Goal: Transaction & Acquisition: Purchase product/service

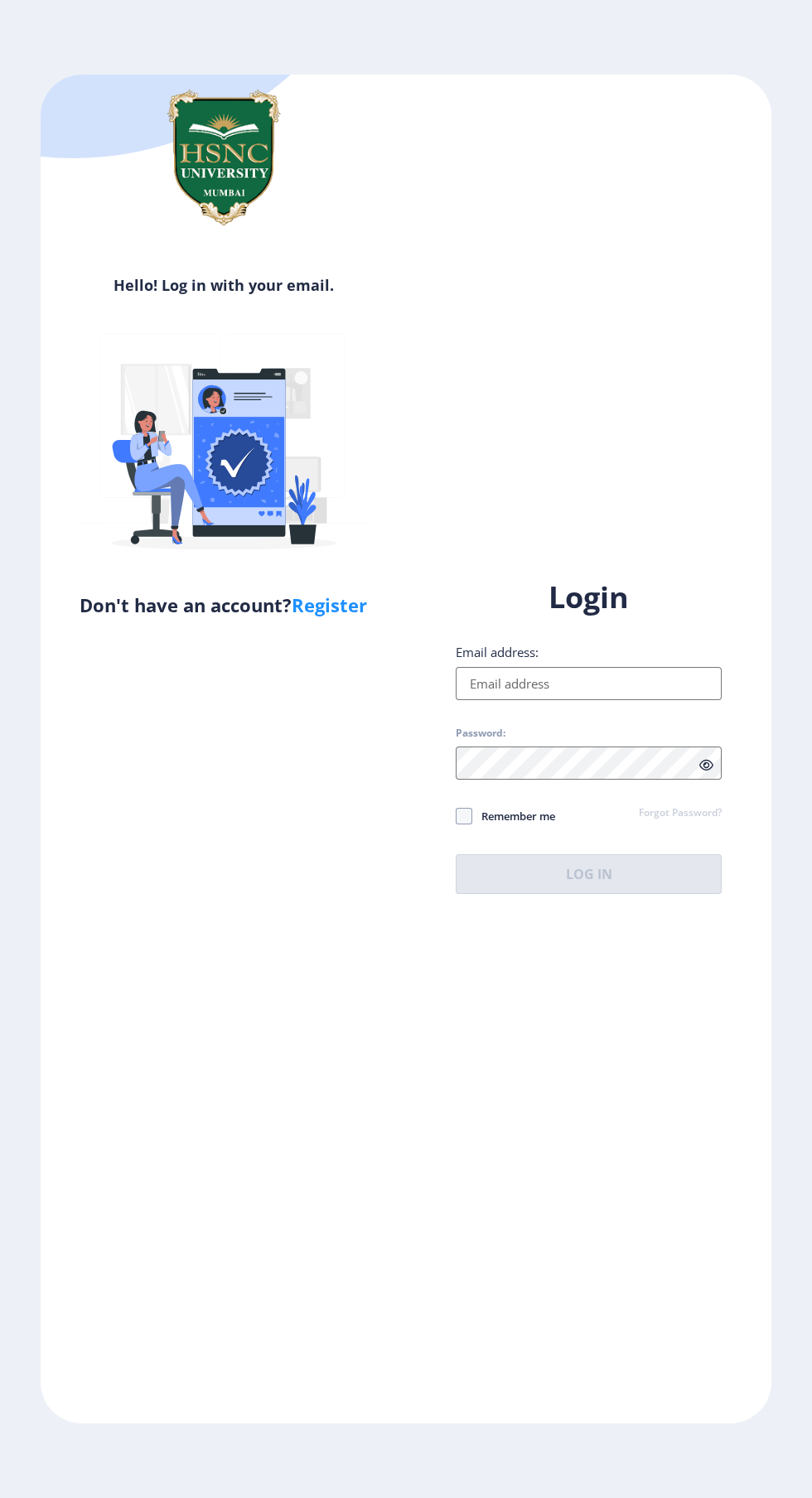
click at [649, 701] on input "Email address:" at bounding box center [588, 684] width 266 height 33
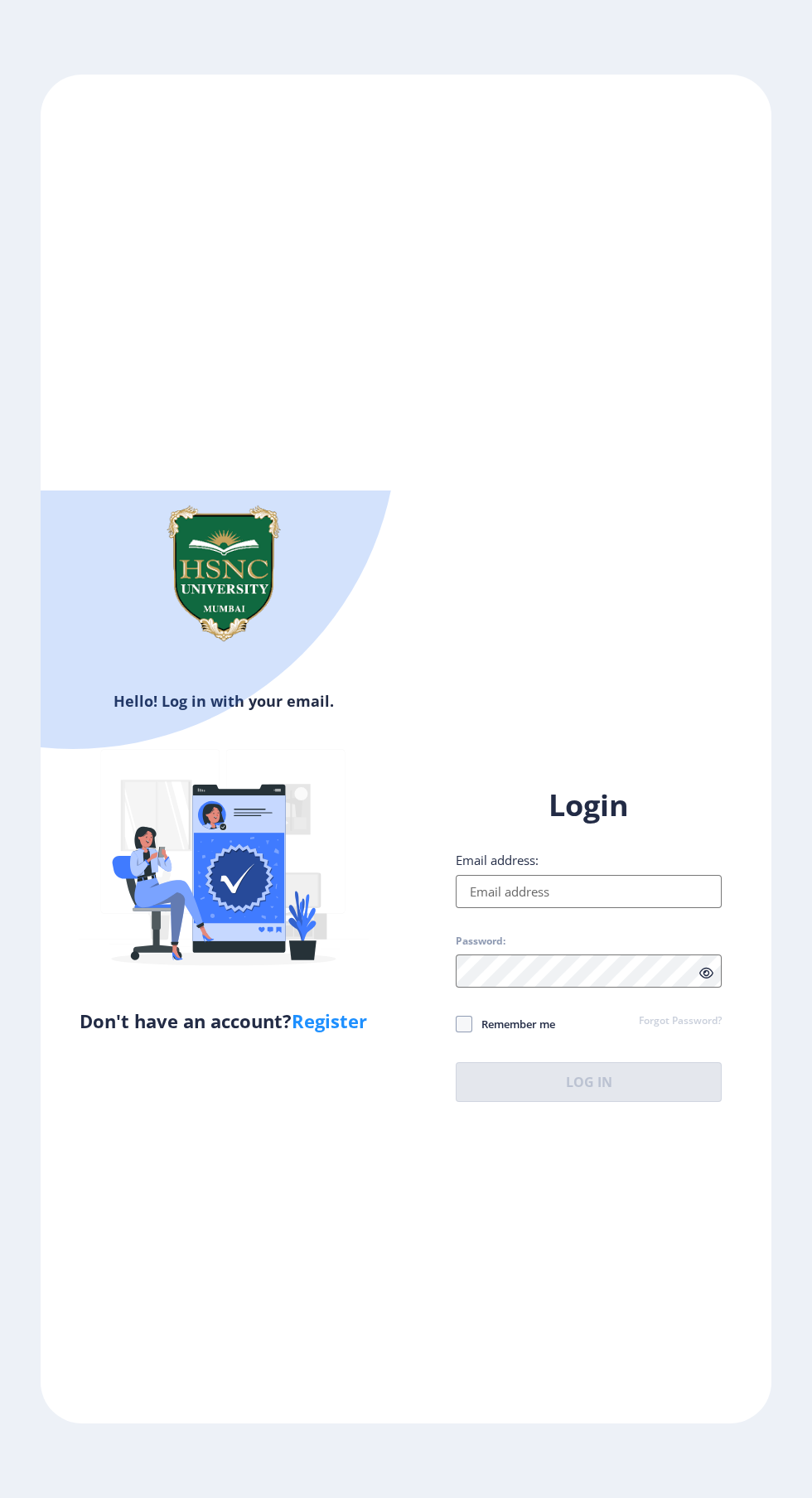
type input "[EMAIL_ADDRESS][DOMAIN_NAME]"
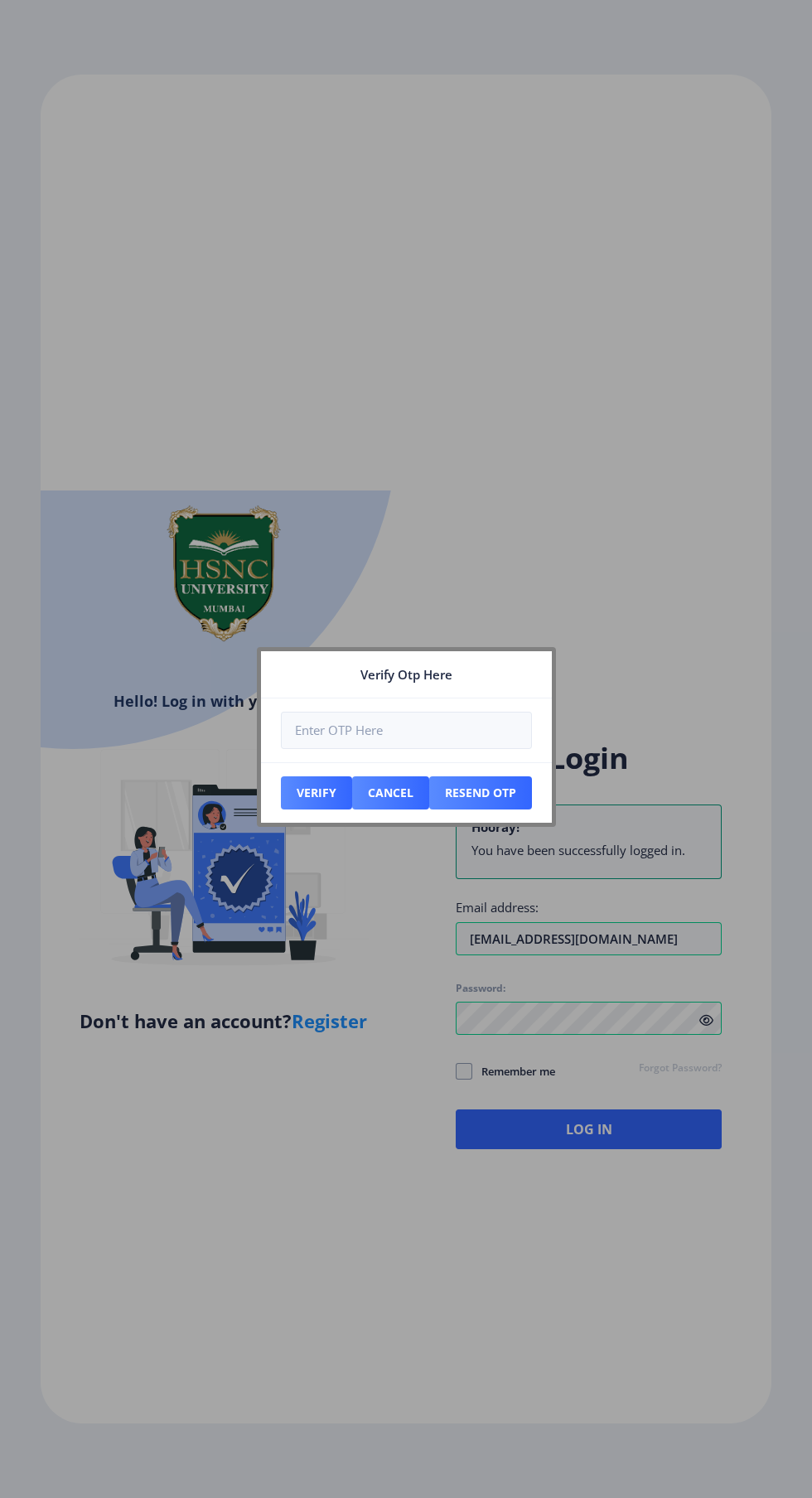
click at [462, 1156] on div at bounding box center [406, 749] width 812 height 1498
click at [634, 1226] on div at bounding box center [406, 749] width 812 height 1498
click at [425, 730] on input "number" at bounding box center [407, 731] width 251 height 37
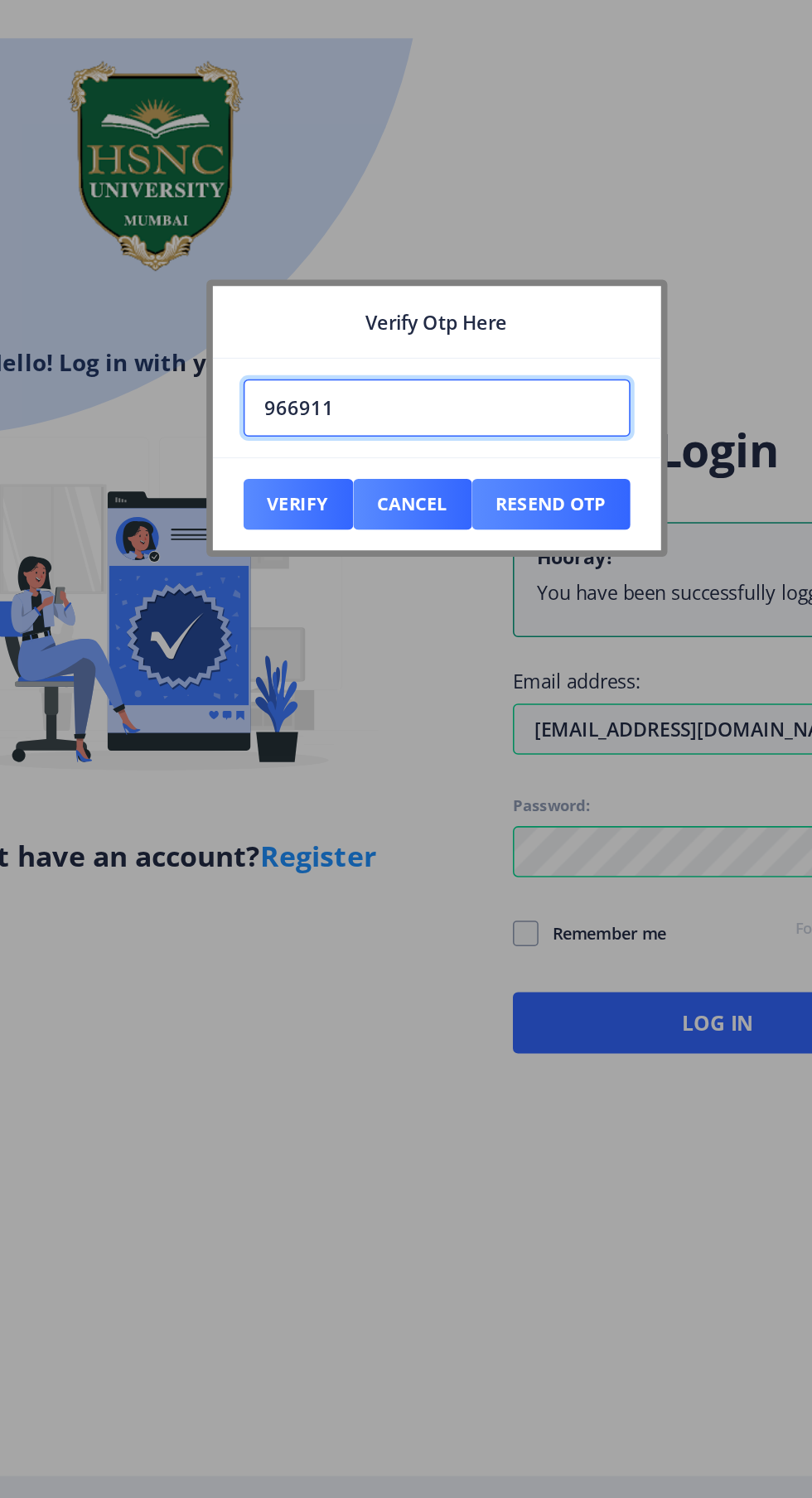
type input "966911"
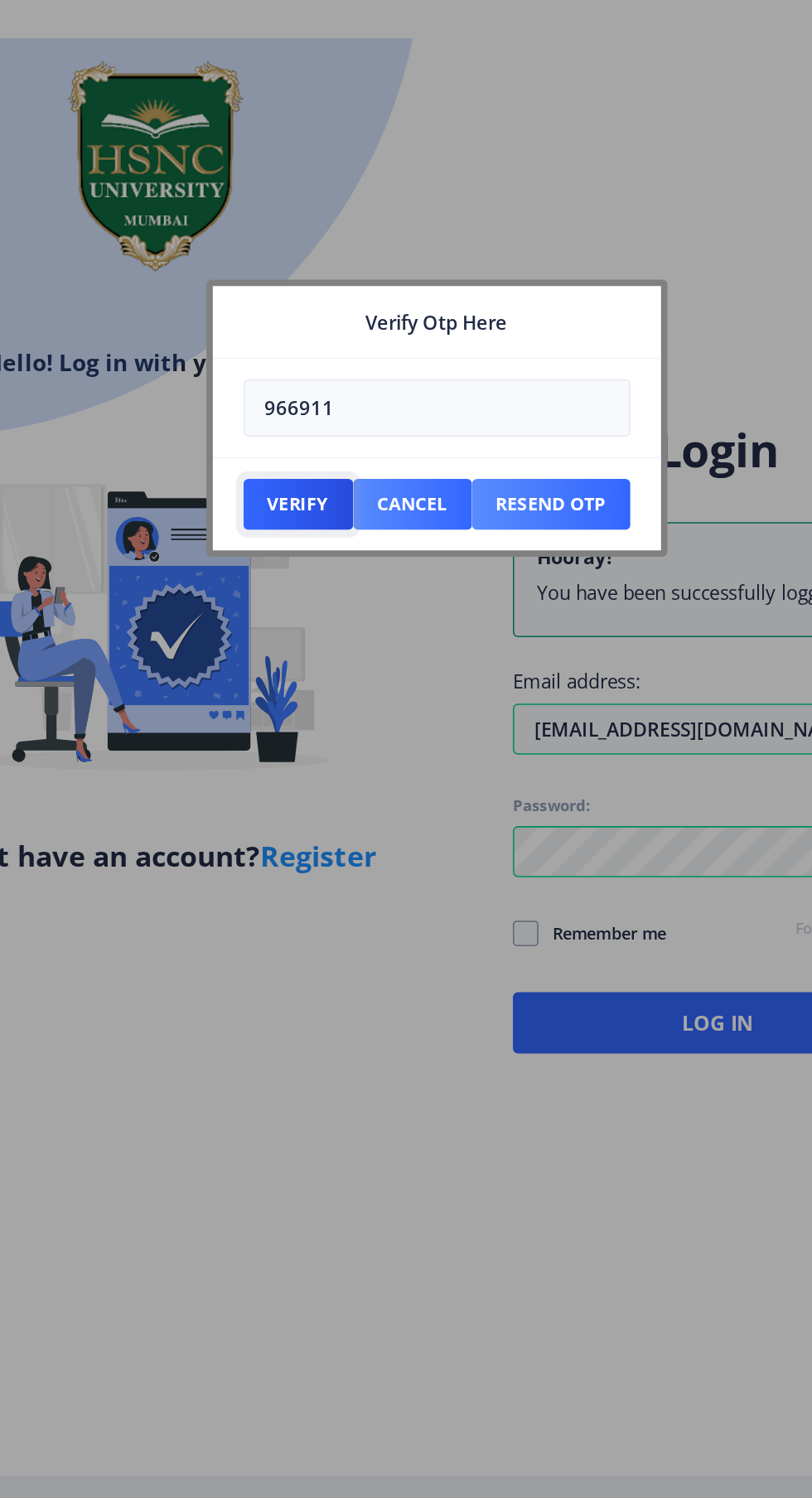
click at [308, 793] on button "Verify" at bounding box center [316, 793] width 71 height 33
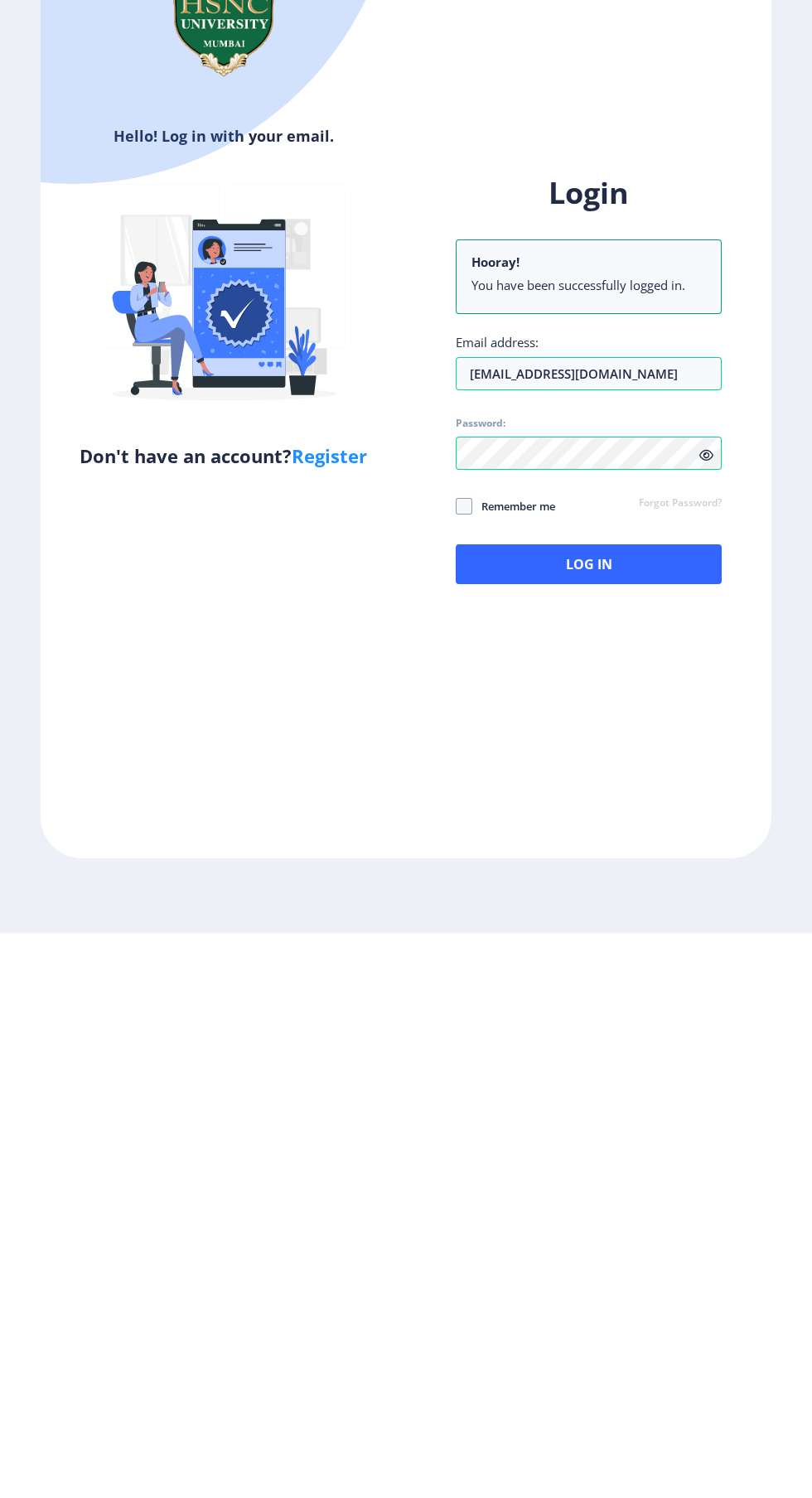
click at [464, 1080] on span at bounding box center [463, 1071] width 17 height 17
click at [456, 1073] on input "Remember me" at bounding box center [455, 1072] width 1 height 1
checkbox input "true"
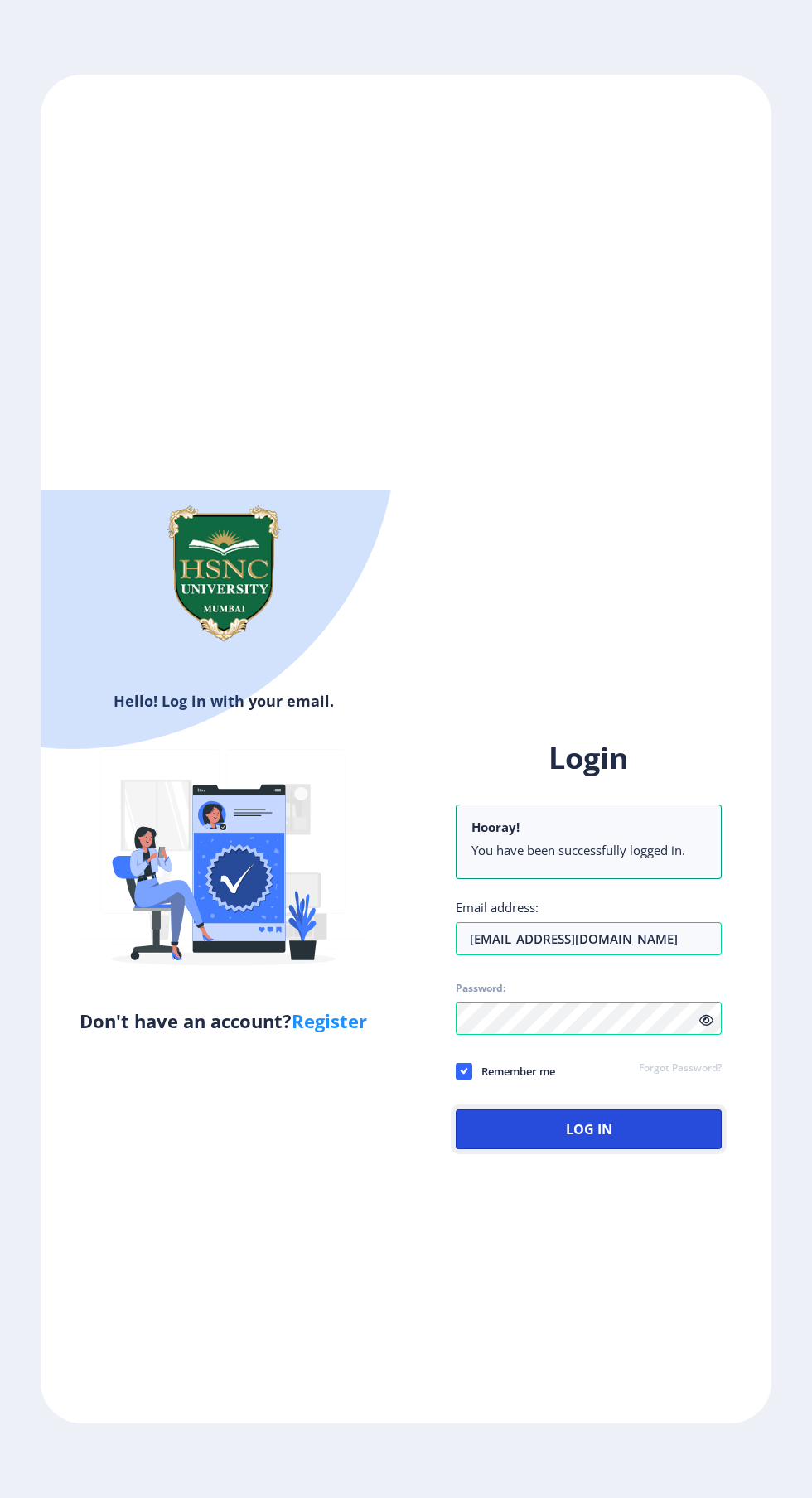
click at [589, 1149] on button "Log In" at bounding box center [588, 1129] width 266 height 40
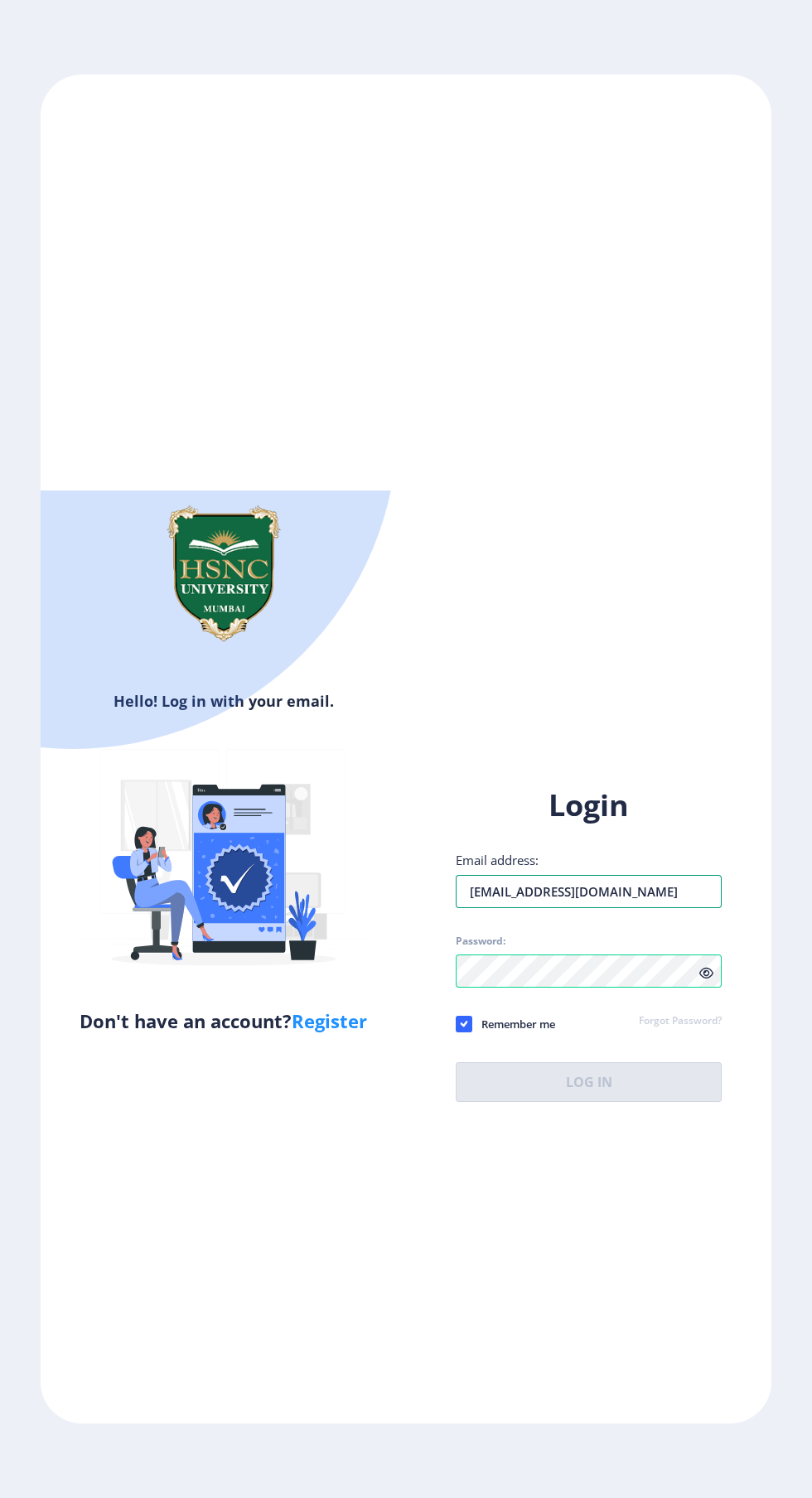
click at [697, 908] on input "[EMAIL_ADDRESS][DOMAIN_NAME]" at bounding box center [588, 891] width 266 height 33
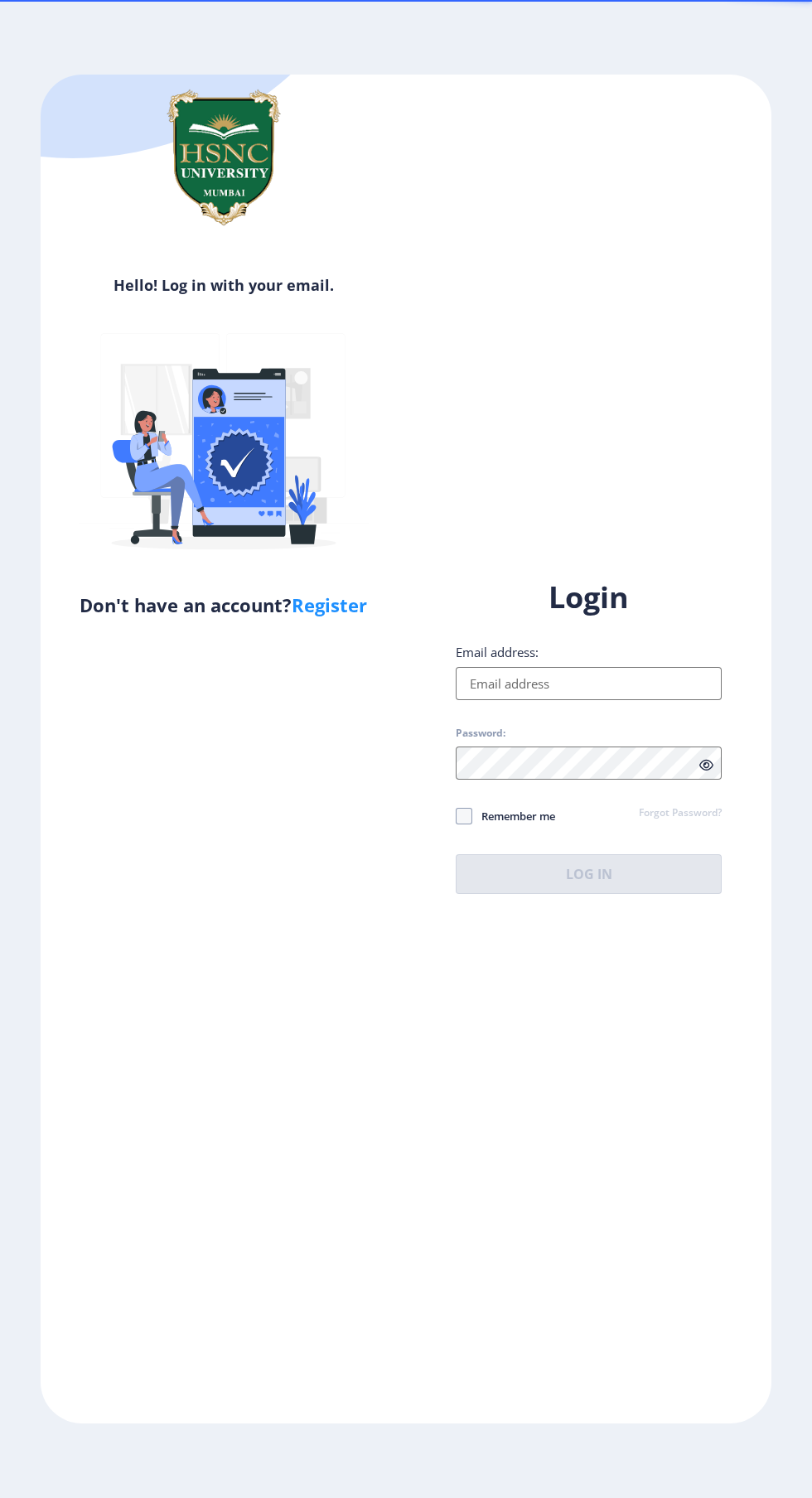
click at [633, 701] on input "Email address:" at bounding box center [588, 684] width 266 height 33
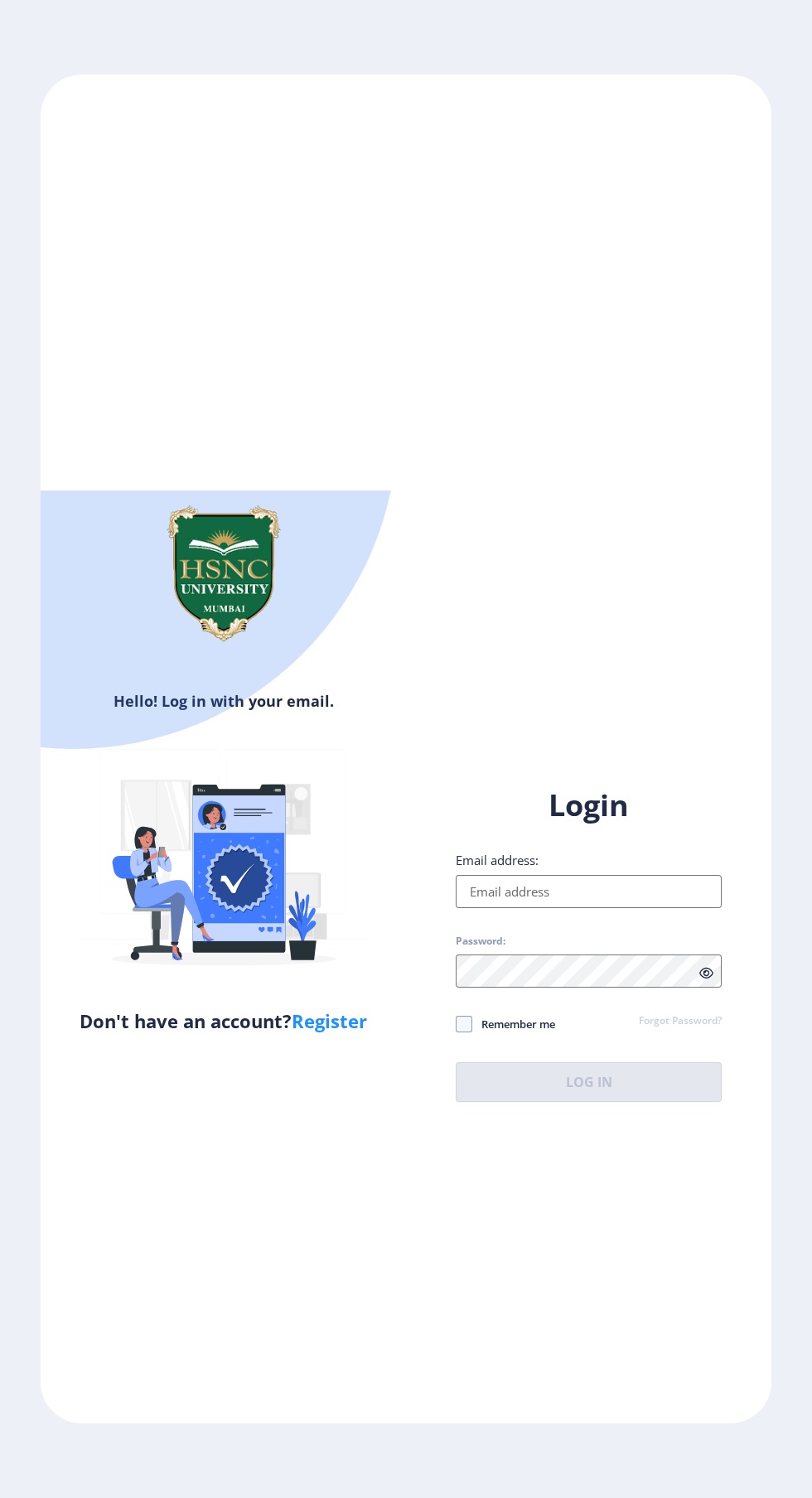
type input "[EMAIL_ADDRESS][DOMAIN_NAME]"
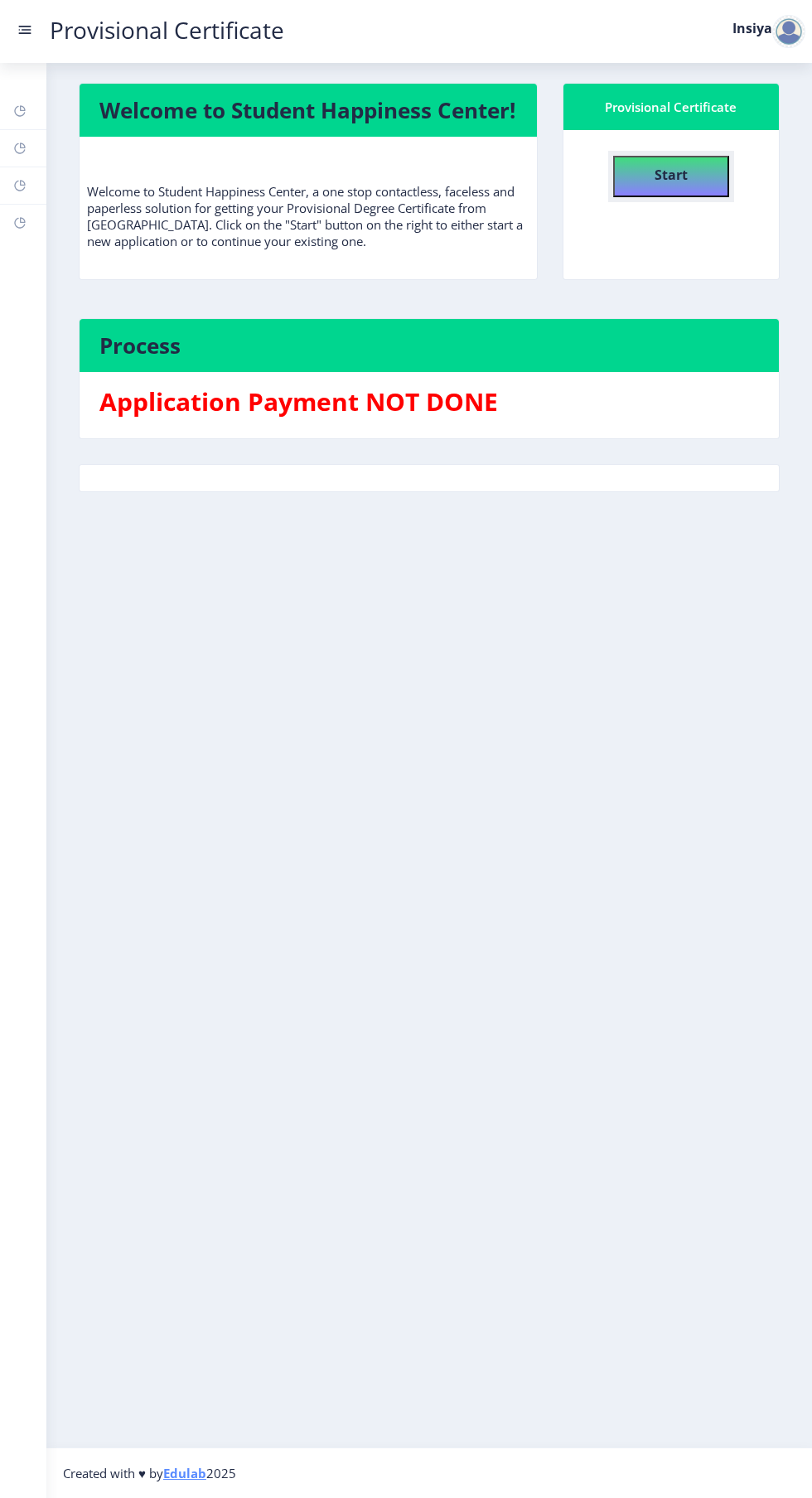
click at [660, 167] on b "Start" at bounding box center [671, 175] width 33 height 18
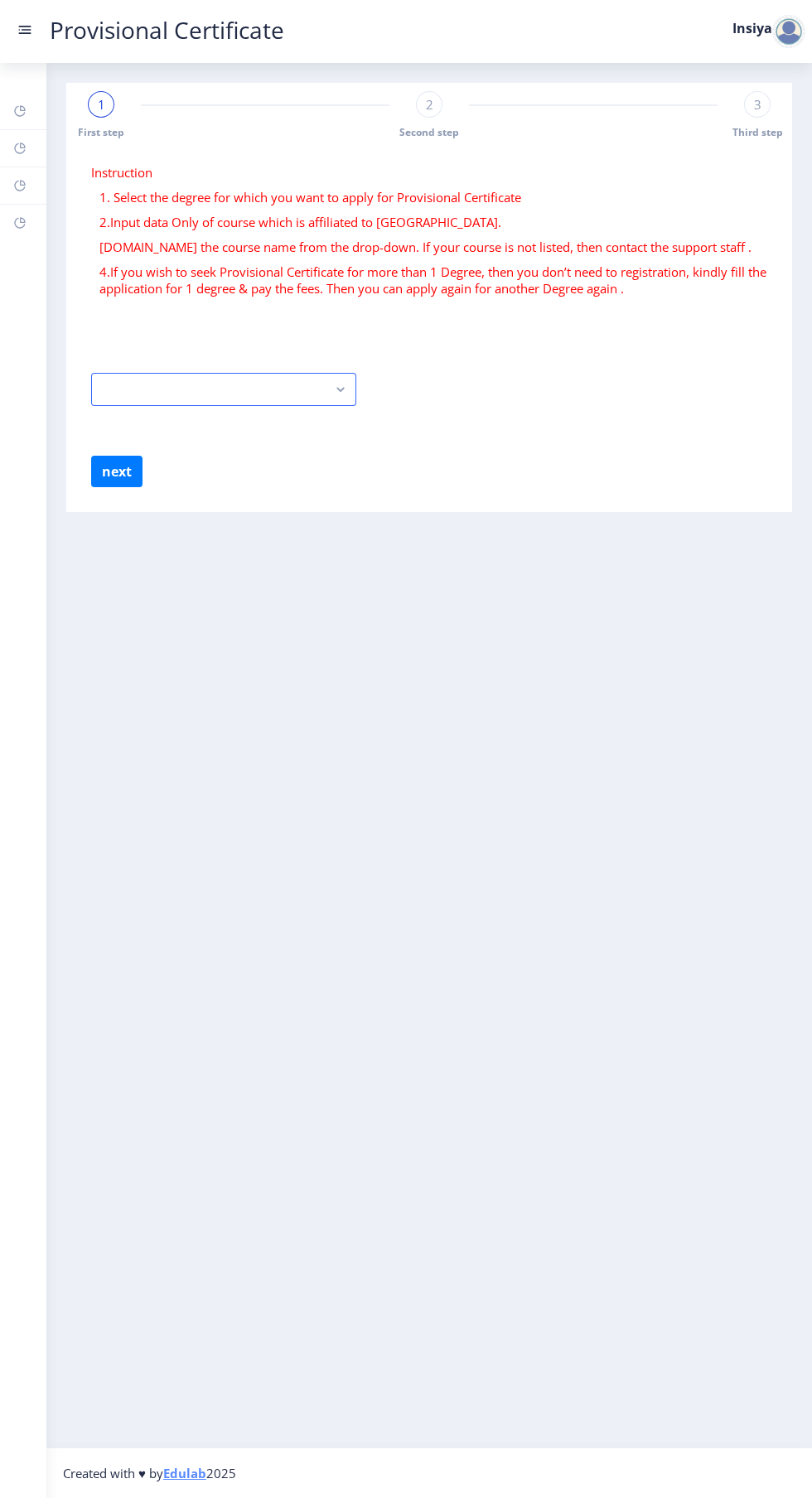
click at [346, 382] on rect "button" at bounding box center [341, 389] width 19 height 19
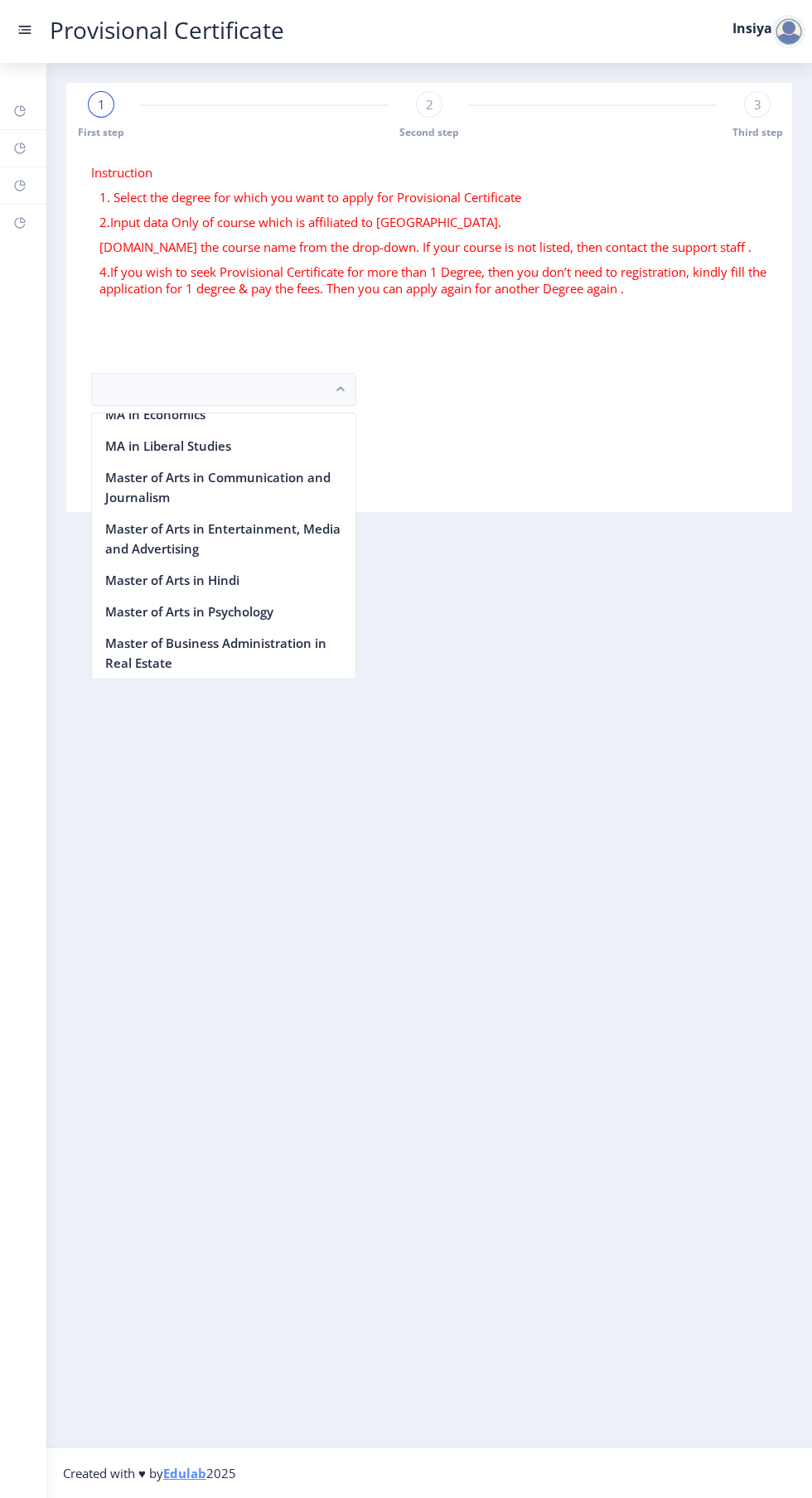
scroll to position [2351, 0]
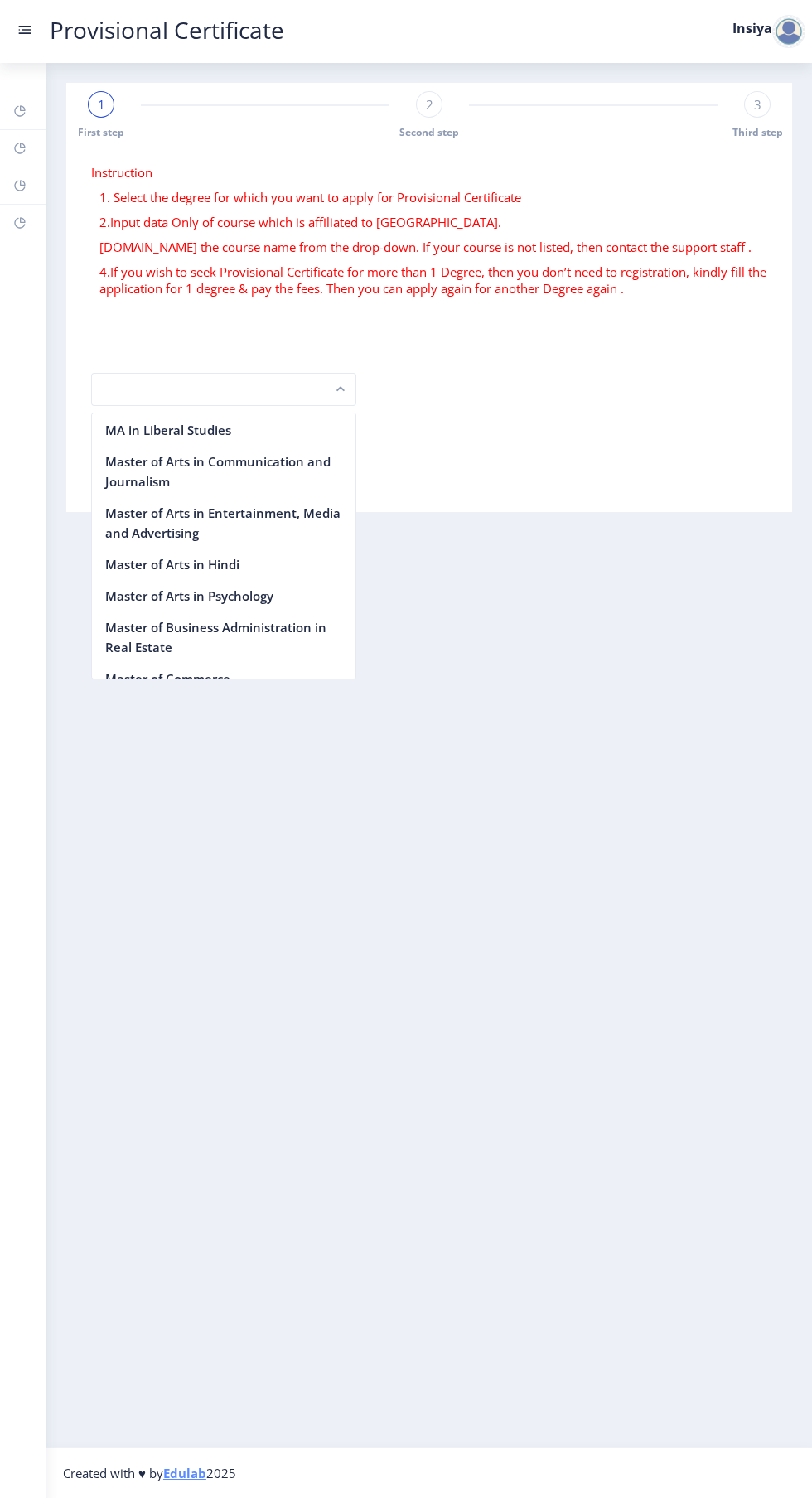
click at [221, 389] on button "button" at bounding box center [224, 389] width 265 height 33
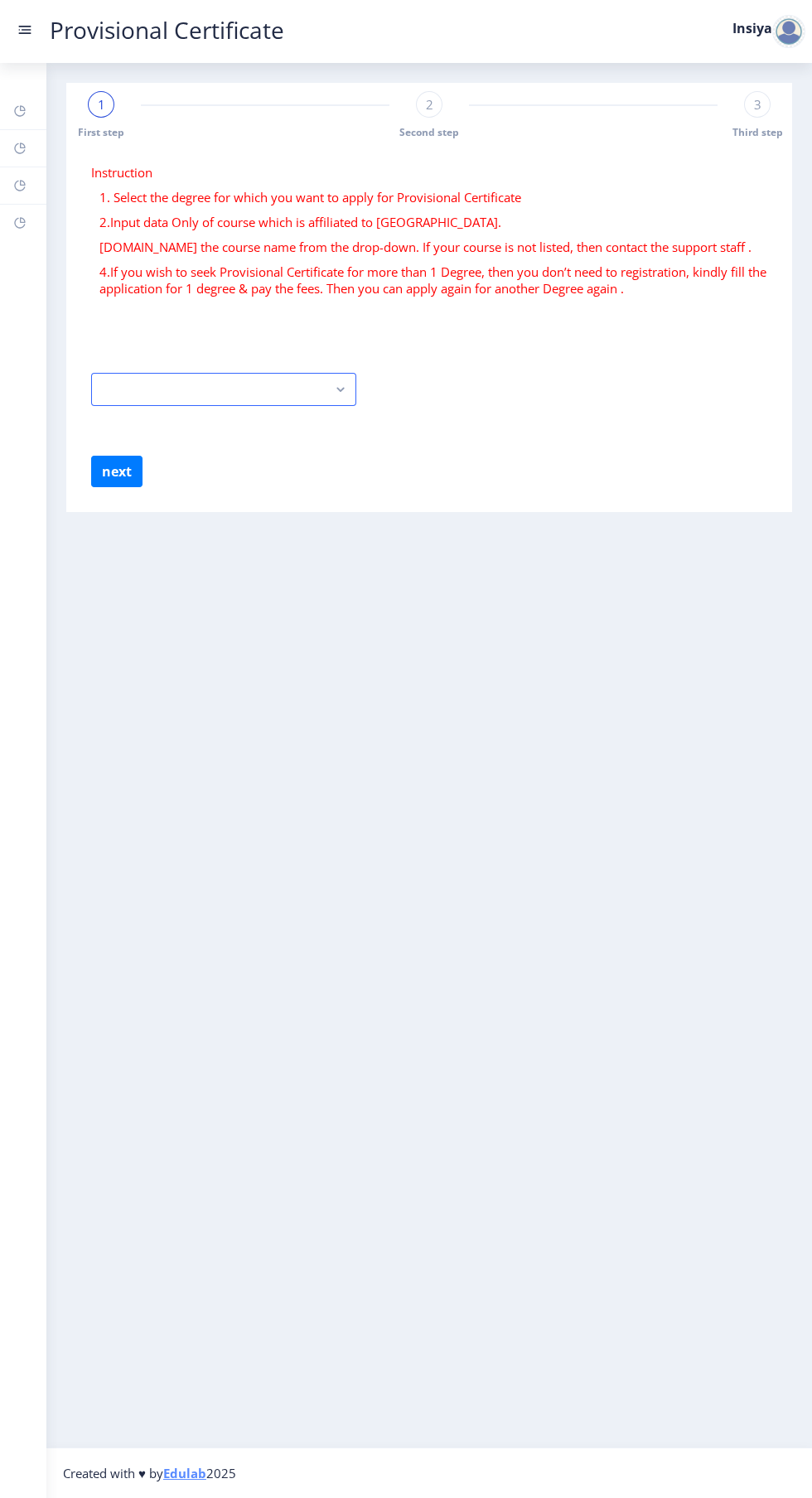
click at [199, 381] on button "button" at bounding box center [224, 389] width 265 height 33
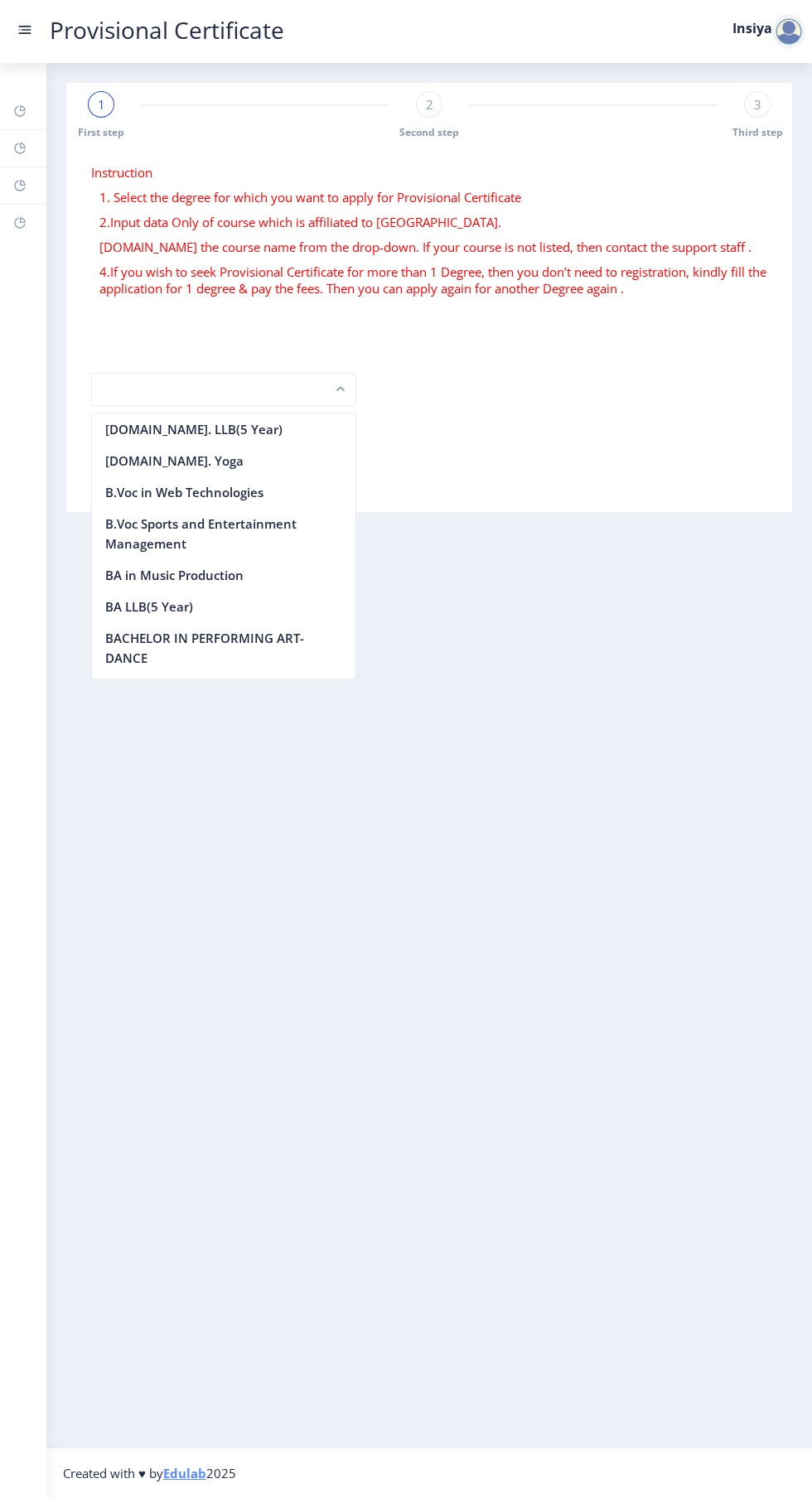
click at [174, 388] on button "button" at bounding box center [224, 389] width 265 height 33
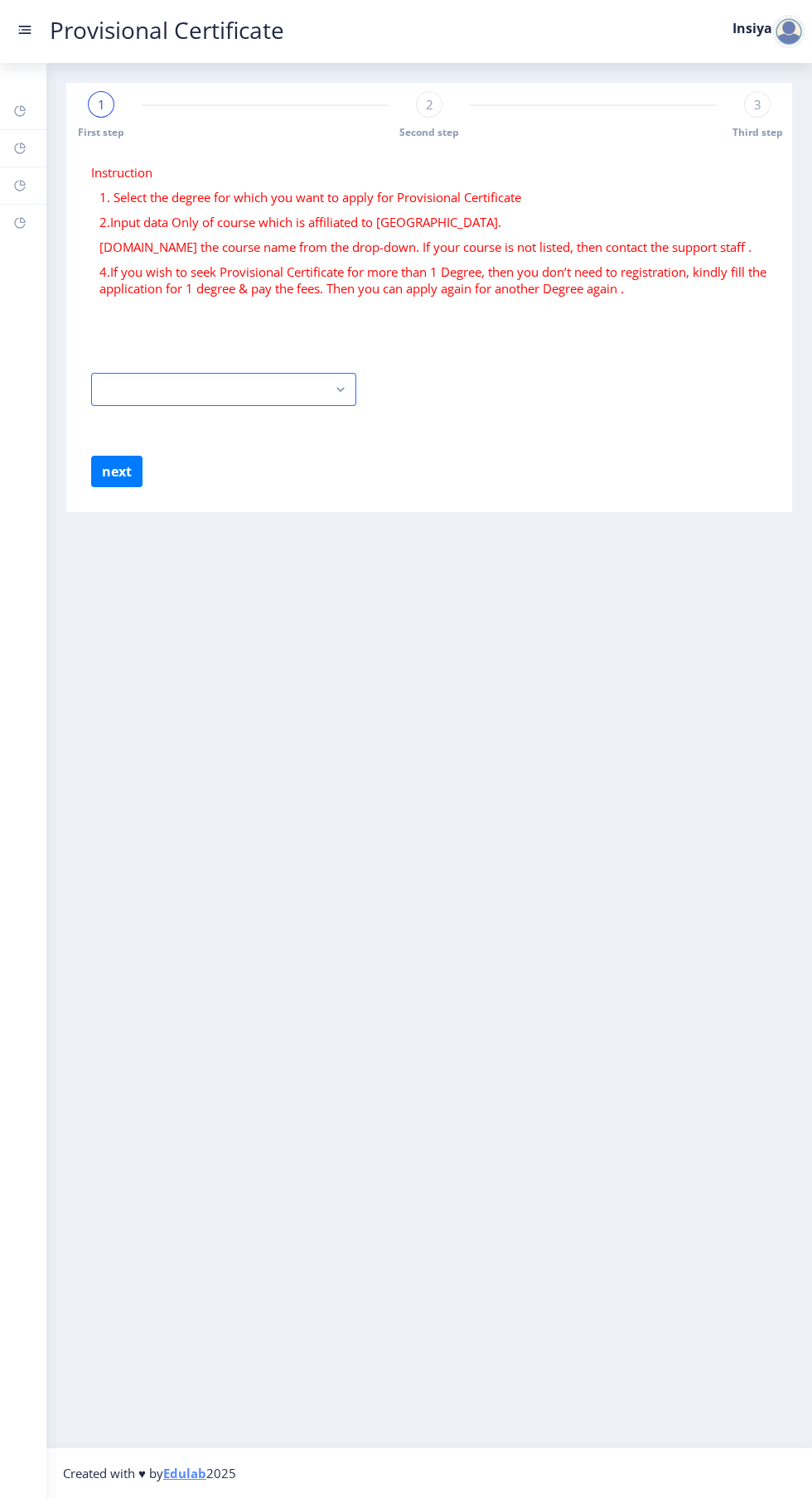
click at [194, 393] on button "button" at bounding box center [224, 389] width 265 height 33
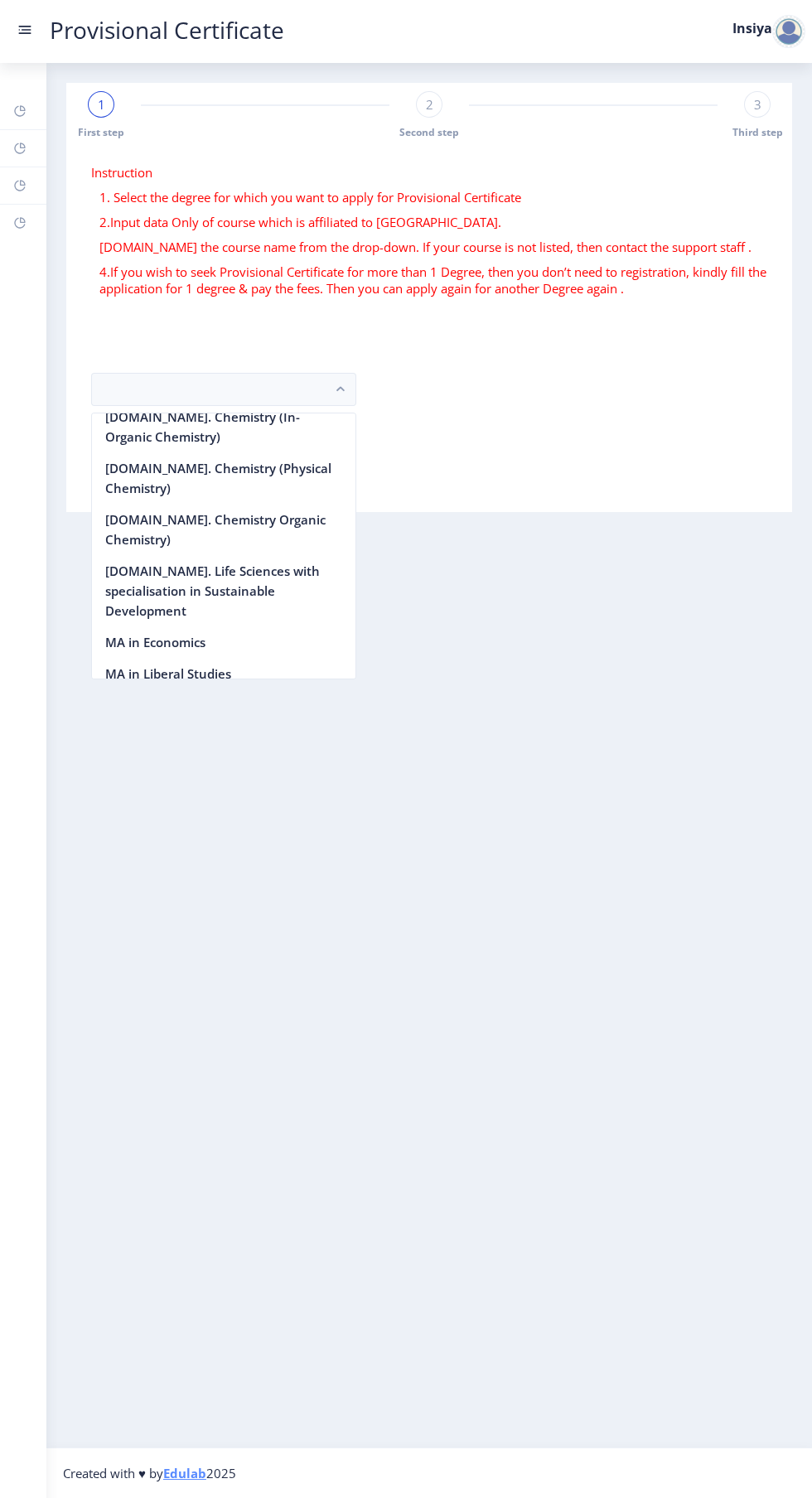
scroll to position [2115, 0]
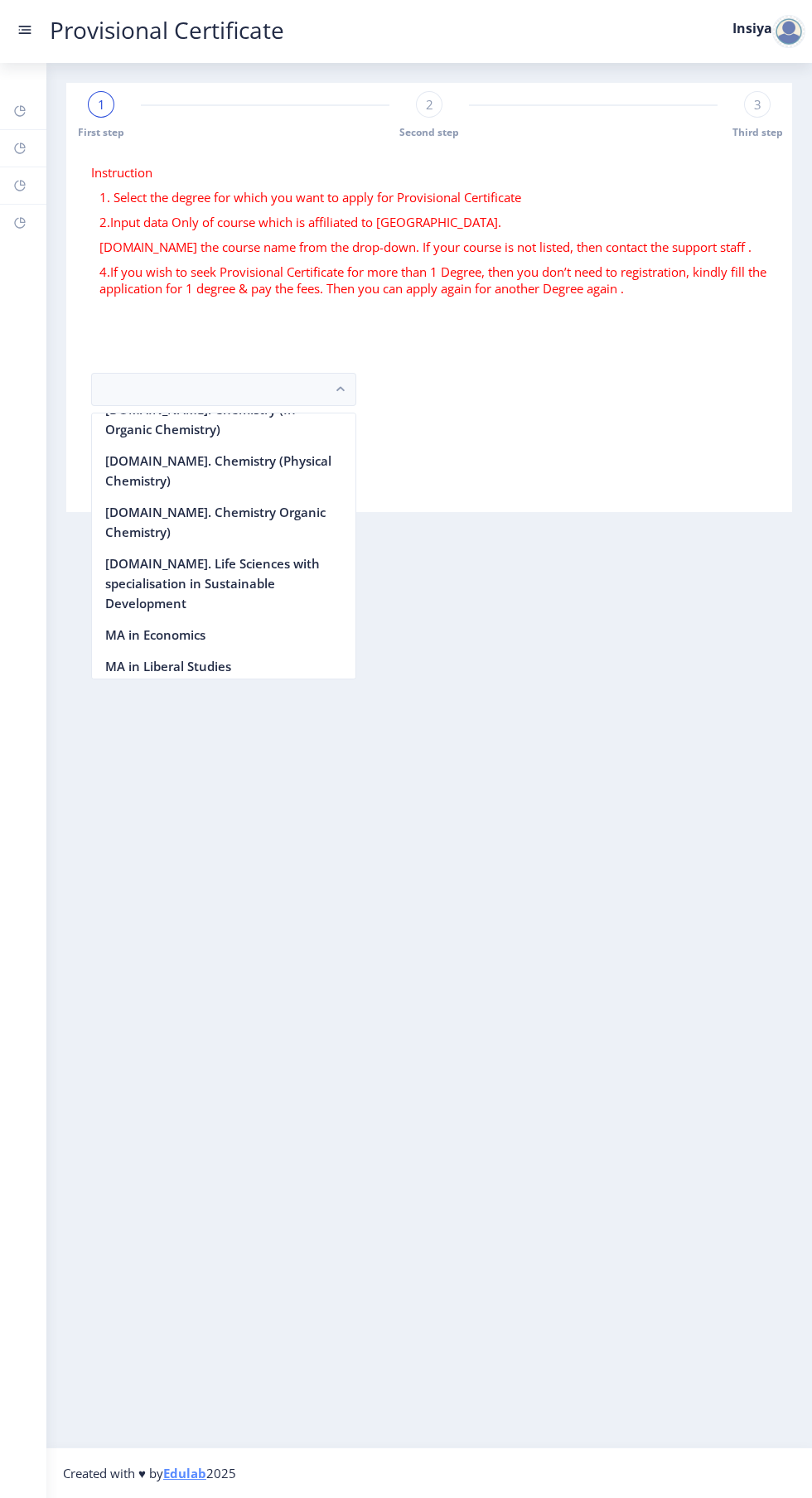
click at [216, 682] on nb-option "Master of Arts in Communication and Journalism" at bounding box center [224, 708] width 264 height 51
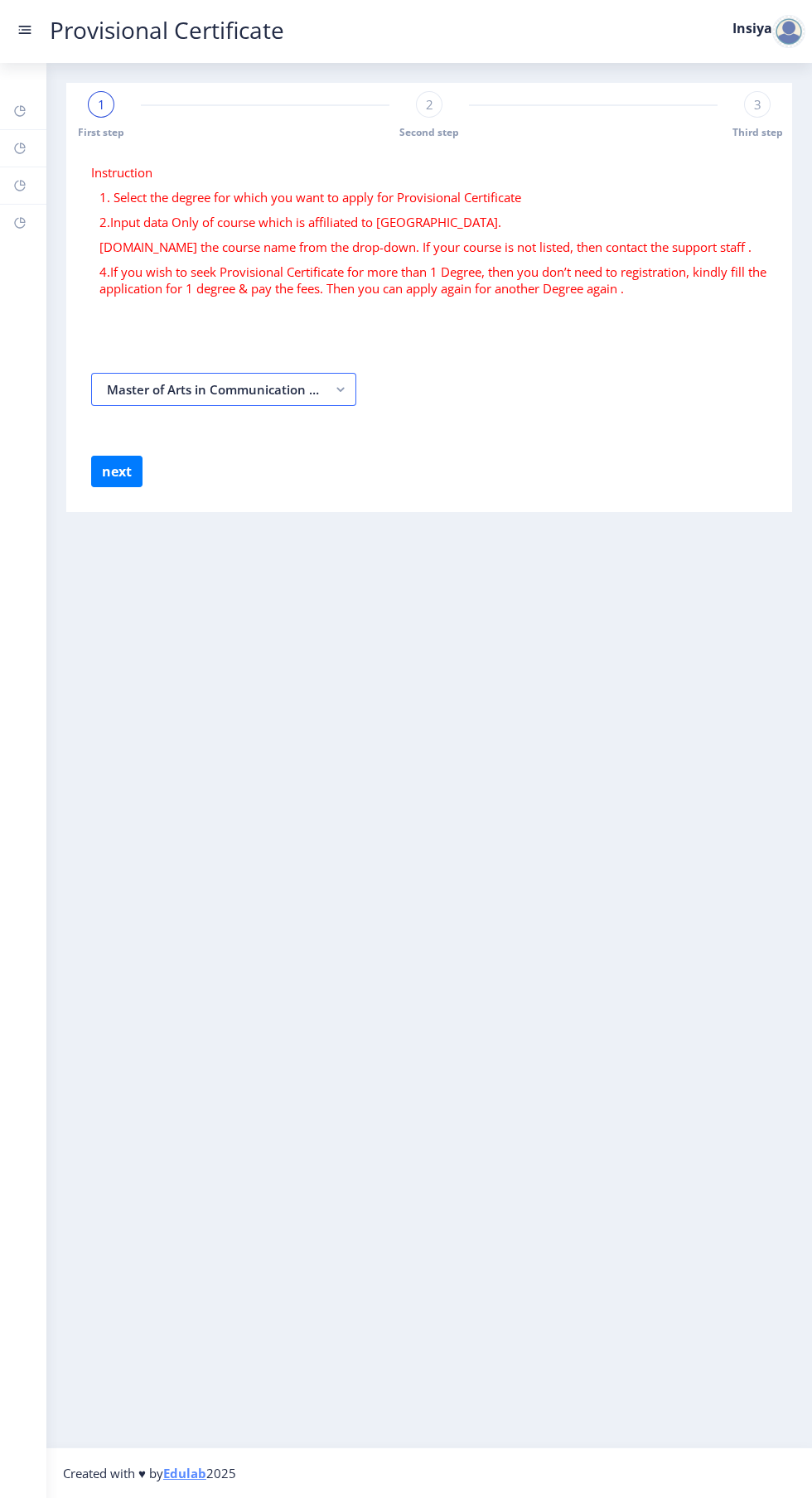
click at [340, 388] on rect "button" at bounding box center [341, 389] width 19 height 19
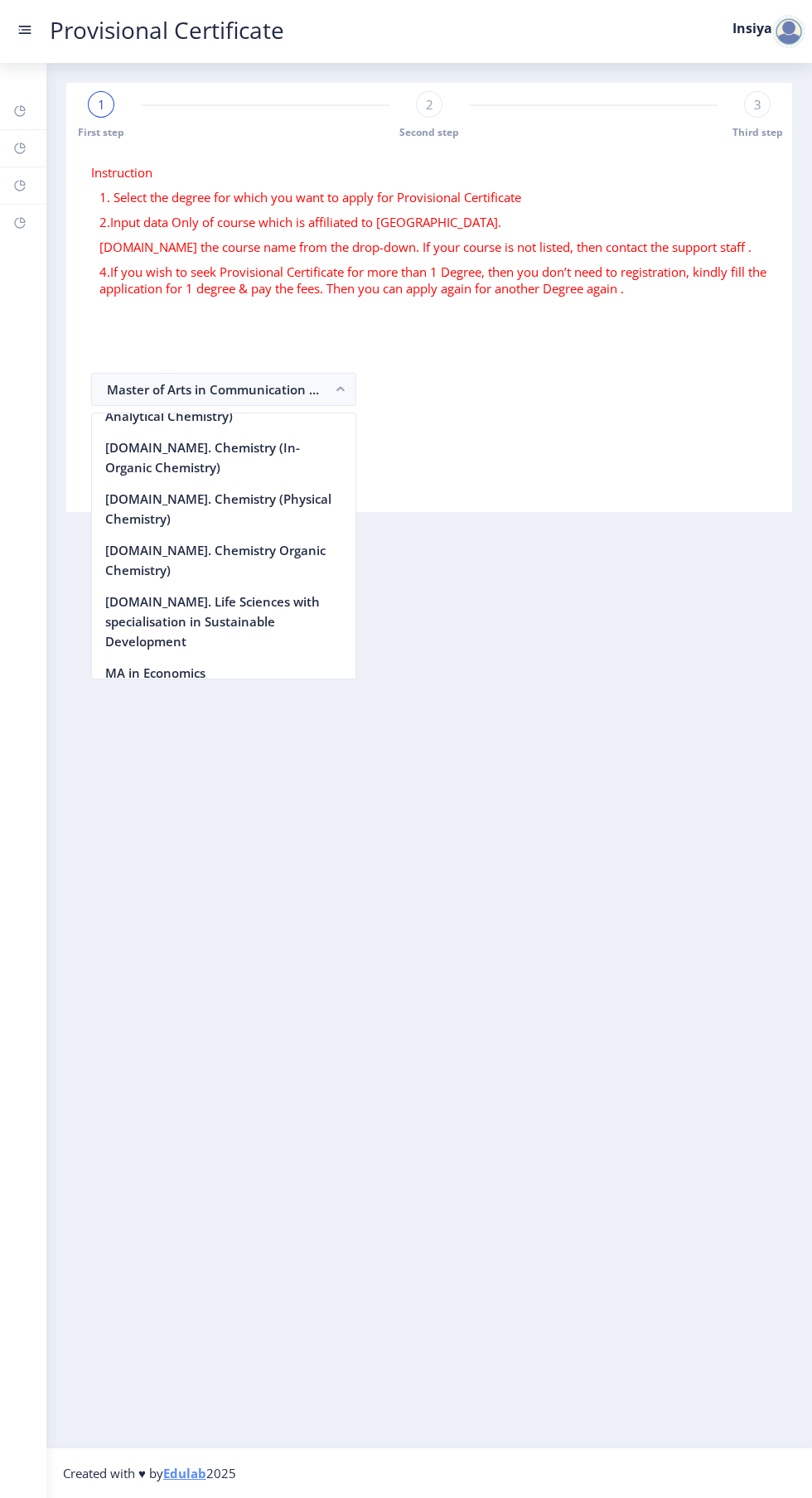
scroll to position [2075, 0]
click at [183, 690] on nb-option "MA in Liberal Studies" at bounding box center [224, 706] width 264 height 32
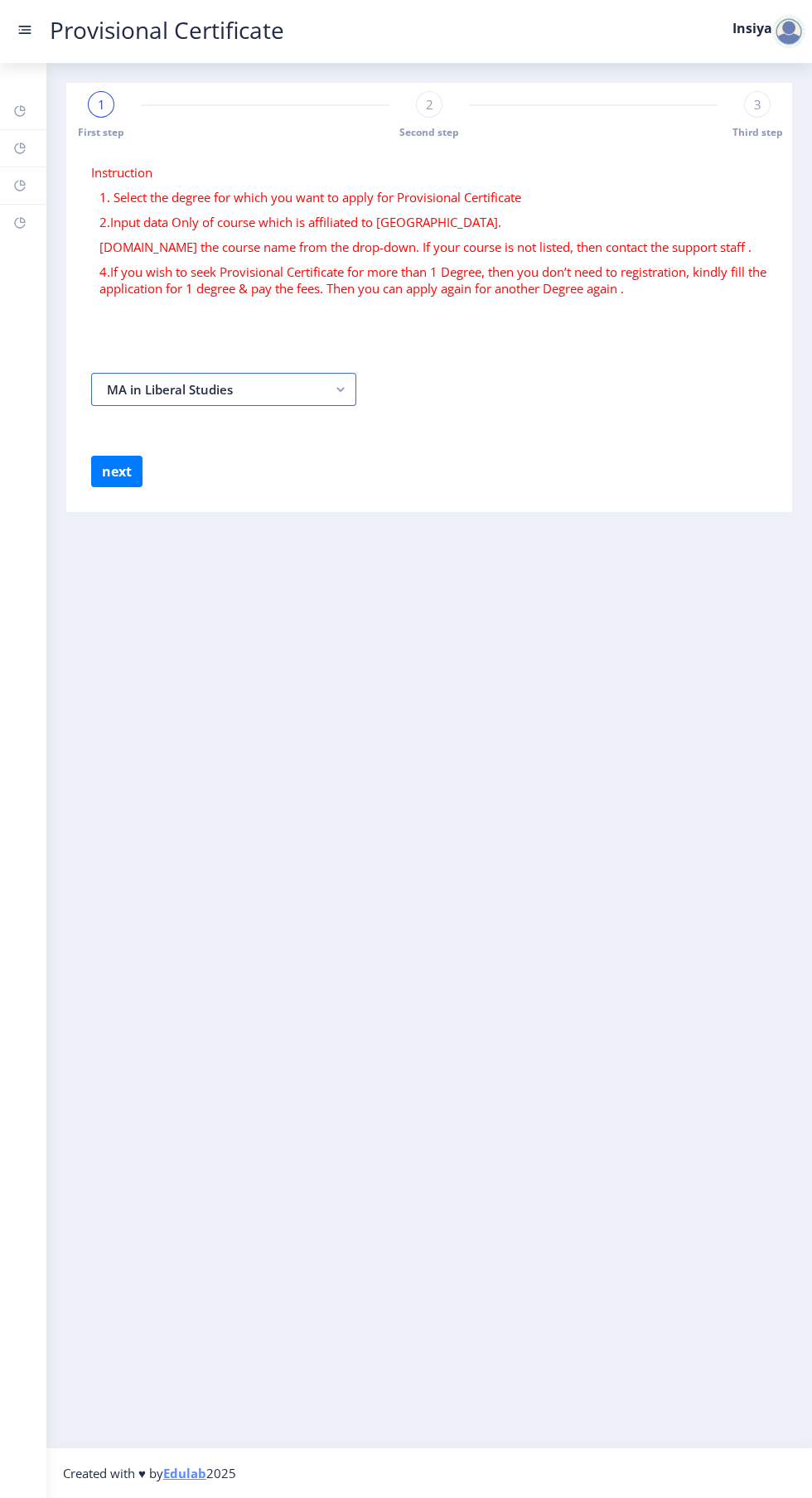
click at [337, 389] on rect "button" at bounding box center [341, 389] width 19 height 19
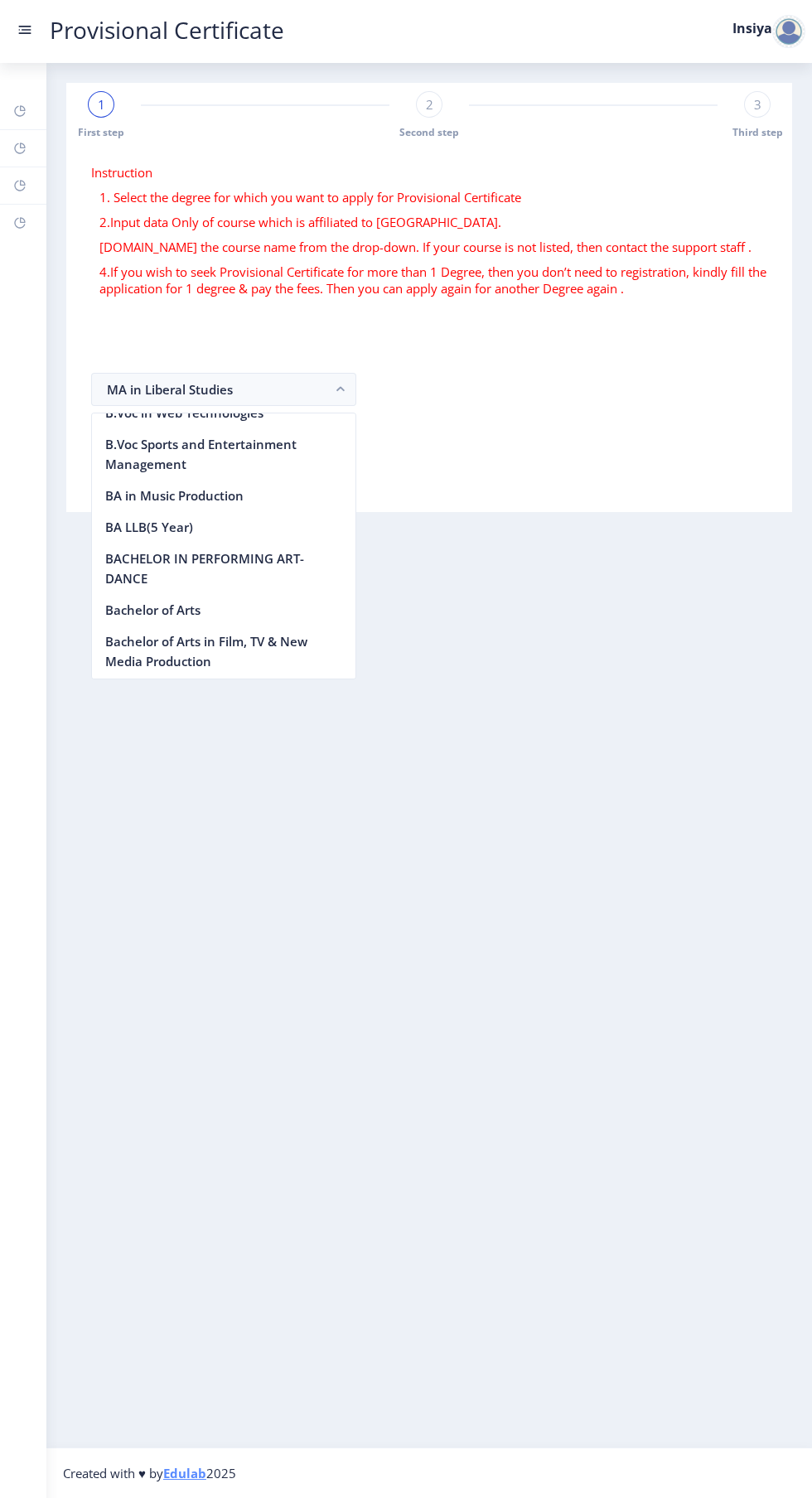
scroll to position [0, 0]
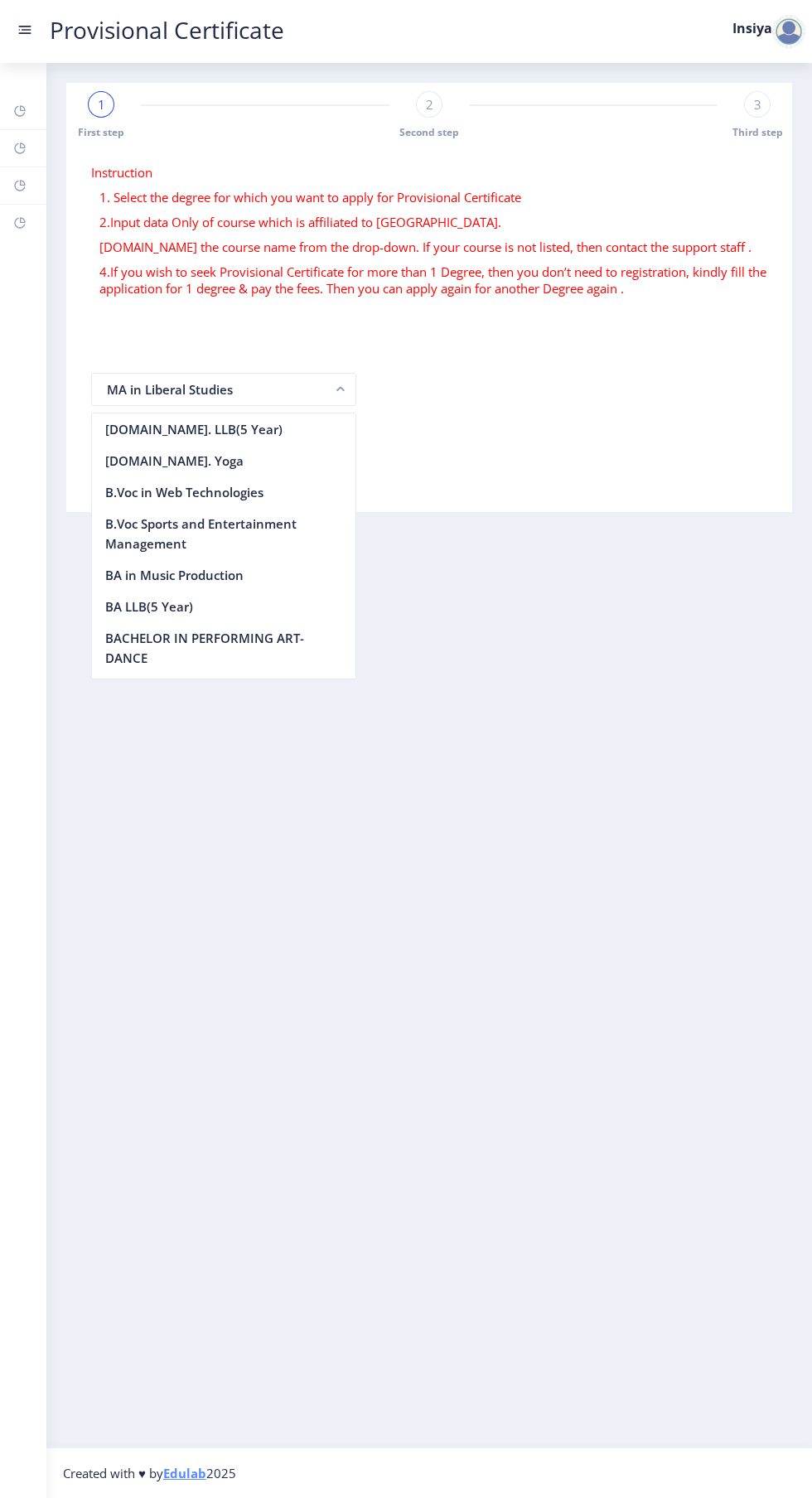
click at [337, 389] on rect "button" at bounding box center [341, 389] width 19 height 19
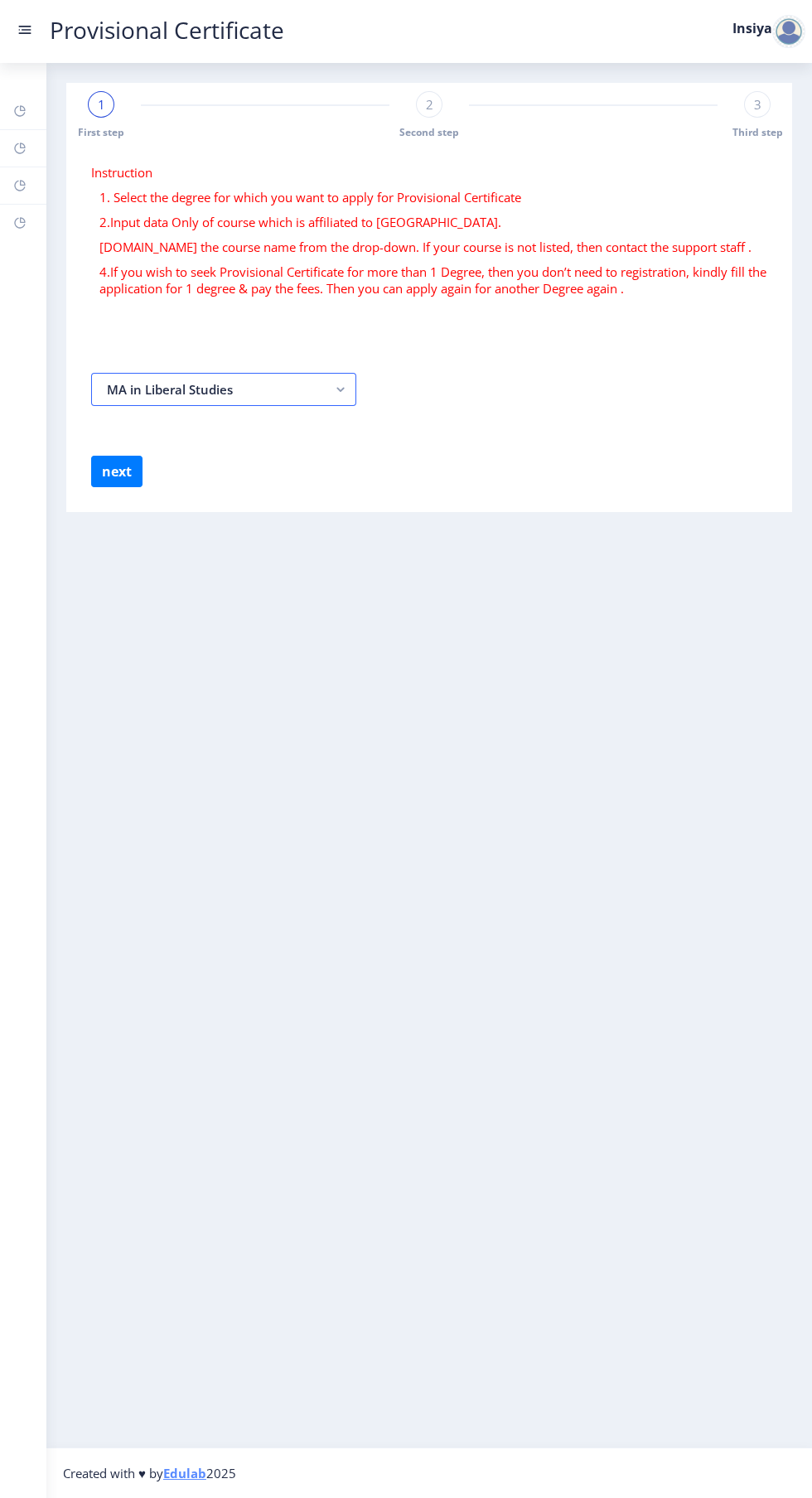
click at [247, 395] on button "MA in Liberal Studies" at bounding box center [224, 389] width 265 height 33
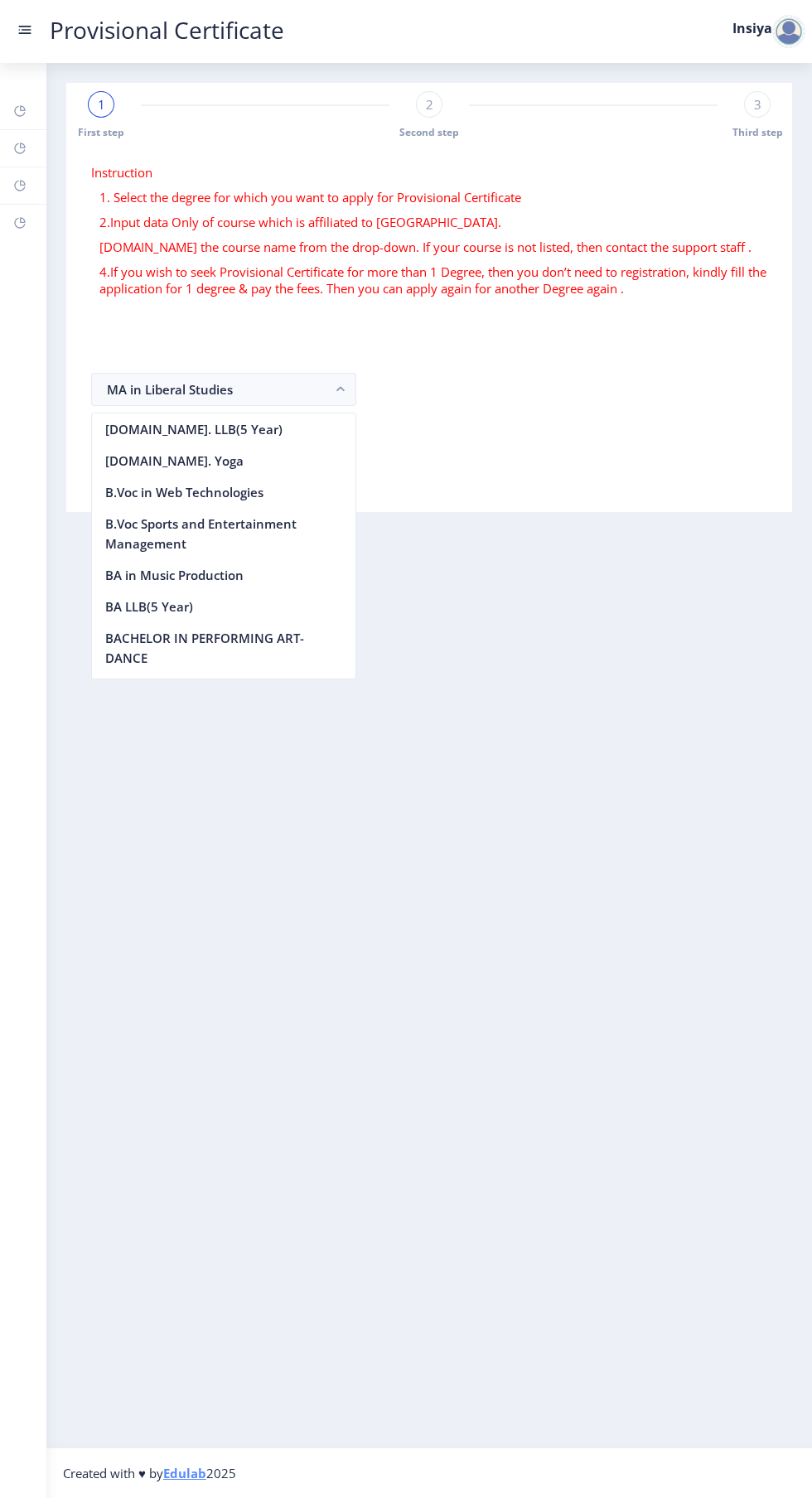
scroll to position [2096, 0]
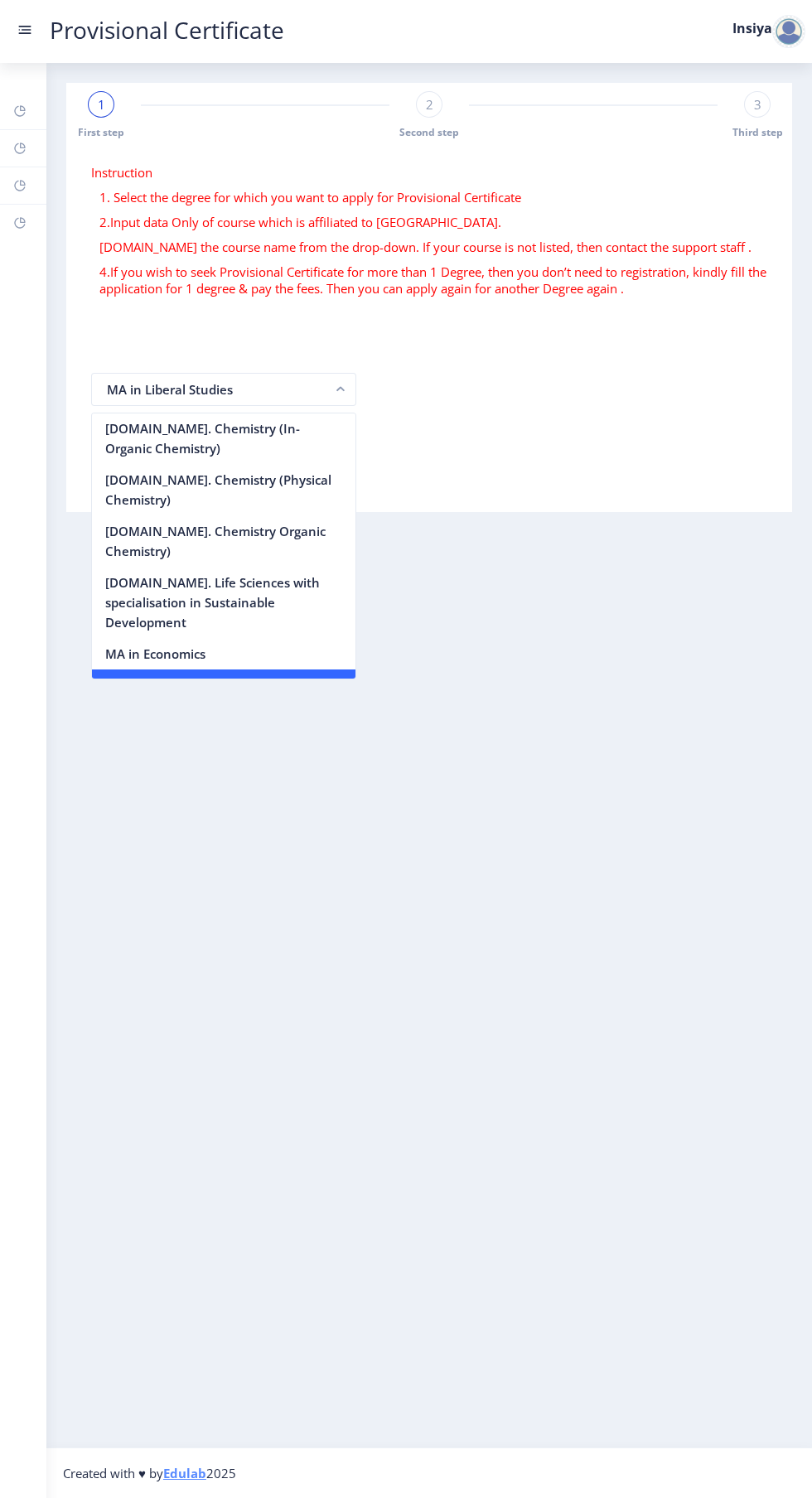
click at [265, 382] on button "MA in Liberal Studies" at bounding box center [224, 389] width 265 height 33
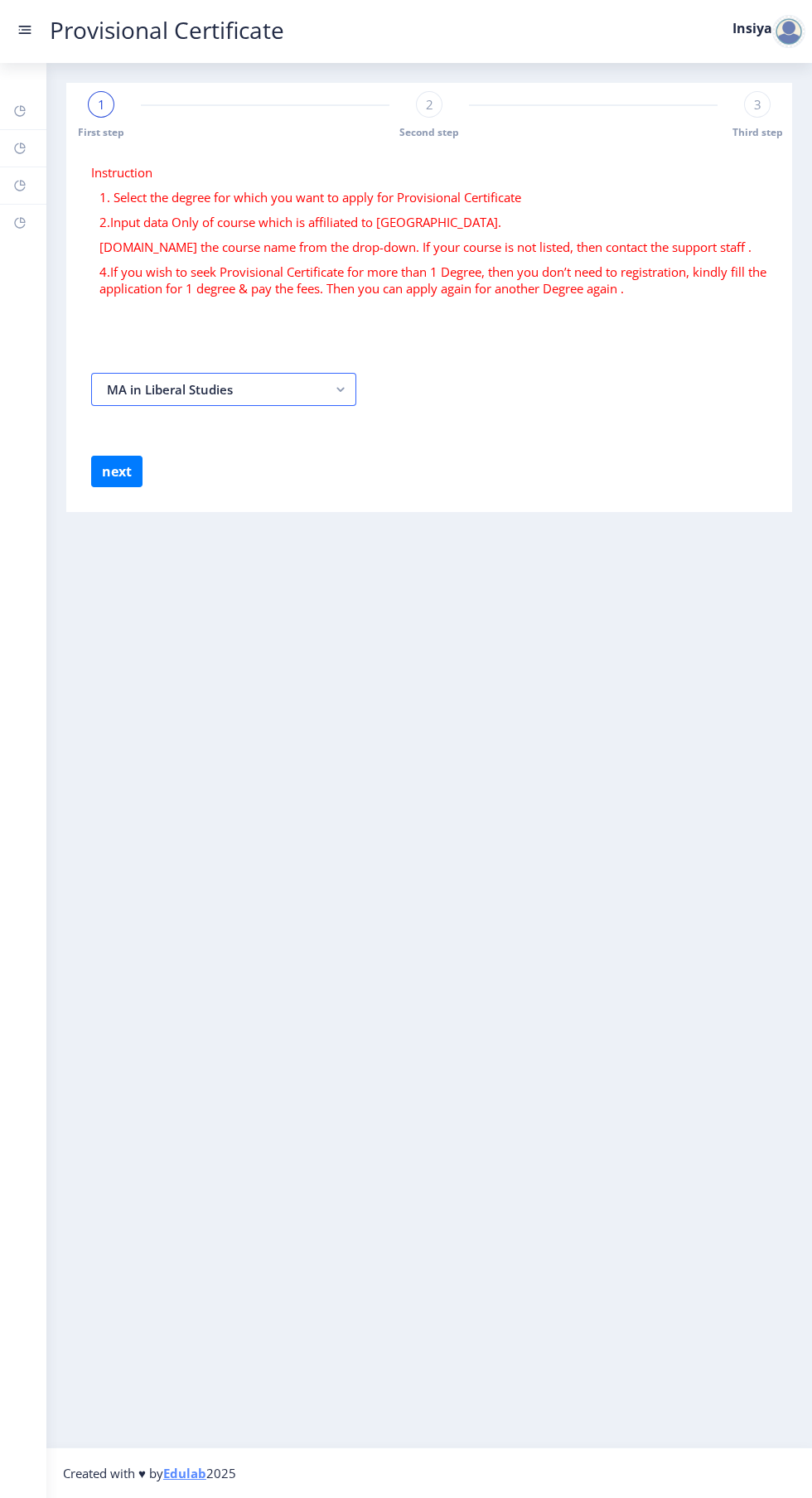
click at [331, 396] on rect "button" at bounding box center [341, 389] width 19 height 19
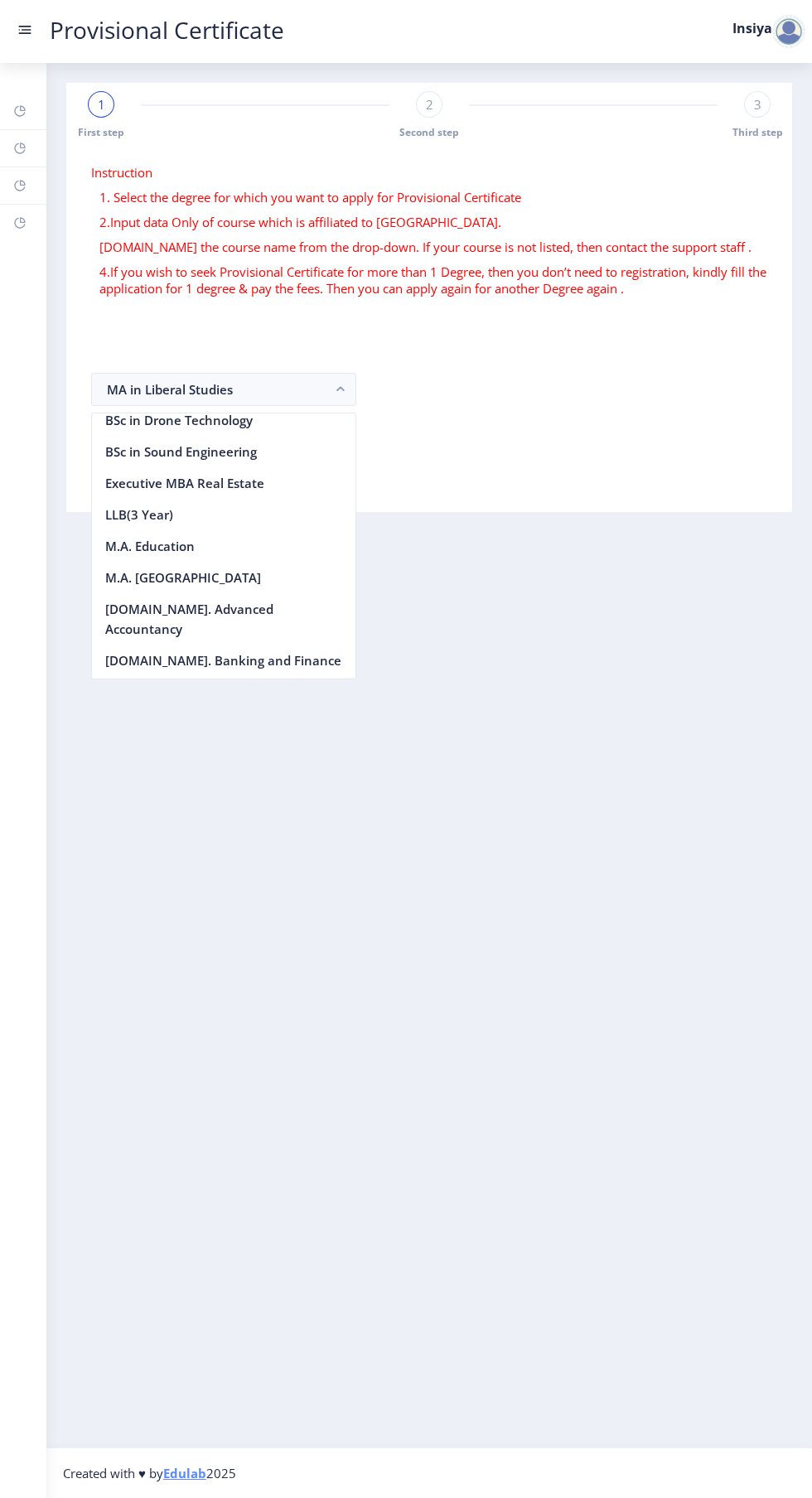
scroll to position [1697, 0]
click at [172, 547] on nb-option "M.A. Education" at bounding box center [224, 548] width 264 height 32
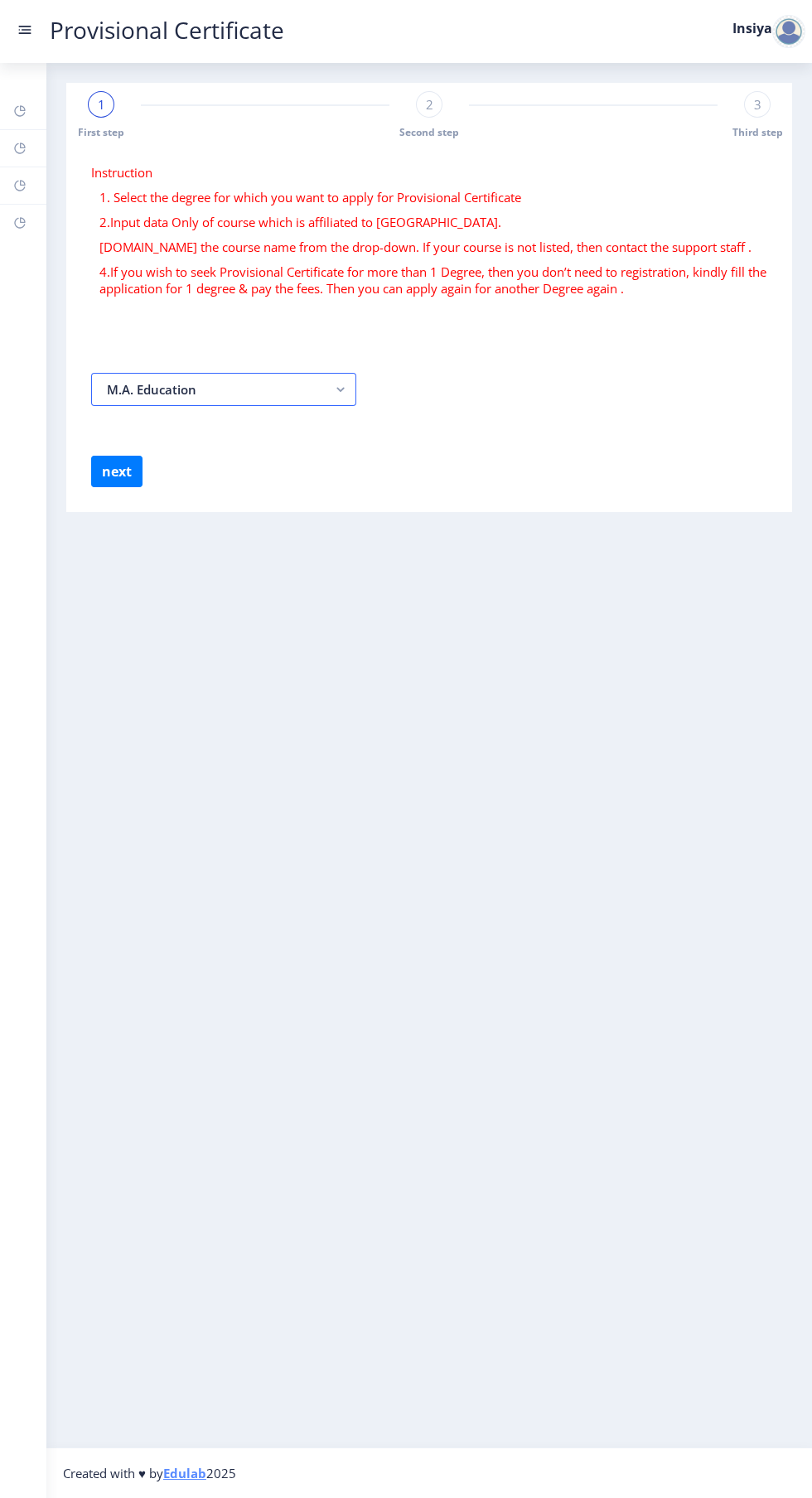
click at [340, 389] on rect "button" at bounding box center [341, 389] width 19 height 19
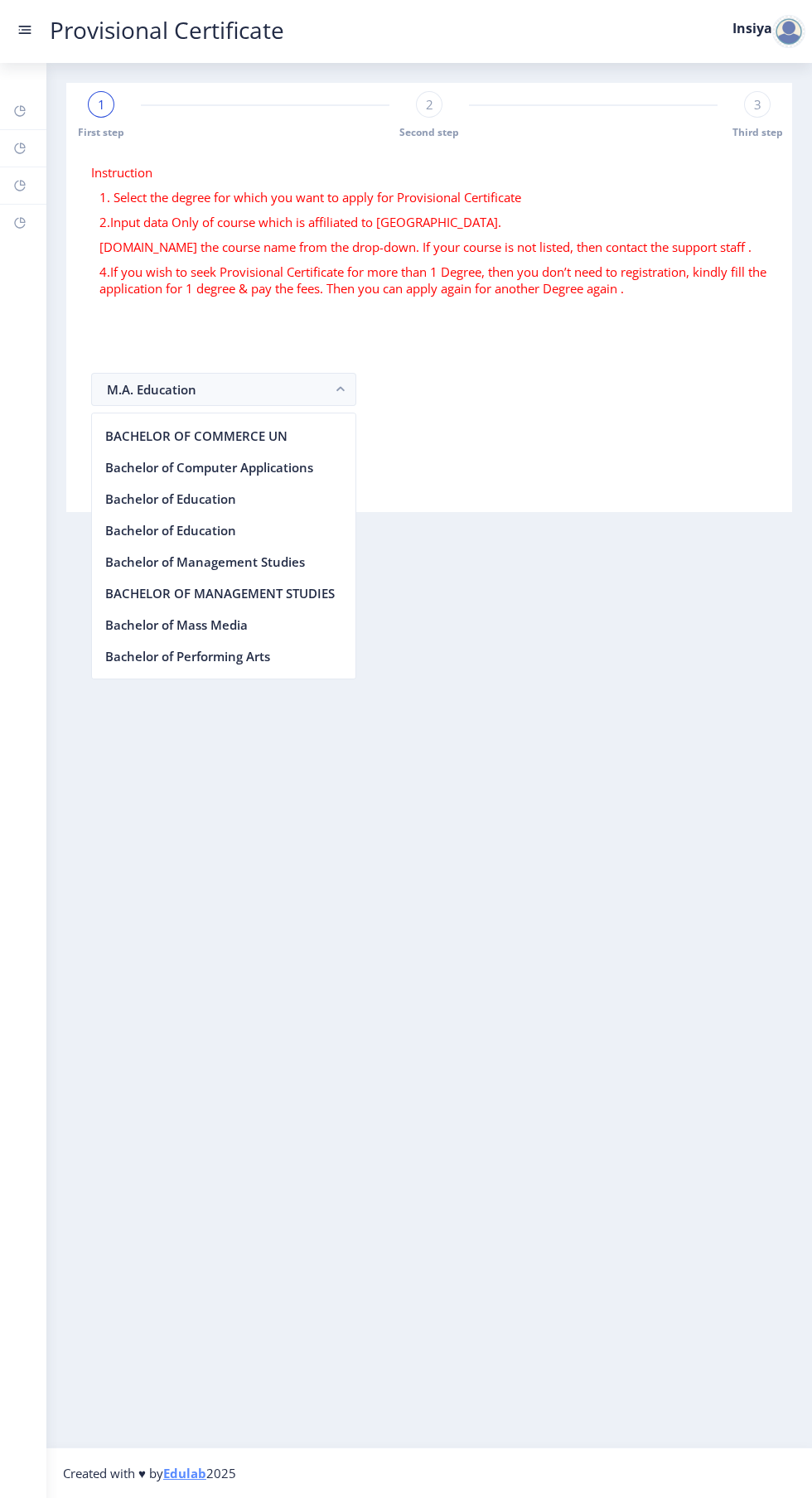
scroll to position [774, 0]
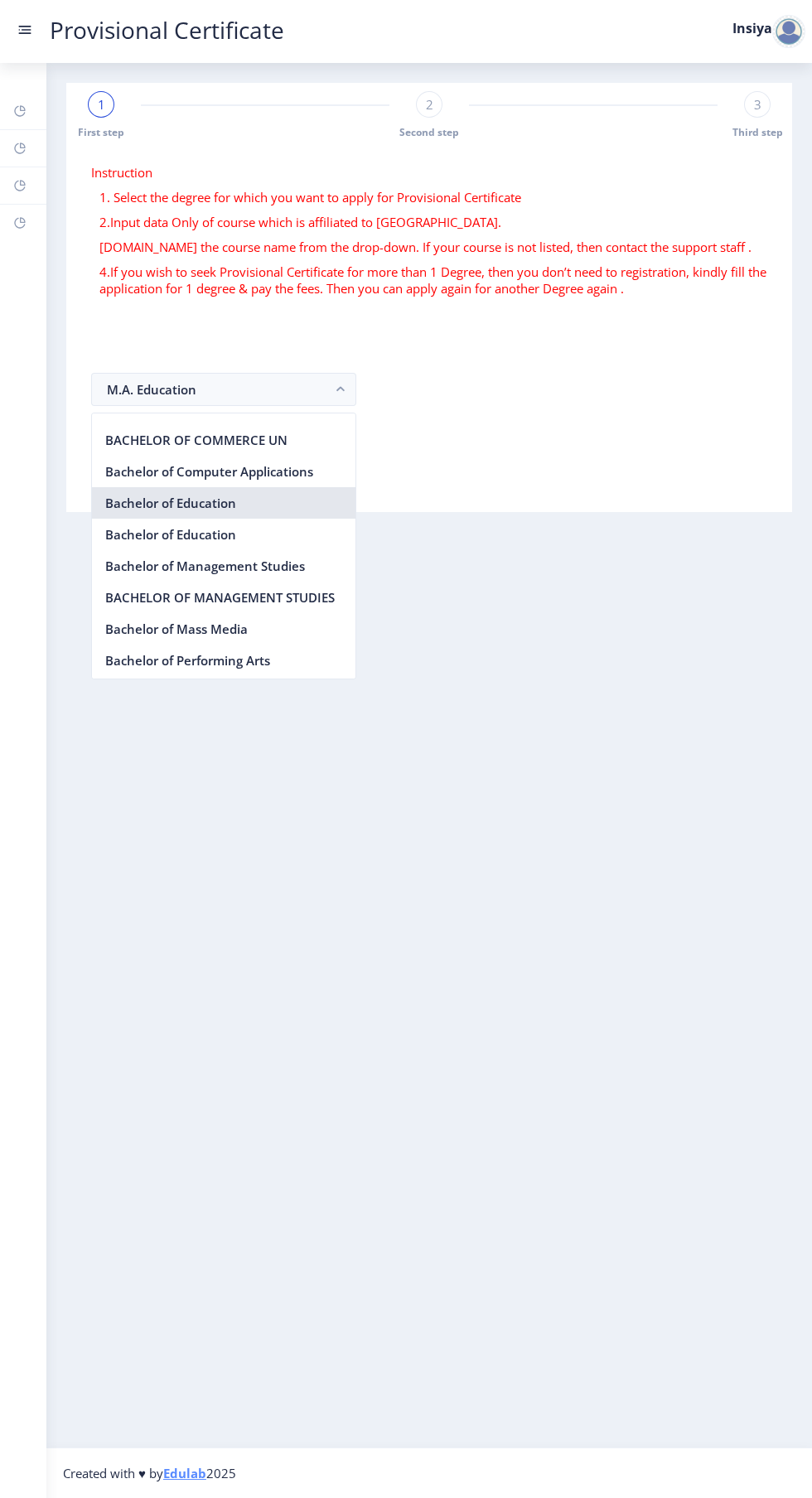
click at [204, 511] on nb-option "Bachelor of Education" at bounding box center [224, 503] width 264 height 32
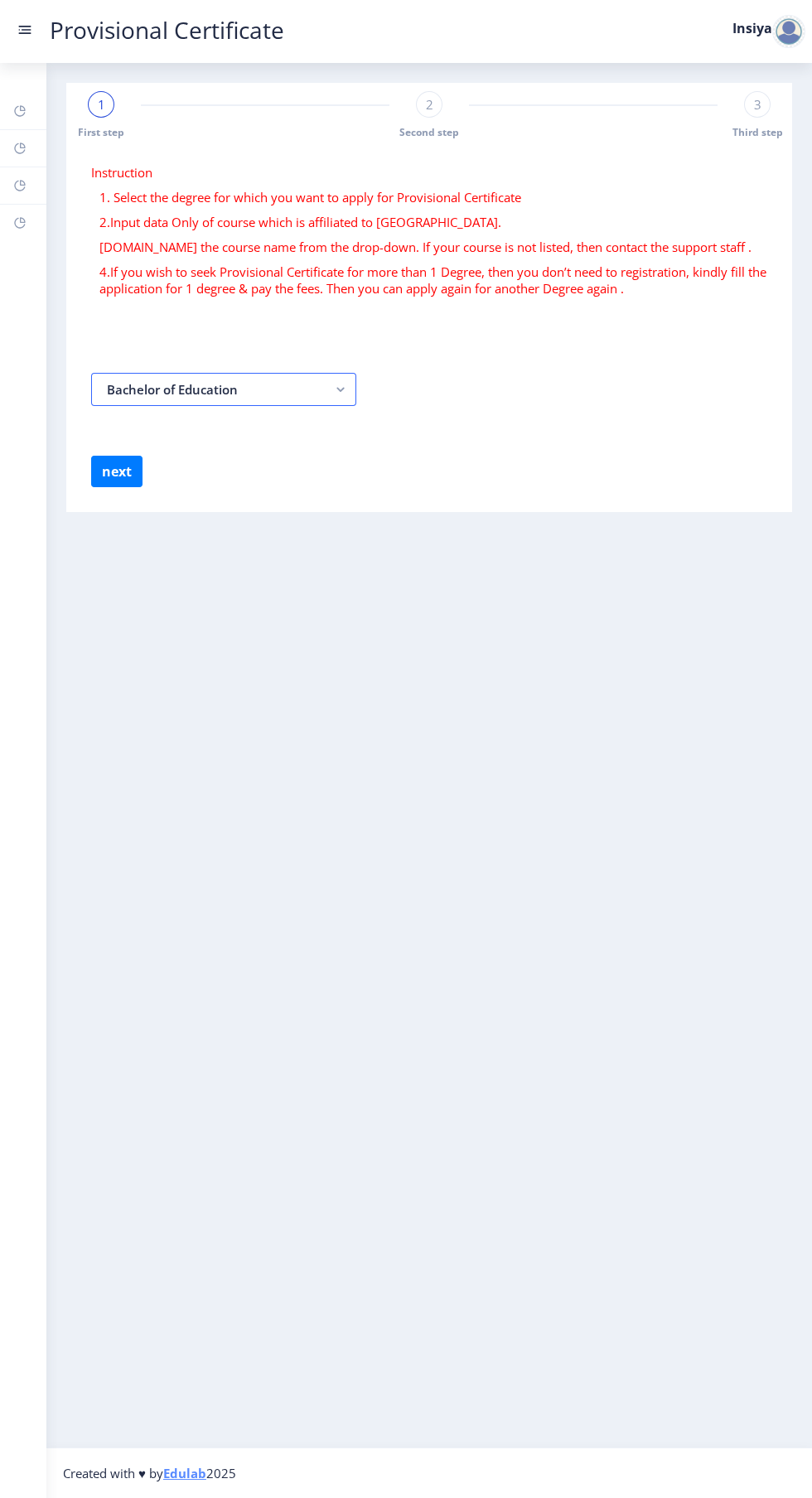
click at [340, 389] on rect "button" at bounding box center [341, 389] width 19 height 19
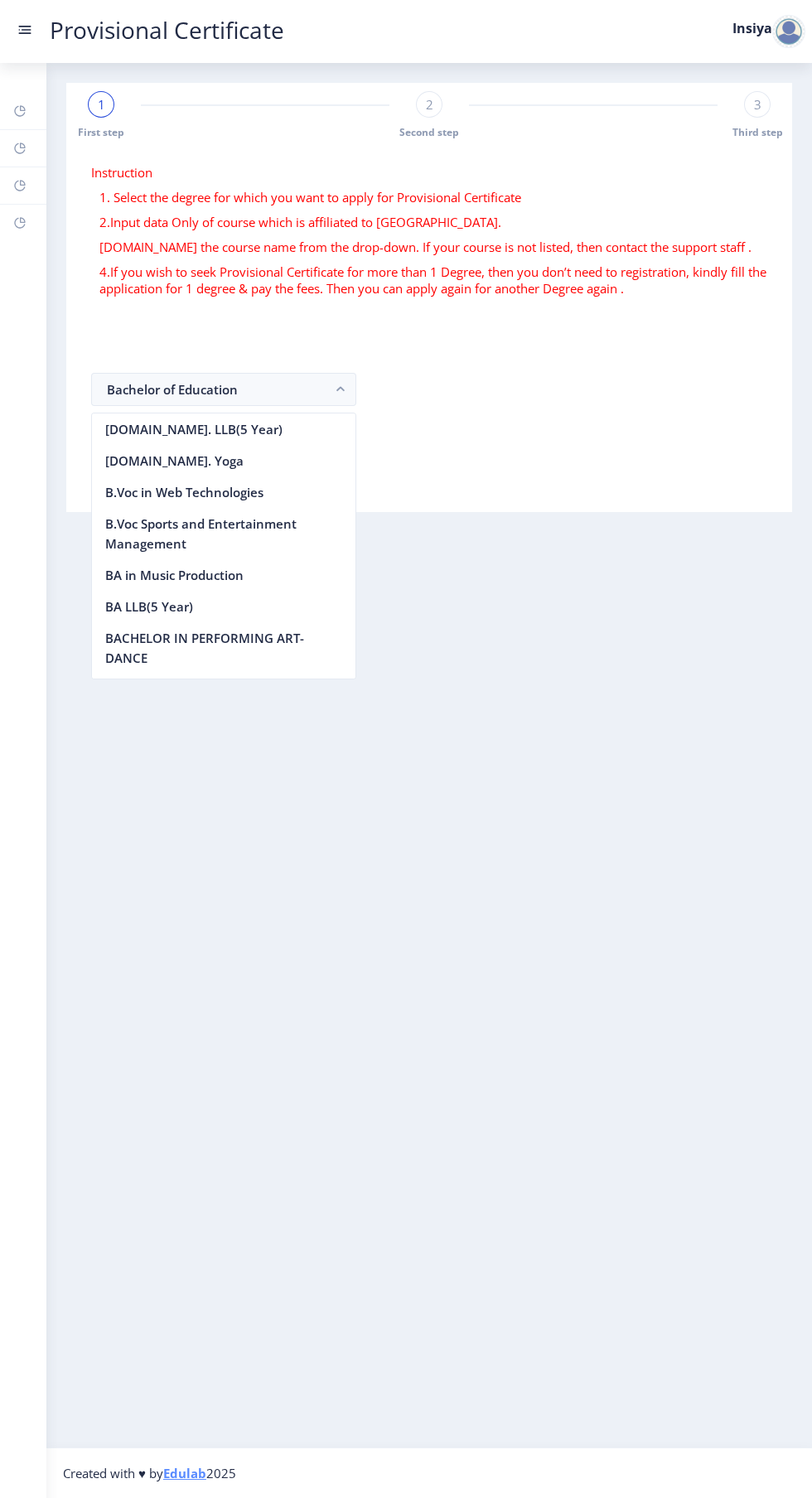
scroll to position [731, 0]
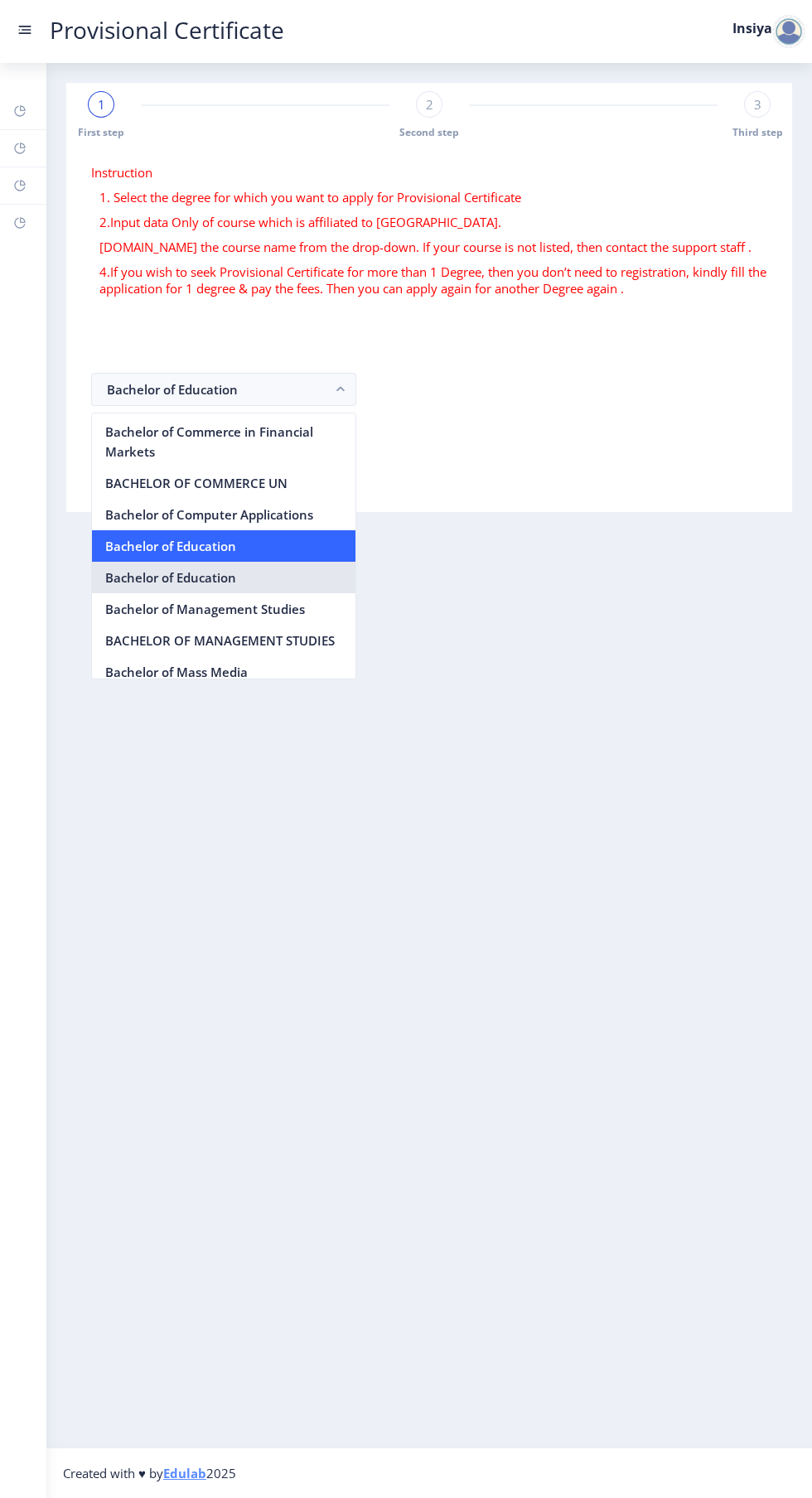
click at [221, 571] on nb-option "Bachelor of Education" at bounding box center [224, 578] width 264 height 32
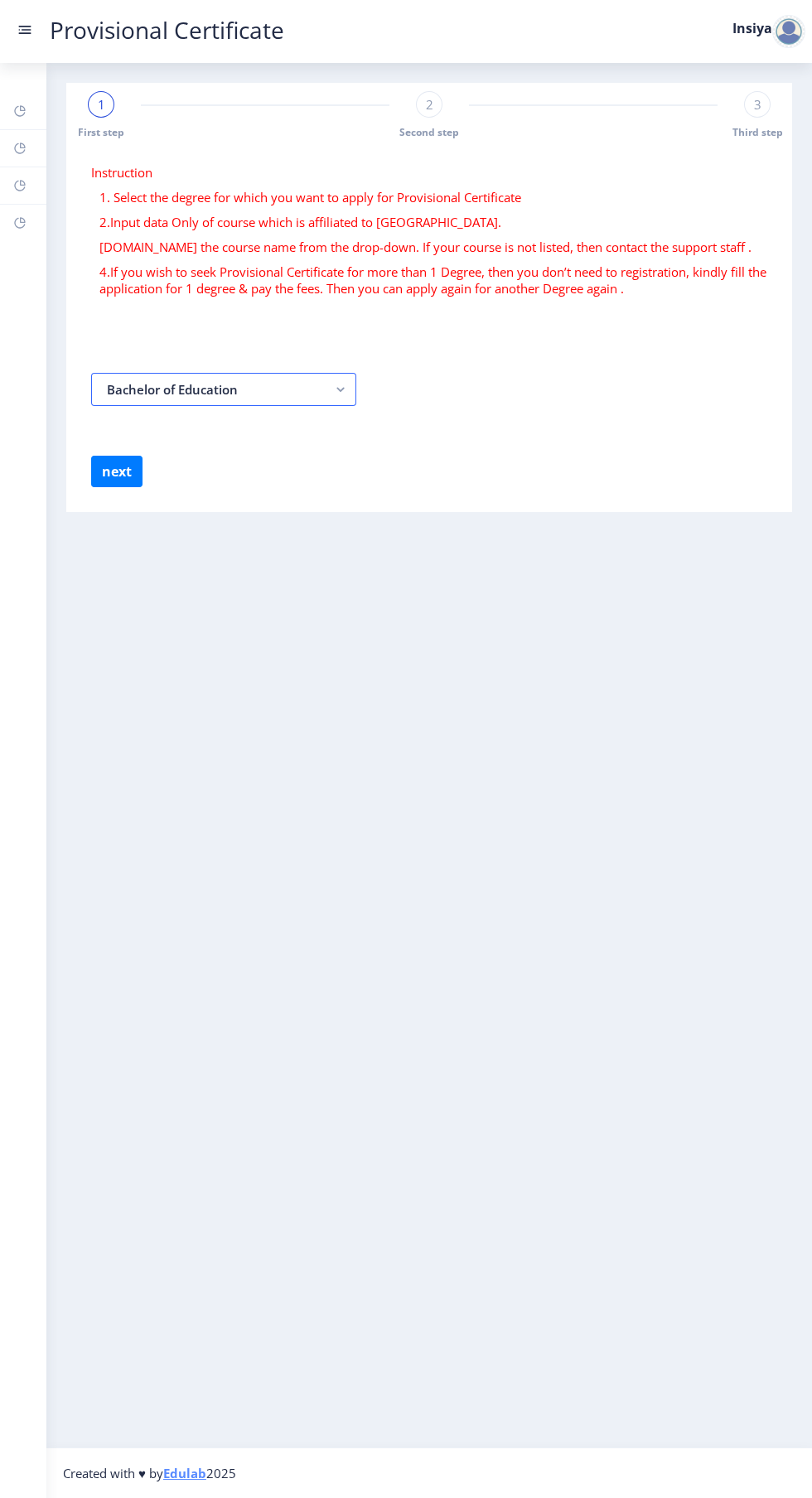
click at [340, 389] on rect "button" at bounding box center [341, 389] width 19 height 19
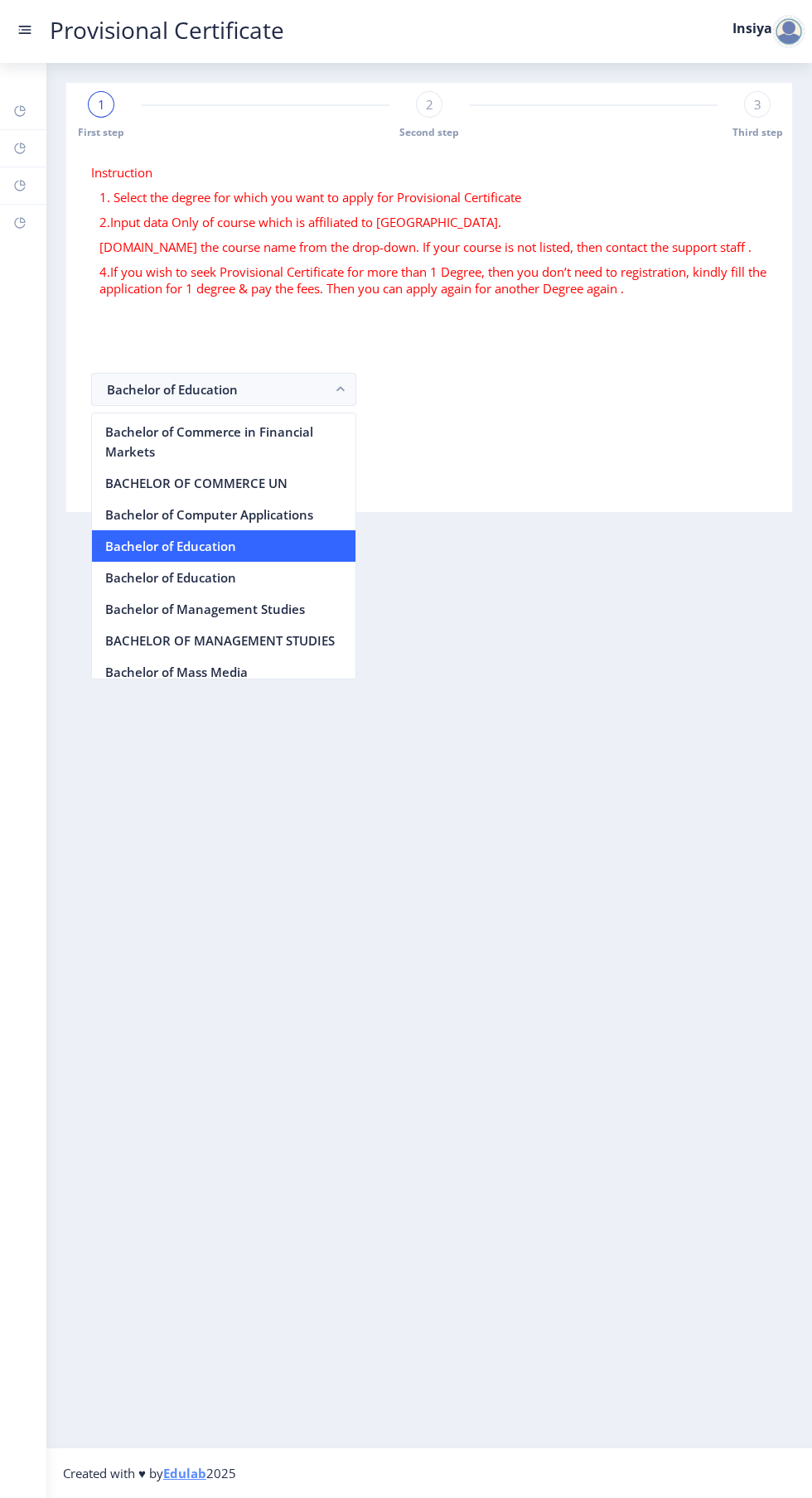
click at [247, 545] on nb-option "Bachelor of Education" at bounding box center [224, 546] width 264 height 32
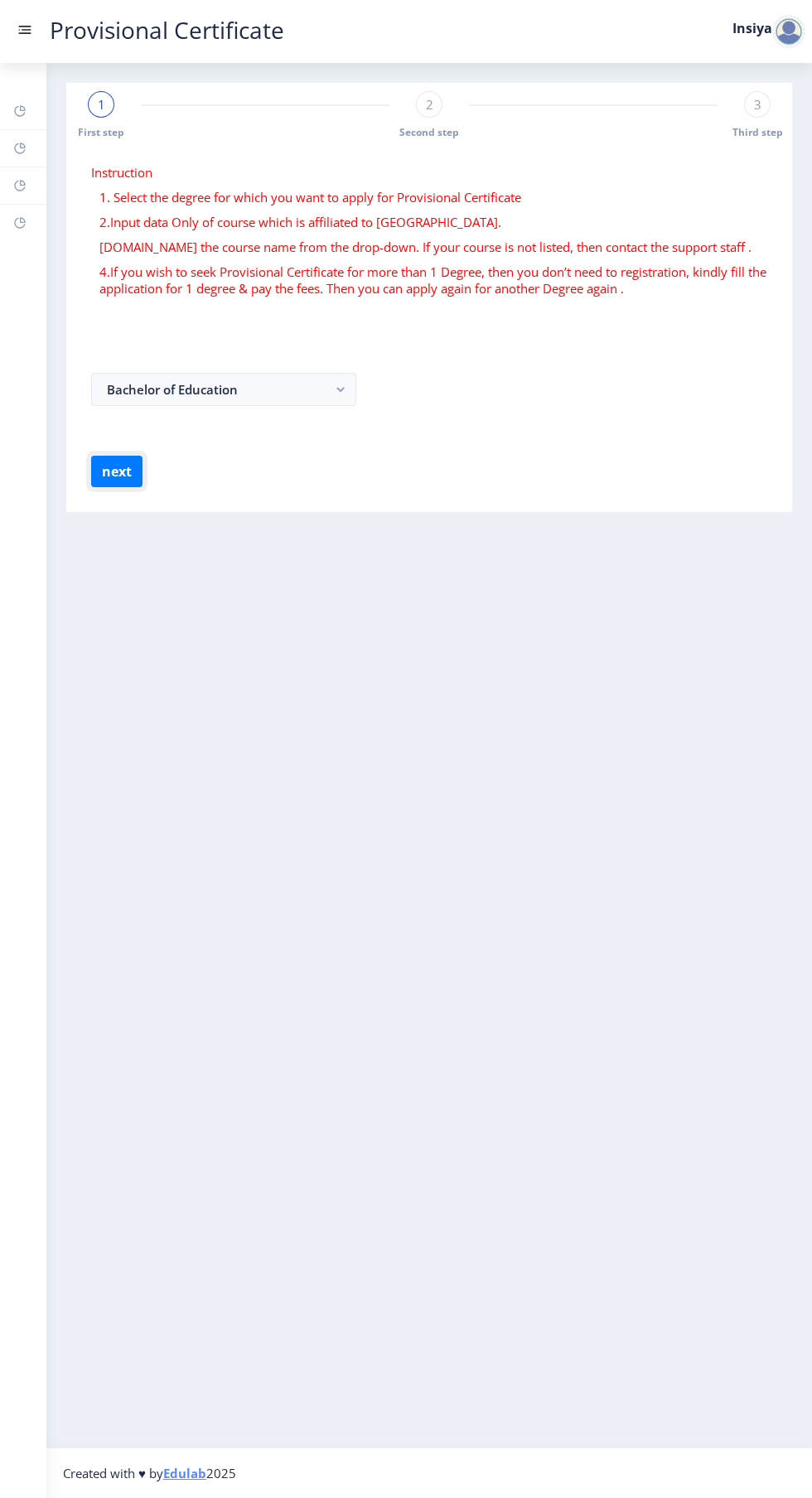
click at [139, 476] on button "next" at bounding box center [117, 471] width 51 height 32
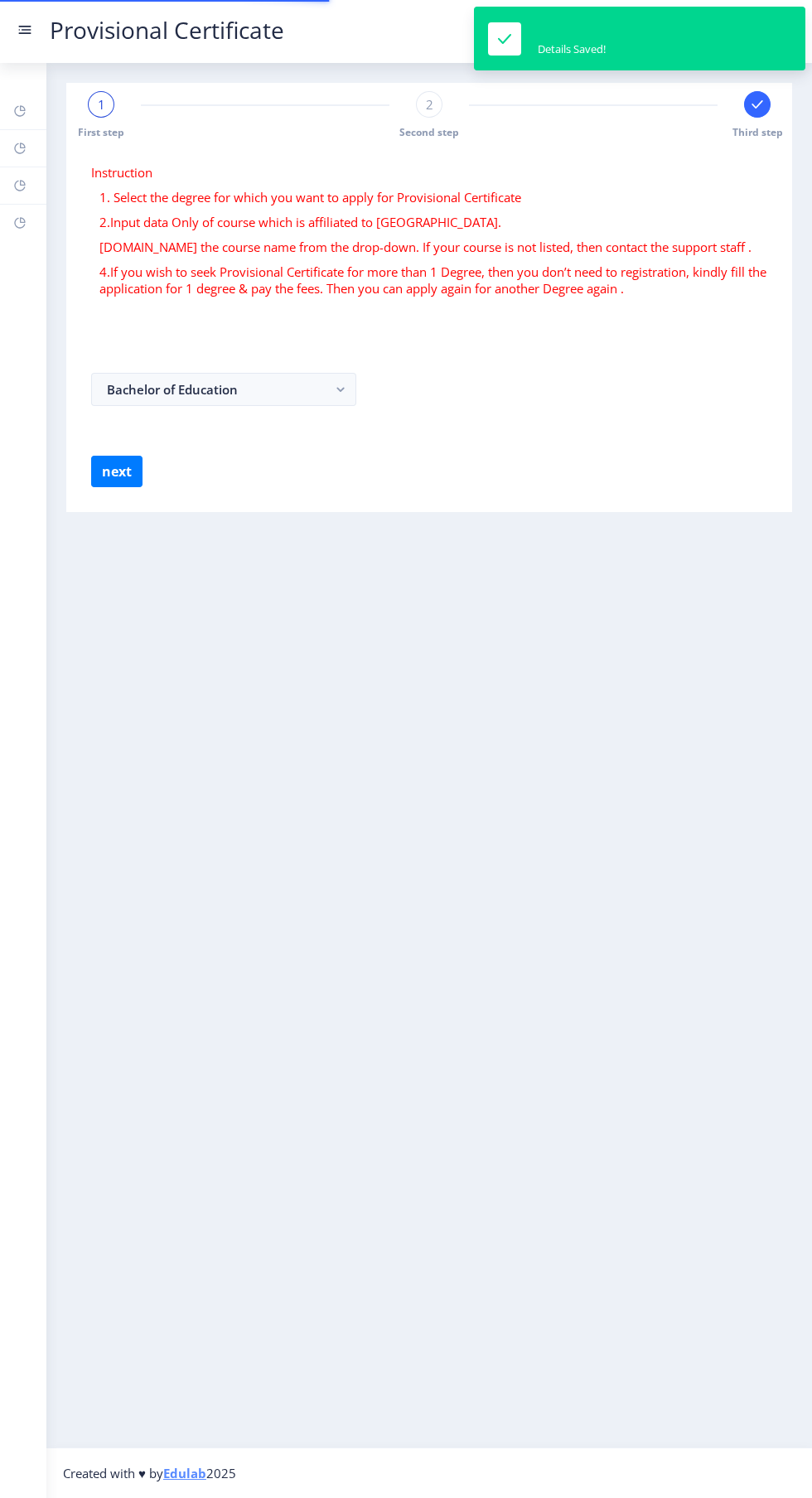
select select
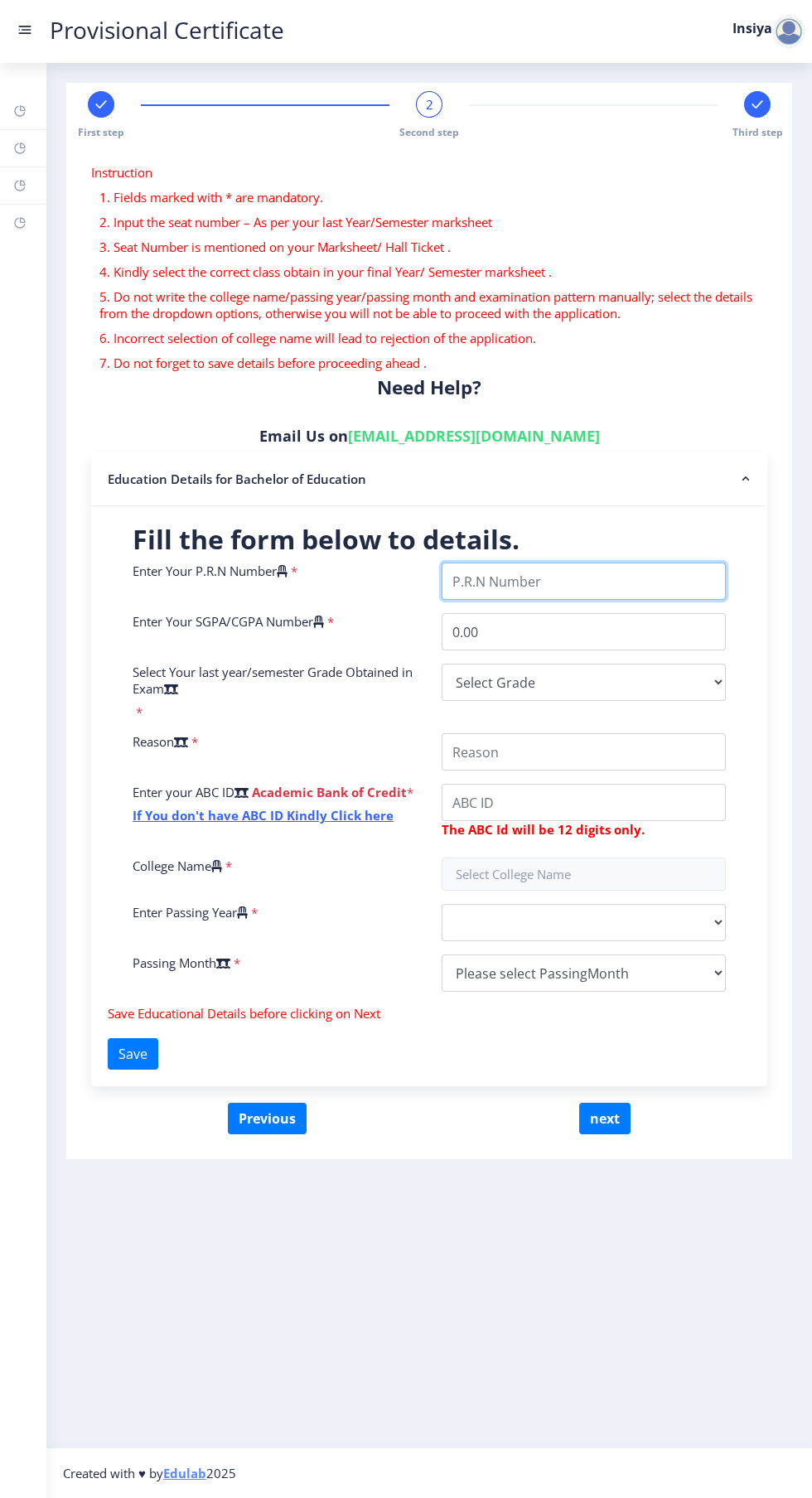
click at [591, 580] on input "Enter Your P.R.N Number" at bounding box center [583, 581] width 284 height 37
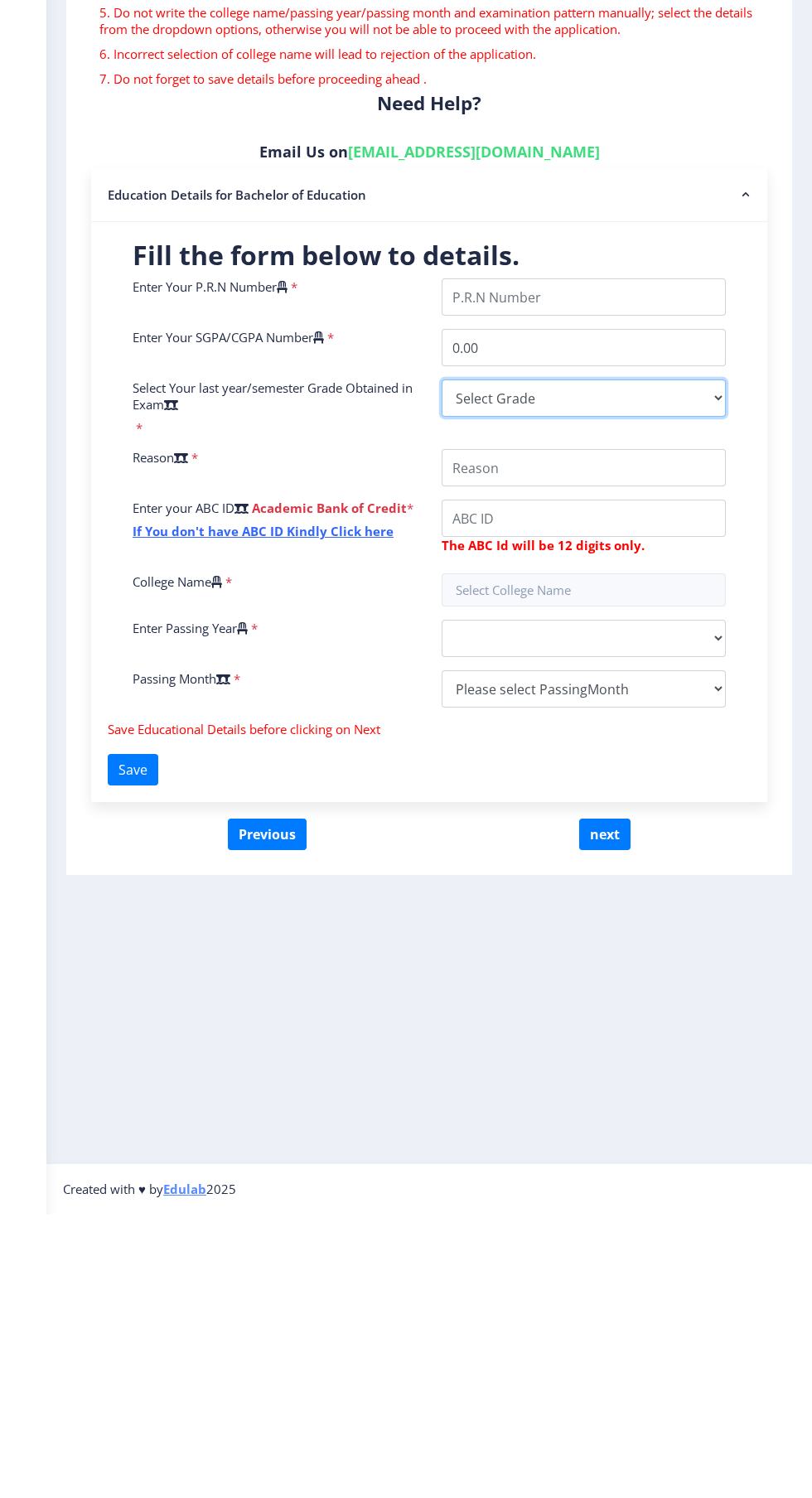
click at [678, 682] on div "Enter Your P.R.N Number * Enter Your SGPA/CGPA Number * 0.00 Select Your last y…" at bounding box center [429, 783] width 618 height 442
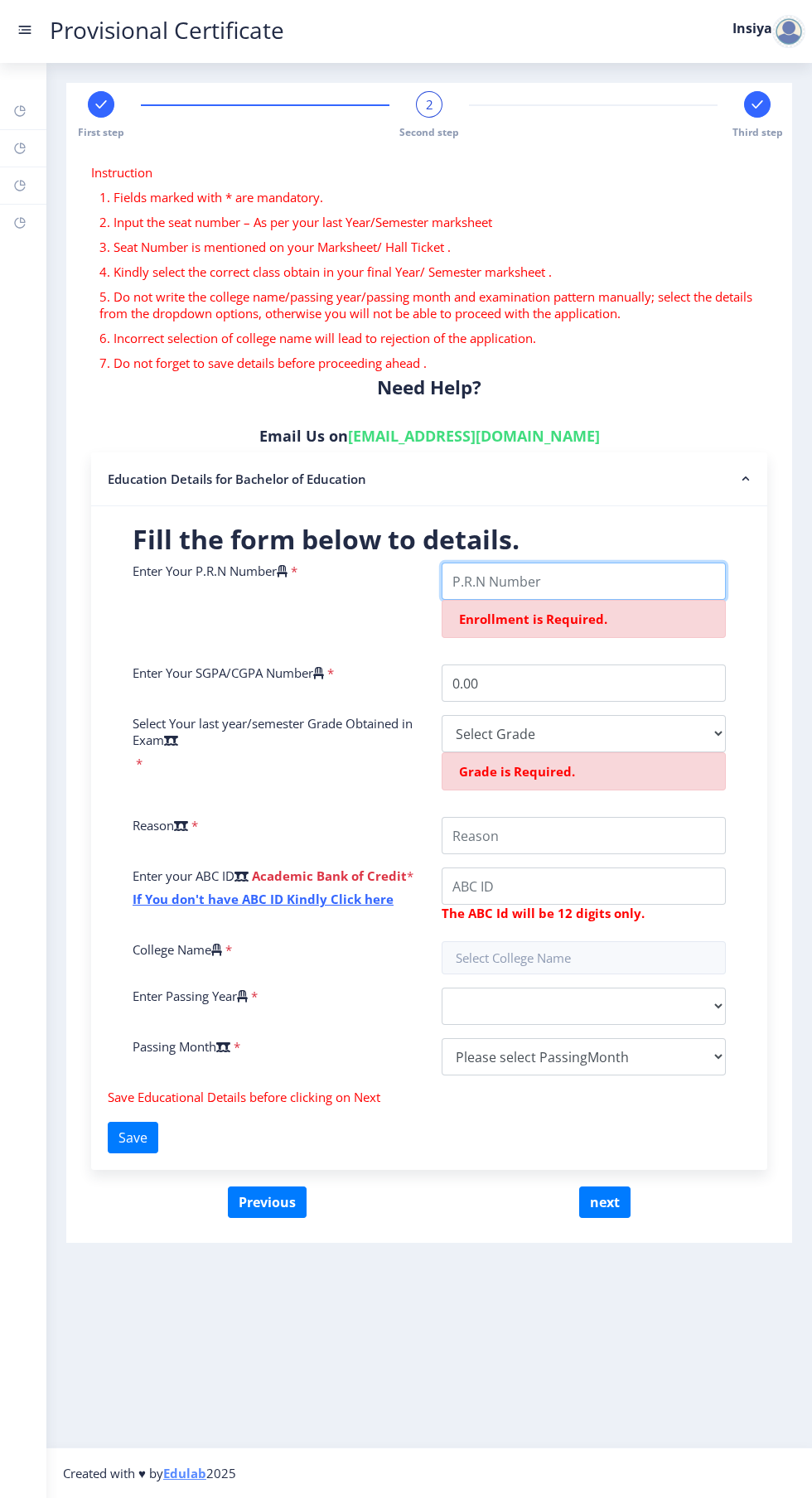
click at [671, 585] on input "Enter Your P.R.N Number" at bounding box center [583, 581] width 284 height 37
click at [540, 573] on input "Enter Your P.R.N Number" at bounding box center [583, 581] width 284 height 37
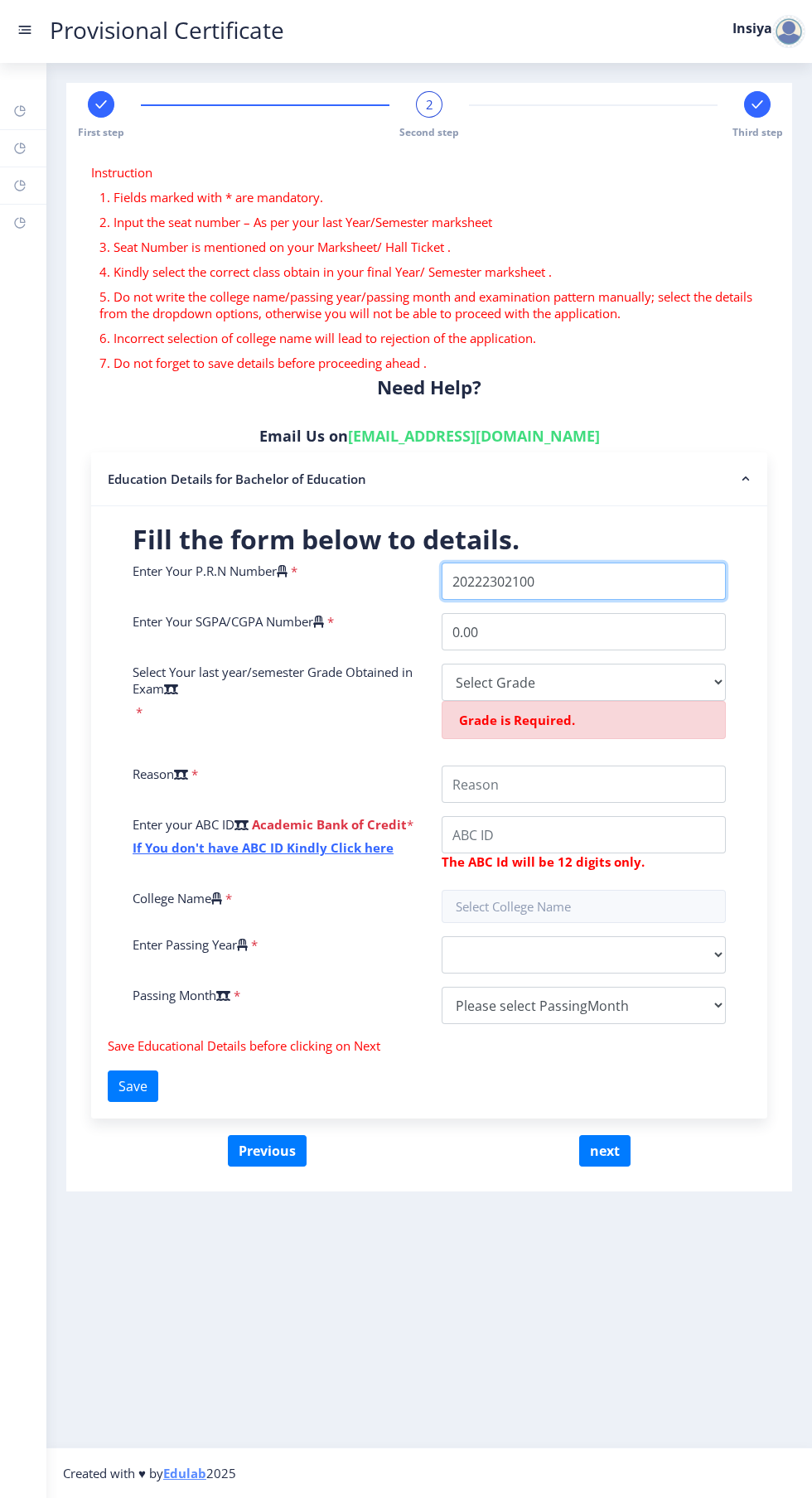
click at [598, 583] on input "Enter Your P.R.N Number" at bounding box center [583, 581] width 284 height 37
type input "2022230210050083"
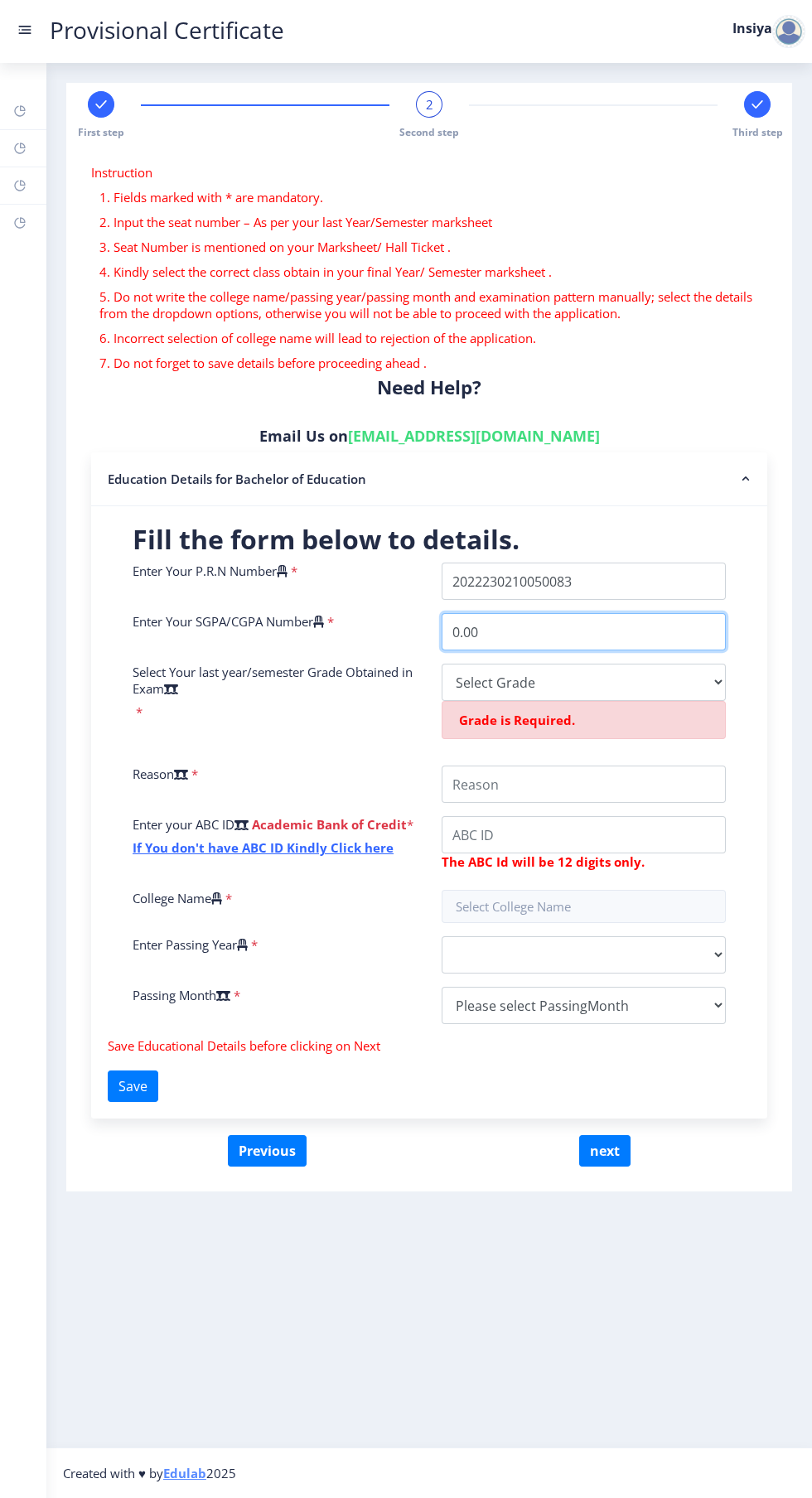
click at [568, 629] on input "0.00" at bounding box center [583, 632] width 284 height 37
click at [691, 680] on select "Select Grade O A+ A B+ B C D F(Fail)" at bounding box center [583, 682] width 284 height 37
select select "A"
click at [441, 664] on select "Select Grade O A+ A B+ B C D F(Fail)" at bounding box center [583, 682] width 284 height 37
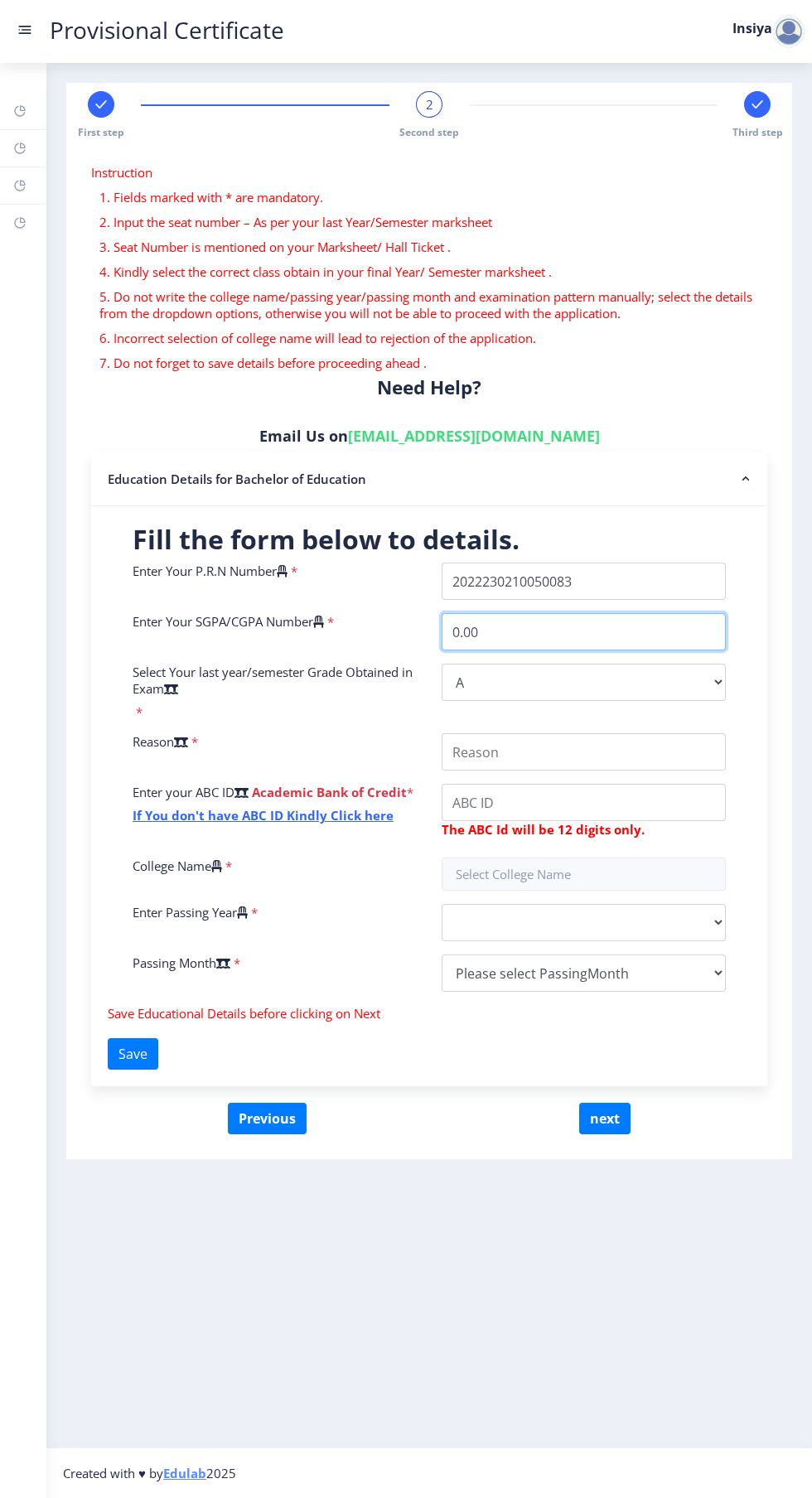
click at [552, 638] on input "0.00" at bounding box center [583, 632] width 284 height 37
click at [540, 635] on input "0.00" at bounding box center [583, 632] width 284 height 37
type input "0"
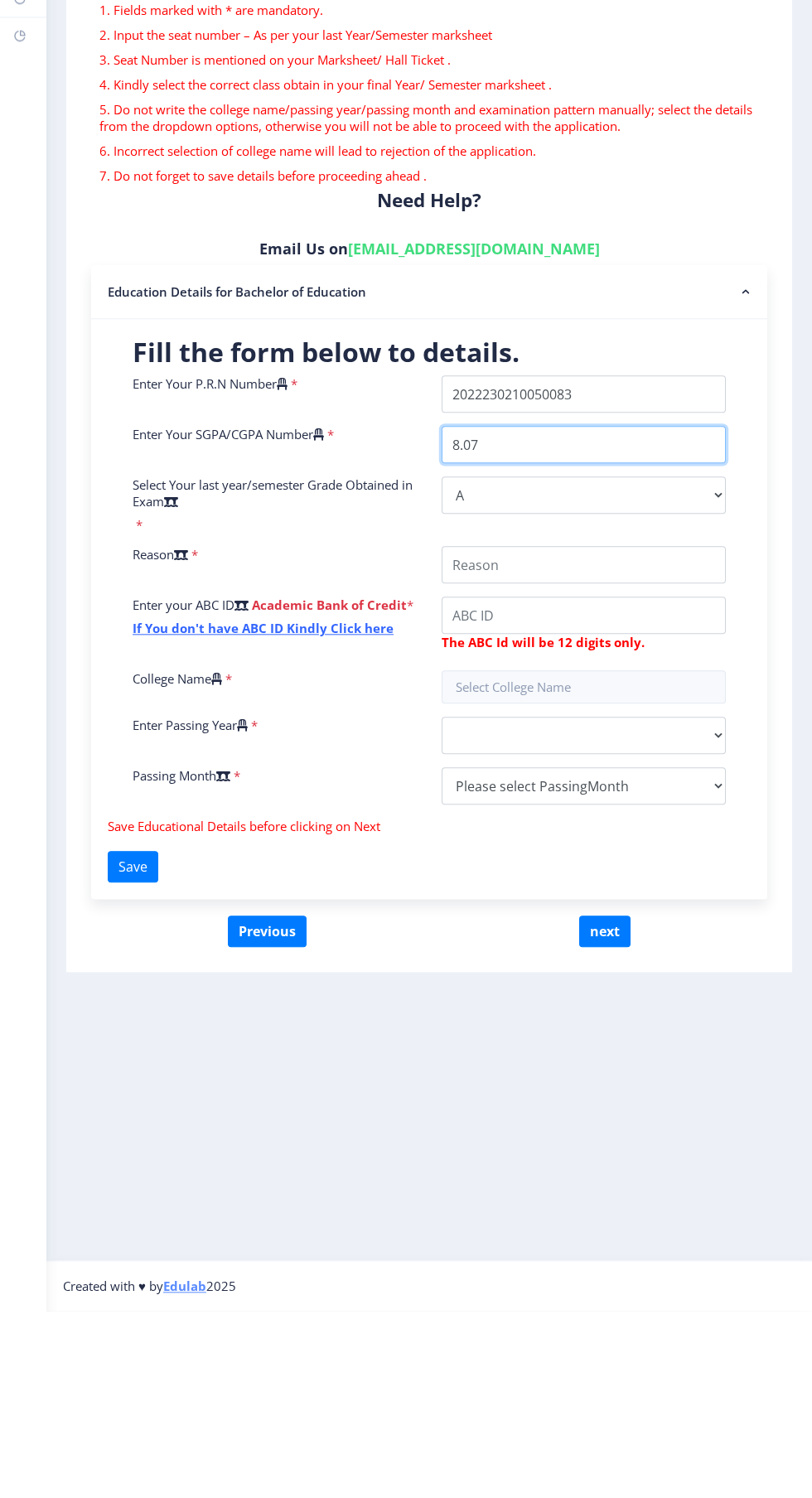
type input "8.07"
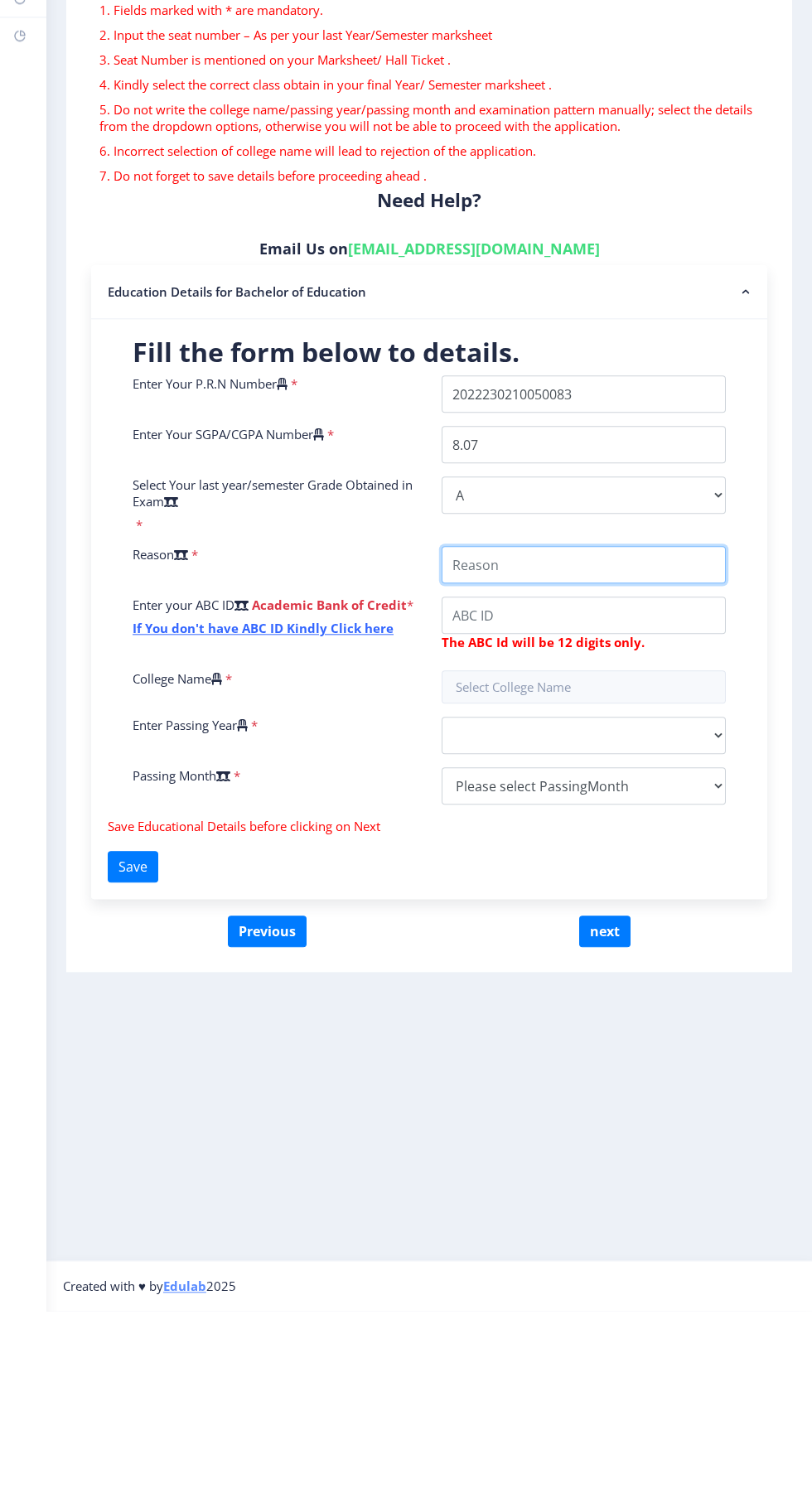
click at [542, 759] on input "College Name" at bounding box center [583, 752] width 284 height 37
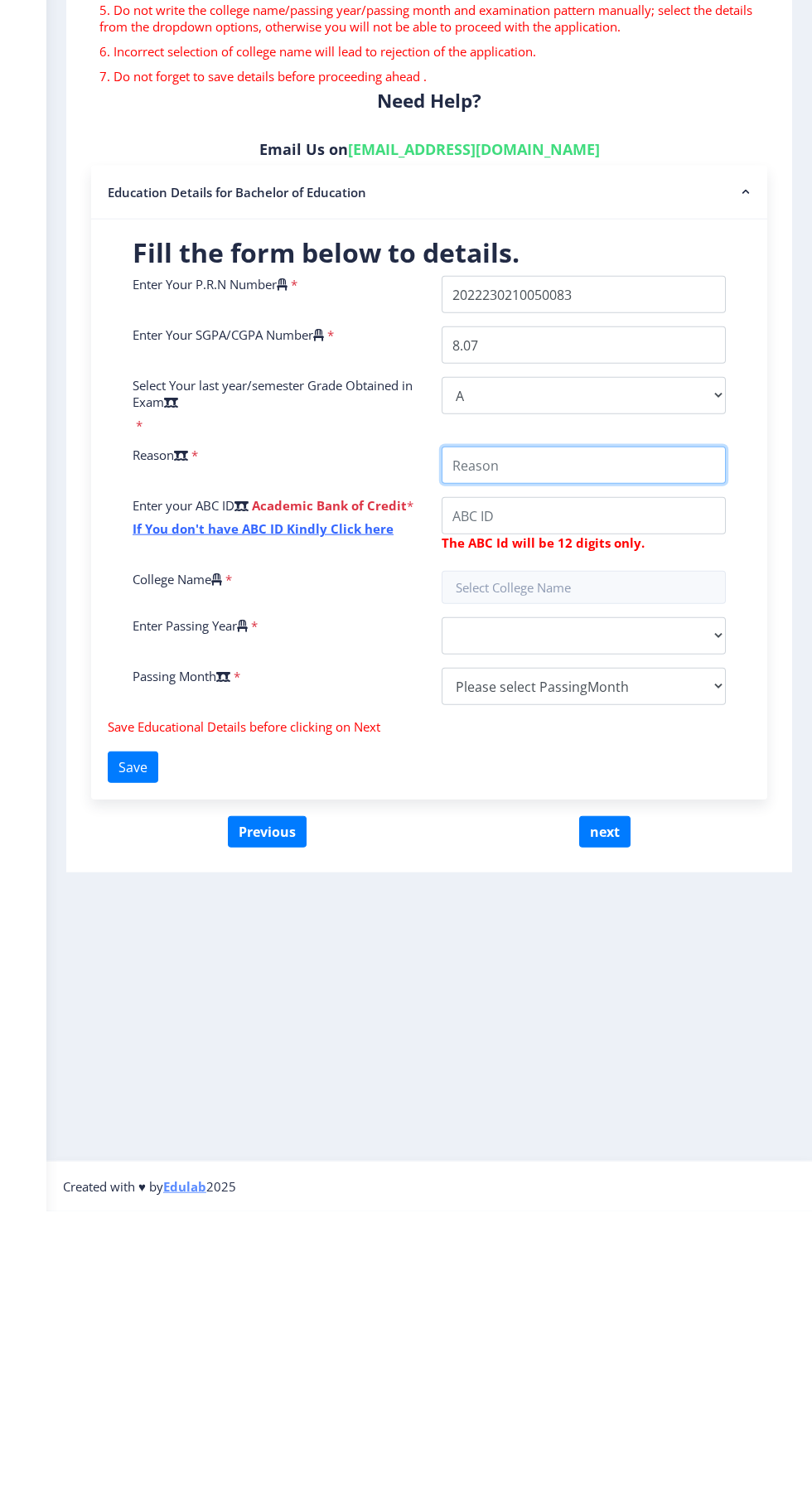
click at [594, 752] on input "College Name" at bounding box center [583, 752] width 284 height 37
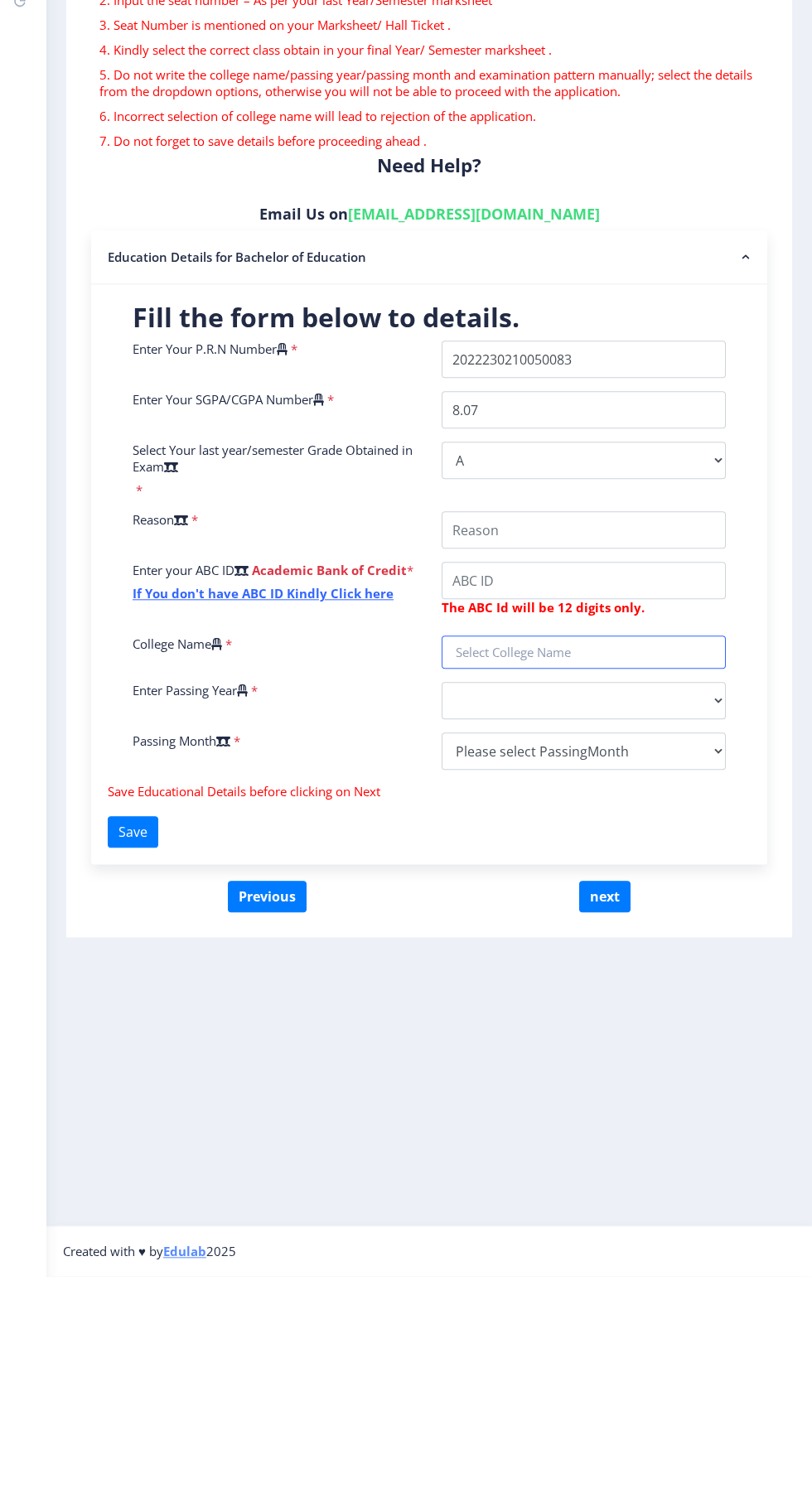
click at [562, 874] on div "Enter Your P.R.N Number * Enter Your SGPA/CGPA Number * 8.07 Select Your last y…" at bounding box center [429, 783] width 618 height 442
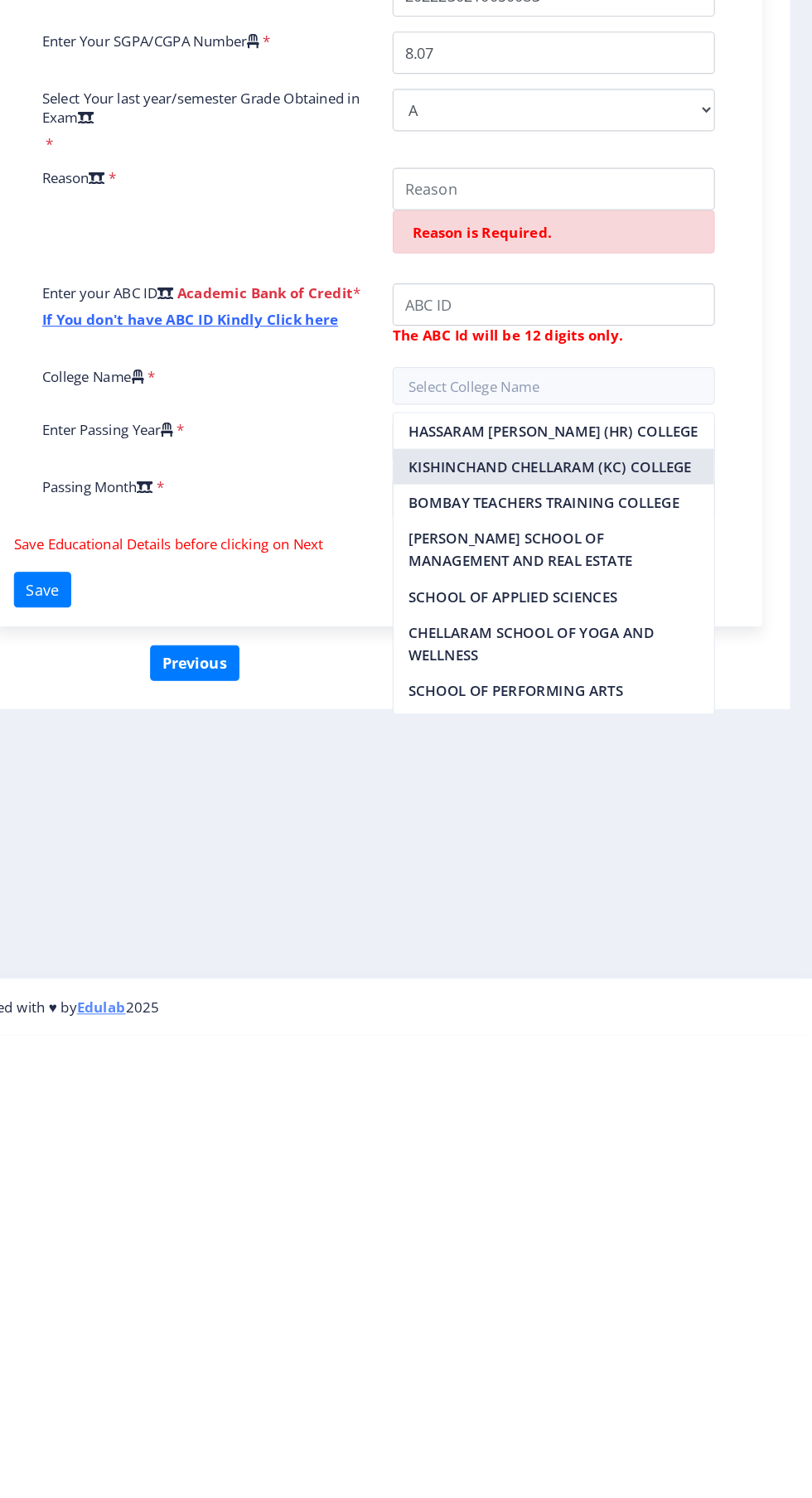
click at [558, 1004] on nb-option "KISHINCHAND CHELLARAM (KC) COLLEGE" at bounding box center [583, 997] width 282 height 32
type input "KISHINCHAND CHELLARAM (KC) COLLEGE"
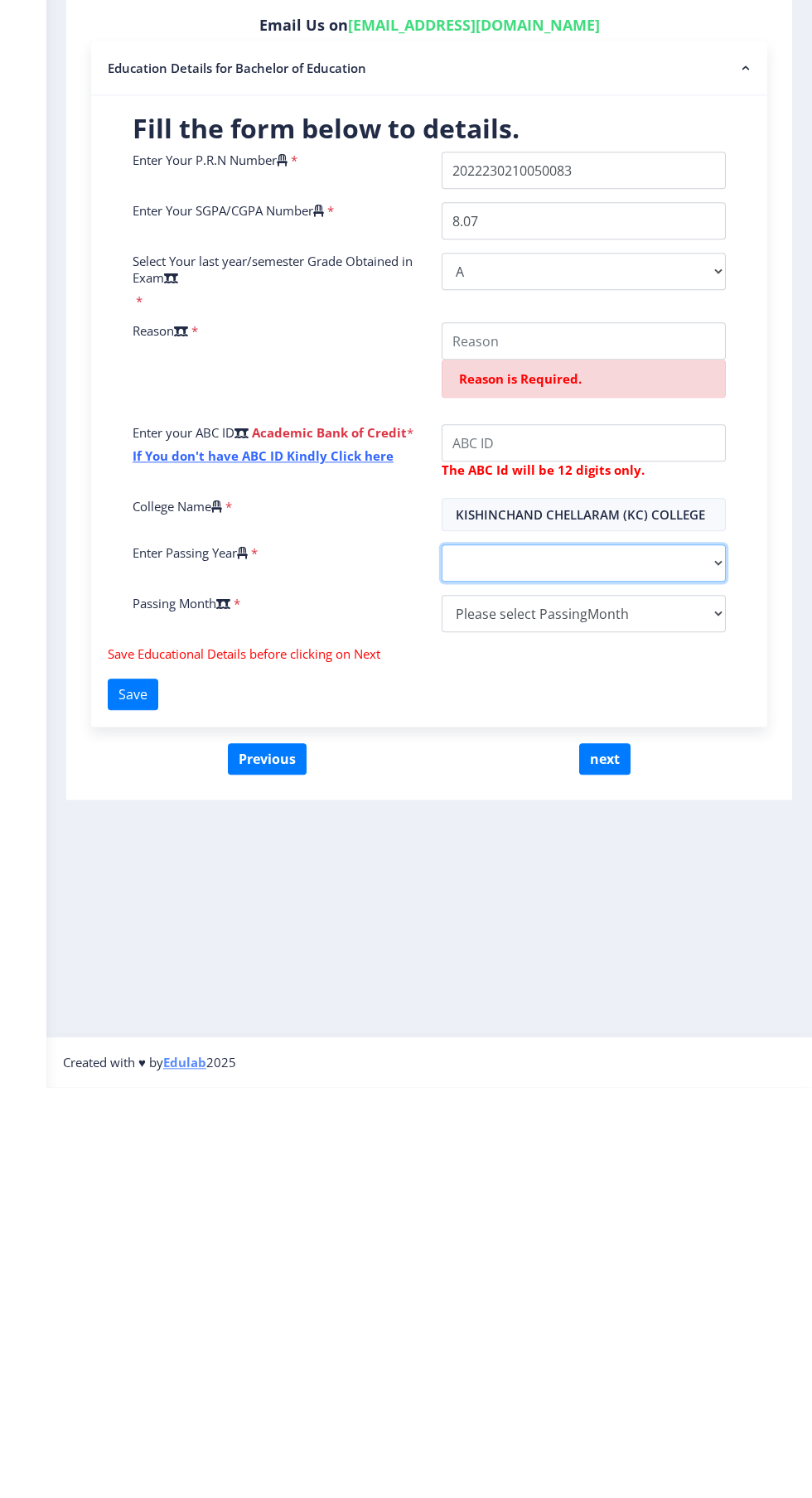
click at [707, 965] on select "2025 2024 2023 2022 2021 2020 2019 2018 2017 2016 2015 2014 2013 2012 2011 2010…" at bounding box center [583, 974] width 284 height 37
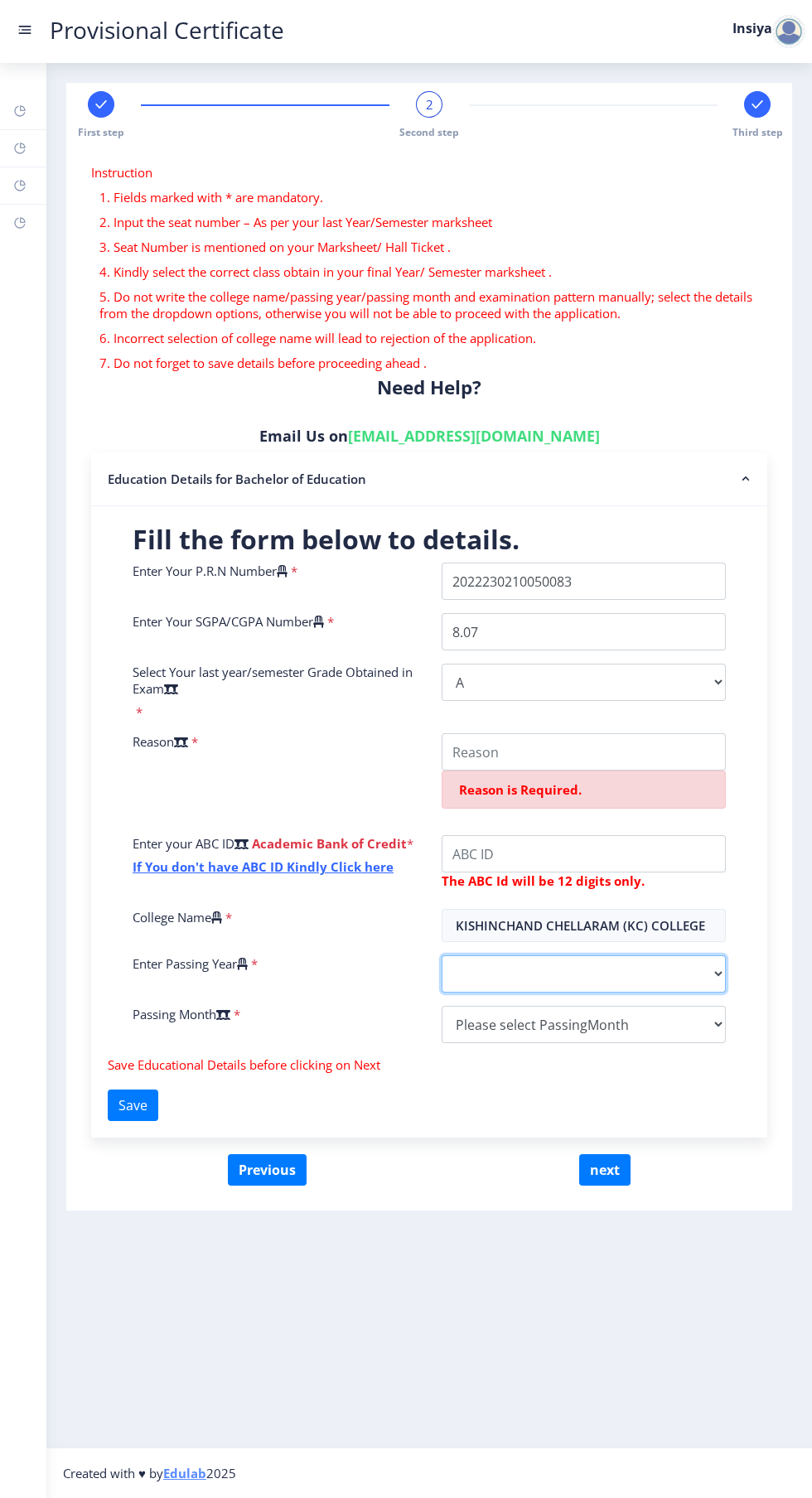
select select "2025"
click at [441, 956] on select "2025 2024 2023 2022 2021 2020 2019 2018 2017 2016 2015 2014 2013 2012 2011 2010…" at bounding box center [583, 974] width 284 height 37
click at [680, 1025] on select "Please select PassingMonth (01) January (02) February (03) March (04) April (05…" at bounding box center [583, 1024] width 284 height 37
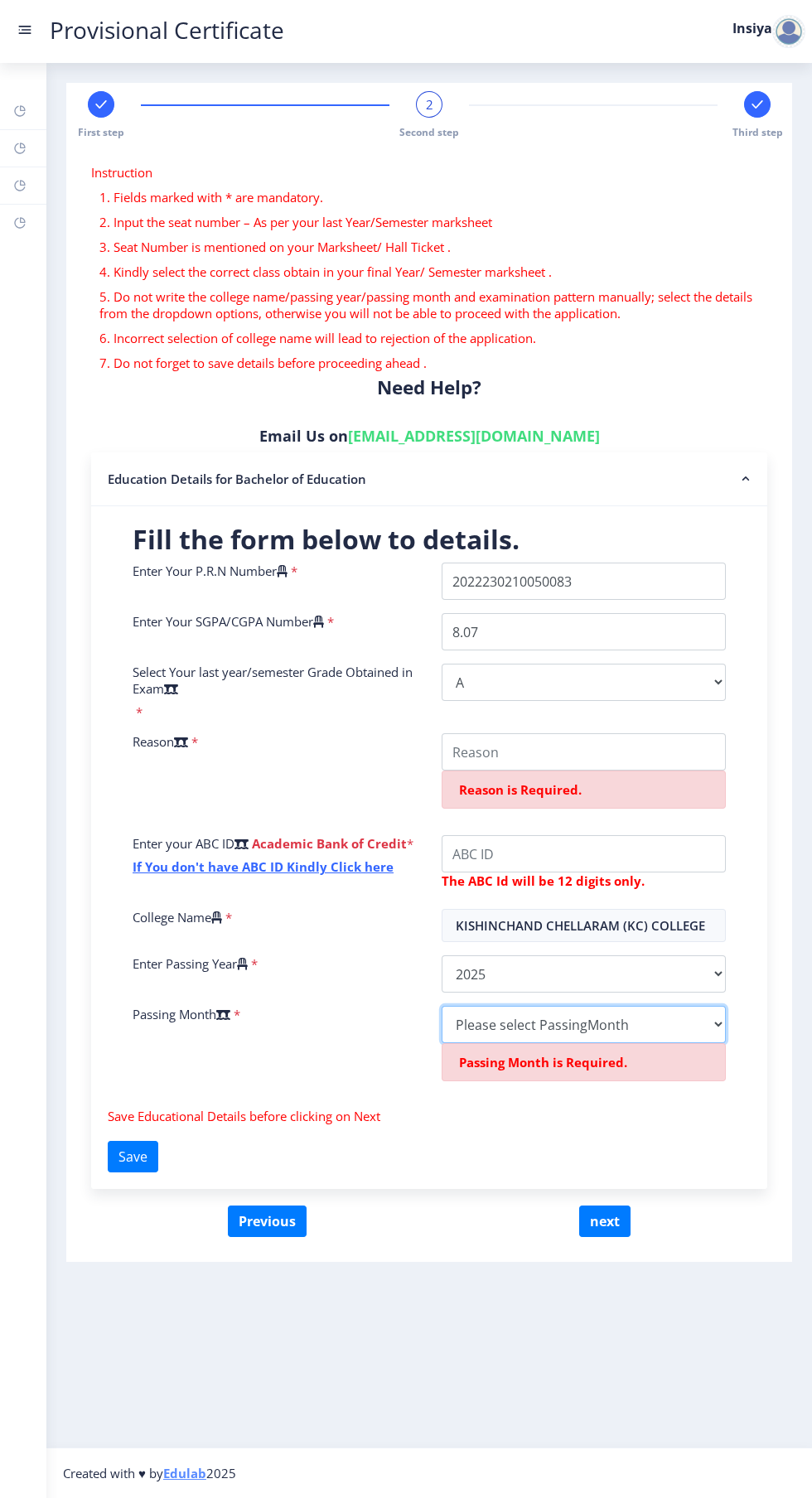
click at [717, 1024] on select "Please select PassingMonth (01) January (02) February (03) March (04) April (05…" at bounding box center [583, 1024] width 284 height 37
select select "March"
click at [441, 1006] on select "Please select PassingMonth (01) January (02) February (03) March (04) April (05…" at bounding box center [583, 1024] width 284 height 37
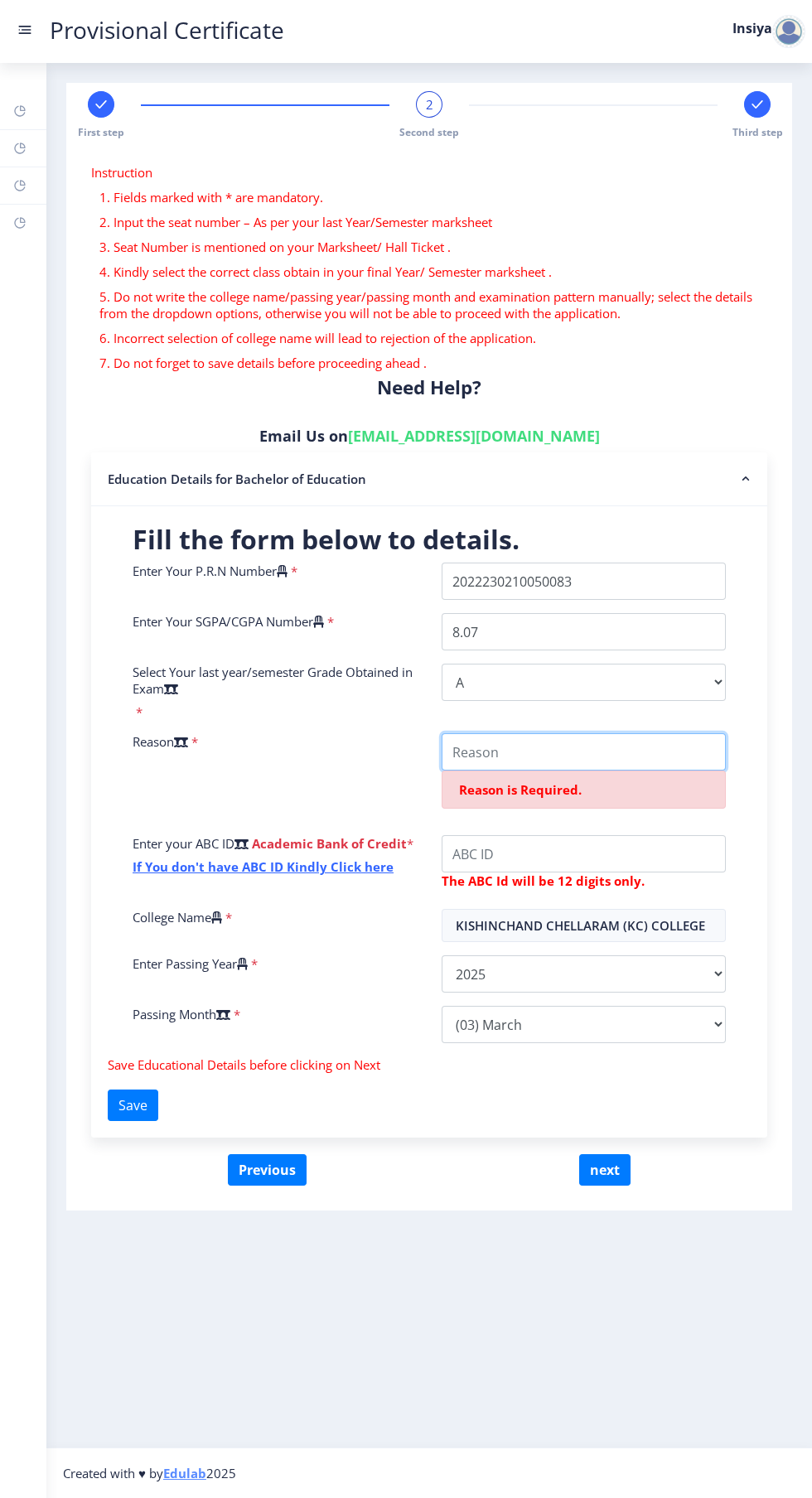
click at [602, 753] on input "College Name" at bounding box center [583, 752] width 284 height 37
click at [578, 500] on nb-accordion-item-header "Education Details for Bachelor of Education" at bounding box center [429, 479] width 676 height 54
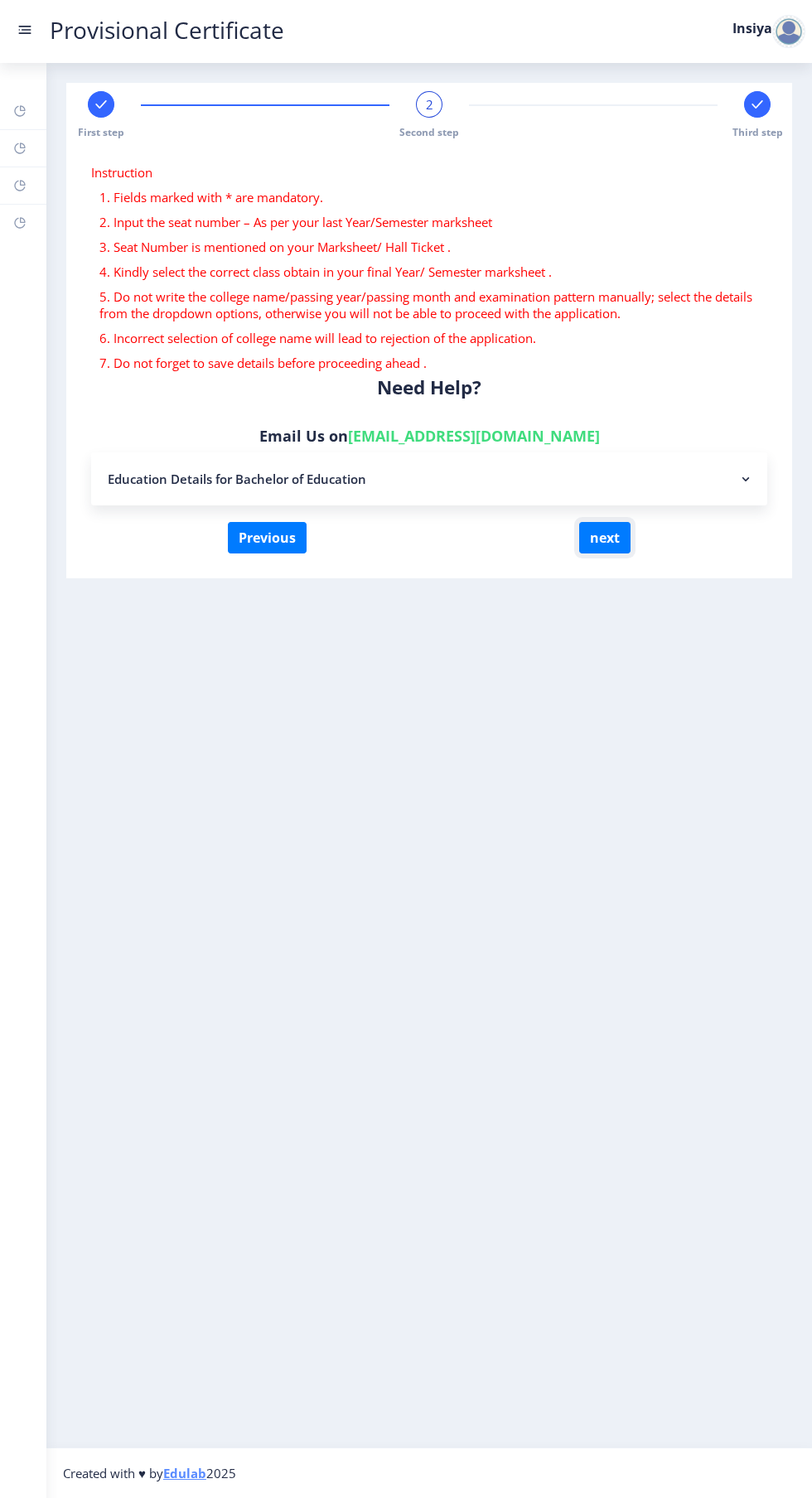
click at [608, 539] on button "next" at bounding box center [605, 538] width 51 height 32
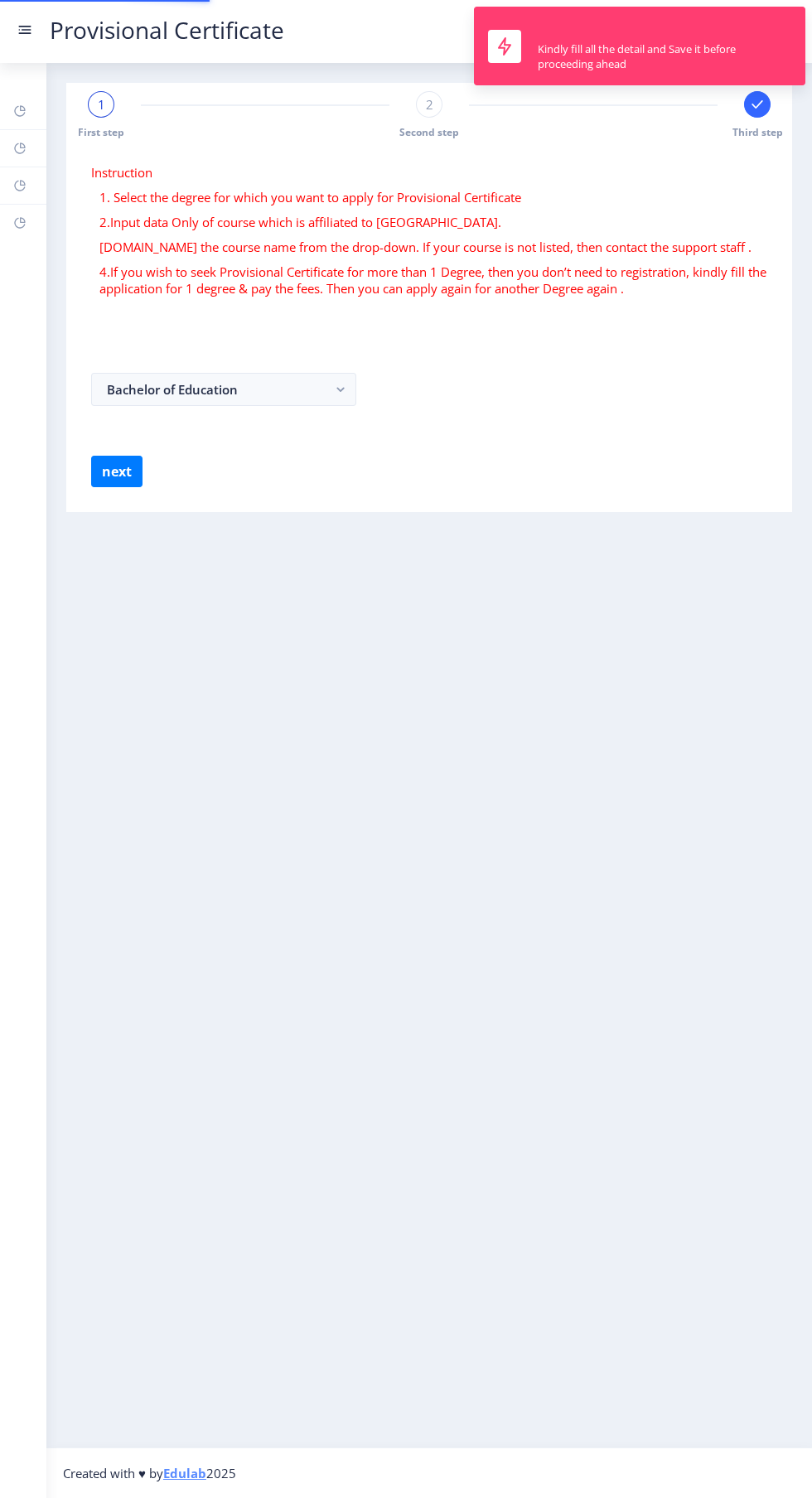
select select
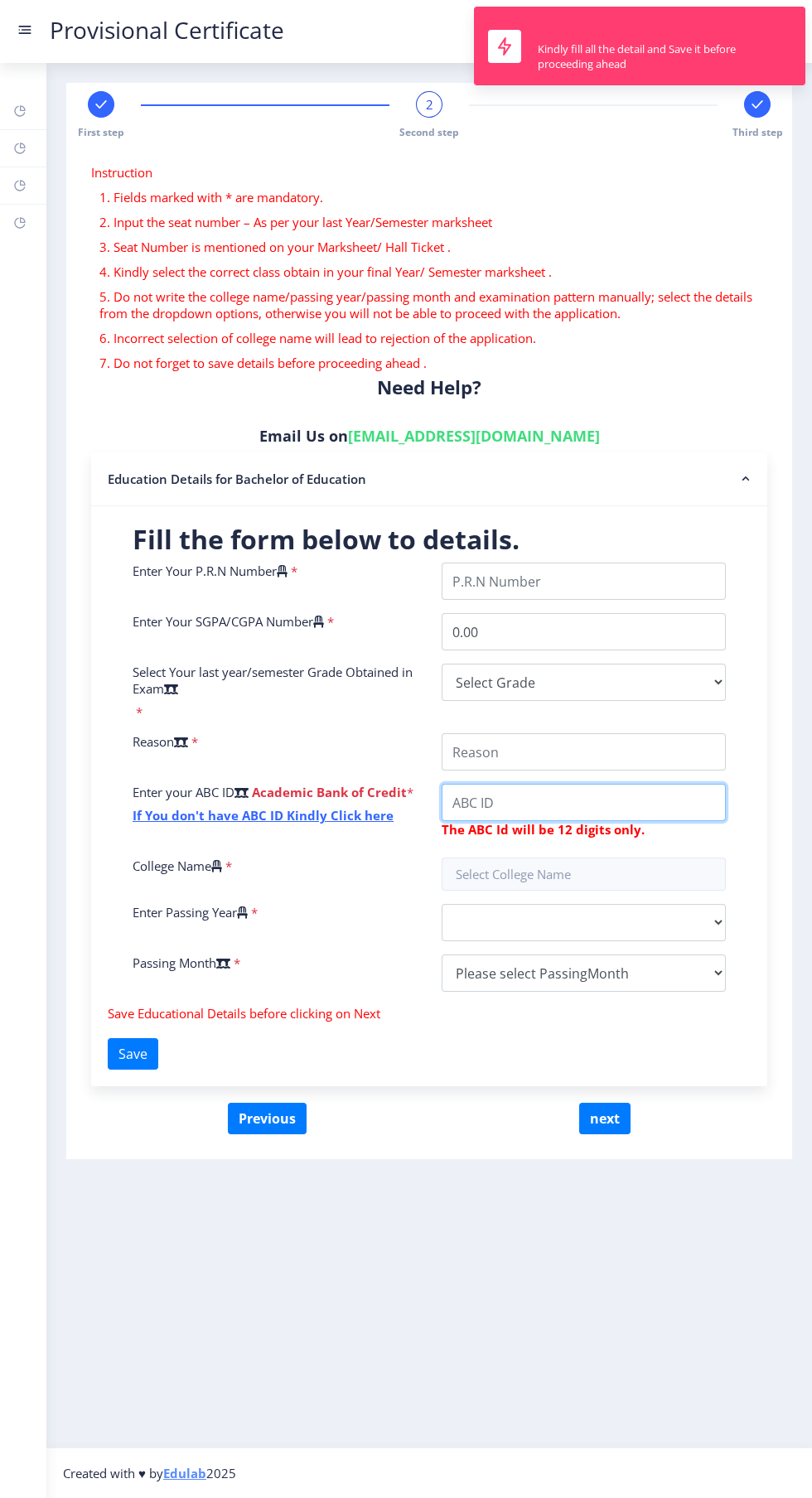
click at [620, 802] on input "College Name" at bounding box center [583, 803] width 284 height 37
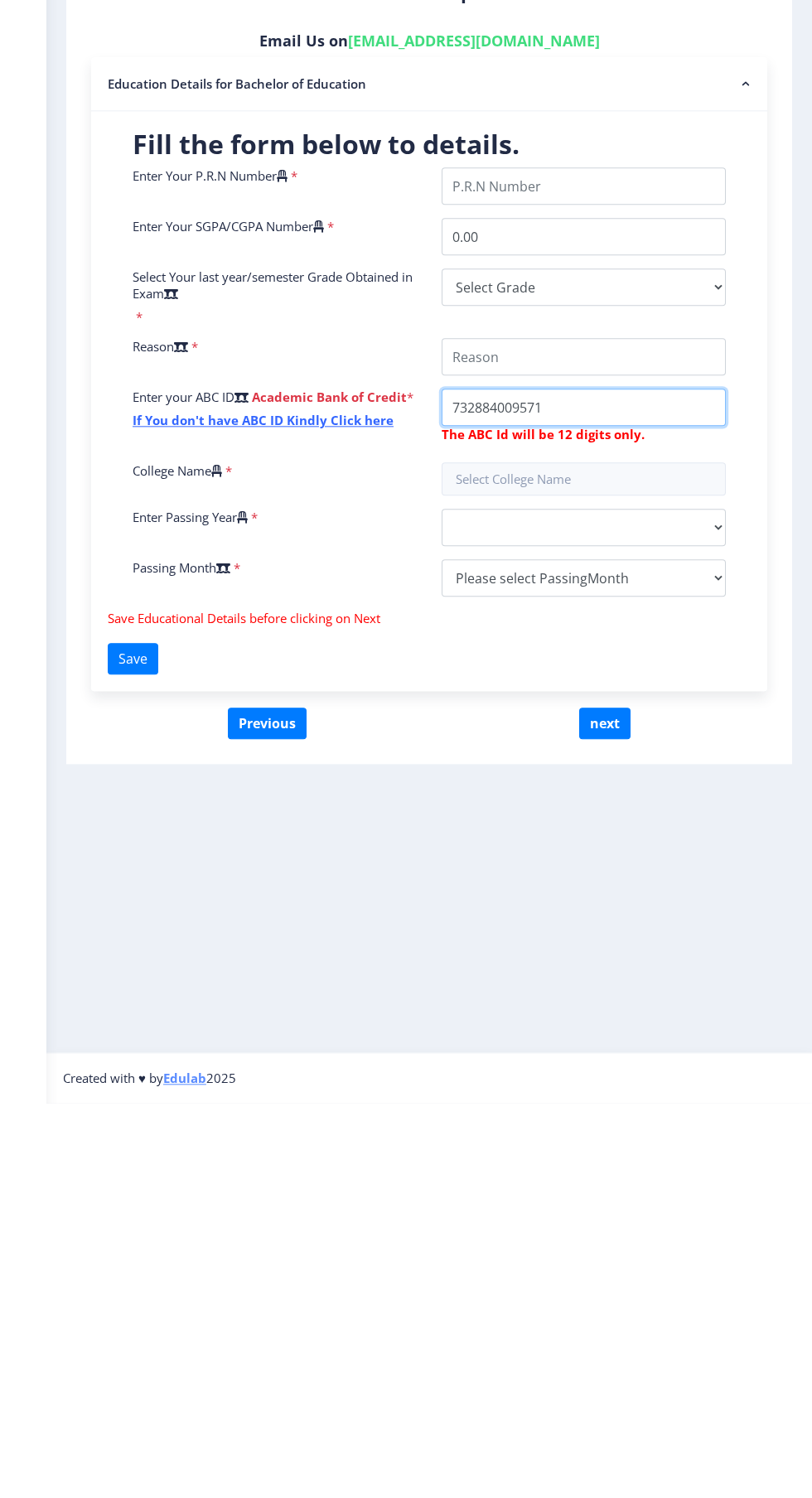
type input "732884009571"
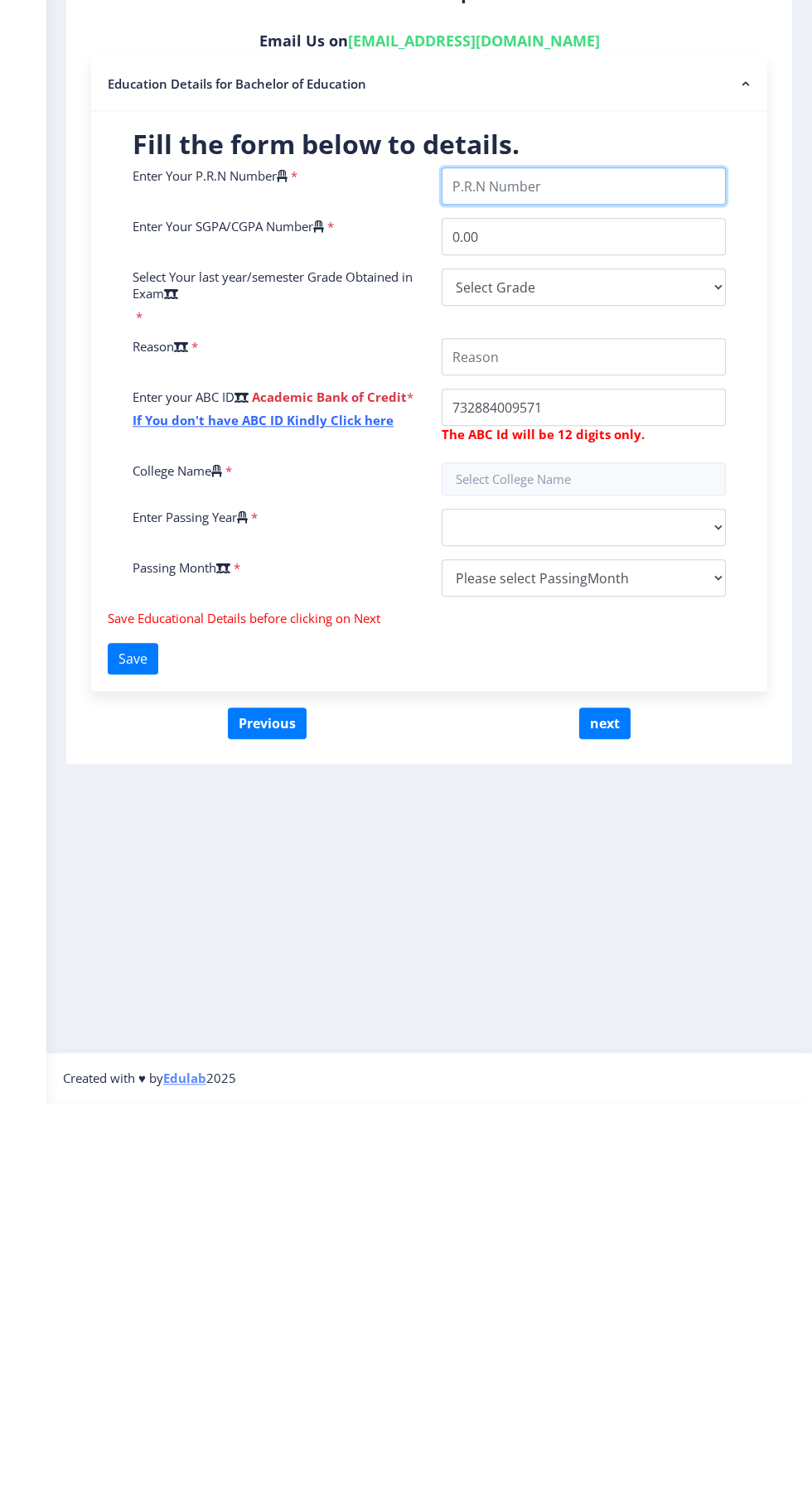
click at [570, 581] on input "Enter Your P.R.N Number" at bounding box center [583, 581] width 284 height 37
type input "2022230210050083"
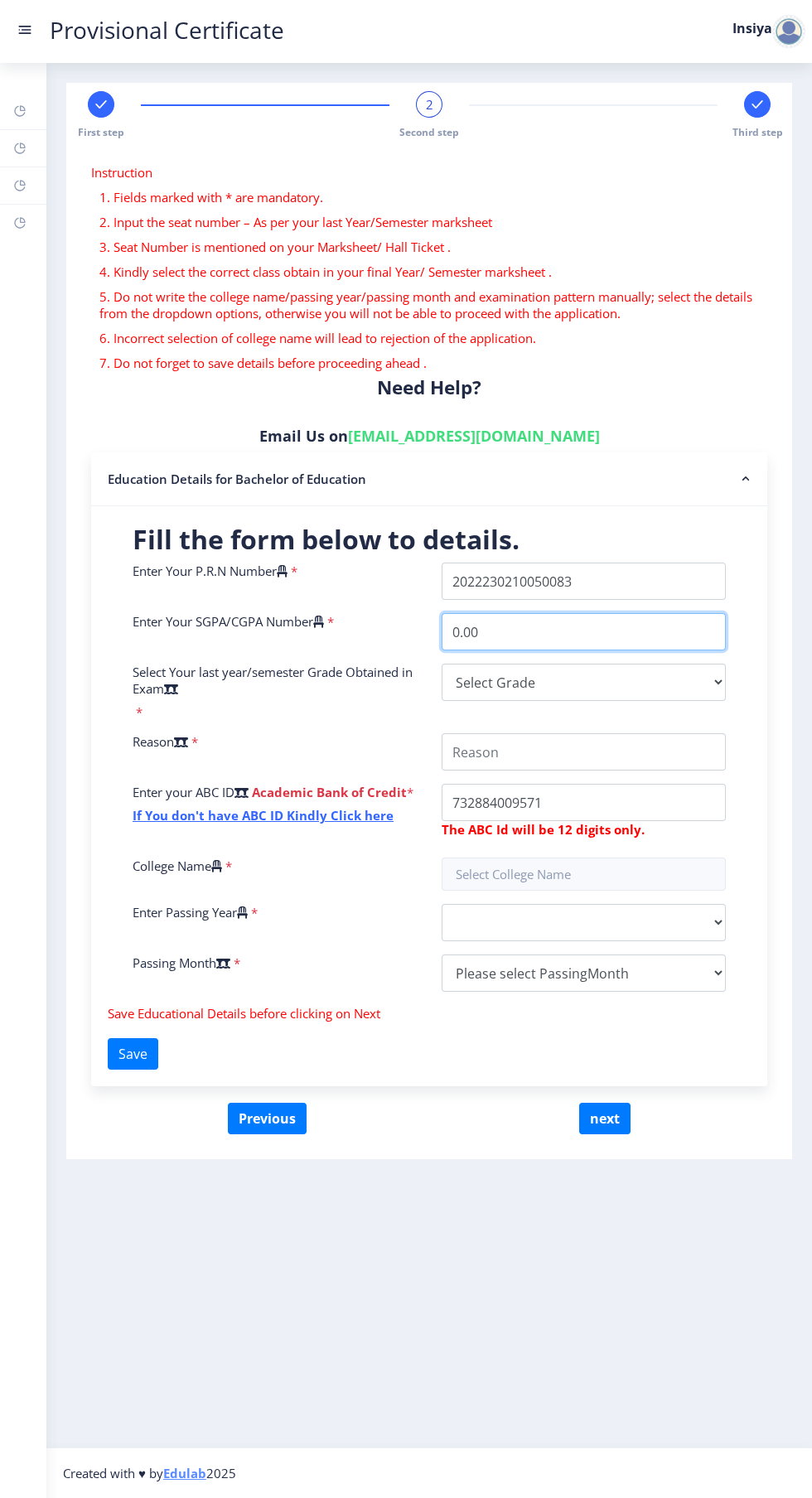
click at [591, 635] on input "0.00" at bounding box center [583, 632] width 284 height 37
type input "0"
type input "8.07"
click at [582, 688] on select "Select Grade O A+ A B+ B C D F(Fail)" at bounding box center [583, 682] width 284 height 37
select select "A"
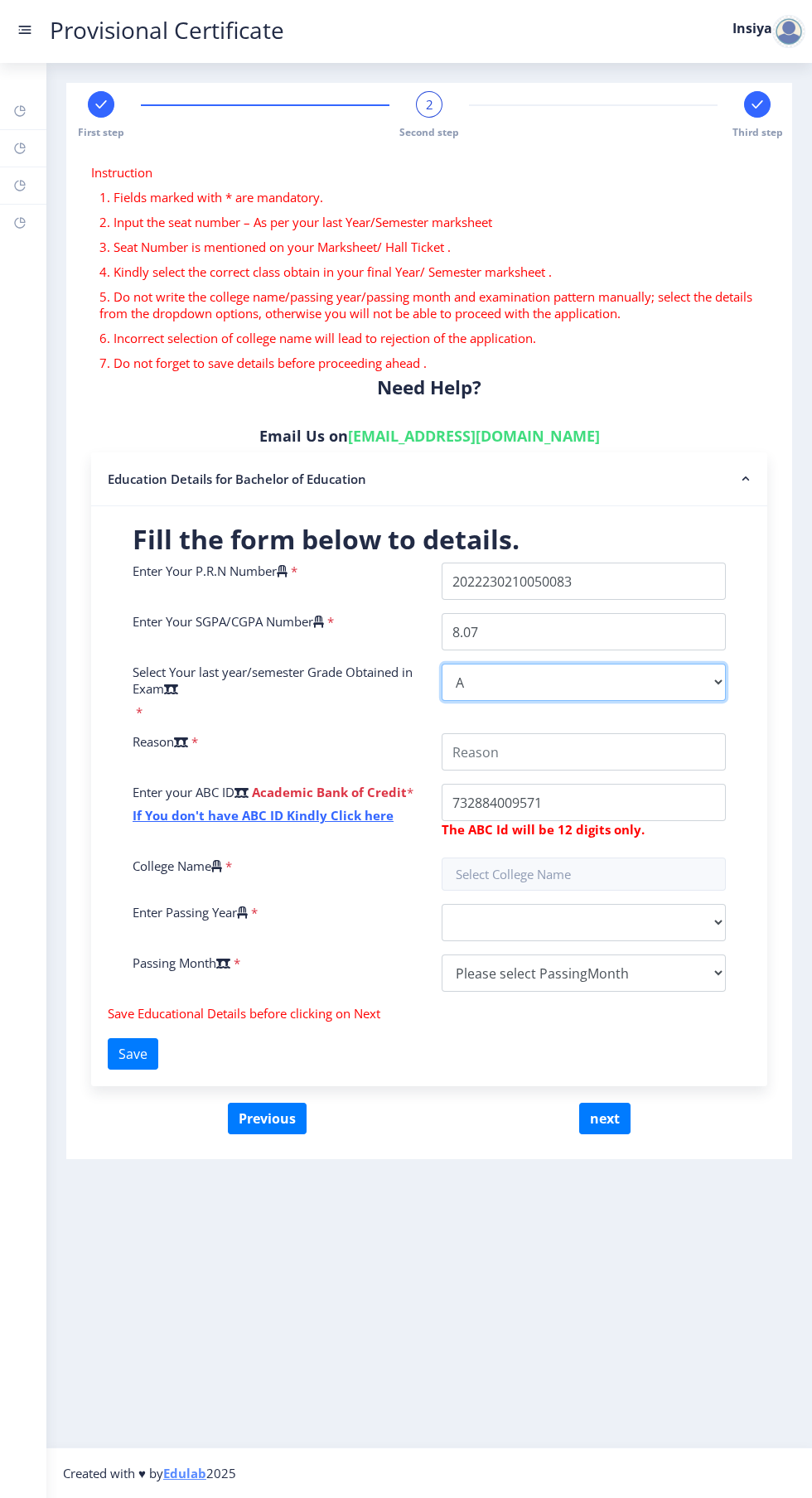
click at [441, 664] on select "Select Grade O A+ A B+ B C D F(Fail)" at bounding box center [583, 682] width 284 height 37
click at [700, 928] on select "2025 2024 2023 2022 2021 2020 2019 2018 2017 2016 2015 2014 2013 2012 2011 2010…" at bounding box center [583, 922] width 284 height 37
select select "2025"
click at [441, 904] on select "2025 2024 2023 2022 2021 2020 2019 2018 2017 2016 2015 2014 2013 2012 2011 2010…" at bounding box center [583, 922] width 284 height 37
click at [707, 930] on select "2025 2024 2023 2022 2021 2020 2019 2018 2017 2016 2015 2014 2013 2012 2011 2010…" at bounding box center [583, 922] width 284 height 37
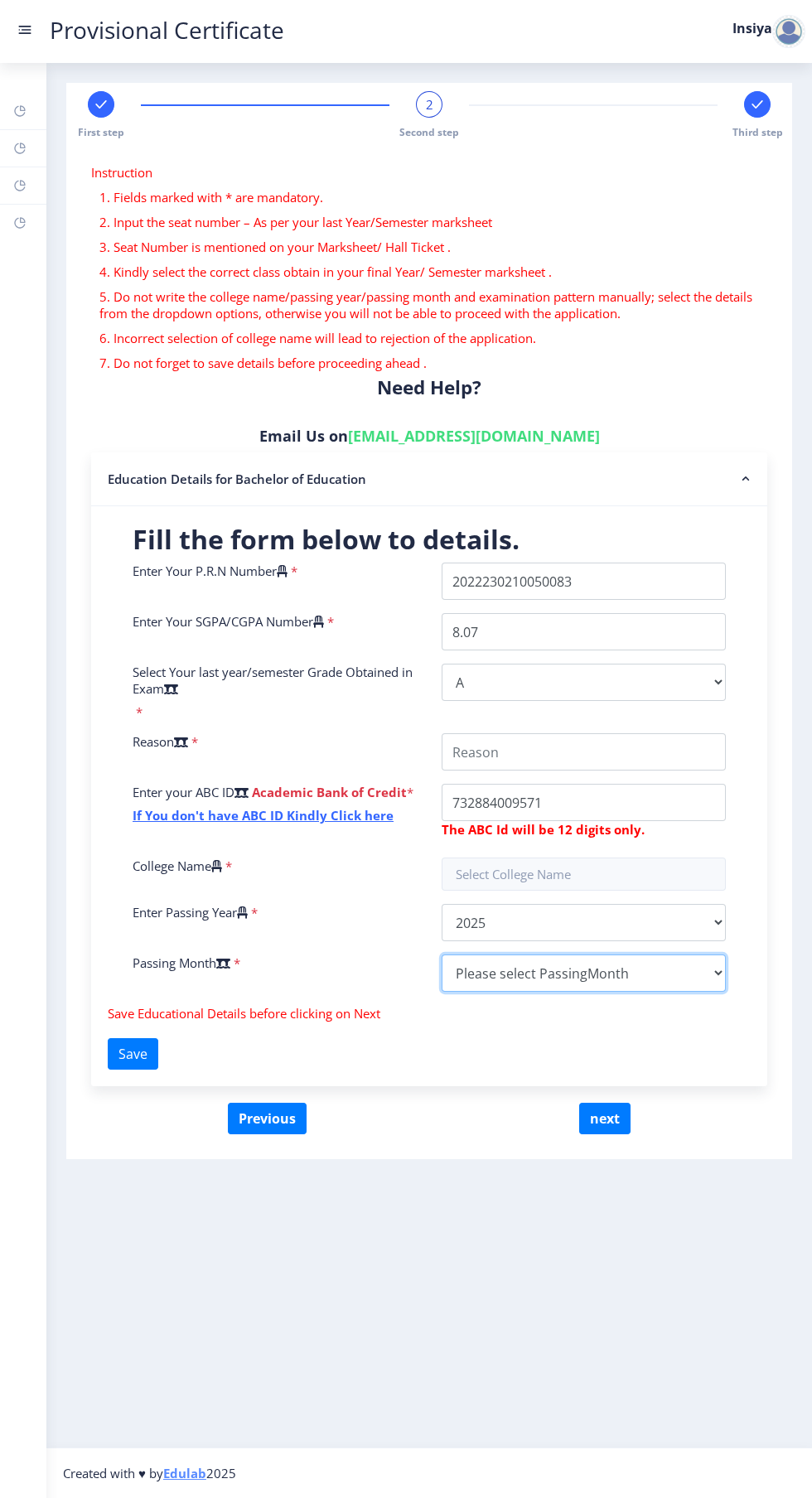
click at [724, 971] on select "Please select PassingMonth (01) January (02) February (03) March (04) April (05…" at bounding box center [583, 973] width 284 height 37
select select "March"
click at [441, 955] on select "Please select PassingMonth (01) January (02) February (03) March (04) April (05…" at bounding box center [583, 973] width 284 height 37
click at [567, 878] on input "text" at bounding box center [583, 875] width 284 height 33
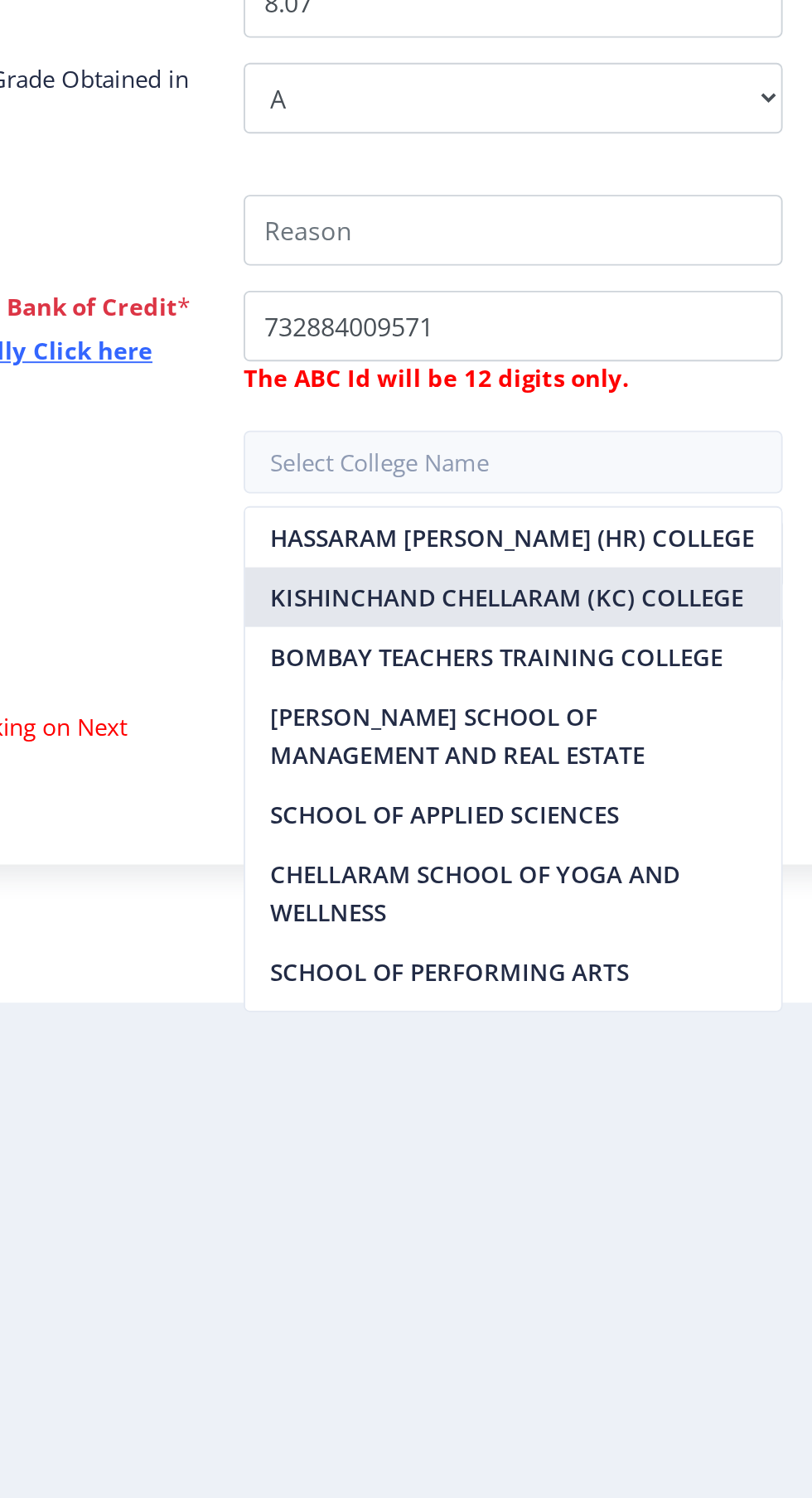
click at [658, 952] on nb-option "KISHINCHAND CHELLARAM (KC) COLLEGE" at bounding box center [583, 946] width 282 height 32
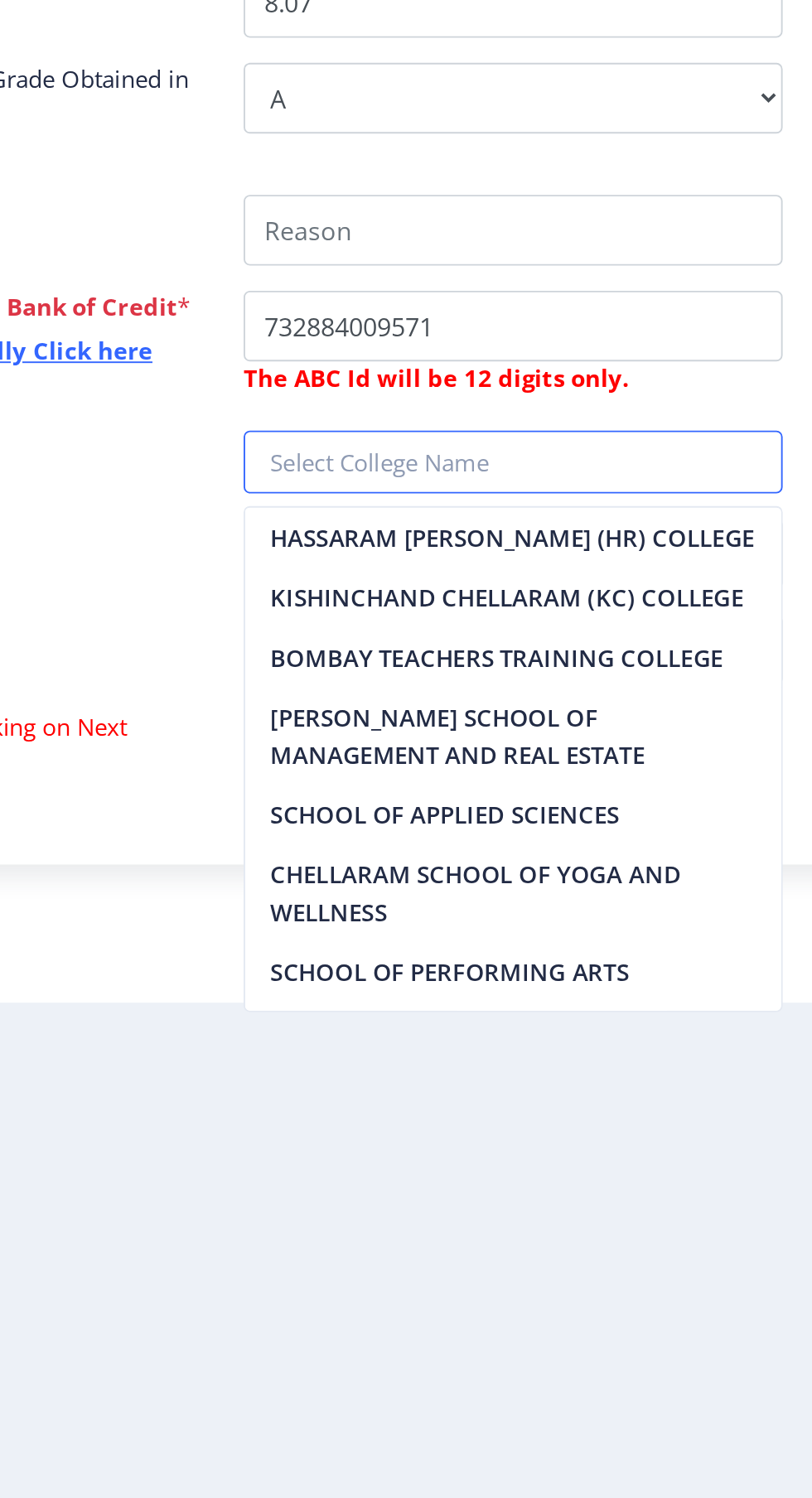
type input "KISHINCHAND CHELLARAM (KC) COLLEGE"
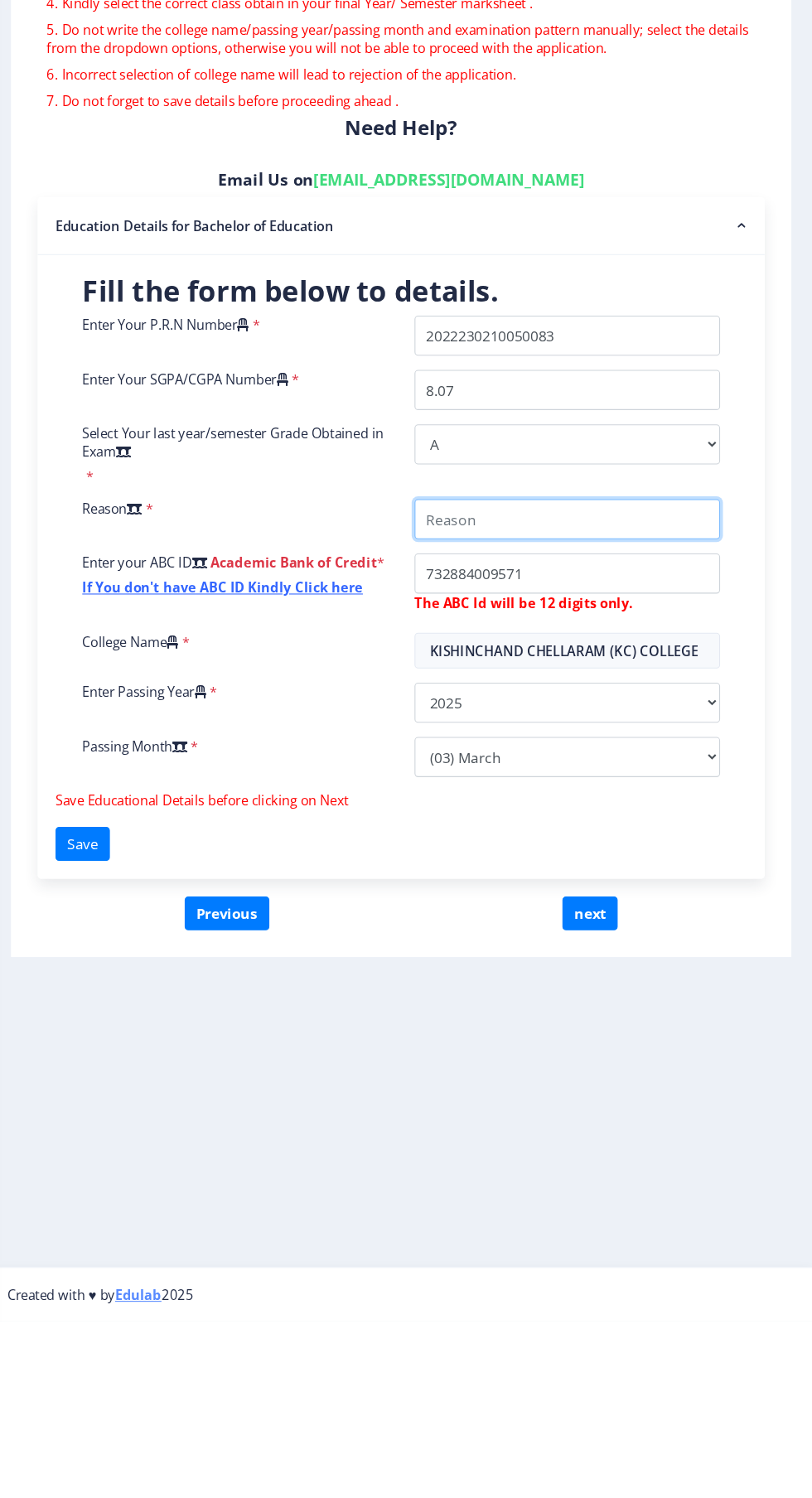
click at [546, 750] on input "College Name" at bounding box center [583, 752] width 284 height 37
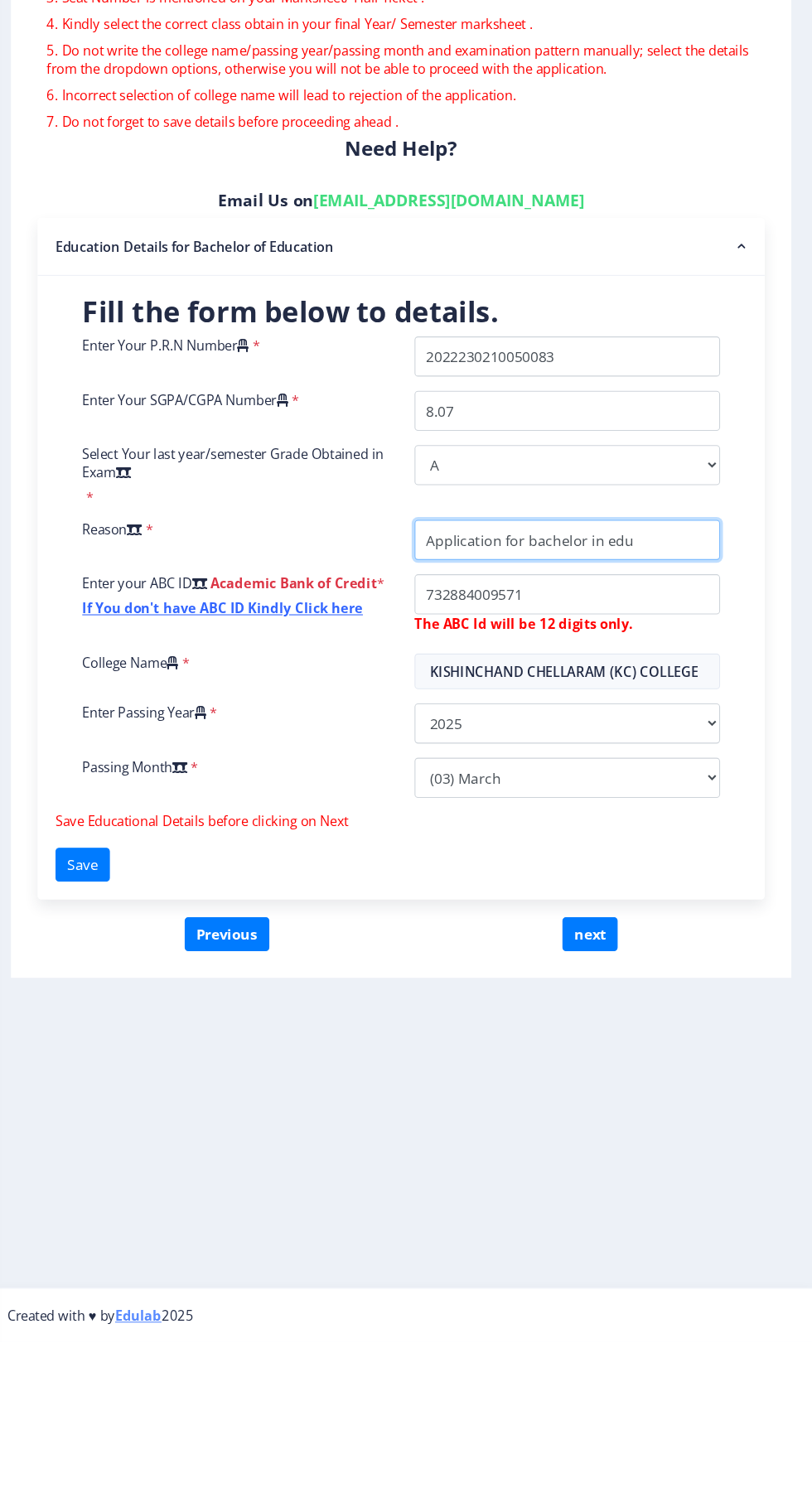
type input "Application for bachelor in education"
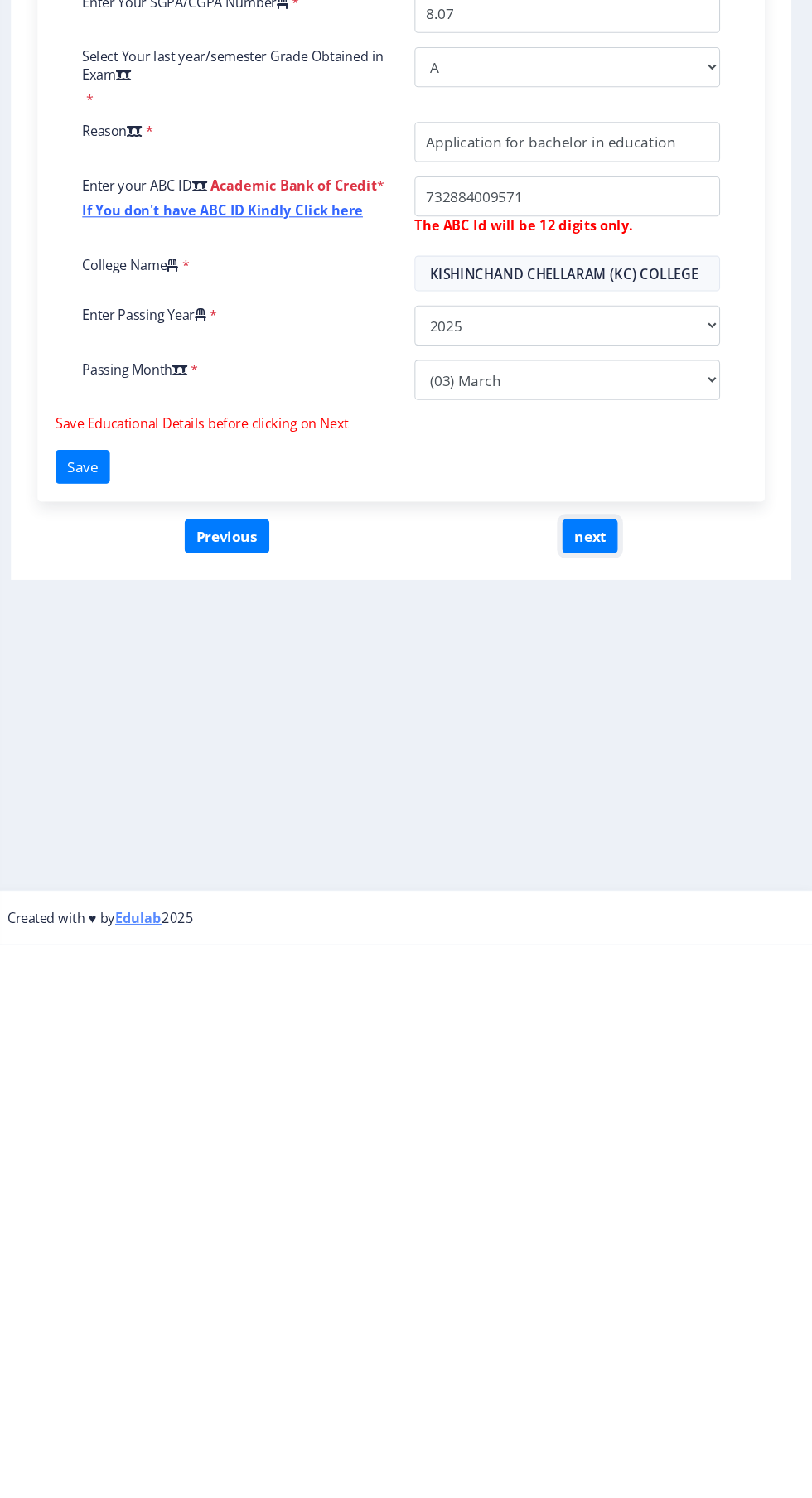
click at [609, 1112] on button "next" at bounding box center [605, 1119] width 51 height 32
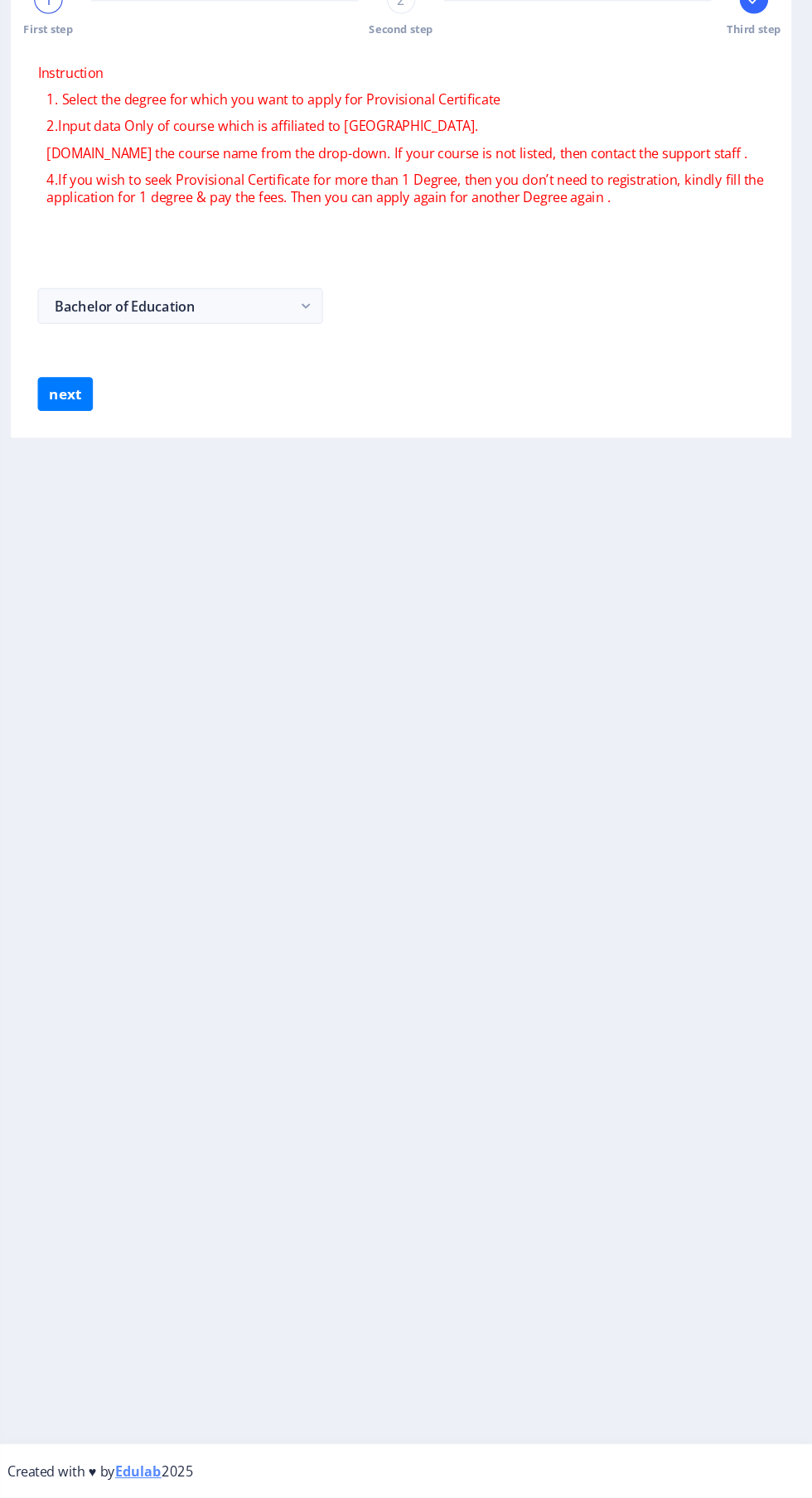
select select
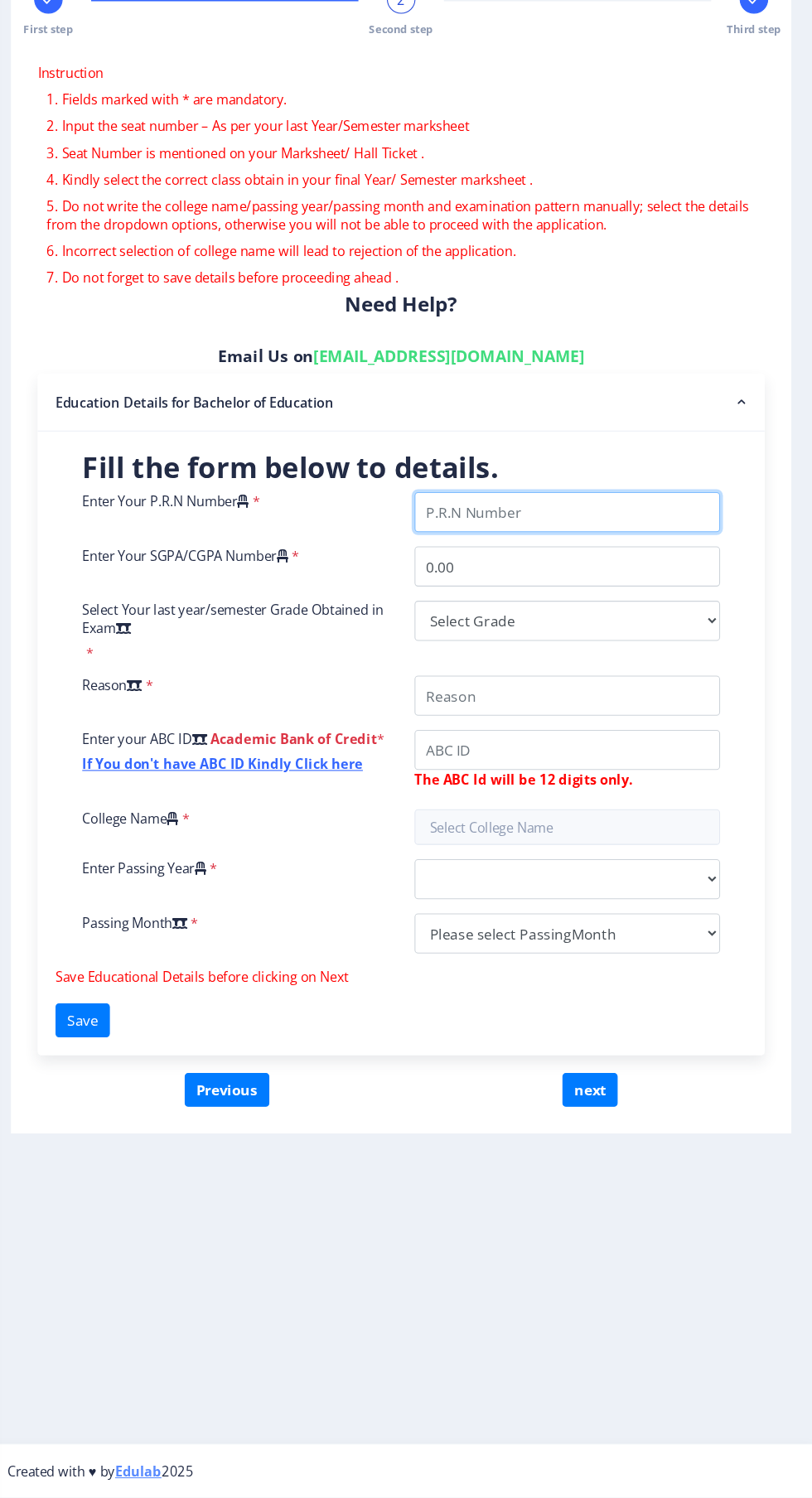
click at [607, 583] on input "Enter Your P.R.N Number" at bounding box center [583, 581] width 284 height 37
type input "2022230210050083"
click at [591, 640] on input "0.00" at bounding box center [583, 632] width 284 height 37
type input "0"
type input "8.07"
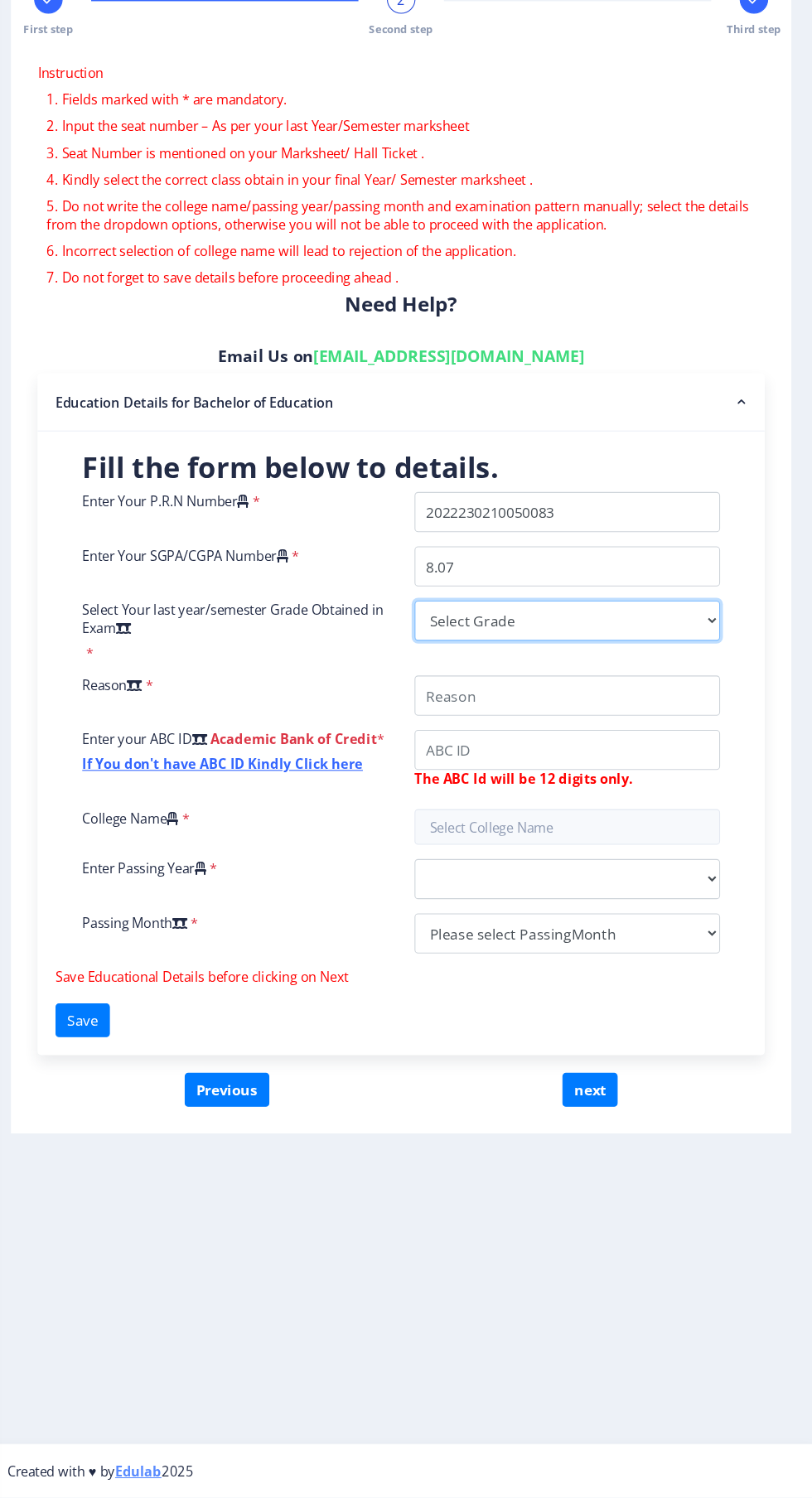
click at [607, 685] on select "Select Grade O A+ A B+ B C D F(Fail)" at bounding box center [583, 682] width 284 height 37
select select "A"
click at [441, 664] on select "Select Grade O A+ A B+ B C D F(Fail)" at bounding box center [583, 682] width 284 height 37
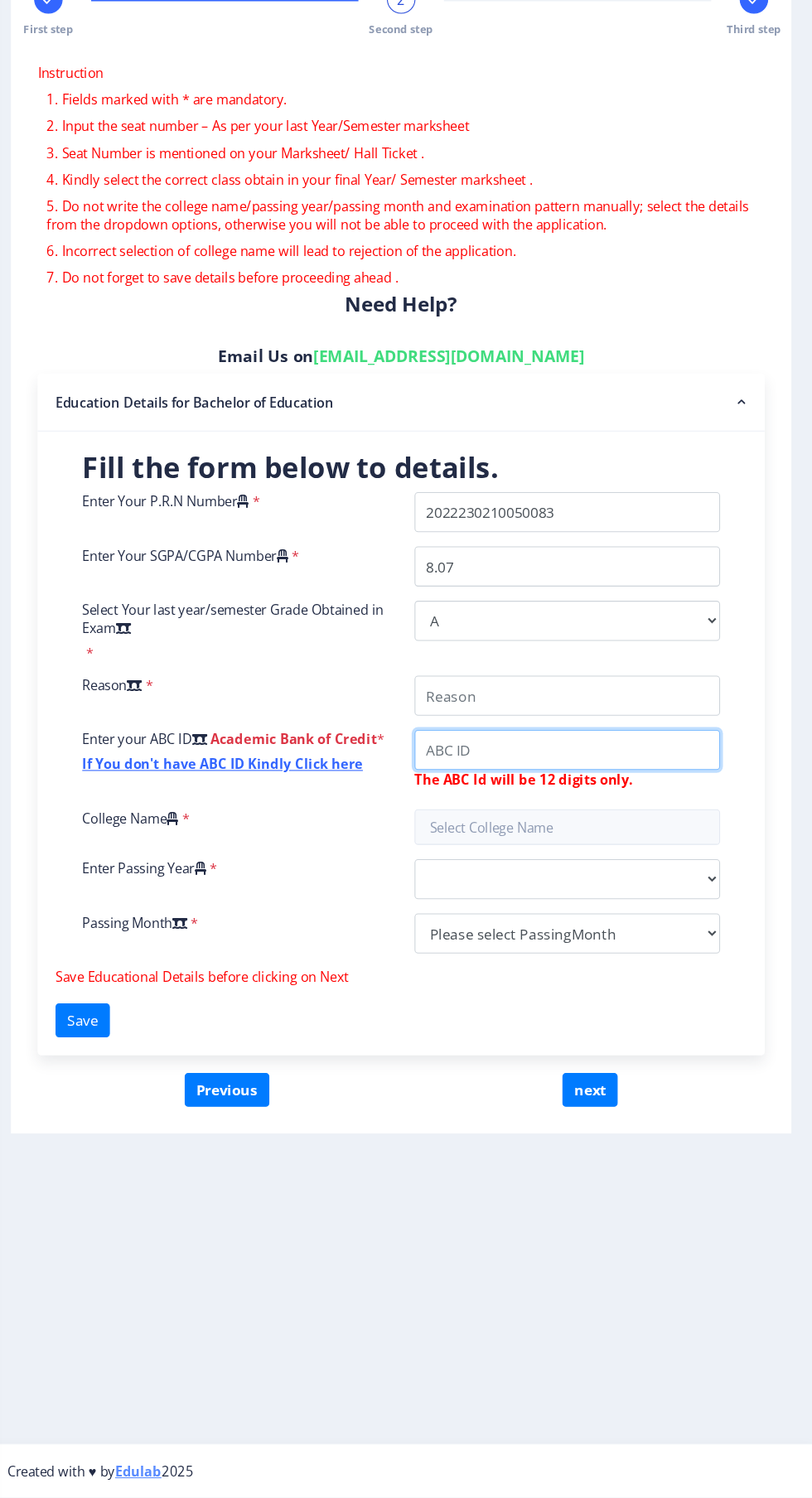
click at [580, 802] on input "College Name" at bounding box center [583, 803] width 284 height 37
click at [558, 755] on input "College Name" at bounding box center [583, 752] width 284 height 37
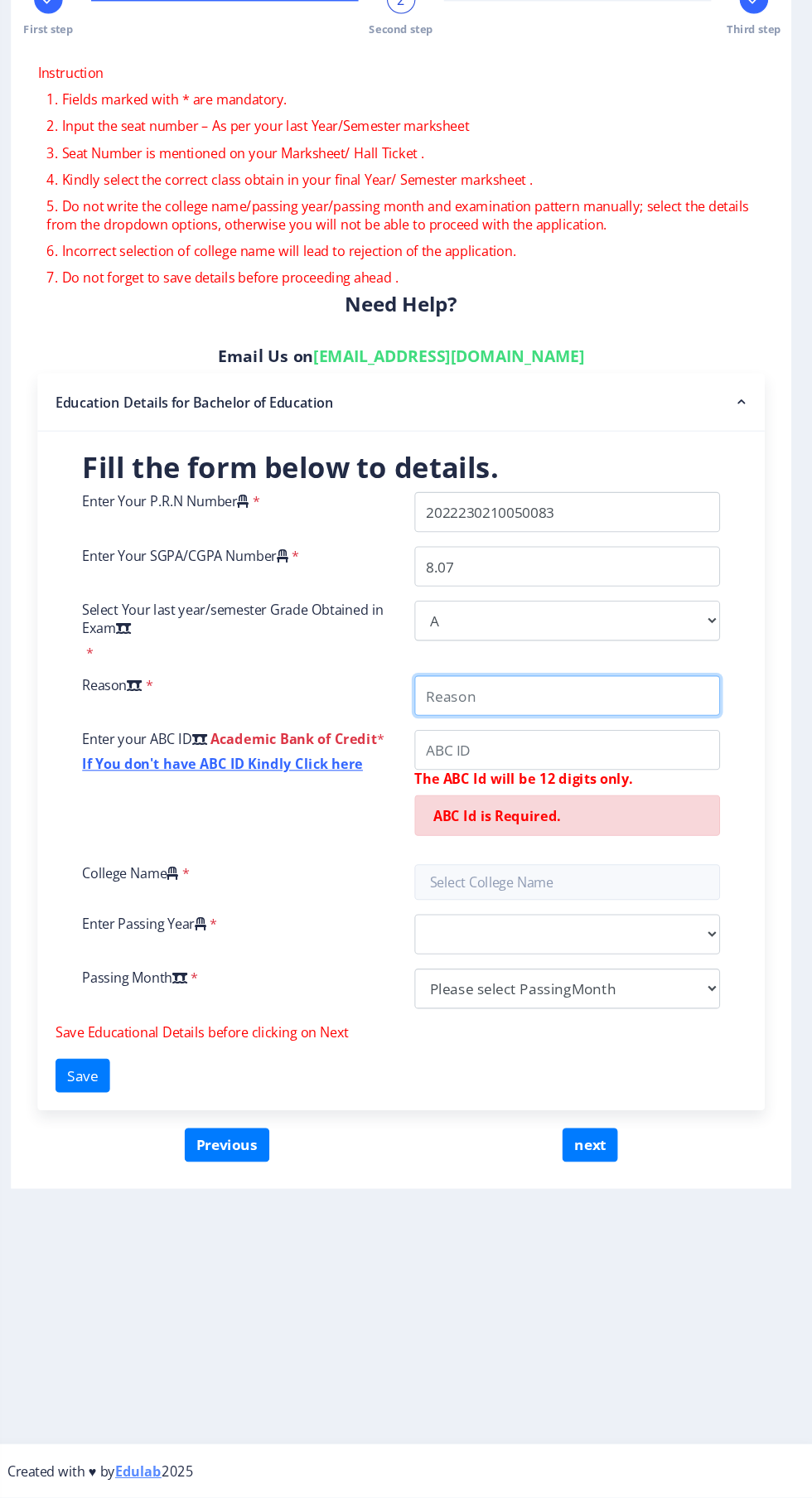
type input "Application for bachelor in education"
click at [547, 804] on input "College Name" at bounding box center [583, 803] width 284 height 37
click at [573, 802] on input "College Name" at bounding box center [583, 803] width 284 height 37
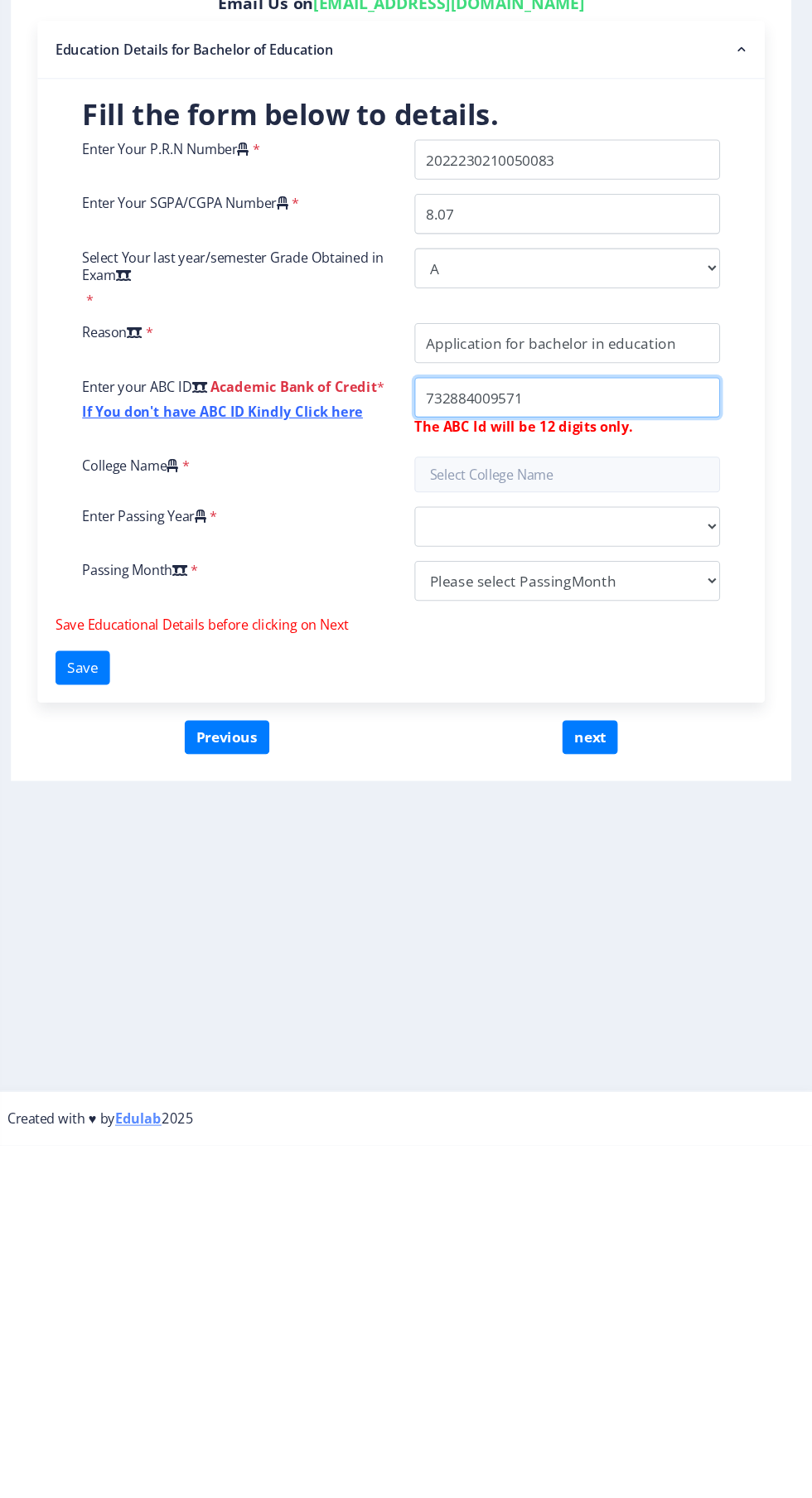
type input "732884009571"
click at [611, 876] on input "text" at bounding box center [583, 875] width 284 height 33
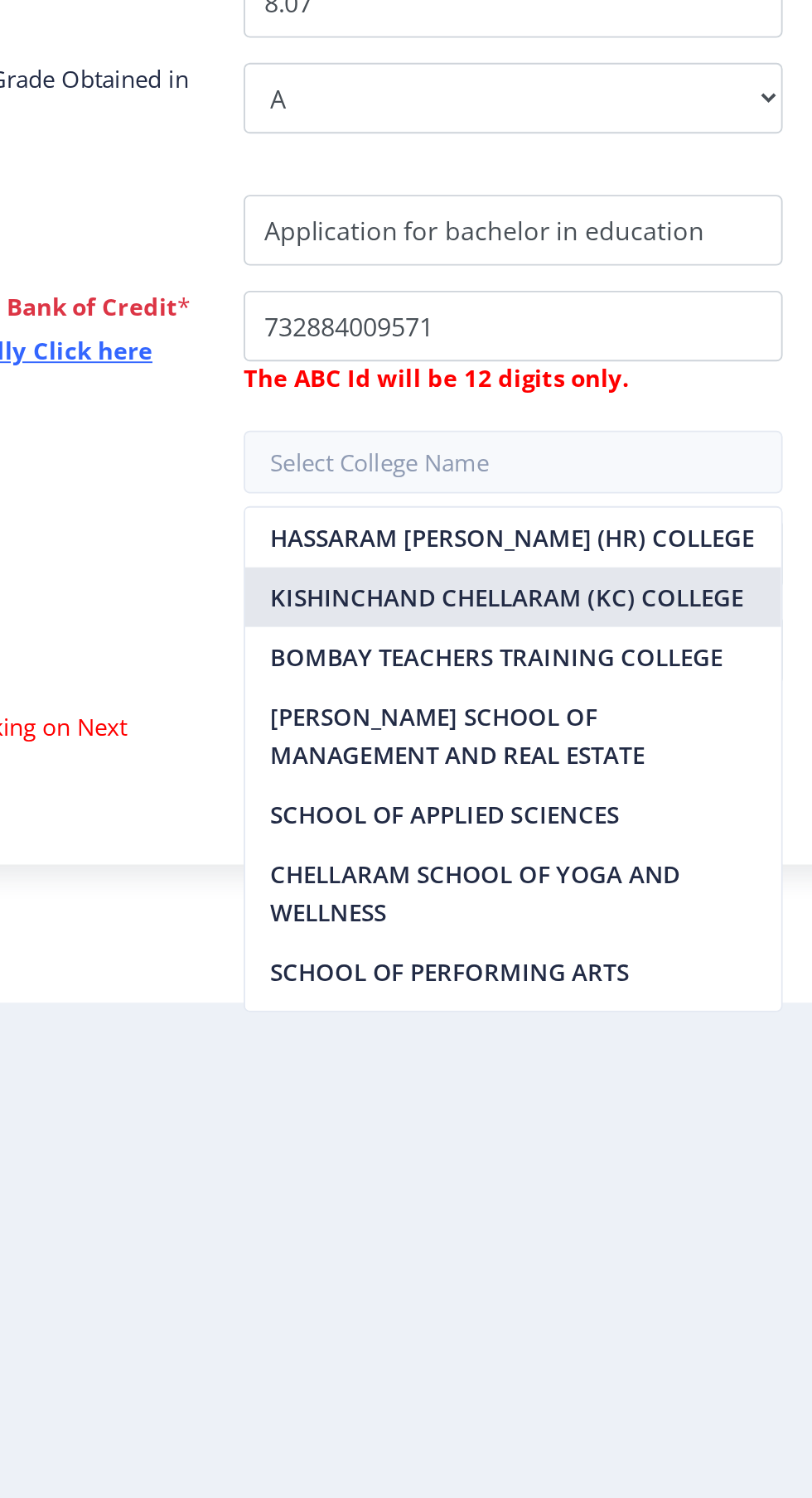
click at [602, 947] on nb-option "KISHINCHAND CHELLARAM (KC) COLLEGE" at bounding box center [583, 946] width 282 height 32
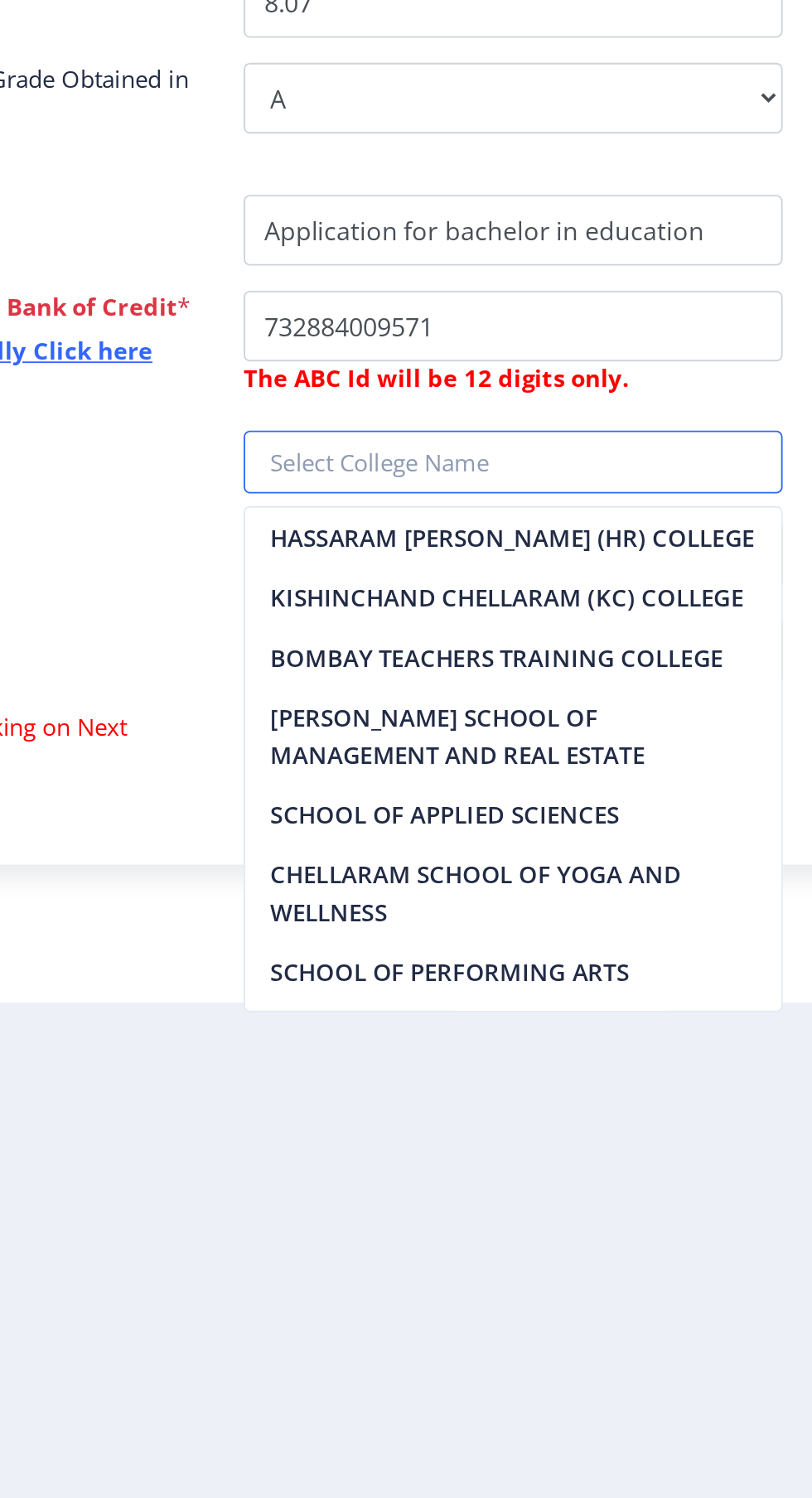
type input "KISHINCHAND CHELLARAM (KC) COLLEGE"
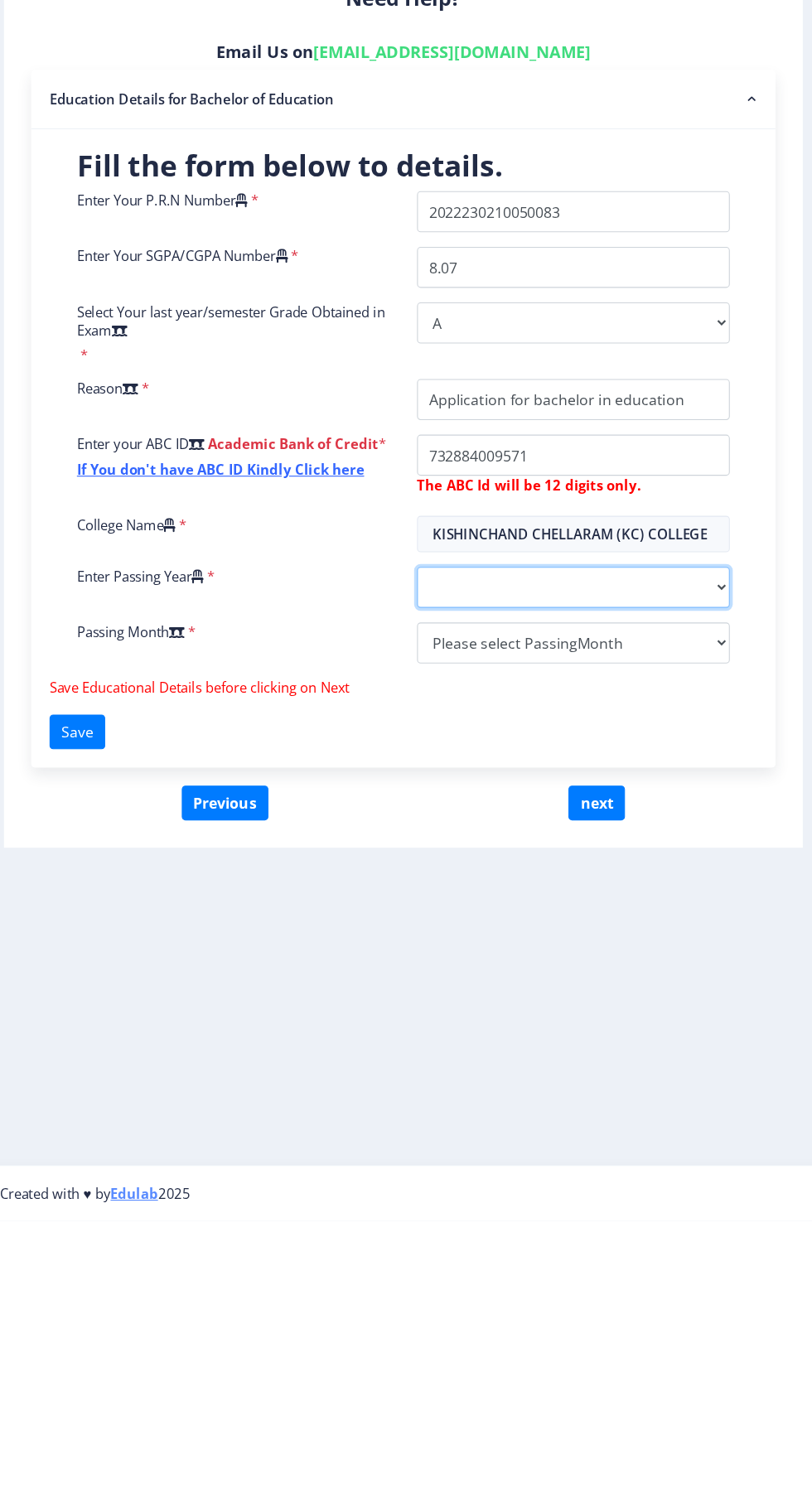
click at [718, 918] on select "2025 2024 2023 2022 2021 2020 2019 2018 2017 2016 2015 2014 2013 2012 2011 2010…" at bounding box center [583, 922] width 284 height 37
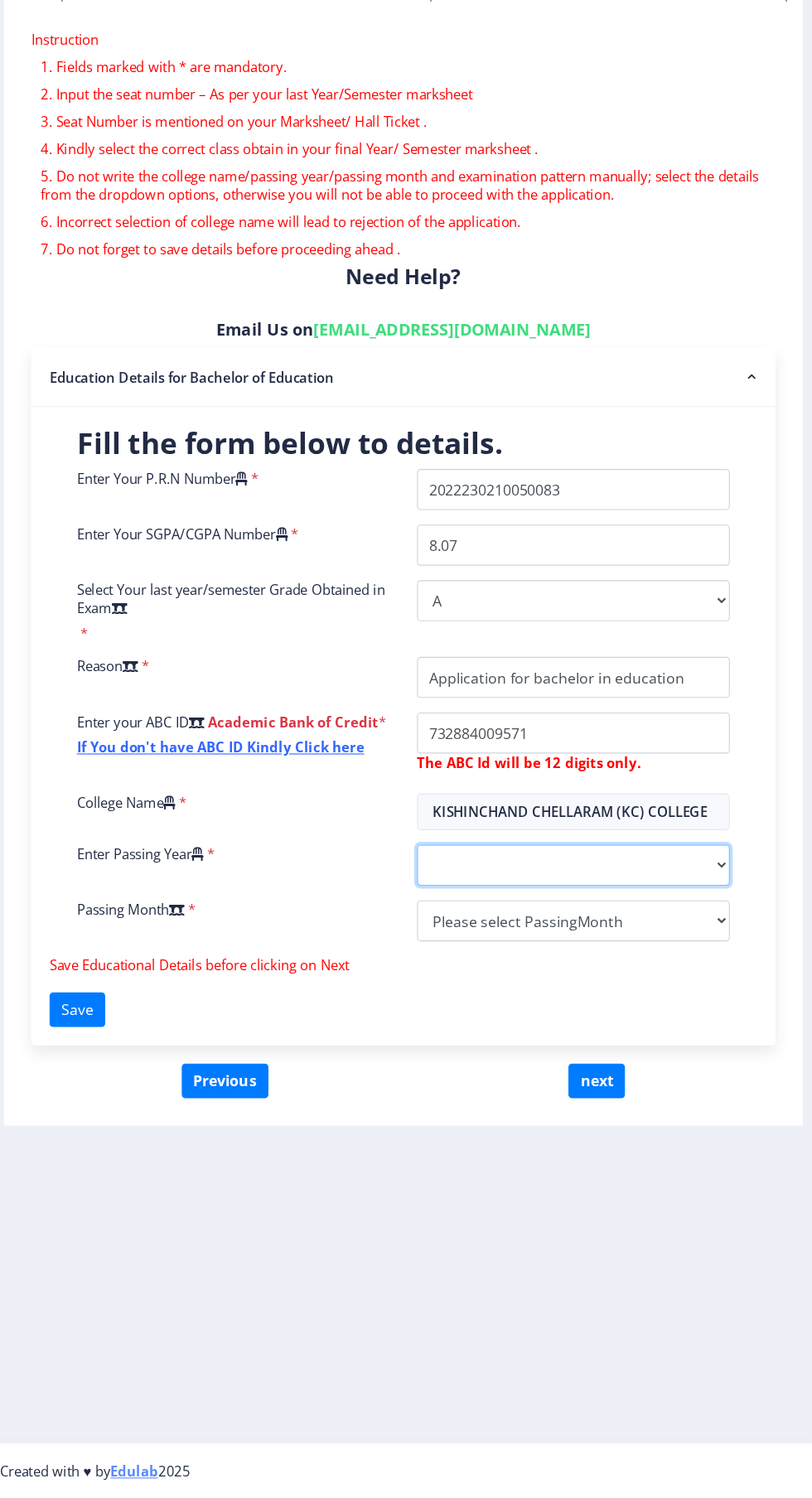
select select "2025"
click at [441, 904] on select "2025 2024 2023 2022 2021 2020 2019 2018 2017 2016 2015 2014 2013 2012 2011 2010…" at bounding box center [583, 922] width 284 height 37
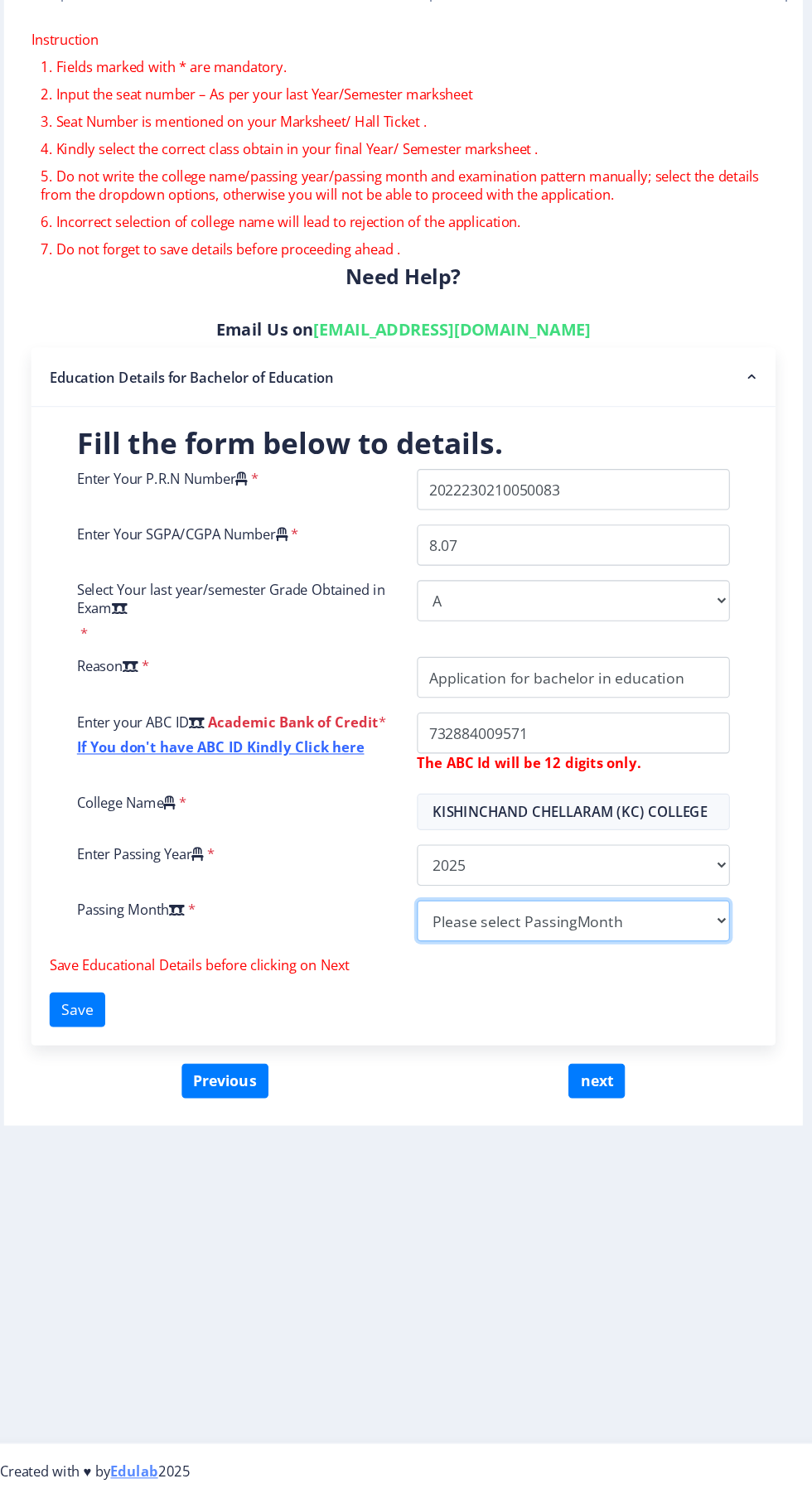
click at [600, 967] on select "Please select PassingMonth (01) January (02) February (03) March (04) April (05…" at bounding box center [583, 973] width 284 height 37
select select "March"
click at [441, 955] on select "Please select PassingMonth (01) January (02) February (03) March (04) April (05…" at bounding box center [583, 973] width 284 height 37
click at [141, 1054] on button "Save" at bounding box center [134, 1054] width 51 height 32
click at [139, 1053] on button "Save" at bounding box center [134, 1054] width 51 height 32
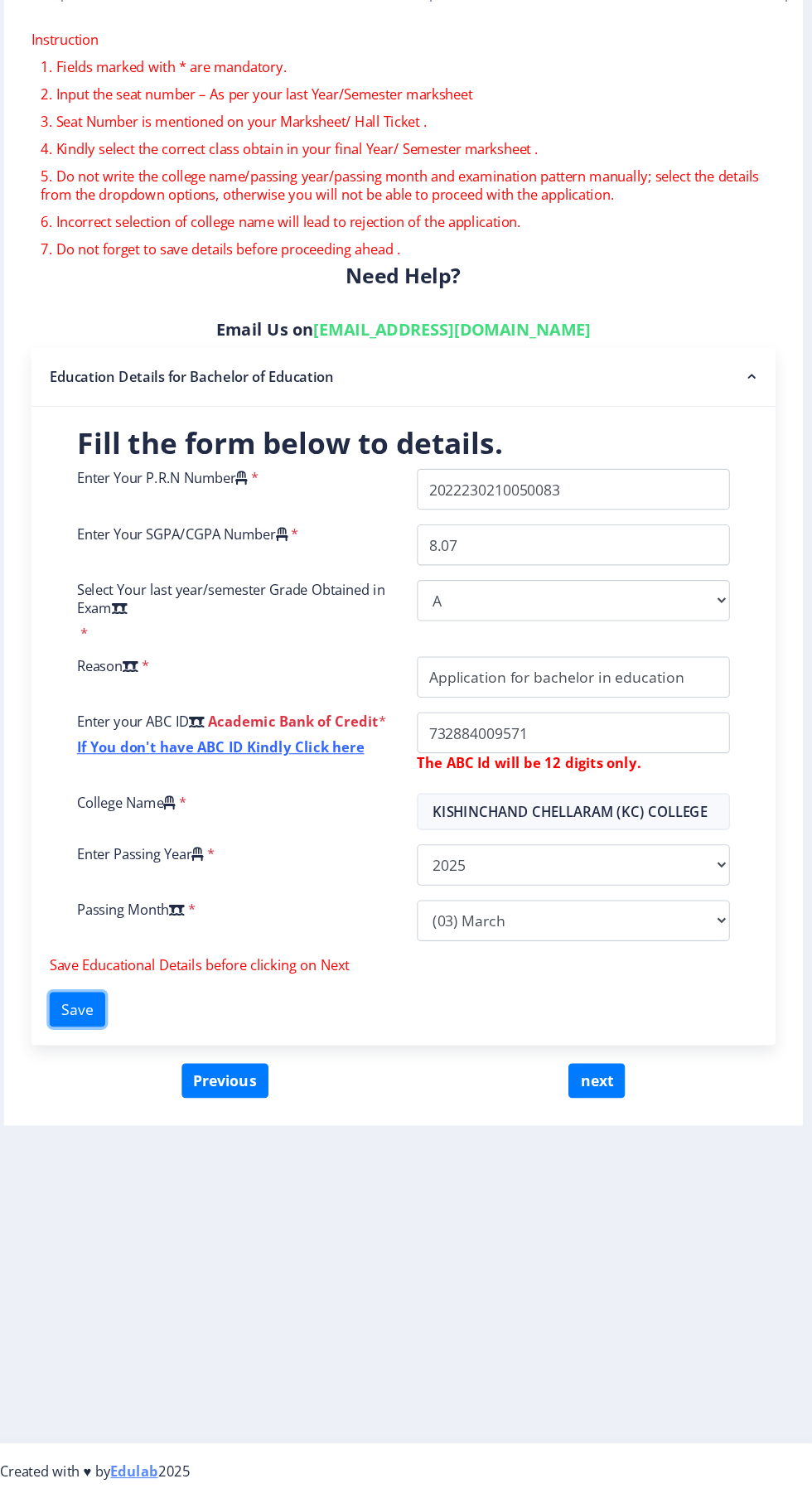
click at [139, 1052] on button "Save" at bounding box center [134, 1054] width 51 height 32
click at [137, 1051] on button "Save" at bounding box center [134, 1054] width 51 height 32
click at [603, 1120] on button "next" at bounding box center [605, 1119] width 51 height 32
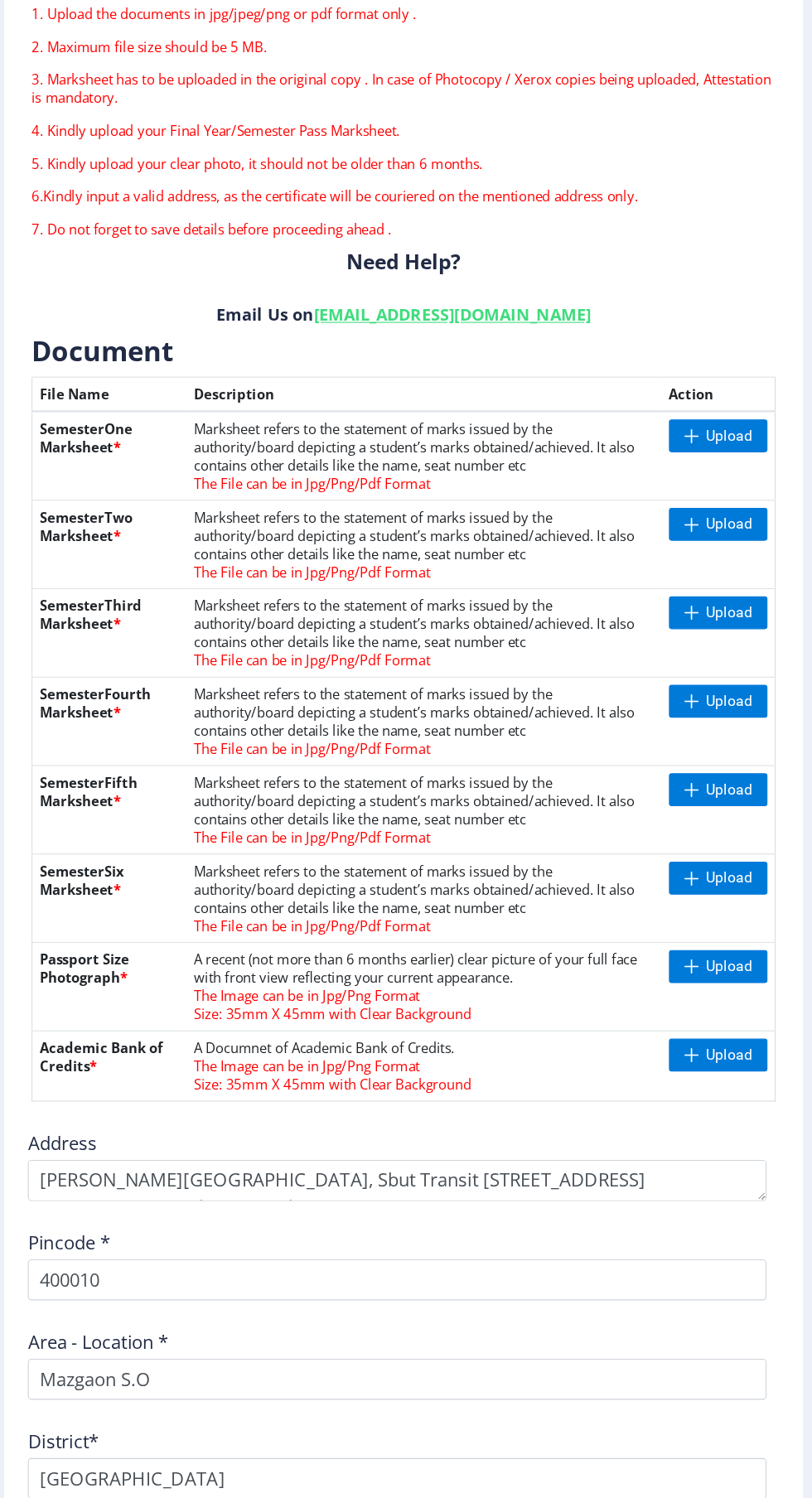
scroll to position [51, 0]
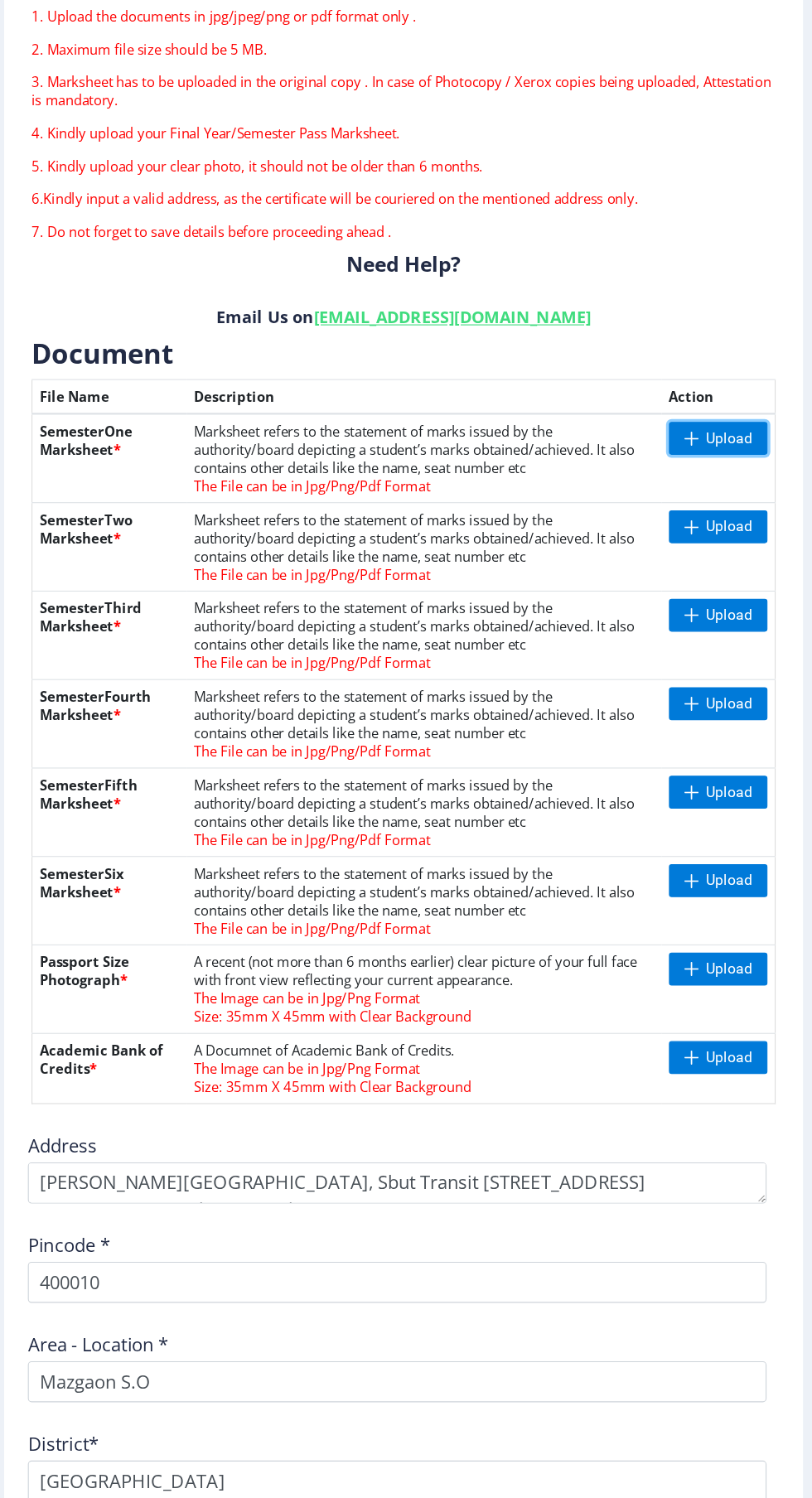
click at [704, 530] on span "Upload" at bounding box center [724, 534] width 41 height 17
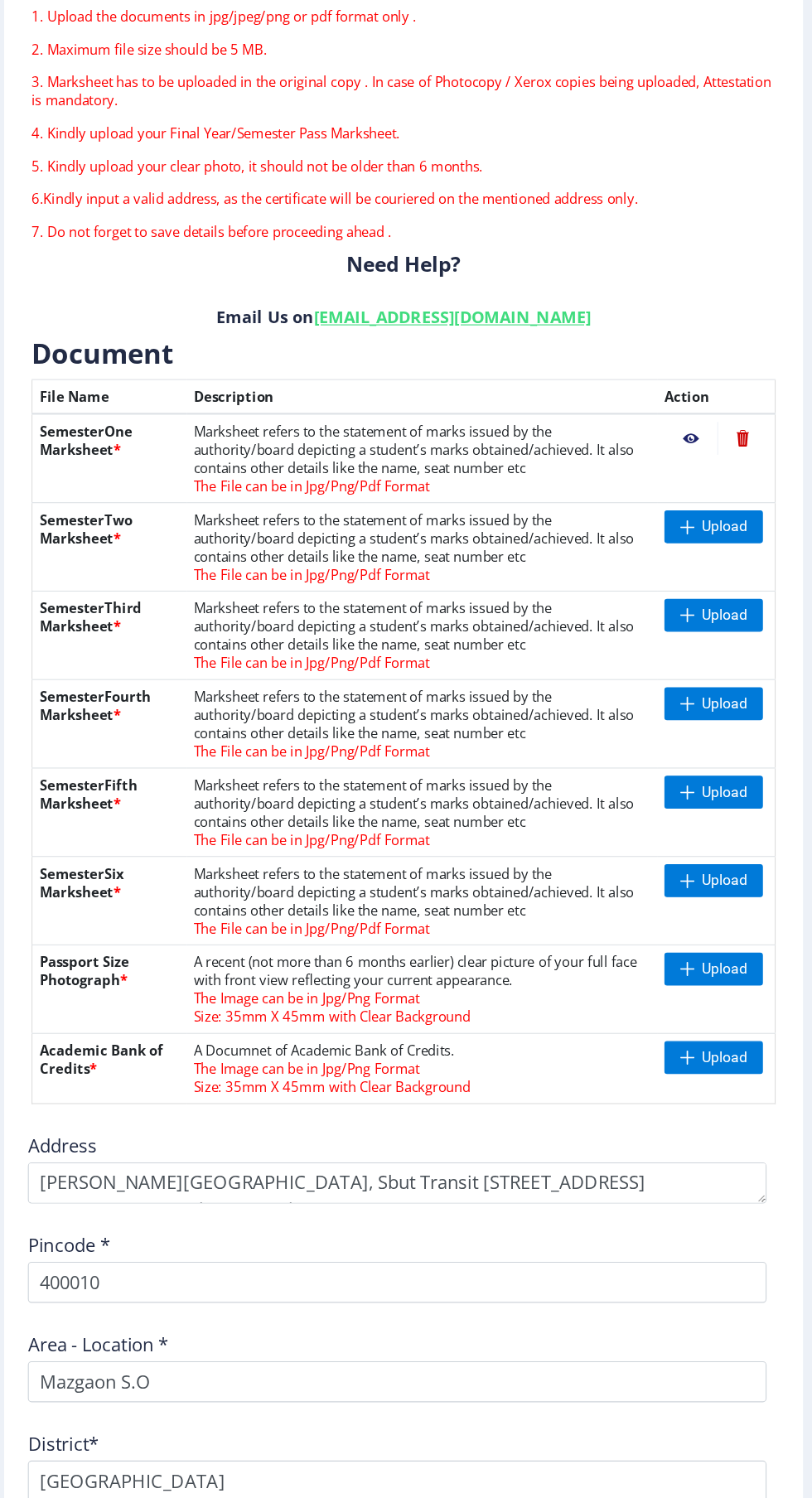
click at [737, 532] on nb-action at bounding box center [737, 534] width 46 height 30
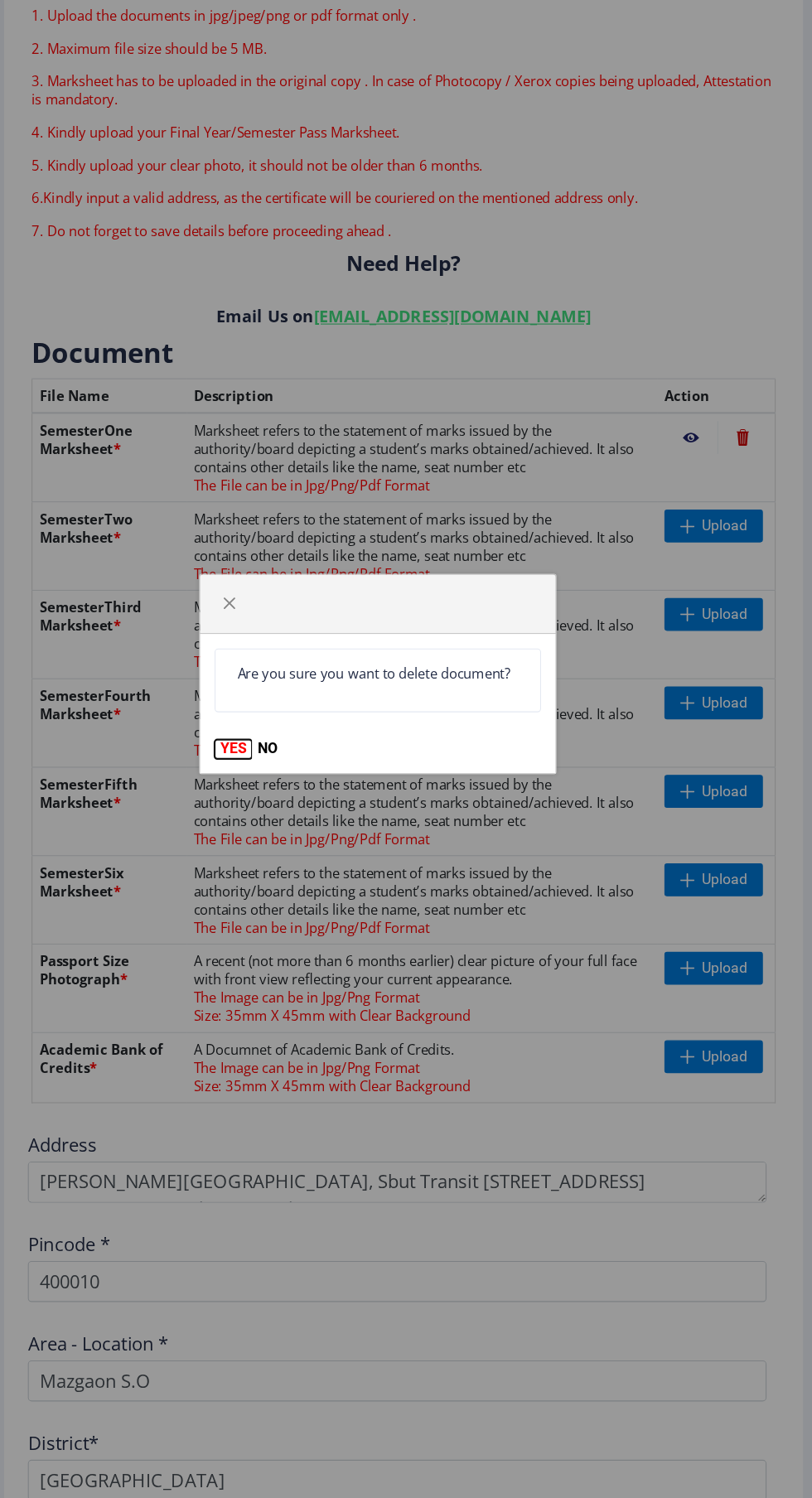
click at [276, 810] on button "YES" at bounding box center [274, 817] width 34 height 17
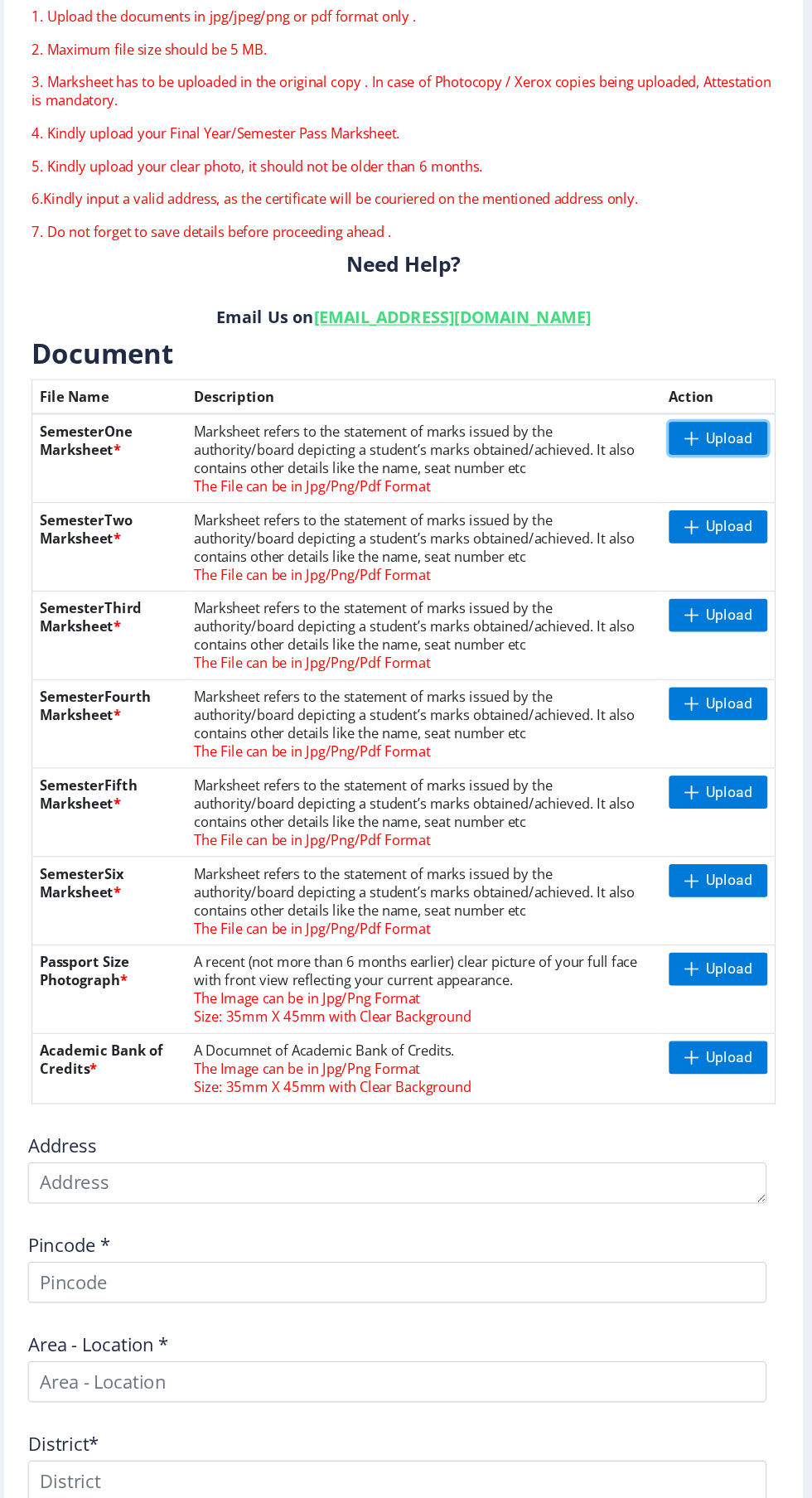
click at [725, 527] on span "Upload" at bounding box center [724, 534] width 41 height 17
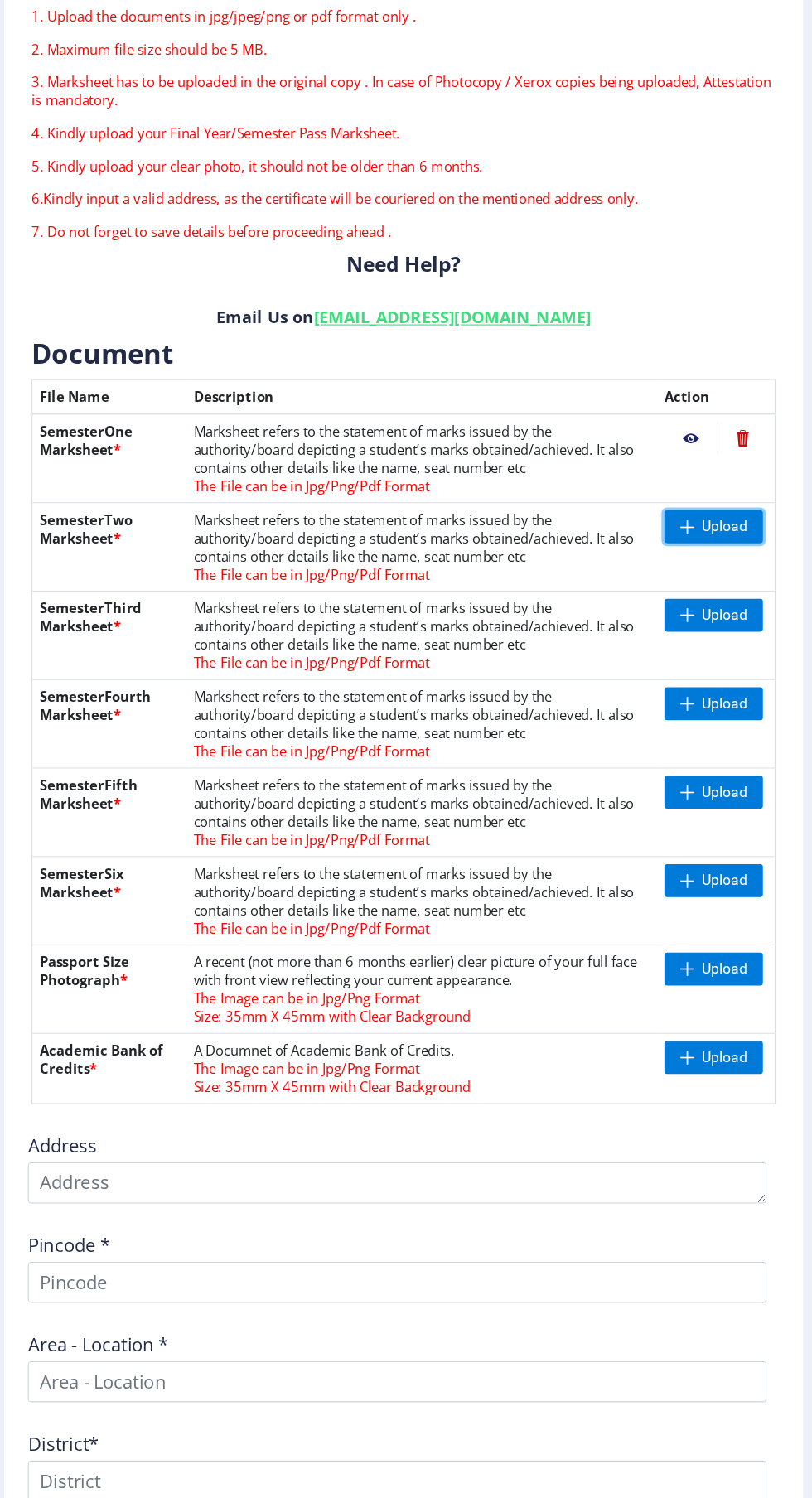
click at [728, 611] on span "Upload" at bounding box center [721, 614] width 41 height 17
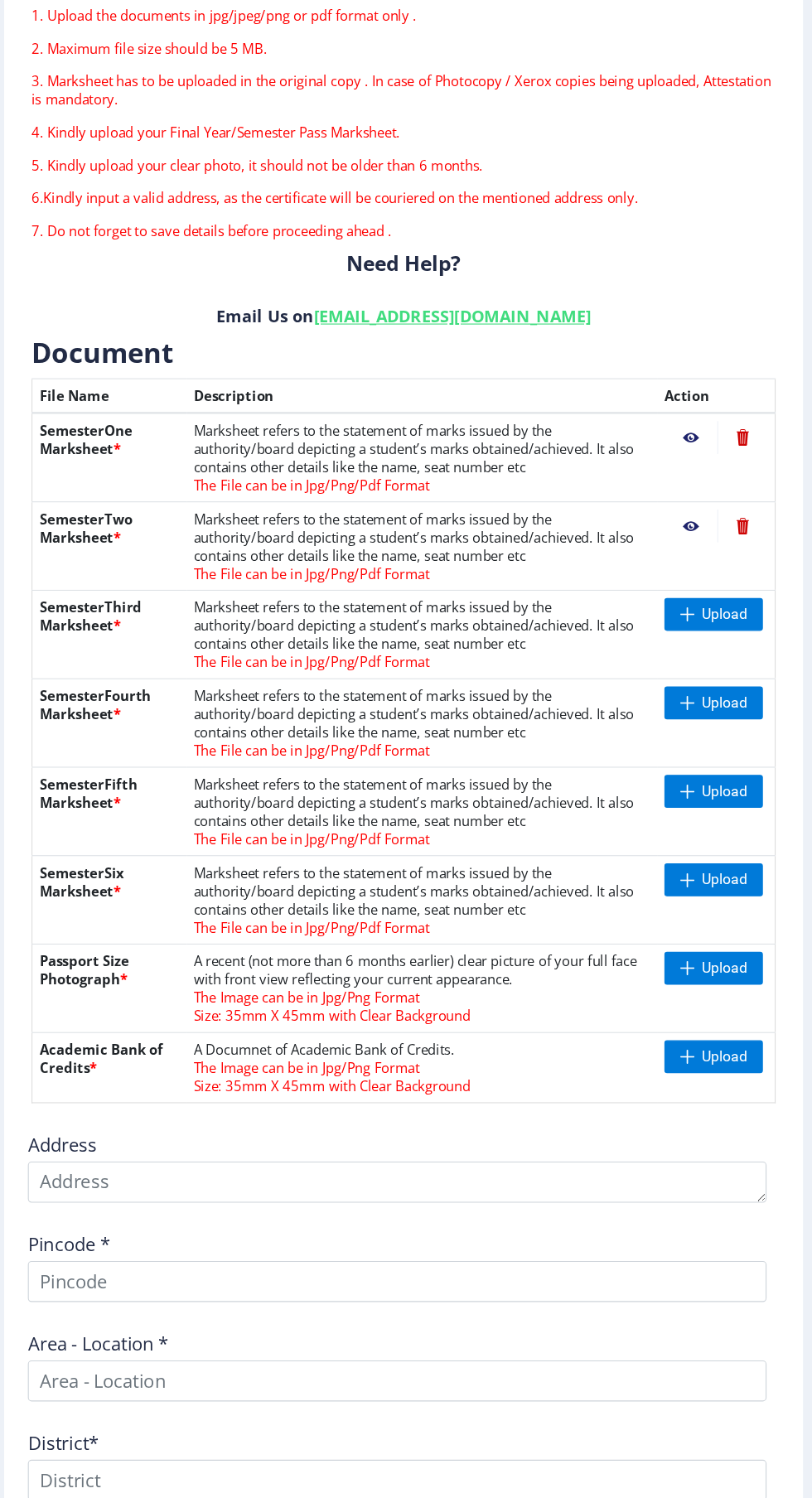
click at [680, 620] on nb-action at bounding box center [690, 614] width 48 height 30
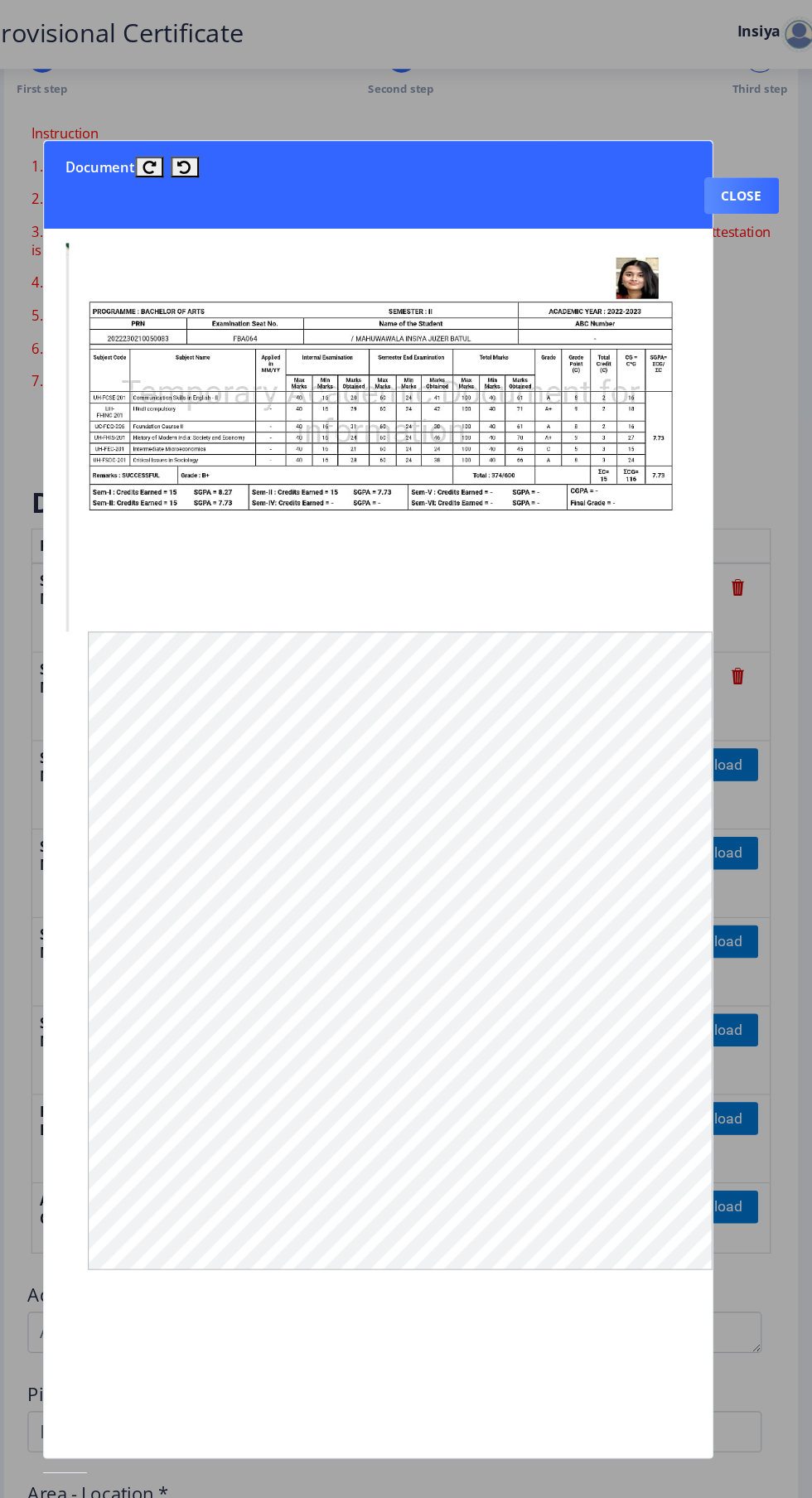
click at [781, 455] on div at bounding box center [406, 749] width 812 height 1498
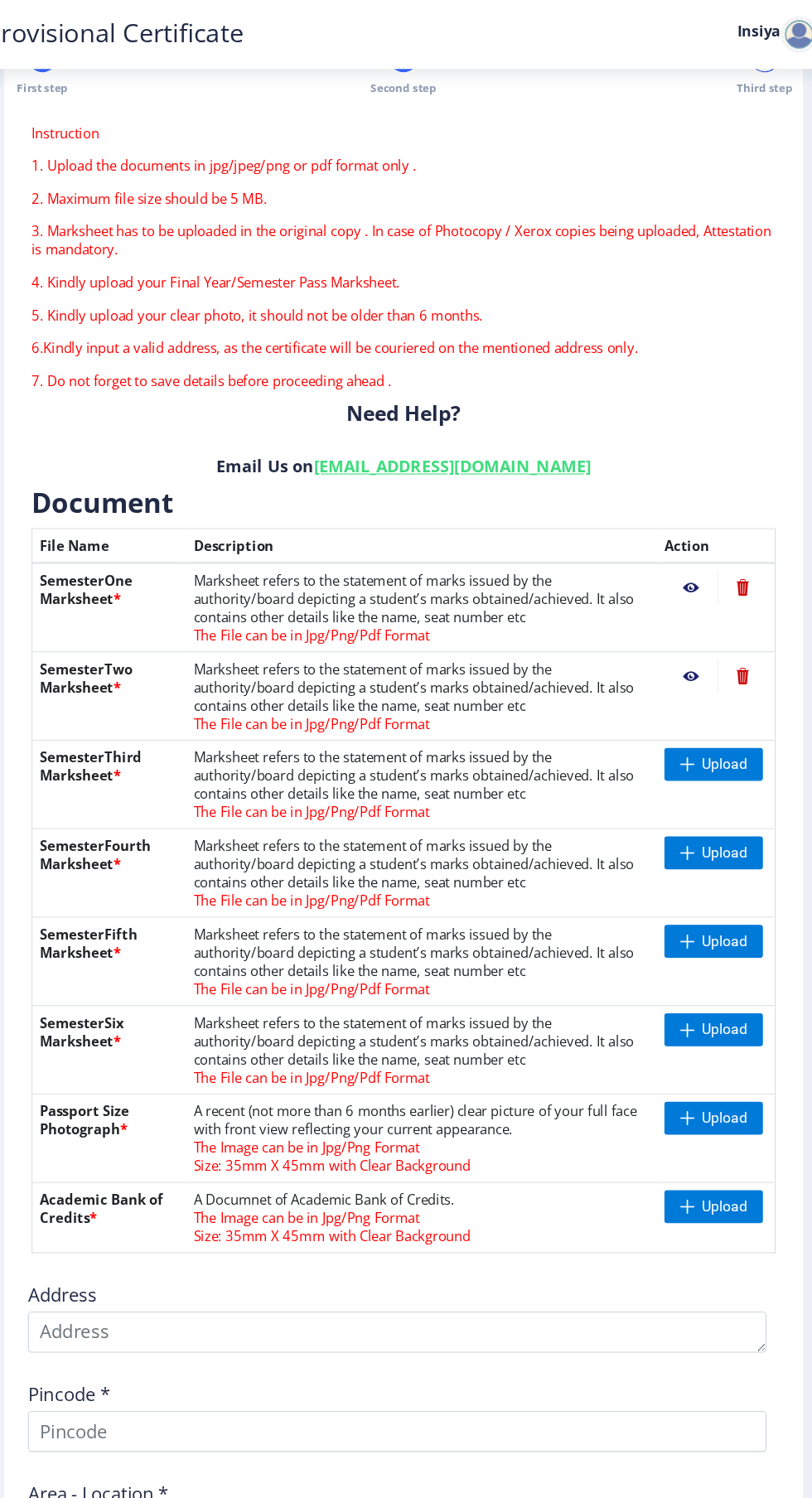
scroll to position [51, 0]
click at [728, 680] on span "Upload" at bounding box center [711, 695] width 90 height 30
click at [721, 767] on span "Upload" at bounding box center [721, 775] width 41 height 17
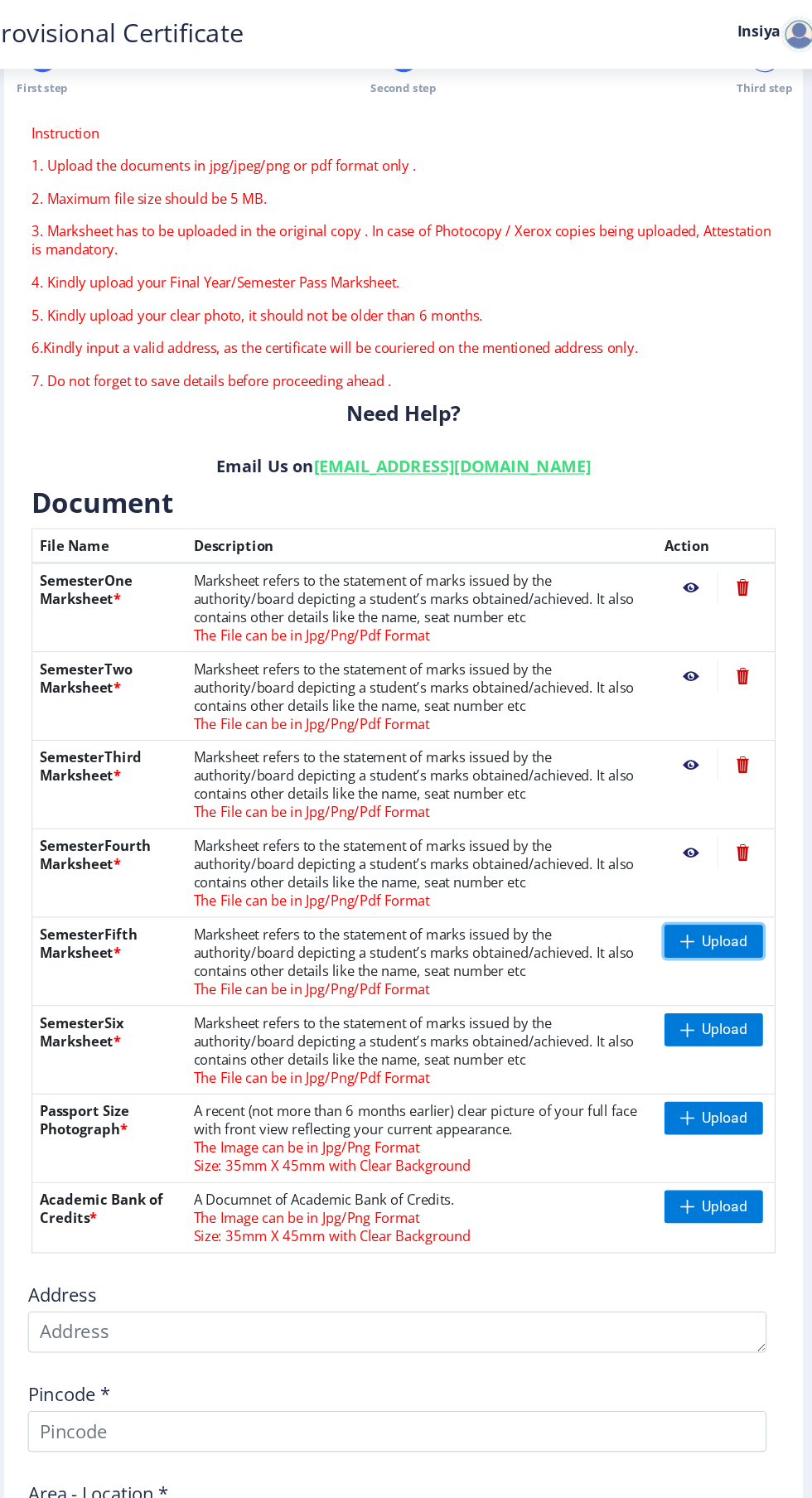
click at [729, 847] on span "Upload" at bounding box center [721, 855] width 41 height 17
click at [736, 928] on span "Upload" at bounding box center [721, 936] width 41 height 17
click at [680, 921] on nb-action at bounding box center [690, 936] width 48 height 30
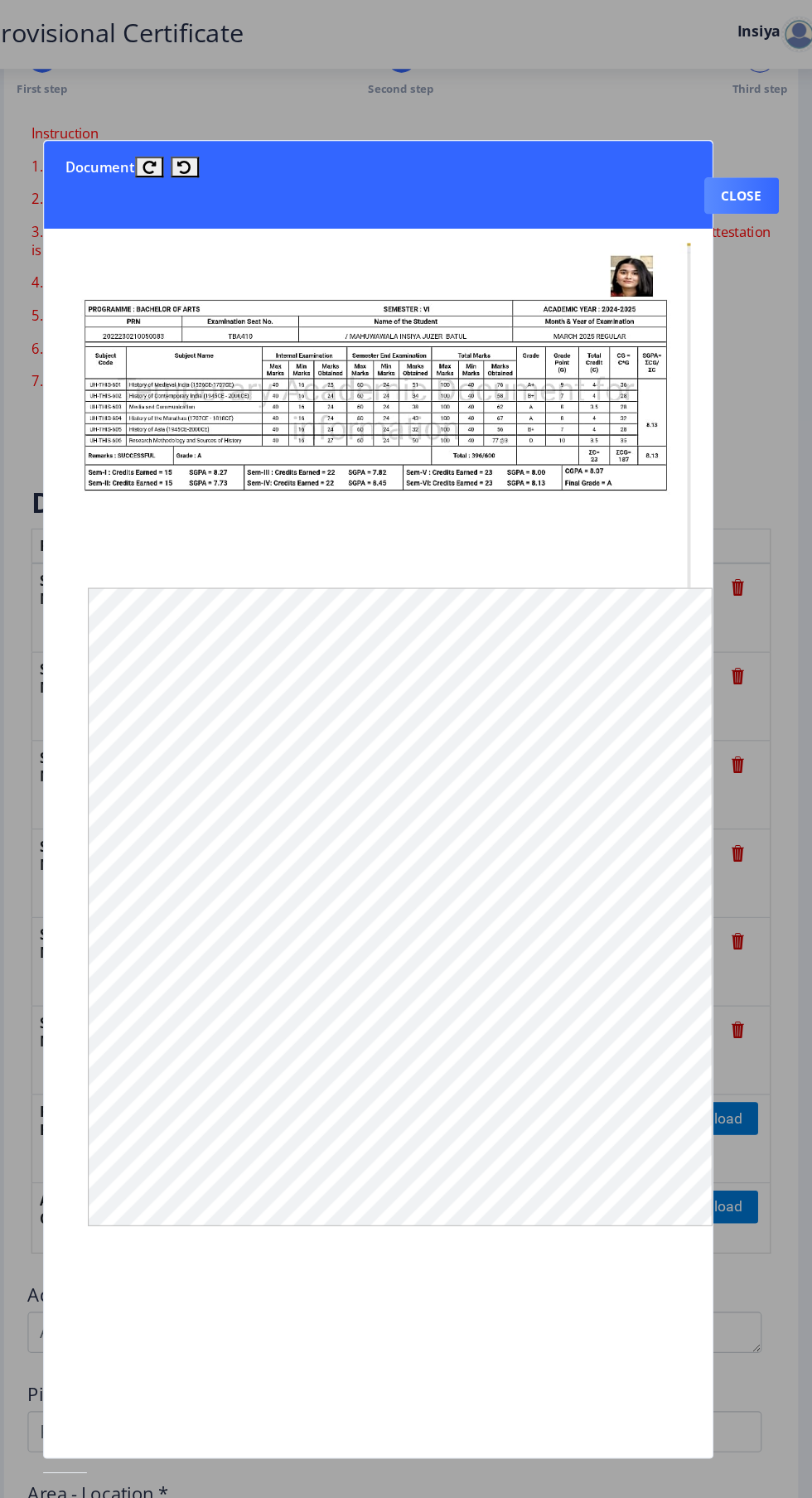
click at [772, 458] on div at bounding box center [406, 749] width 812 height 1498
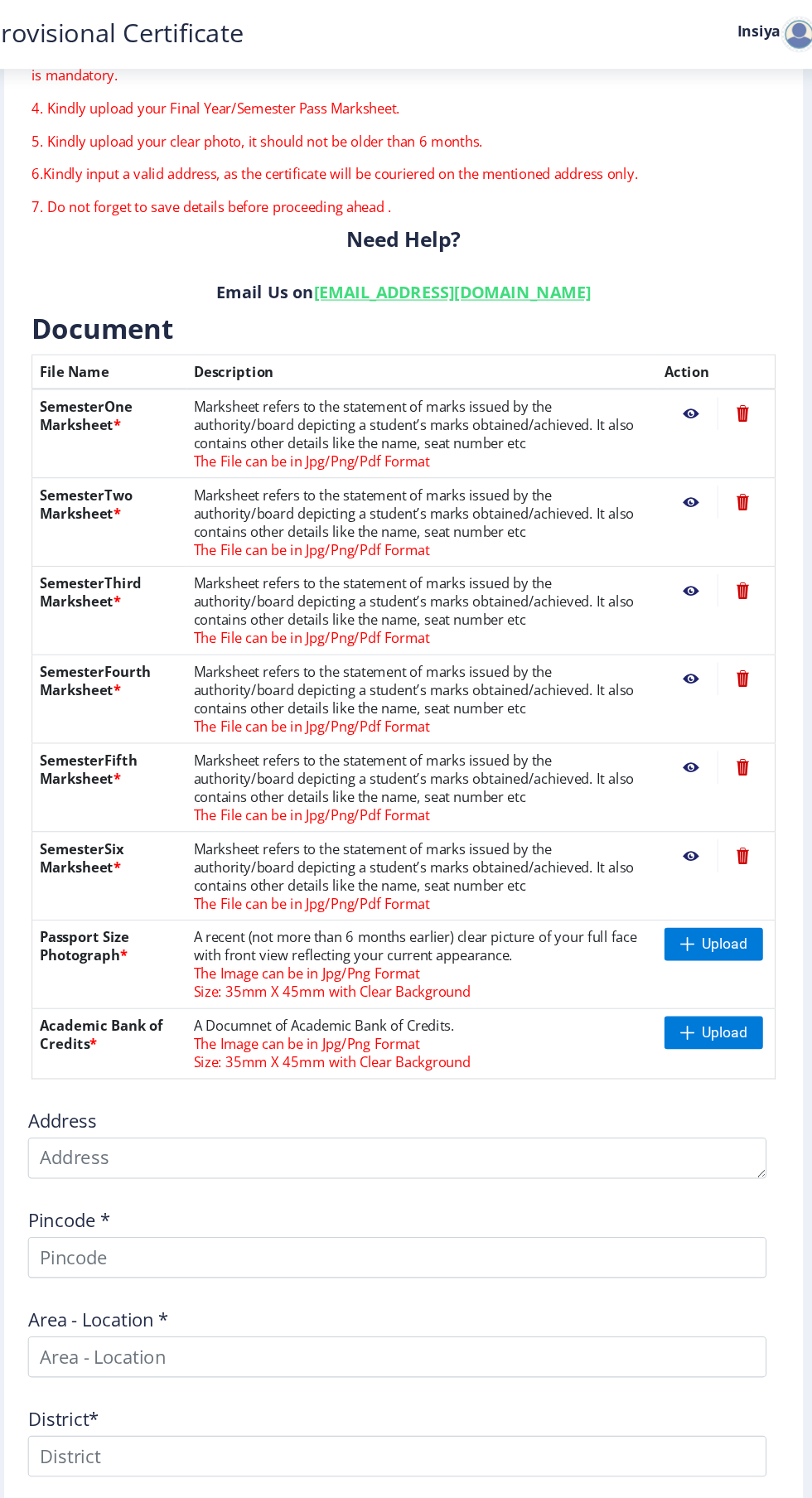
scroll to position [210, 0]
click at [727, 849] on span "Upload" at bounding box center [721, 857] width 41 height 17
click at [707, 849] on span "Upload" at bounding box center [721, 857] width 41 height 17
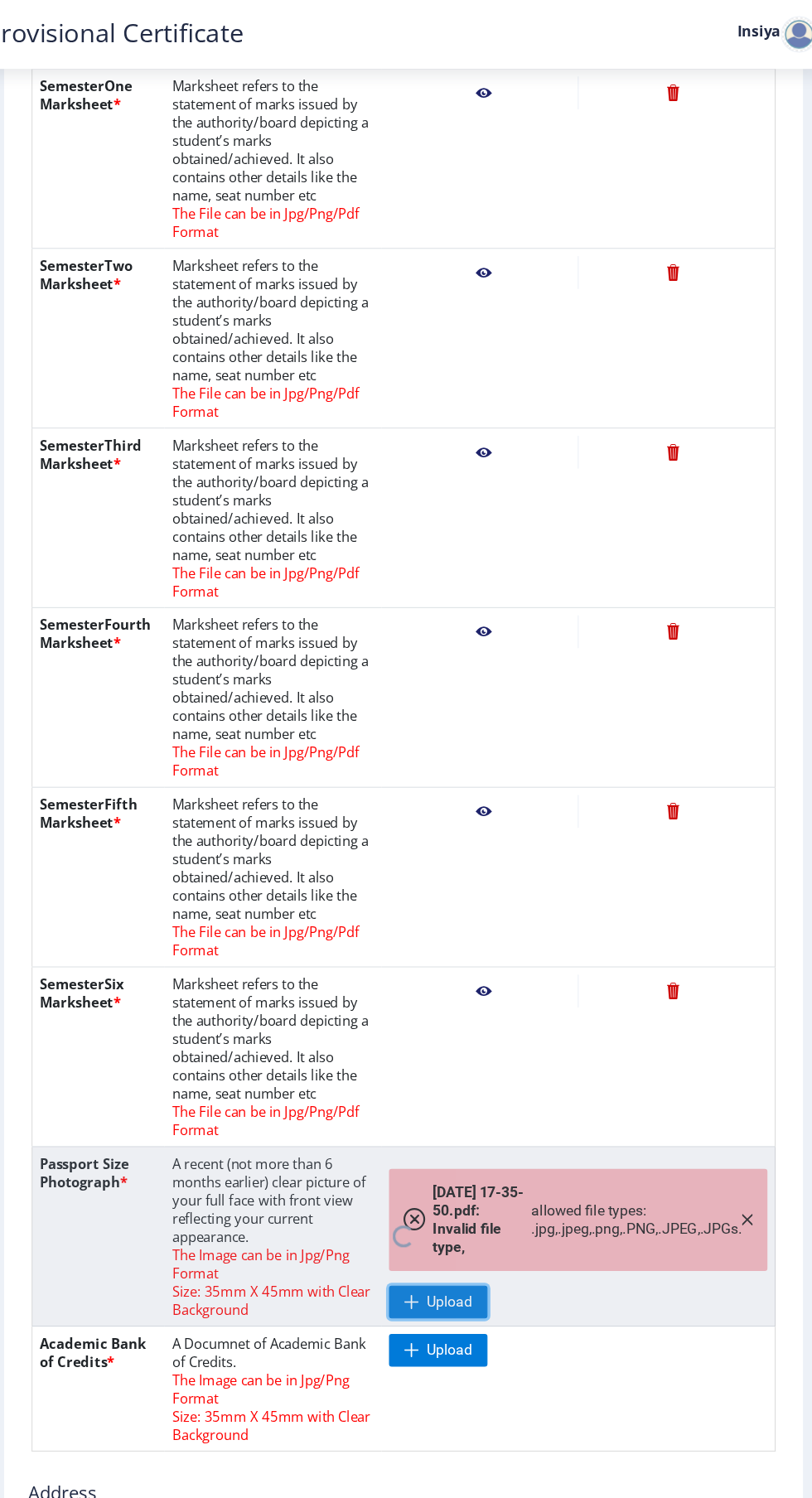
scroll to position [505, 0]
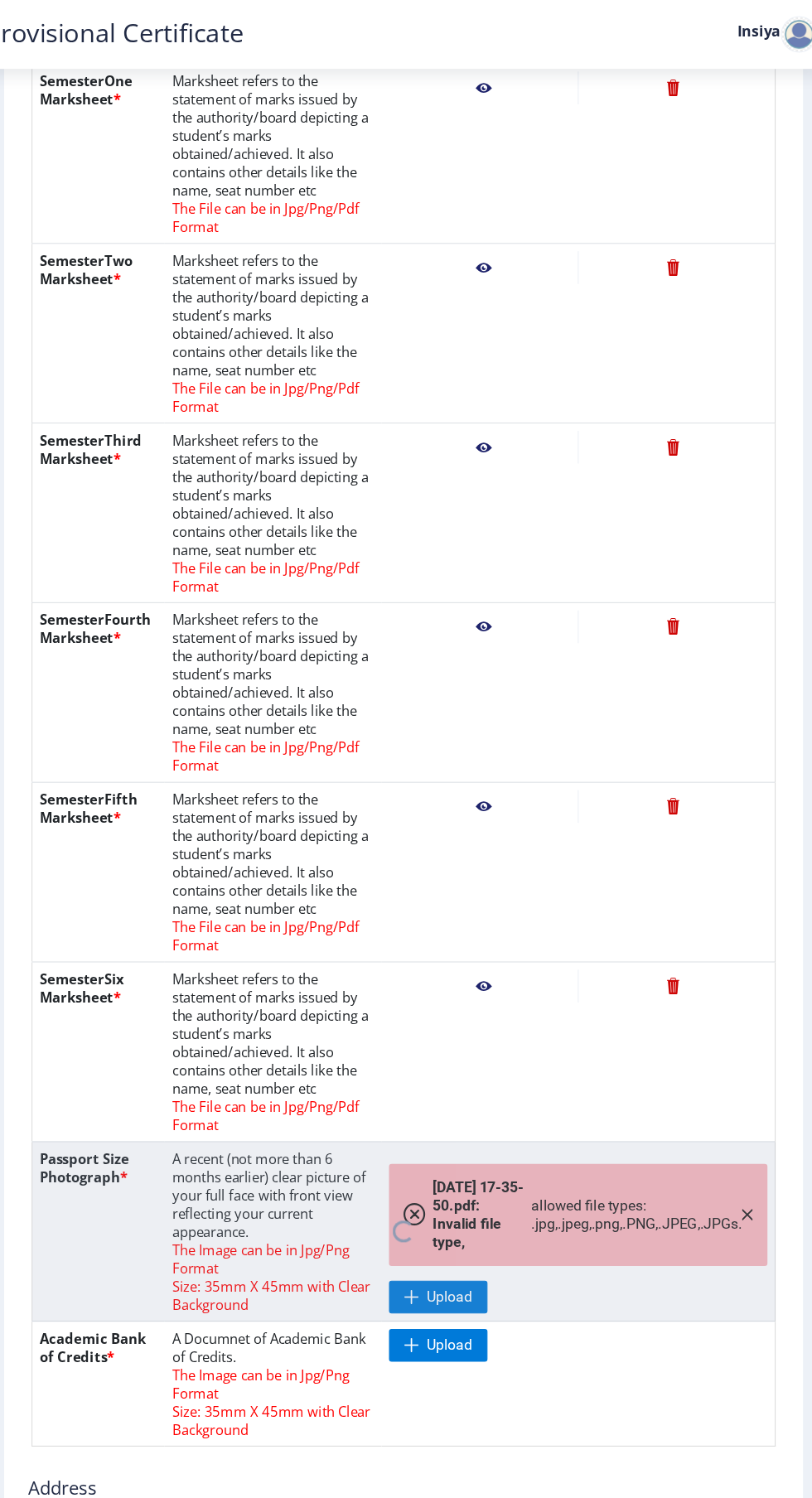
click at [737, 1052] on nb-spinner at bounding box center [430, 1120] width 675 height 164
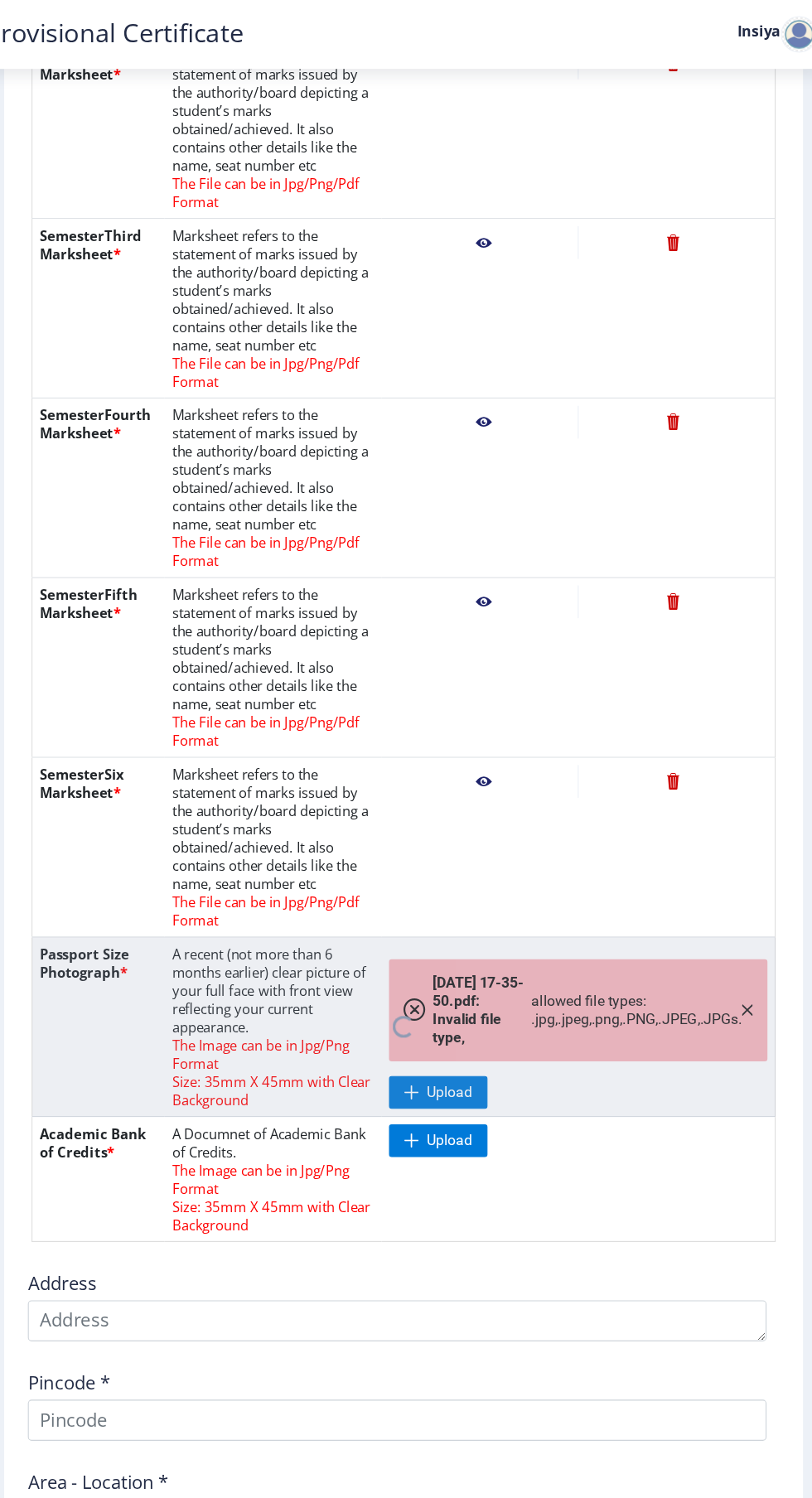
scroll to position [694, 0]
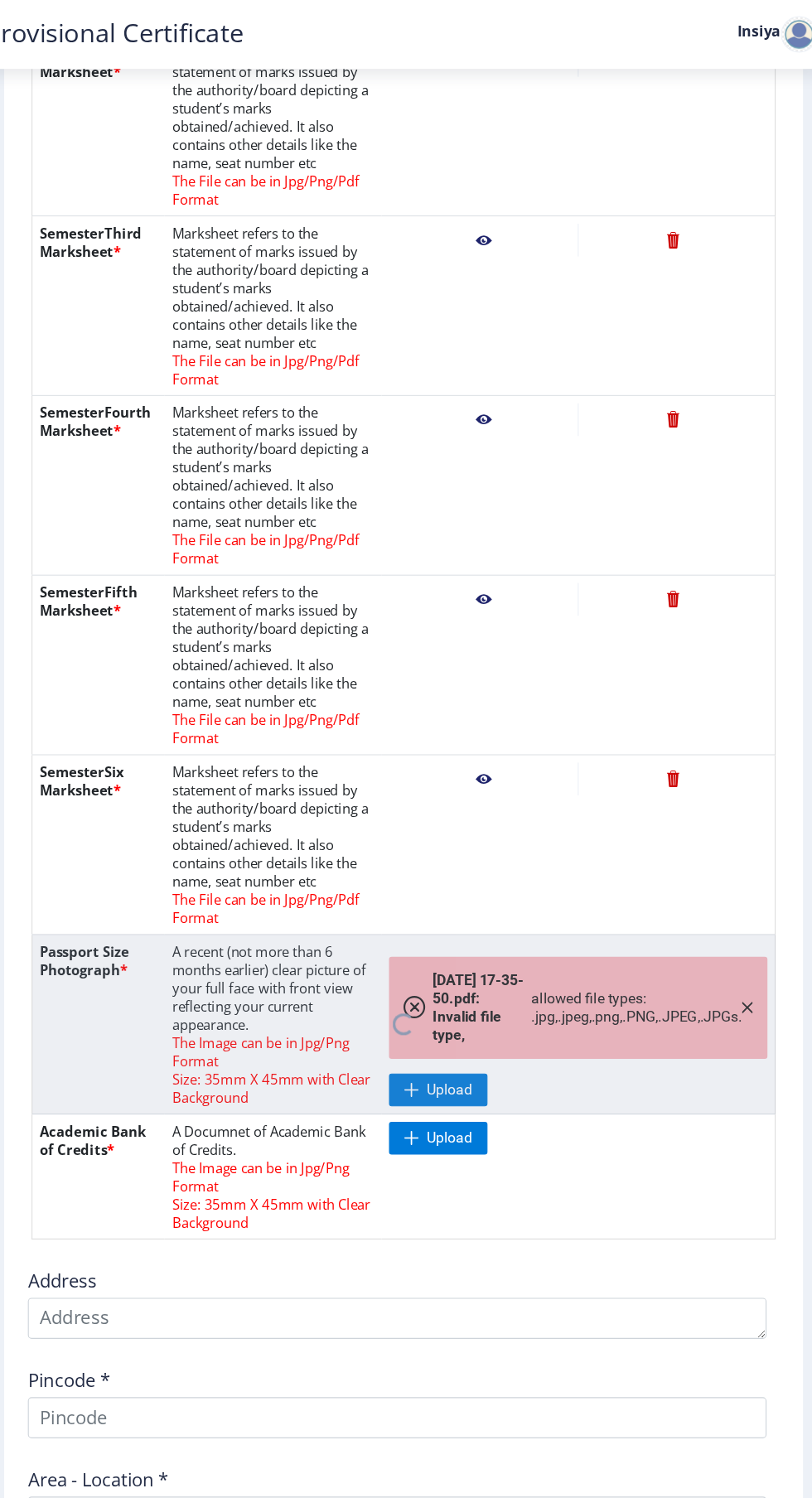
click at [736, 863] on nb-spinner at bounding box center [430, 932] width 675 height 164
click at [437, 873] on nb-spinner at bounding box center [430, 932] width 675 height 164
click at [461, 932] on nb-spinner at bounding box center [430, 932] width 675 height 164
click at [744, 863] on nb-spinner at bounding box center [430, 932] width 675 height 164
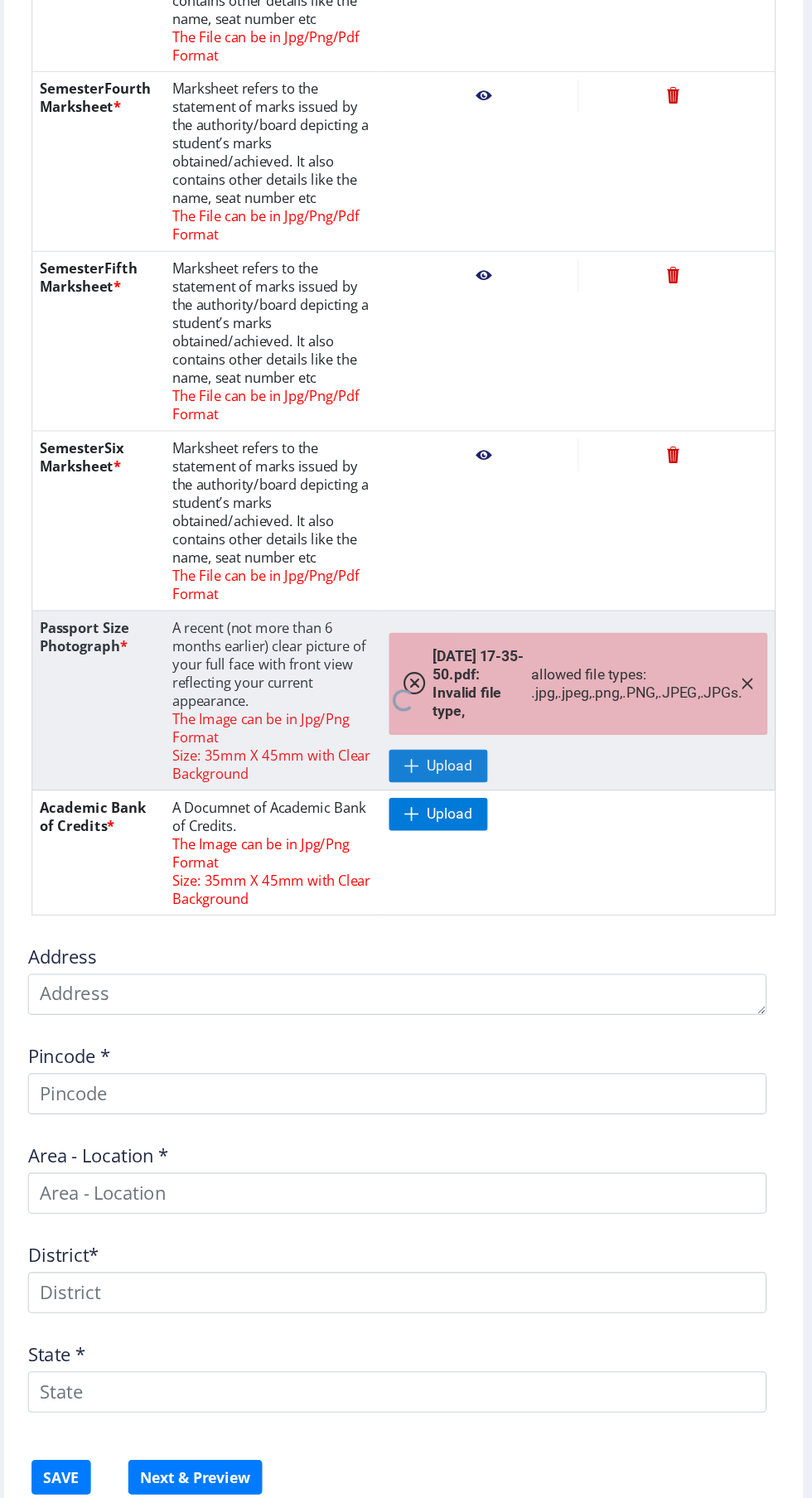
scroll to position [0, 0]
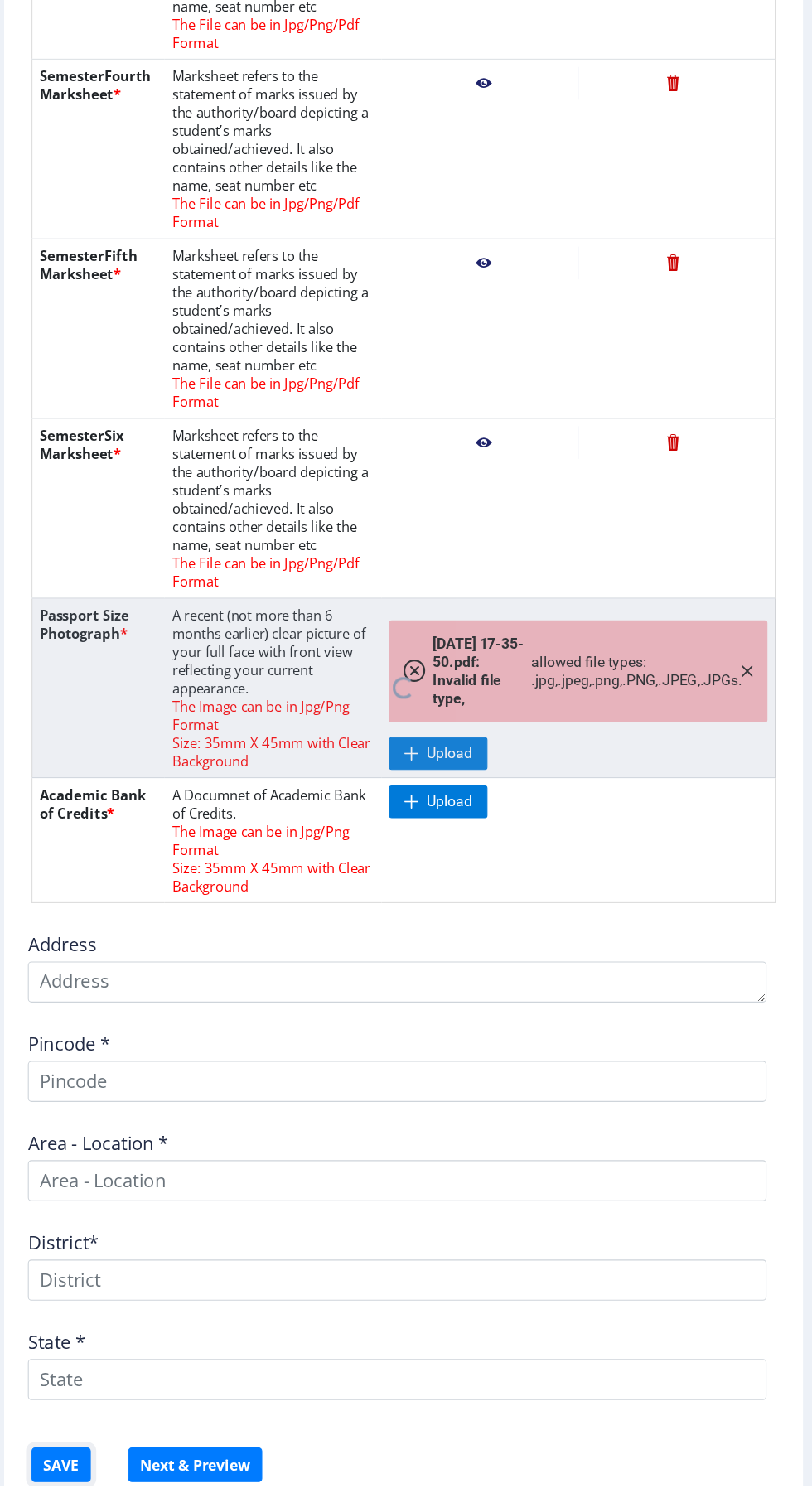
click at [111, 1469] on button "SAVE" at bounding box center [118, 1480] width 54 height 32
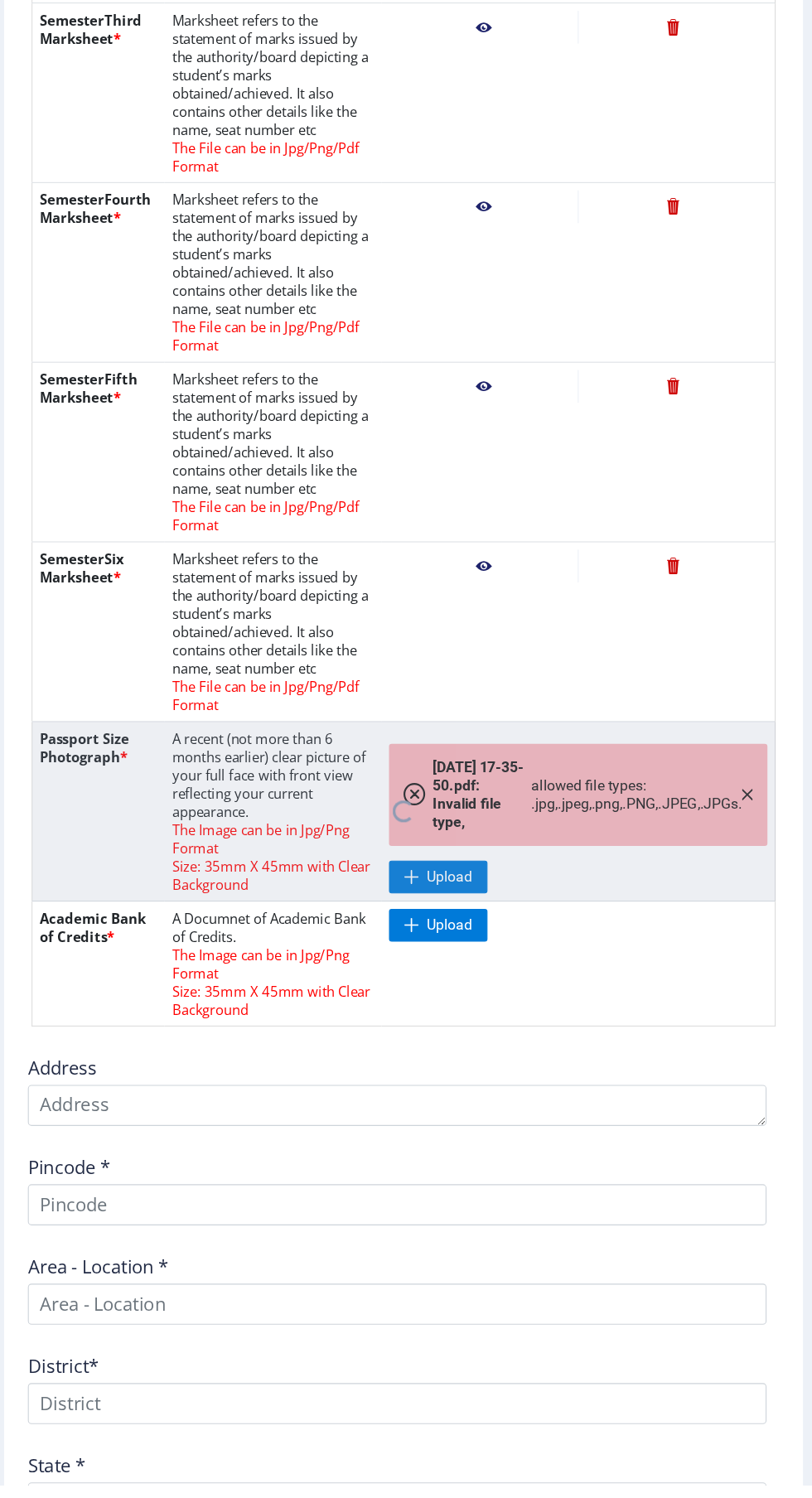
scroll to position [729, 0]
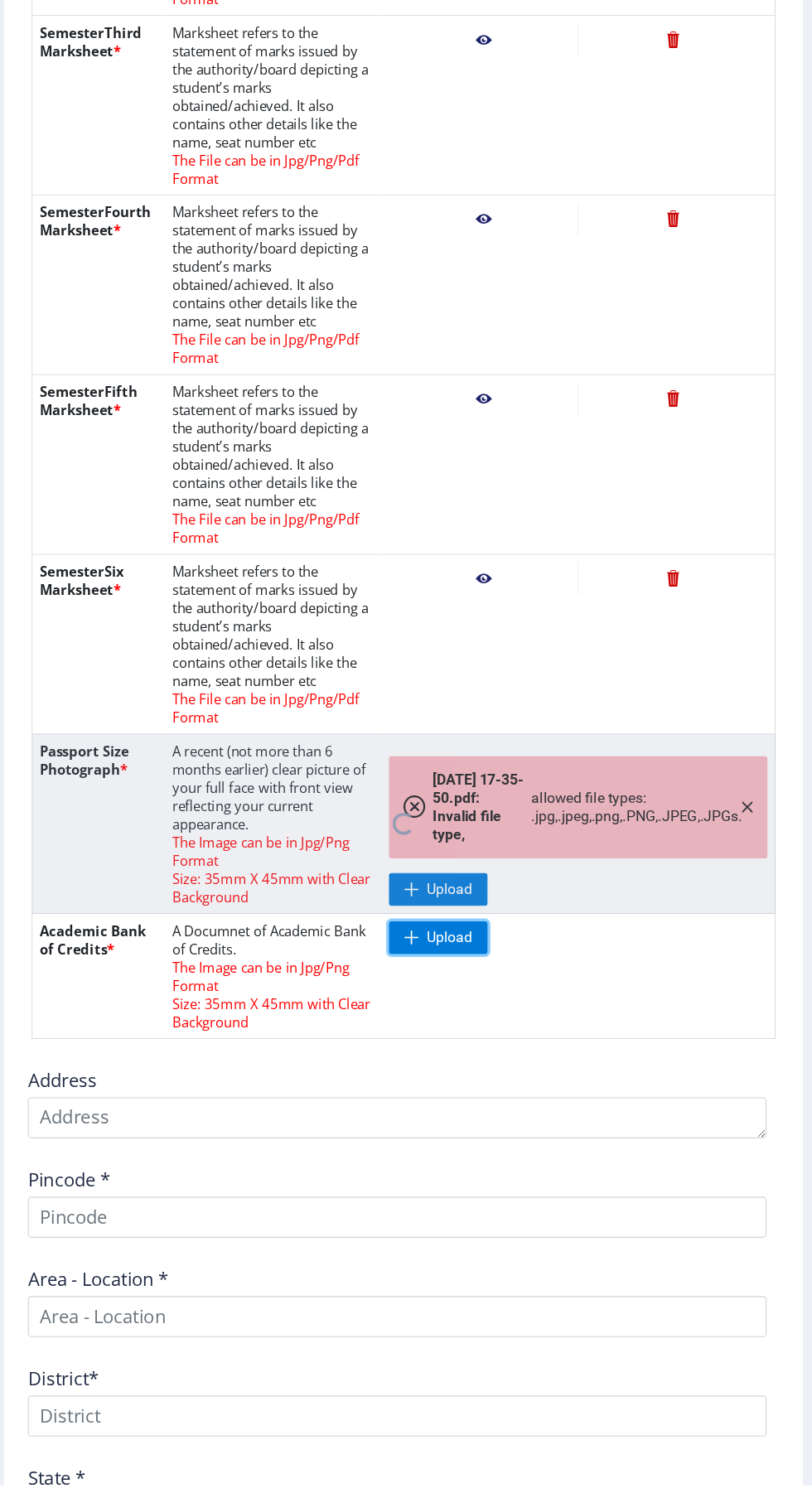
click at [465, 992] on span "Upload" at bounding box center [470, 1000] width 41 height 17
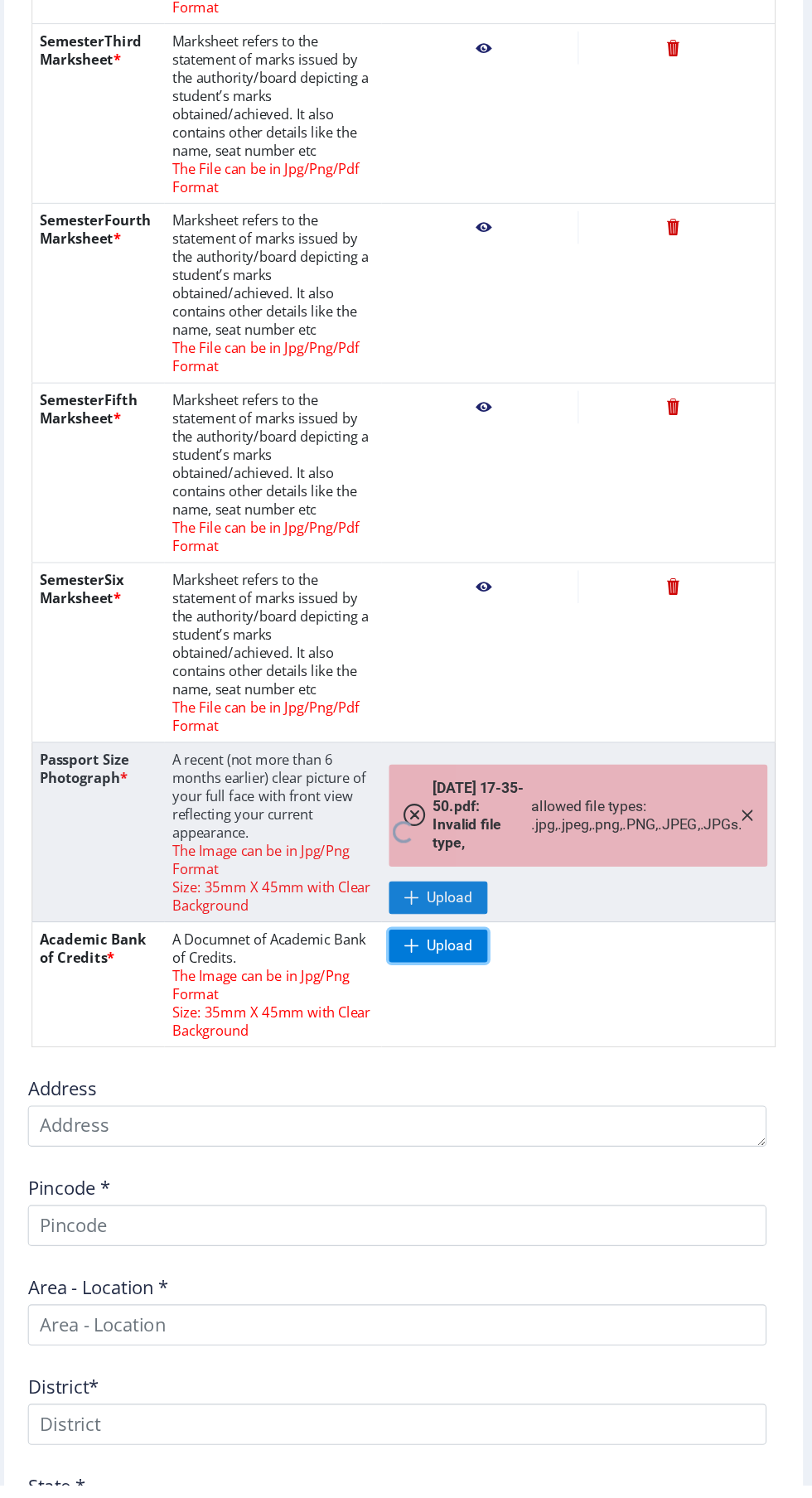
scroll to position [852, 0]
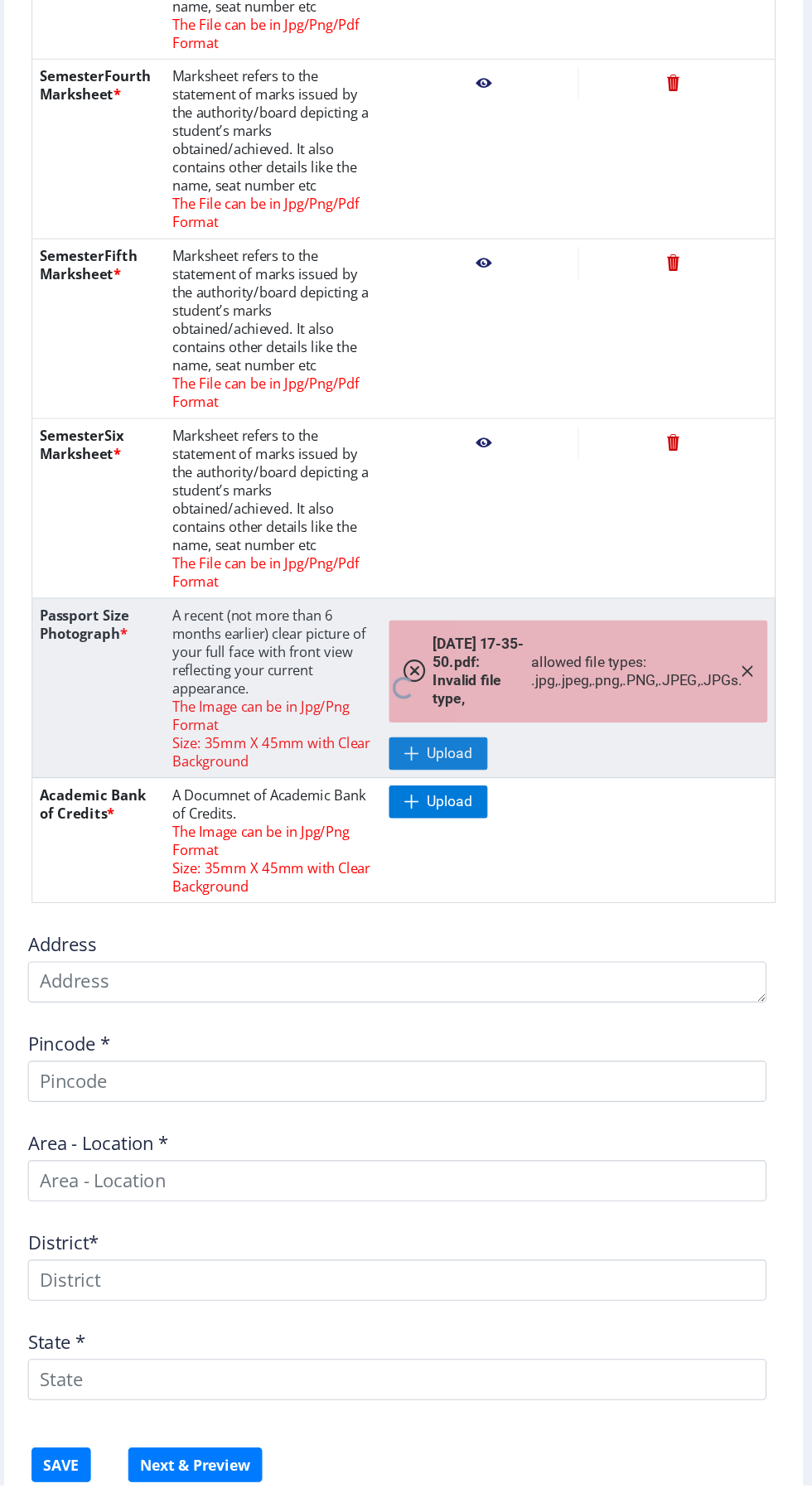
click at [446, 755] on nb-spinner at bounding box center [430, 774] width 675 height 164
click at [722, 774] on nb-spinner at bounding box center [430, 774] width 675 height 164
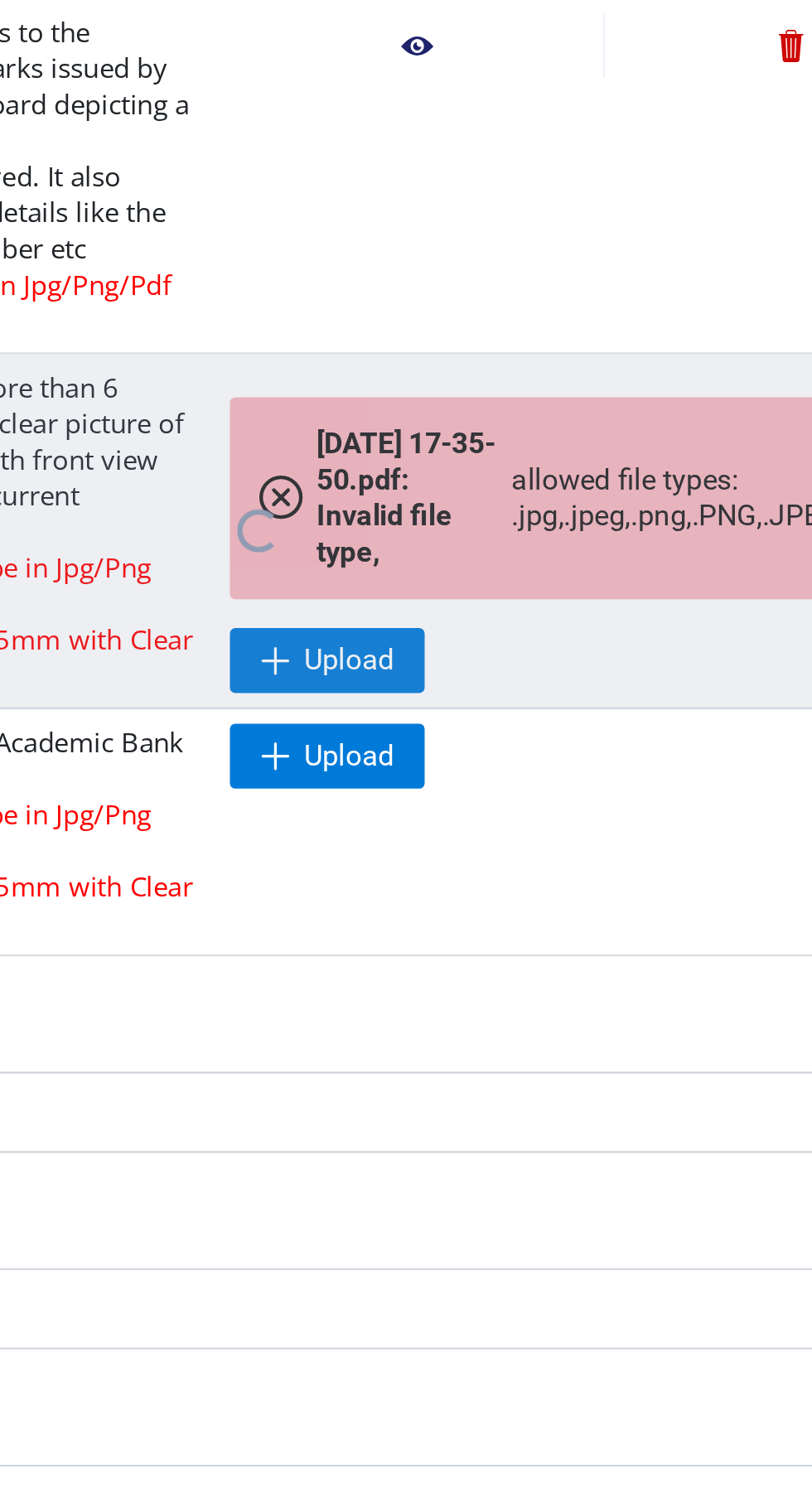
scroll to position [850, 0]
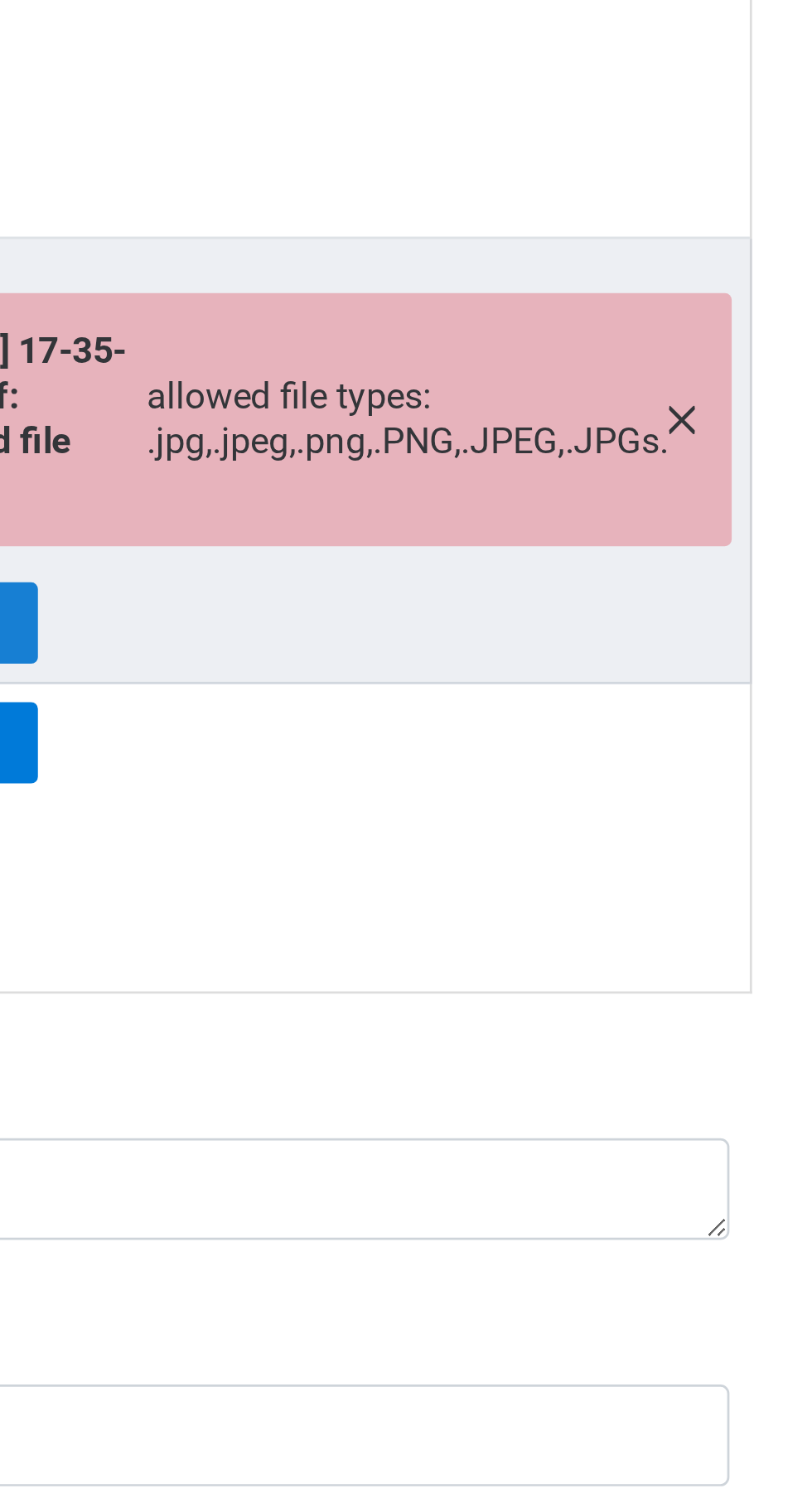
click at [738, 758] on nb-spinner at bounding box center [430, 775] width 675 height 164
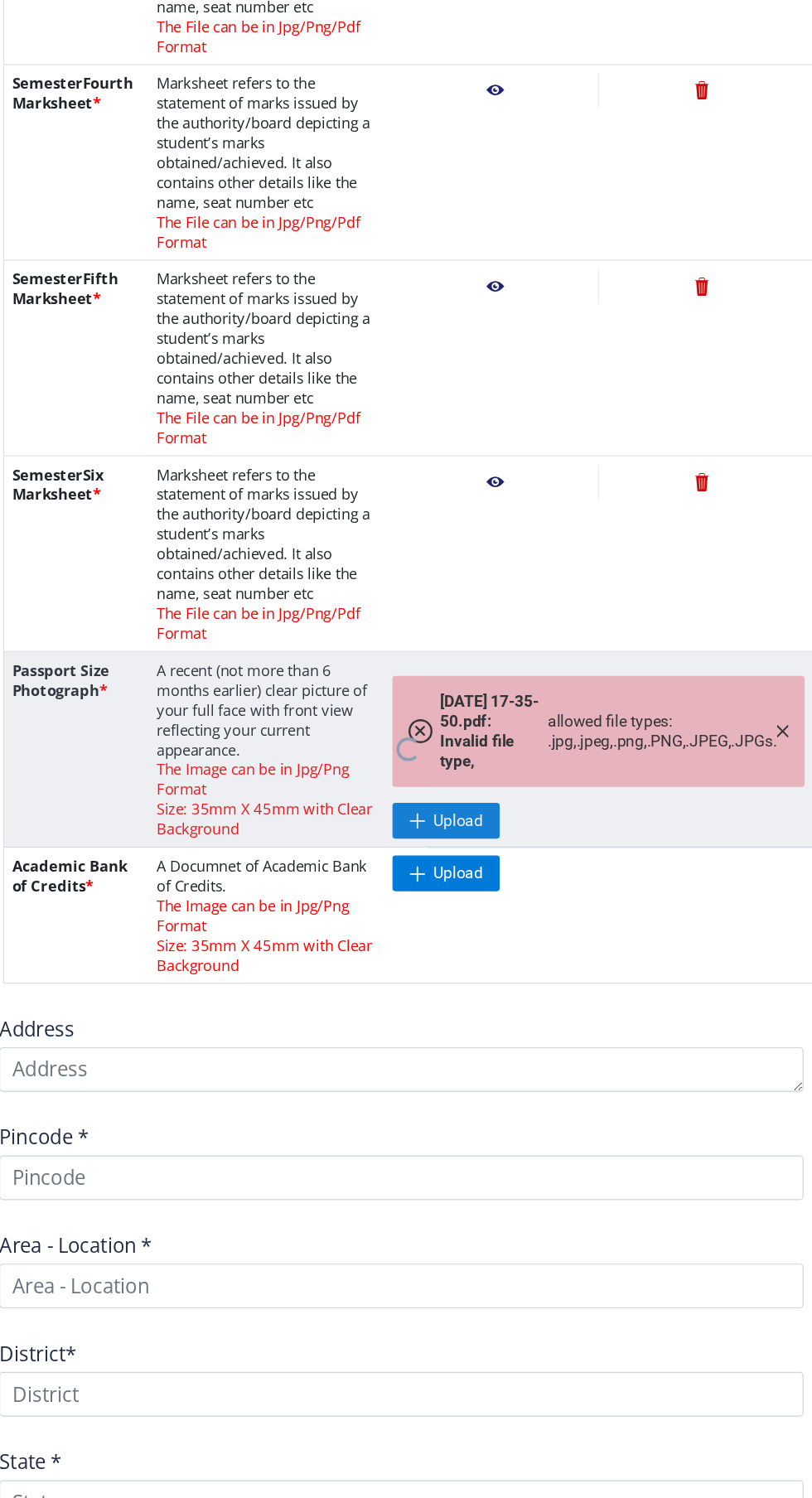
click at [663, 505] on td at bounding box center [588, 449] width 357 height 164
click at [469, 833] on nb-spinner at bounding box center [430, 775] width 675 height 164
click at [469, 826] on nb-spinner at bounding box center [430, 775] width 675 height 164
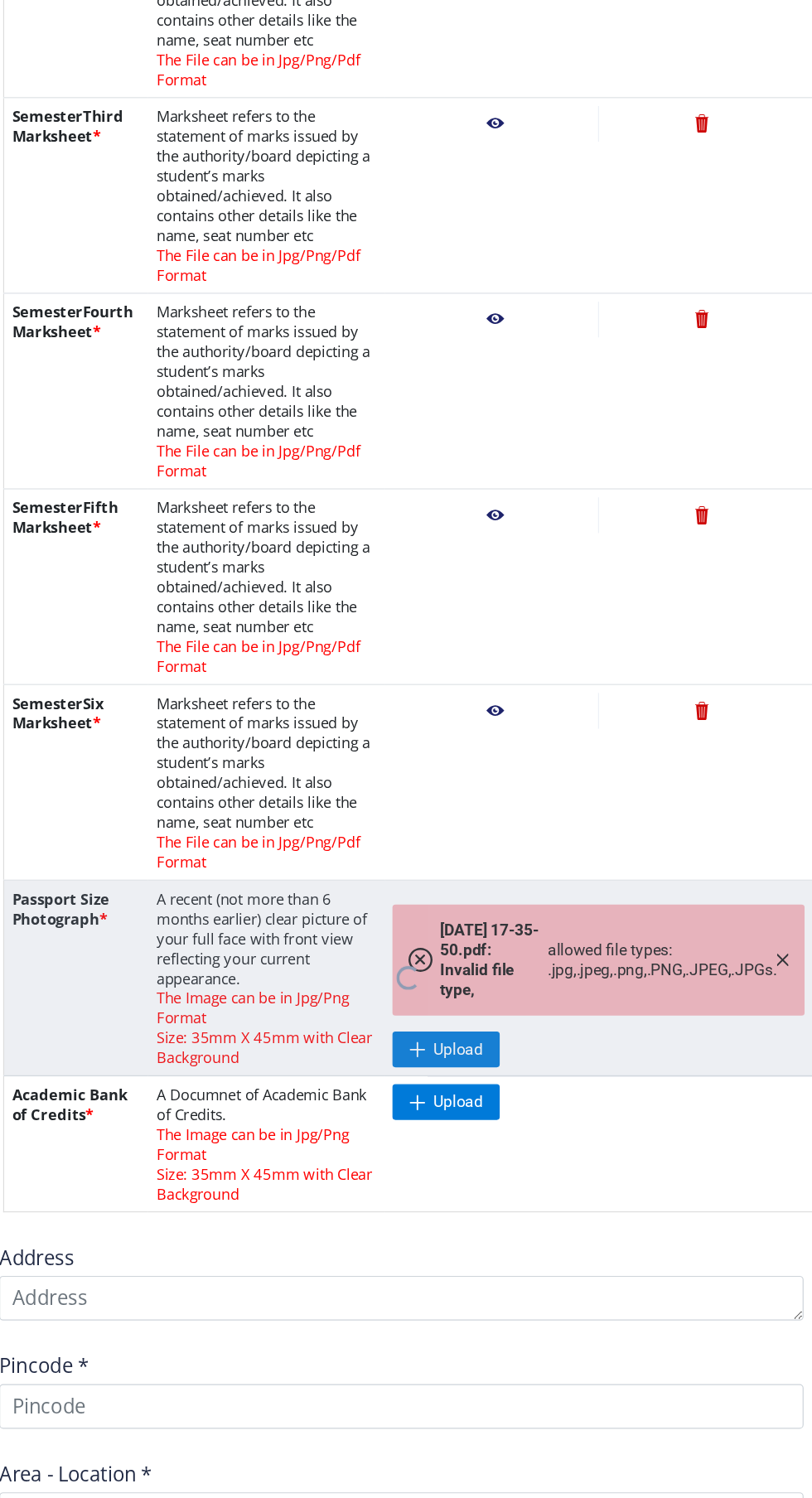
scroll to position [683, 0]
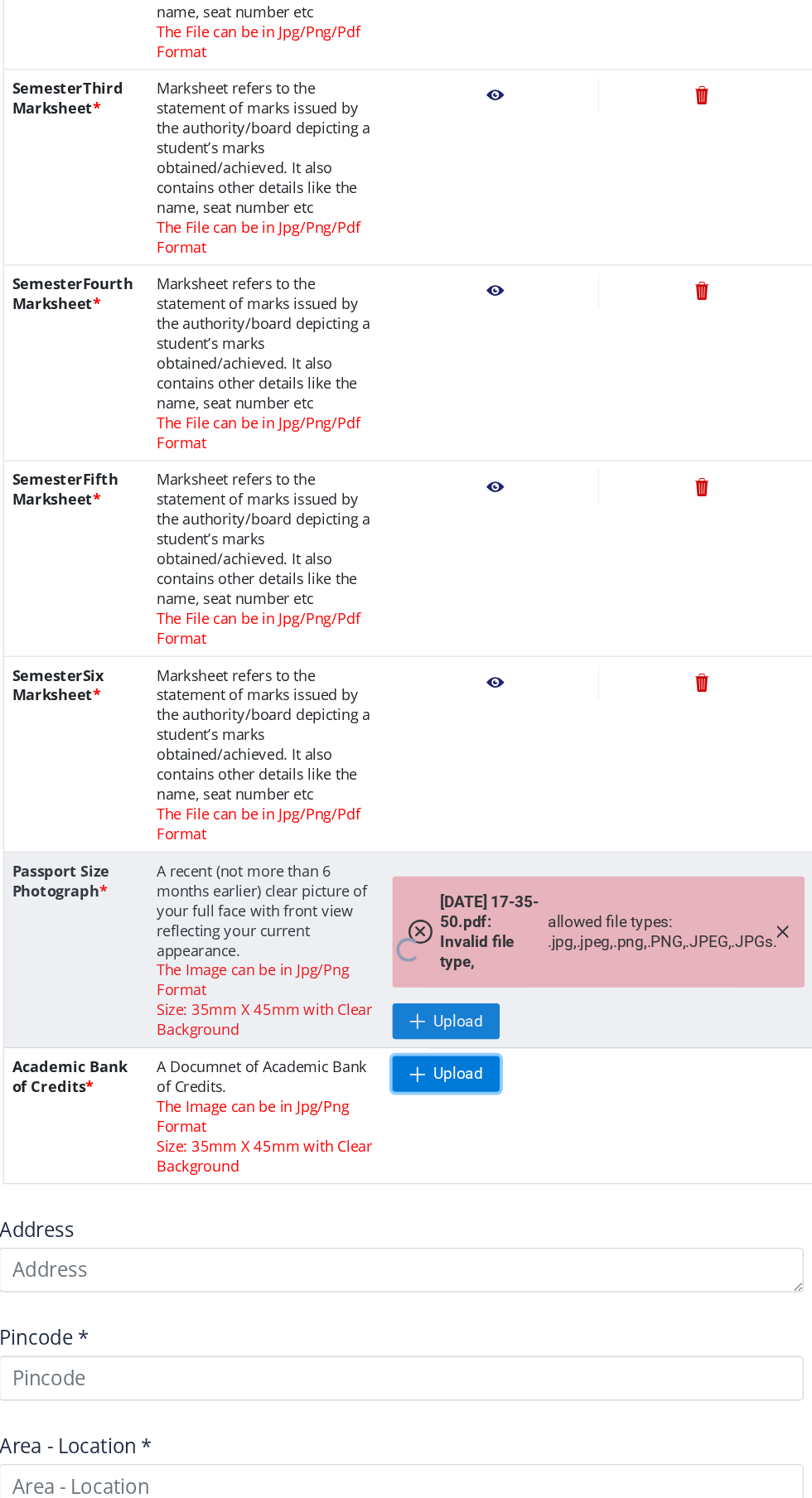
click at [468, 1045] on span "Upload" at bounding box center [470, 1045] width 41 height 17
click at [730, 934] on nb-spinner at bounding box center [430, 942] width 675 height 164
click at [731, 934] on nb-spinner at bounding box center [430, 942] width 675 height 164
click at [738, 958] on nb-spinner at bounding box center [430, 942] width 675 height 164
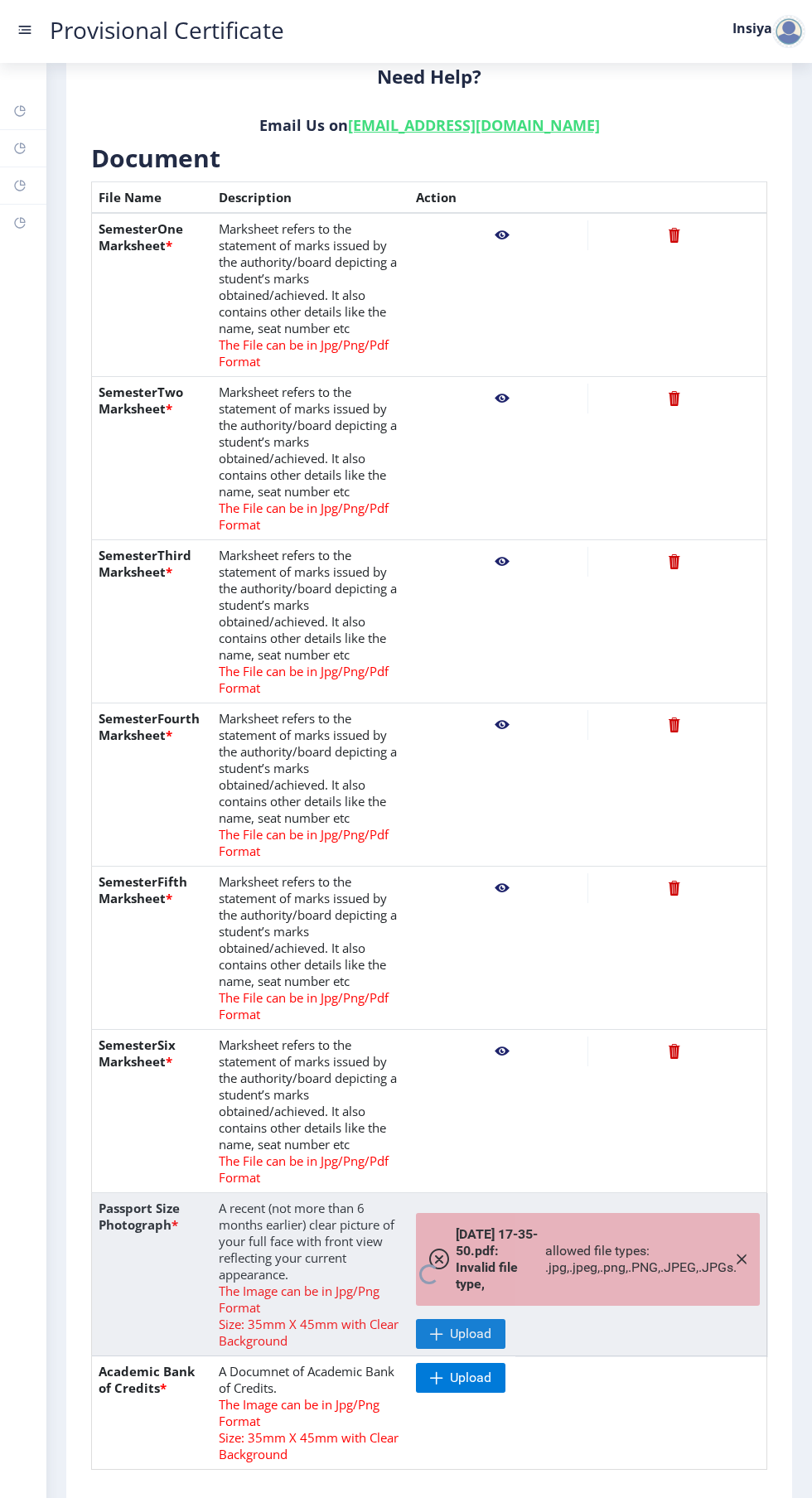
scroll to position [365, 0]
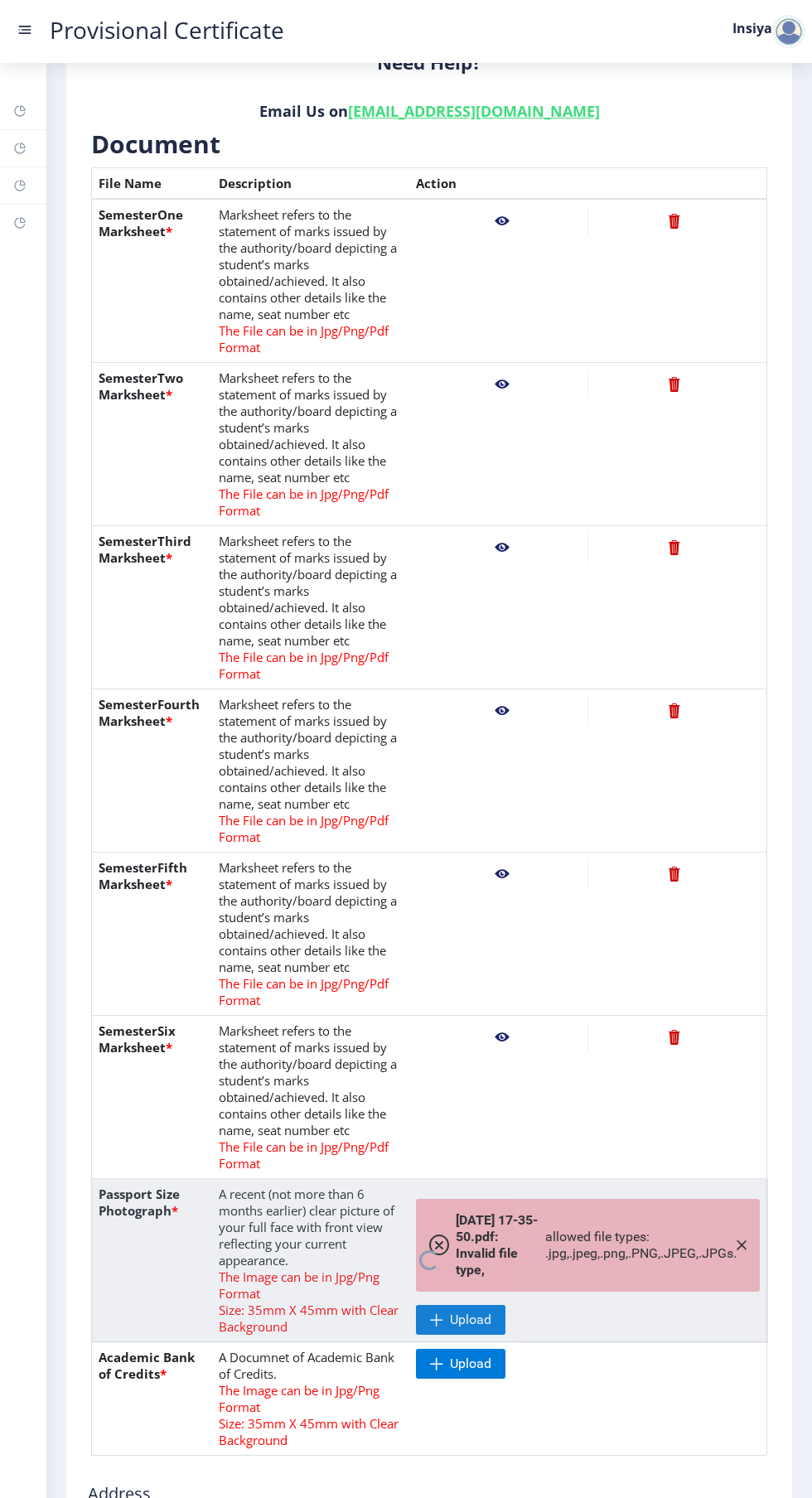
click at [731, 1245] on nb-spinner at bounding box center [430, 1261] width 675 height 164
click at [735, 1247] on nb-spinner at bounding box center [430, 1261] width 675 height 164
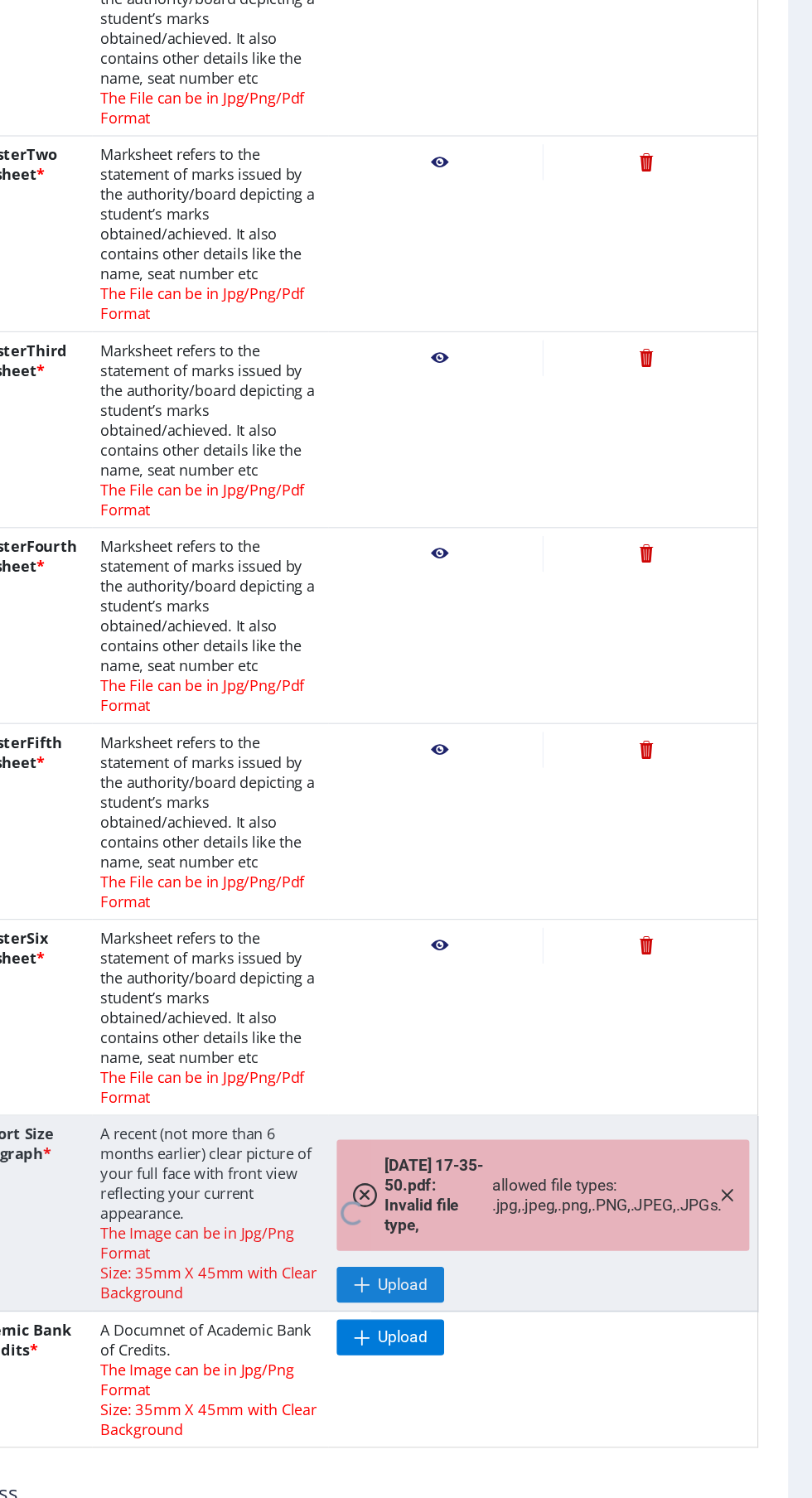
scroll to position [0, 0]
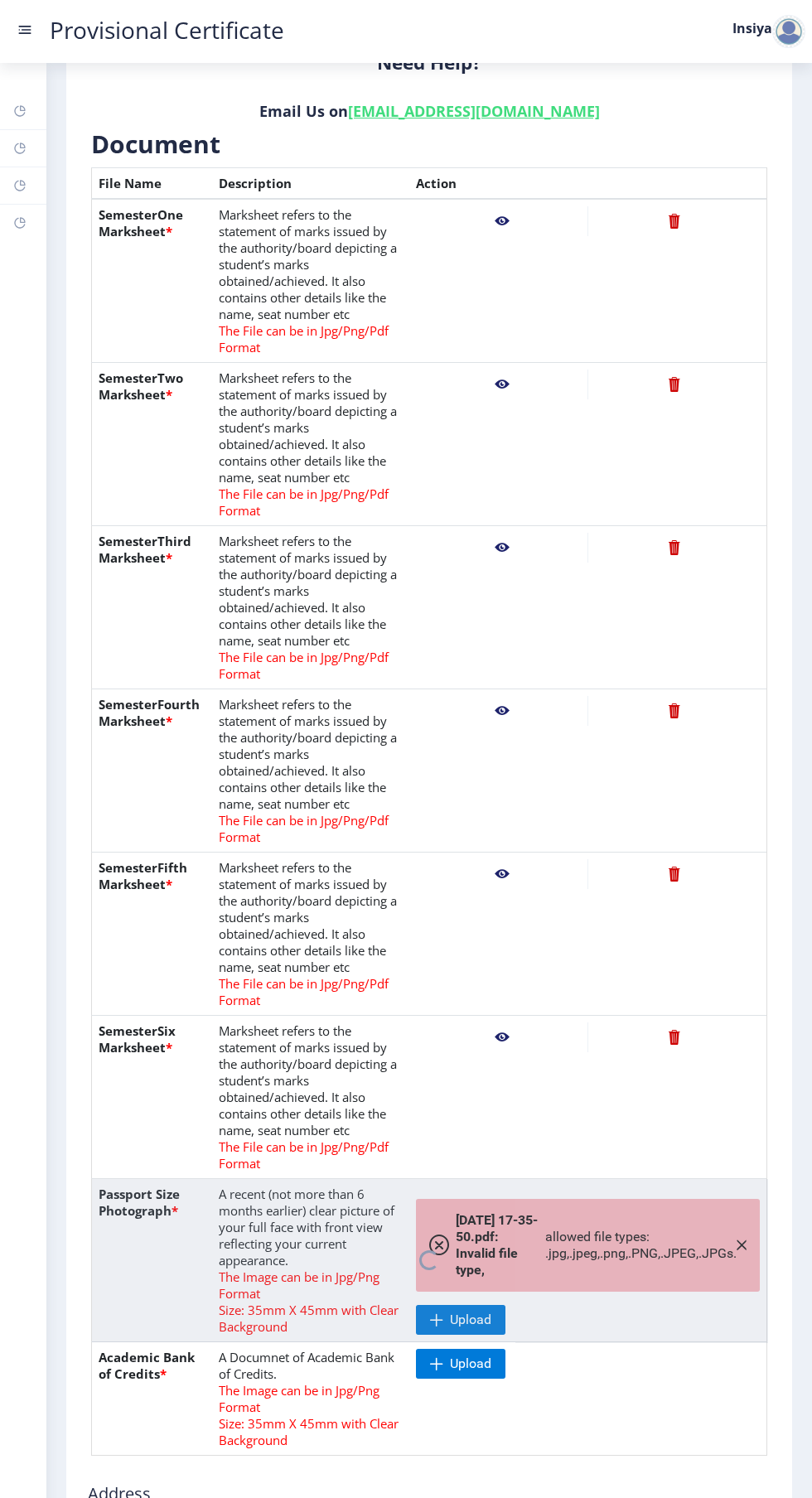
click at [308, 1304] on nb-spinner at bounding box center [430, 1261] width 675 height 164
click at [439, 1249] on nb-spinner at bounding box center [430, 1261] width 675 height 164
click at [438, 1248] on nb-spinner at bounding box center [430, 1261] width 675 height 164
click at [737, 1245] on nb-spinner at bounding box center [430, 1261] width 675 height 164
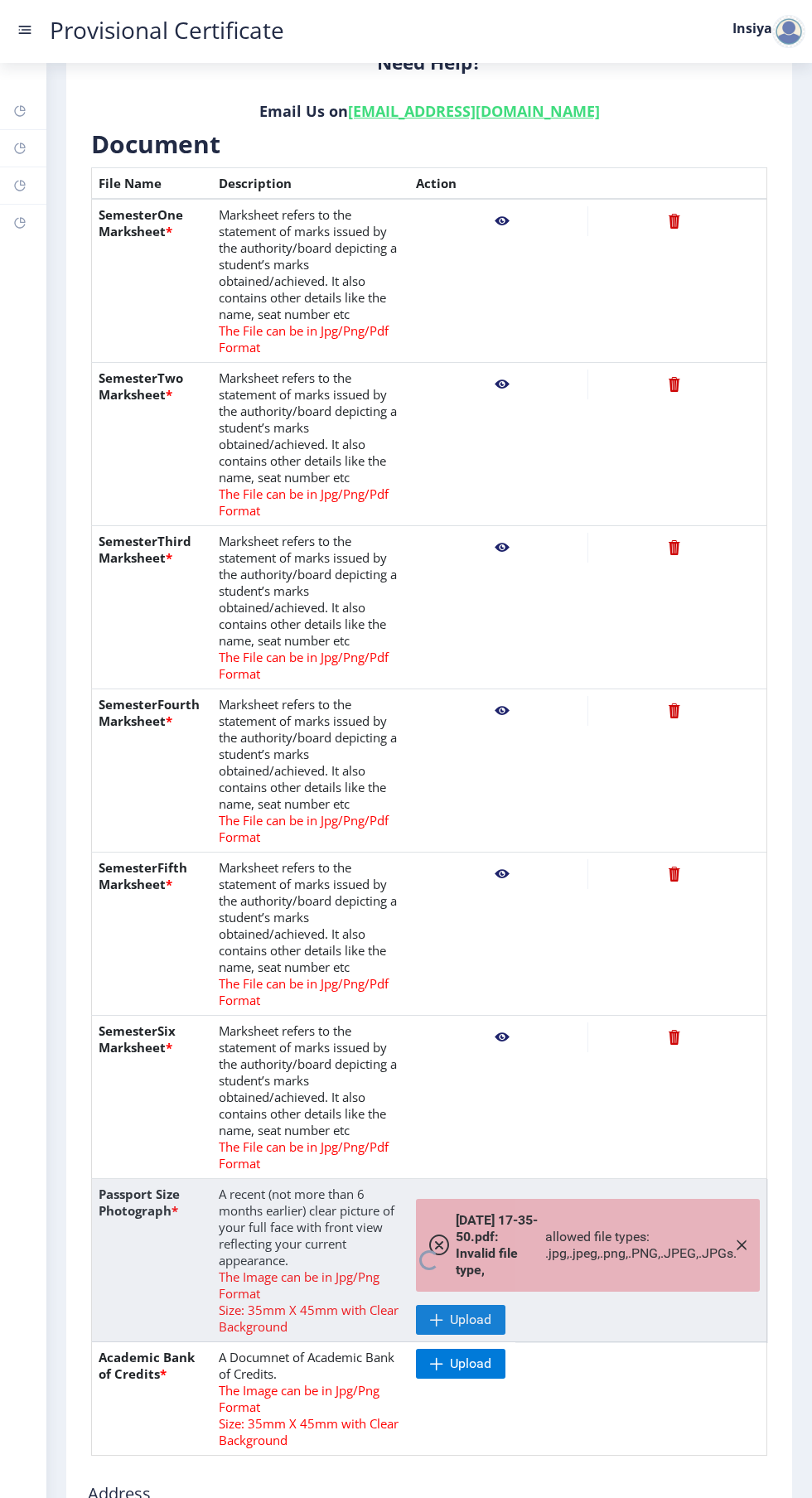
click at [469, 1318] on nb-spinner at bounding box center [430, 1261] width 675 height 164
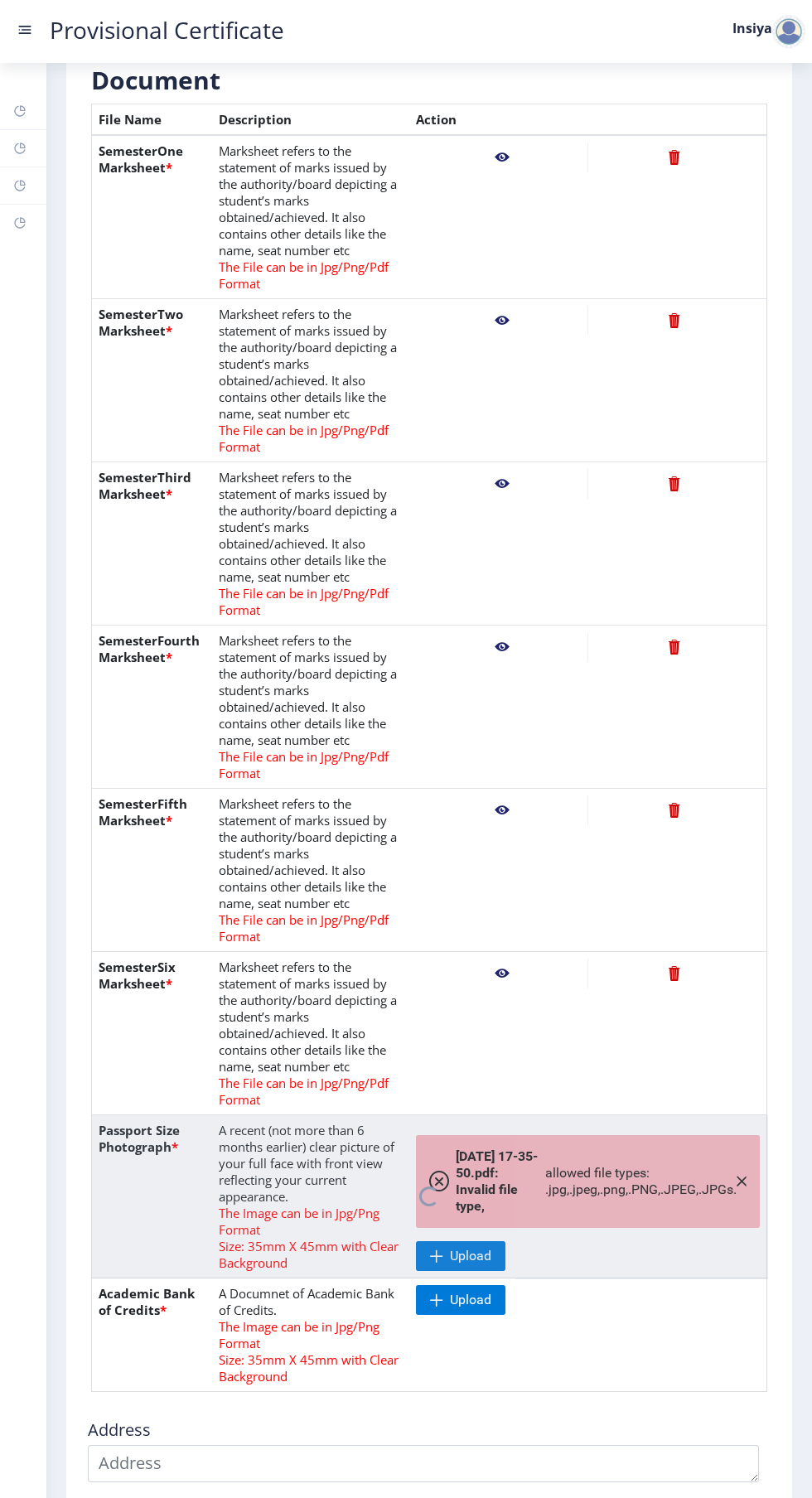
scroll to position [852, 0]
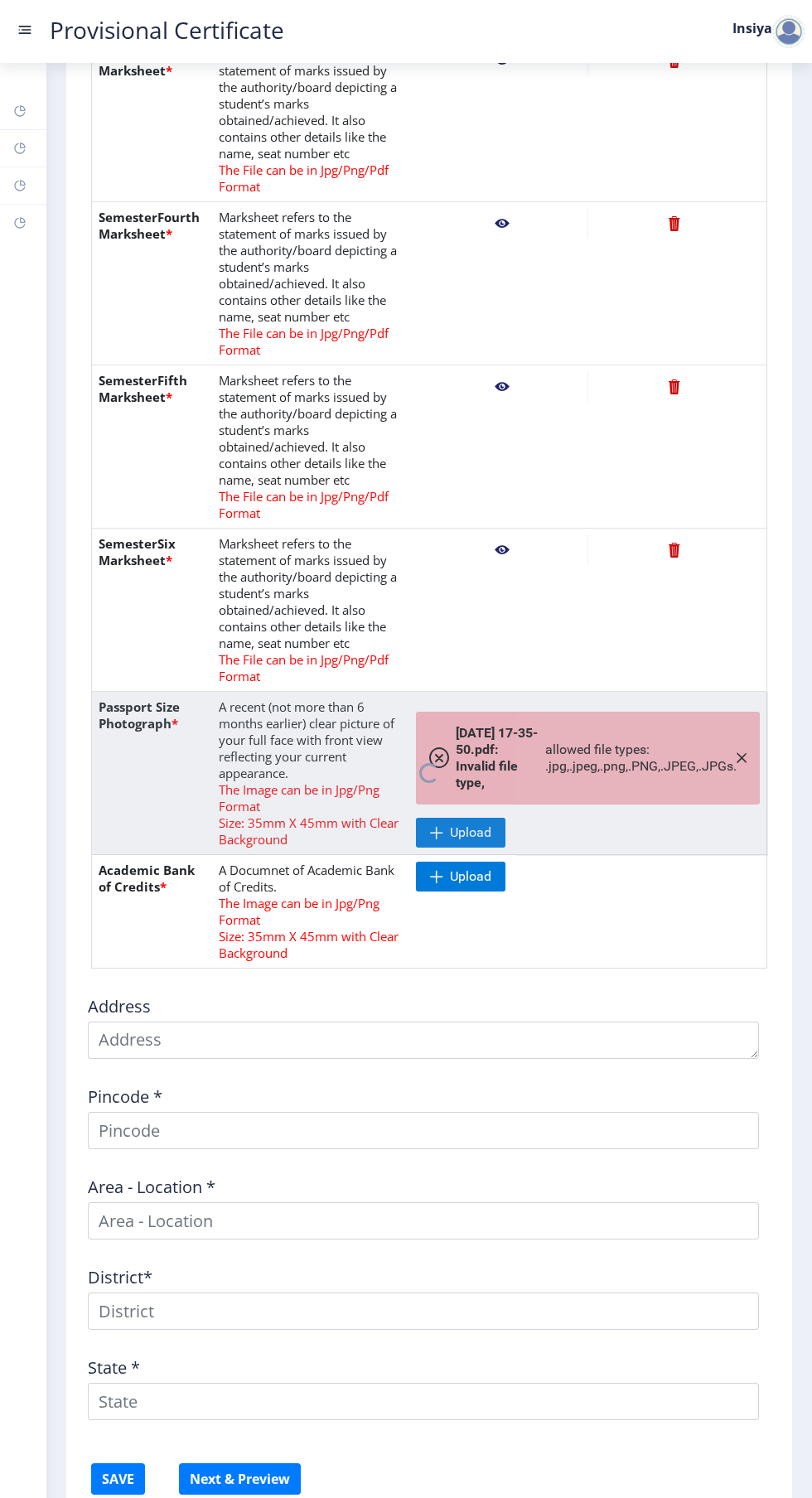
click at [737, 758] on nb-spinner at bounding box center [430, 774] width 675 height 164
click at [737, 759] on nb-spinner at bounding box center [430, 774] width 675 height 164
click at [453, 822] on nb-spinner at bounding box center [430, 774] width 675 height 164
click at [460, 840] on nb-spinner at bounding box center [430, 774] width 675 height 164
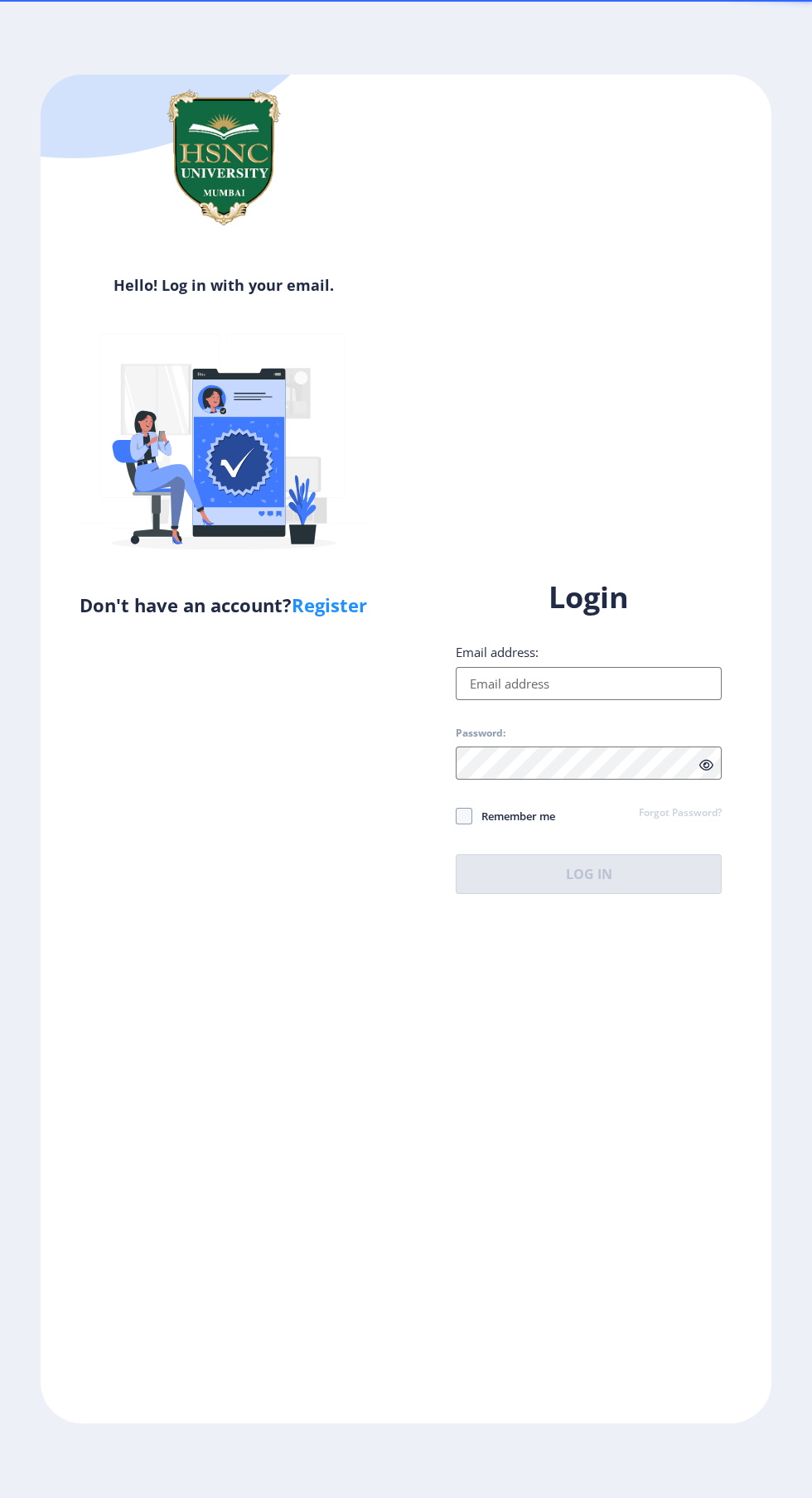
click at [620, 701] on input "Email address:" at bounding box center [588, 684] width 266 height 33
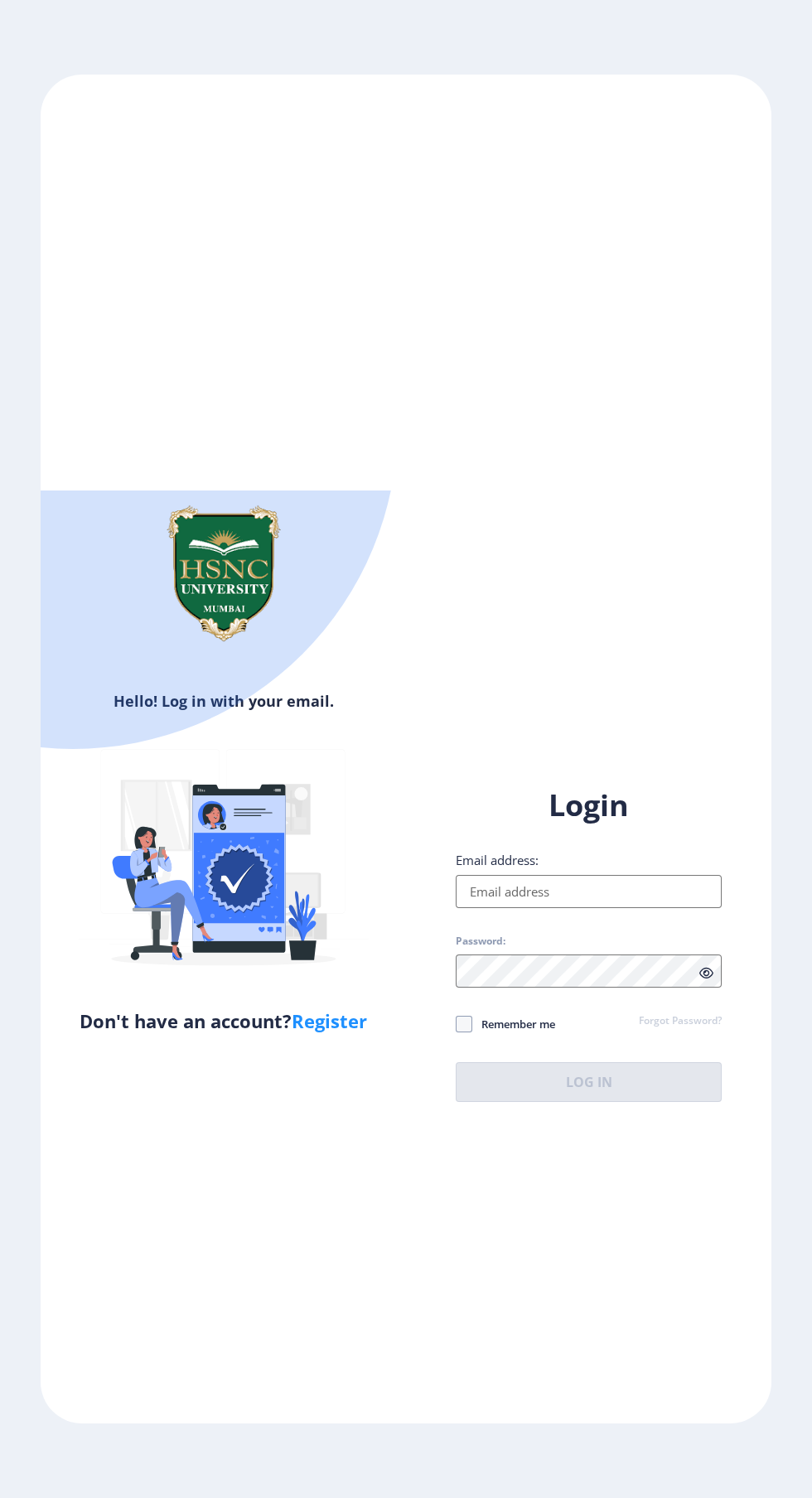
type input "[EMAIL_ADDRESS][DOMAIN_NAME]"
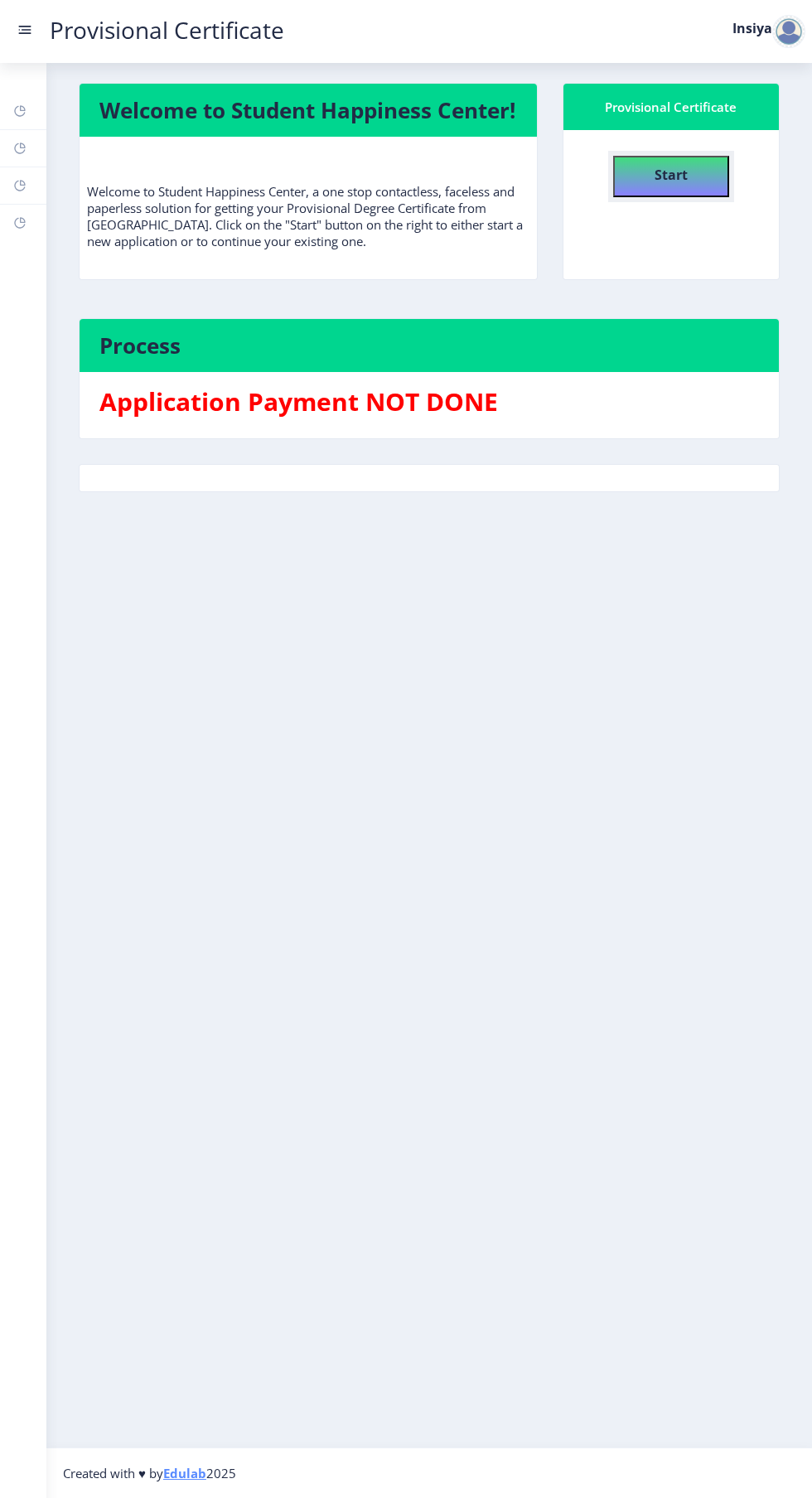
click at [680, 176] on b "Start" at bounding box center [671, 175] width 33 height 18
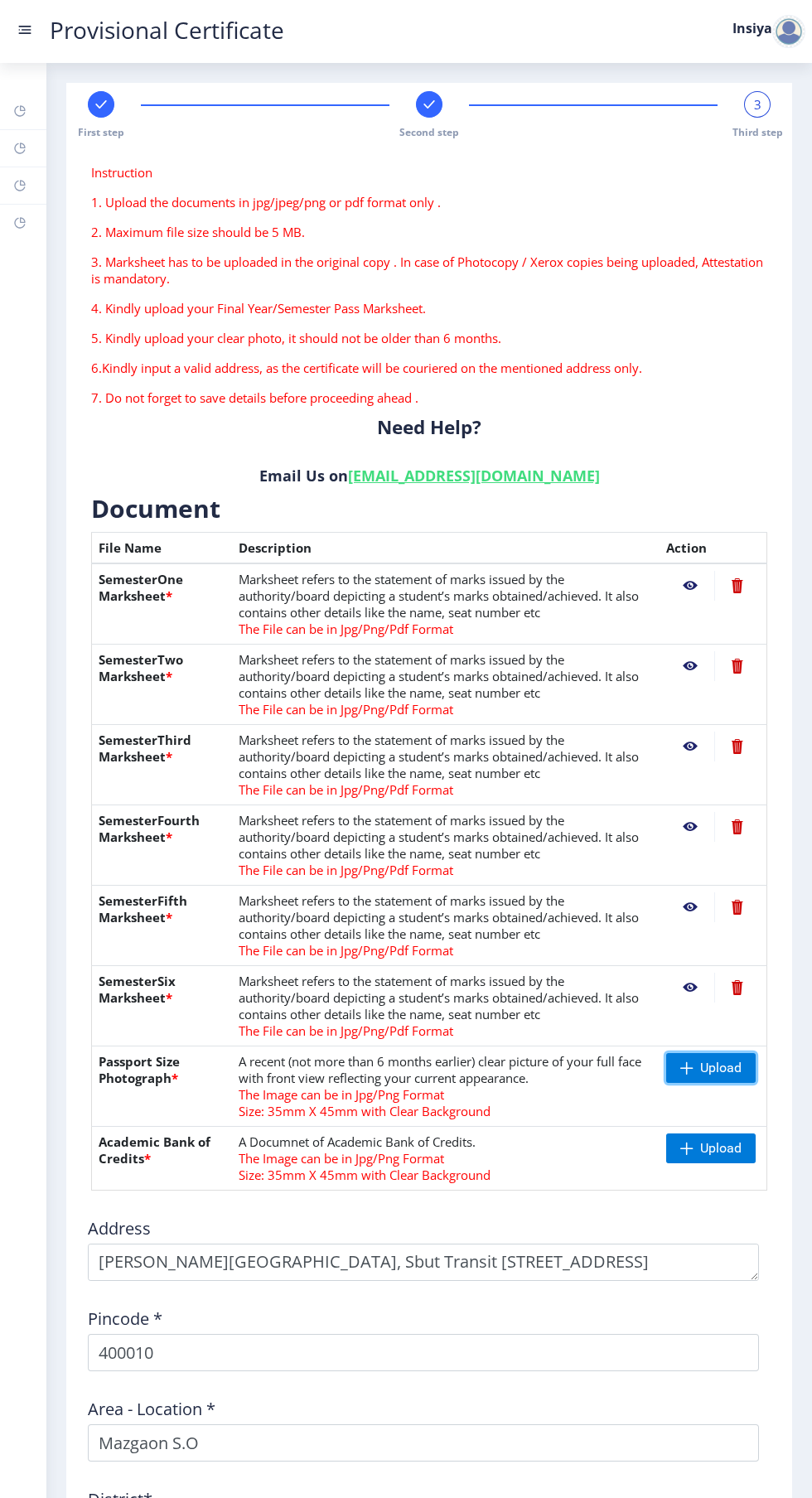
click at [737, 1062] on span "Upload" at bounding box center [711, 1068] width 90 height 30
click at [717, 1148] on span "Upload" at bounding box center [721, 1148] width 41 height 17
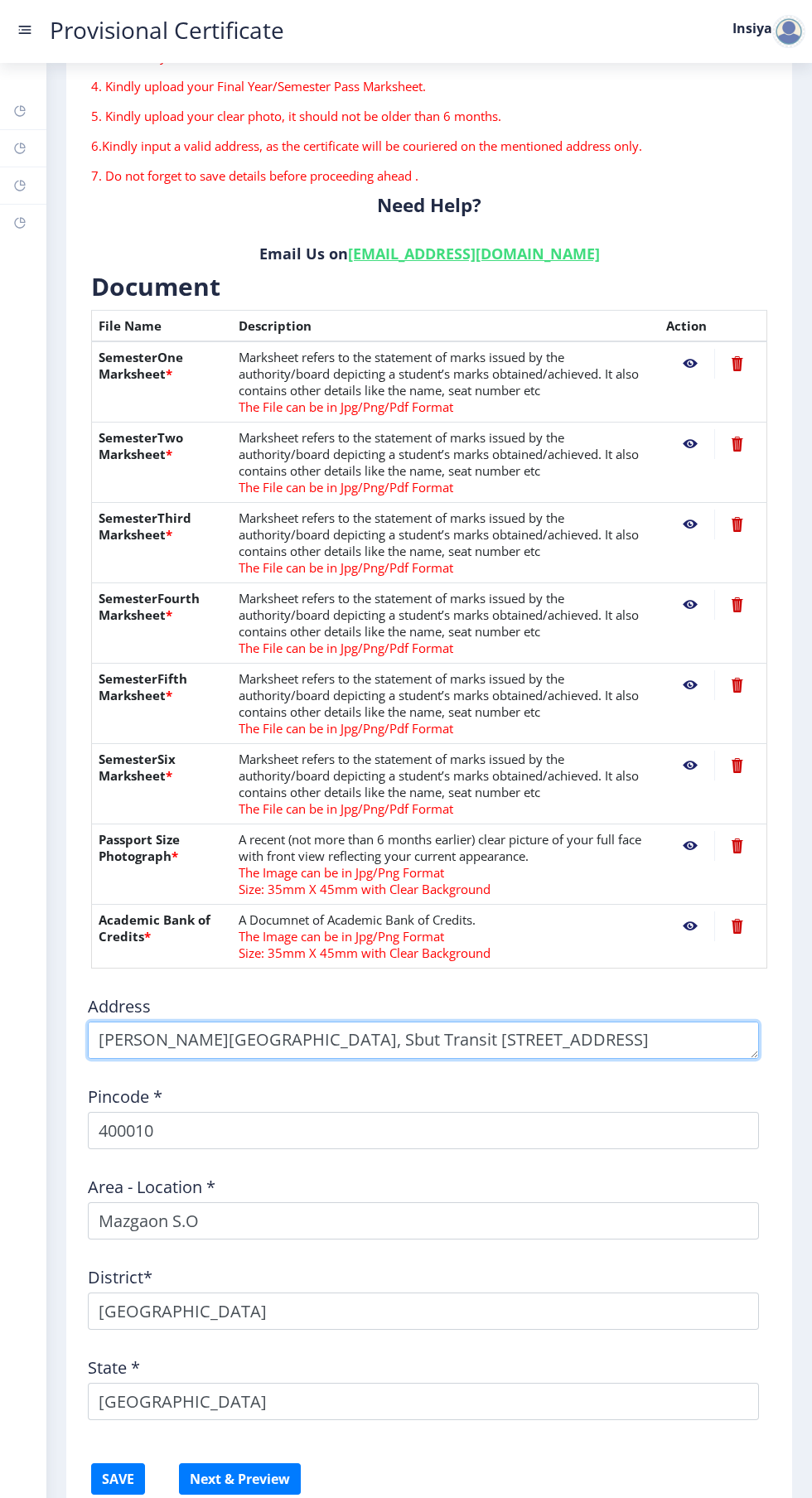
click at [693, 1042] on textarea at bounding box center [424, 1040] width 671 height 37
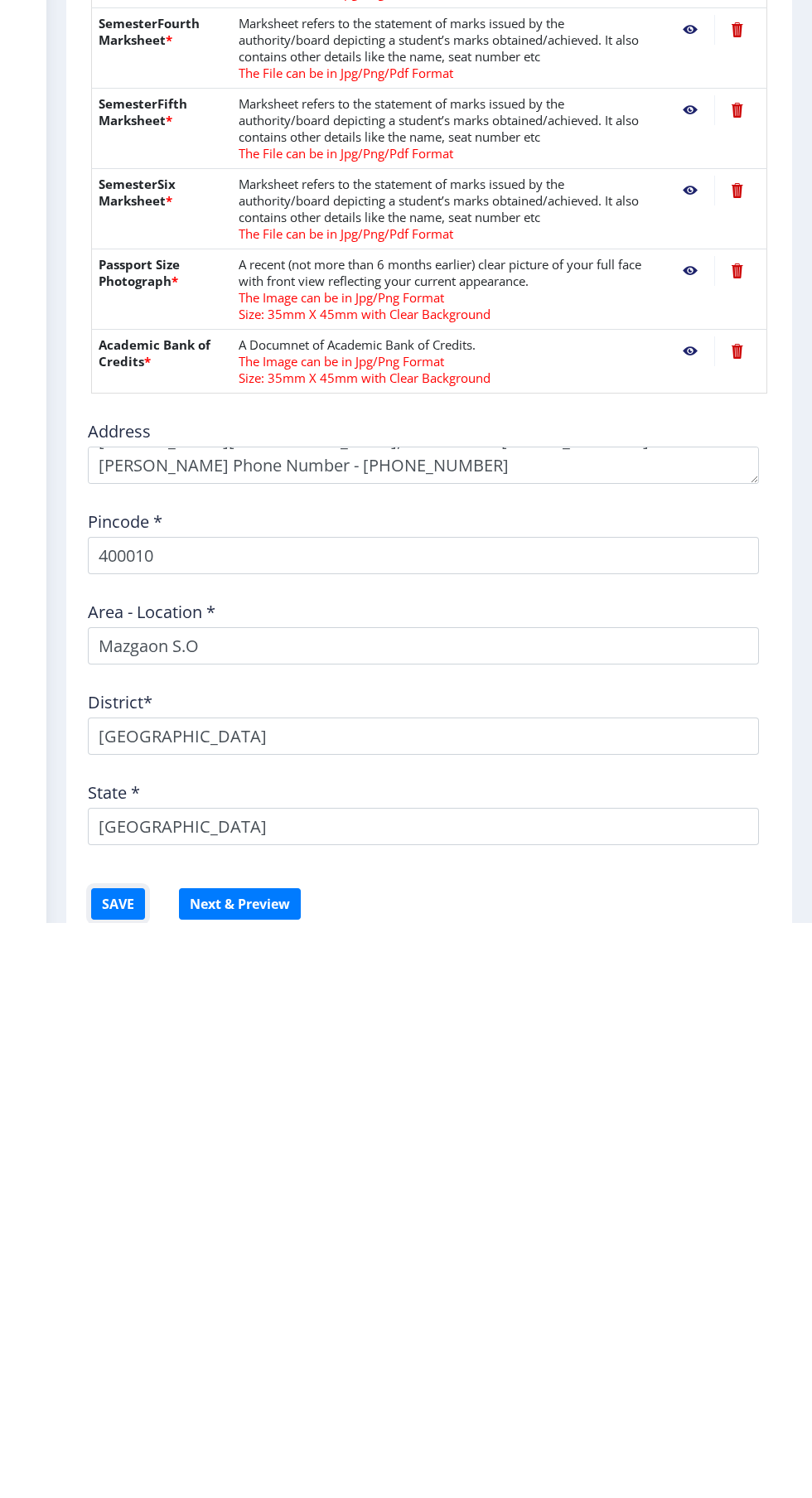
click at [114, 1472] on form "Instruction 1. Upload the documents in jpg/jpeg/png or pdf format only . 2. Max…" at bounding box center [429, 726] width 676 height 1569
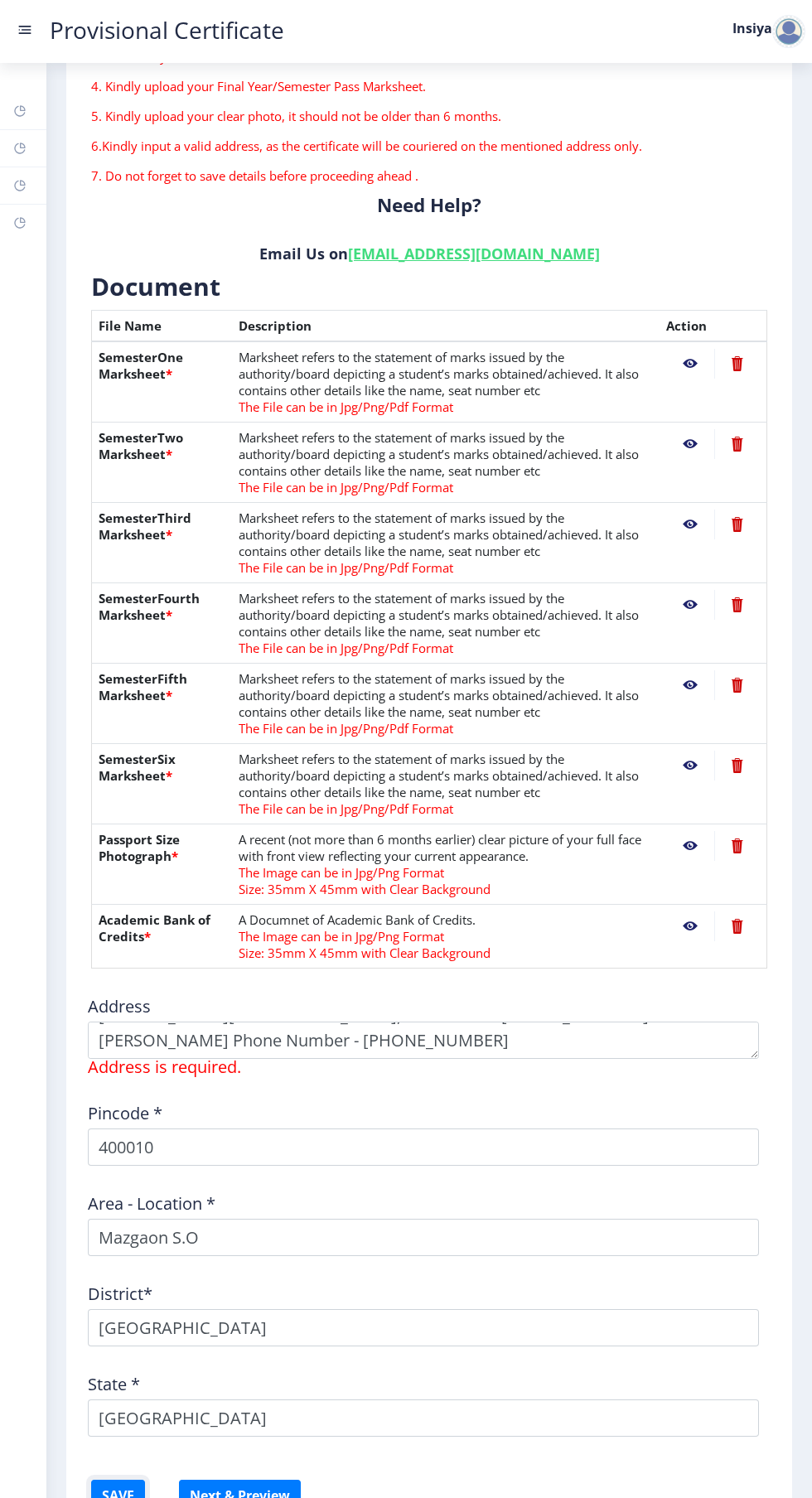
scroll to position [238, 0]
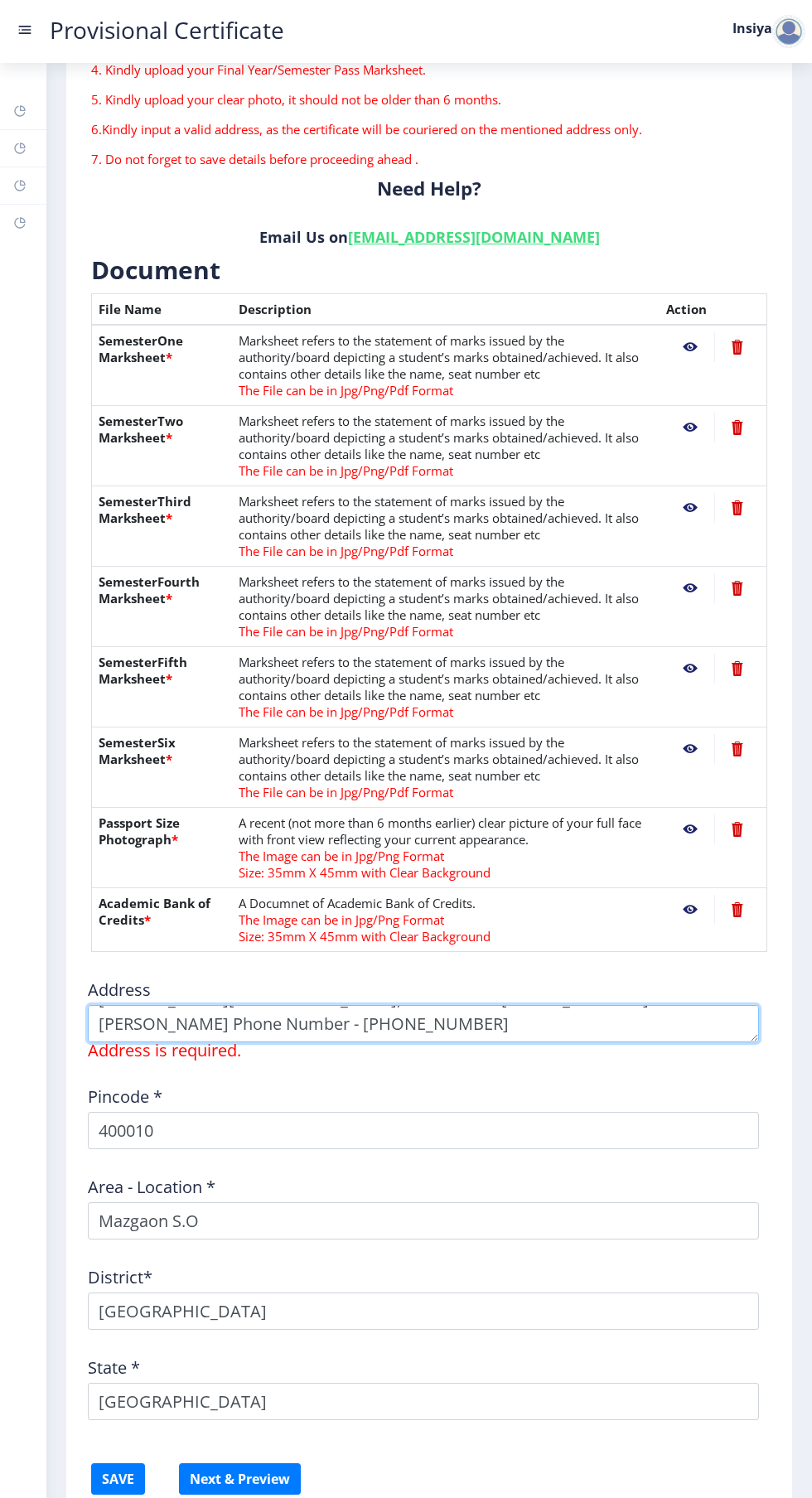
click at [294, 1033] on textarea at bounding box center [424, 1023] width 671 height 37
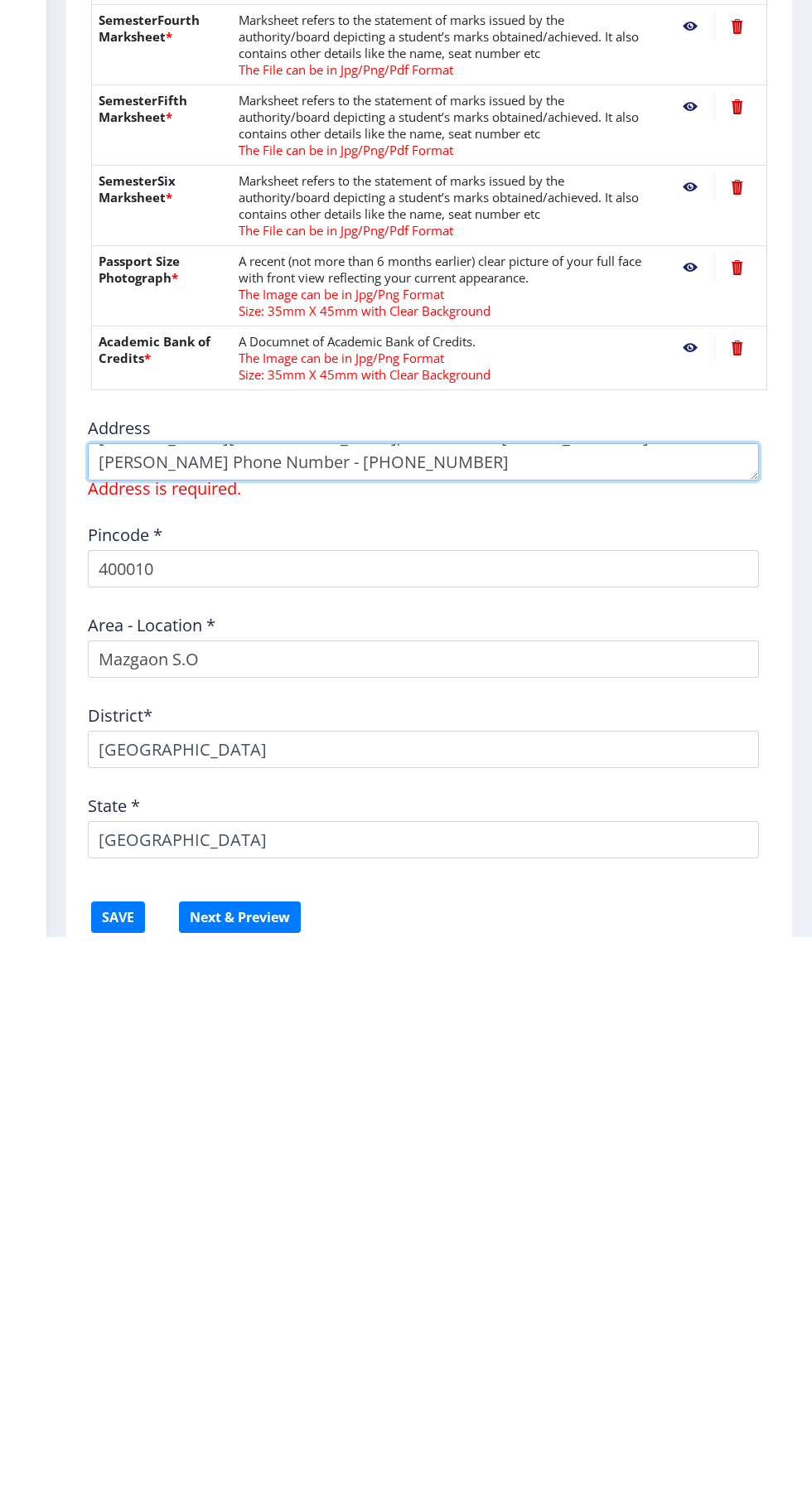
scroll to position [0, 0]
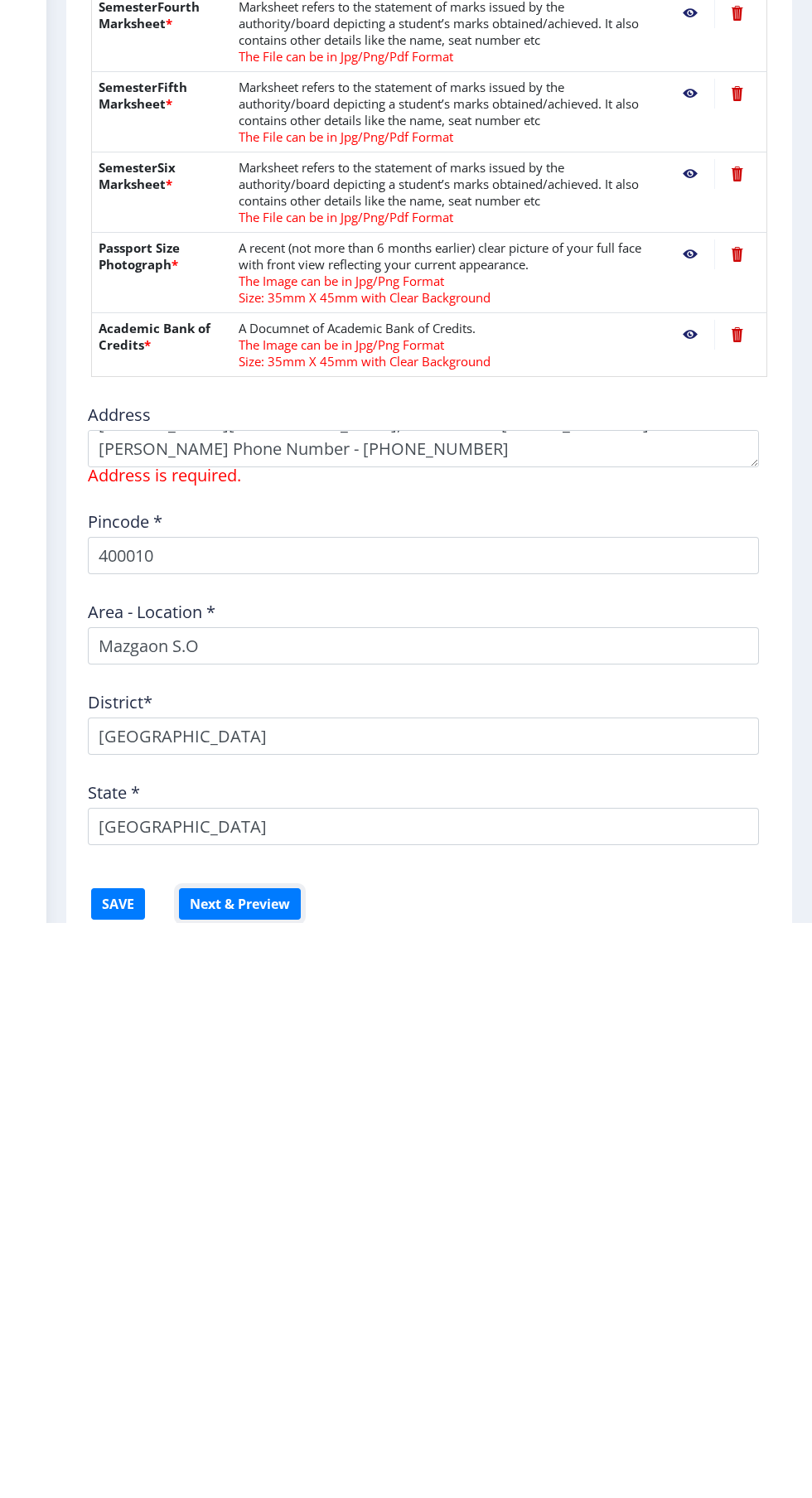
click at [265, 1477] on button "Next & Preview" at bounding box center [240, 1480] width 122 height 32
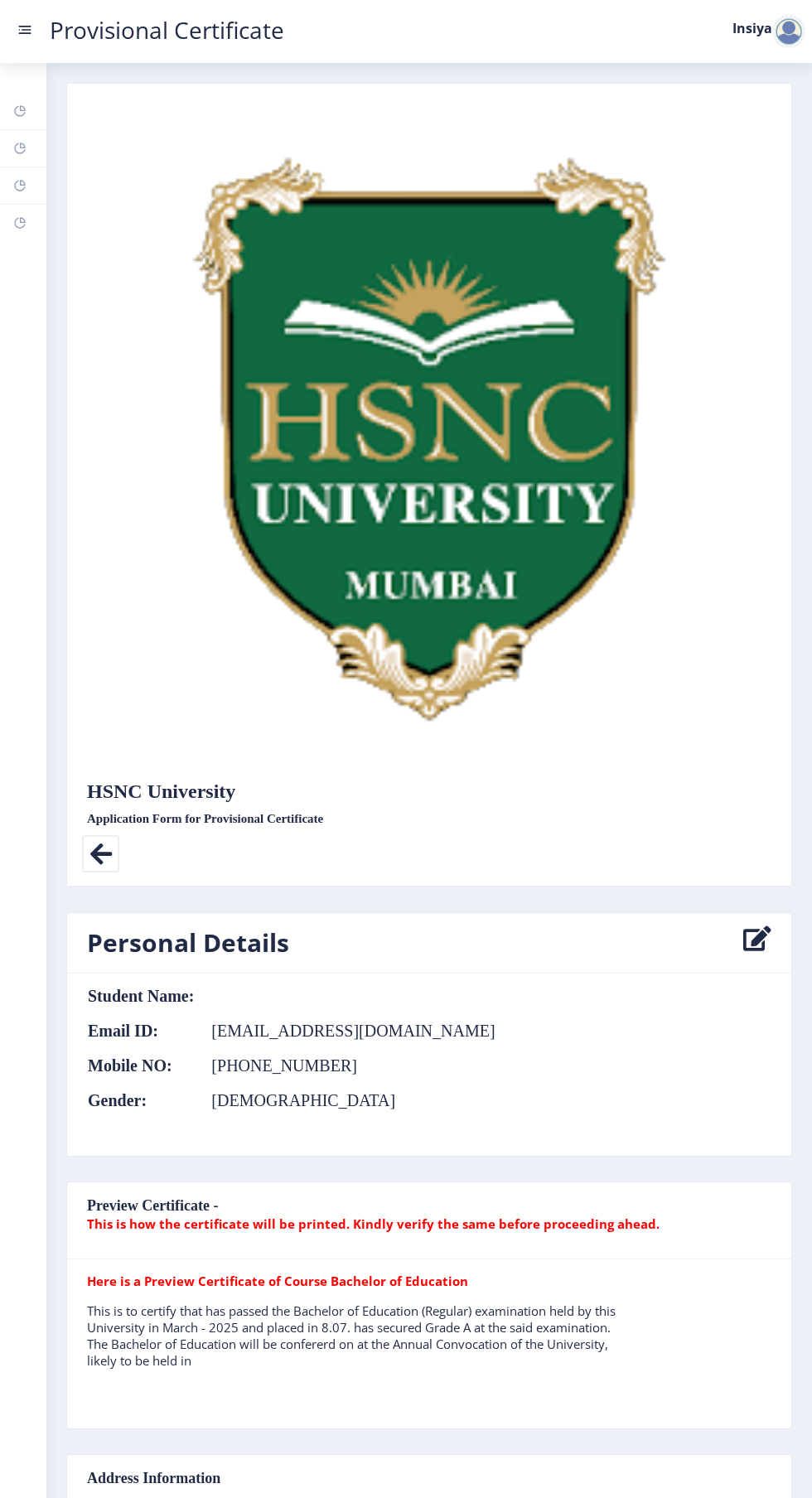
scroll to position [690, 0]
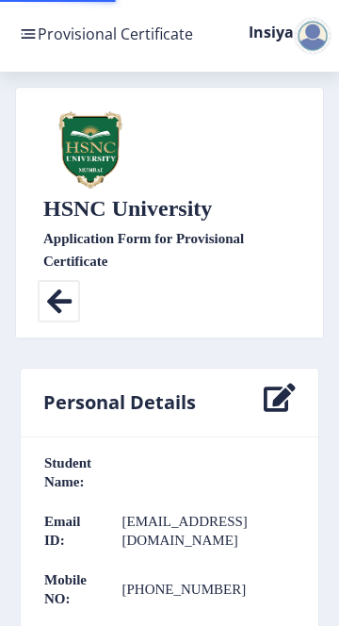
scroll to position [53, 0]
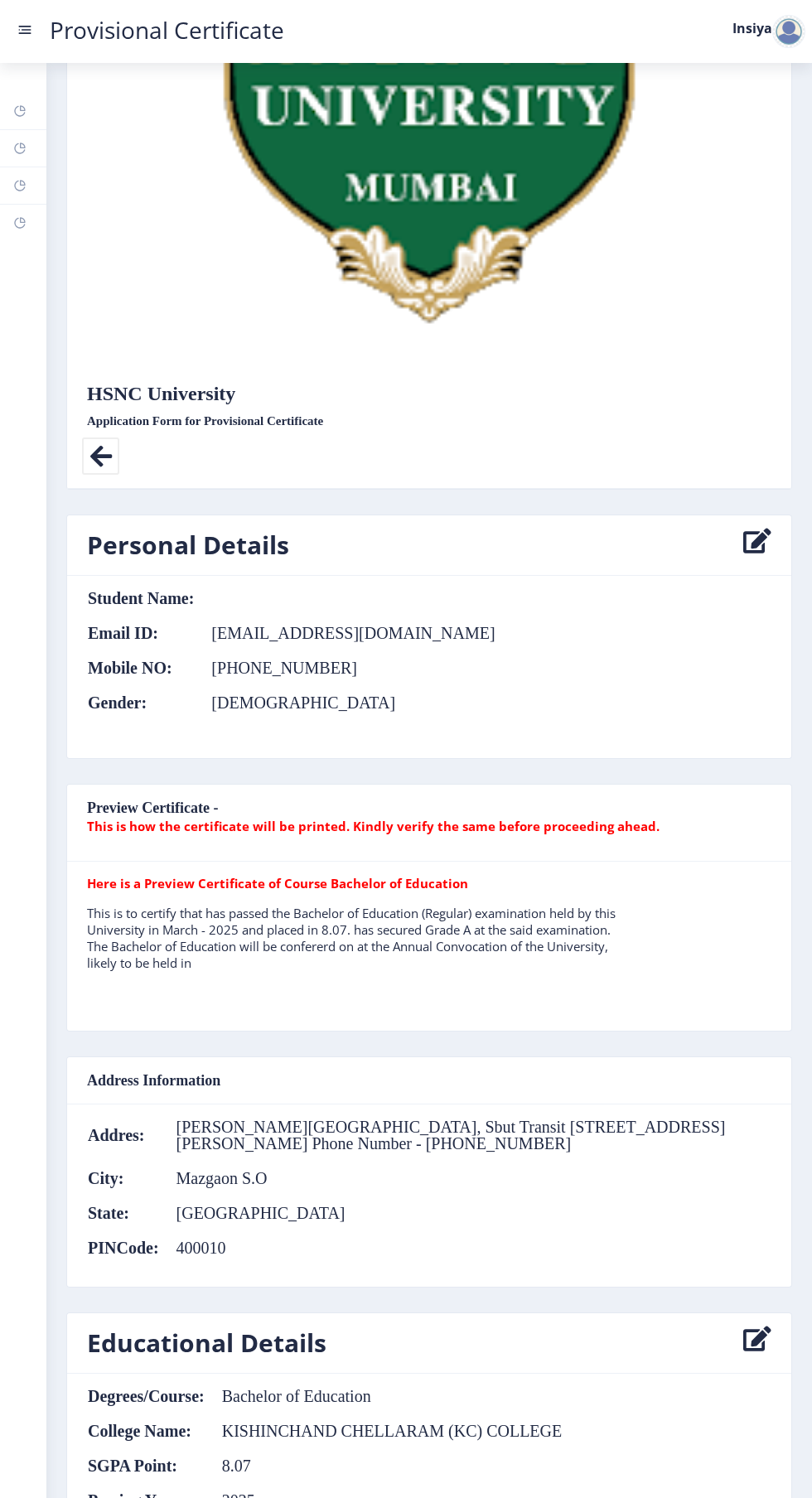
scroll to position [690, 0]
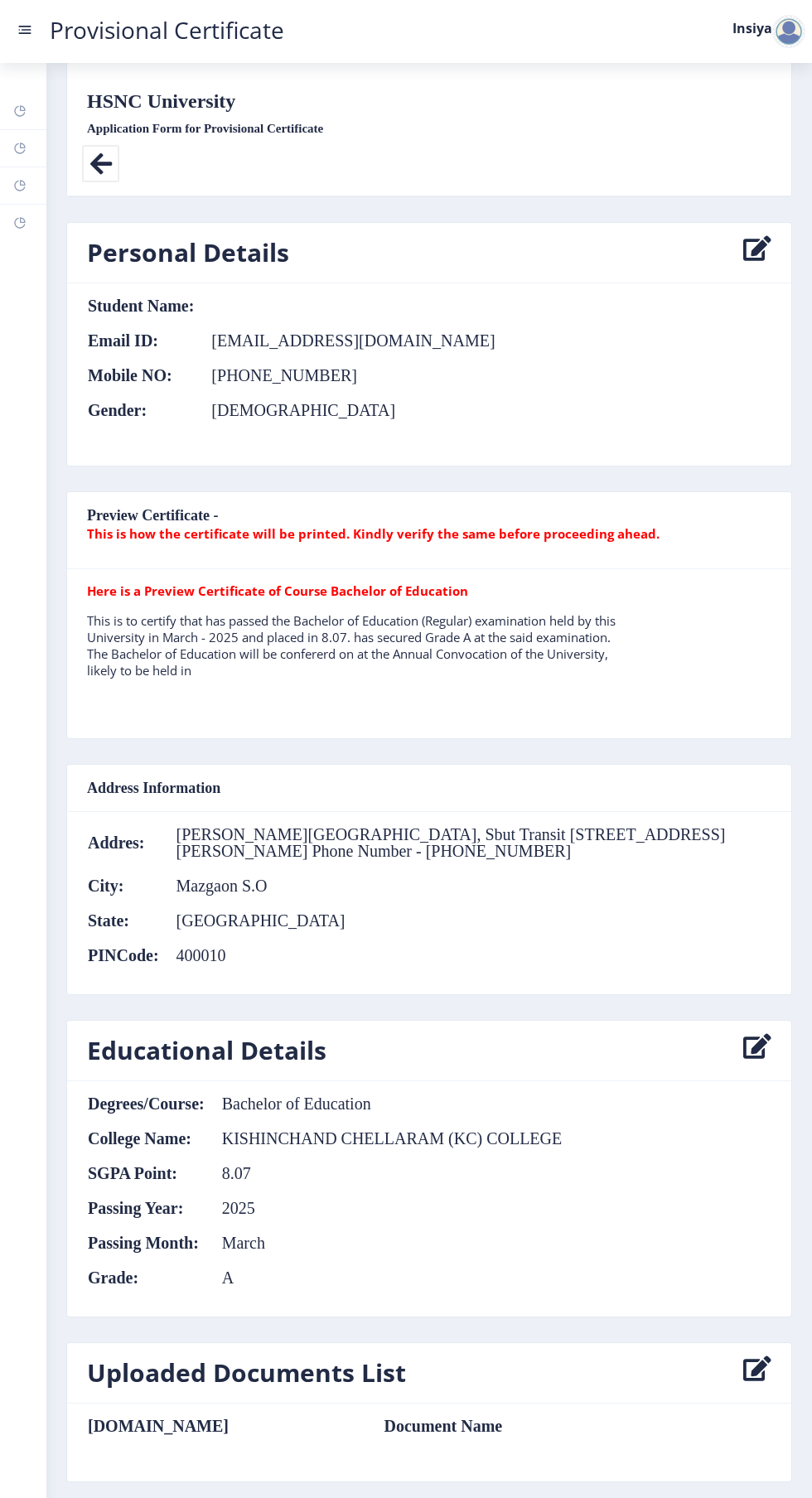
click at [743, 1034] on icon at bounding box center [758, 1051] width 28 height 33
select select "A"
select select "March"
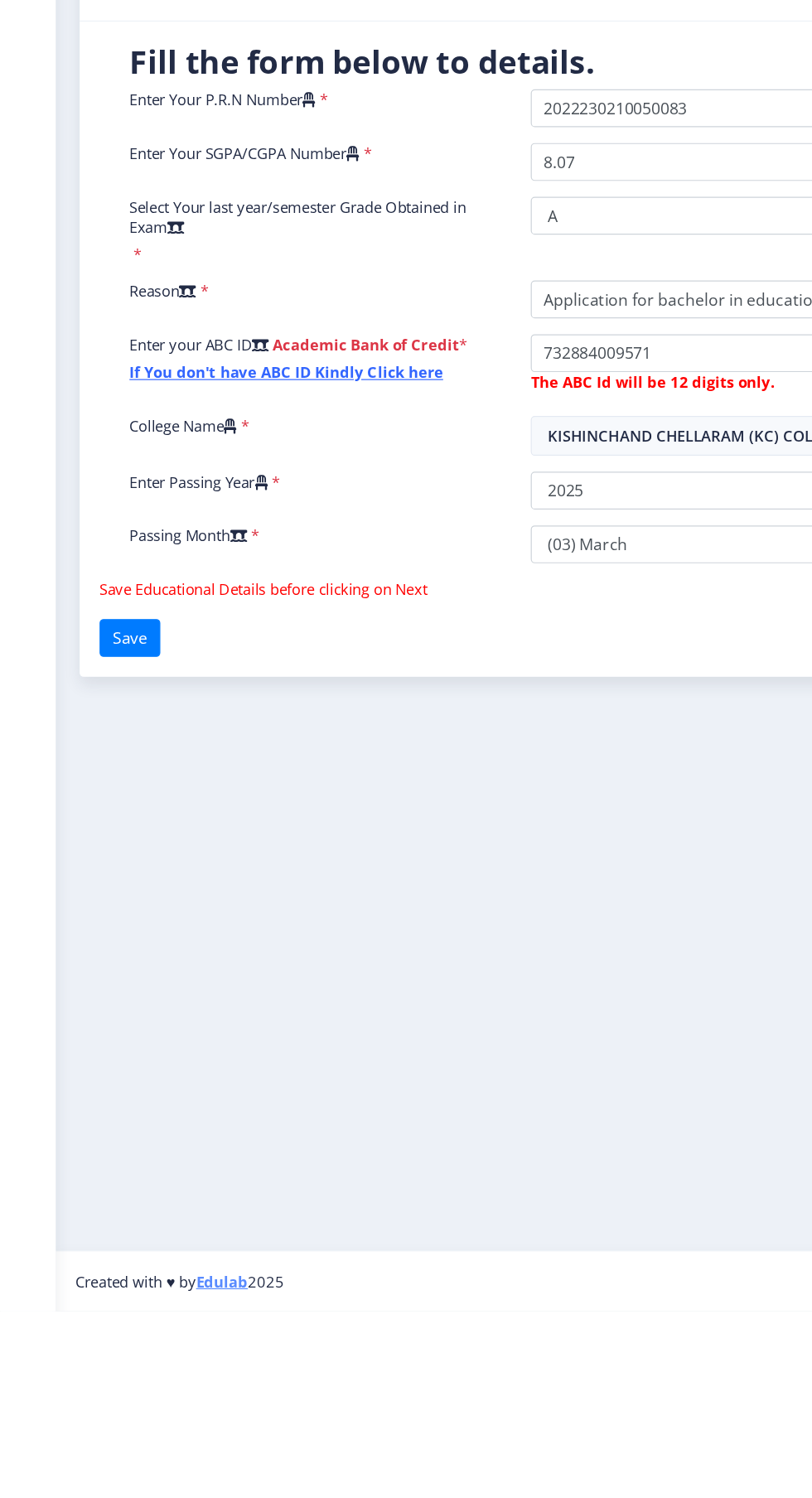
scroll to position [47, 0]
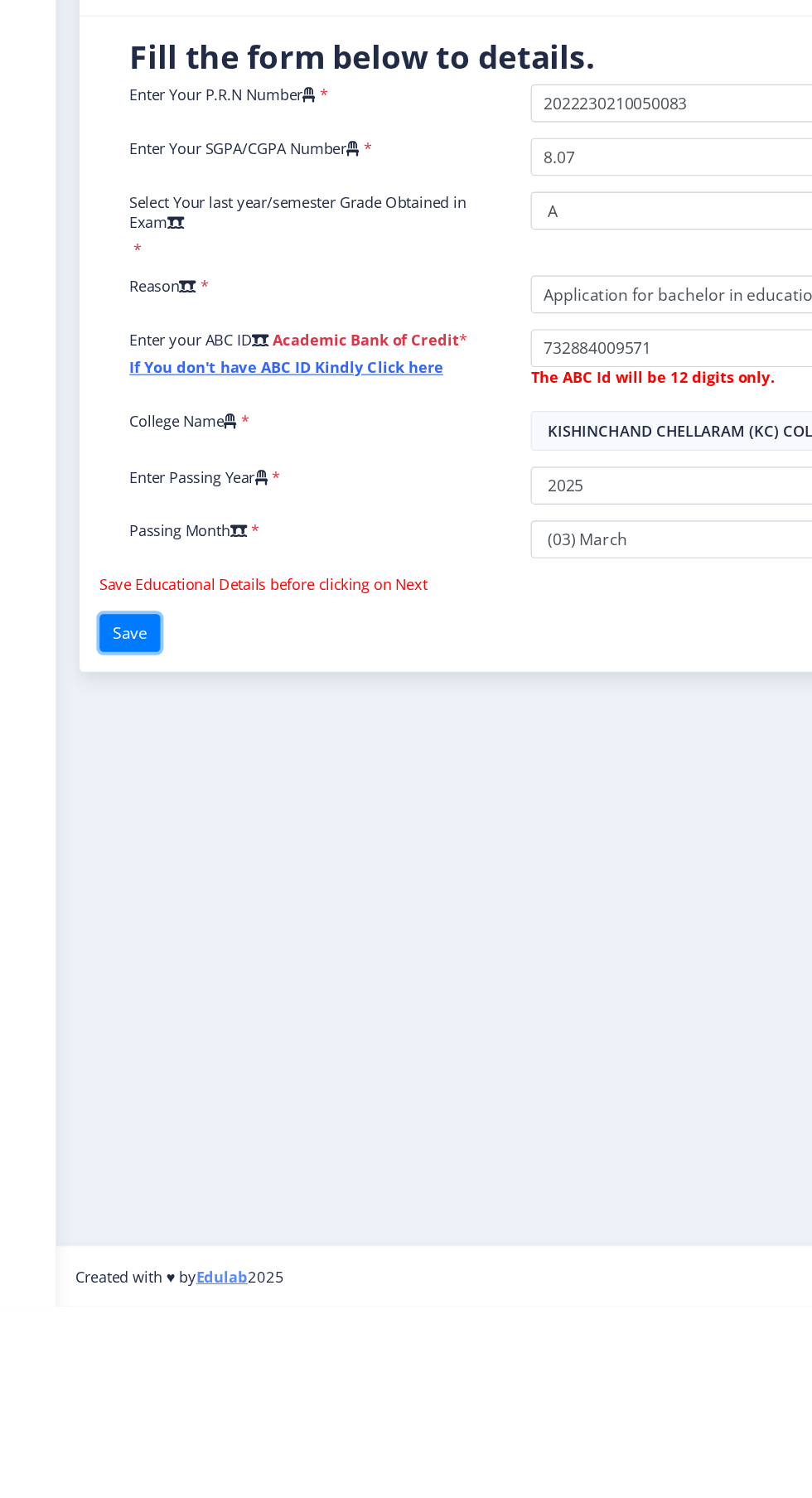
click at [120, 922] on button "Save" at bounding box center [108, 938] width 51 height 32
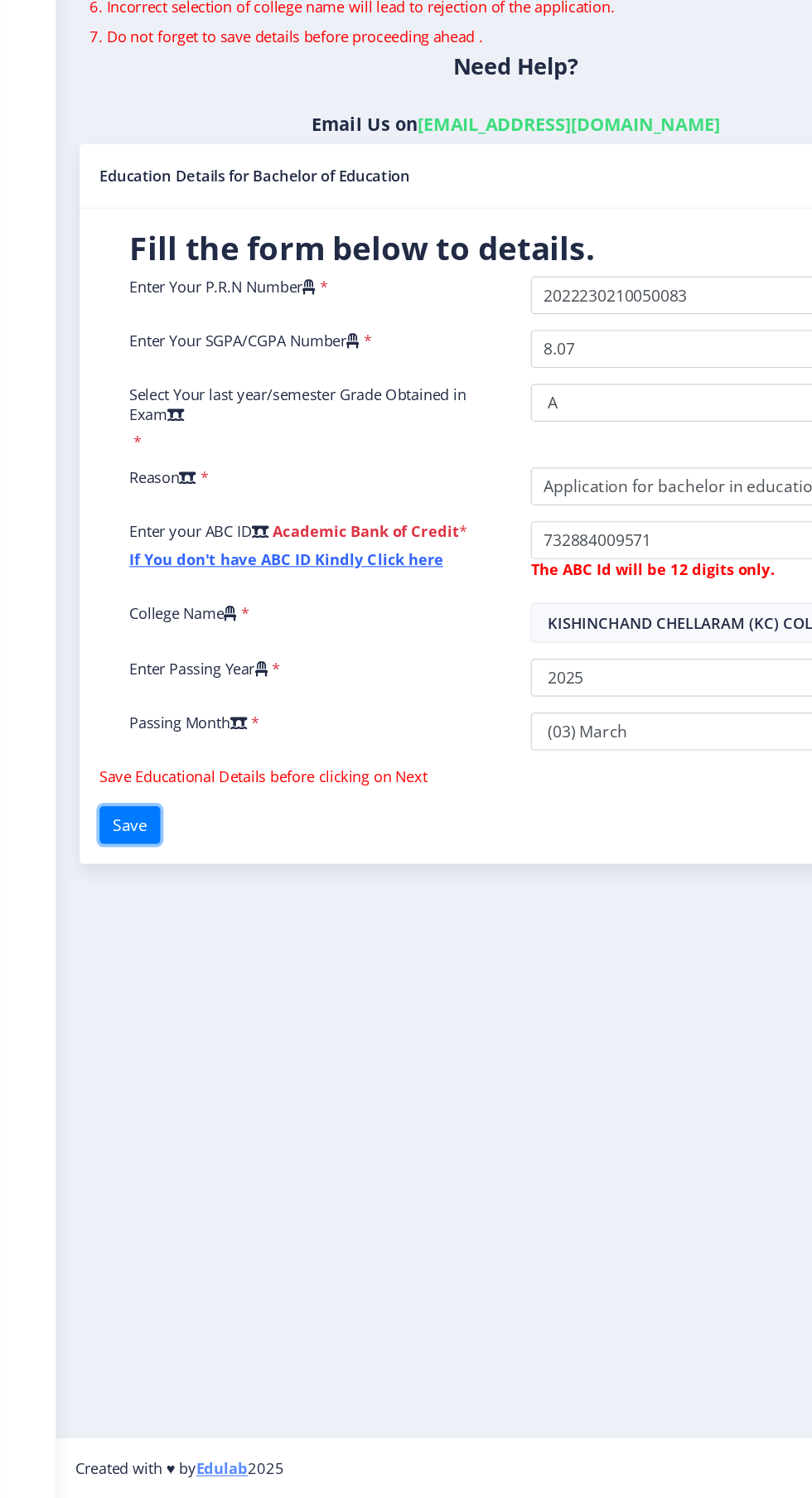
click at [87, 922] on button "Save" at bounding box center [108, 938] width 51 height 32
click at [118, 922] on button "Save" at bounding box center [108, 938] width 51 height 32
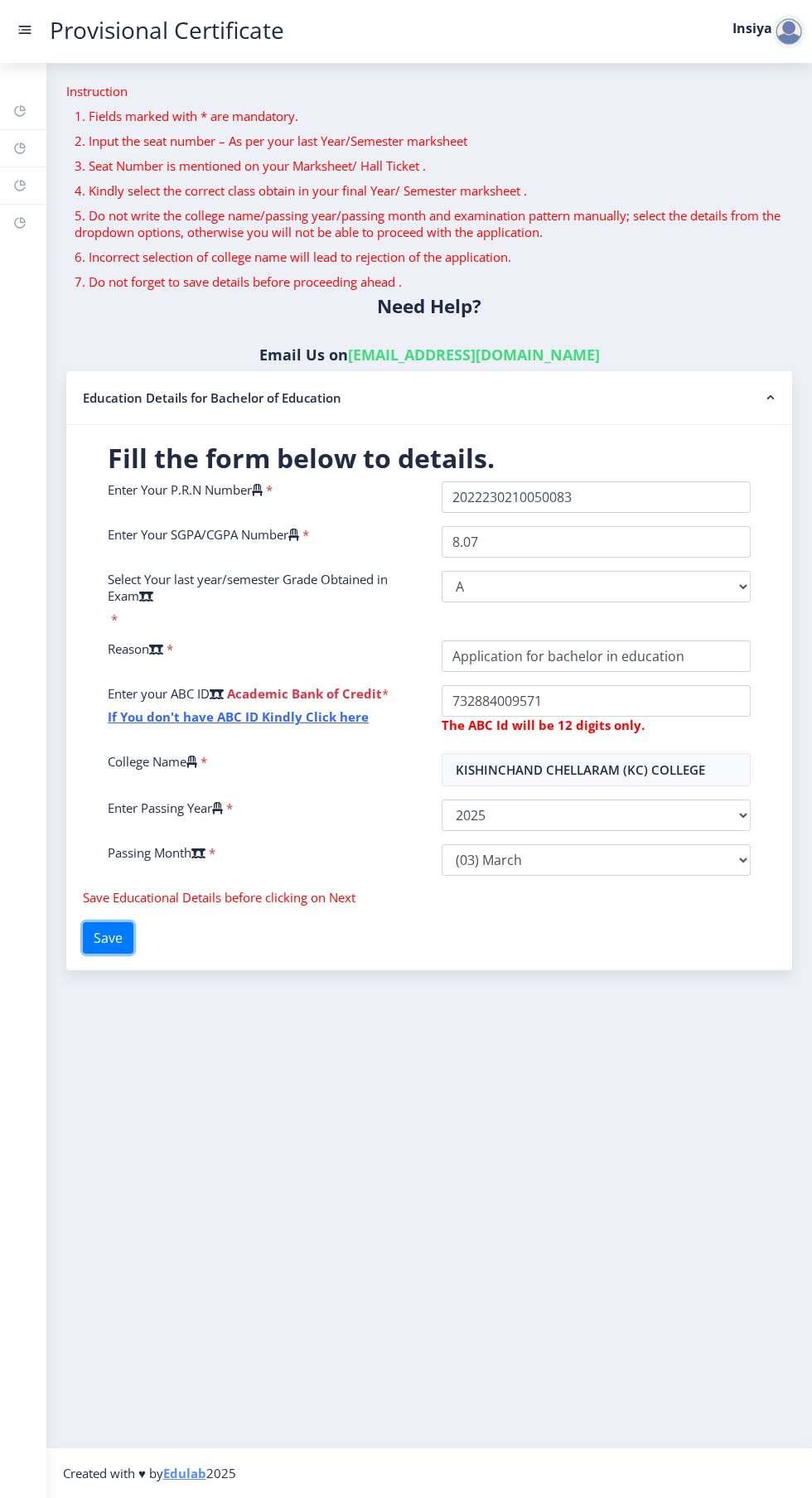
click at [119, 922] on button "Save" at bounding box center [108, 938] width 51 height 32
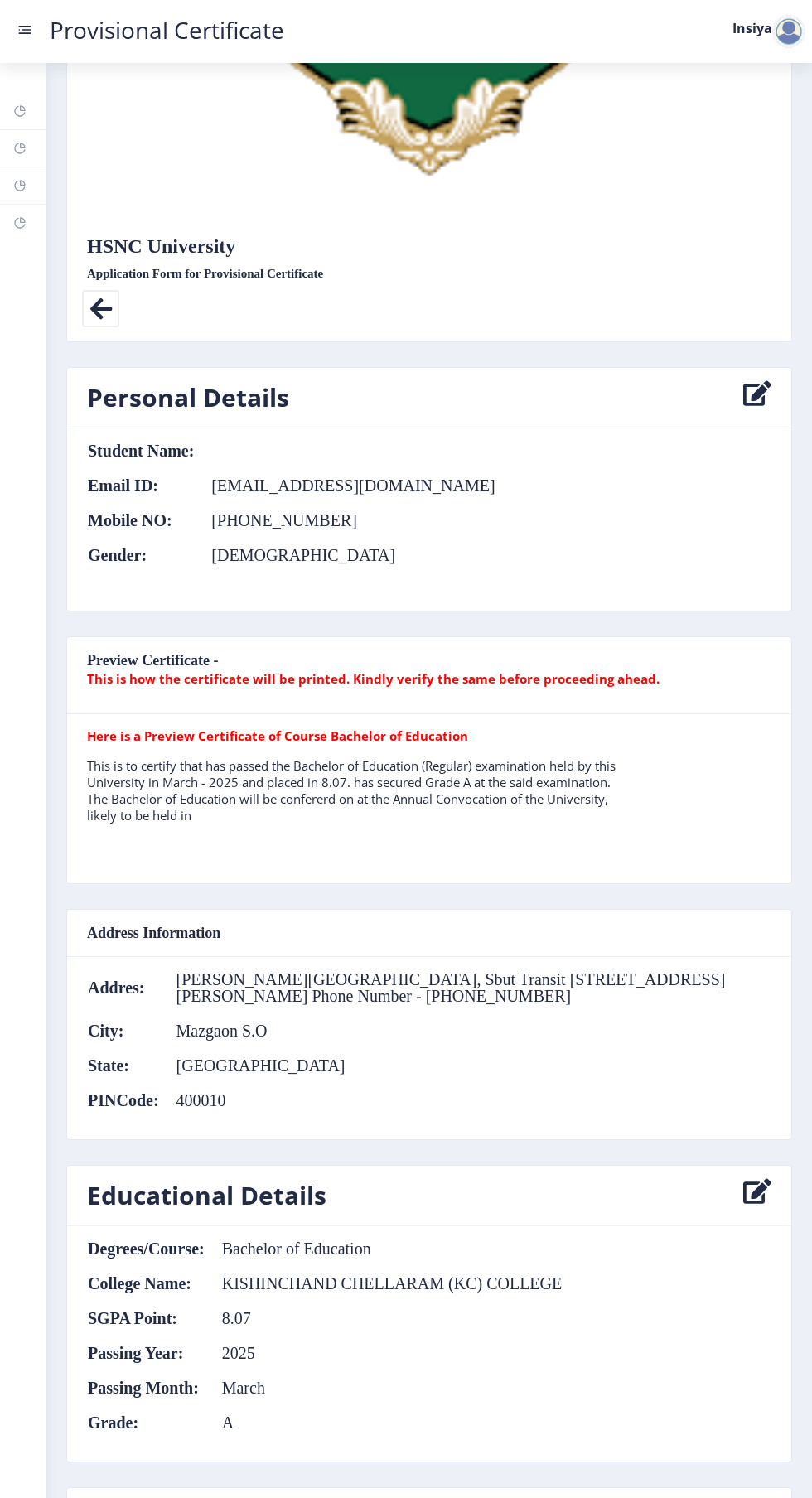
scroll to position [690, 0]
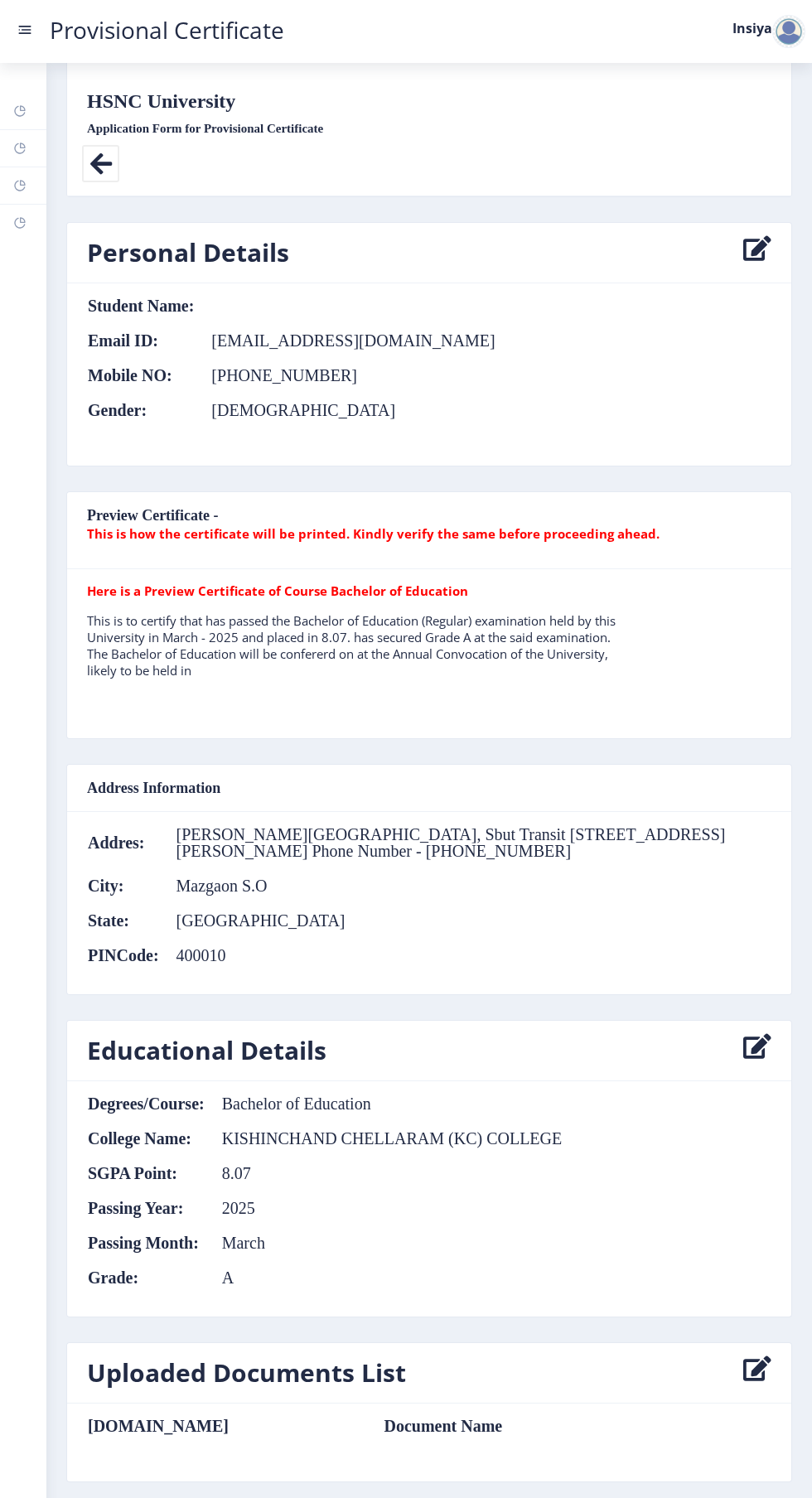
click at [276, 1034] on h3 "Educational Details" at bounding box center [207, 1051] width 239 height 33
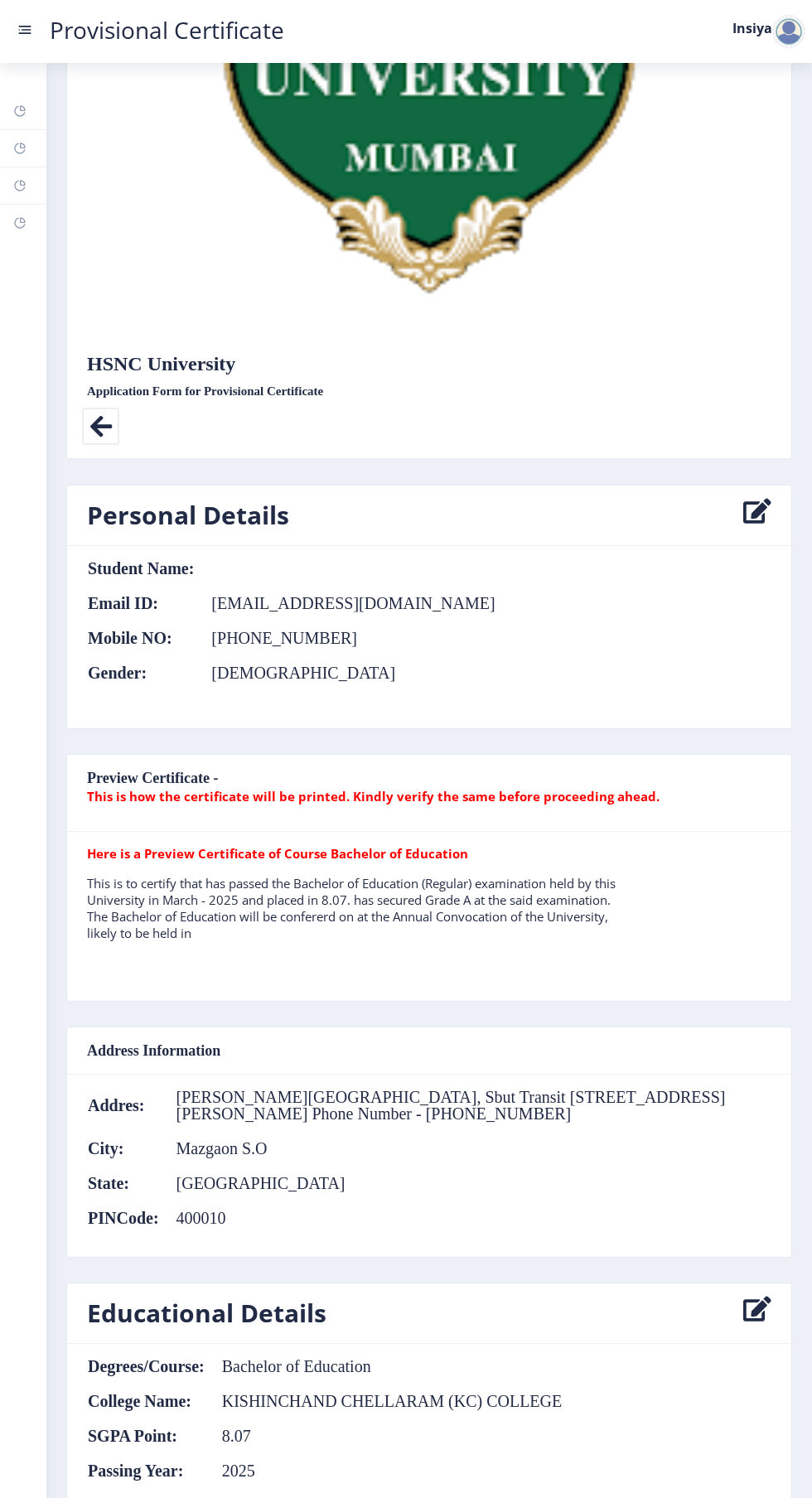
scroll to position [420, 0]
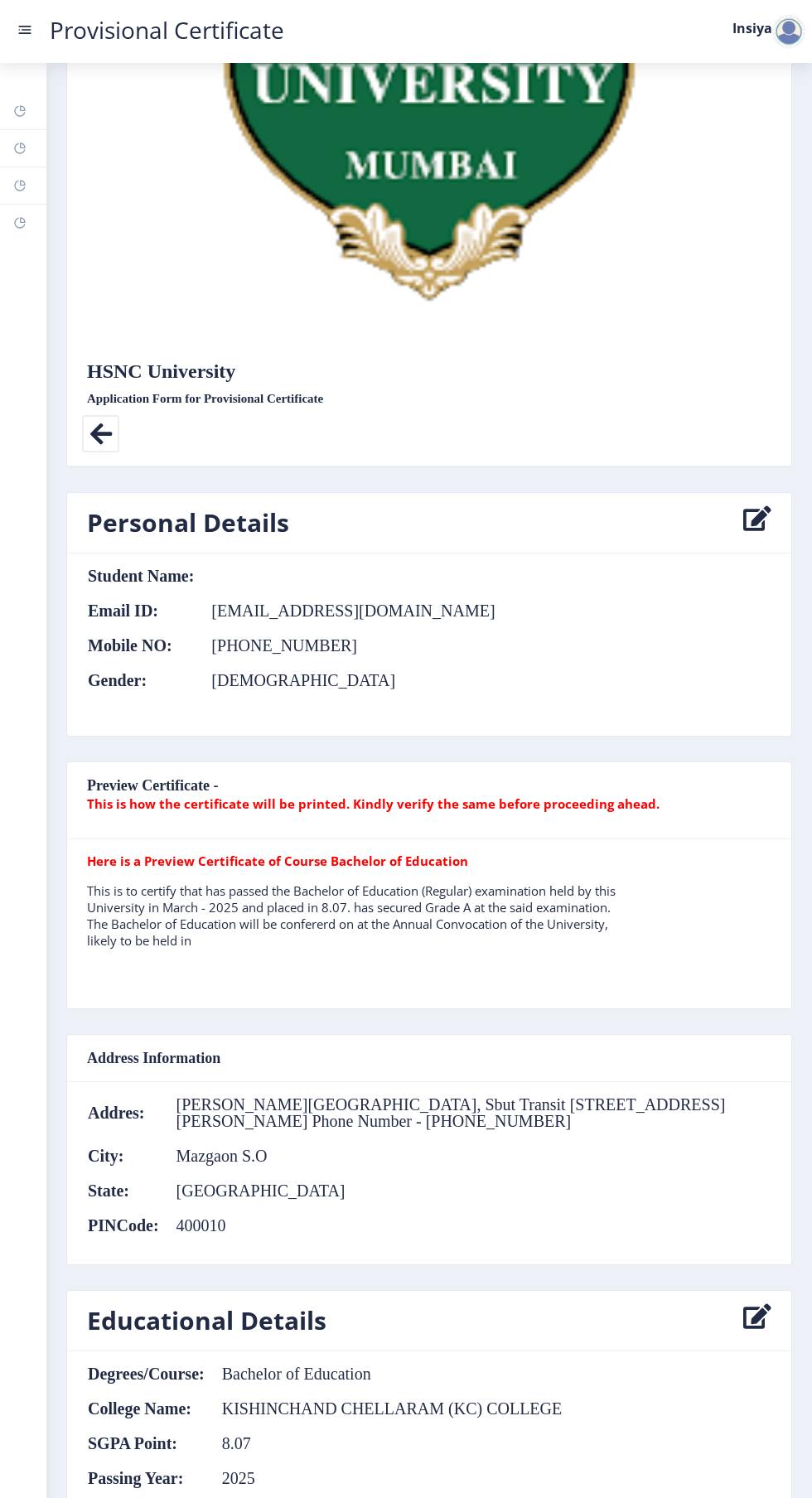
click at [743, 506] on icon at bounding box center [758, 523] width 28 height 33
select select
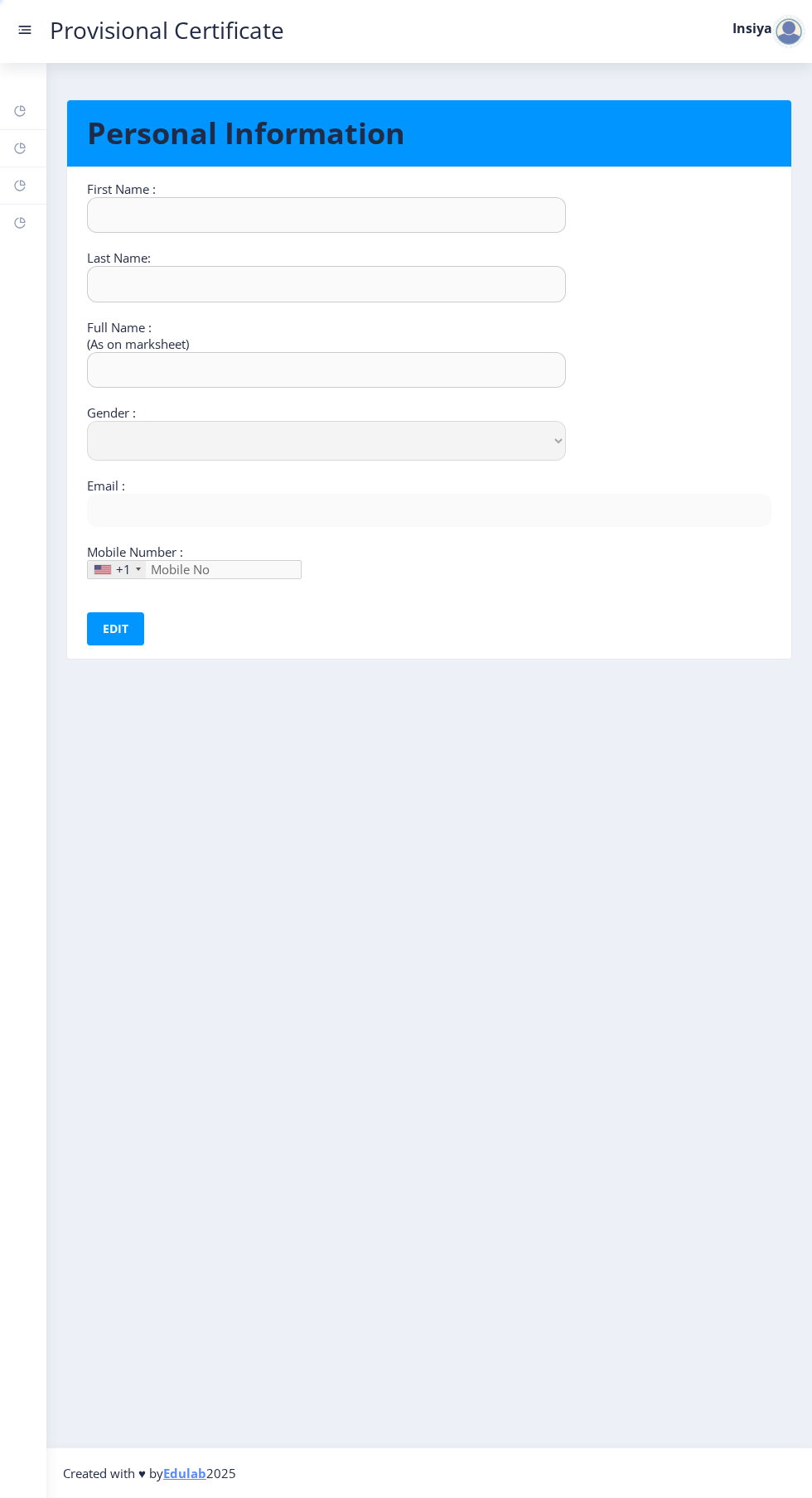
type input "Insiya"
type input "Mahuwawala"
select select "Female"
type input "[EMAIL_ADDRESS][DOMAIN_NAME]"
type input "808-041-85"
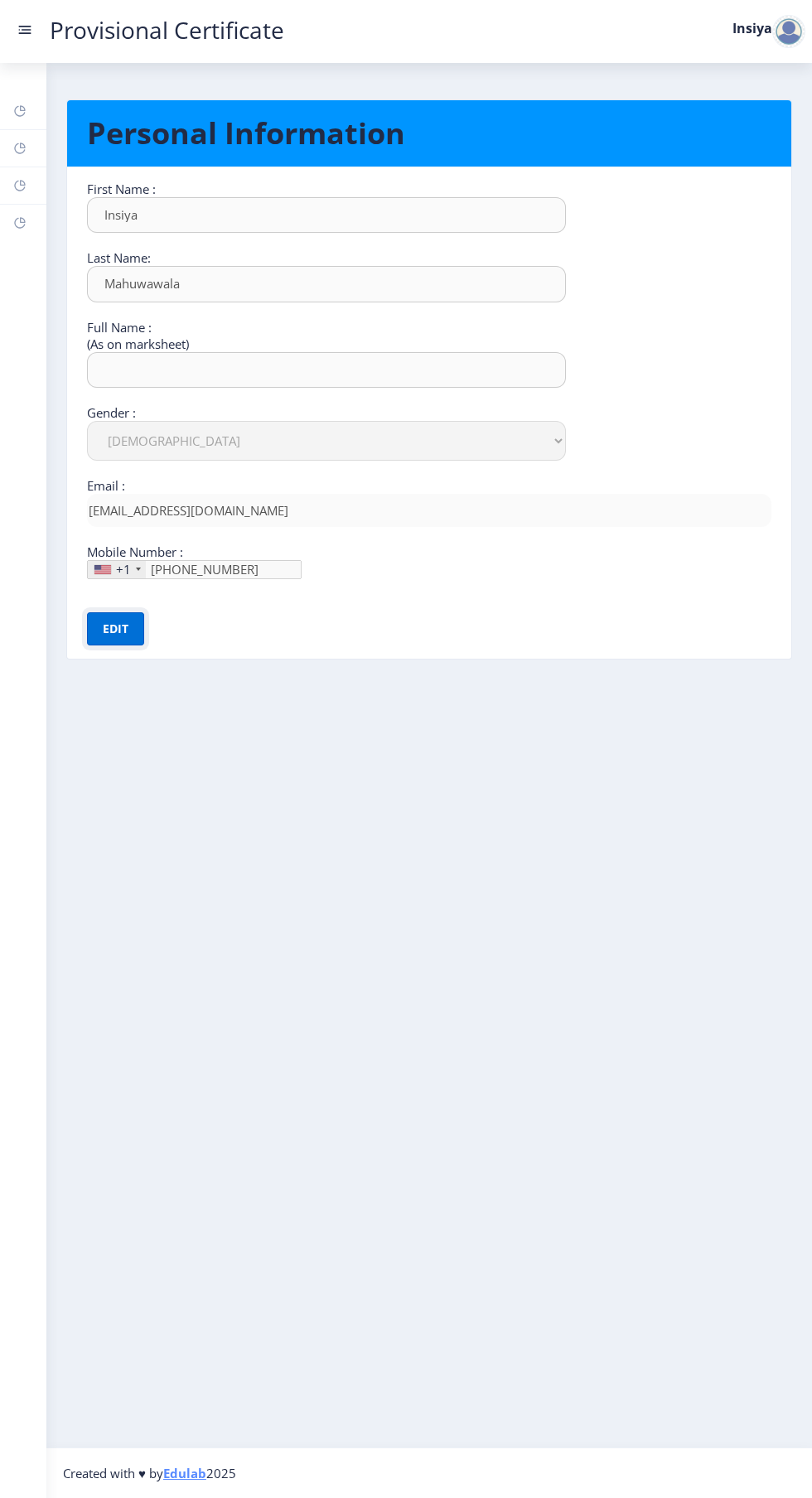
click at [108, 613] on button "Edit" at bounding box center [115, 629] width 57 height 33
click at [368, 353] on input "text" at bounding box center [326, 370] width 479 height 36
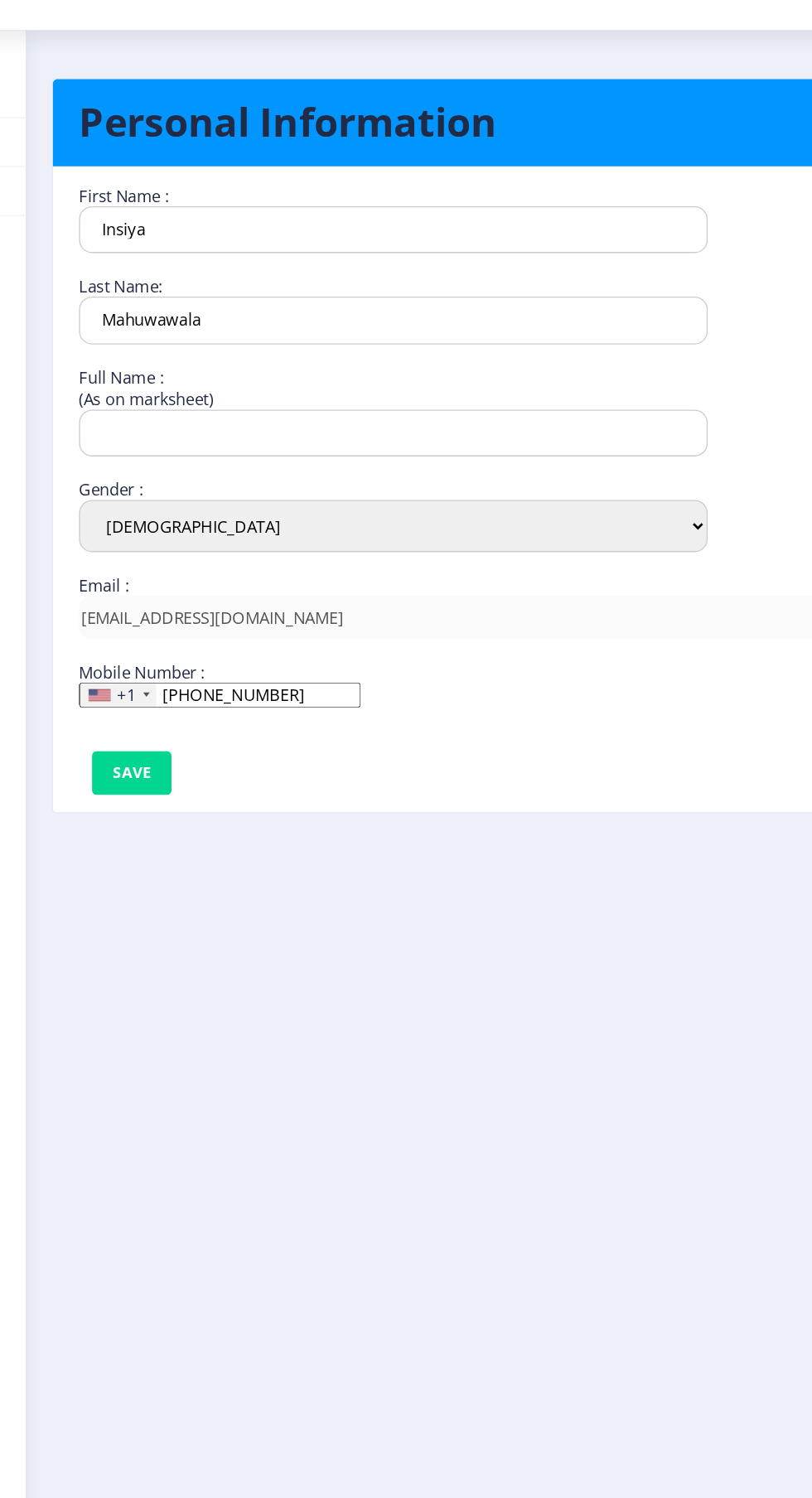
scroll to position [47, 0]
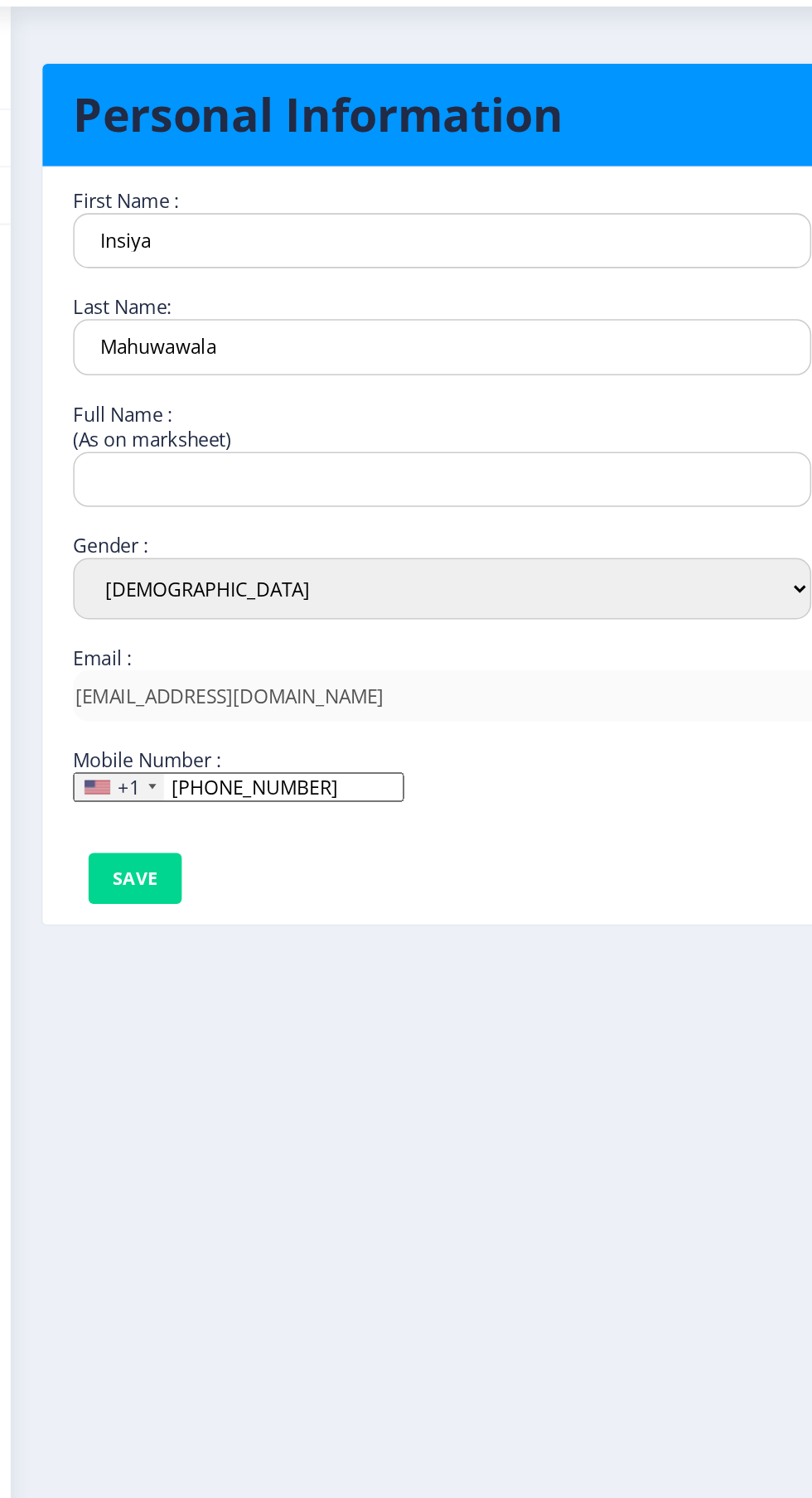
type input "Insiya Juzer Mahuwawala"
click at [235, 560] on input "808-041-85" at bounding box center [194, 570] width 214 height 19
type input "8"
click at [124, 561] on div "+1" at bounding box center [123, 569] width 15 height 17
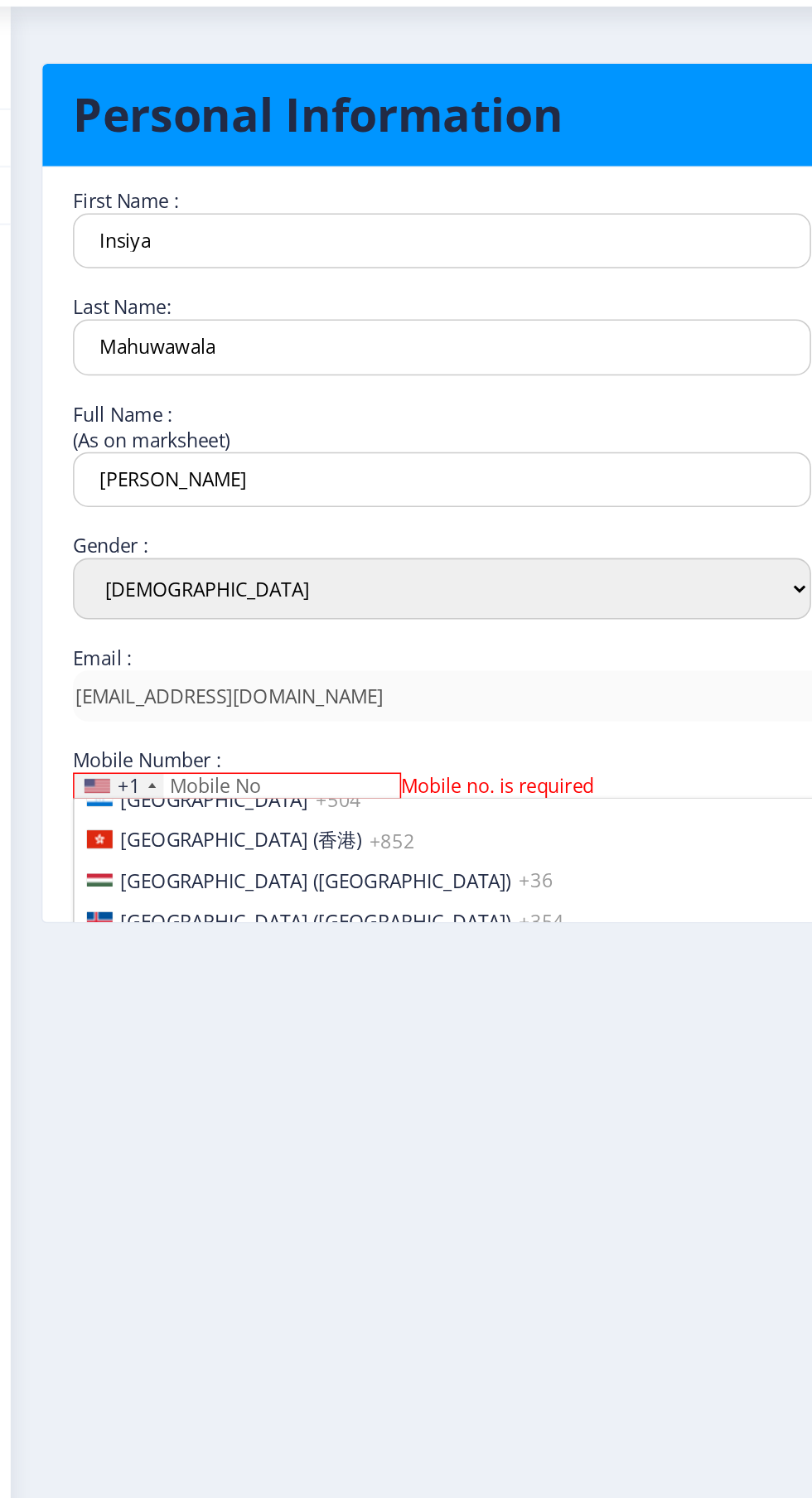
scroll to position [2549, 0]
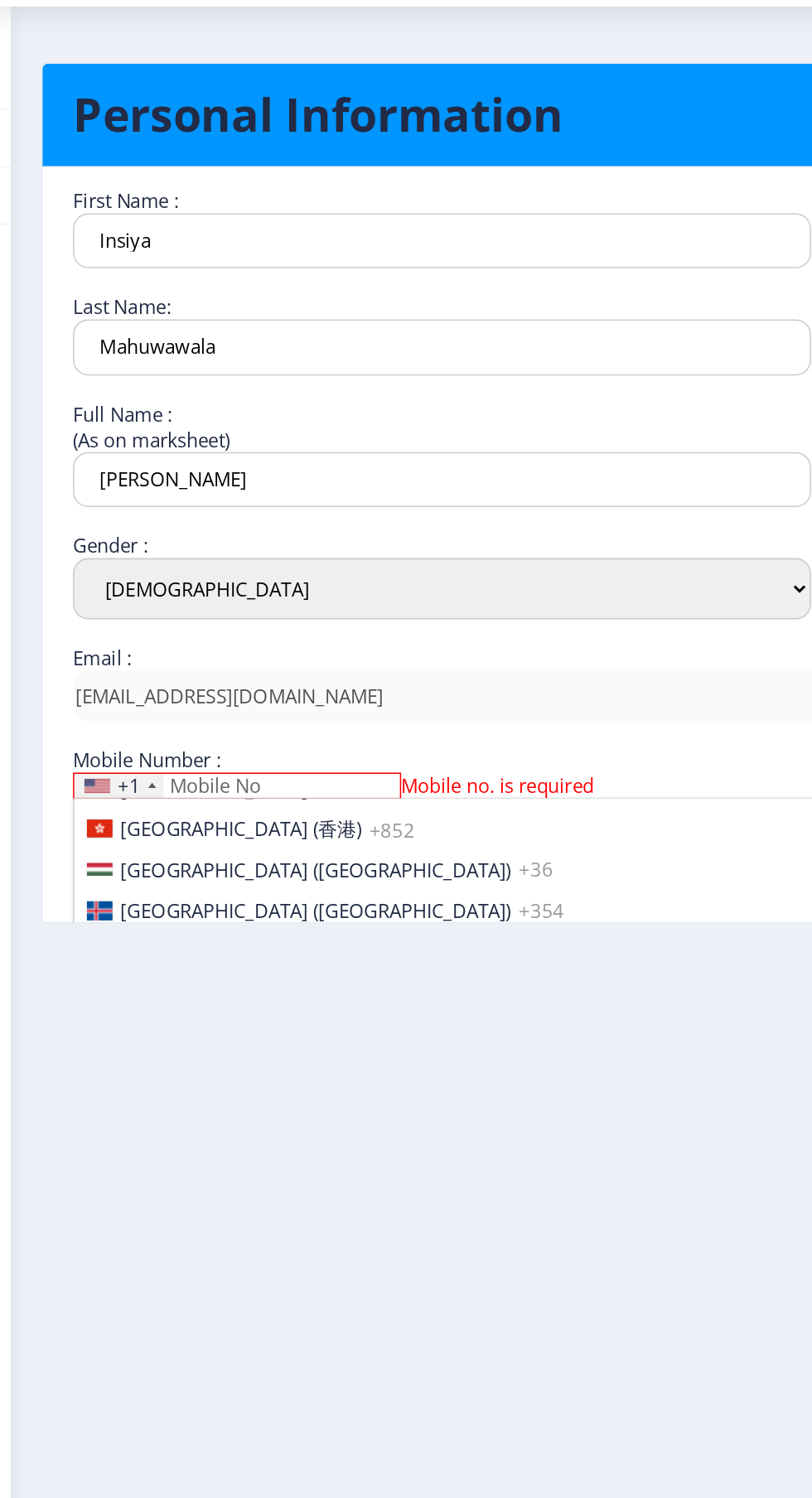
click at [151, 668] on span "India (भारत)" at bounding box center [244, 676] width 253 height 17
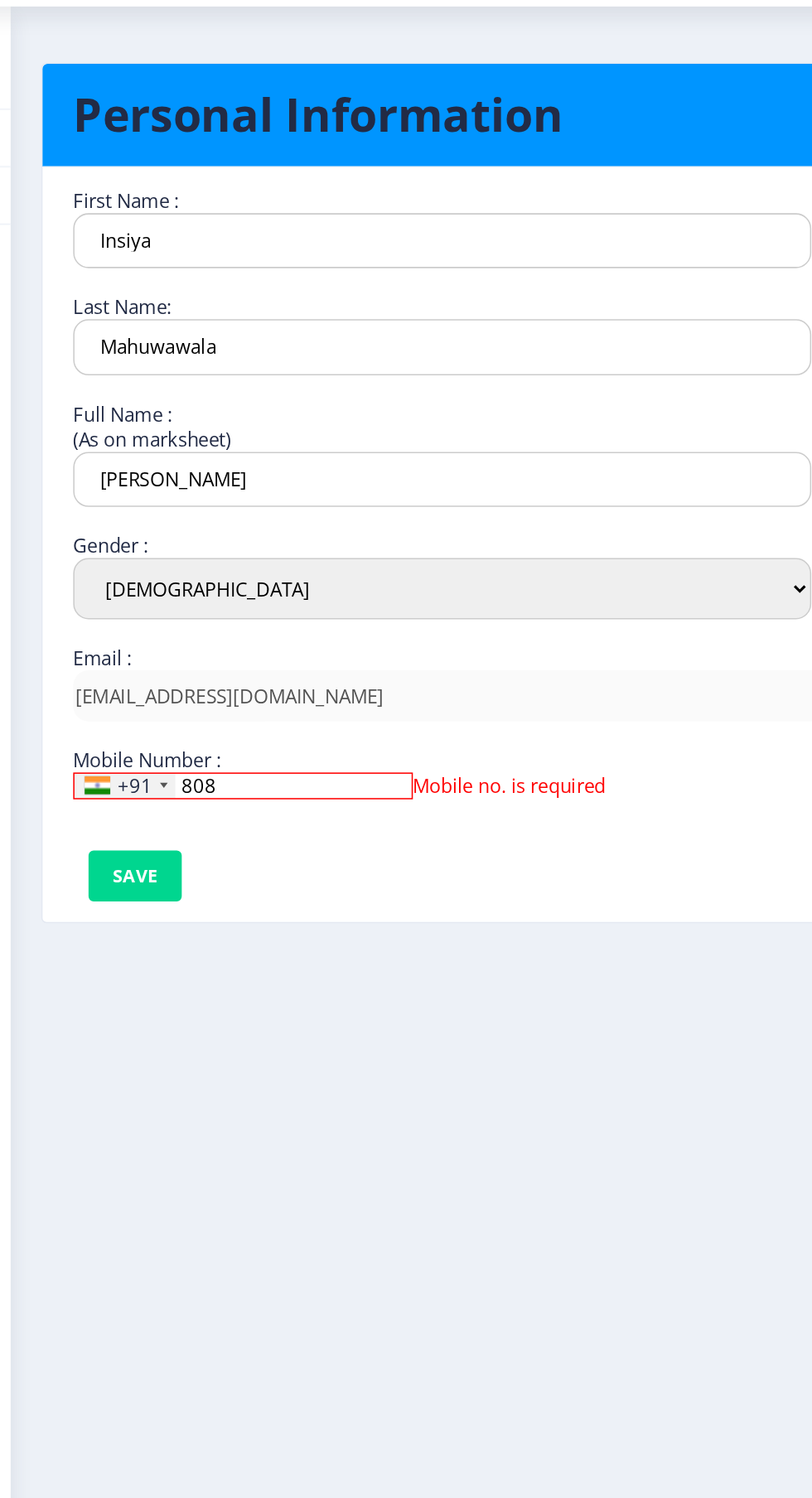
click at [224, 560] on input "808" at bounding box center [197, 569] width 221 height 18
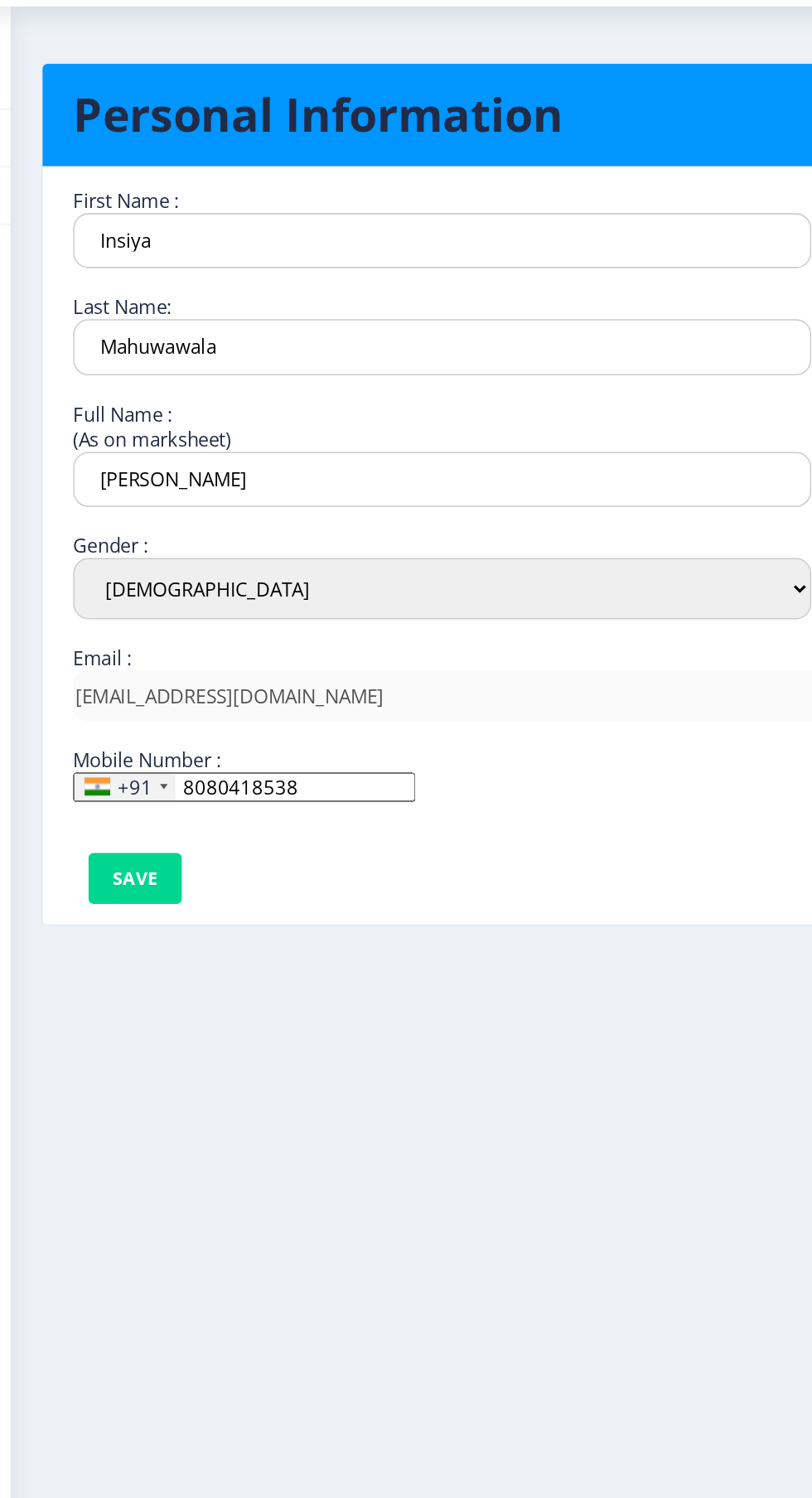
type input "8080418538"
click at [112, 613] on button "Save" at bounding box center [127, 629] width 61 height 33
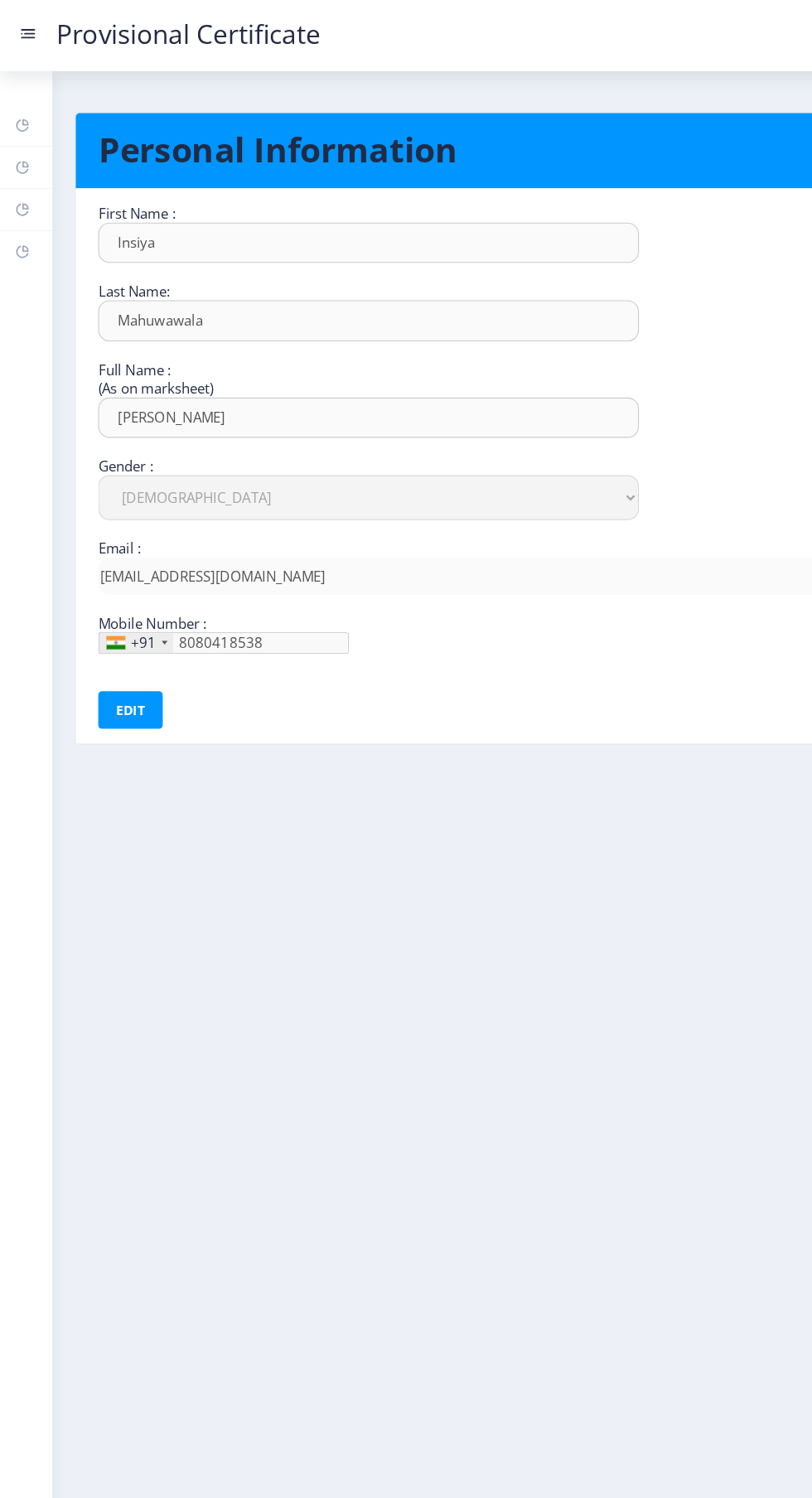
scroll to position [46, 0]
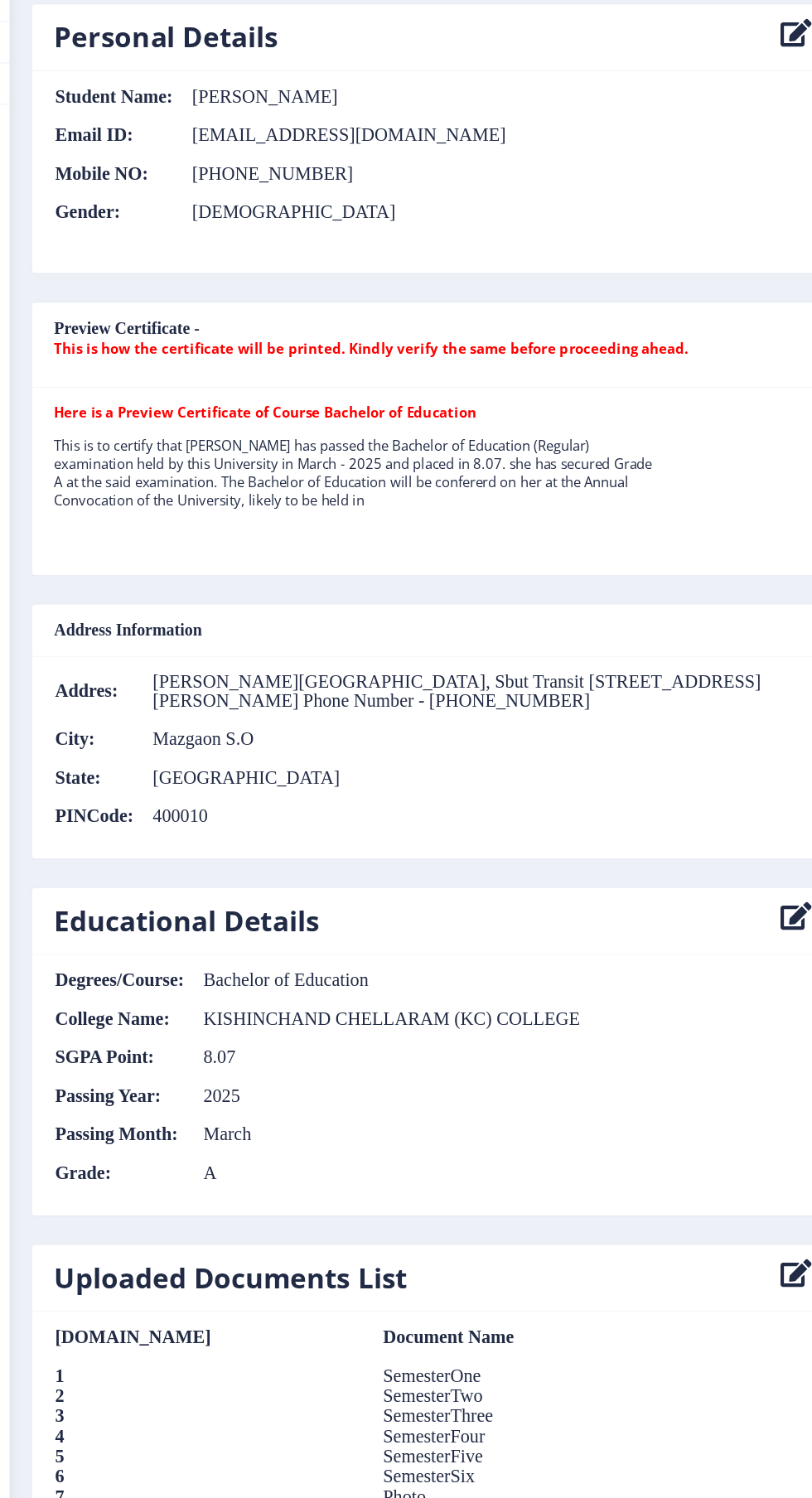
scroll to position [836, 0]
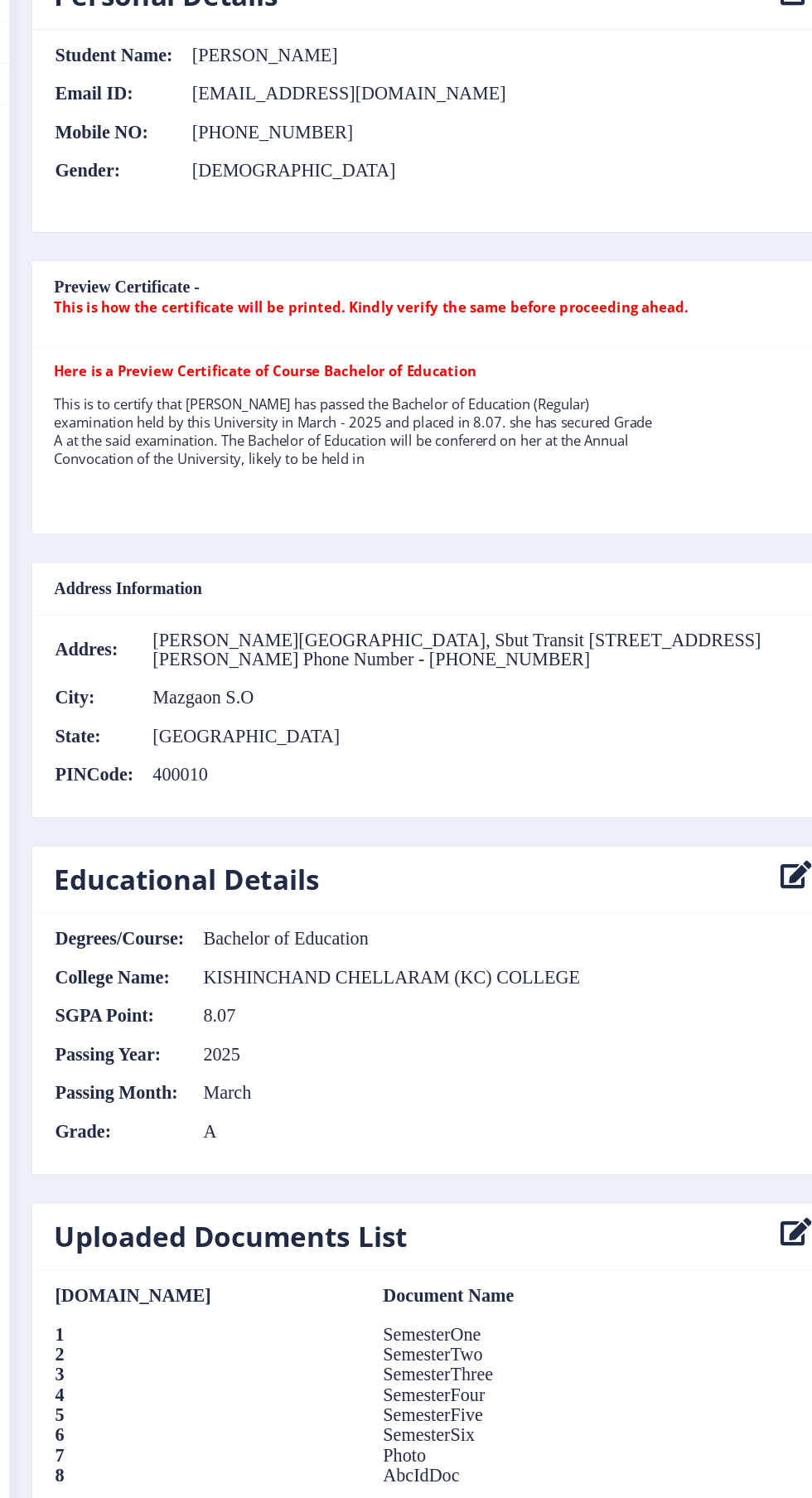
click at [748, 889] on icon at bounding box center [758, 905] width 28 height 33
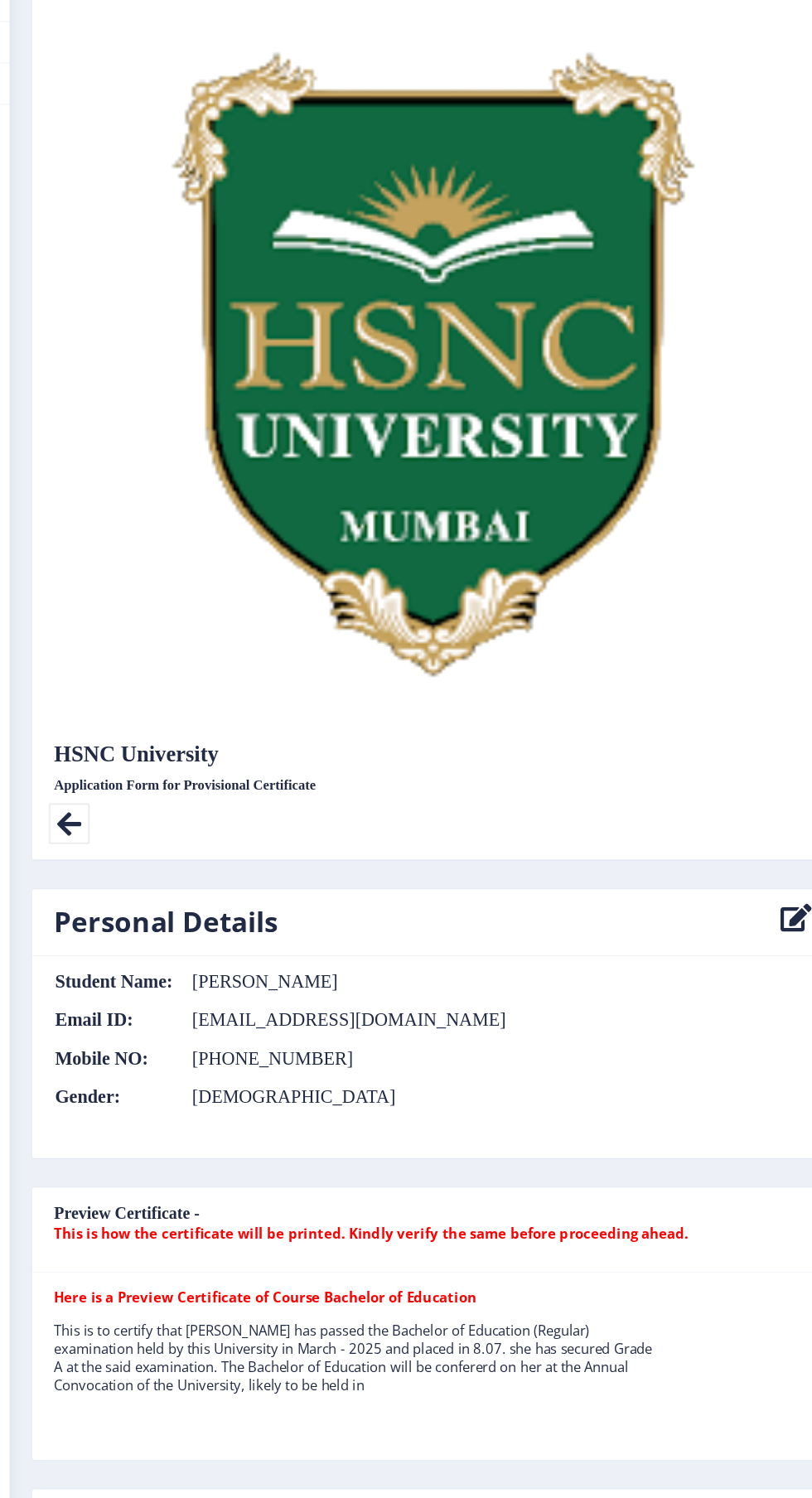
select select "A"
select select "March"
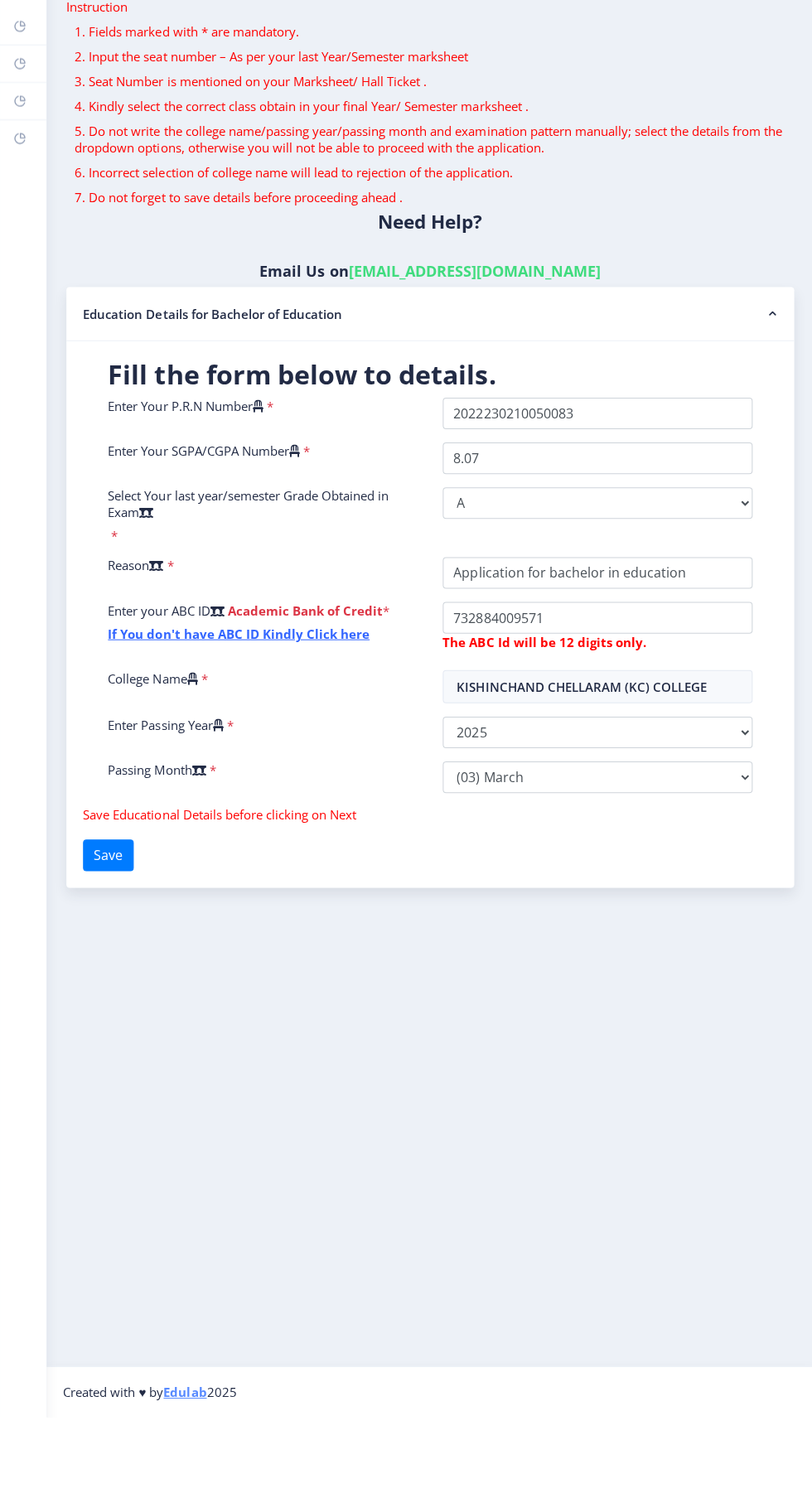
scroll to position [47, 0]
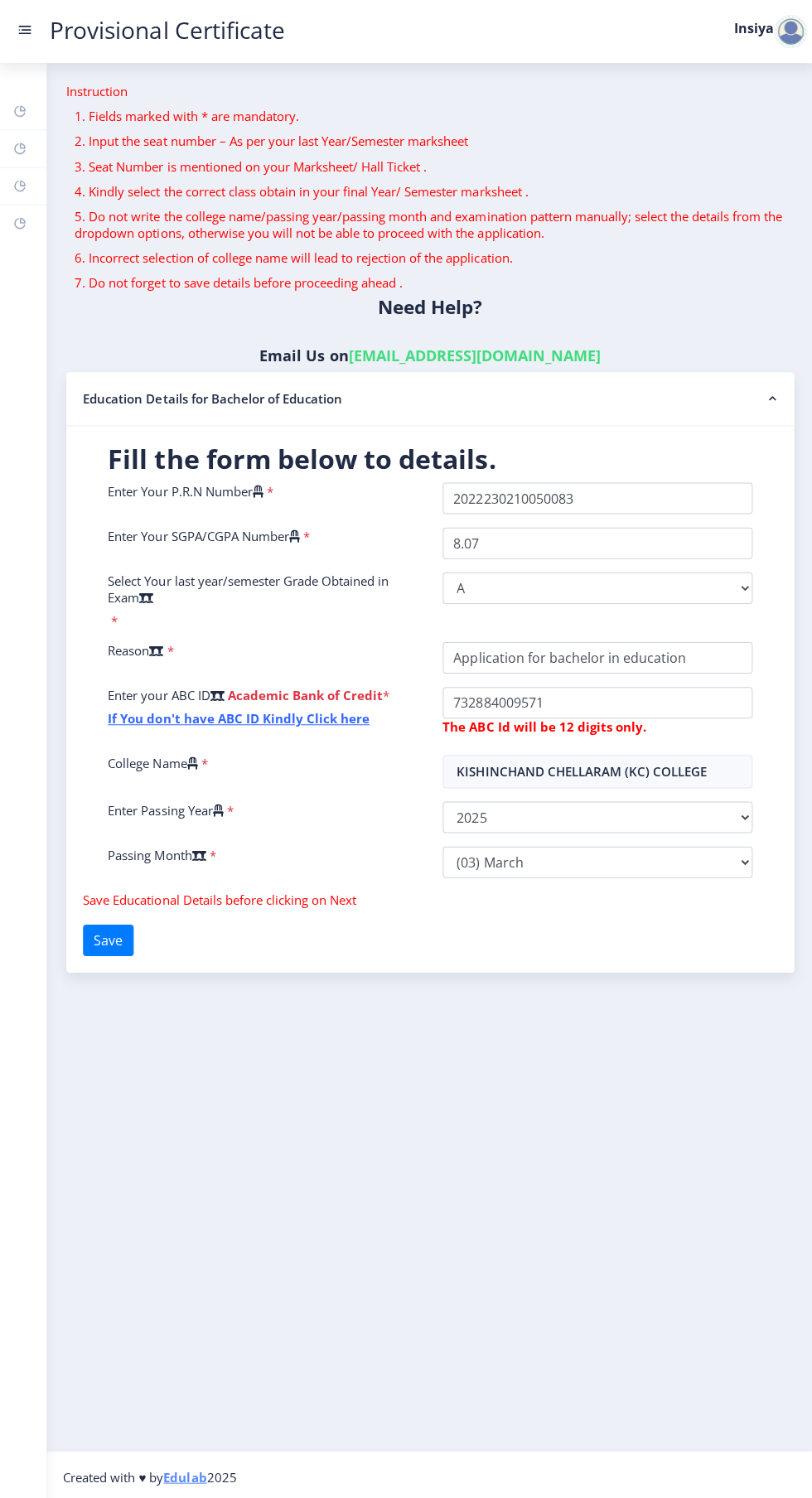
click at [51, 31] on link "Provisional Certificate" at bounding box center [167, 31] width 267 height 18
click at [56, 33] on link "Provisional Certificate" at bounding box center [167, 31] width 267 height 18
click at [25, 30] on rect at bounding box center [26, 30] width 10 height 2
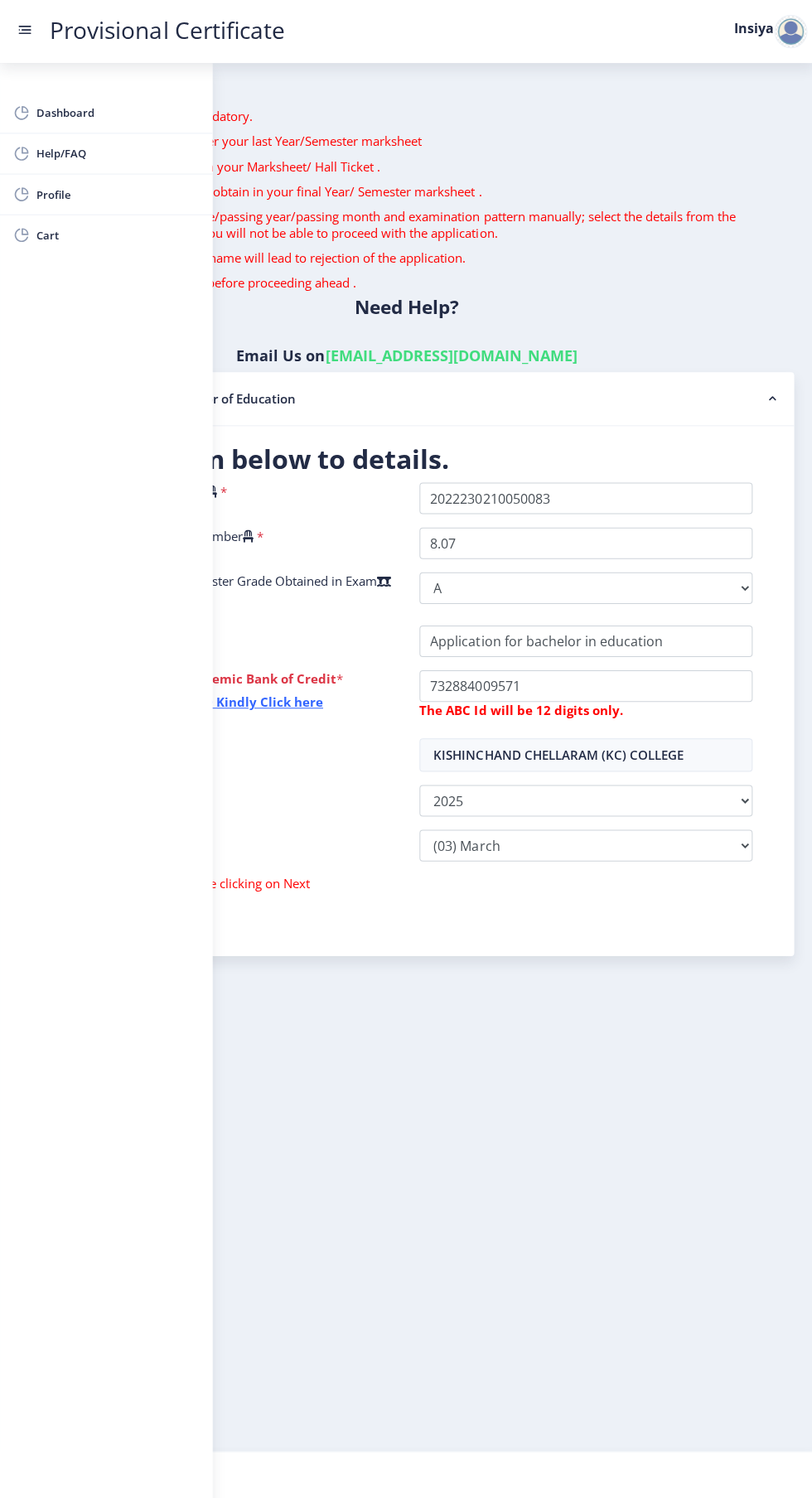
click at [453, 1036] on nb-layout-column "Instruction 1. Fields marked with * are mandatory. 2. Input the seat number – A…" at bounding box center [406, 755] width 812 height 1385
click at [282, 1142] on nb-layout-column "Instruction 1. Fields marked with * are mandatory. 2. Input the seat number – A…" at bounding box center [406, 755] width 812 height 1385
click at [729, 624] on input "College Name" at bounding box center [584, 640] width 332 height 32
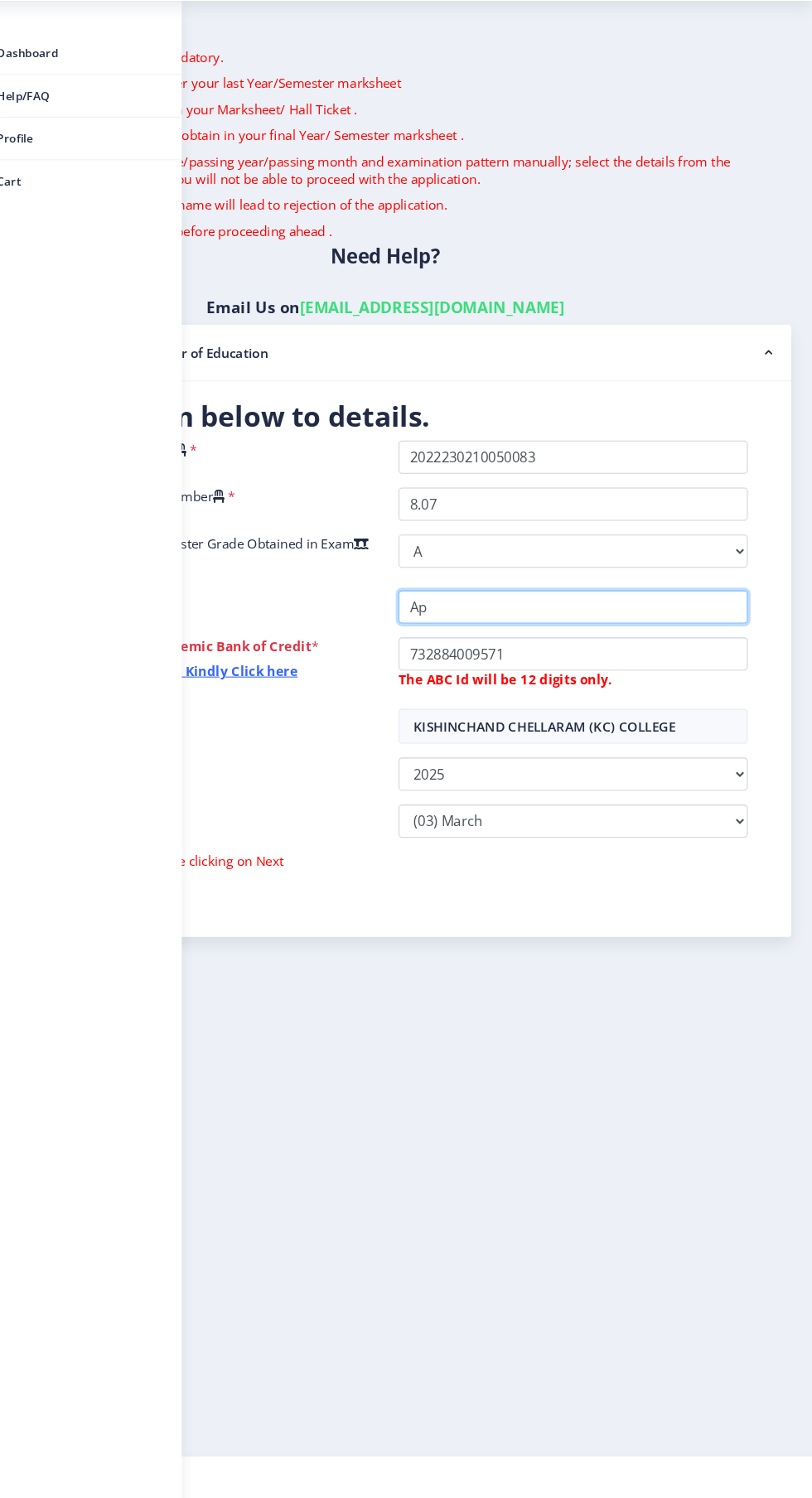
type input "A"
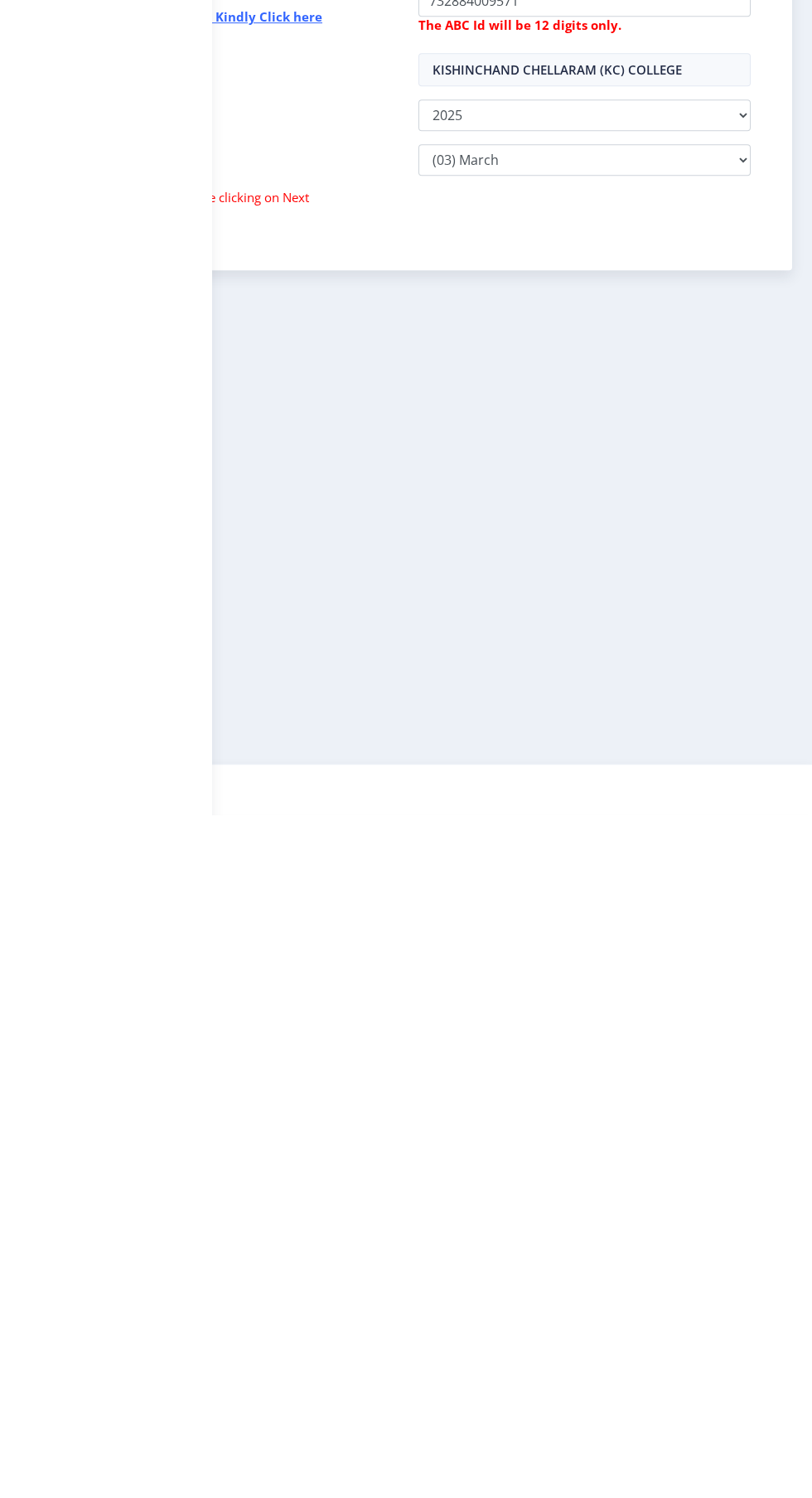
scroll to position [42, 0]
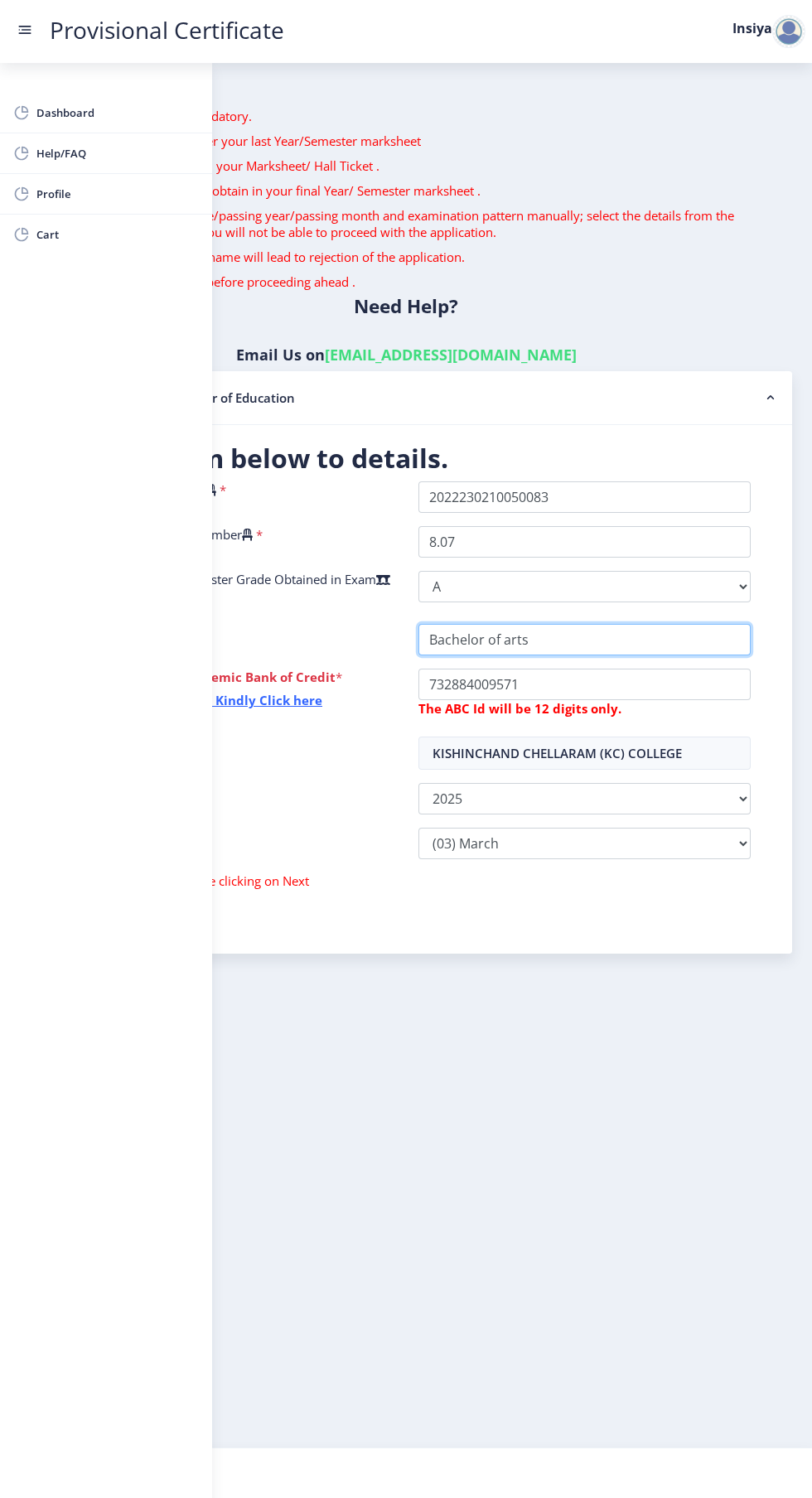
type input "Bachelor of arts"
click at [526, 1131] on nb-layout-column "Instruction 1. Fields marked with * are mandatory. 2. Input the seat number – A…" at bounding box center [406, 755] width 812 height 1385
click at [25, 30] on rect at bounding box center [26, 30] width 10 height 2
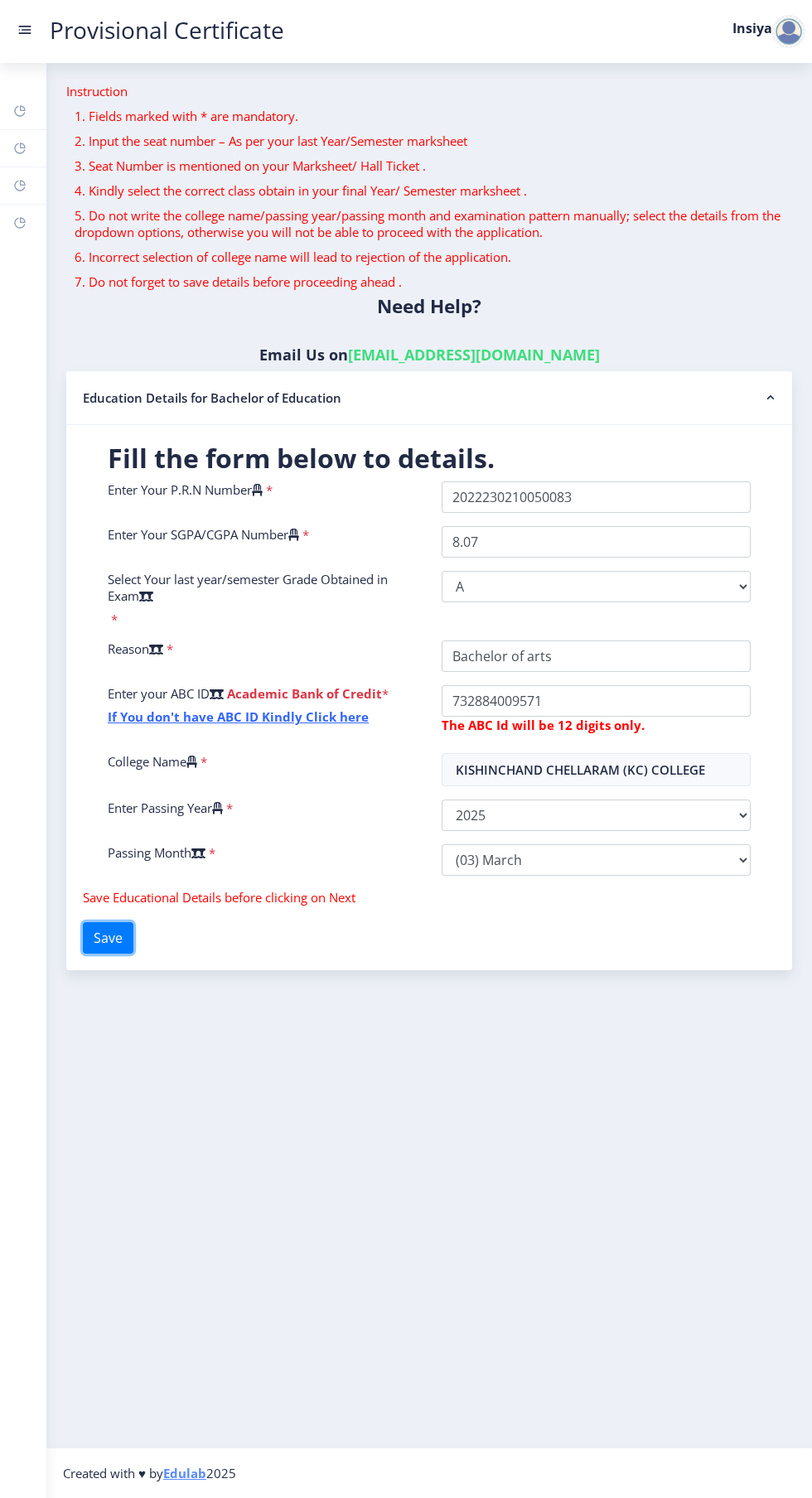
click at [105, 922] on button "Save" at bounding box center [108, 938] width 51 height 32
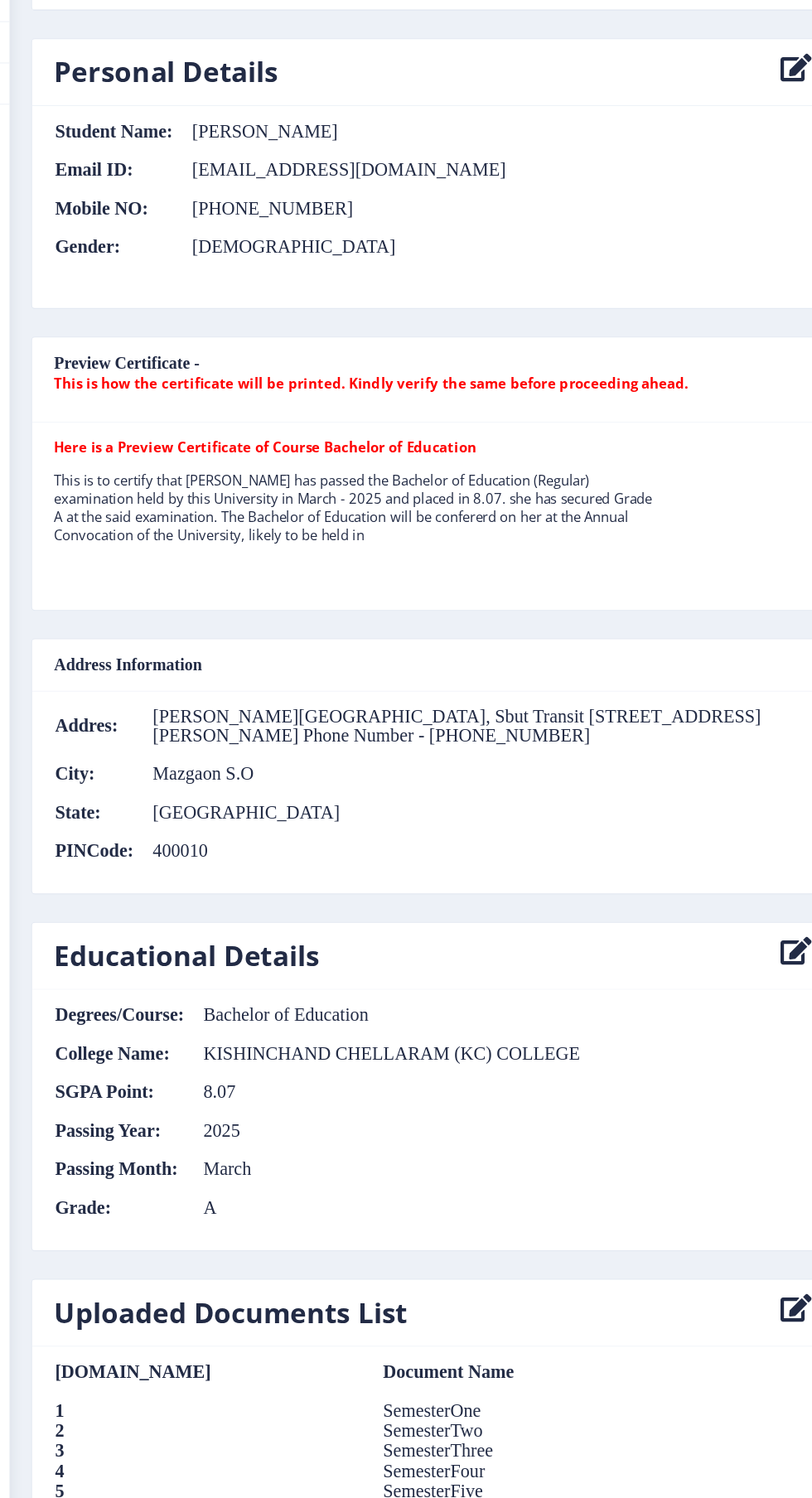
scroll to position [836, 0]
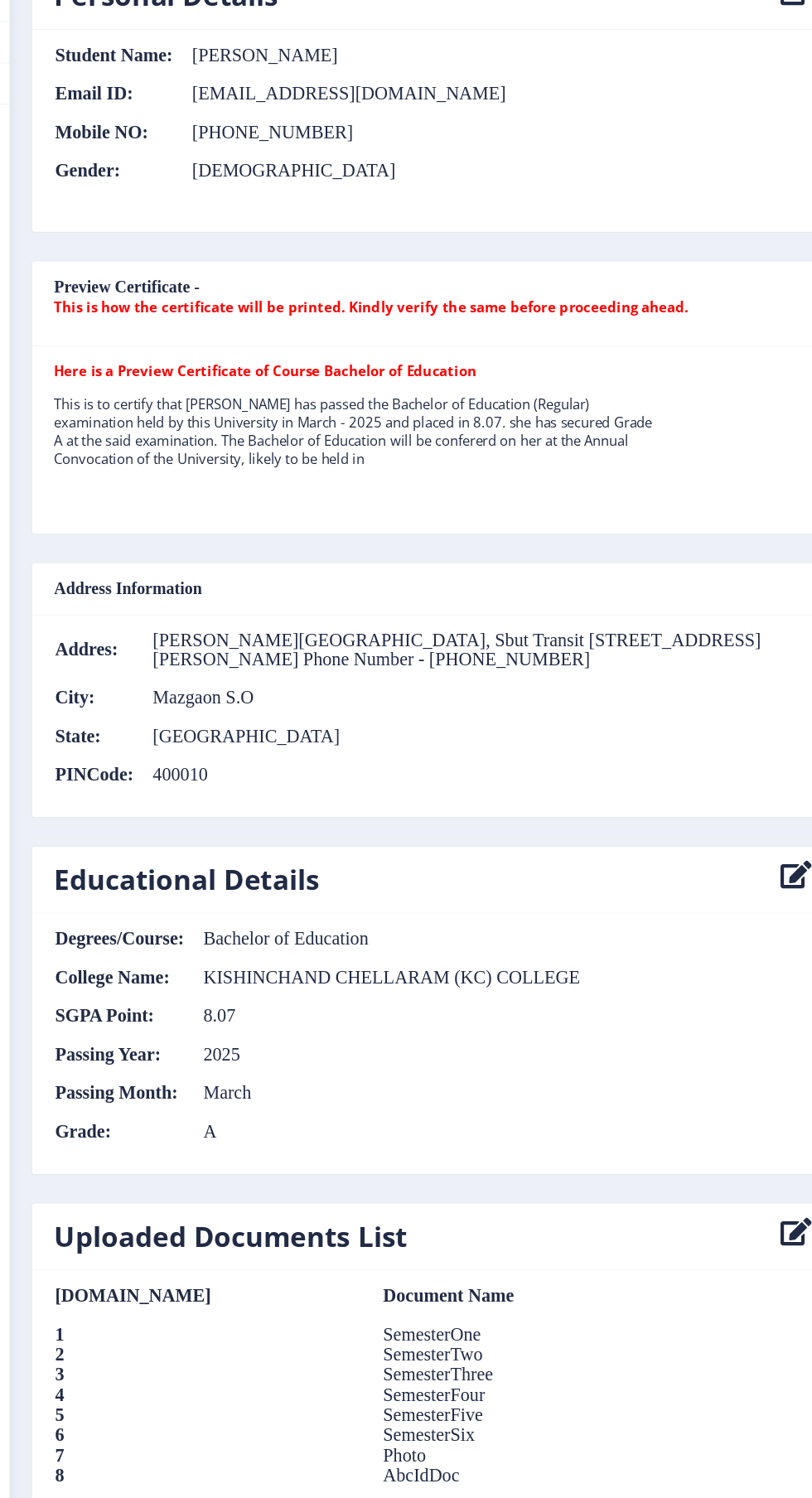
click at [746, 889] on icon at bounding box center [758, 905] width 28 height 33
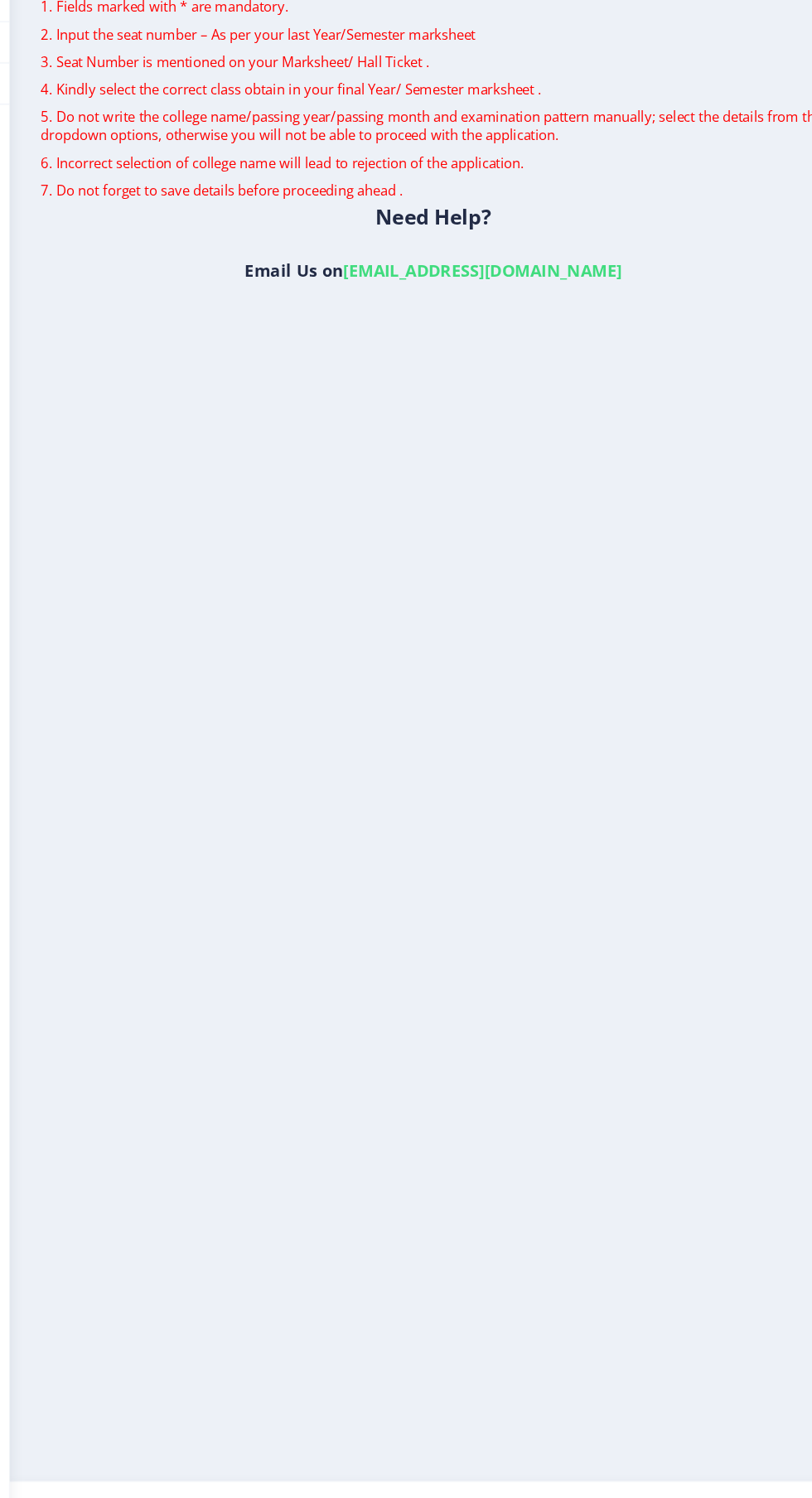
select select "A"
select select "March"
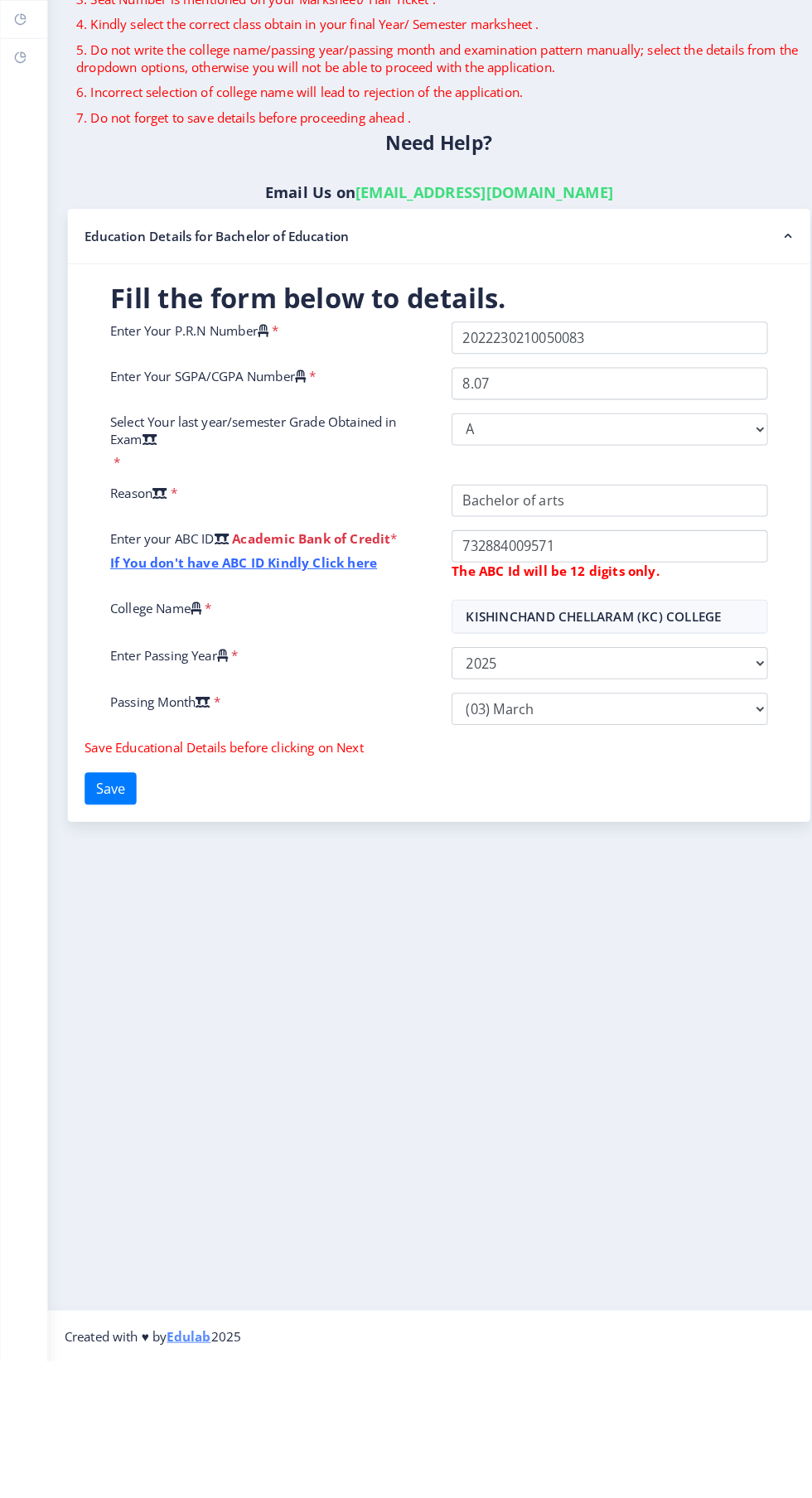
scroll to position [47, 0]
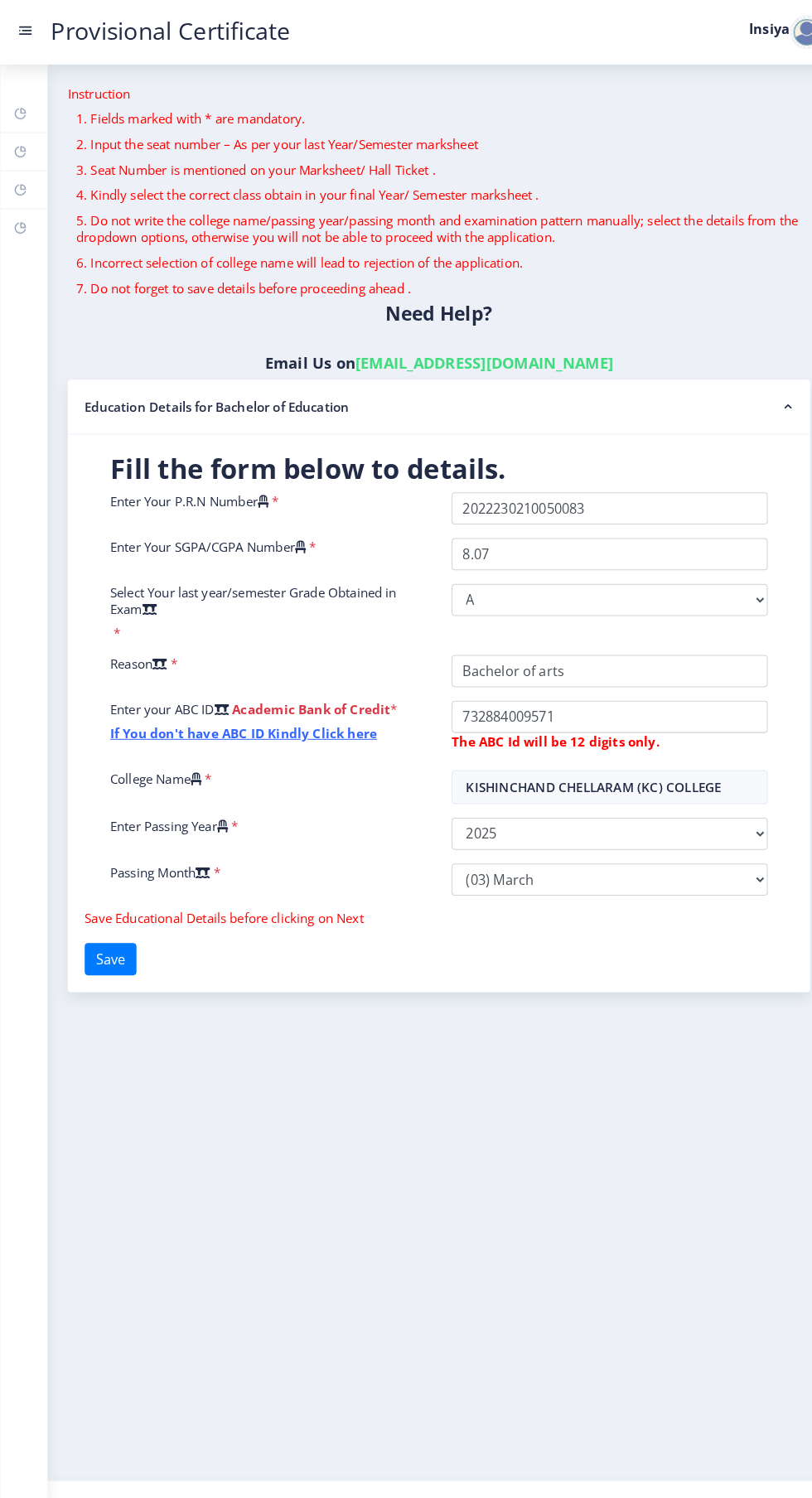
click at [272, 371] on nb-accordion-item-header "Education Details for Bachelor of Education" at bounding box center [429, 397] width 726 height 54
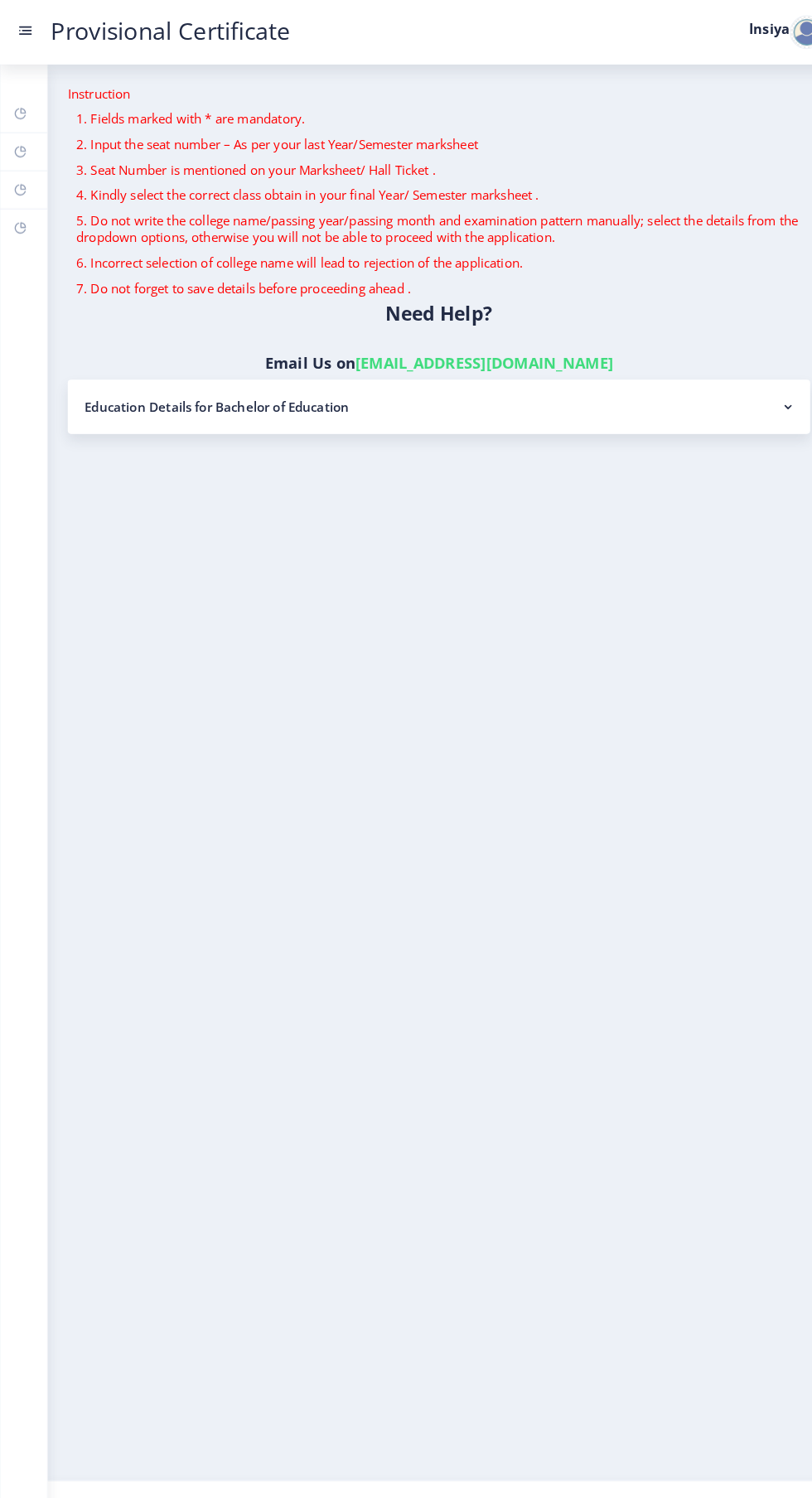
click at [272, 371] on nb-accordion-item-header "Education Details for Bachelor of Education" at bounding box center [429, 397] width 726 height 53
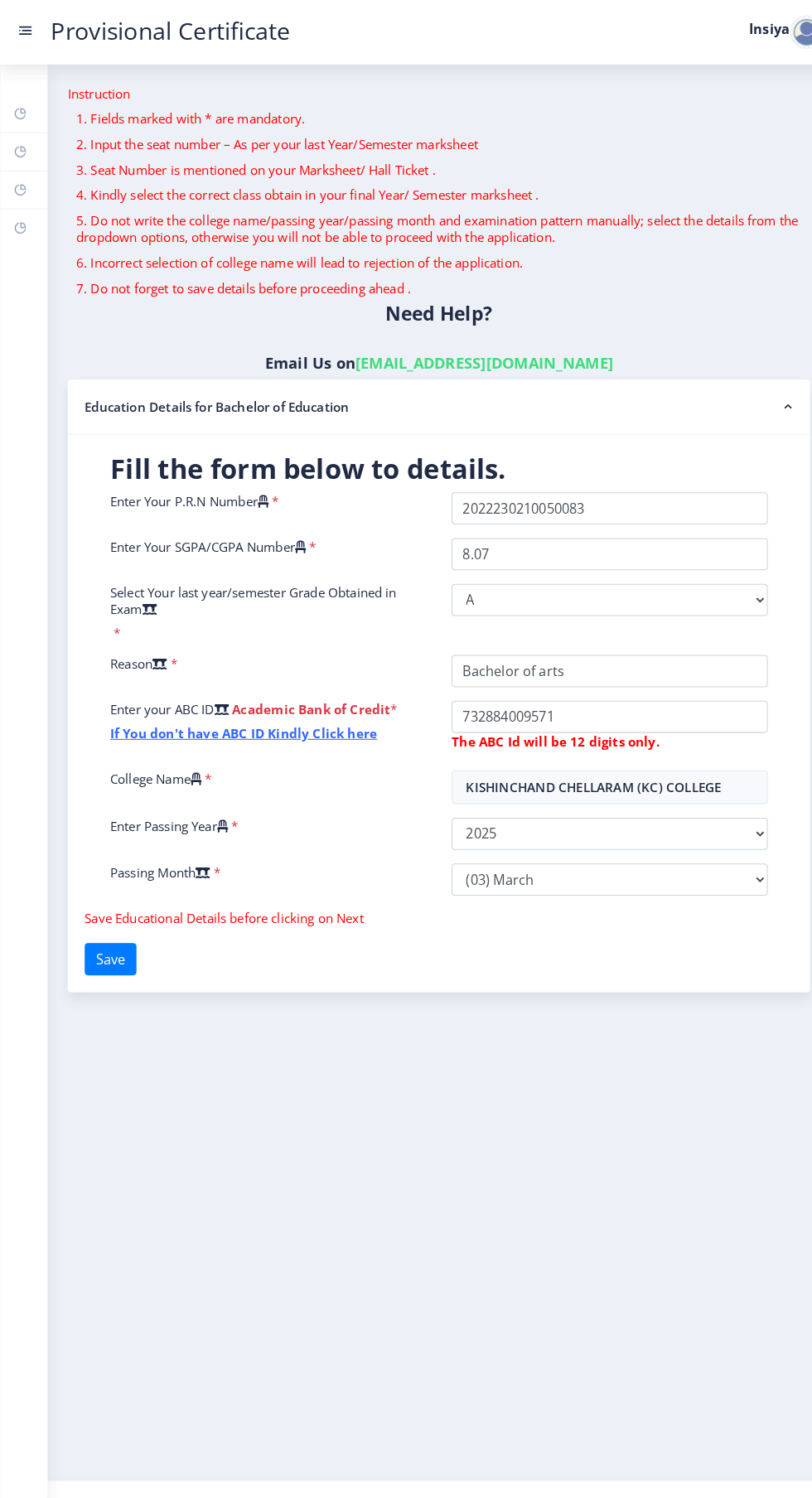
click at [770, 389] on rect at bounding box center [770, 397] width 17 height 17
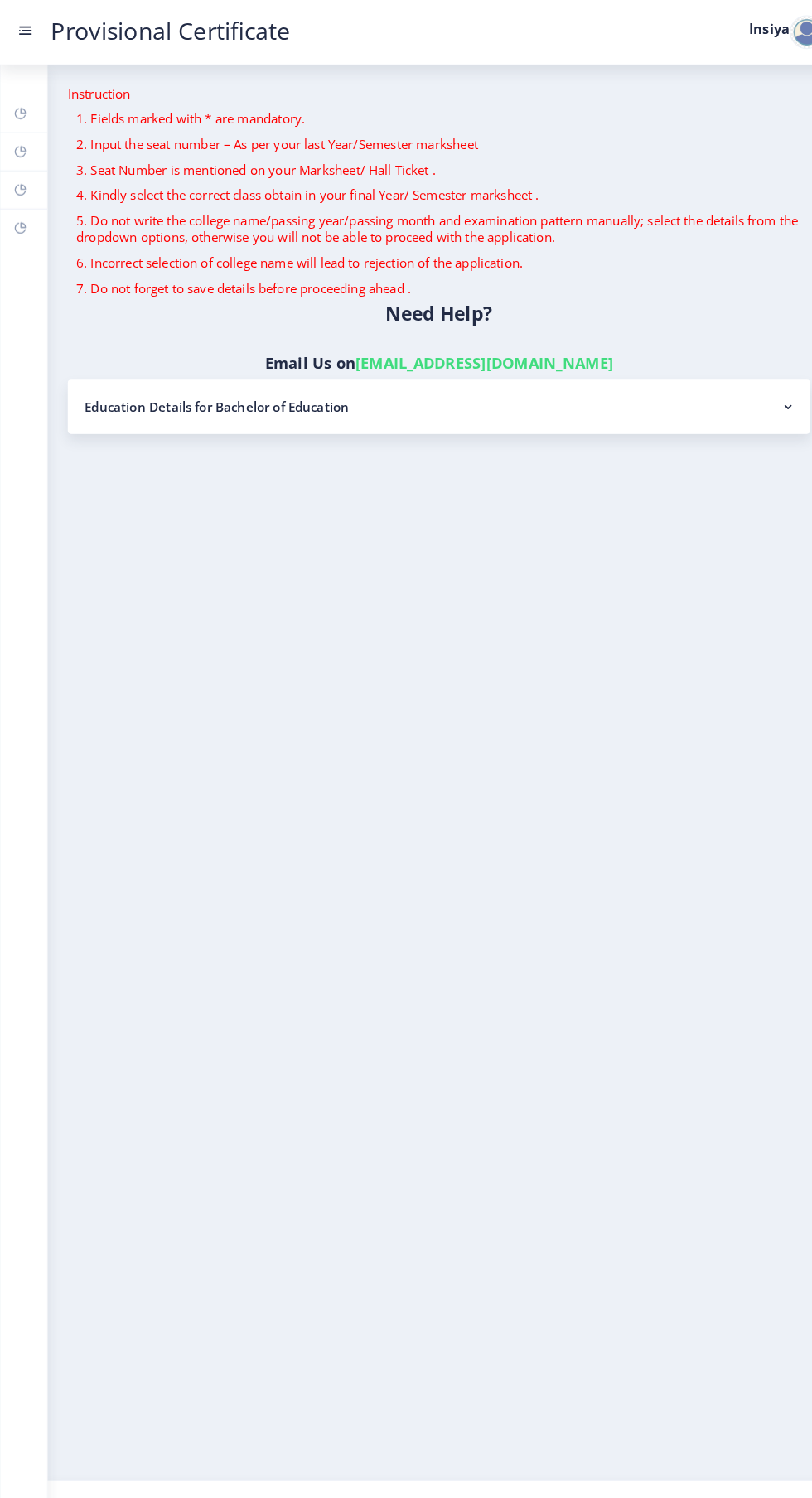
click at [771, 389] on rect at bounding box center [770, 397] width 17 height 17
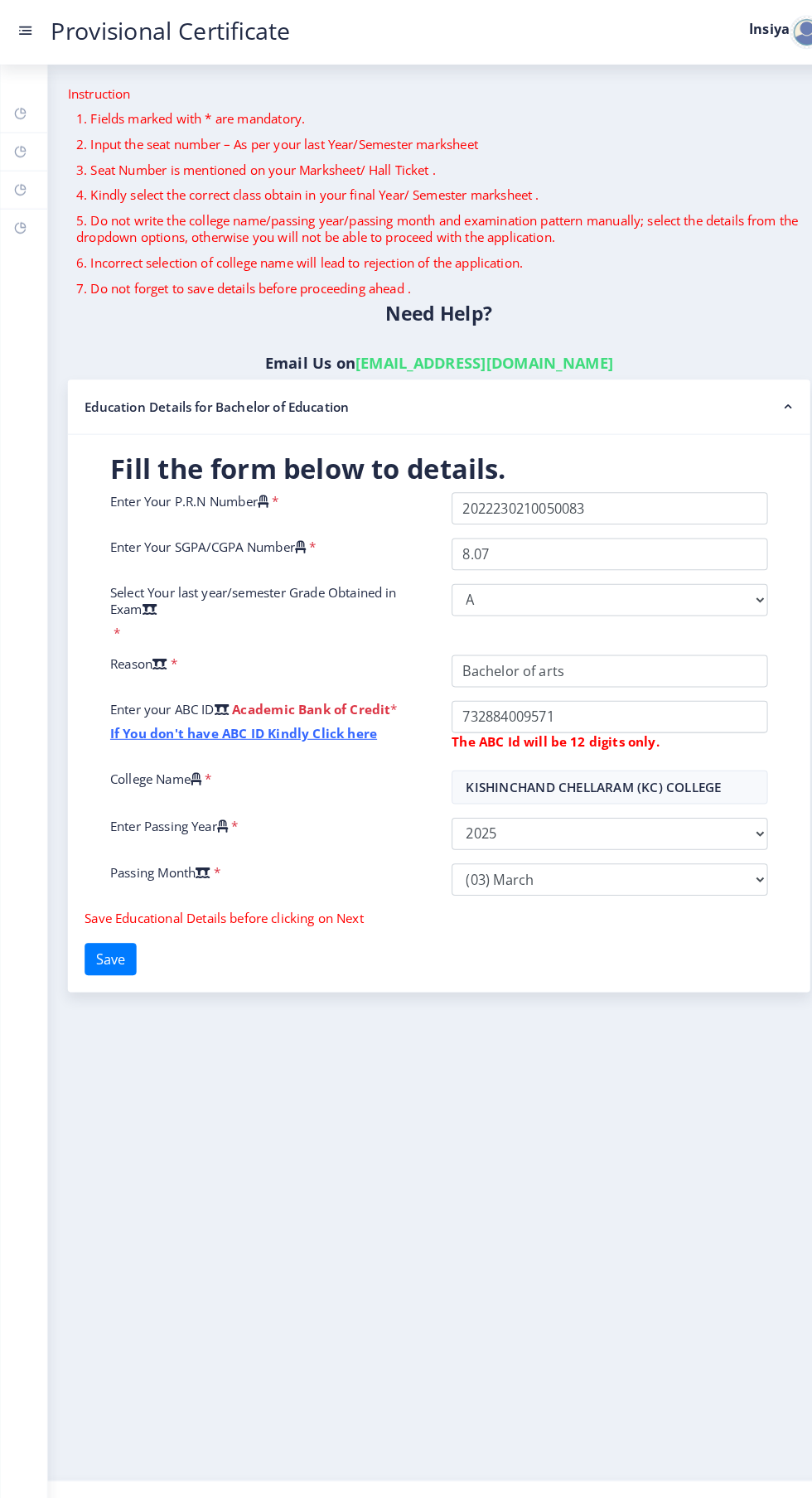
click at [446, 371] on nb-accordion-item-header "Education Details for Bachelor of Education" at bounding box center [429, 397] width 726 height 54
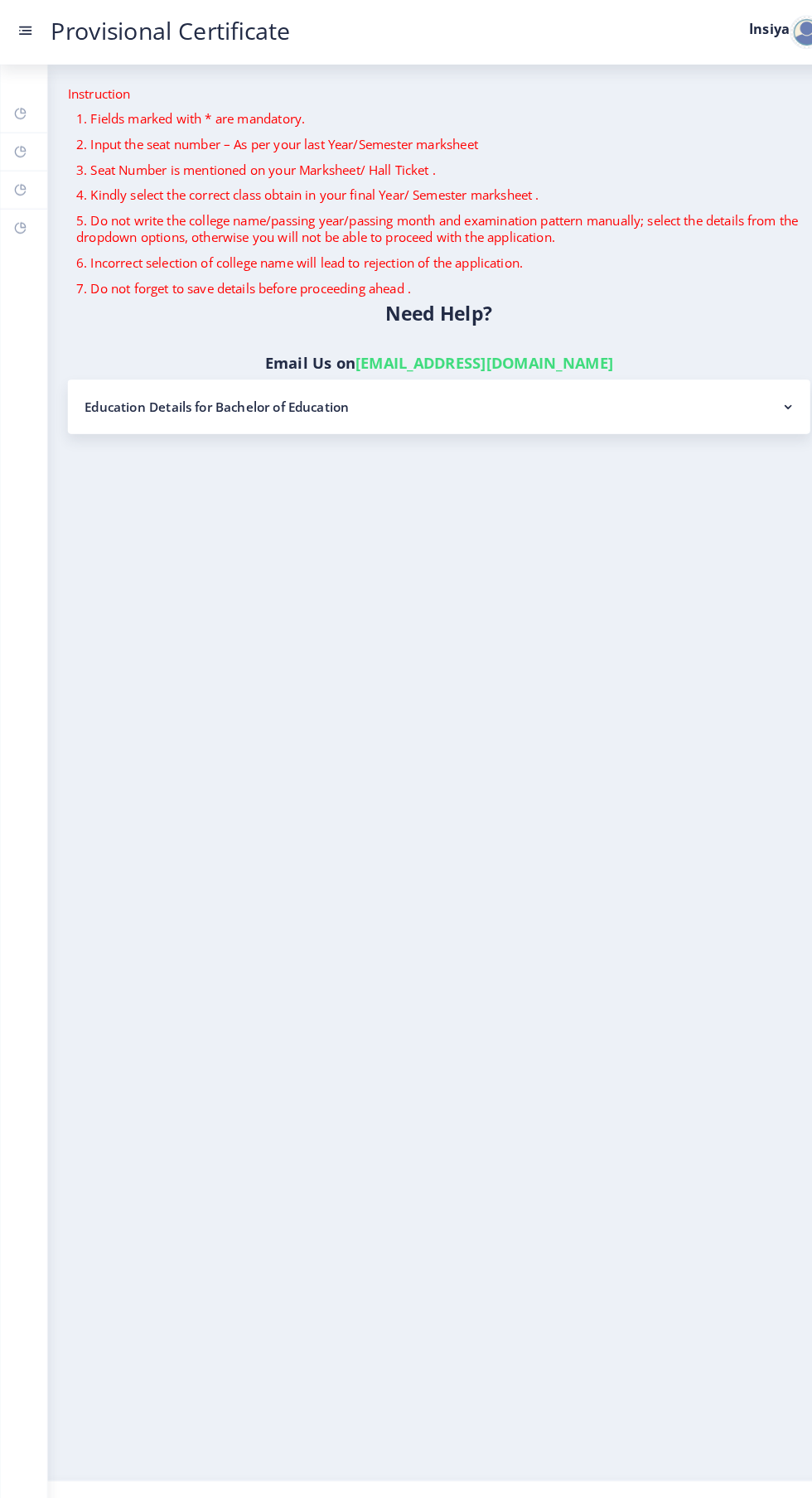
click at [173, 371] on nb-accordion-item-header "Education Details for Bachelor of Education" at bounding box center [429, 397] width 726 height 53
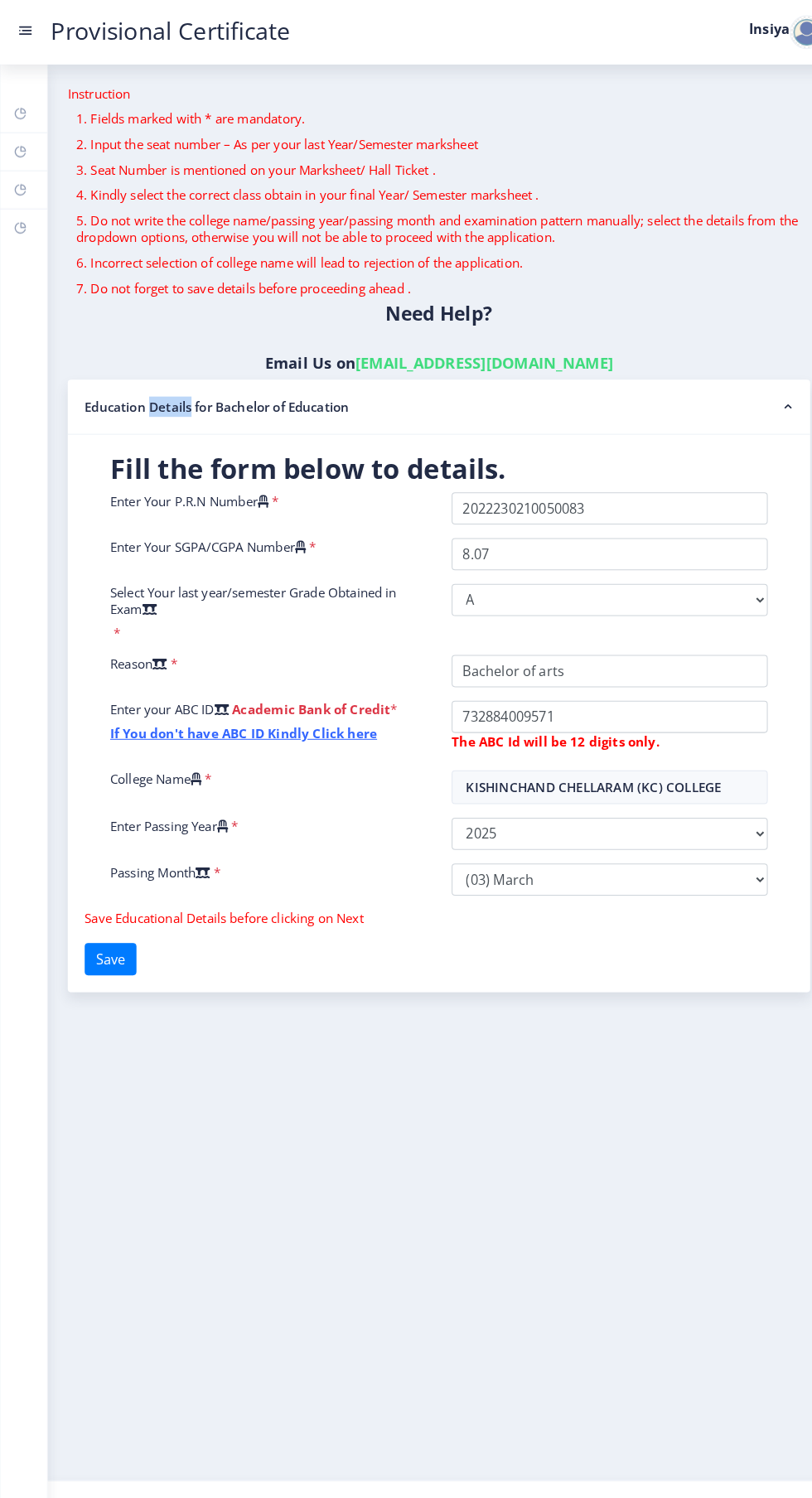
click at [544, 371] on nb-accordion-item-header "Education Details for Bachelor of Education" at bounding box center [429, 397] width 726 height 54
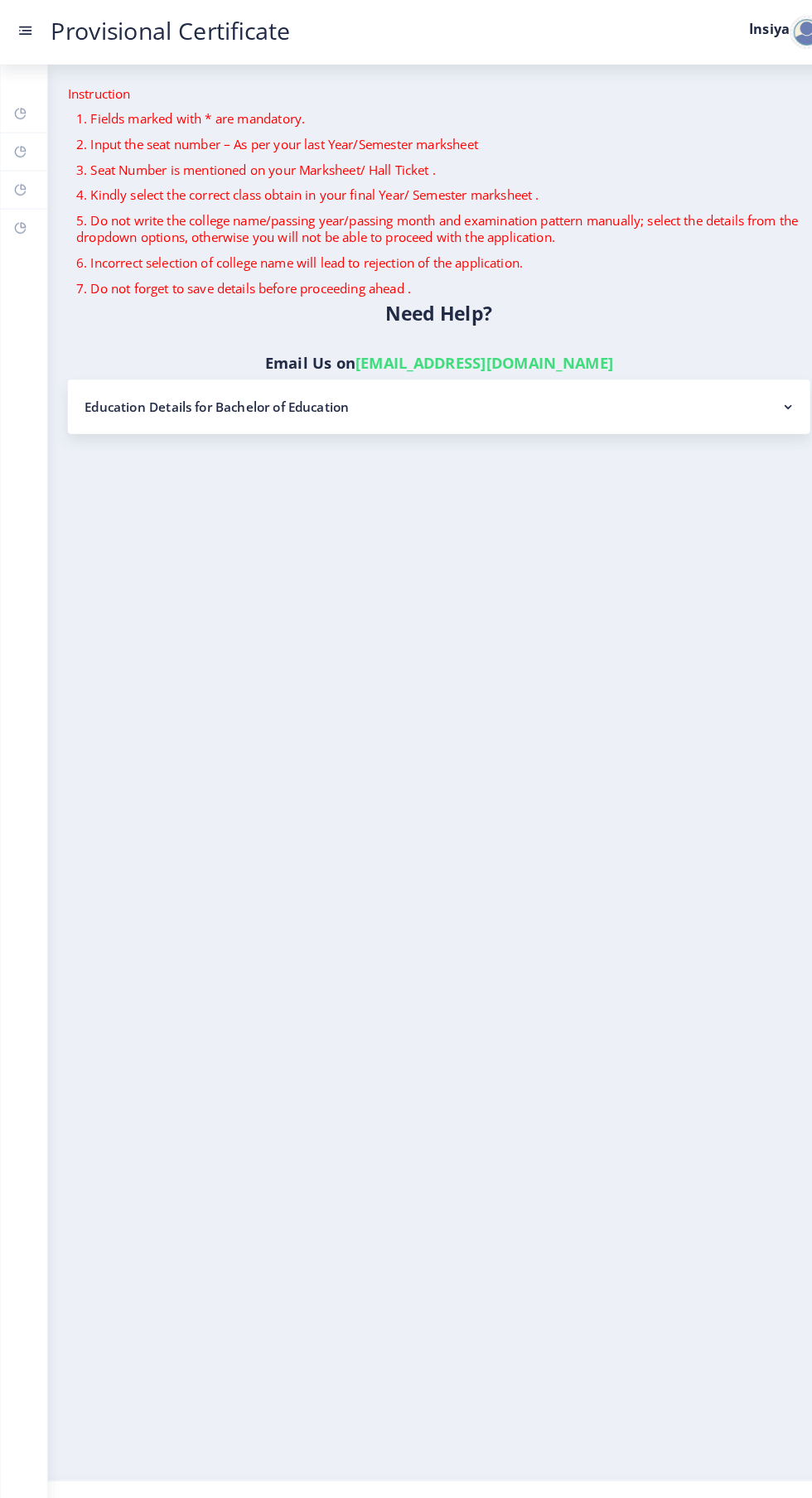
click at [25, 30] on rect at bounding box center [26, 30] width 10 height 2
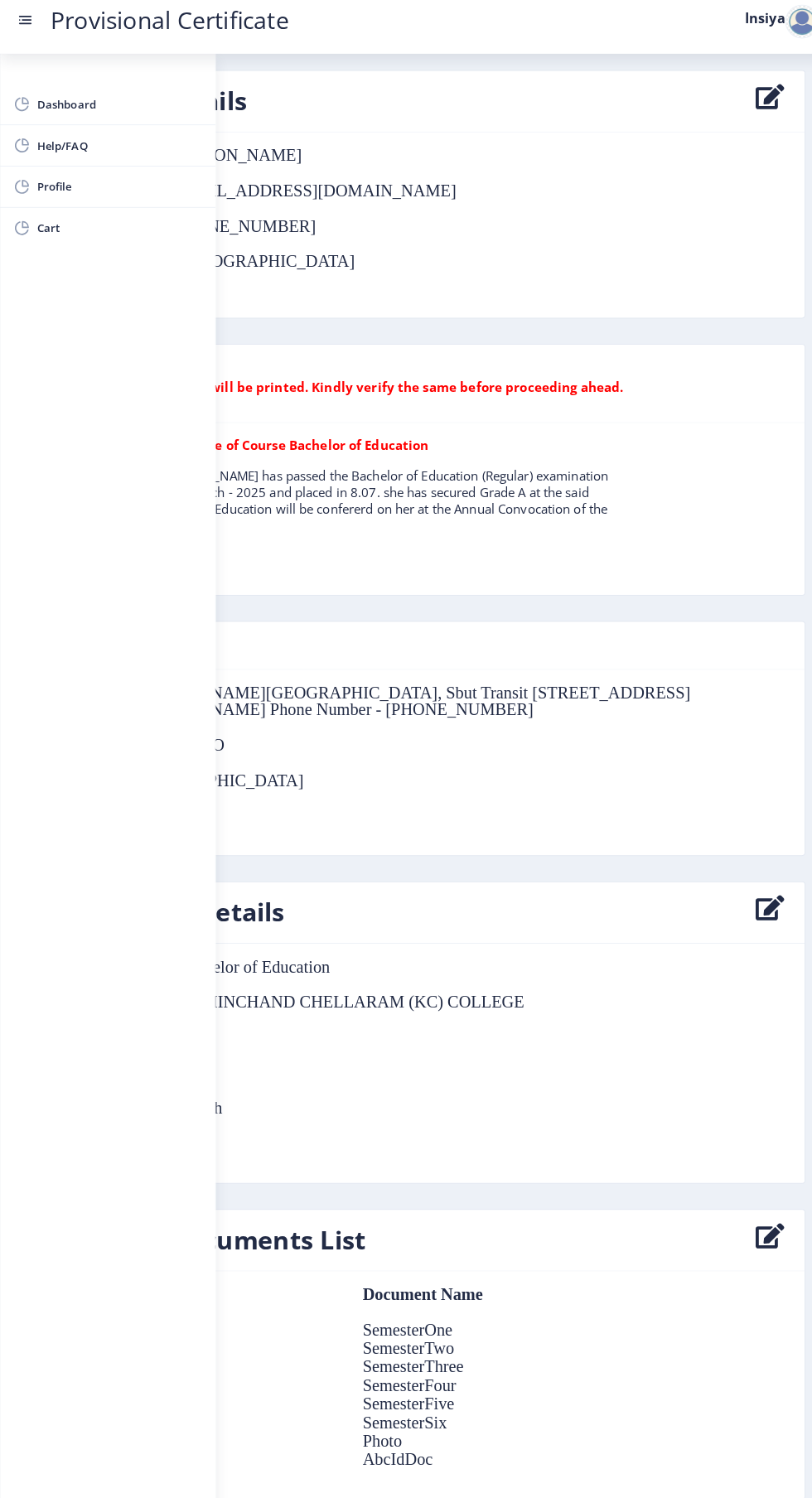
scroll to position [47, 0]
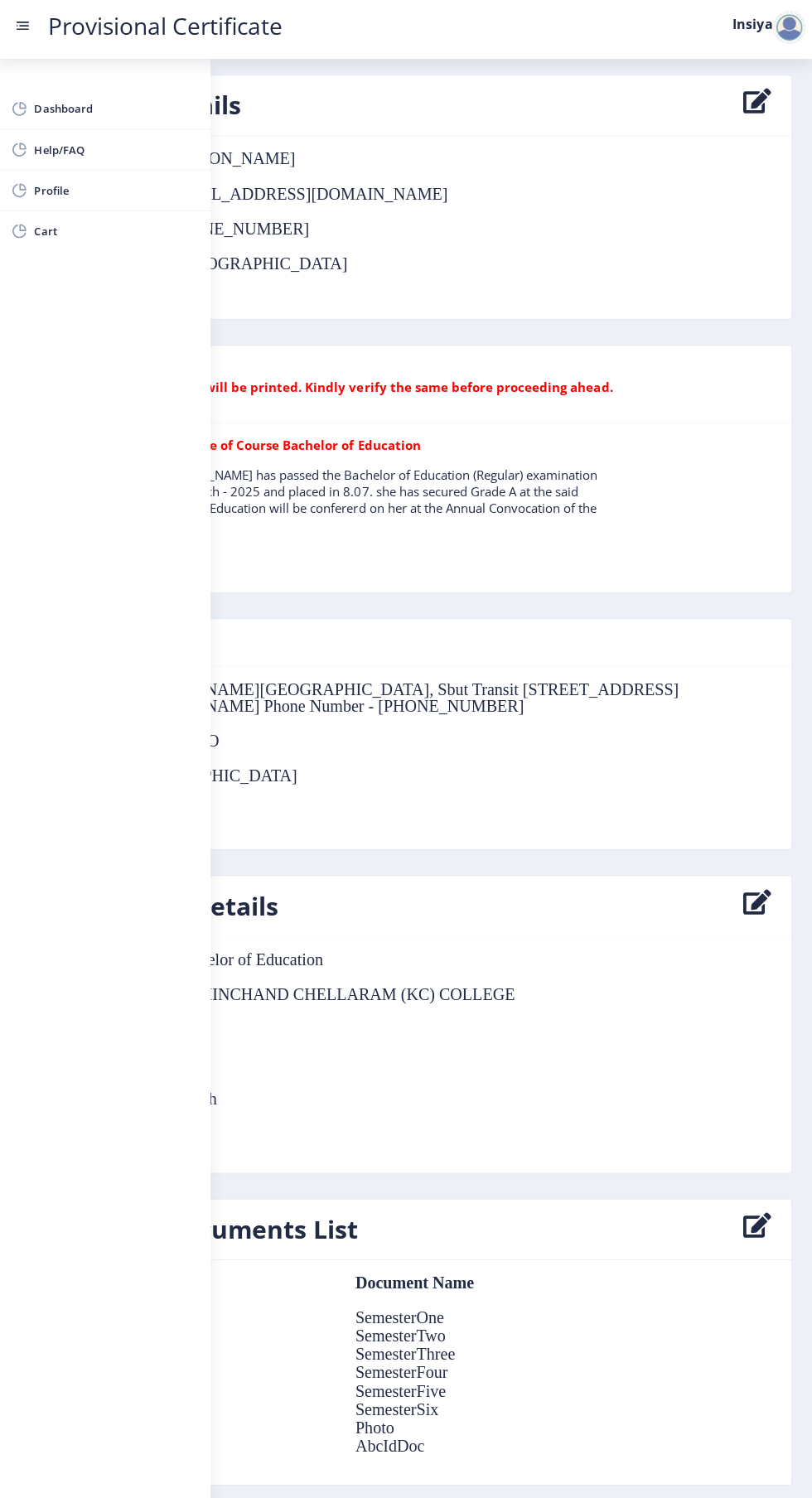
click at [94, 117] on span "Dashboard" at bounding box center [117, 113] width 163 height 20
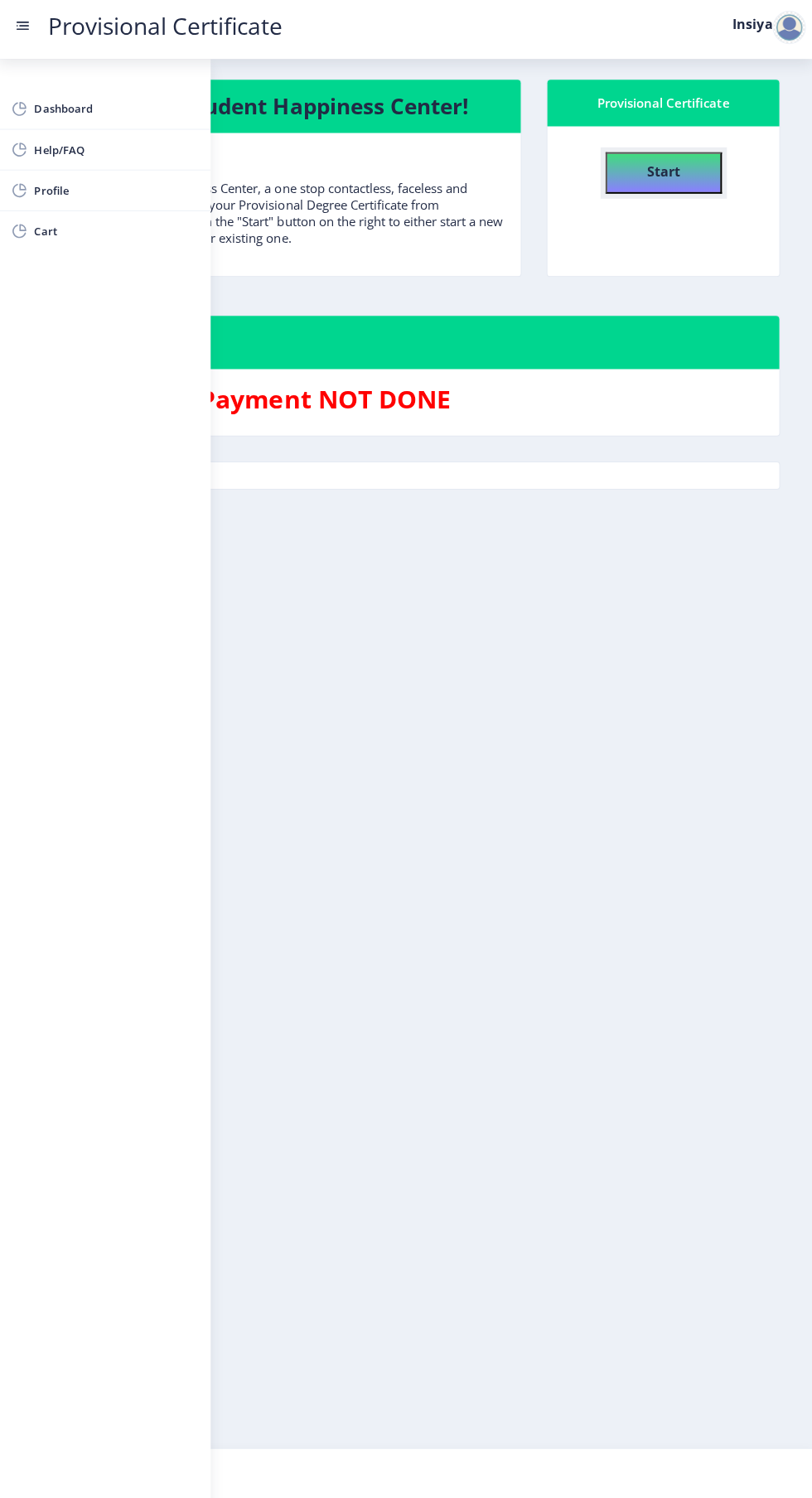
click at [656, 166] on b "Start" at bounding box center [663, 175] width 33 height 18
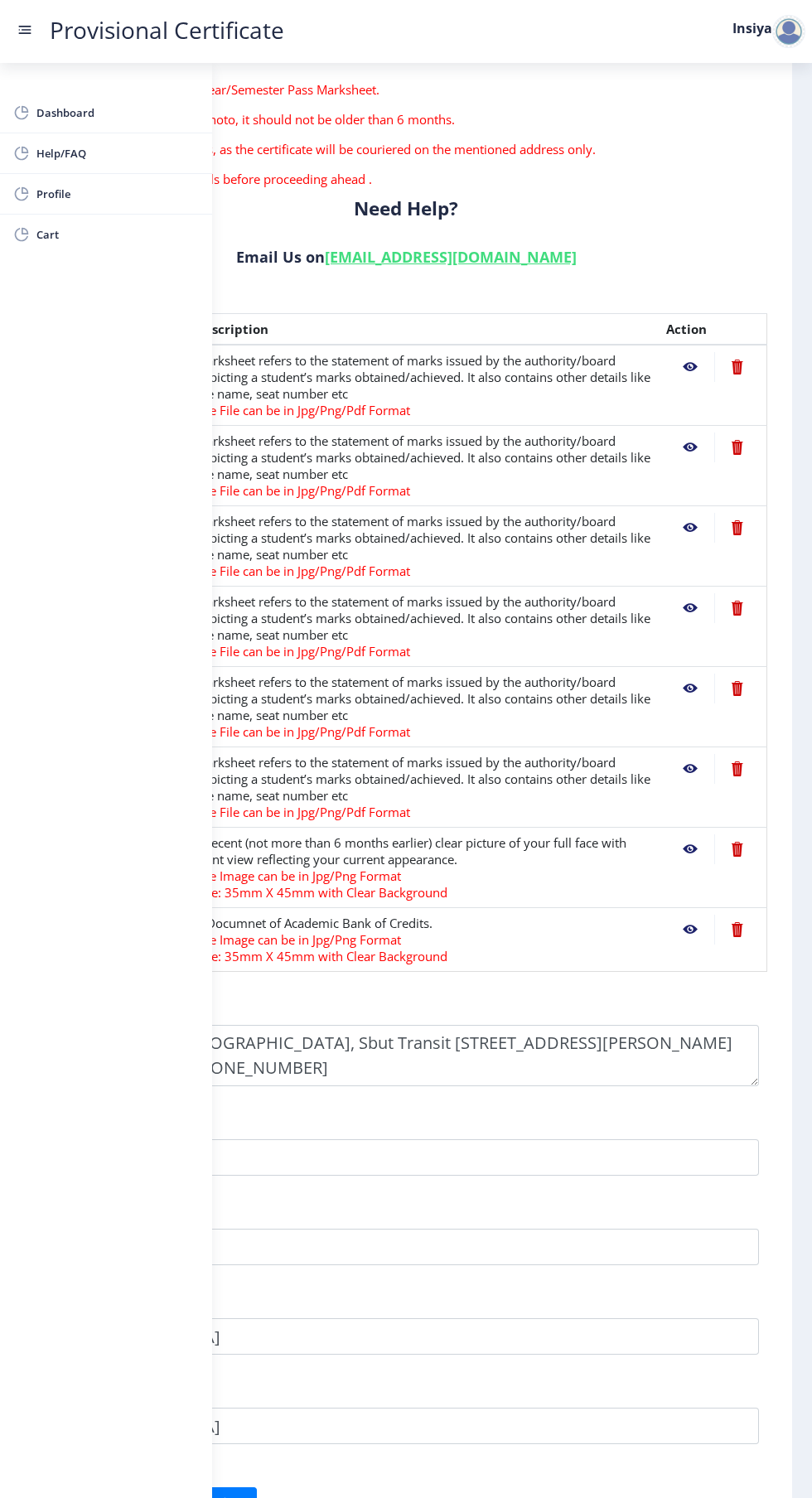
scroll to position [243, 0]
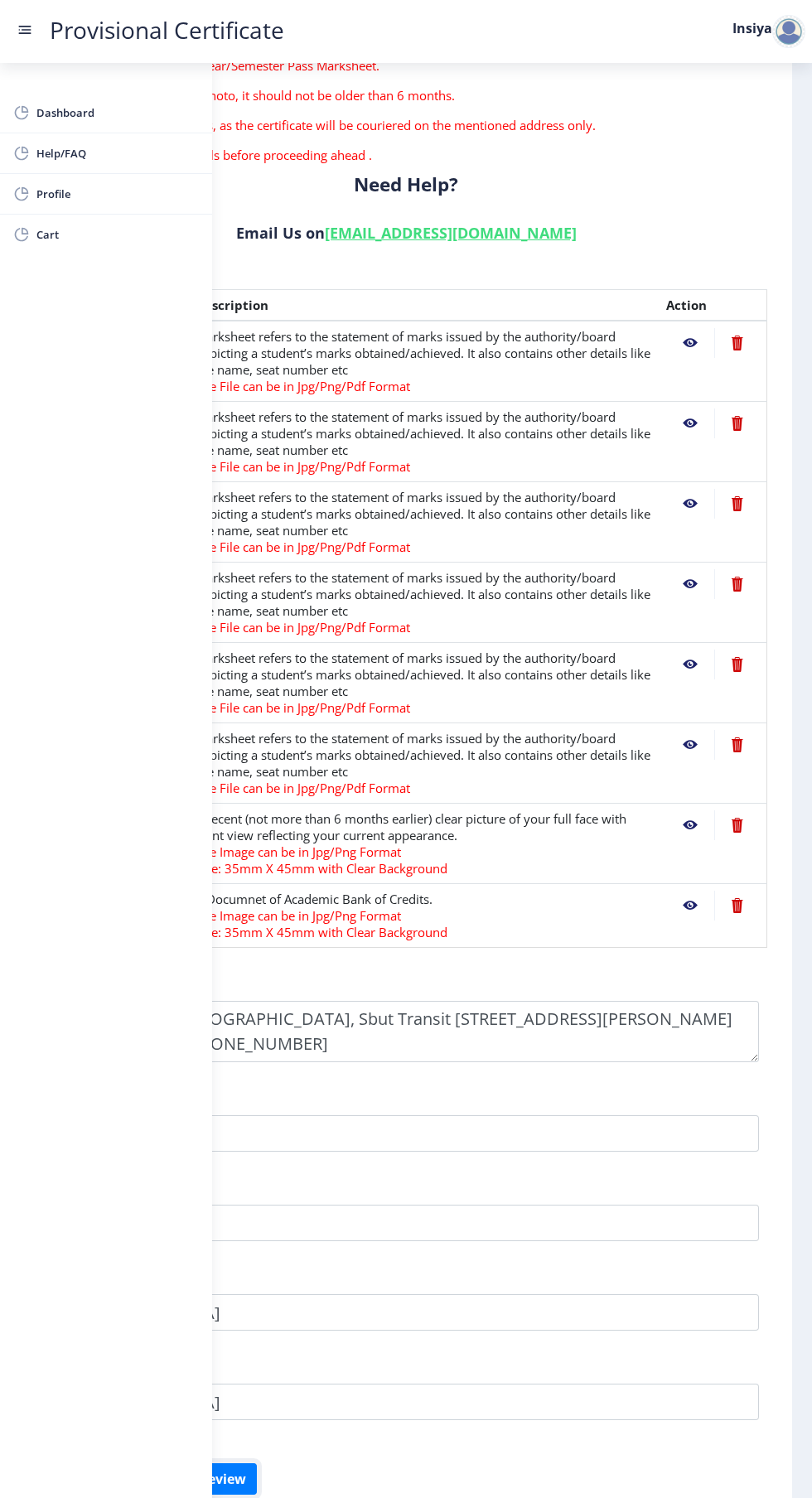
click at [217, 1464] on button "Next & Preview" at bounding box center [196, 1480] width 122 height 32
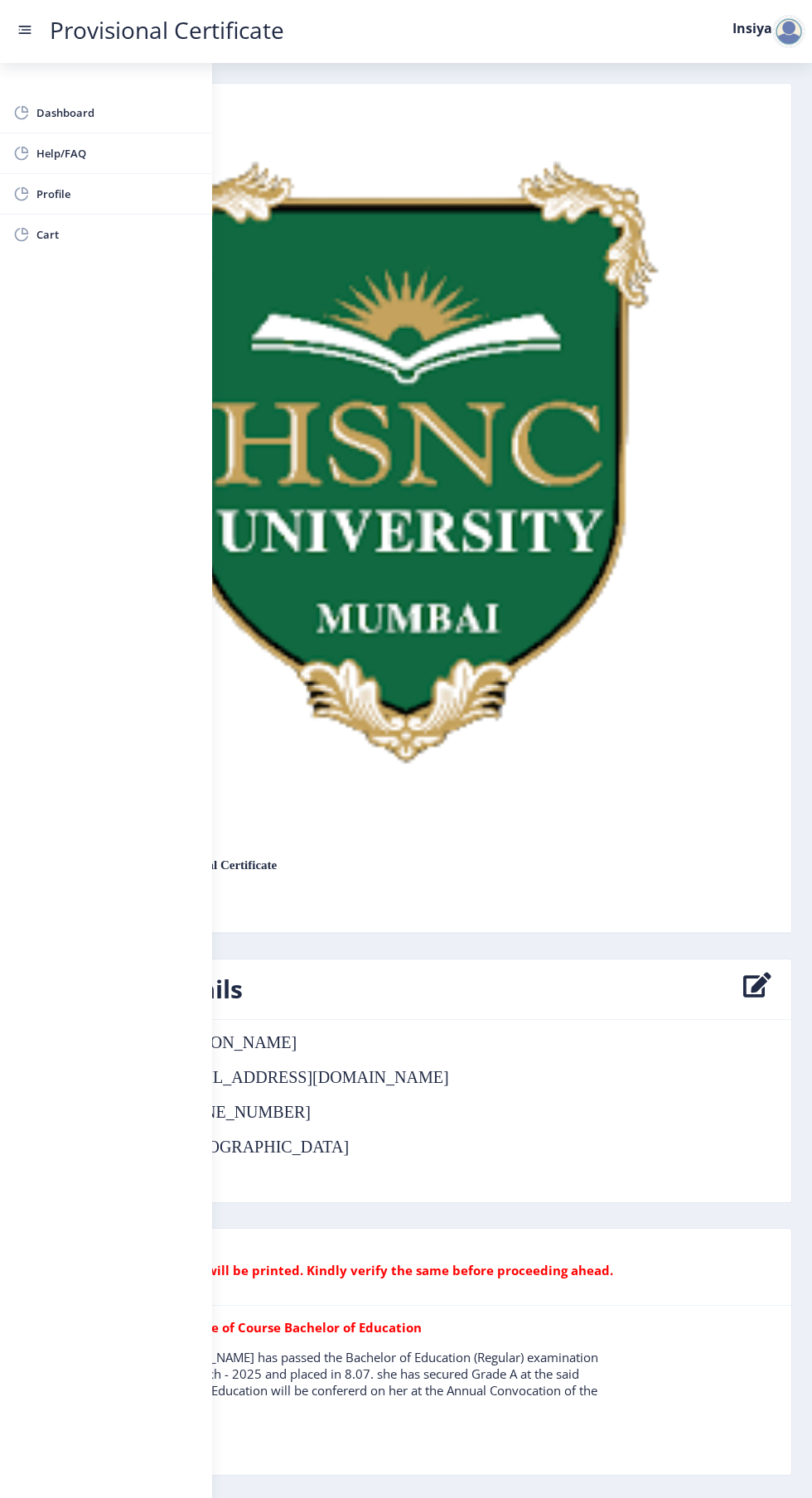
click at [25, 30] on rect at bounding box center [26, 30] width 10 height 2
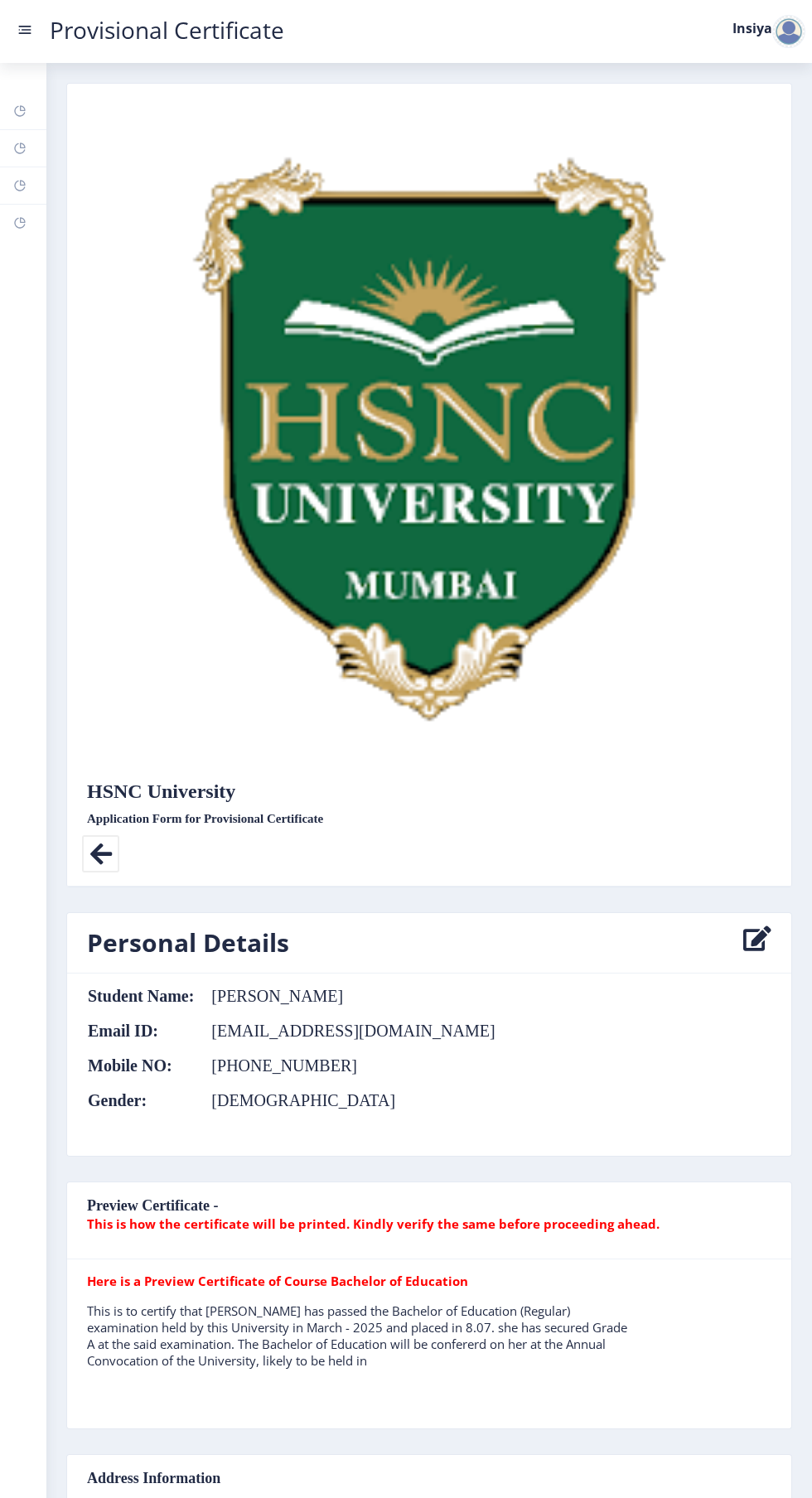
click at [93, 835] on icon at bounding box center [100, 854] width 37 height 37
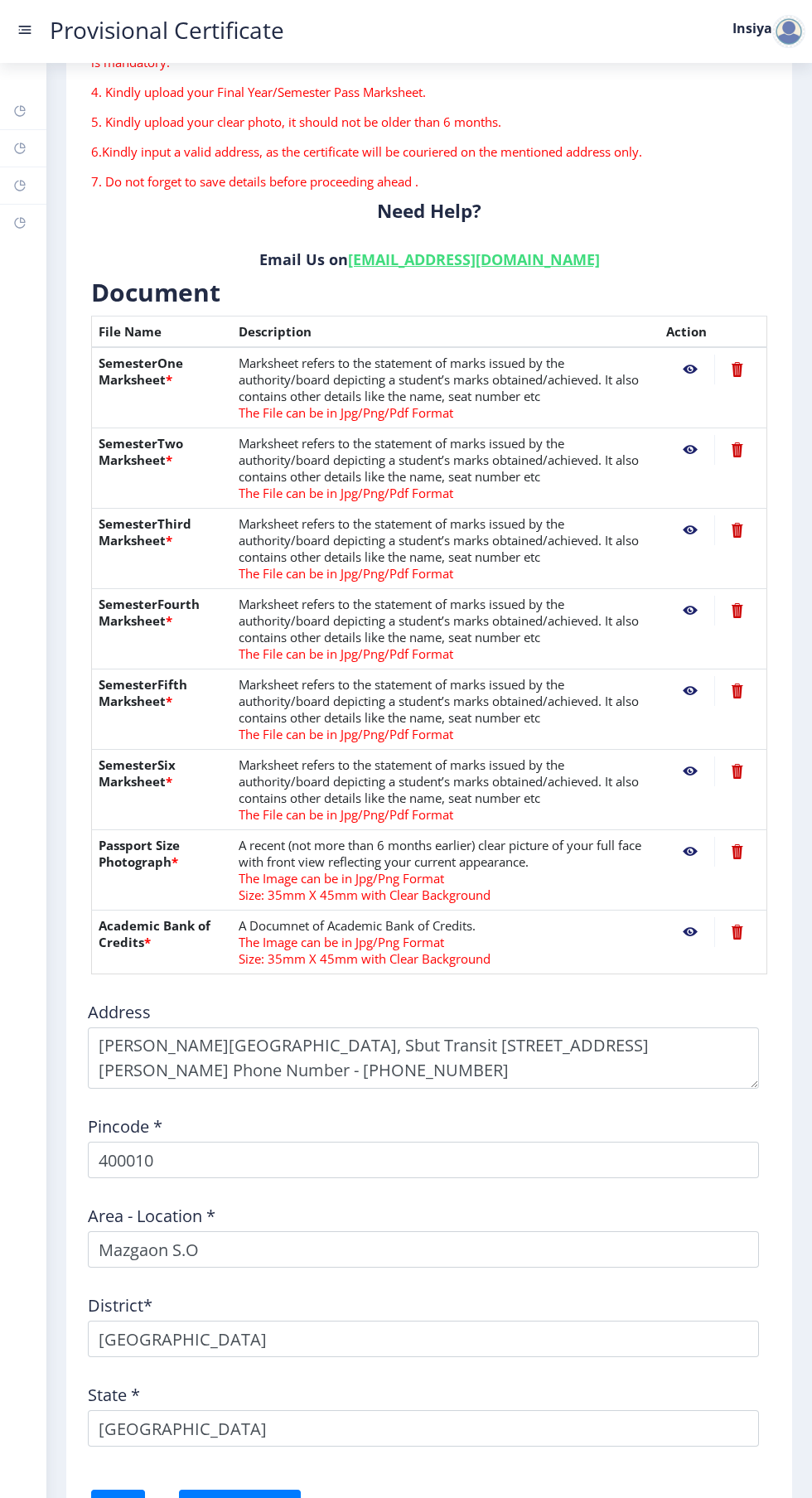
scroll to position [243, 0]
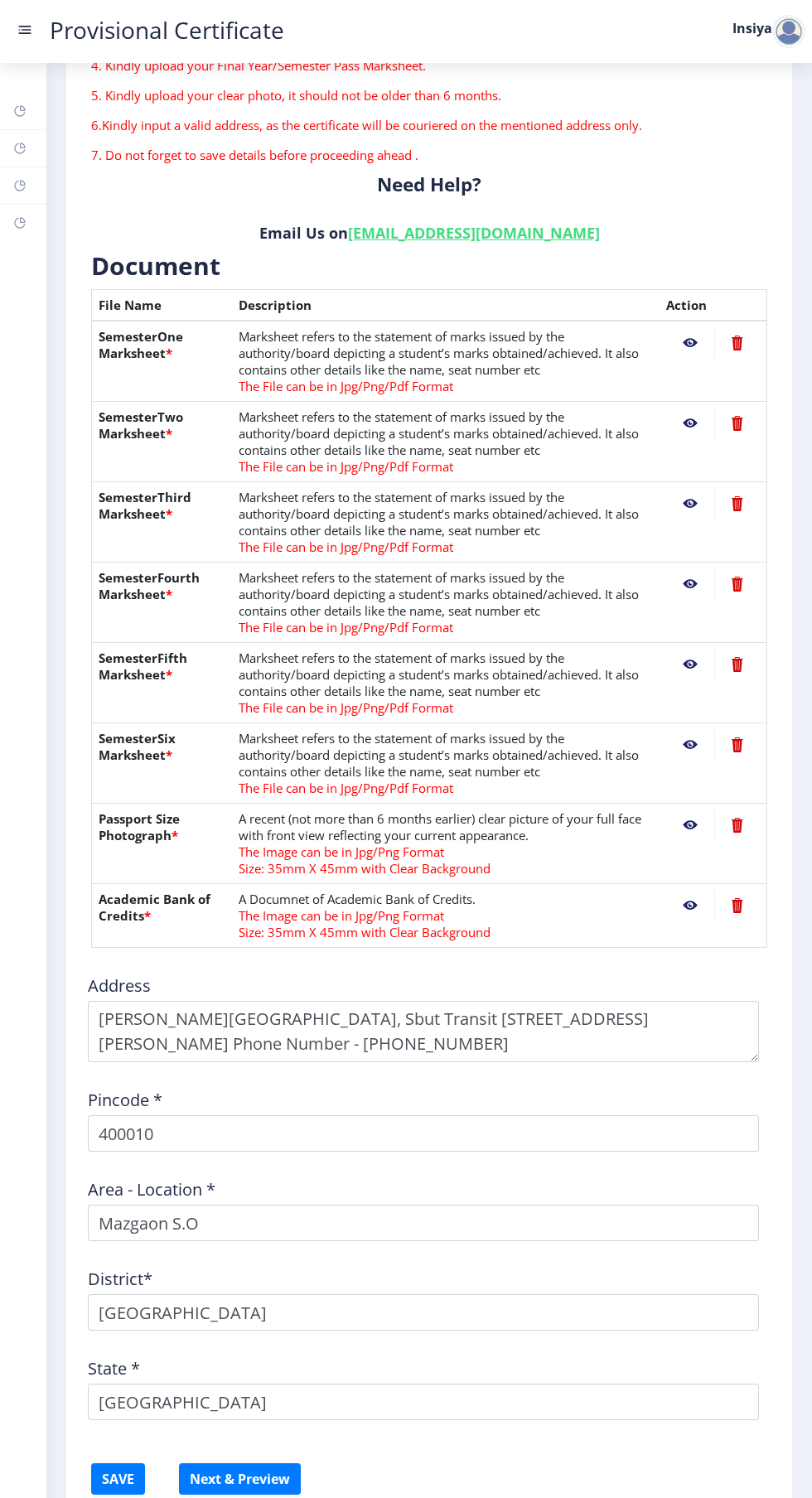
click at [116, 1497] on button "Previous ‍" at bounding box center [132, 1527] width 82 height 32
select select "A"
select select "March"
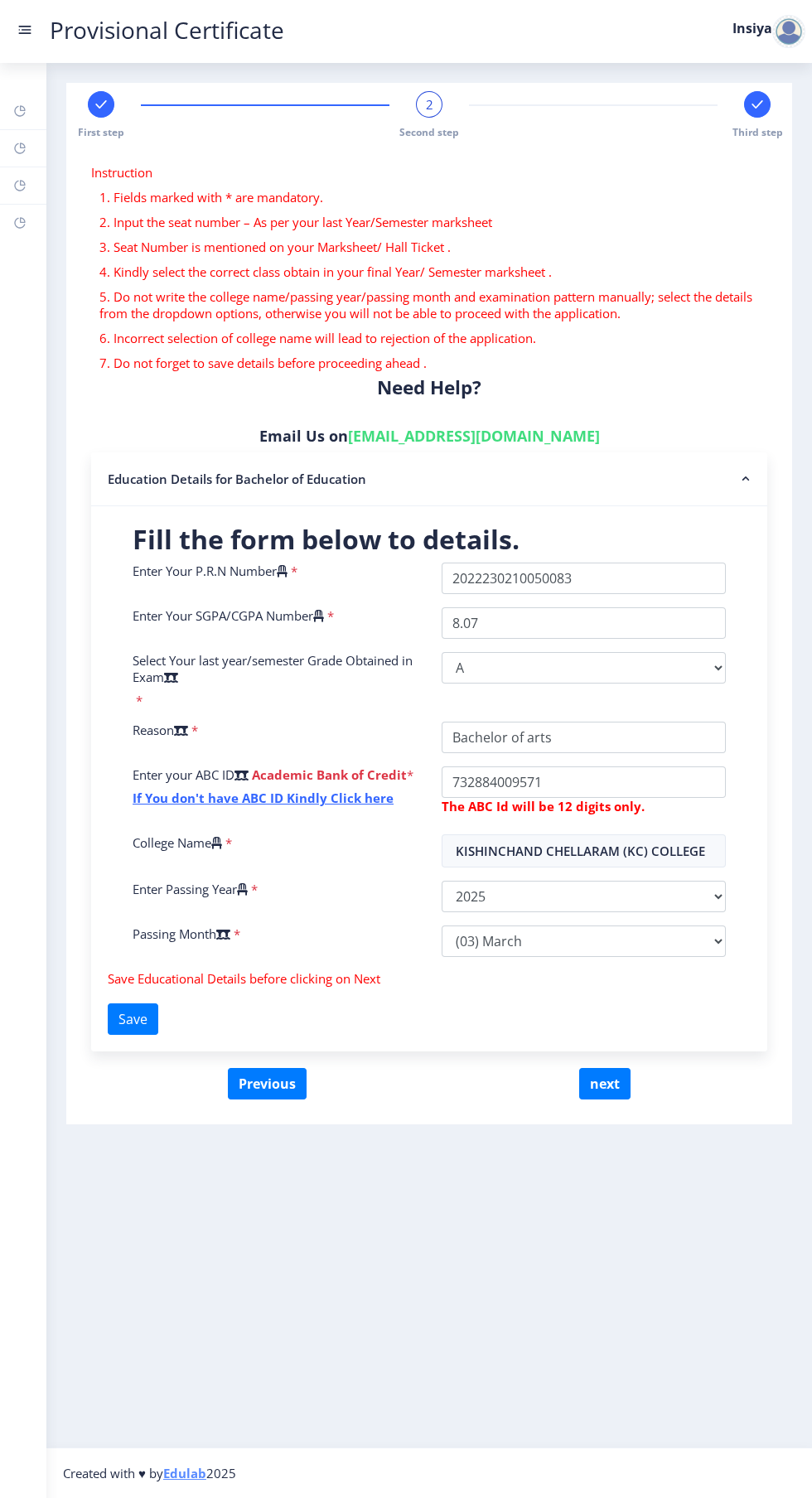
scroll to position [0, 0]
click at [291, 1086] on button "Previous" at bounding box center [267, 1084] width 79 height 32
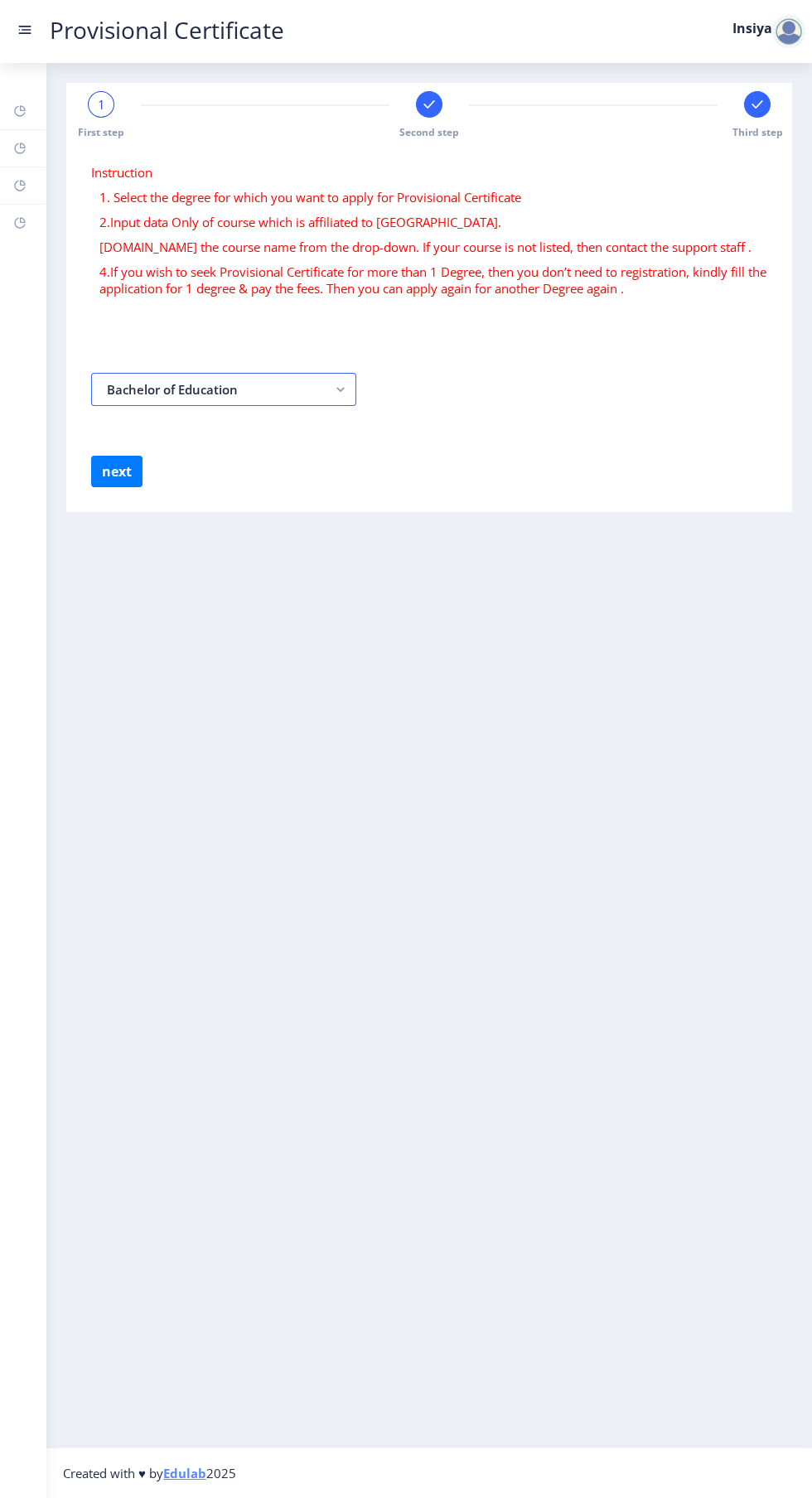
click at [340, 389] on rect "button" at bounding box center [341, 389] width 19 height 19
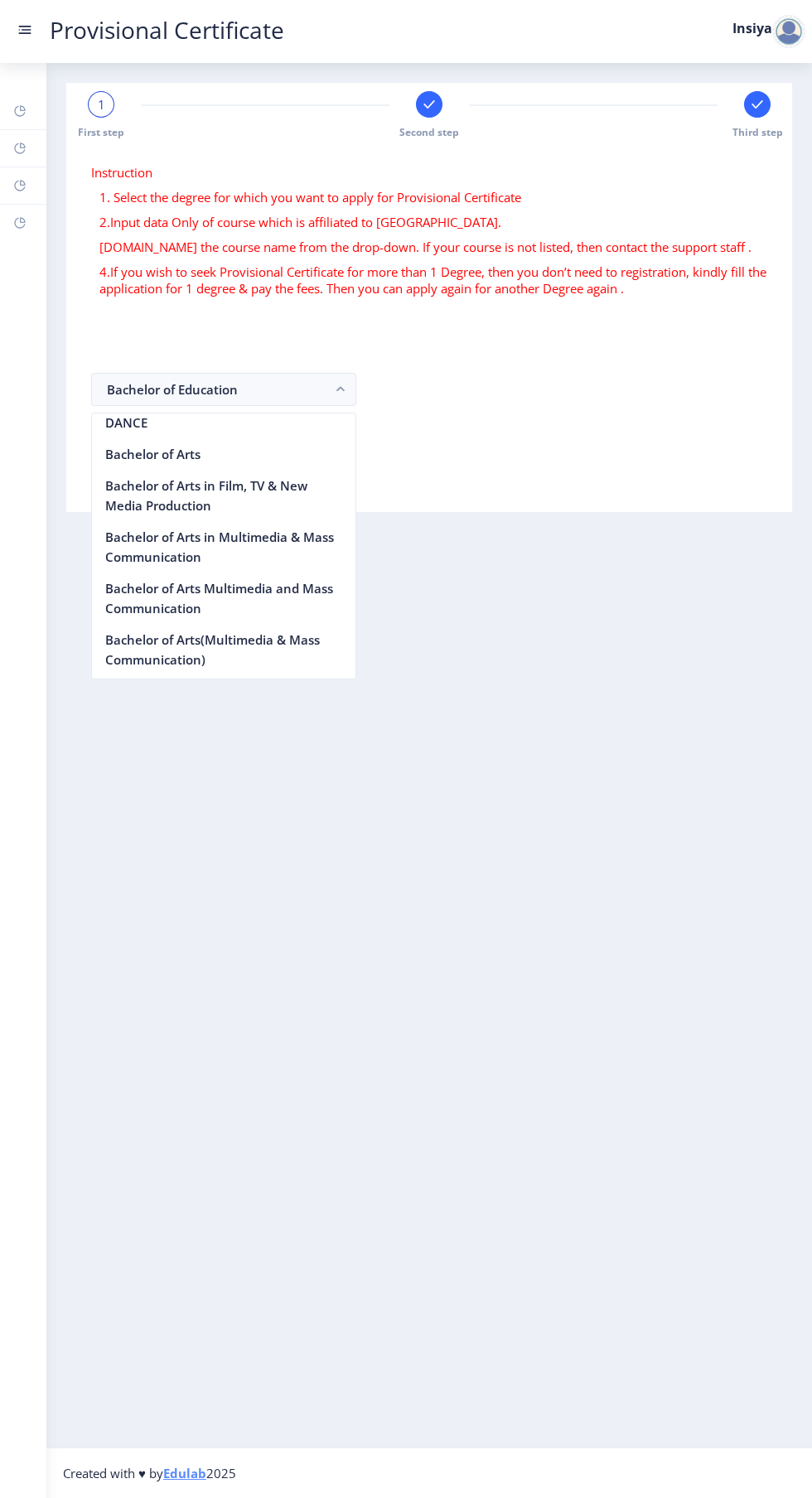
scroll to position [241, 0]
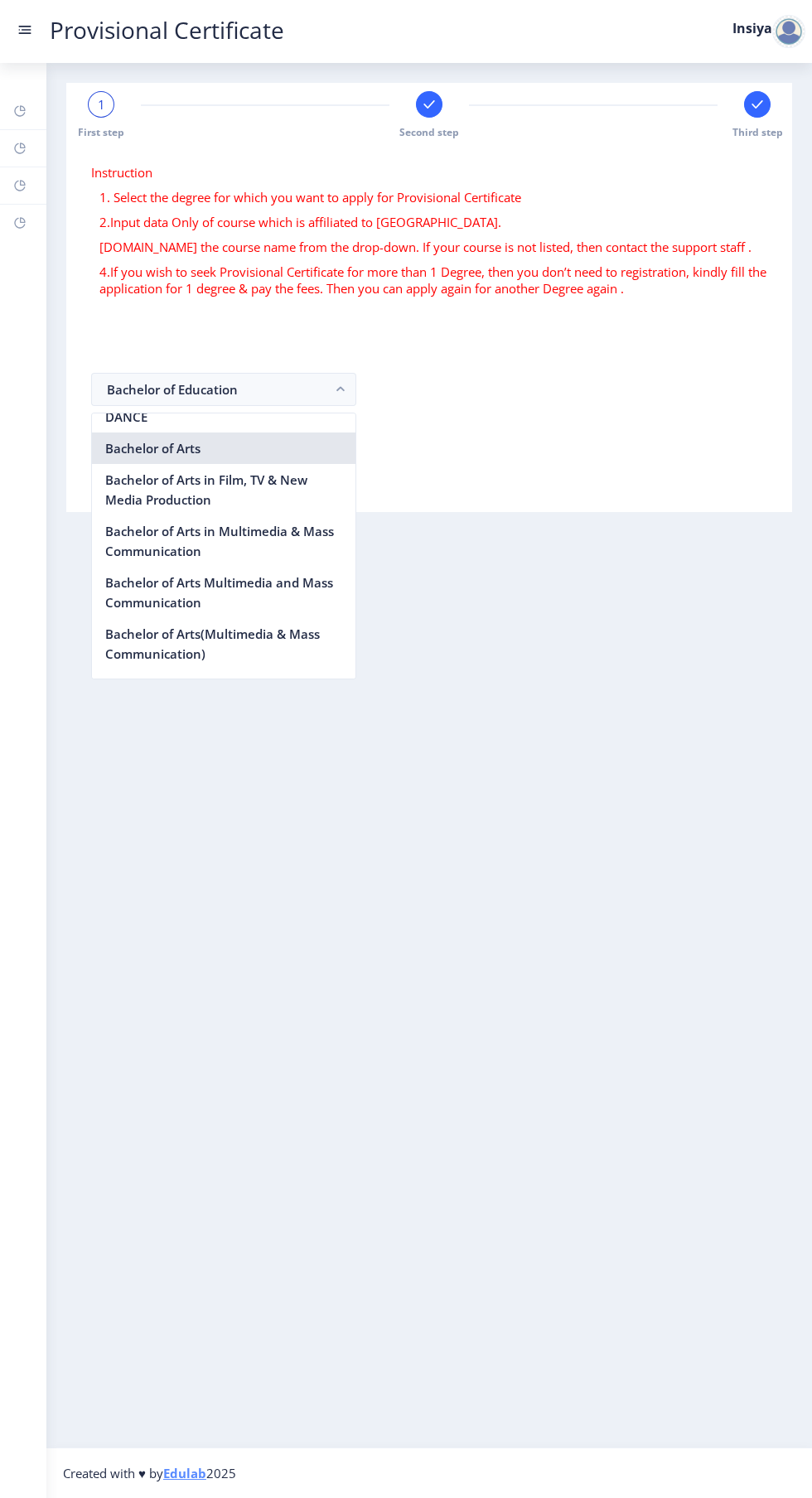
click at [171, 451] on nb-option "Bachelor of Arts" at bounding box center [224, 448] width 264 height 32
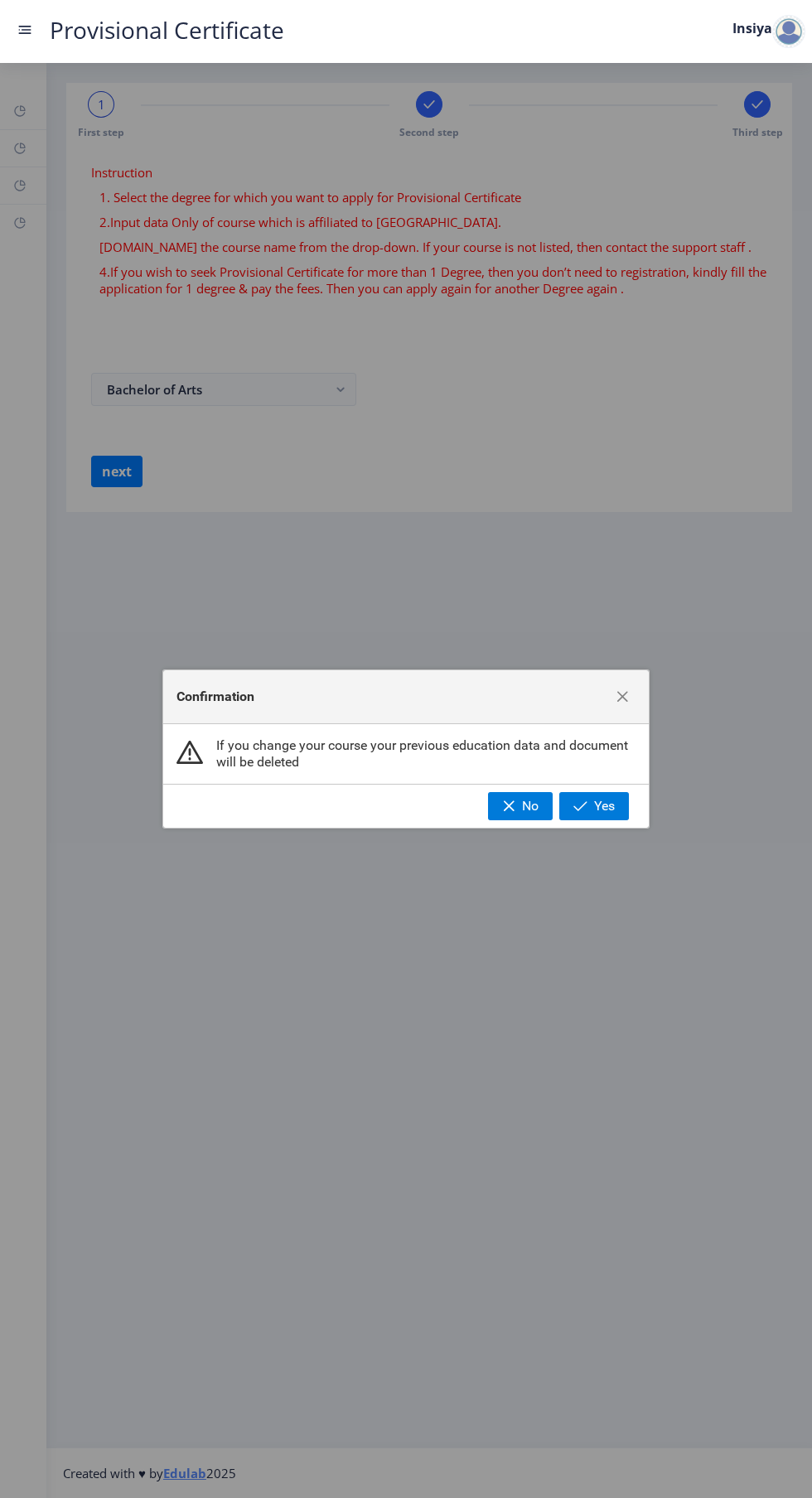
click at [604, 806] on span "Yes" at bounding box center [605, 806] width 21 height 15
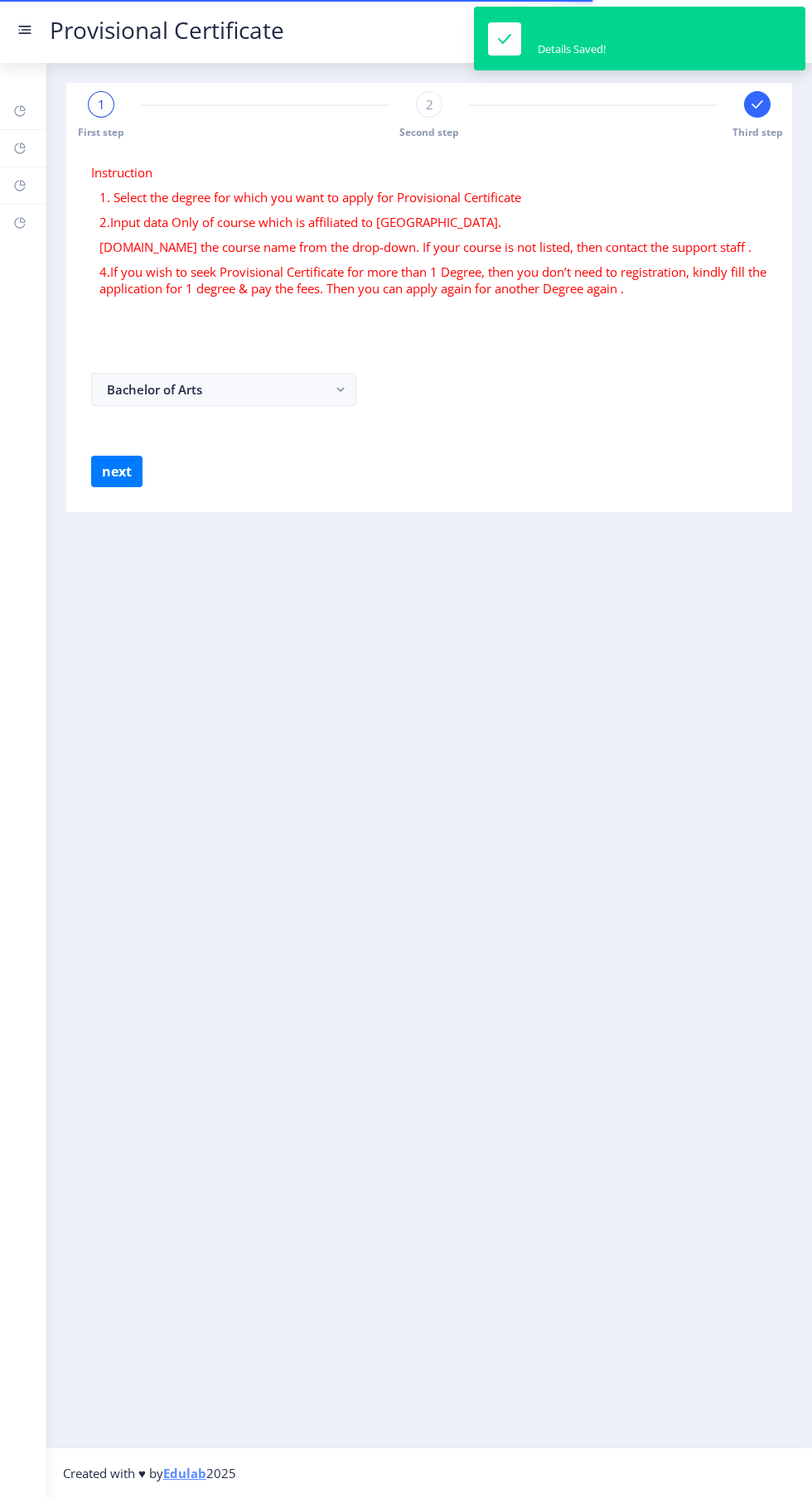
select select
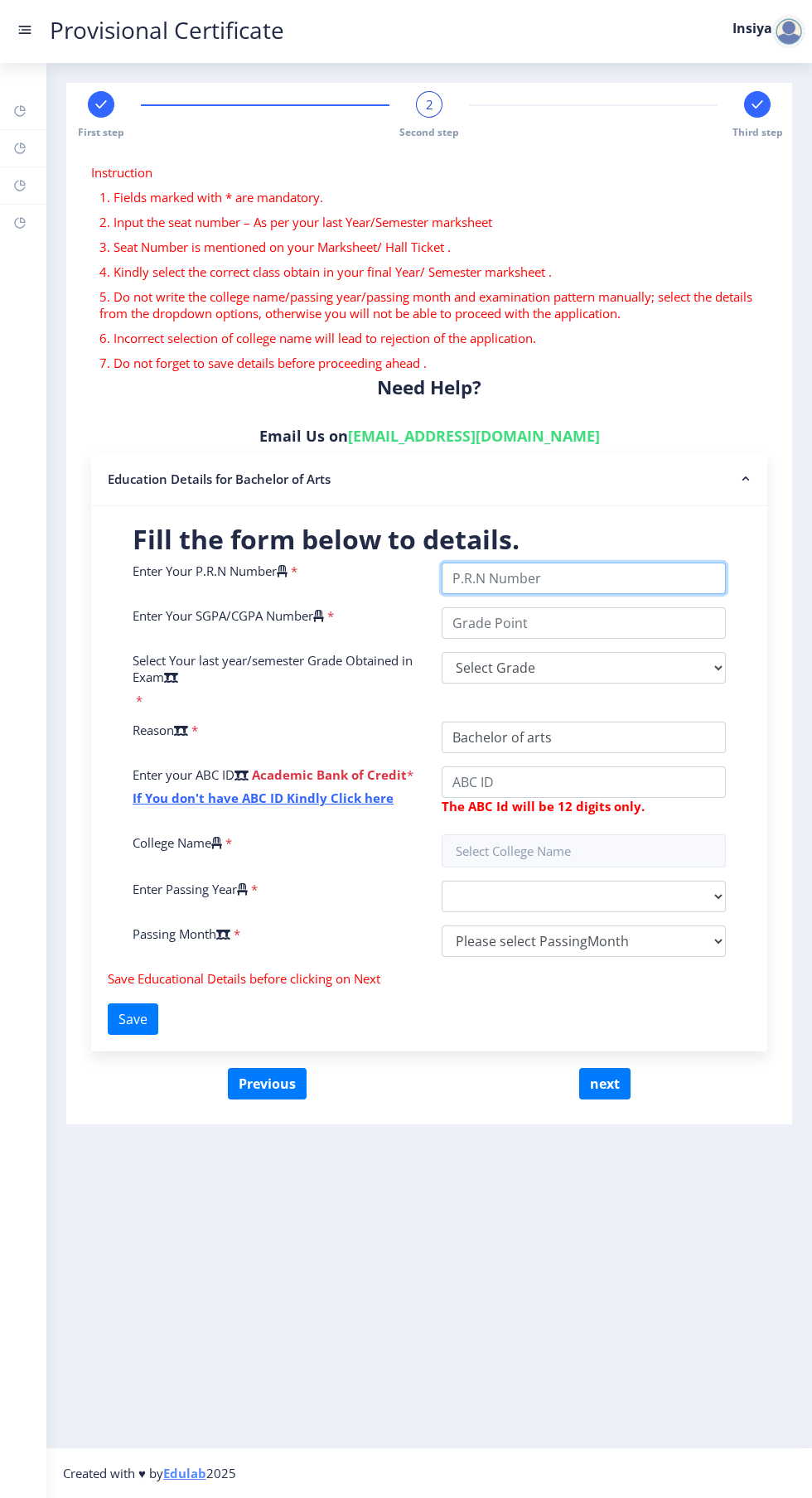
click at [614, 585] on input "Enter Your P.R.N Number" at bounding box center [583, 578] width 284 height 32
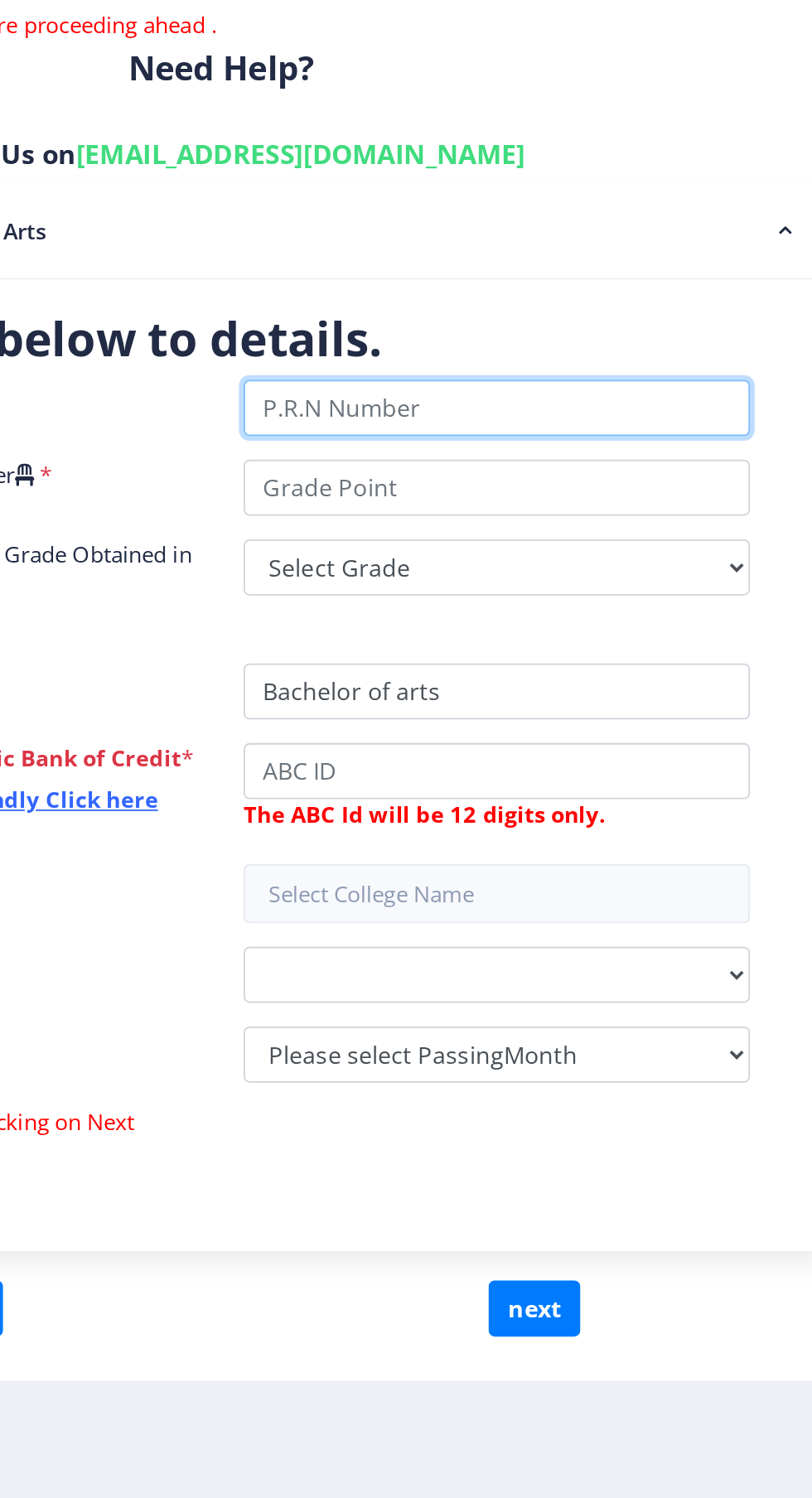
type input "2022230210050083"
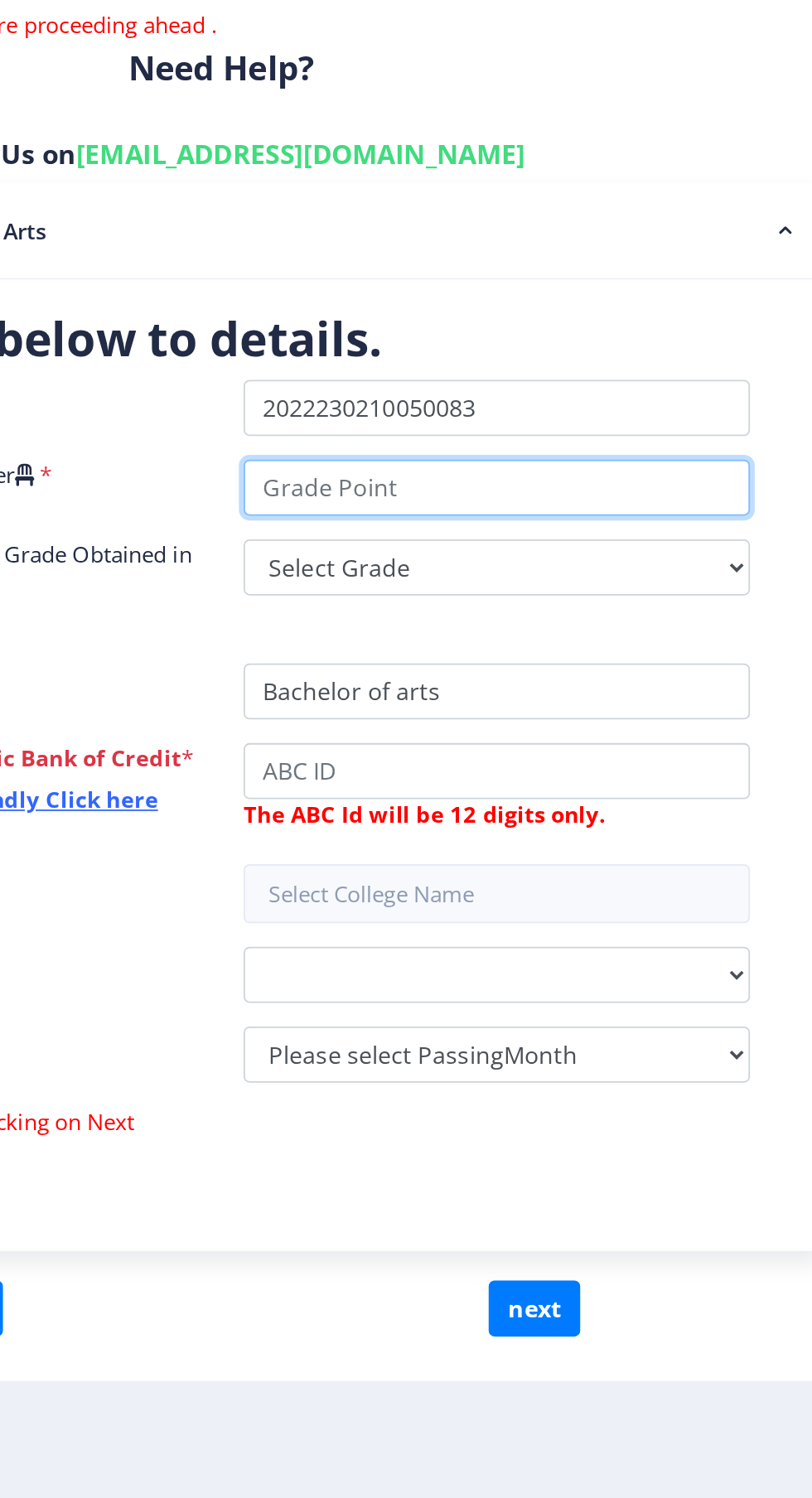
click at [657, 622] on input "Enter Your SGPA/CGPA Number" at bounding box center [583, 623] width 284 height 32
type input "8.07"
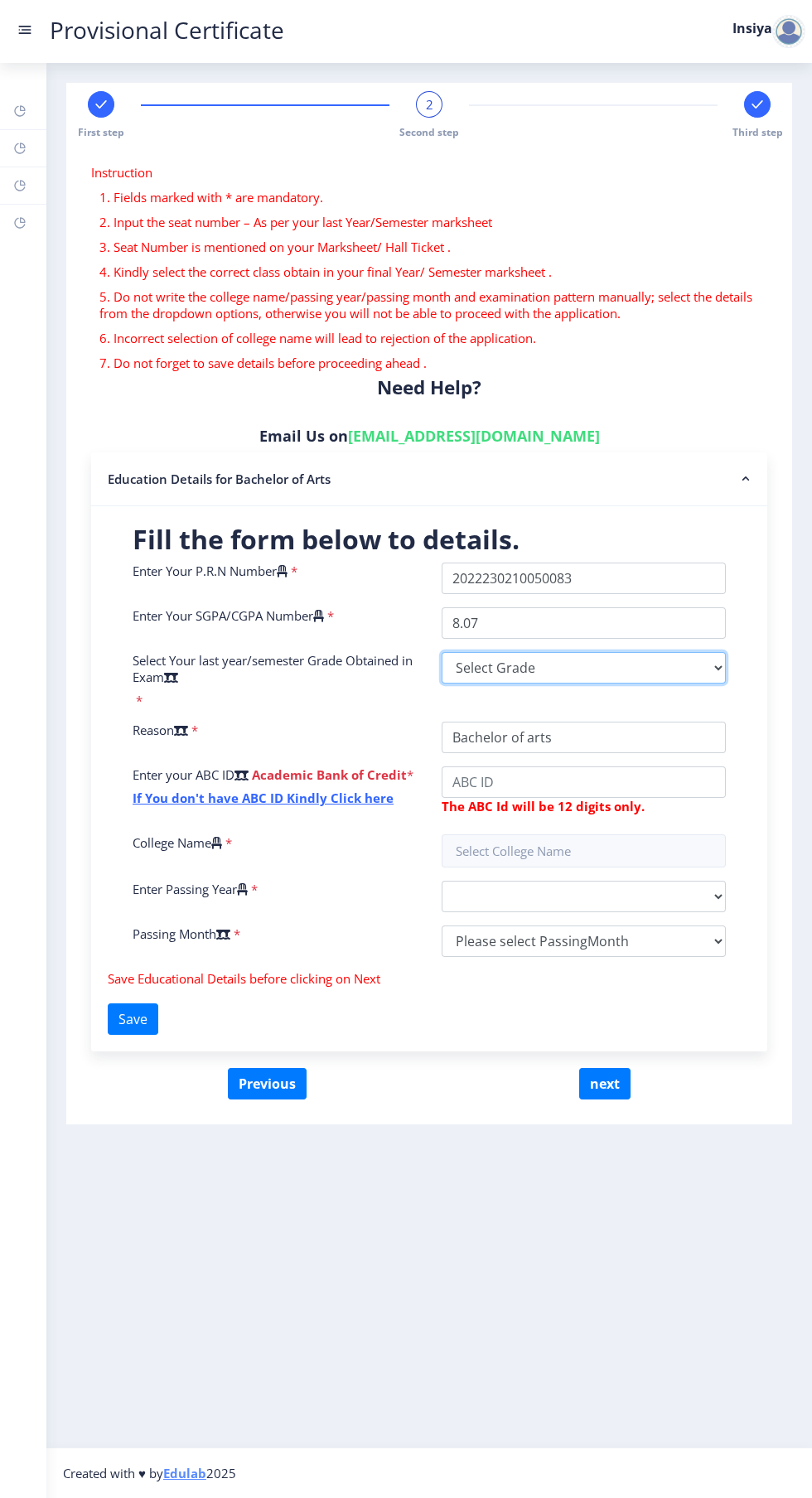
click at [541, 670] on select "Select Grade O A+ A B+ B C D F(Fail)" at bounding box center [583, 668] width 284 height 32
select select "A"
click at [441, 652] on select "Select Grade O A+ A B+ B C D F(Fail)" at bounding box center [583, 668] width 284 height 32
click at [598, 777] on input "College Name" at bounding box center [583, 782] width 284 height 32
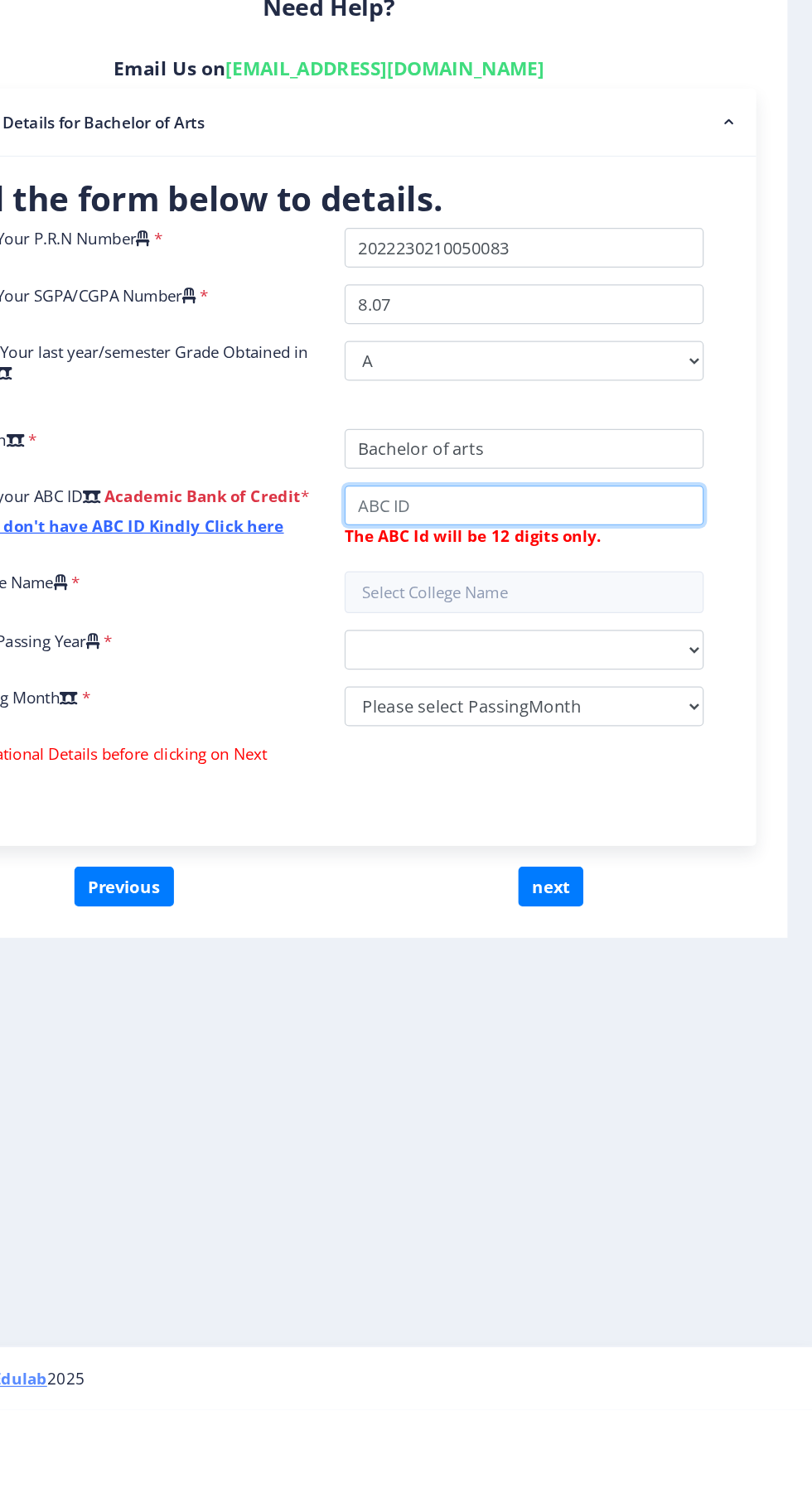
type input "Application"
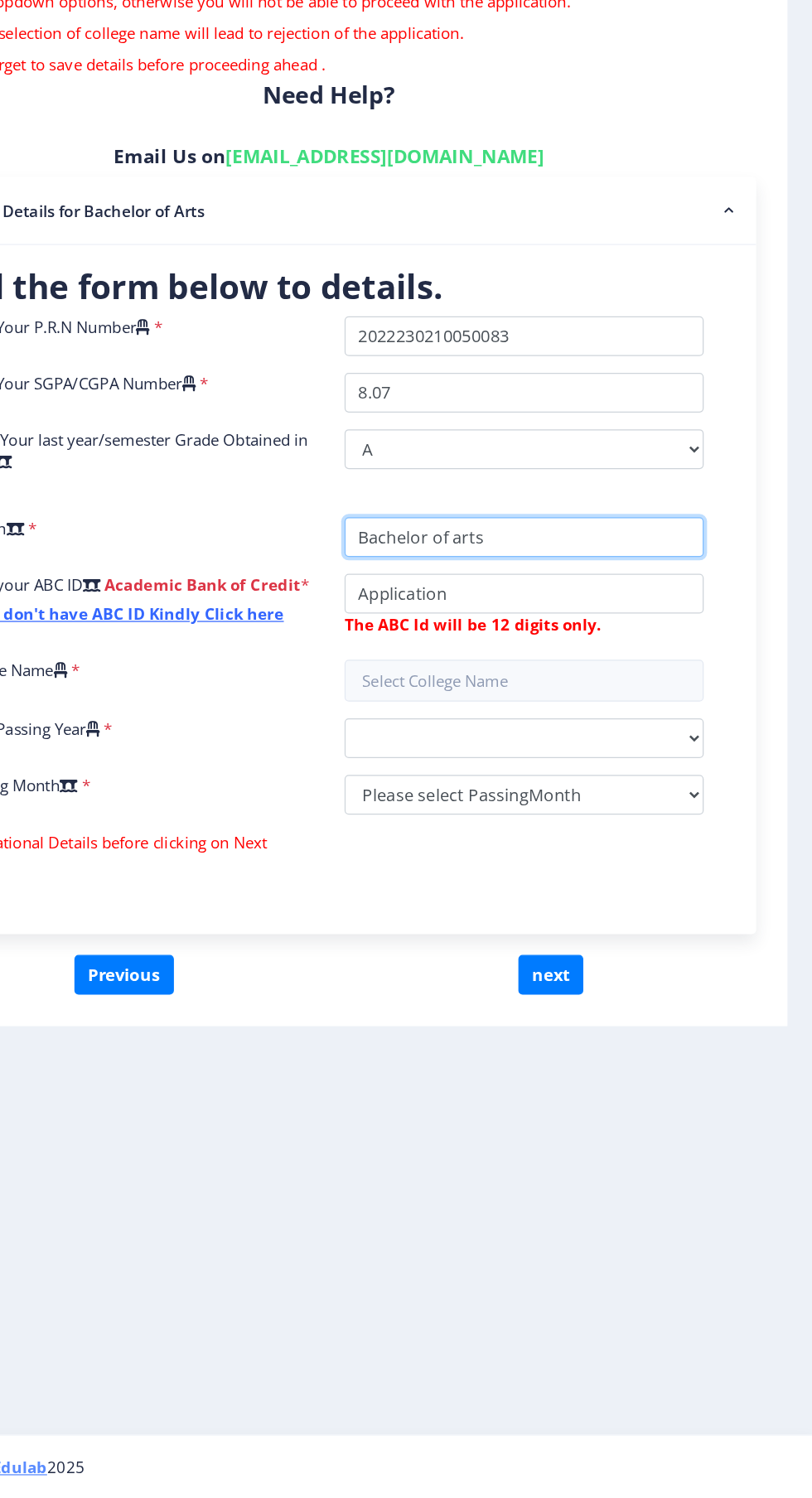
click at [597, 735] on input "College Name" at bounding box center [583, 738] width 284 height 32
type input "B"
click at [686, 729] on input "College Name" at bounding box center [583, 738] width 284 height 32
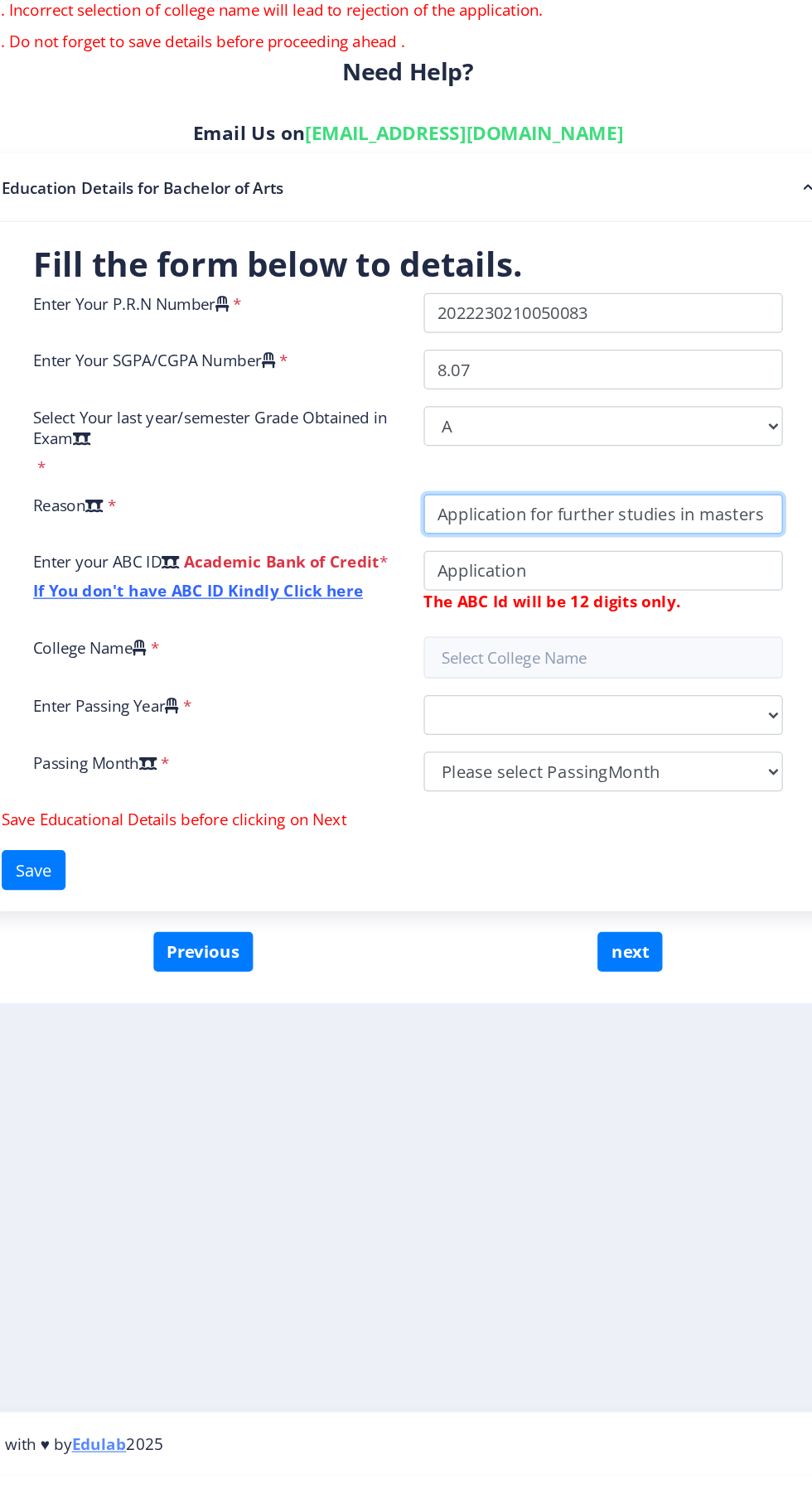
type input "Application for further studies in masters"
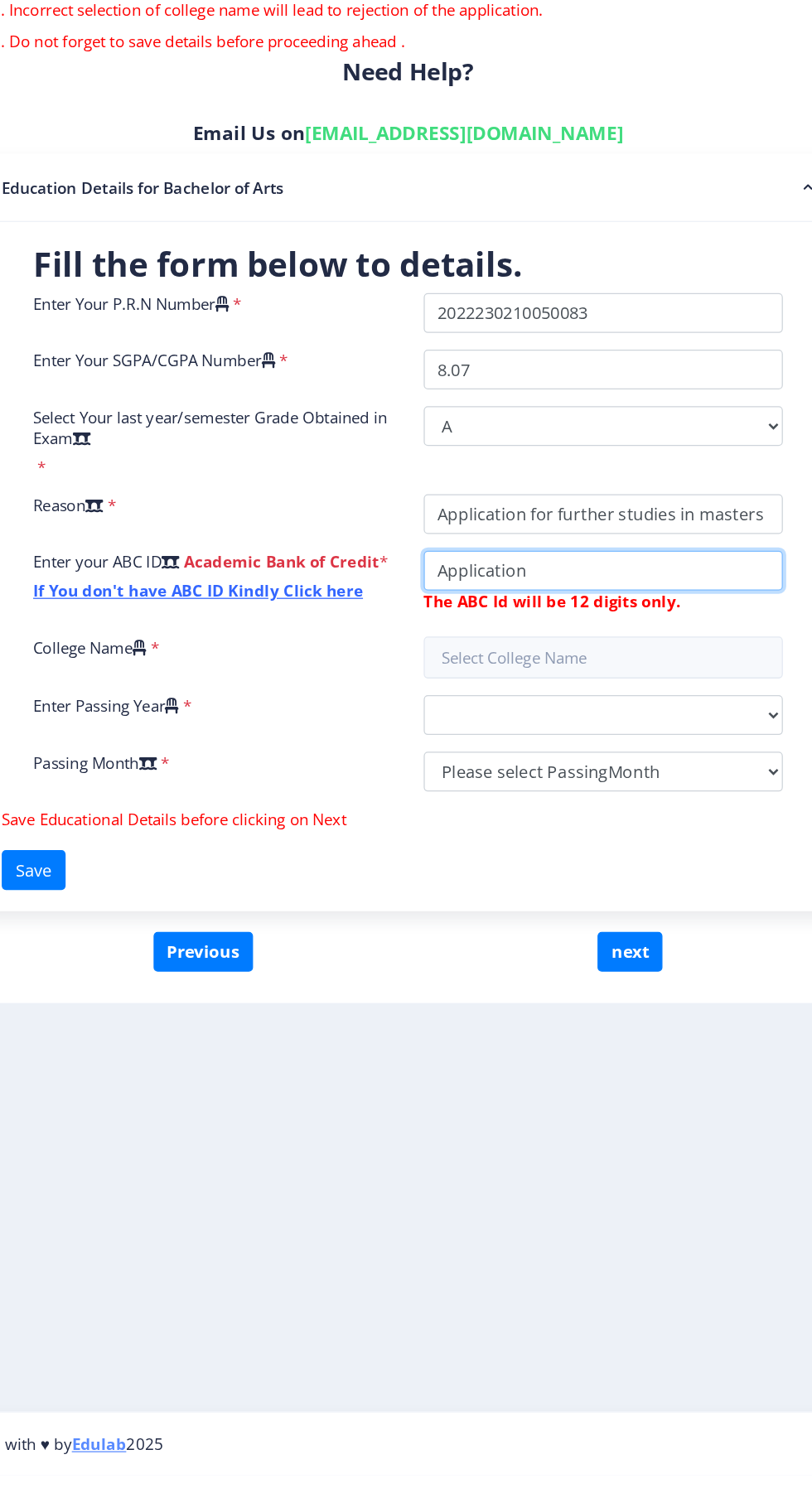
click at [527, 785] on input "College Name" at bounding box center [583, 782] width 284 height 32
click at [532, 777] on input "College Name" at bounding box center [583, 782] width 284 height 32
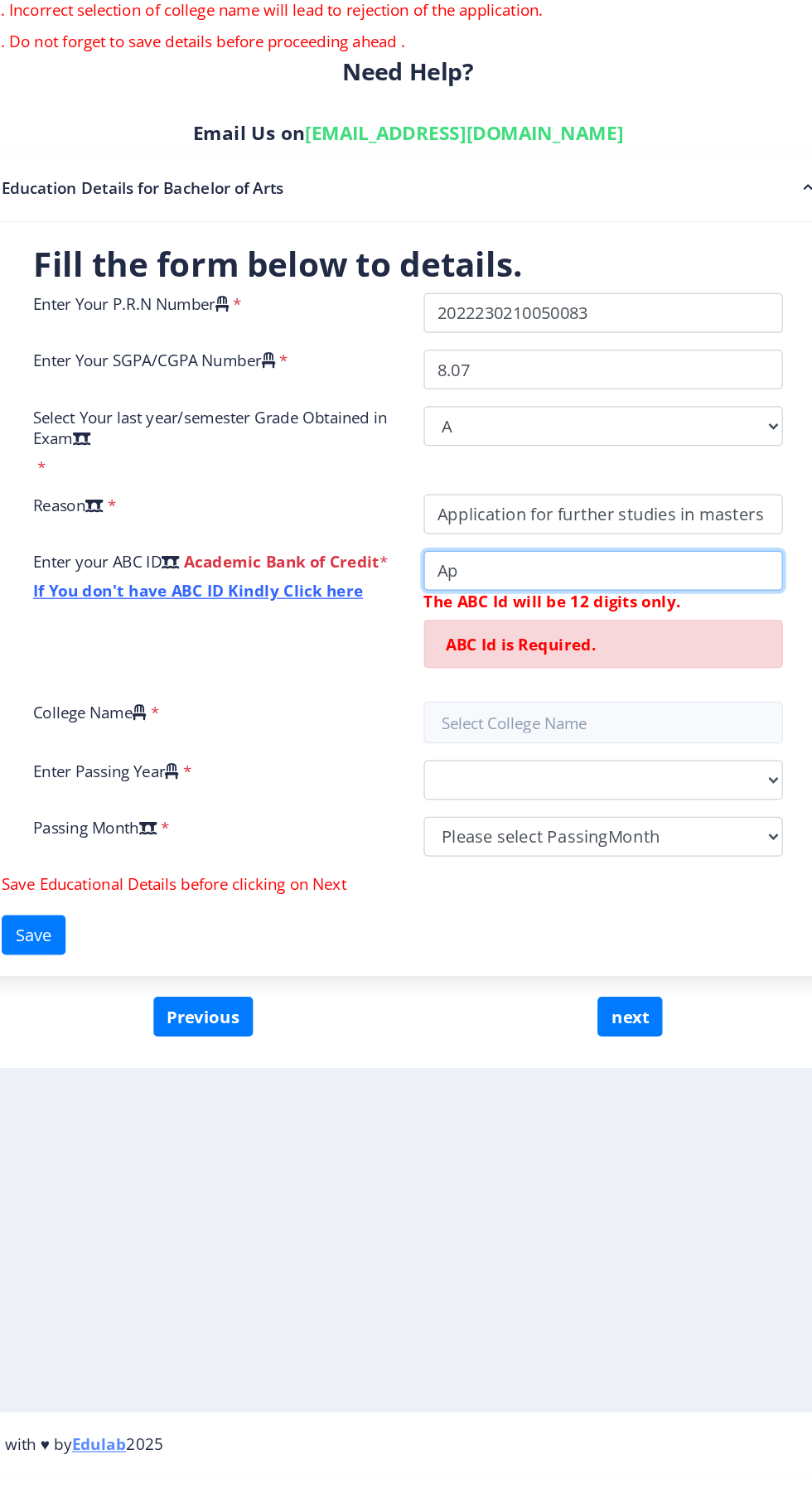
type input "A"
click at [549, 904] on input "text" at bounding box center [583, 903] width 284 height 33
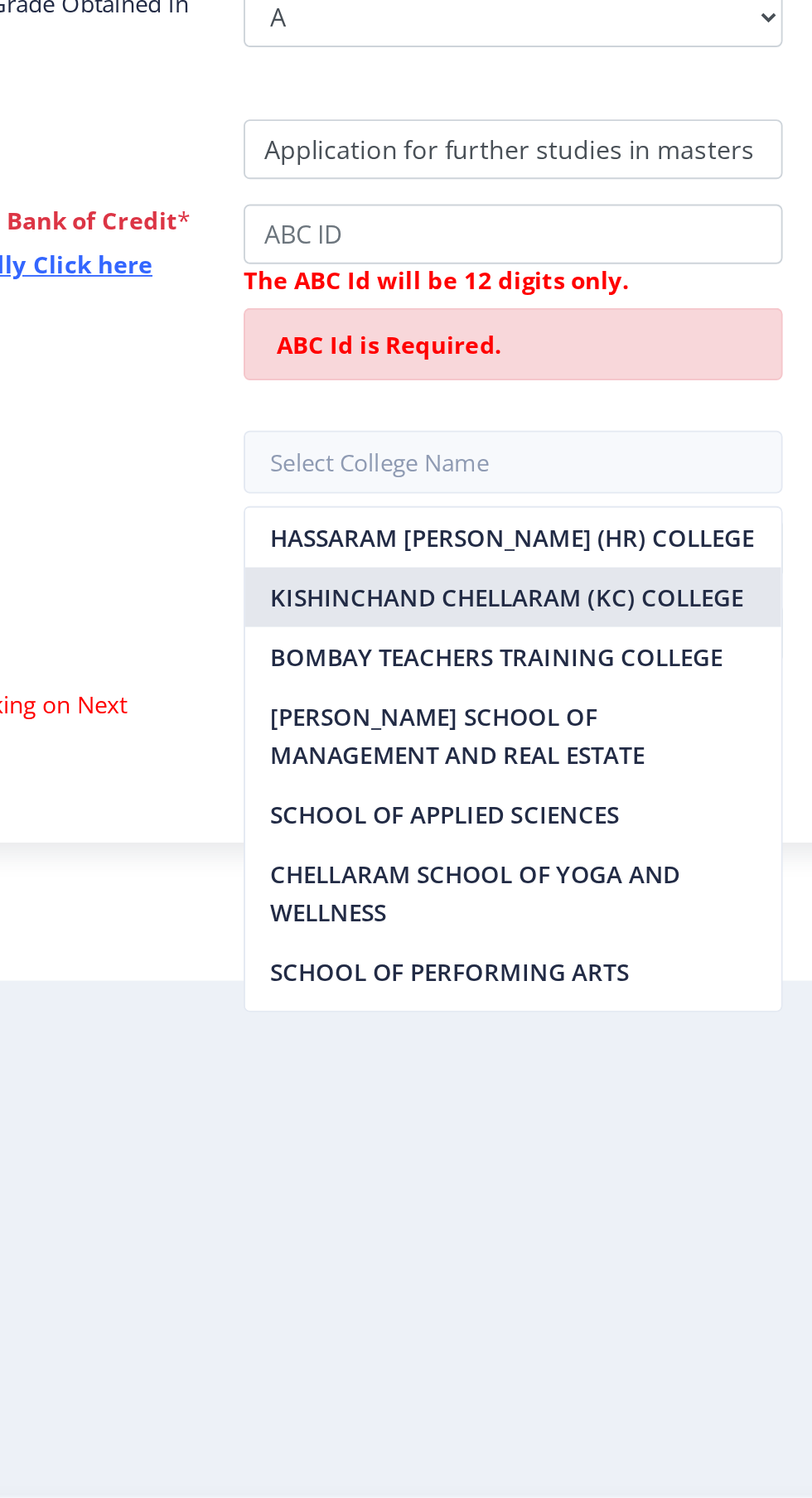
click at [652, 977] on nb-option "KISHINCHAND CHELLARAM (KC) COLLEGE" at bounding box center [583, 974] width 282 height 32
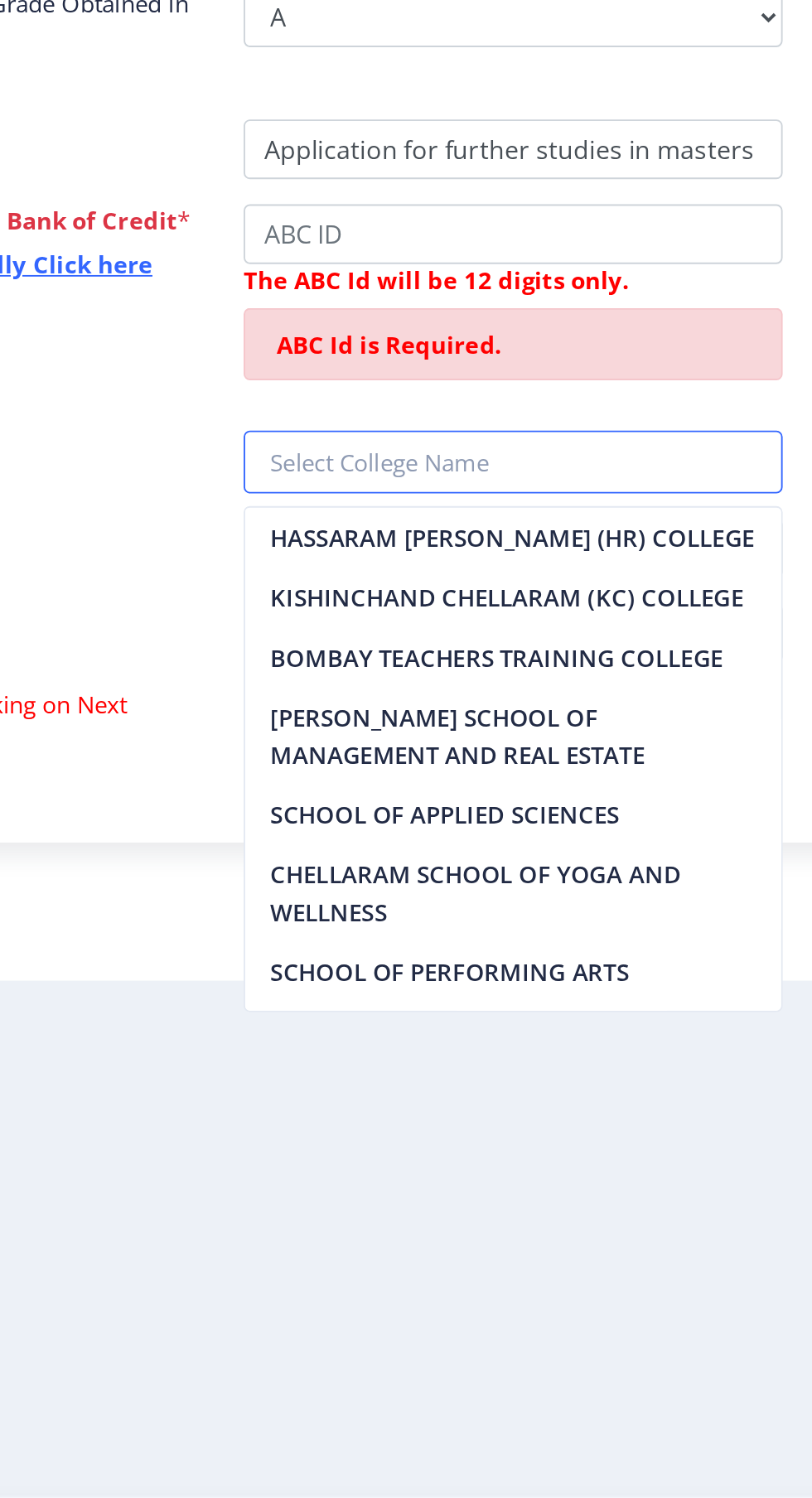
type input "KISHINCHAND CHELLARAM (KC) COLLEGE"
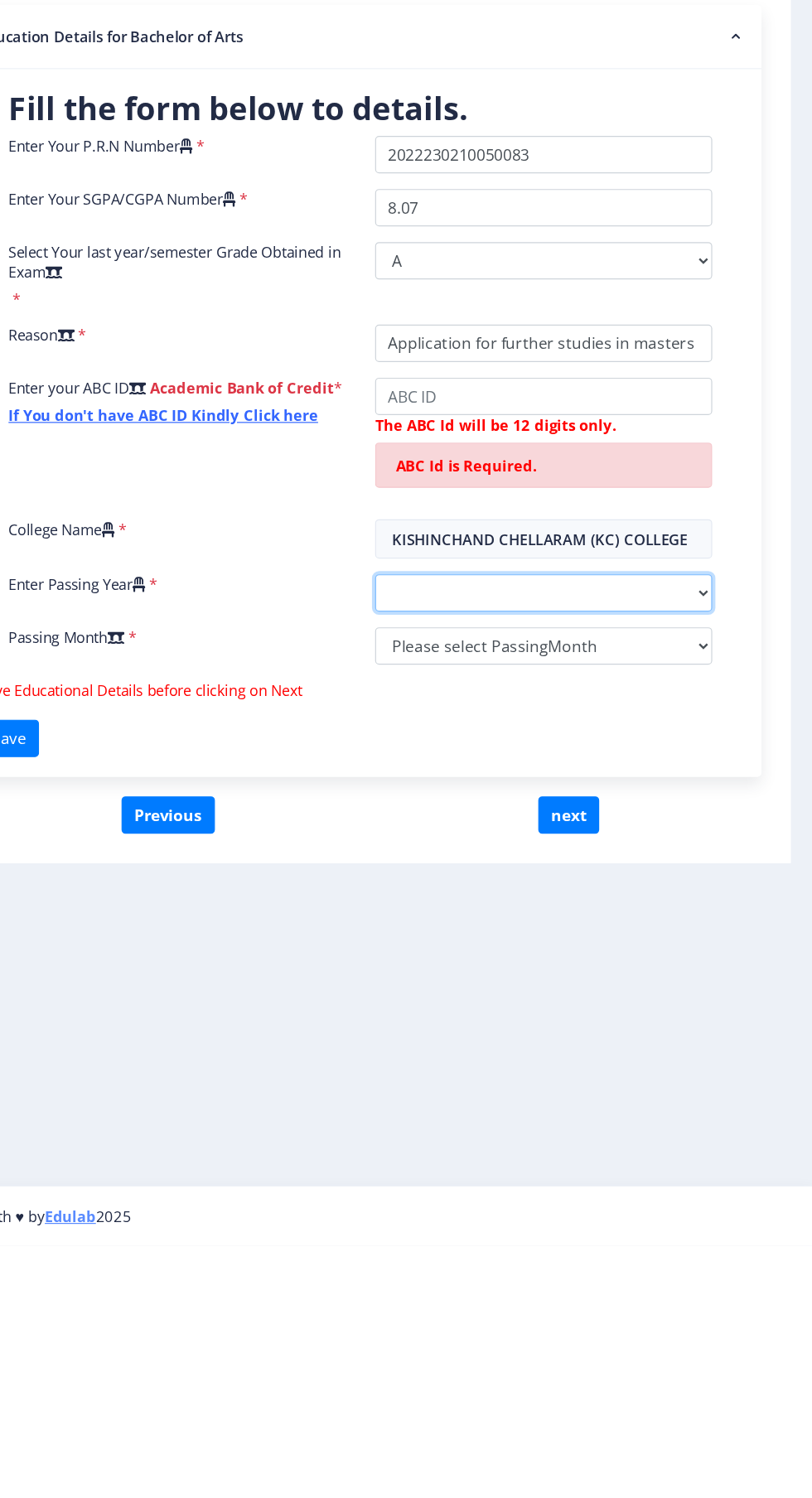
click at [686, 945] on select "2025 2024 2023 2022 2021 2020 2019 2018 2017 2016 2015 2014 2013 2012 2011 2010…" at bounding box center [583, 948] width 284 height 32
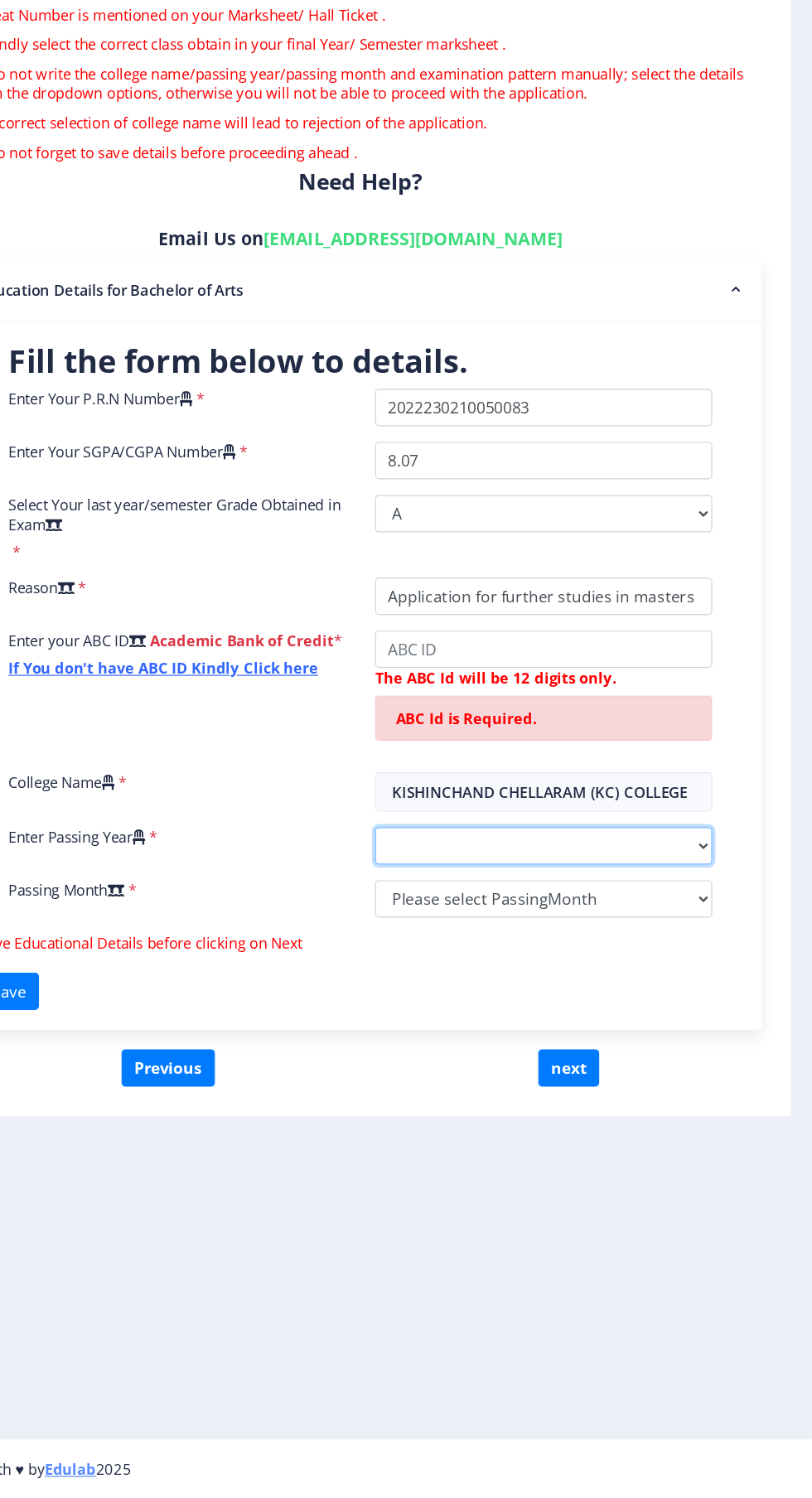
select select "2025"
click at [441, 932] on select "2025 2024 2023 2022 2021 2020 2019 2018 2017 2016 2015 2014 2013 2012 2011 2010…" at bounding box center [583, 948] width 284 height 32
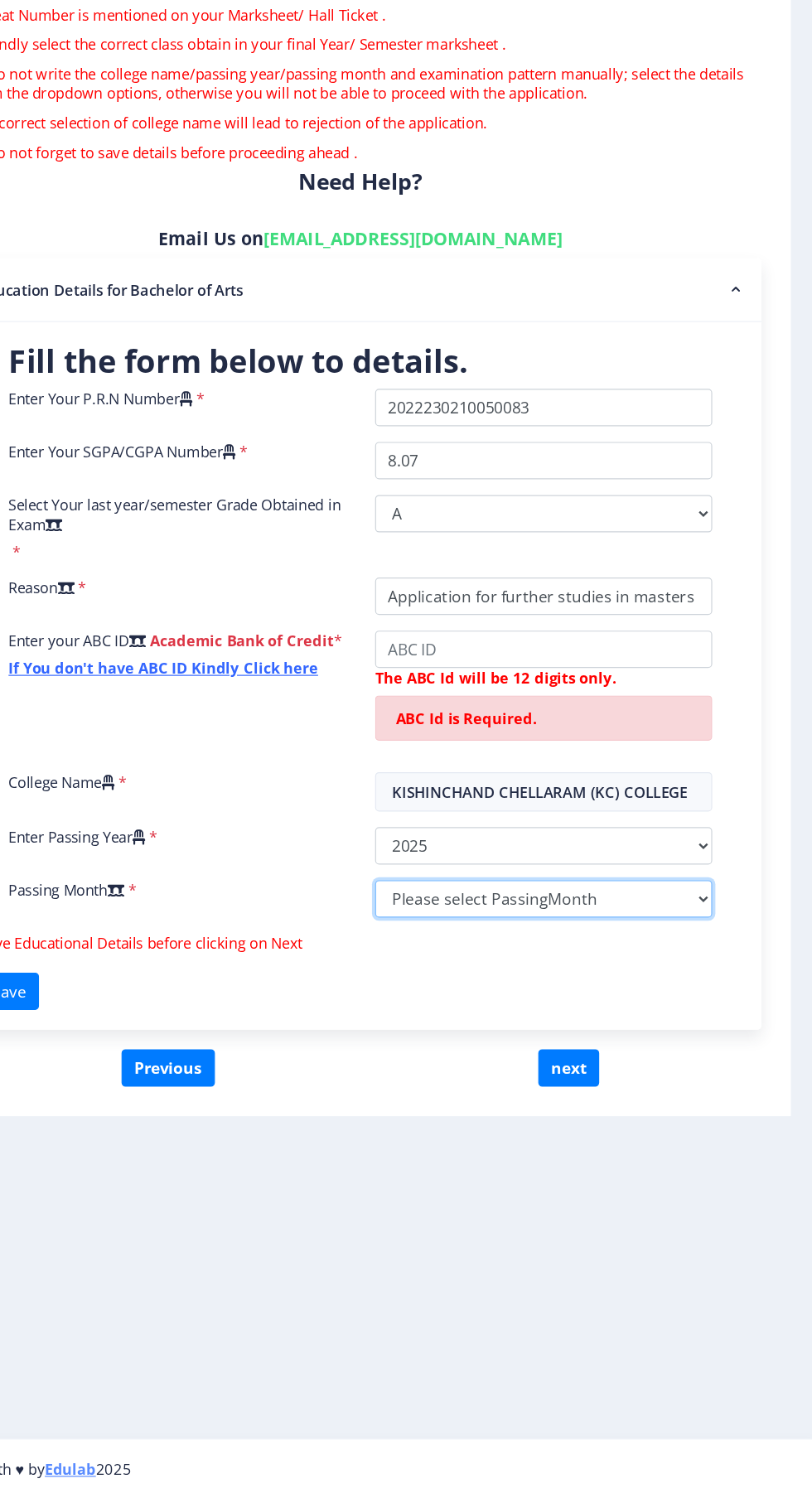
click at [708, 980] on select "Please select PassingMonth (01) January (02) February (03) March (04) April (05…" at bounding box center [583, 993] width 284 height 32
select select "March"
click at [441, 977] on select "Please select PassingMonth (01) January (02) February (03) March (04) April (05…" at bounding box center [583, 993] width 284 height 32
click at [624, 854] on div "ABC Id is Required." at bounding box center [583, 840] width 284 height 38
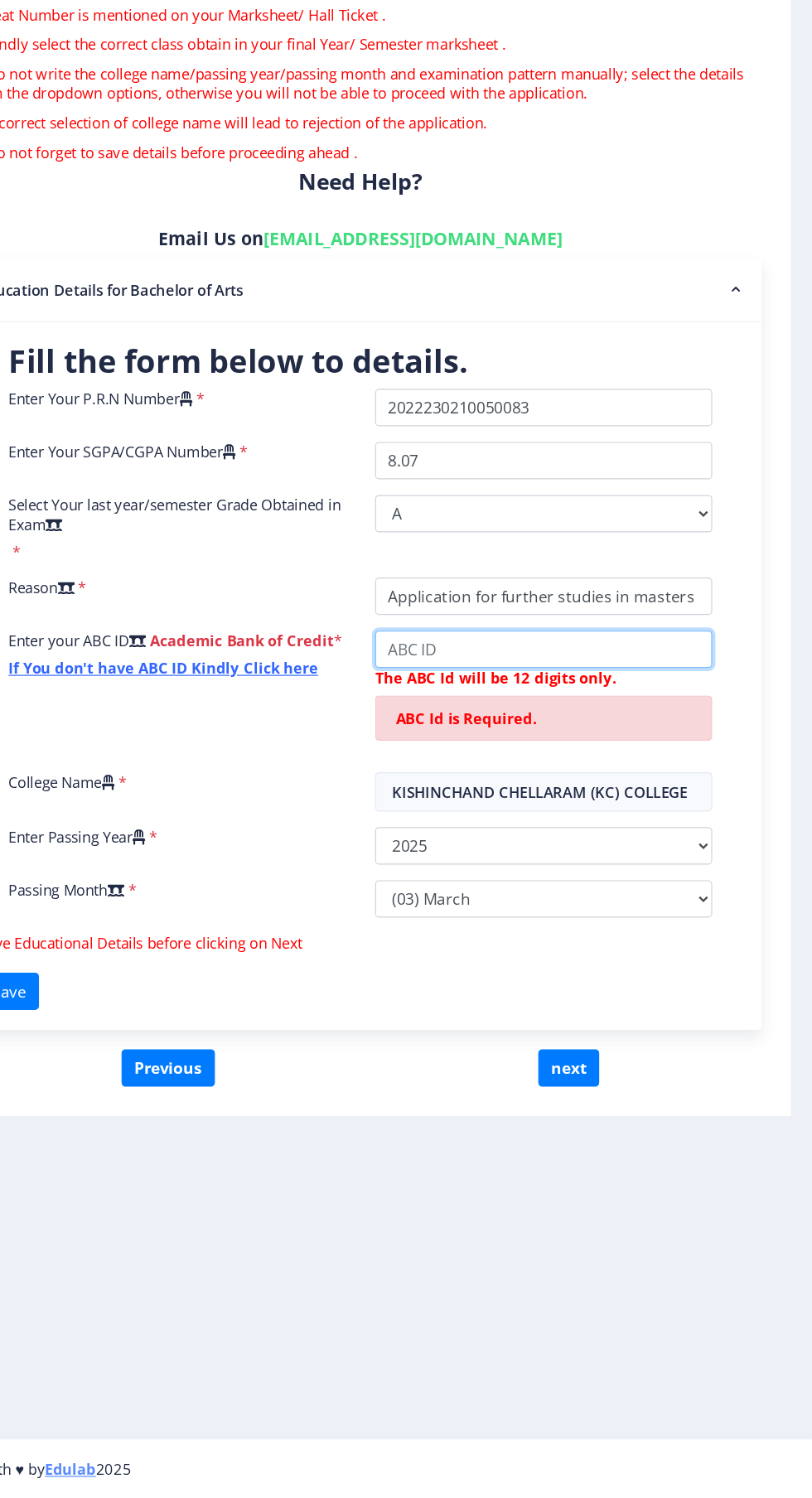
click at [576, 789] on input "College Name" at bounding box center [583, 782] width 284 height 32
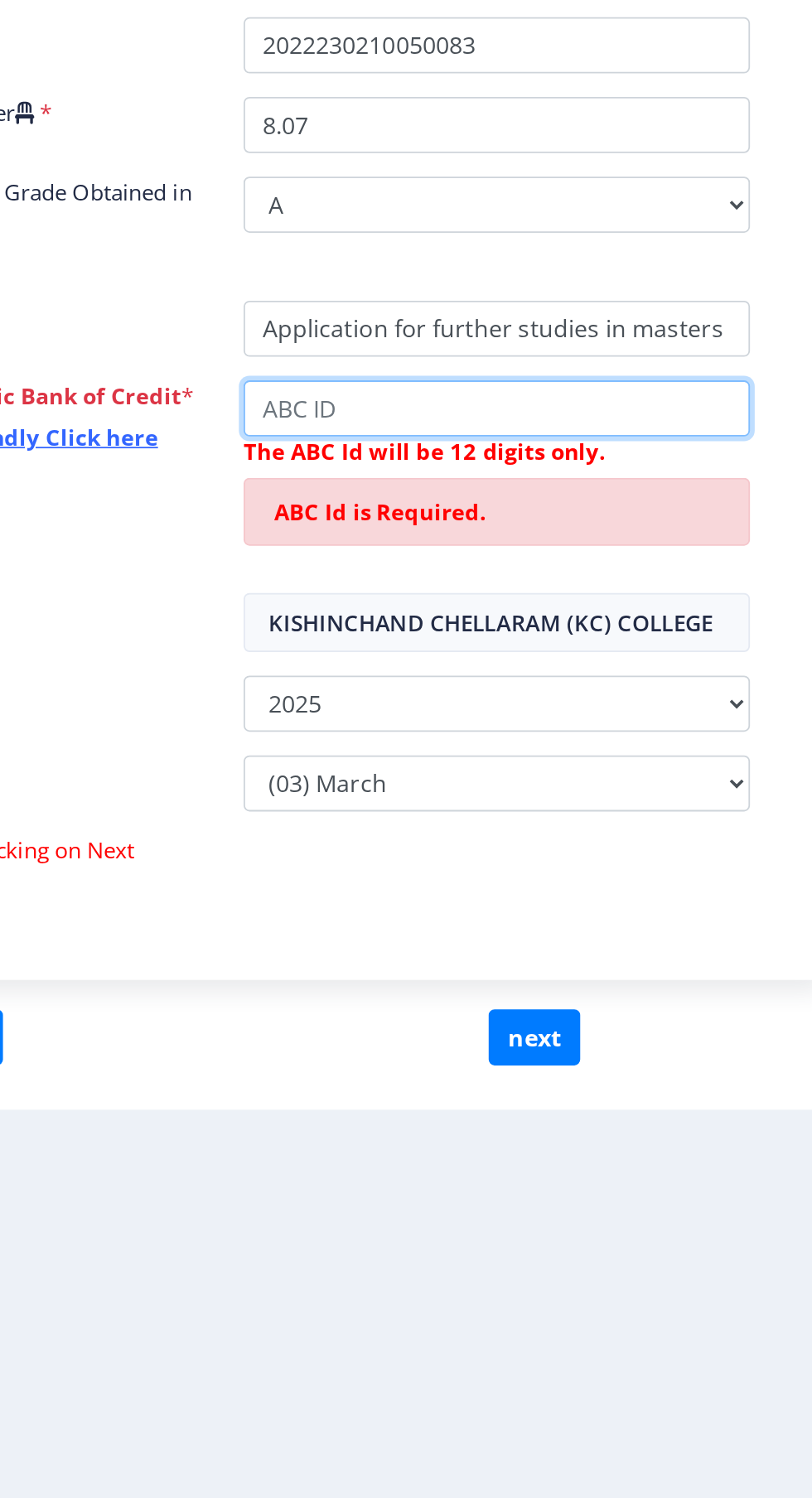
type input "732884009571"
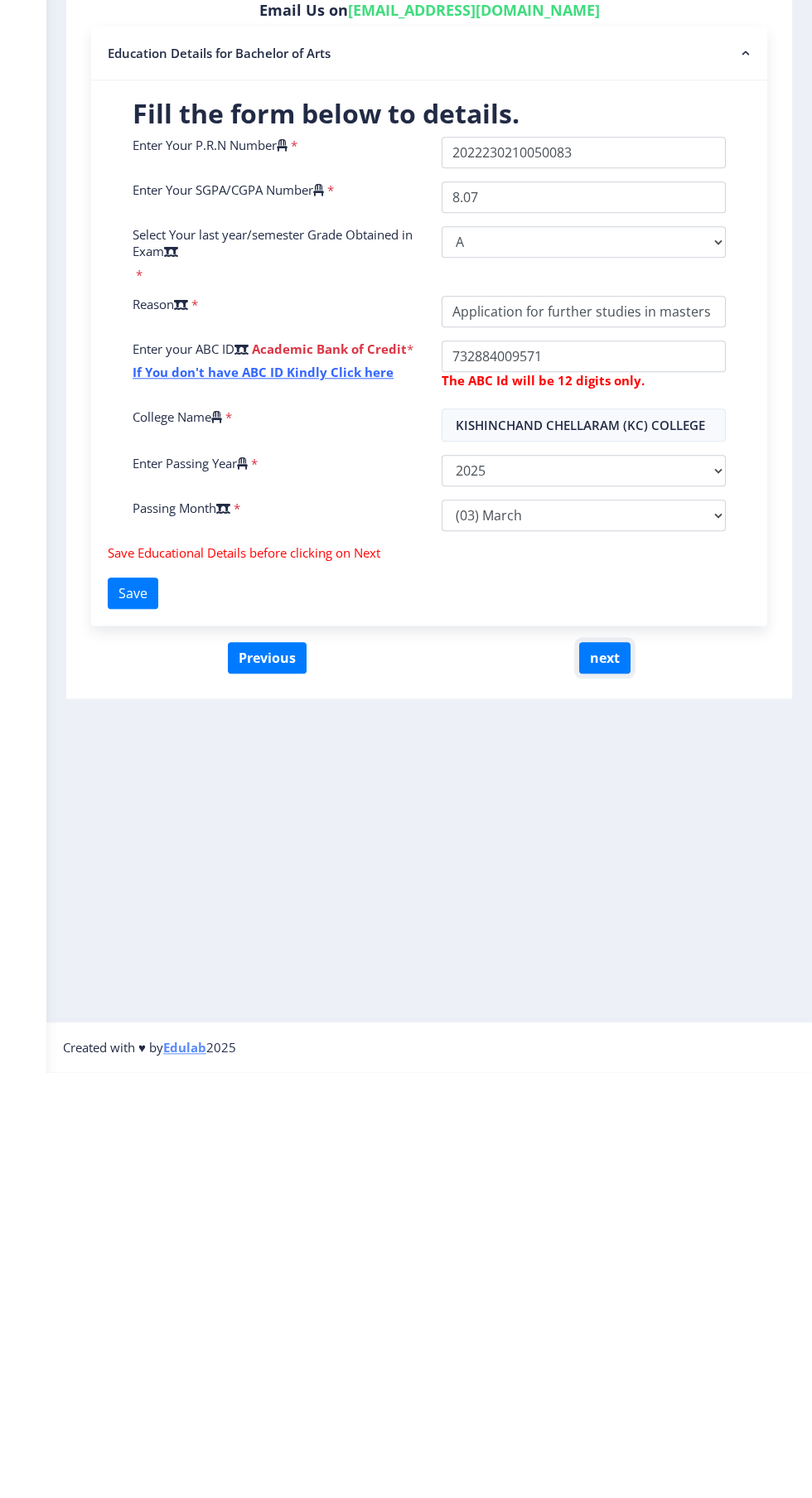
click at [608, 1085] on button "next" at bounding box center [605, 1084] width 51 height 32
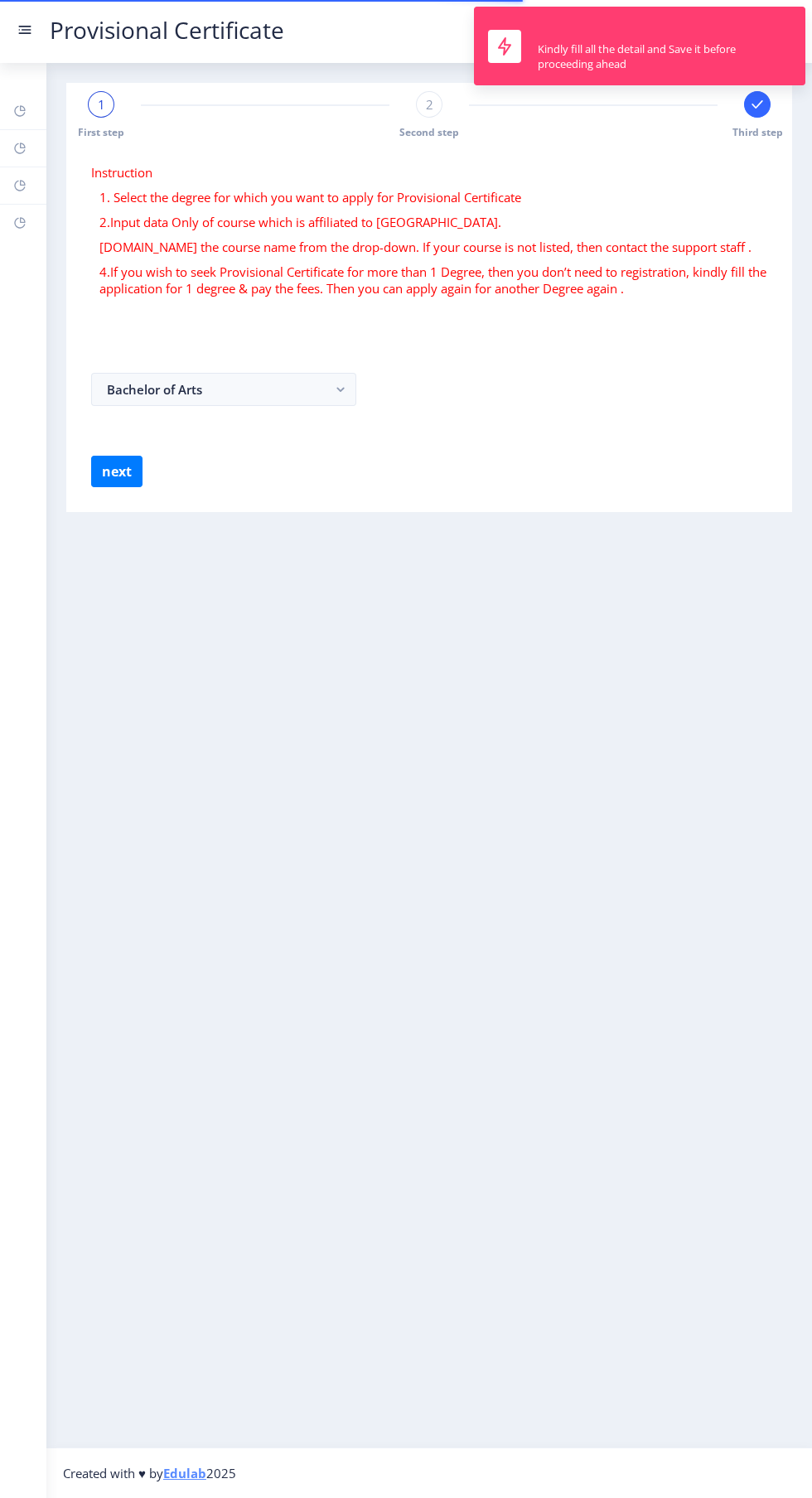
select select
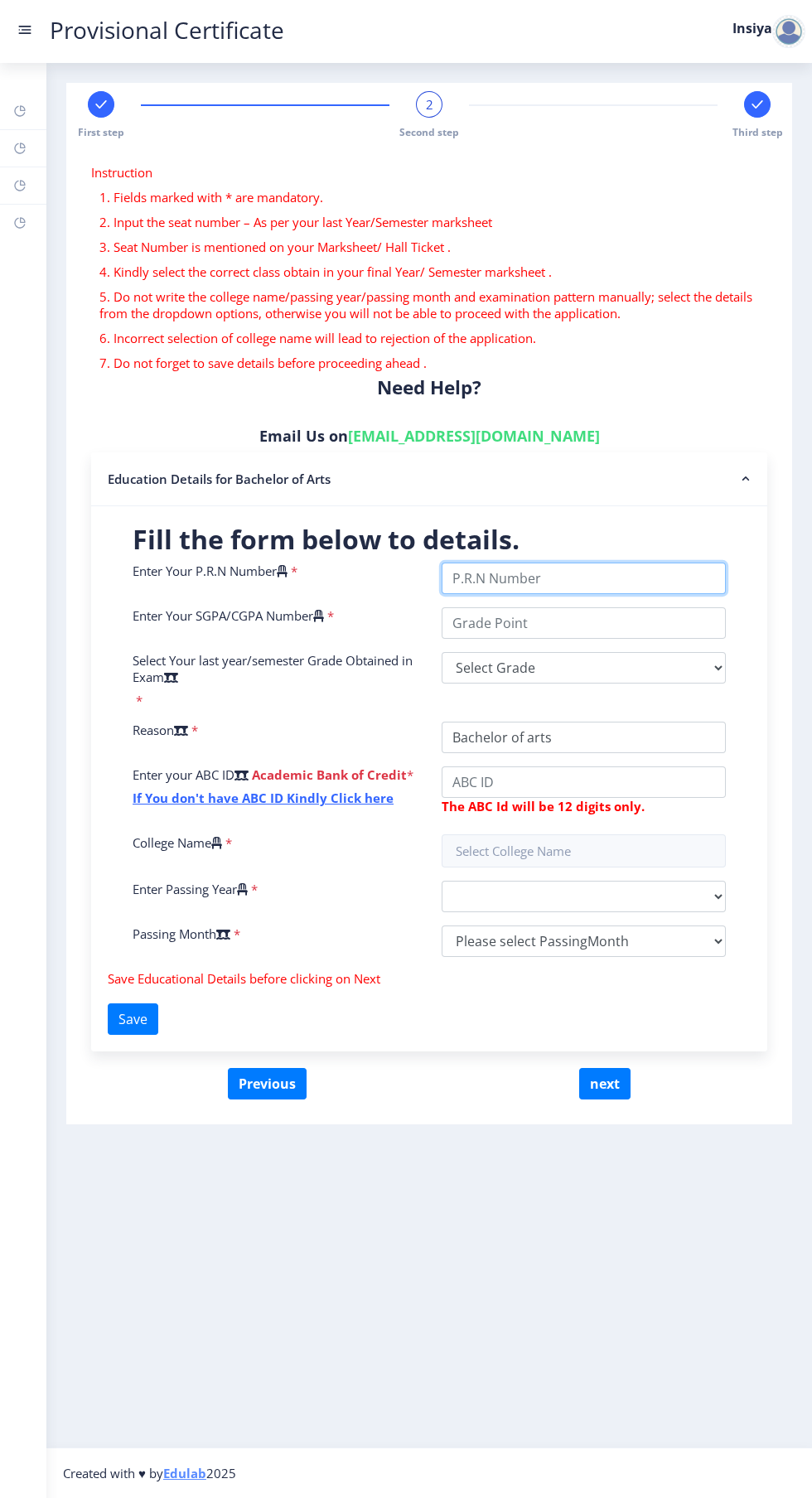
click at [621, 580] on input "Enter Your P.R.N Number" at bounding box center [583, 578] width 284 height 32
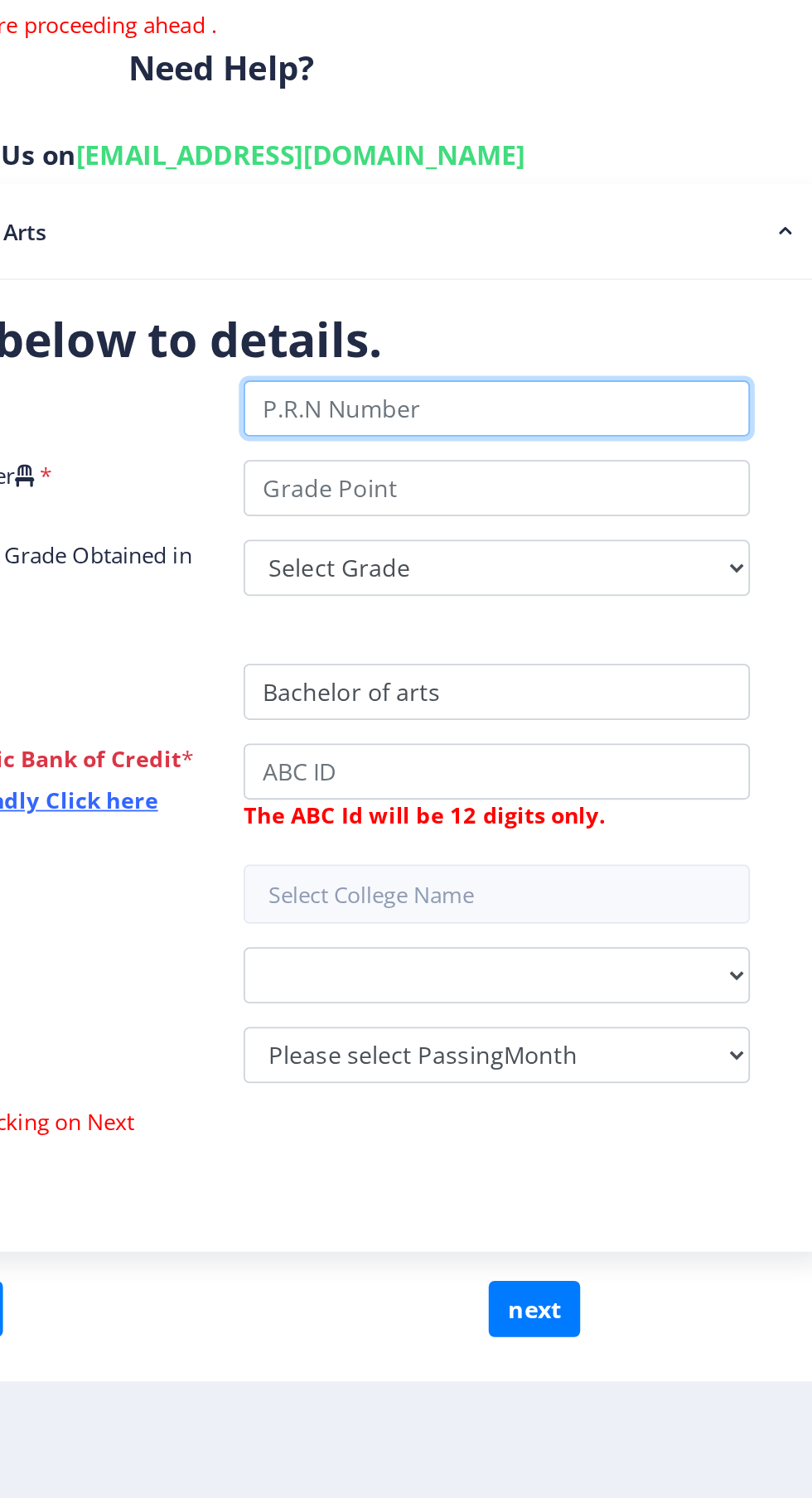
type input "2022230210050083"
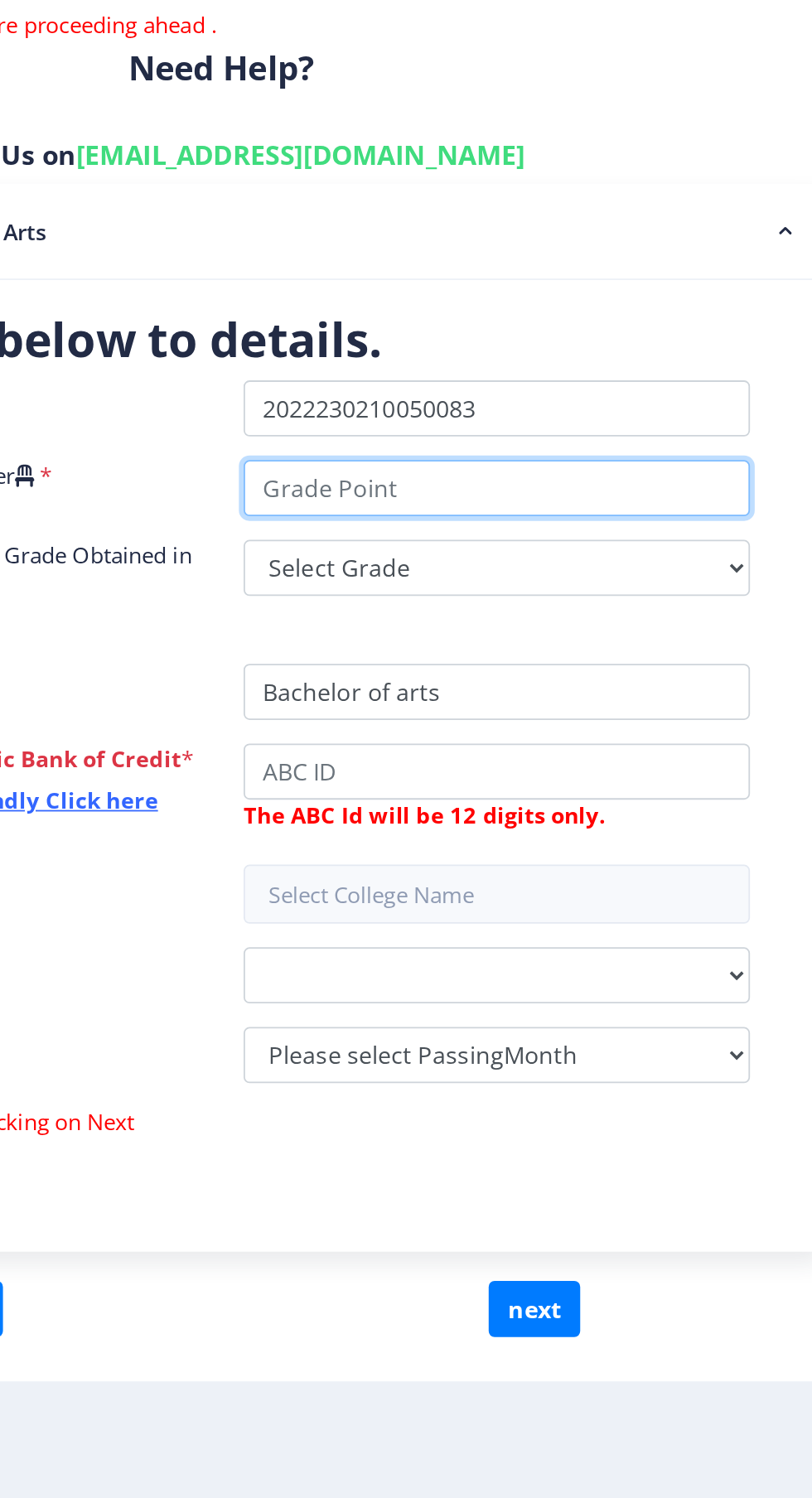
click at [630, 629] on input "Enter Your SGPA/CGPA Number" at bounding box center [583, 623] width 284 height 32
type input "8.07"
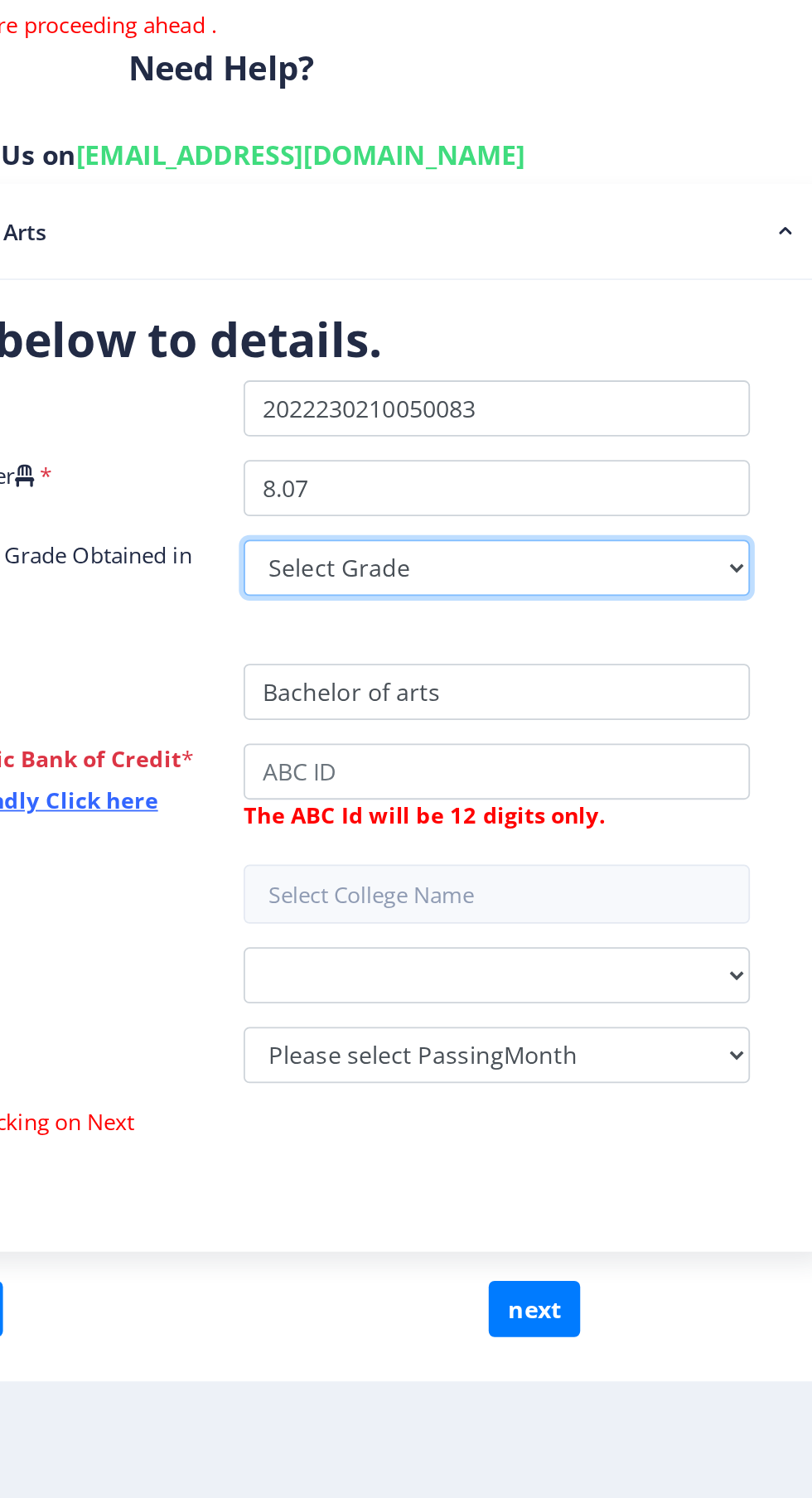
click at [598, 665] on select "Select Grade O A+ A B+ B C D F(Fail)" at bounding box center [583, 668] width 284 height 32
select select "A"
click at [441, 652] on select "Select Grade O A+ A B+ B C D F(Fail)" at bounding box center [583, 668] width 284 height 32
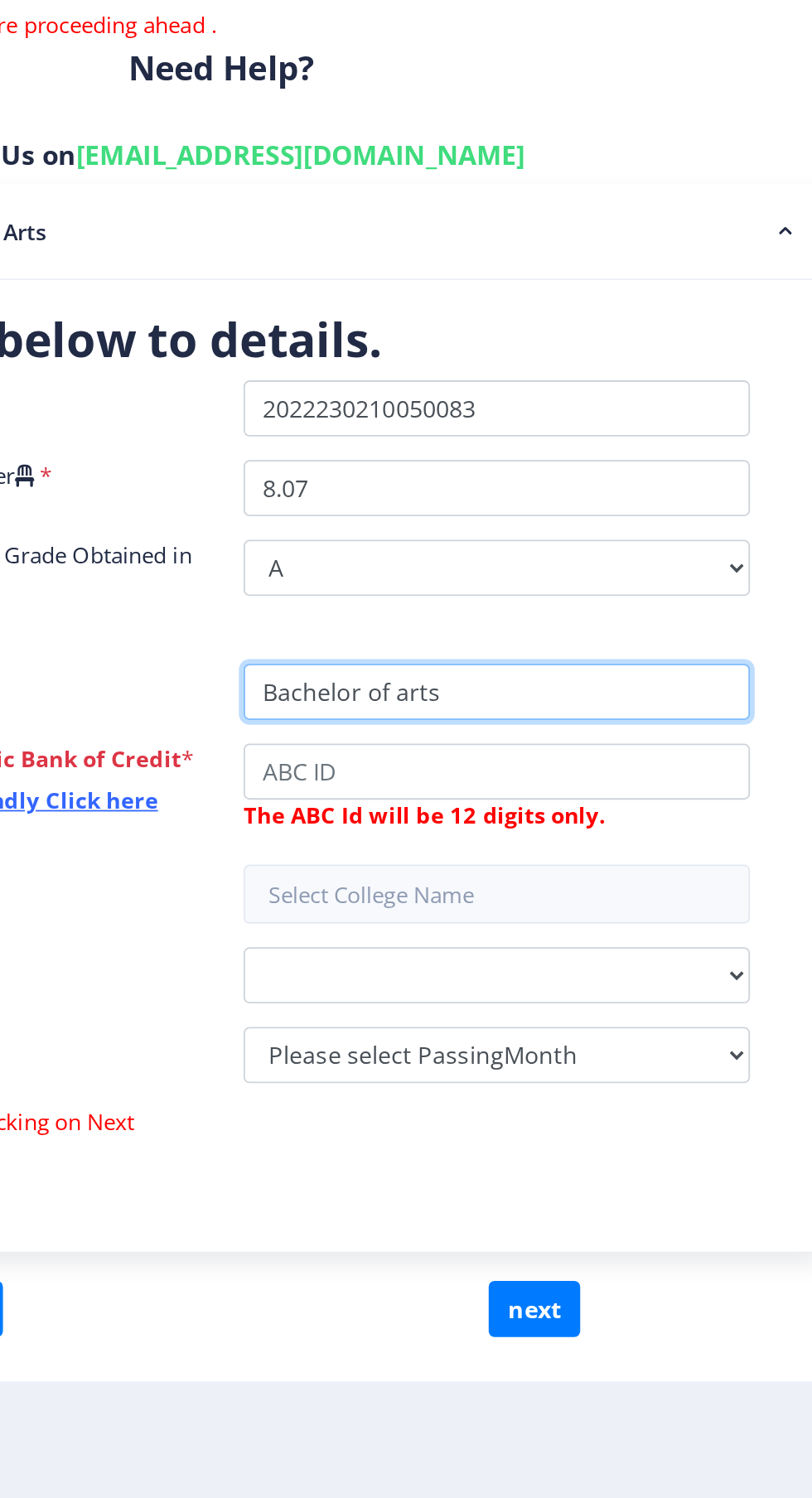
click at [605, 738] on input "College Name" at bounding box center [583, 738] width 284 height 32
type input "B"
click at [691, 738] on input "College Name" at bounding box center [583, 738] width 284 height 32
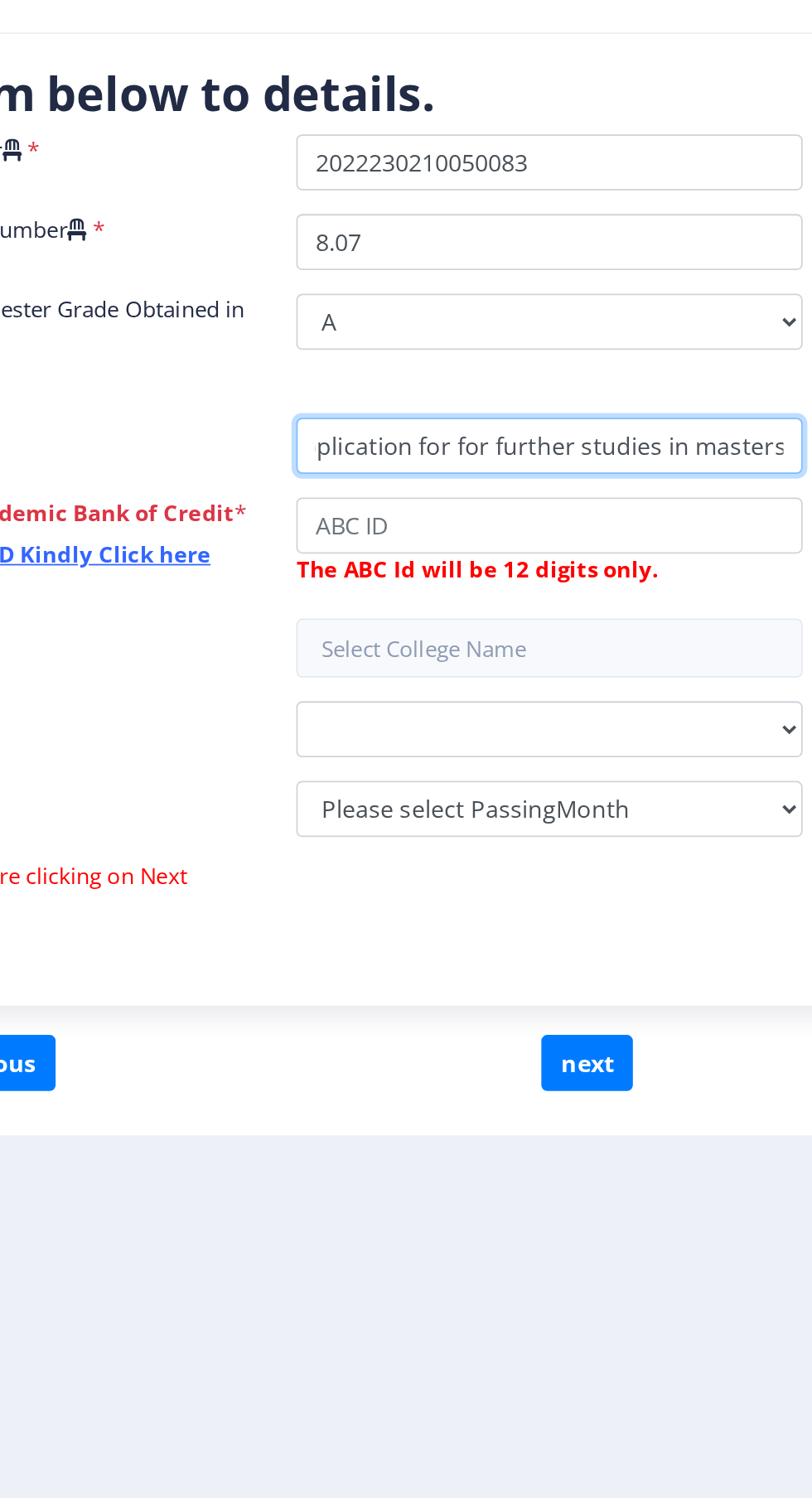
type input "Application for for further studies in masters"
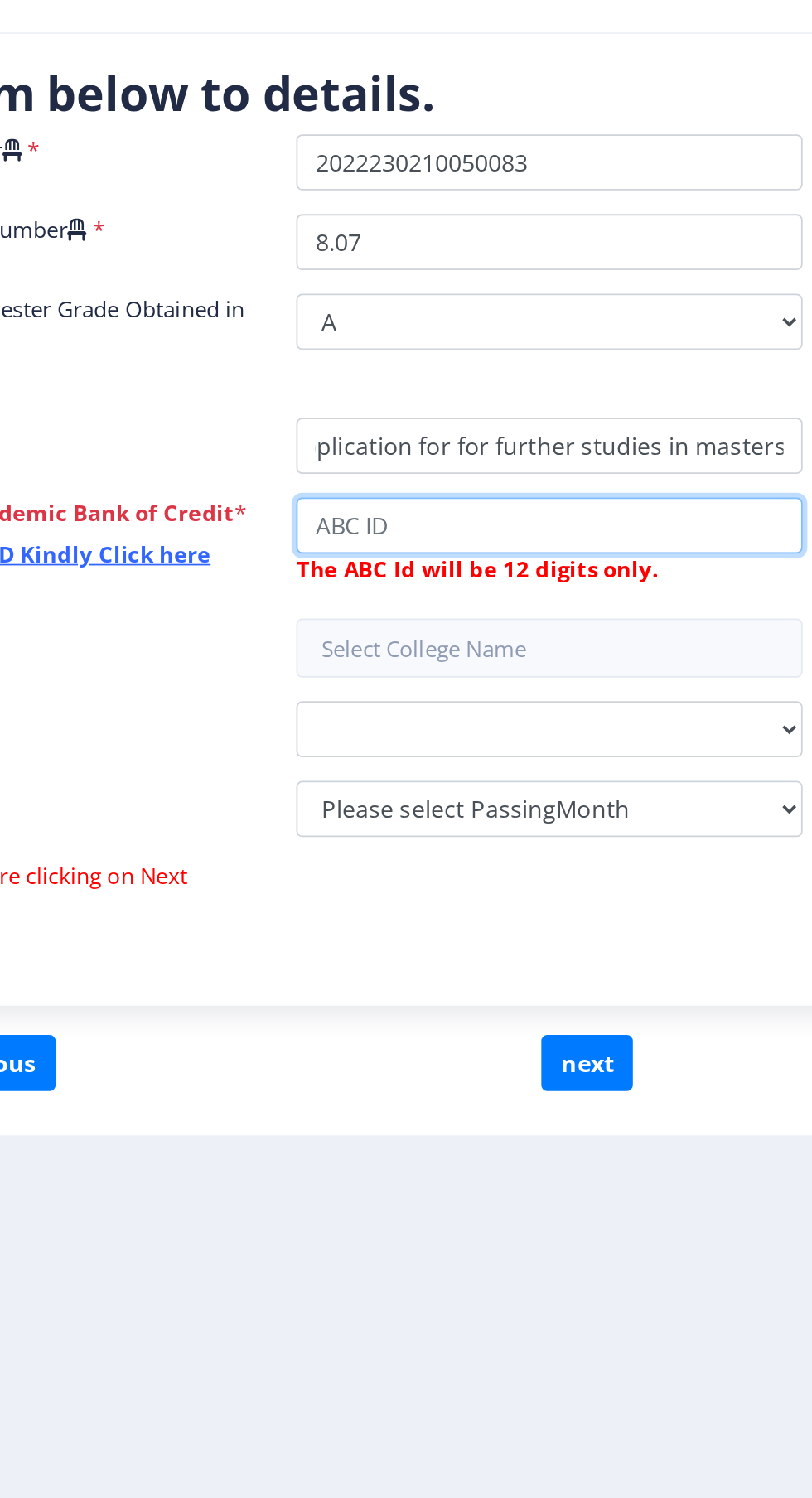
click at [567, 785] on input "College Name" at bounding box center [583, 782] width 284 height 32
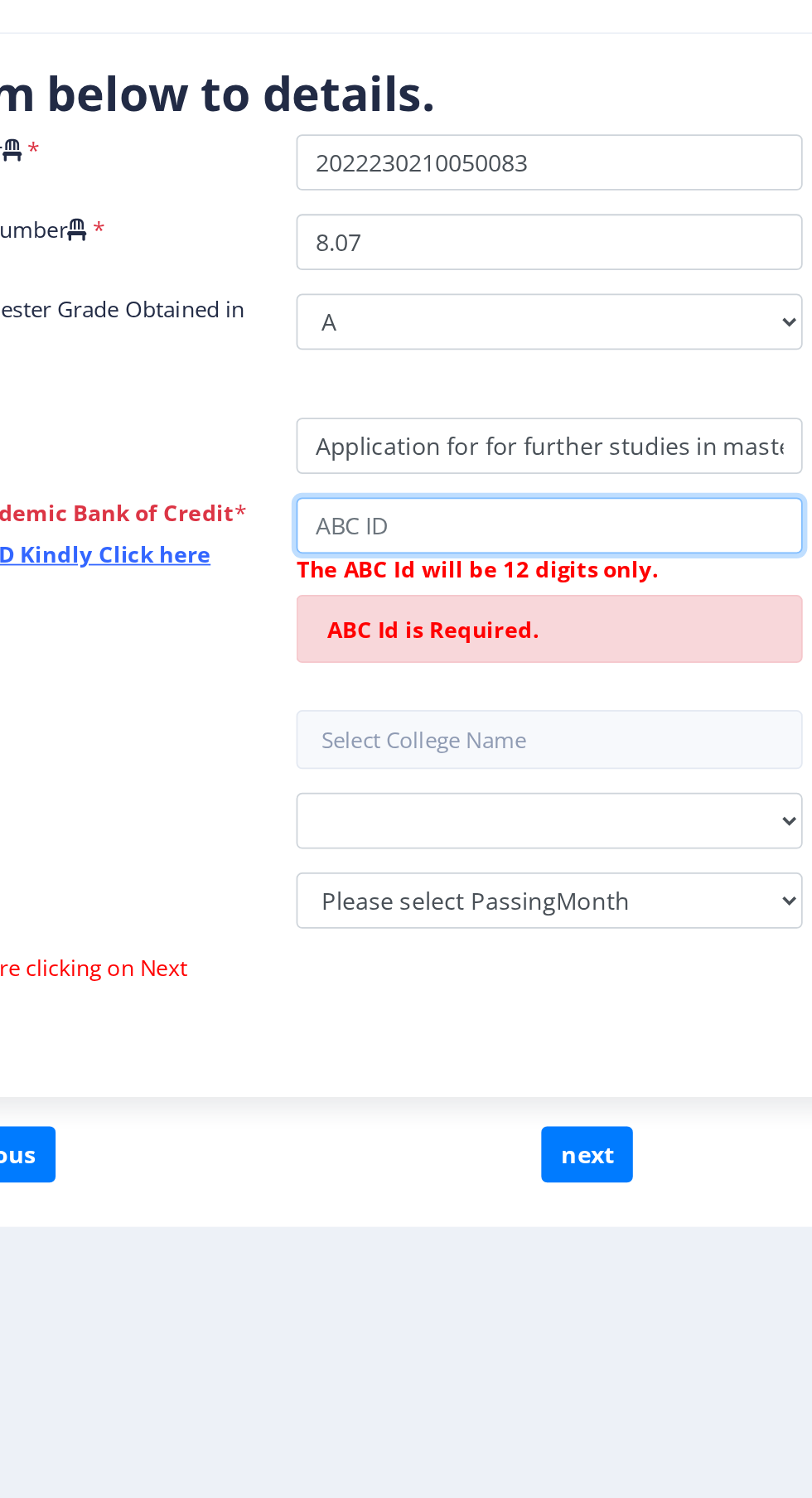
paste input "732884009571"
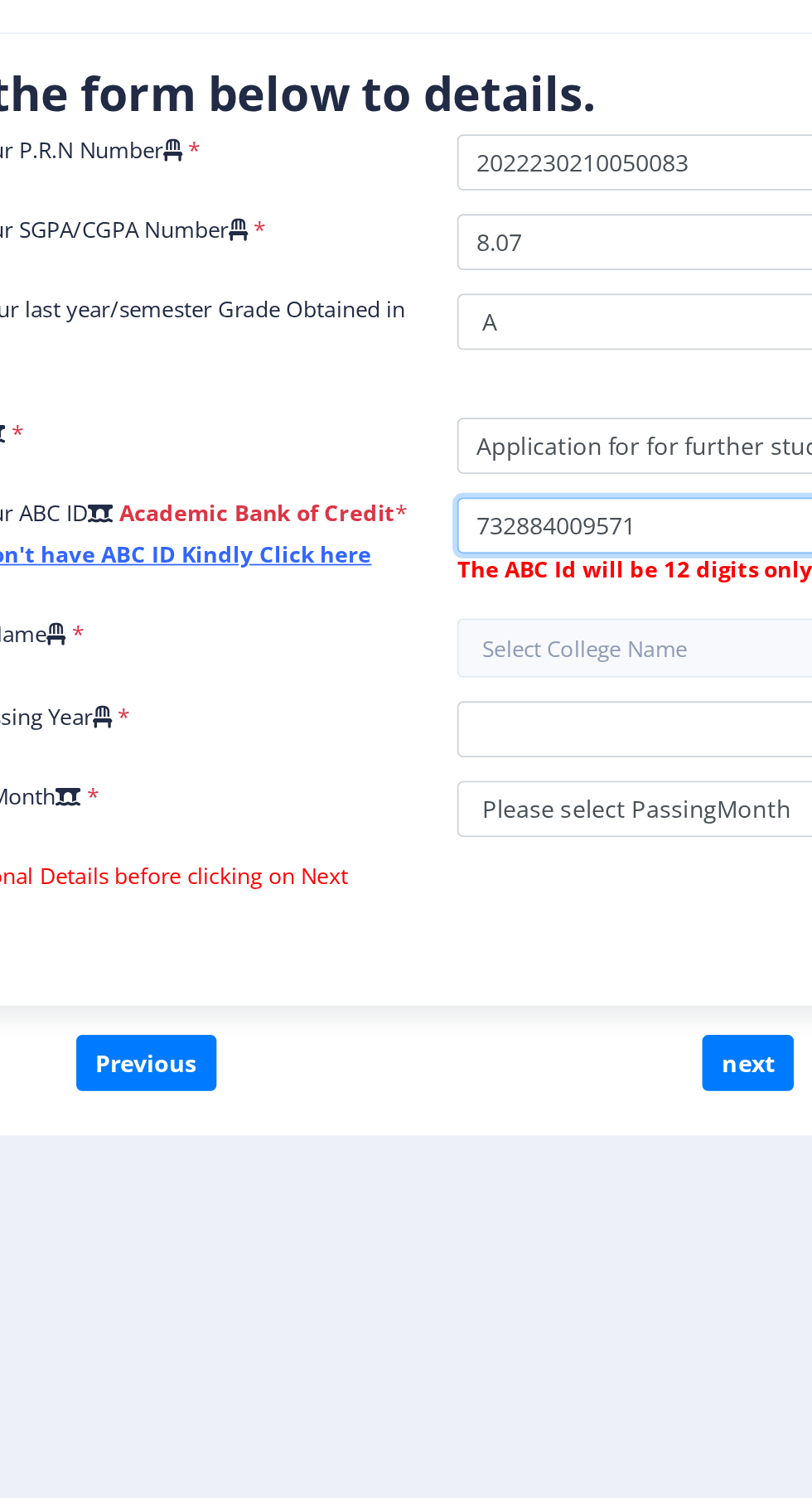
type input "732884009571"
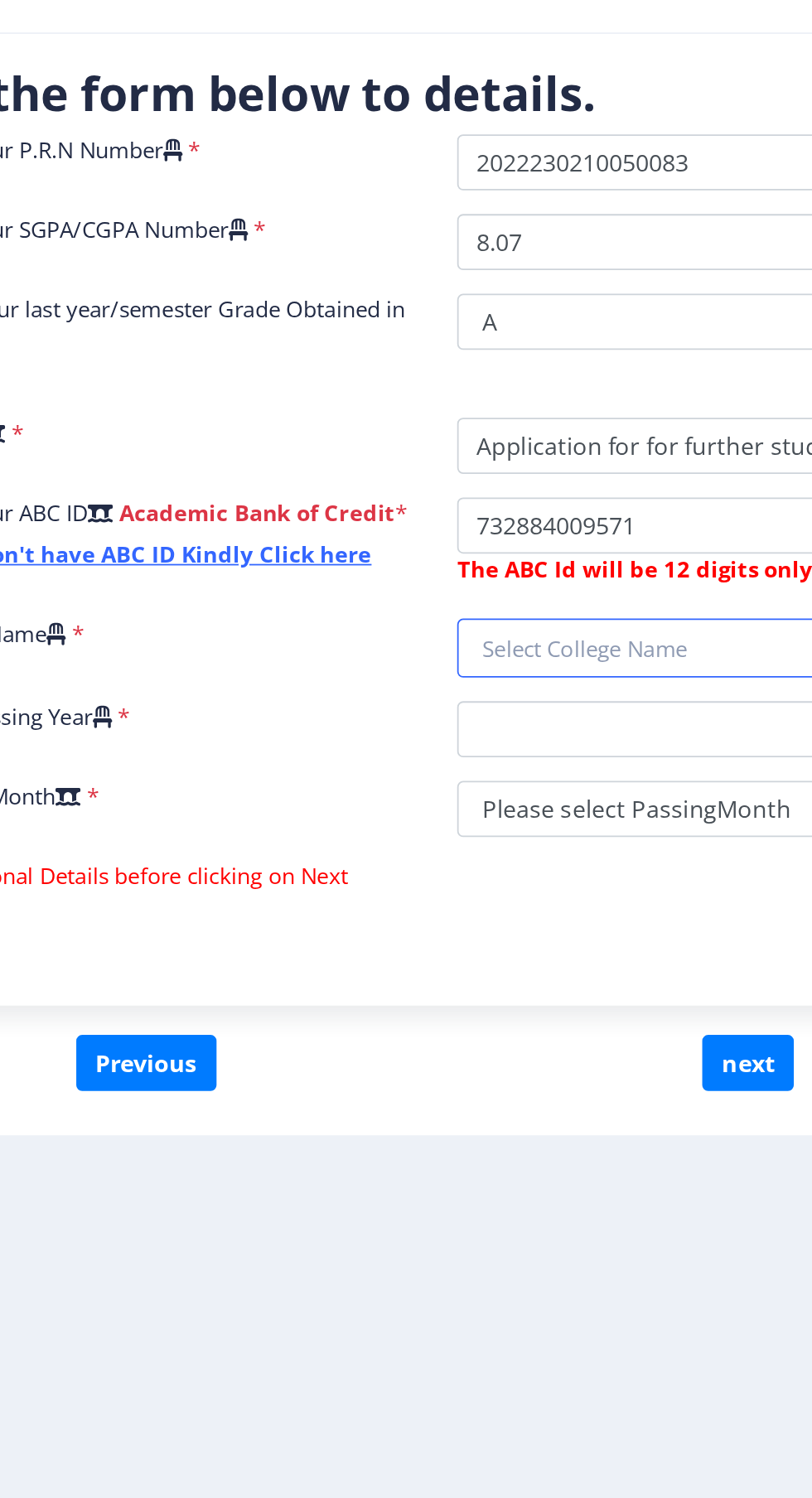
click at [518, 856] on input "text" at bounding box center [583, 851] width 284 height 33
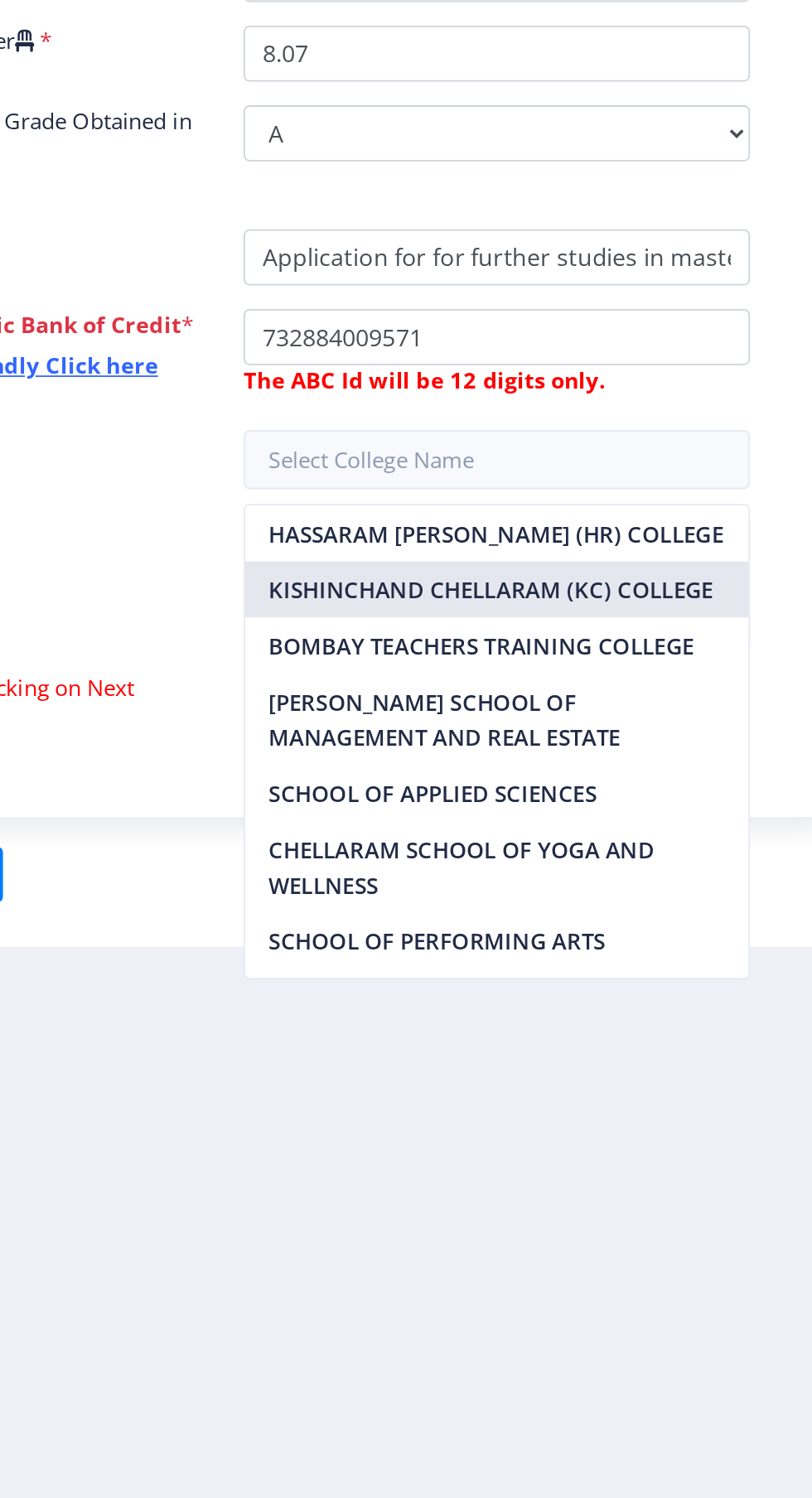
click at [660, 925] on nb-option "KISHINCHAND CHELLARAM (KC) COLLEGE" at bounding box center [583, 924] width 282 height 32
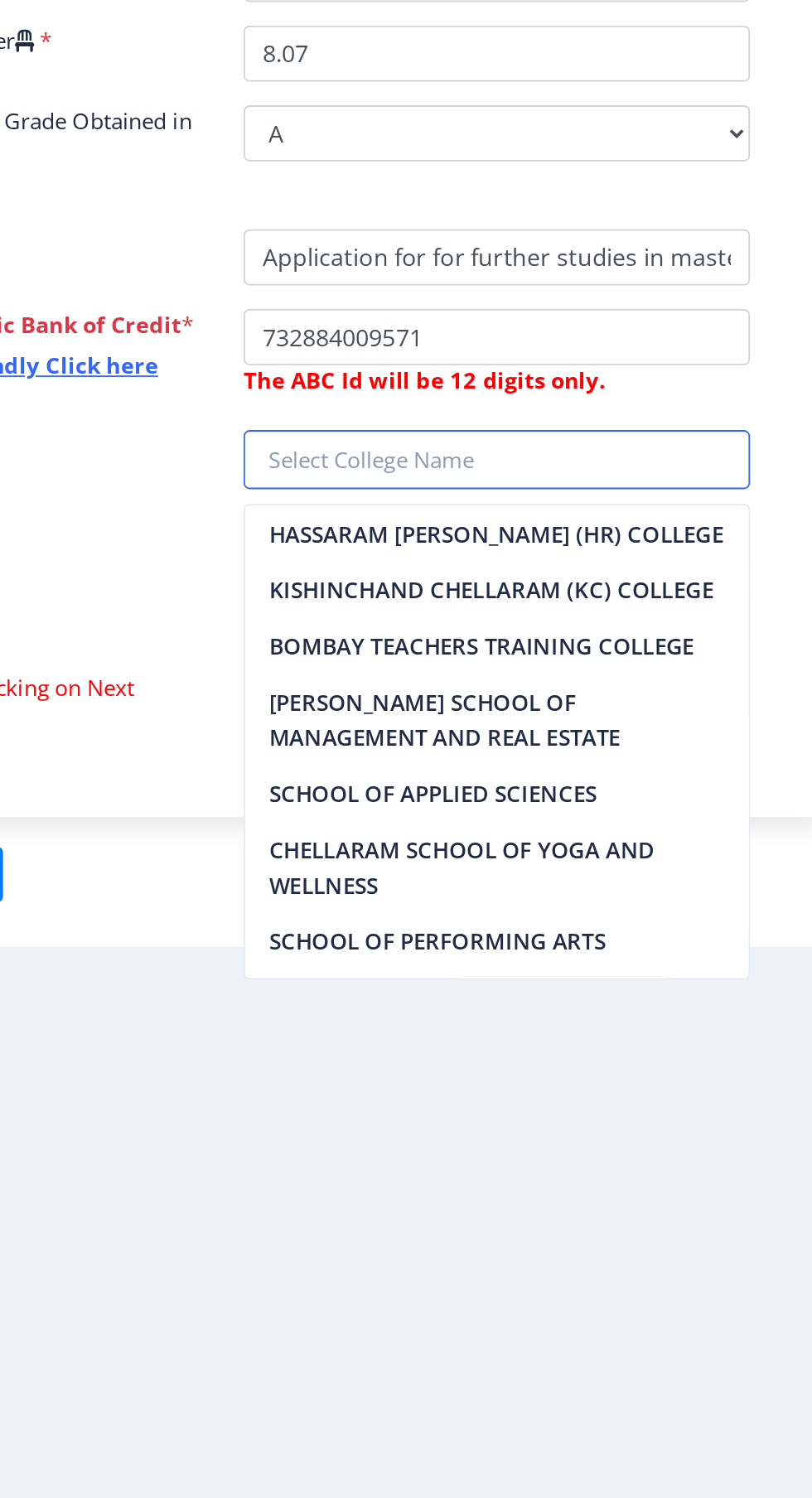
type input "KISHINCHAND CHELLARAM (KC) COLLEGE"
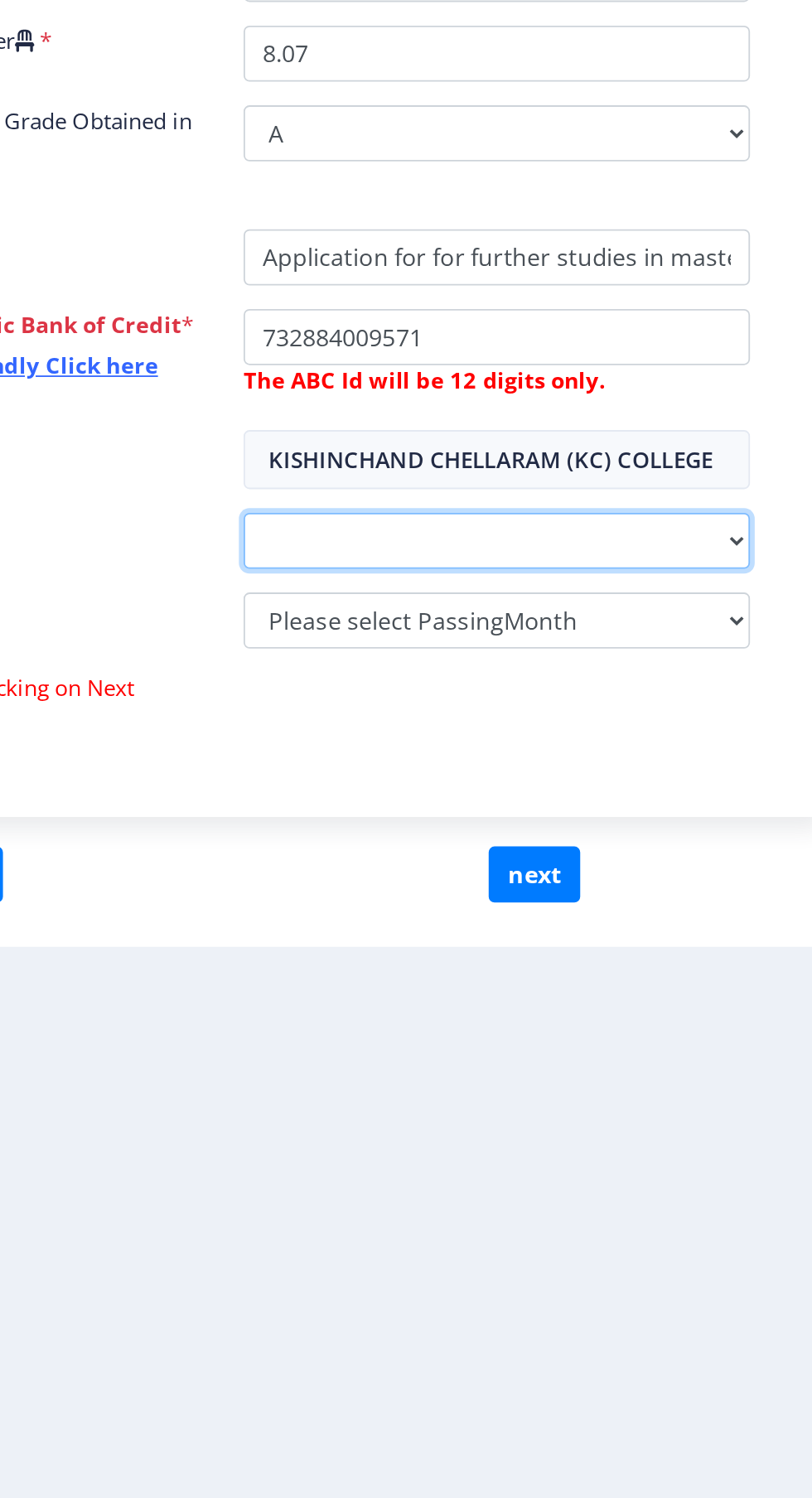
click at [704, 893] on select "2025 2024 2023 2022 2021 2020 2019 2018 2017 2016 2015 2014 2013 2012 2011 2010…" at bounding box center [583, 897] width 284 height 32
select select "2025"
click at [441, 882] on select "2025 2024 2023 2022 2021 2020 2019 2018 2017 2016 2015 2014 2013 2012 2011 2010…" at bounding box center [583, 897] width 284 height 32
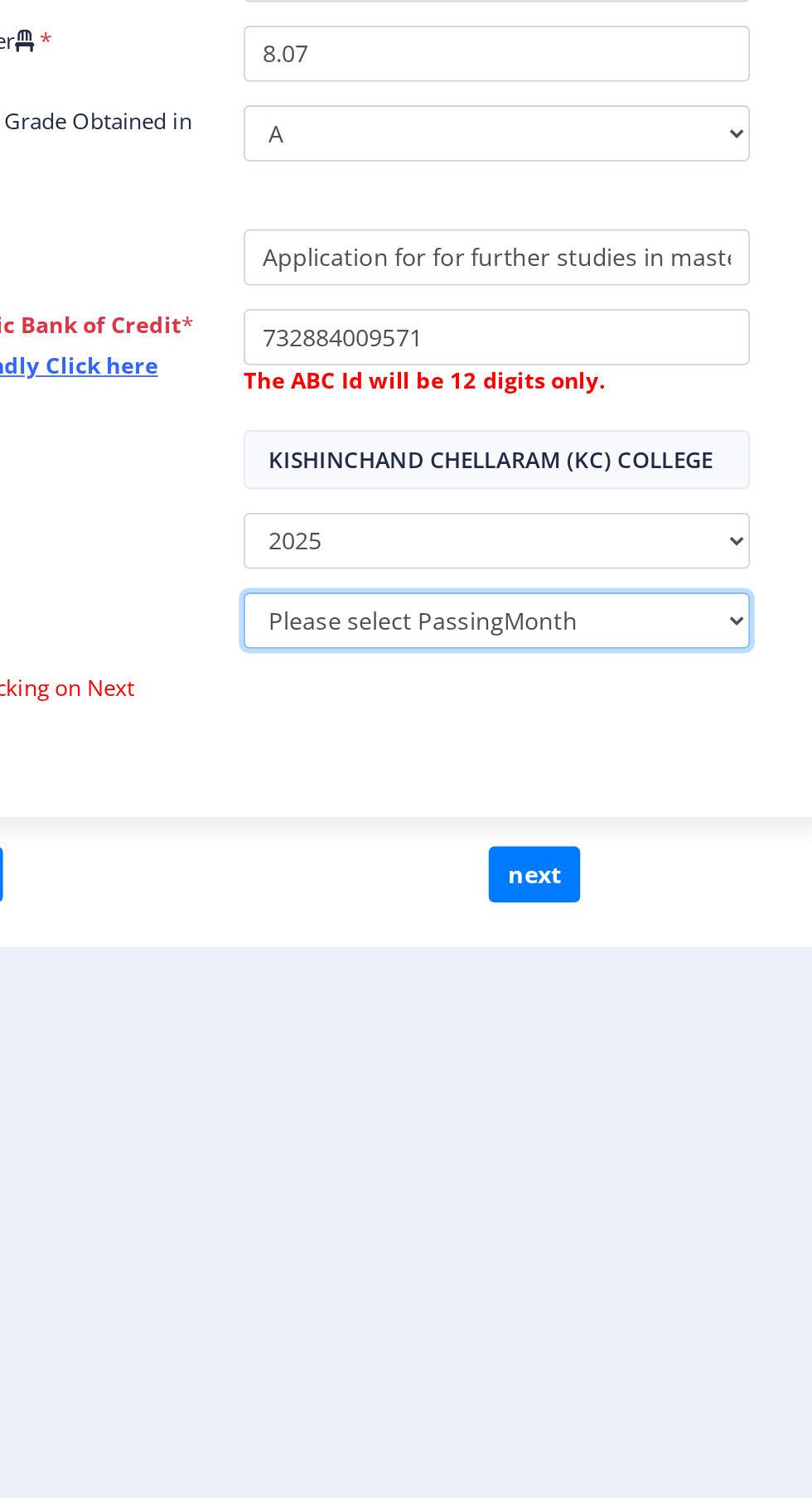
click at [700, 945] on select "Please select PassingMonth (01) January (02) February (03) March (04) April (05…" at bounding box center [583, 942] width 284 height 32
select select "March"
click at [441, 927] on select "Please select PassingMonth (01) January (02) February (03) March (04) April (05…" at bounding box center [583, 942] width 284 height 32
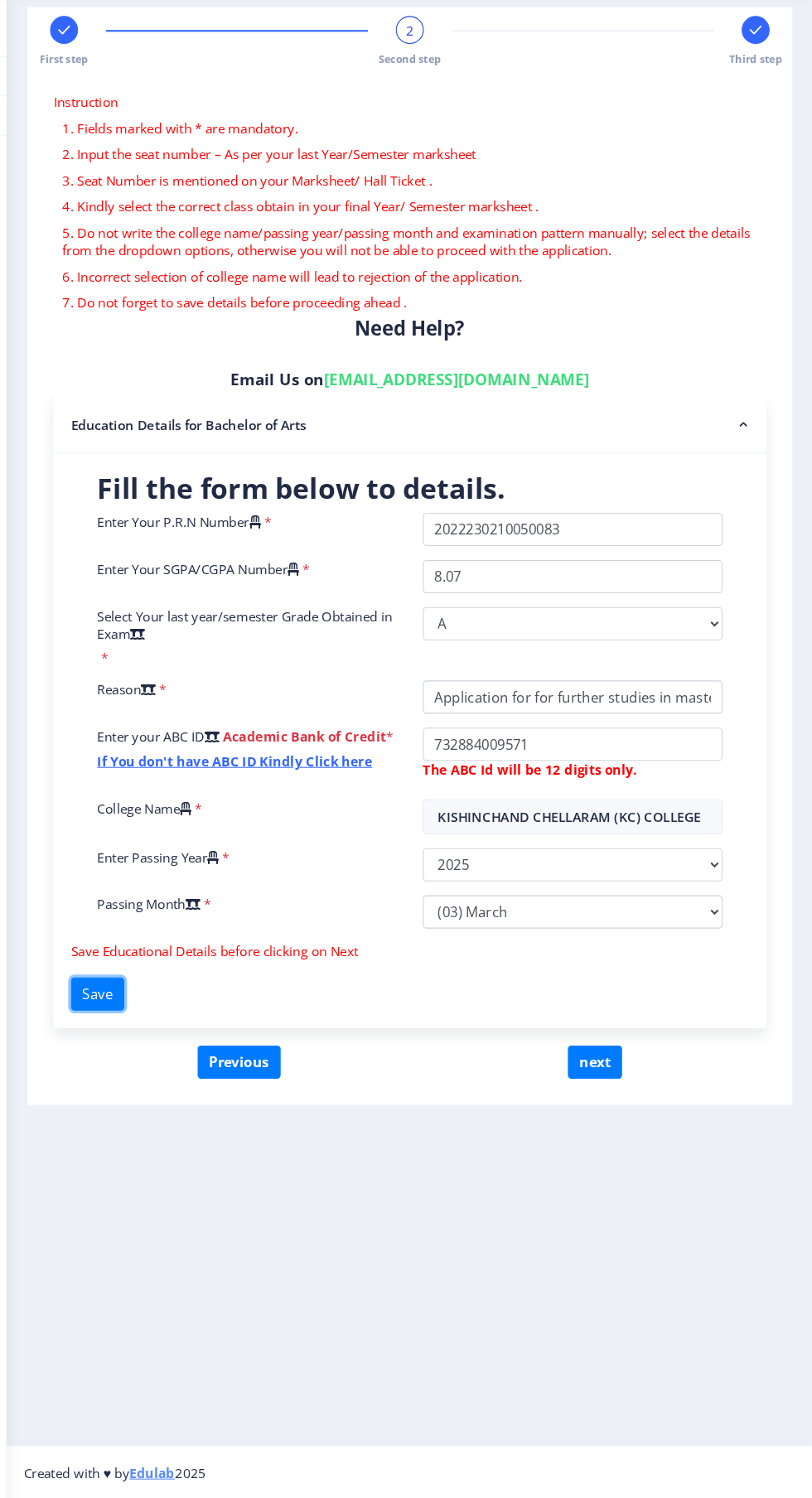
click at [134, 1026] on button "Save" at bounding box center [134, 1020] width 51 height 32
click at [628, 1075] on button "next" at bounding box center [605, 1084] width 51 height 32
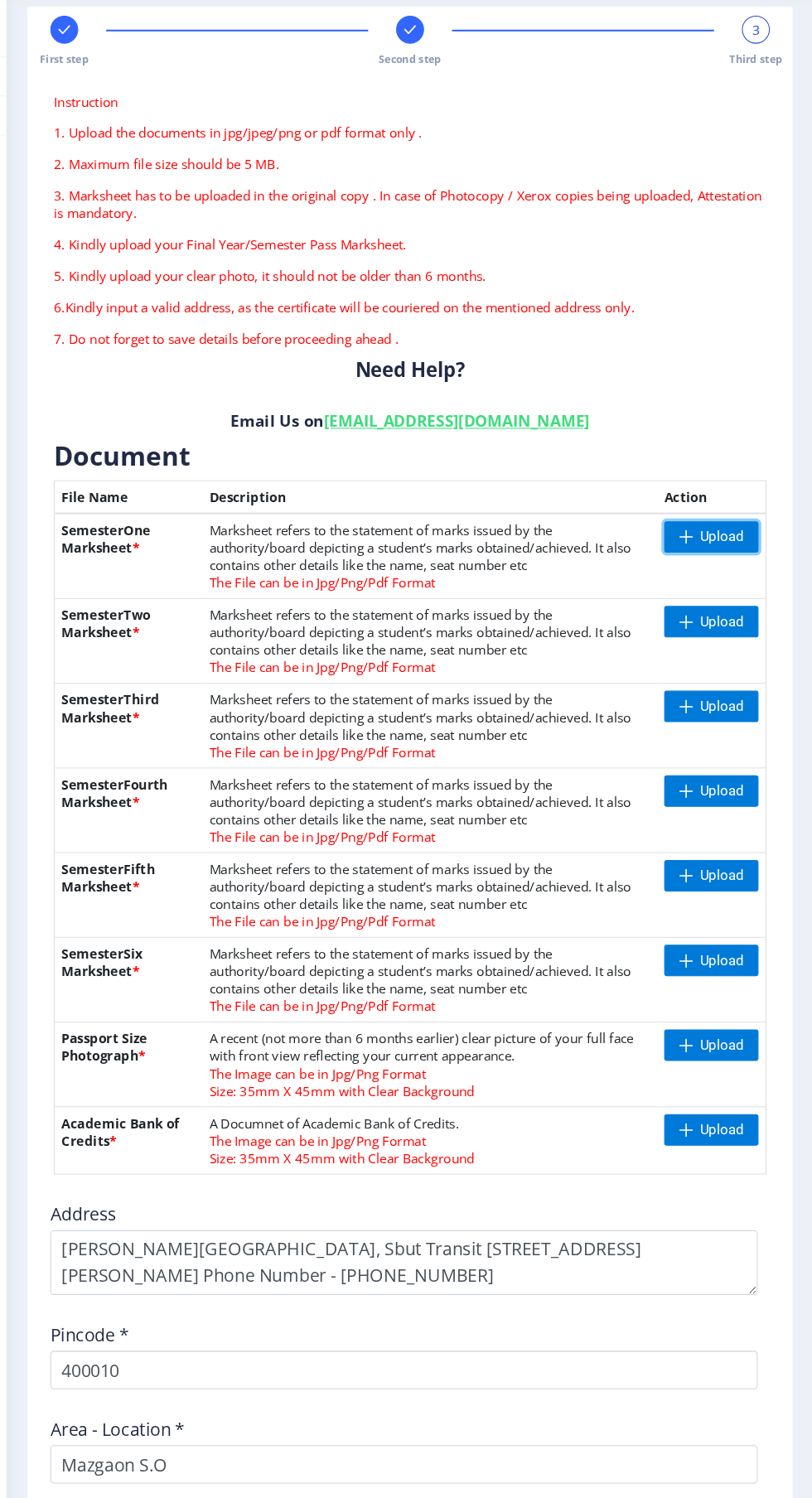
click at [726, 576] on span "Upload" at bounding box center [715, 585] width 90 height 30
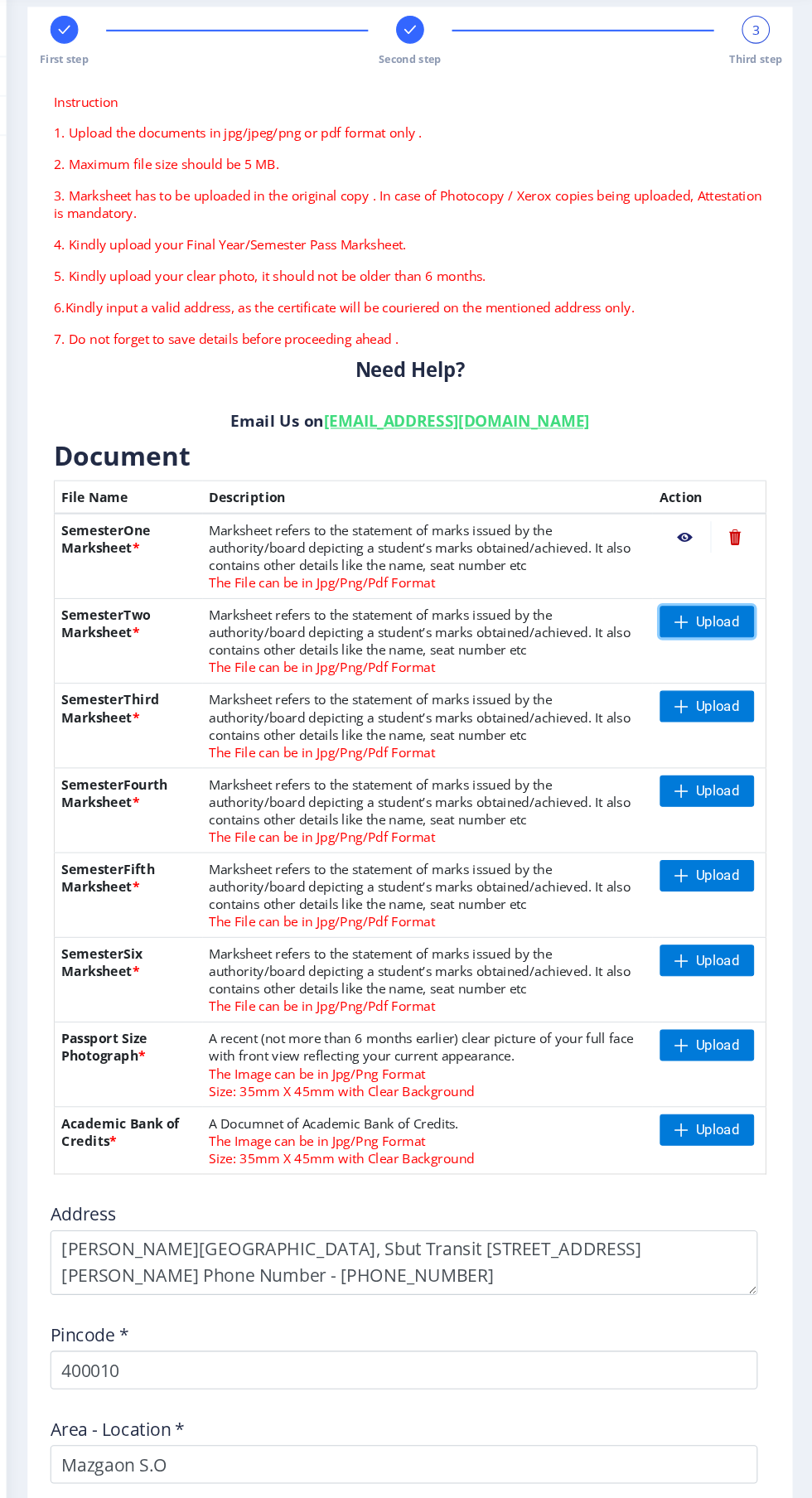
click at [722, 672] on span "Upload" at bounding box center [721, 665] width 41 height 17
click at [740, 745] on span "Upload" at bounding box center [711, 746] width 90 height 30
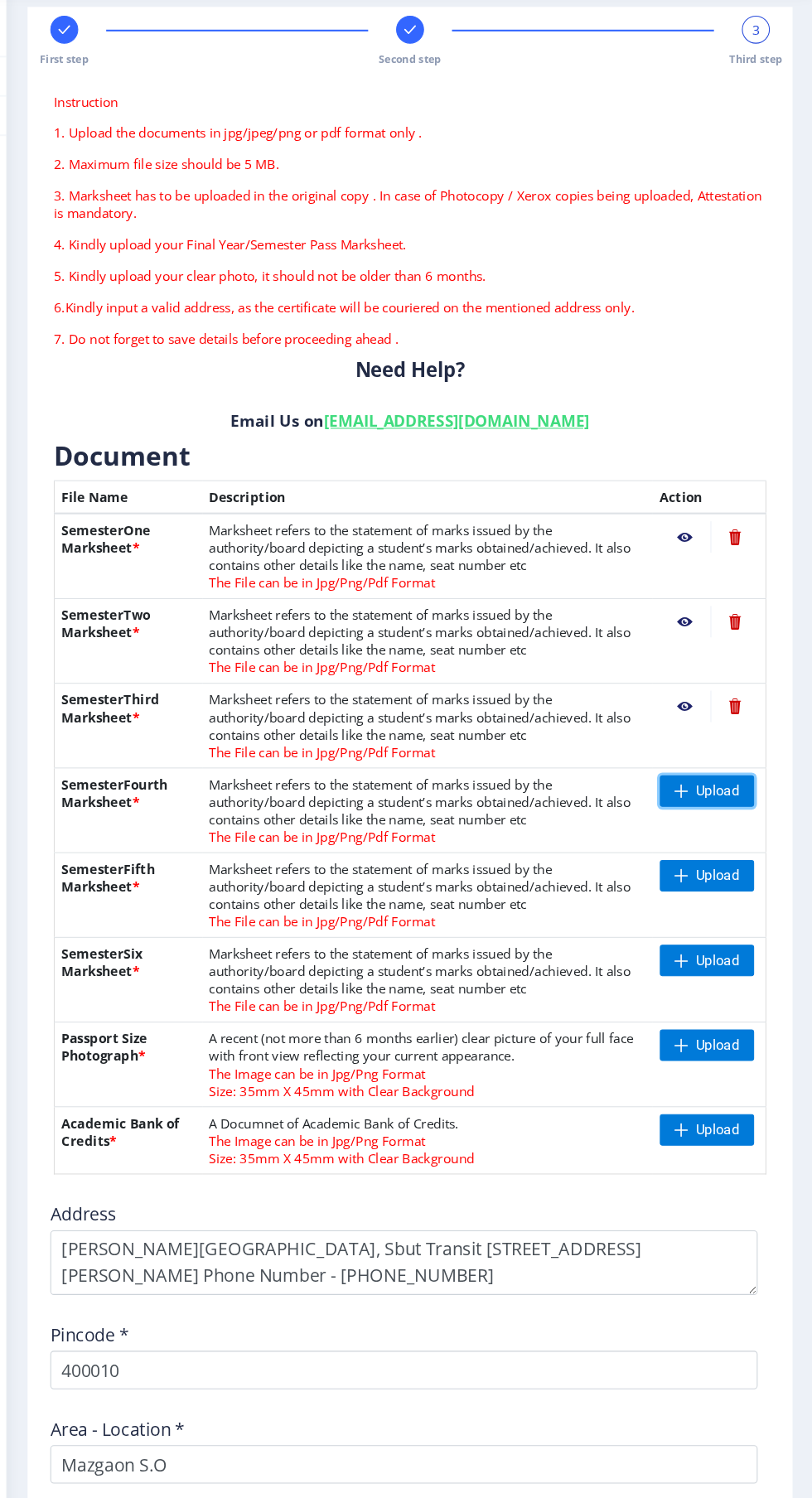
click at [723, 828] on span "Upload" at bounding box center [721, 826] width 41 height 17
click at [729, 913] on span "Upload" at bounding box center [721, 907] width 41 height 17
click at [723, 997] on span "Upload" at bounding box center [711, 988] width 90 height 30
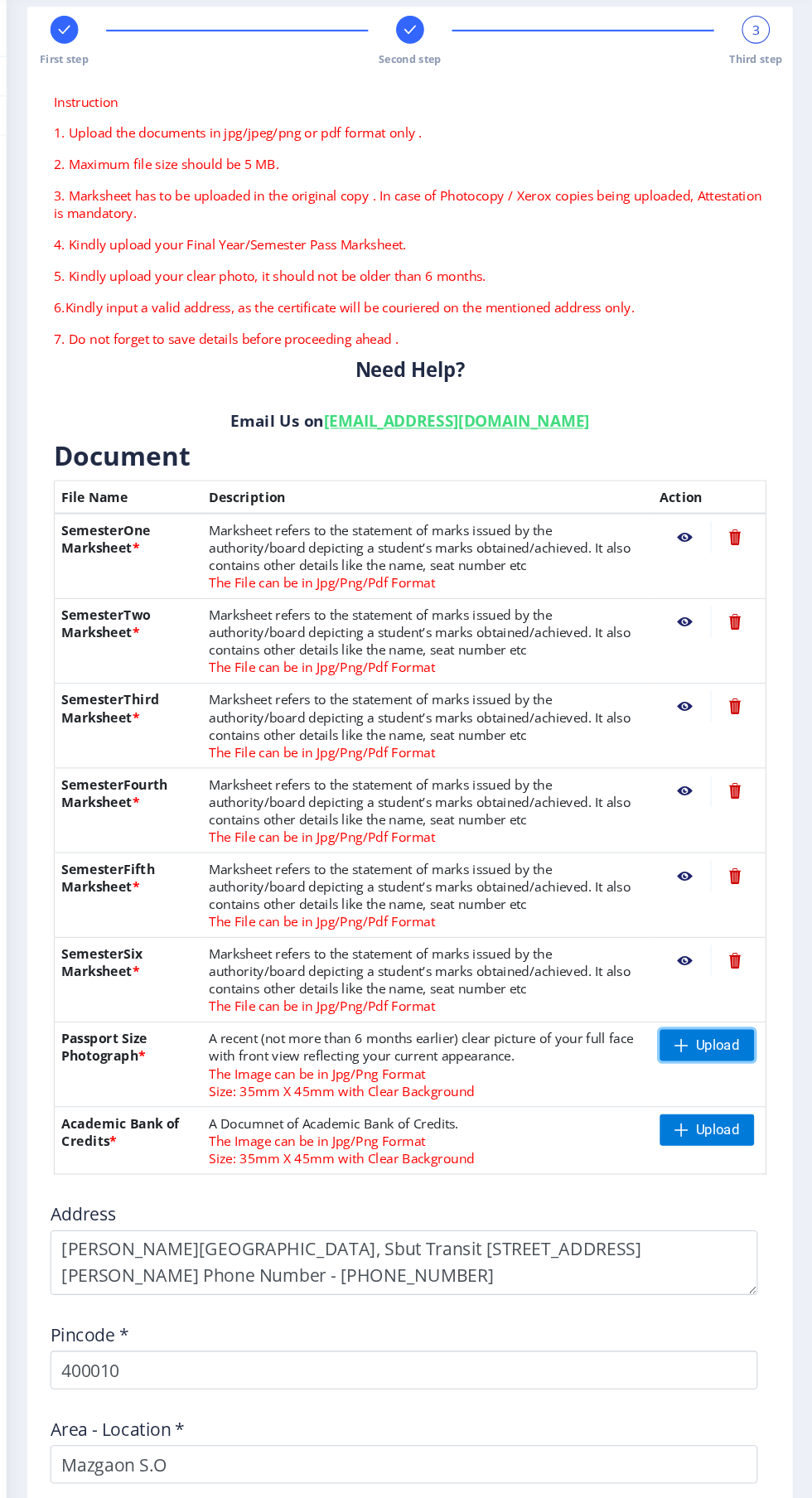
click at [721, 1071] on span "Upload" at bounding box center [721, 1068] width 41 height 17
click at [685, 830] on nb-action at bounding box center [690, 827] width 48 height 30
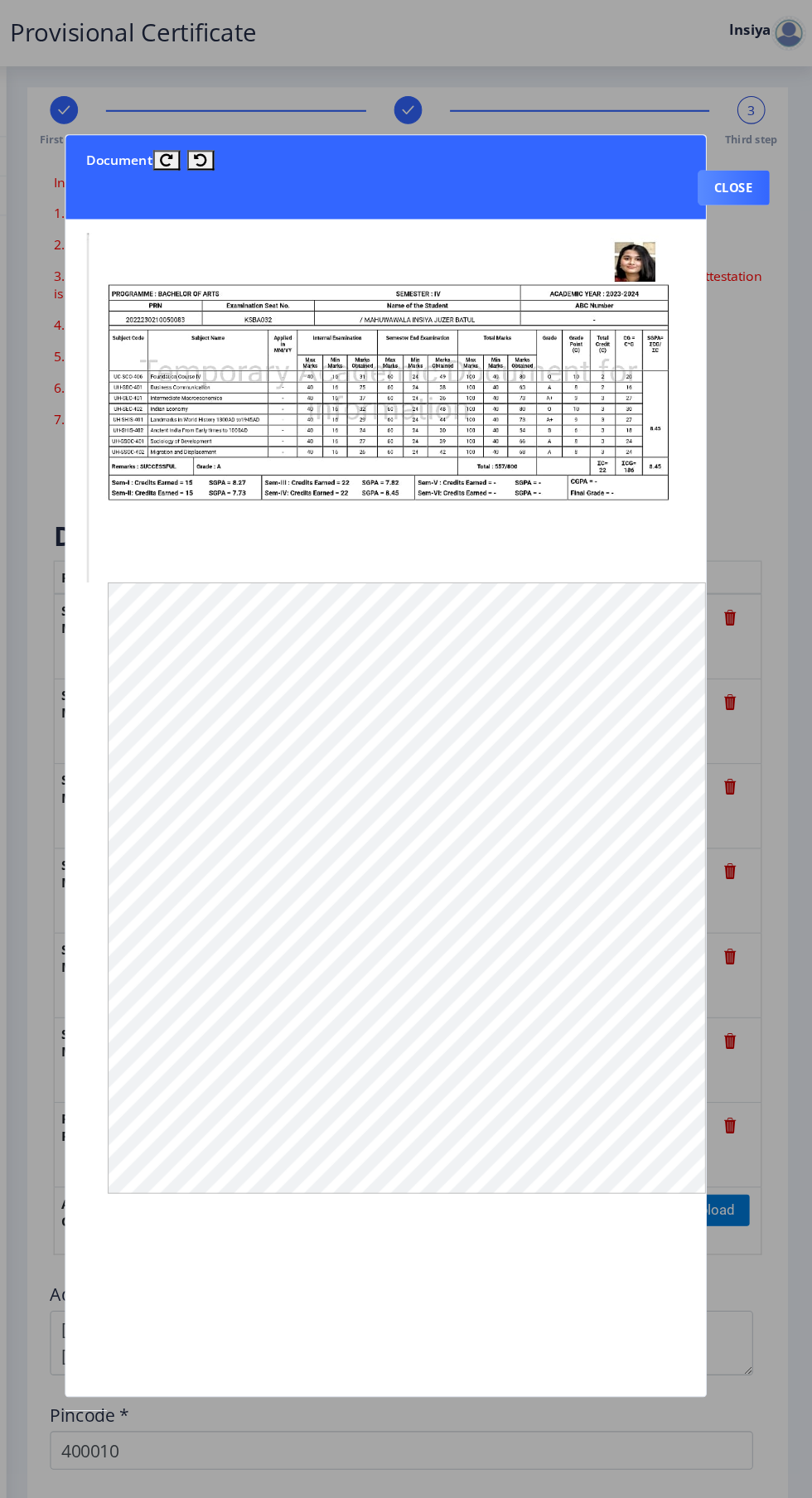
click at [772, 460] on div at bounding box center [406, 749] width 812 height 1498
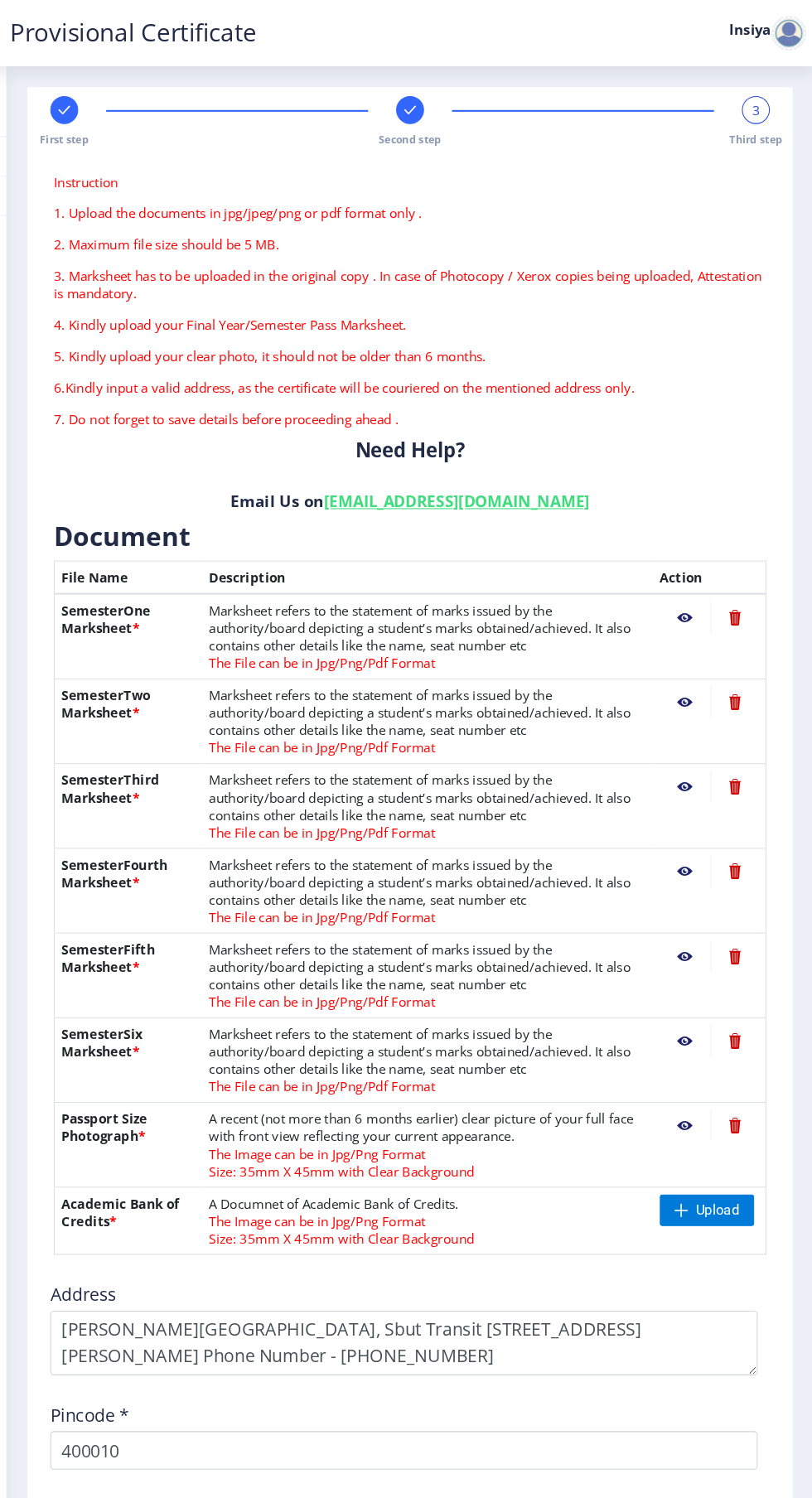
click at [678, 674] on nb-action at bounding box center [690, 666] width 48 height 30
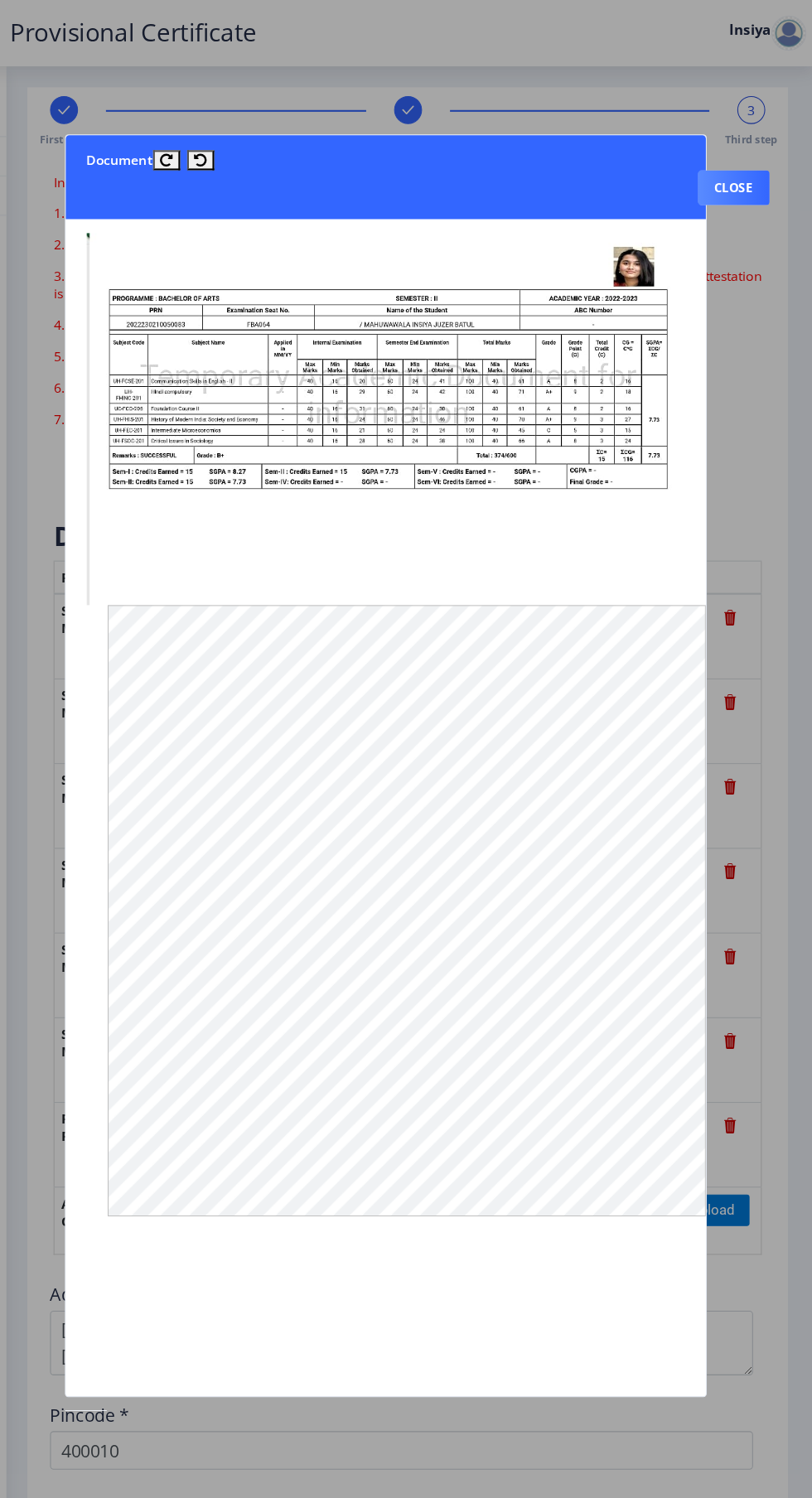
click at [776, 454] on div at bounding box center [406, 749] width 812 height 1498
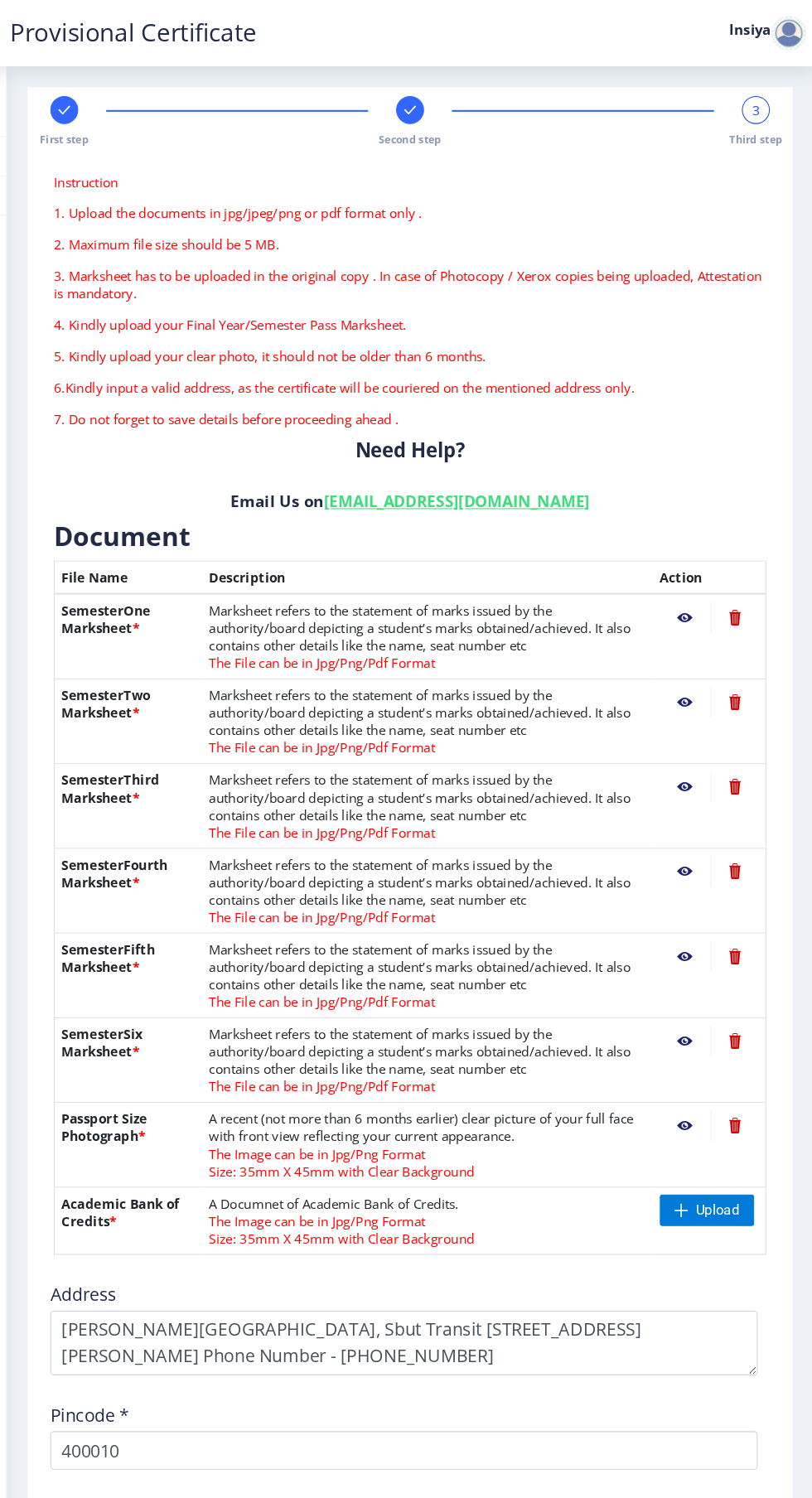
click at [685, 985] on nb-action at bounding box center [690, 988] width 48 height 30
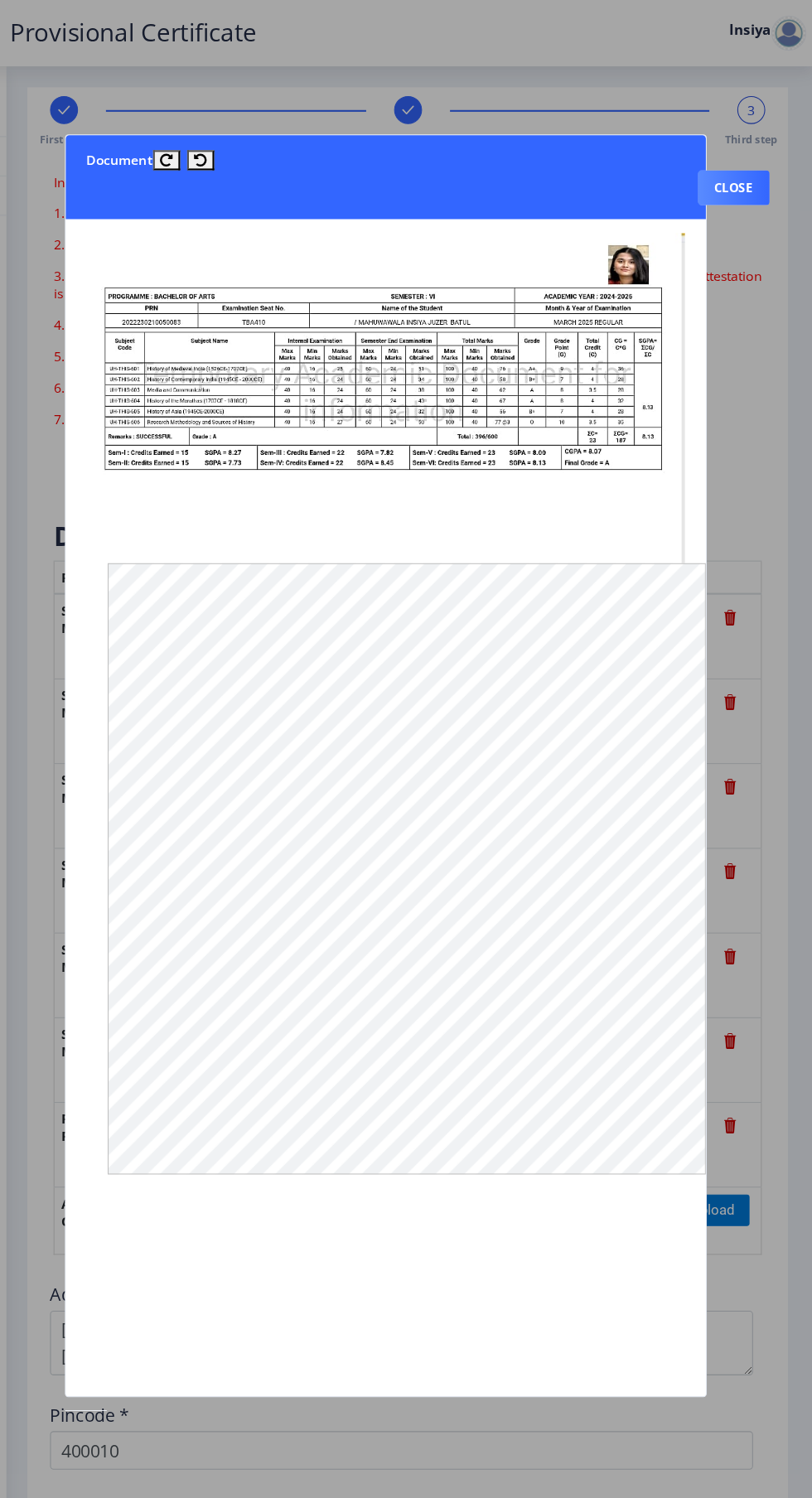
click at [774, 496] on div at bounding box center [406, 749] width 812 height 1498
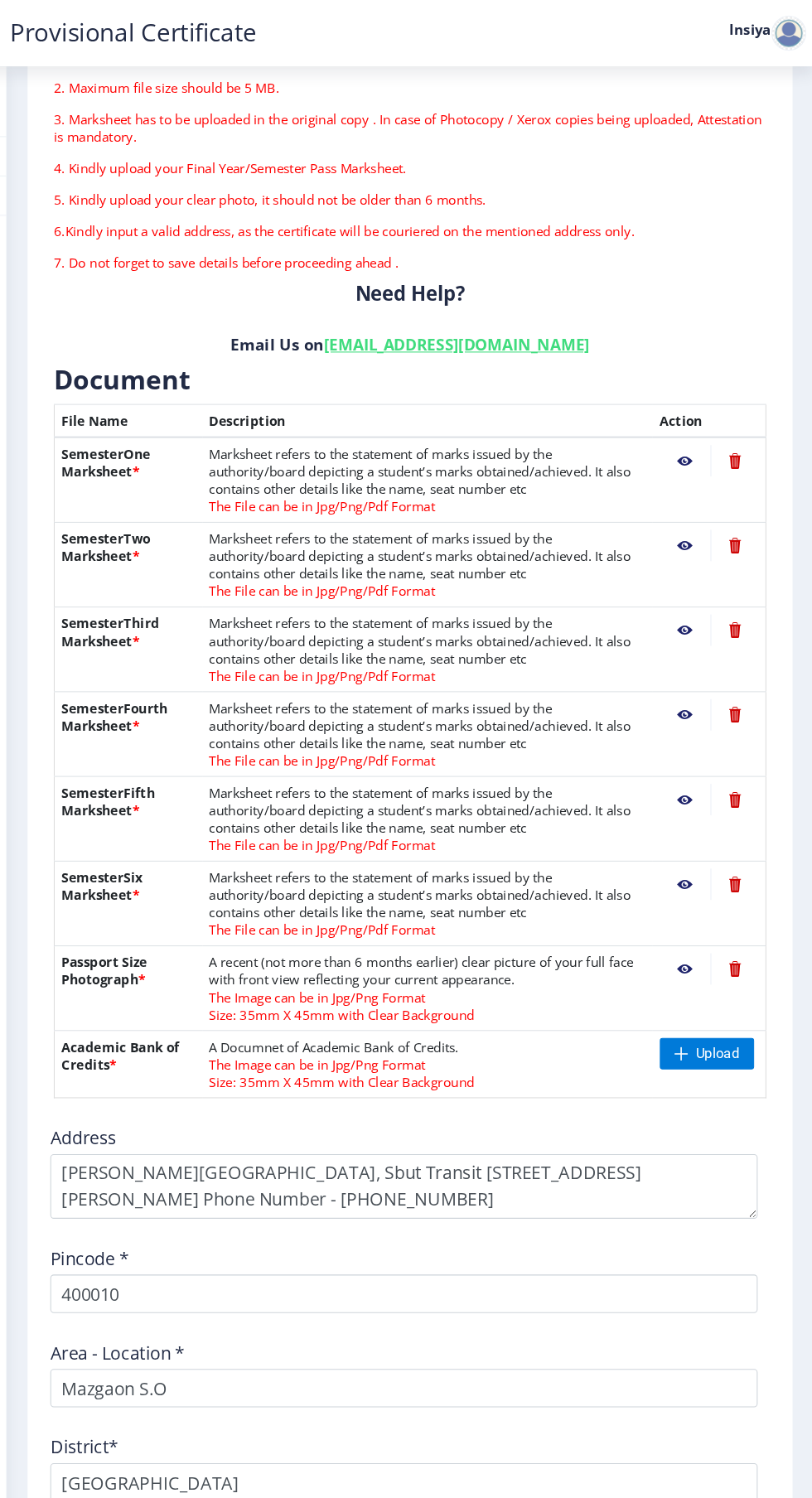
scroll to position [243, 0]
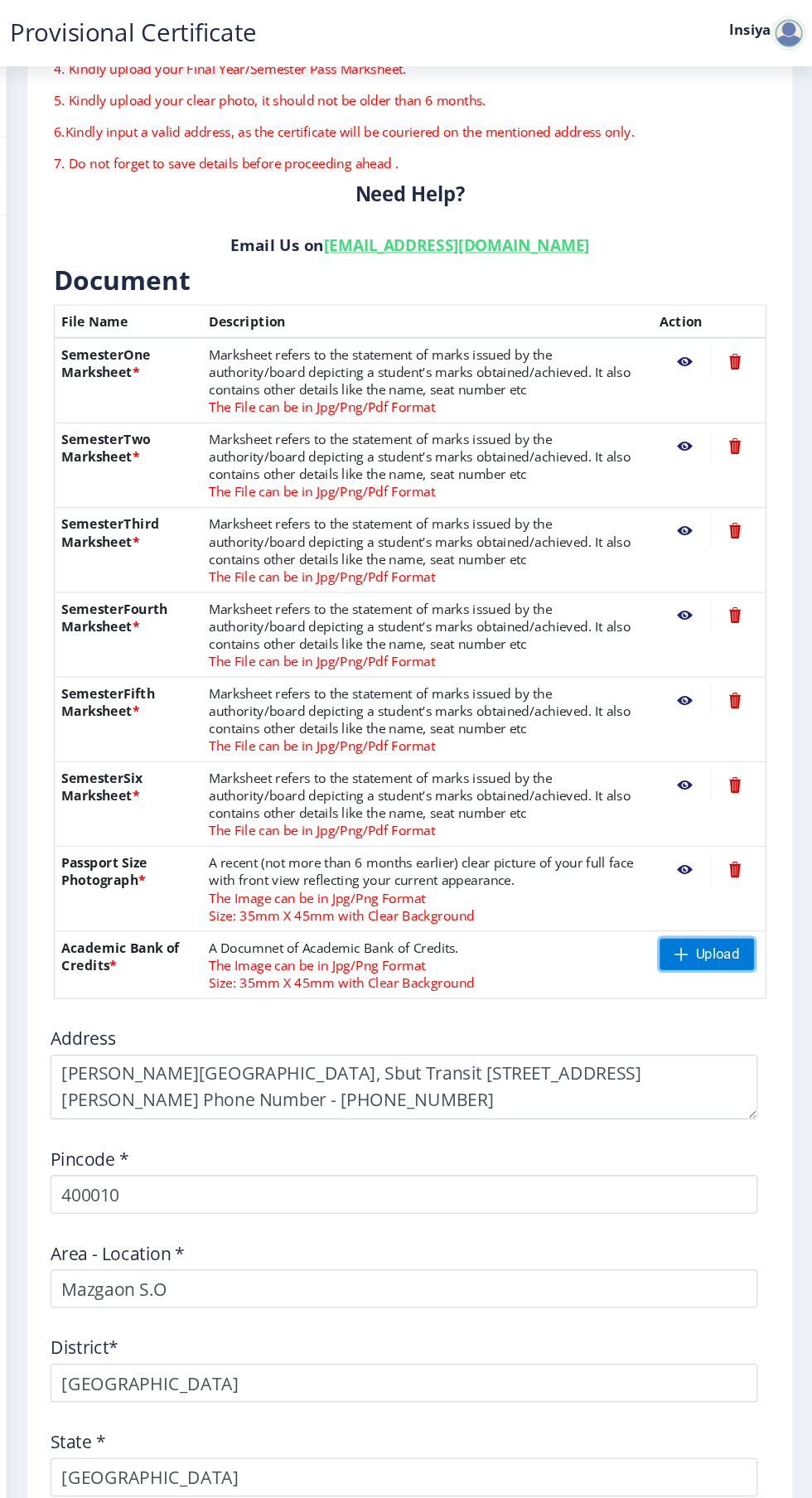
click at [722, 903] on span "Upload" at bounding box center [721, 905] width 41 height 17
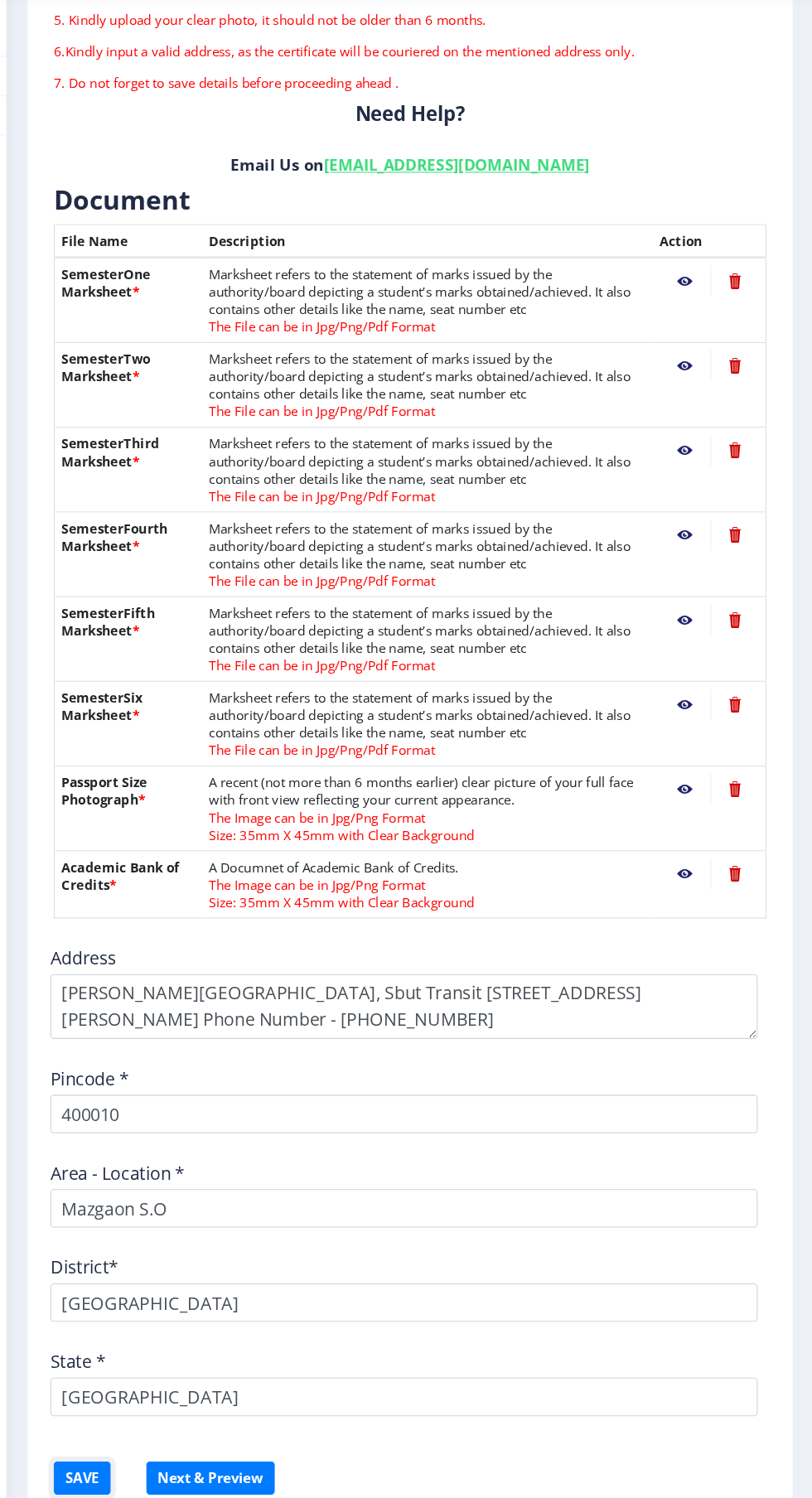
click at [103, 1474] on button "SAVE" at bounding box center [118, 1480] width 54 height 32
click at [259, 1472] on button "Next & Preview" at bounding box center [240, 1480] width 122 height 32
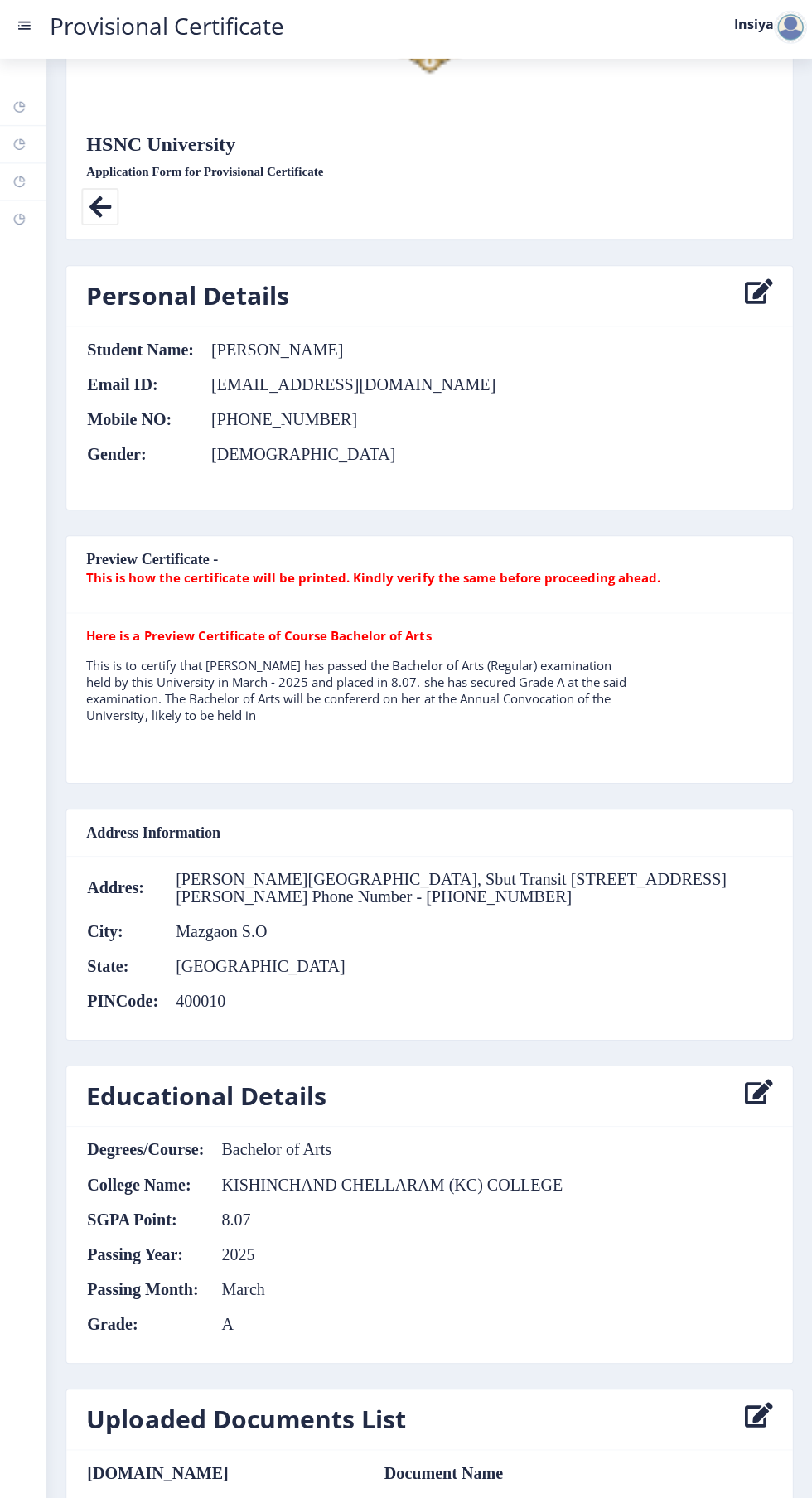
scroll to position [687, 0]
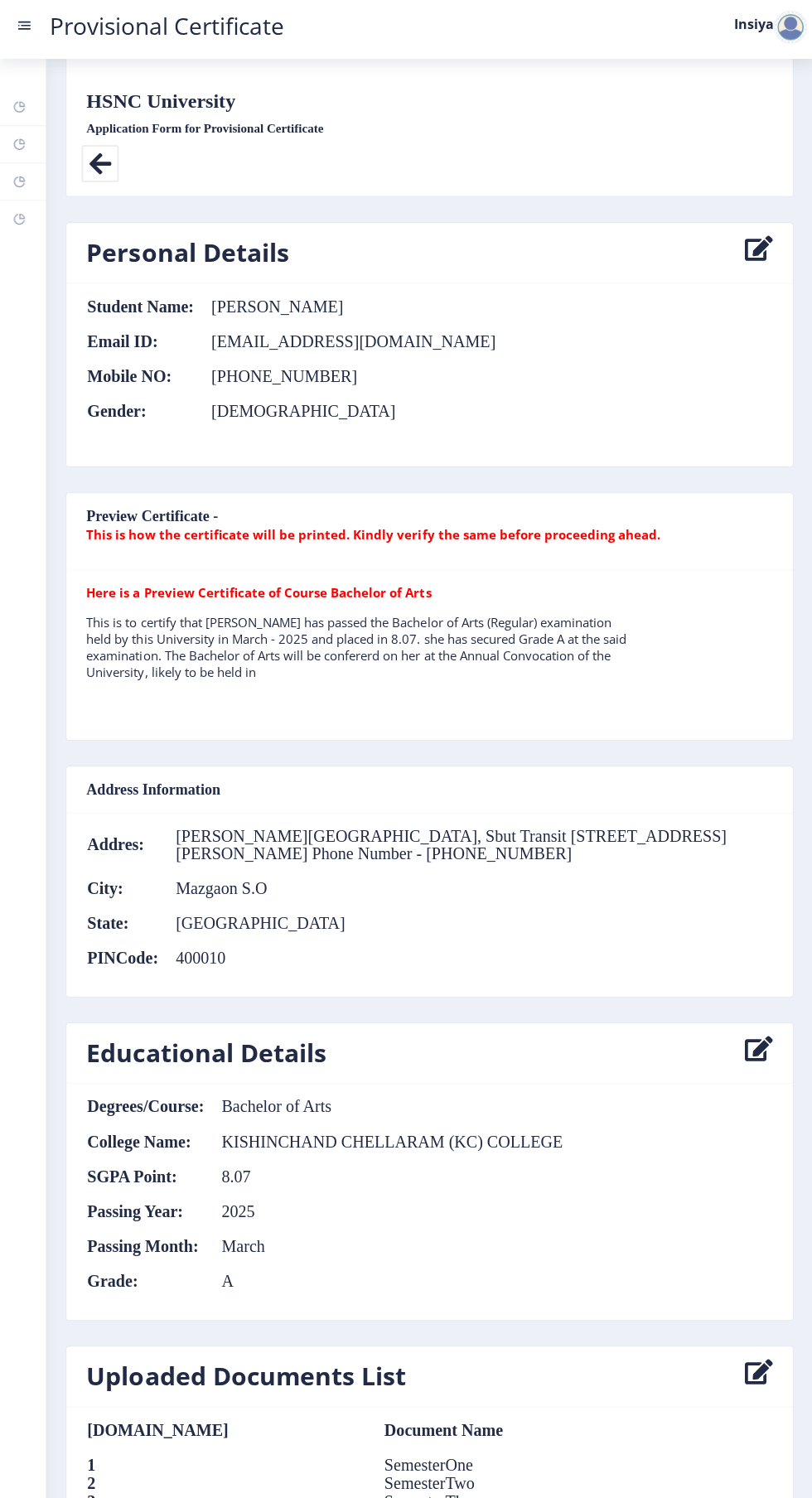
click at [747, 1064] on icon at bounding box center [758, 1055] width 28 height 33
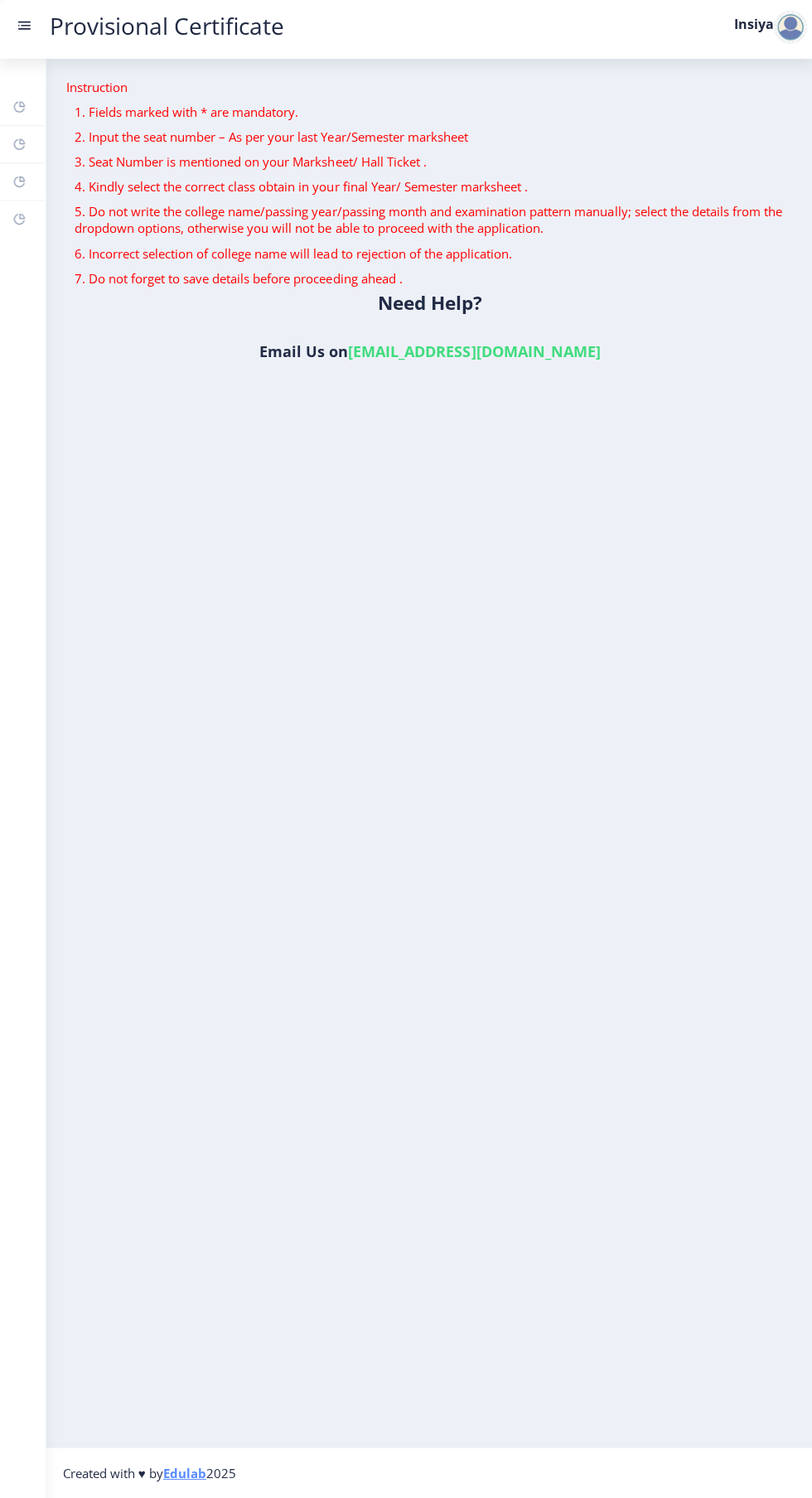
select select "A"
select select "March"
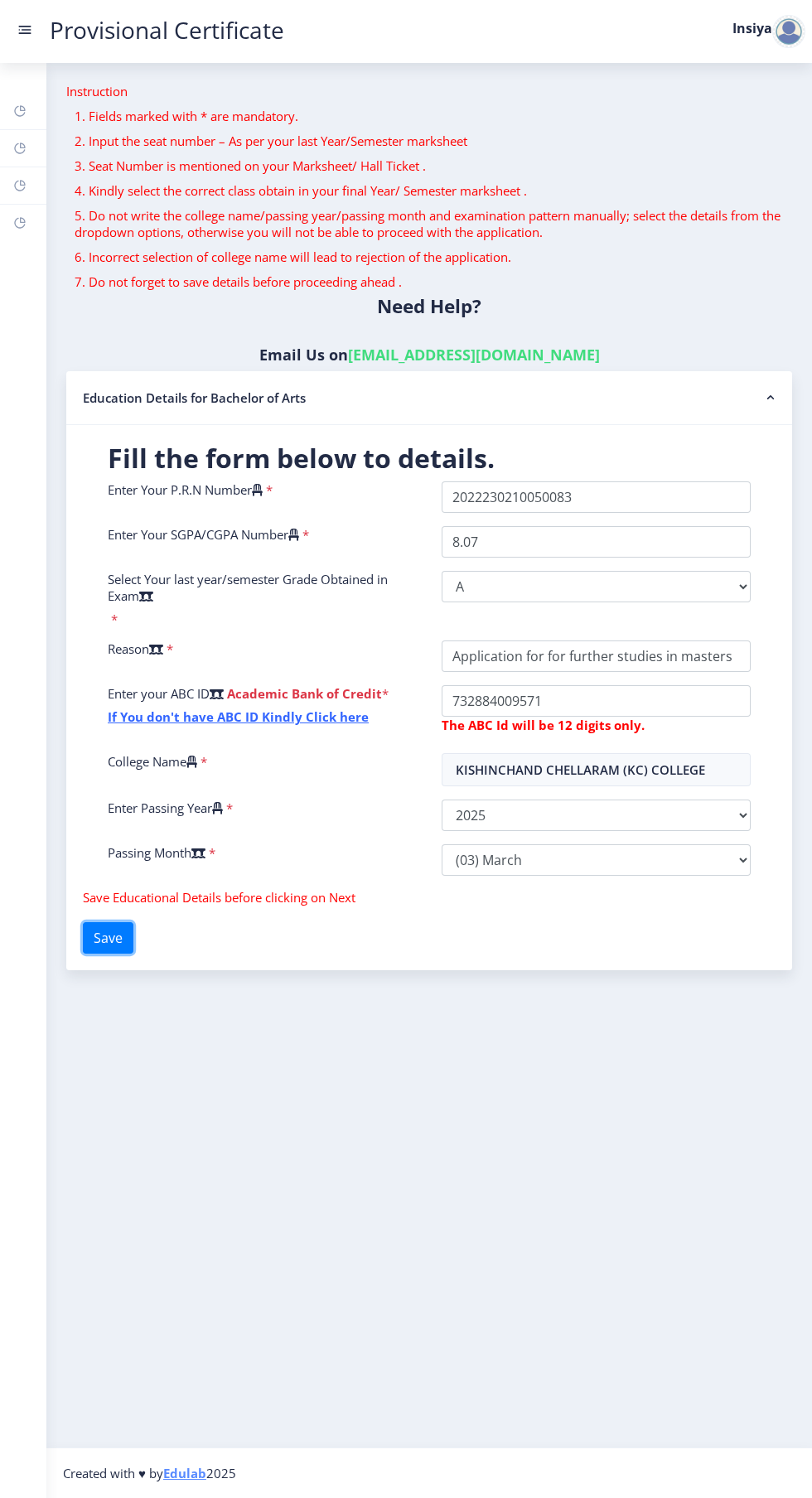
click at [134, 932] on button "Save" at bounding box center [108, 938] width 51 height 32
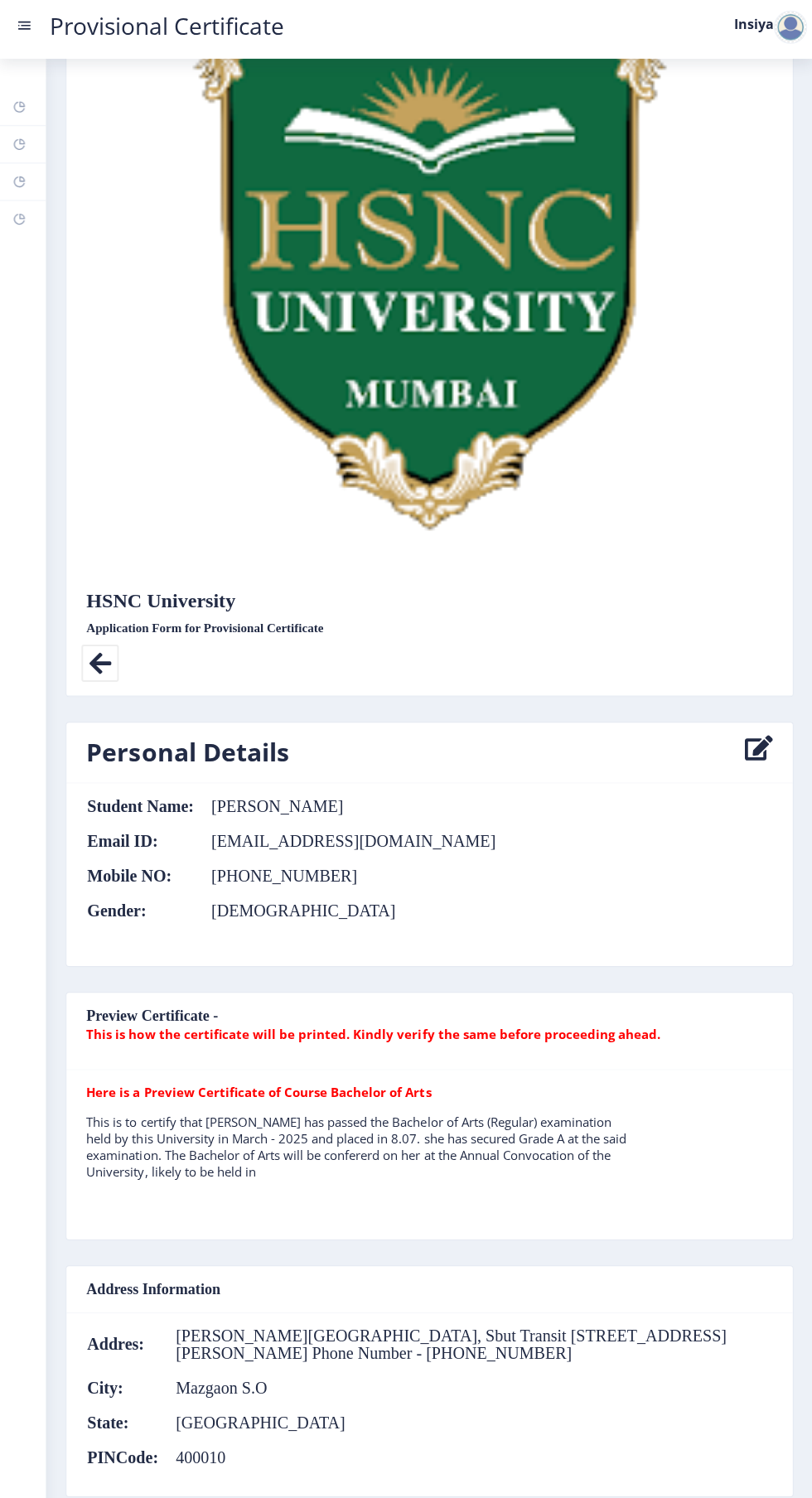
scroll to position [188, 0]
click at [110, 649] on icon at bounding box center [100, 665] width 37 height 37
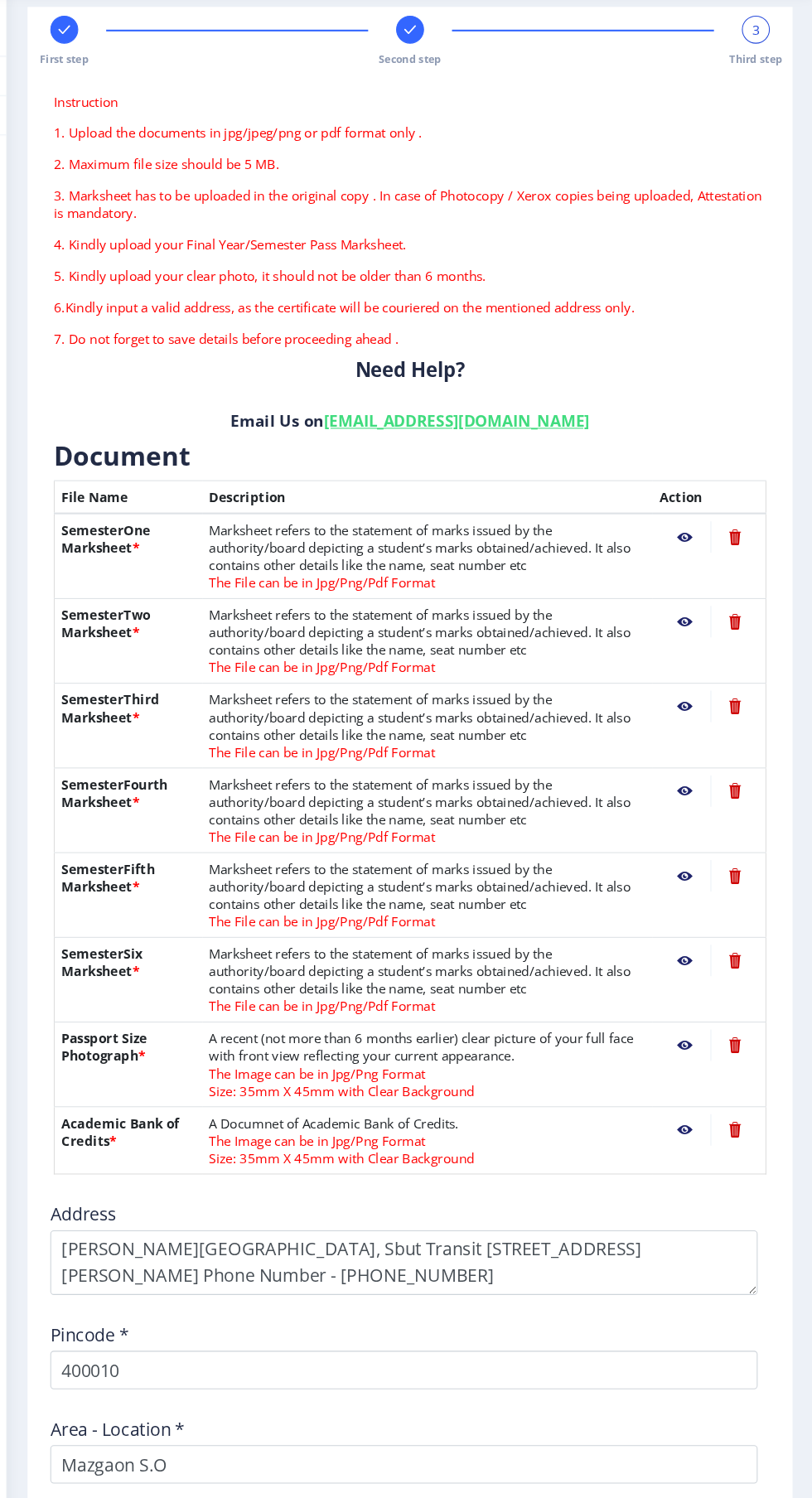
scroll to position [243, 0]
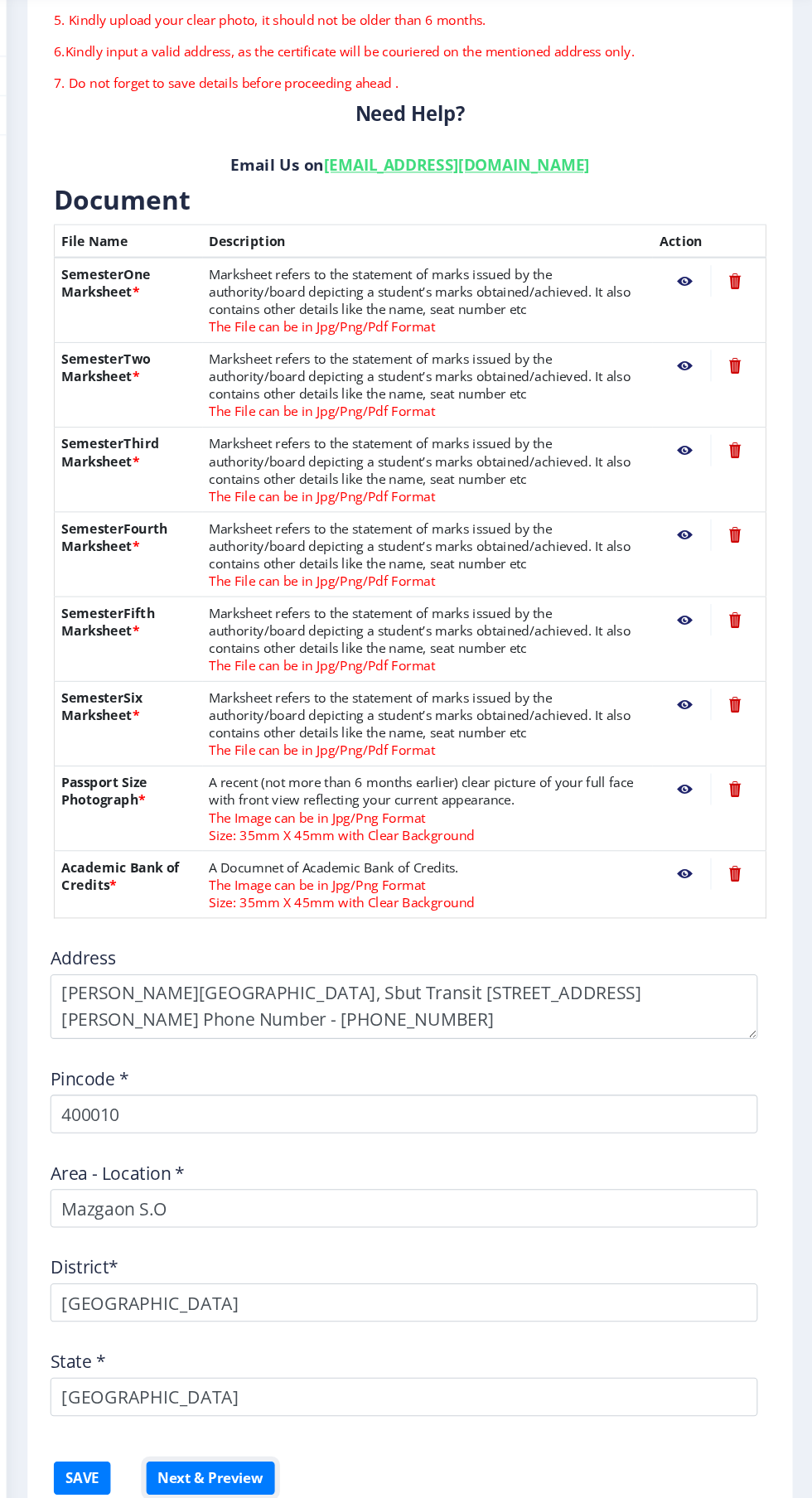
click at [242, 1473] on button "Next & Preview" at bounding box center [240, 1480] width 122 height 32
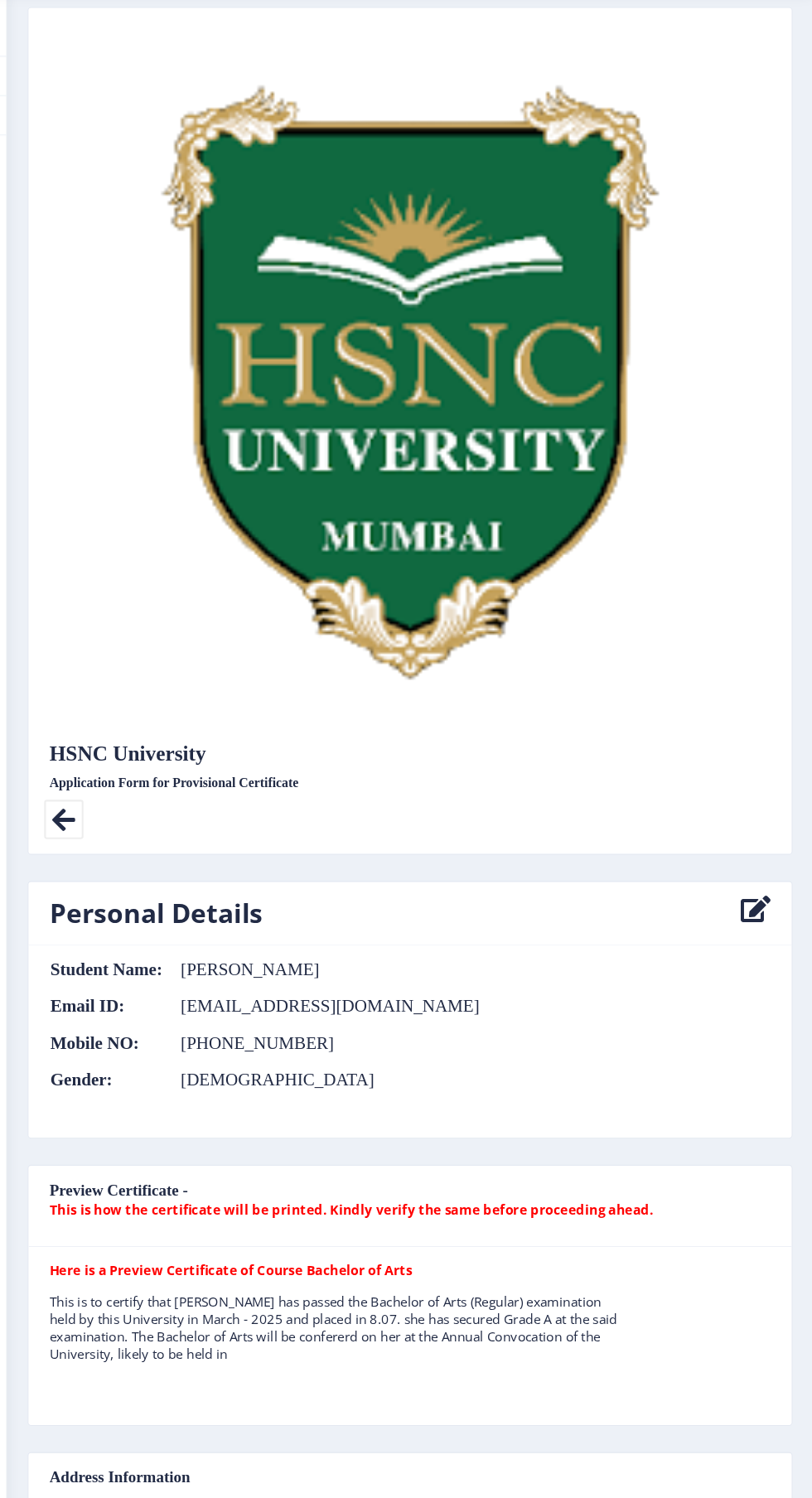
click at [99, 849] on icon at bounding box center [100, 854] width 37 height 37
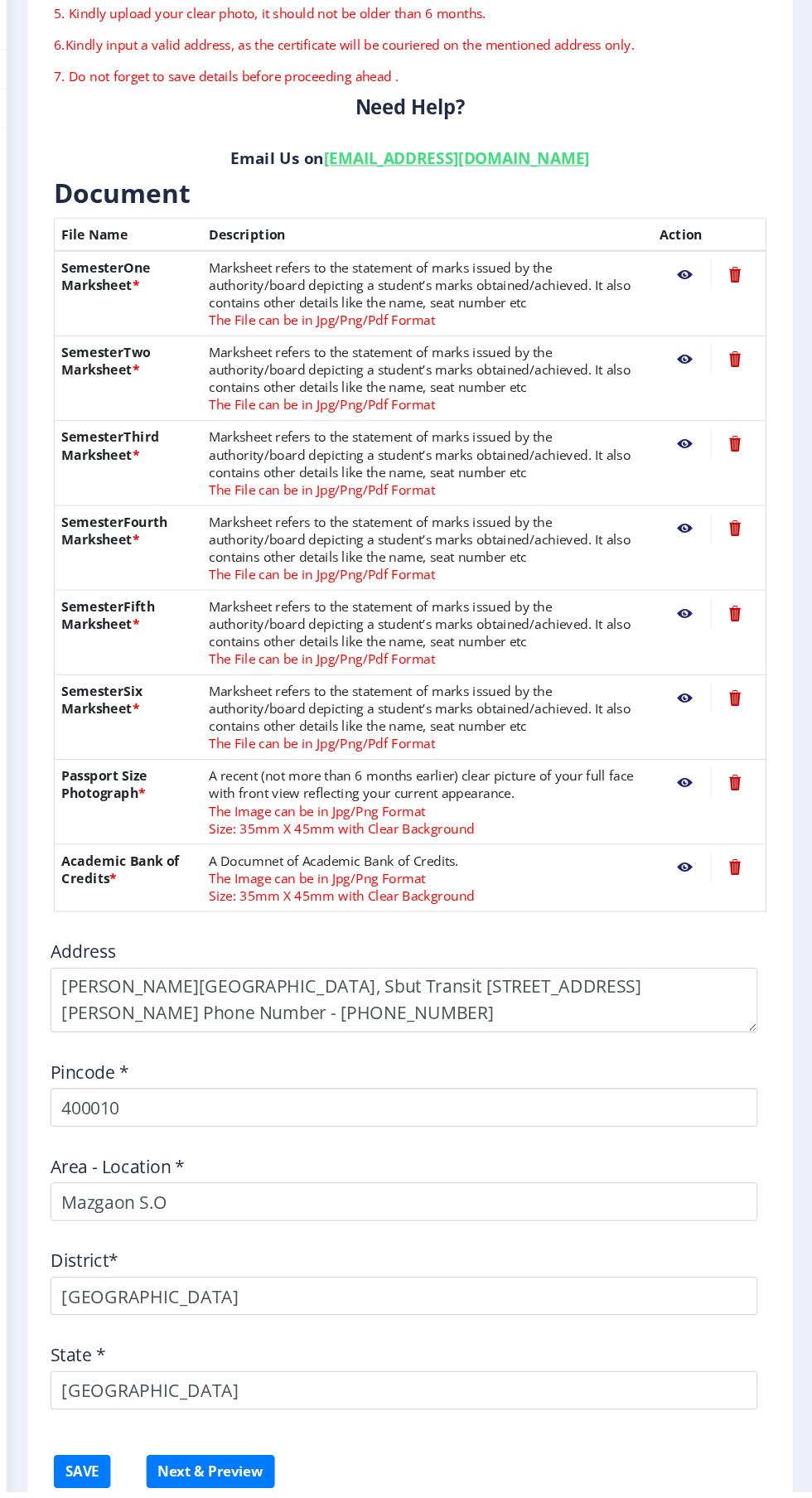
click at [127, 1497] on button "Previous ‍" at bounding box center [132, 1527] width 82 height 32
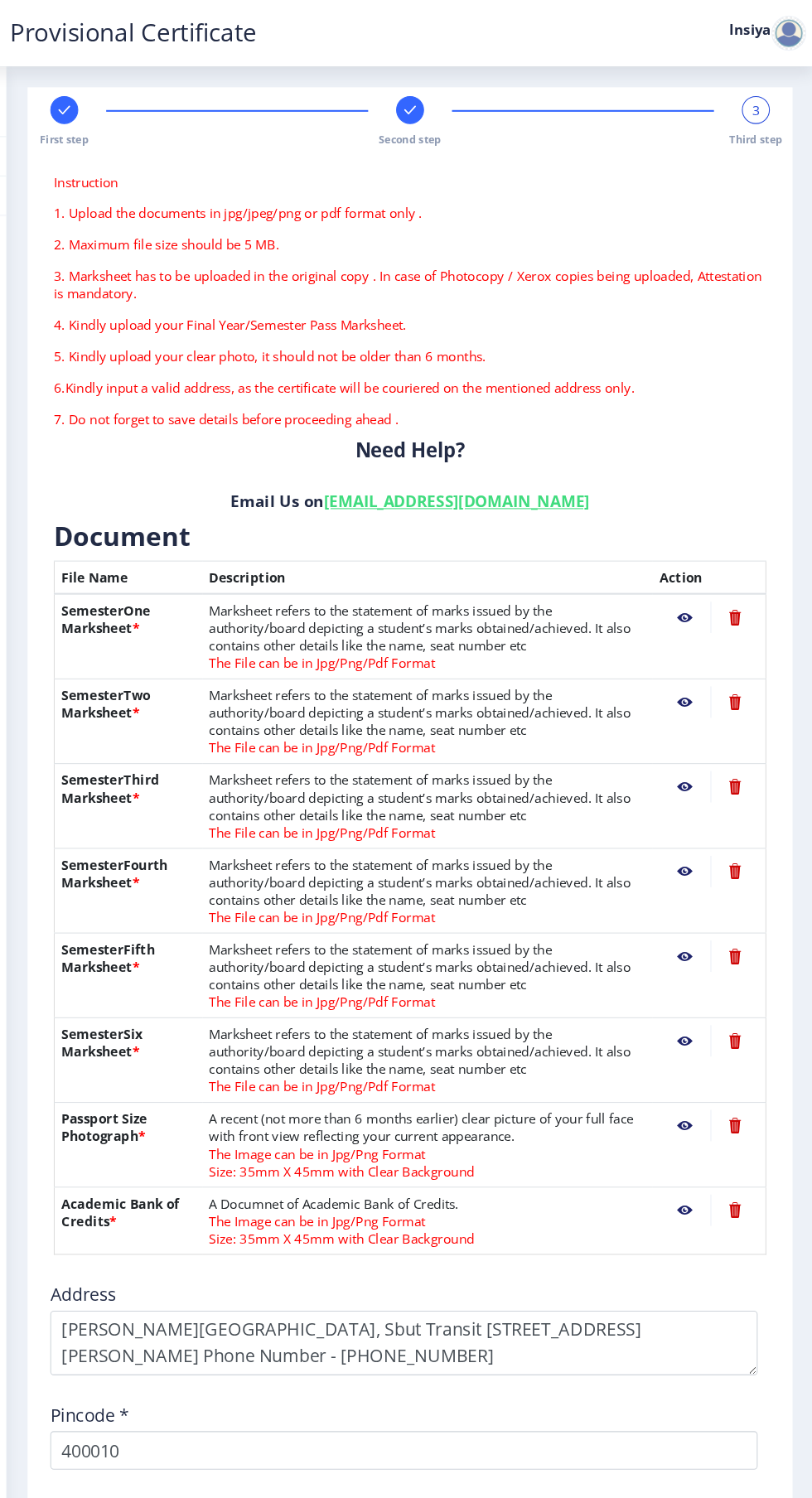
select select "A"
select select "March"
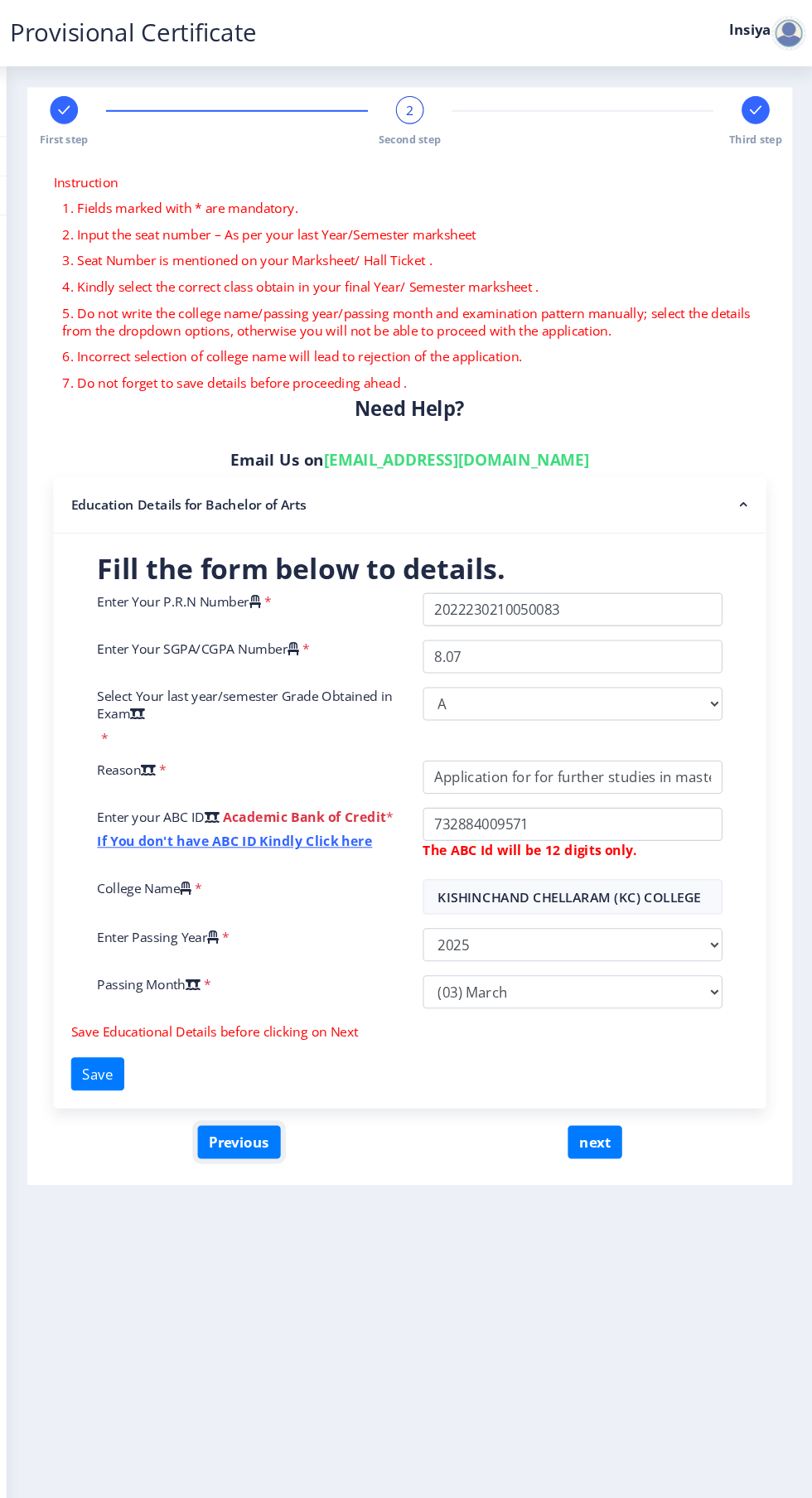
click at [279, 1081] on button "Previous" at bounding box center [267, 1084] width 79 height 32
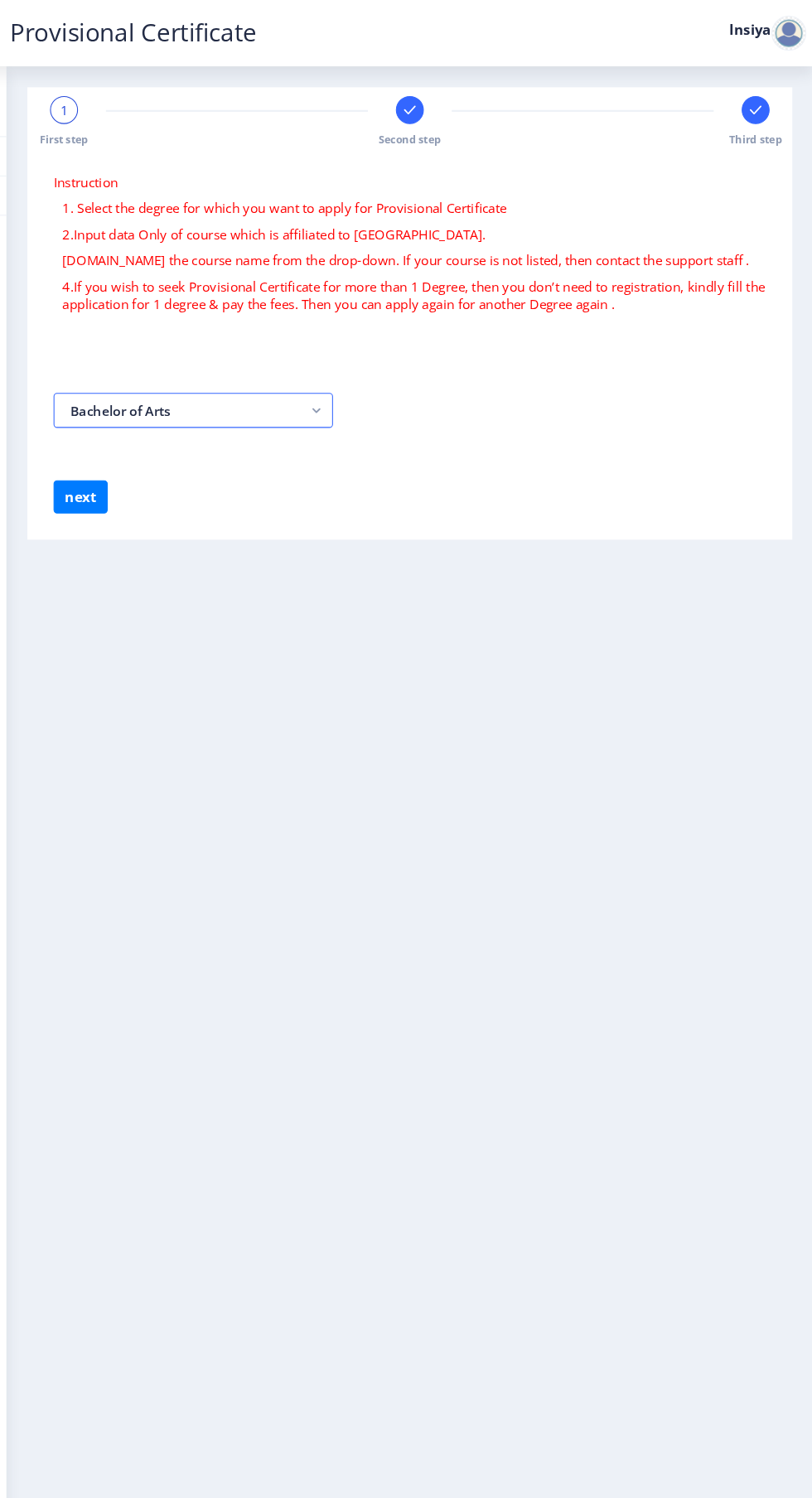
click at [340, 389] on rect "button" at bounding box center [341, 389] width 19 height 19
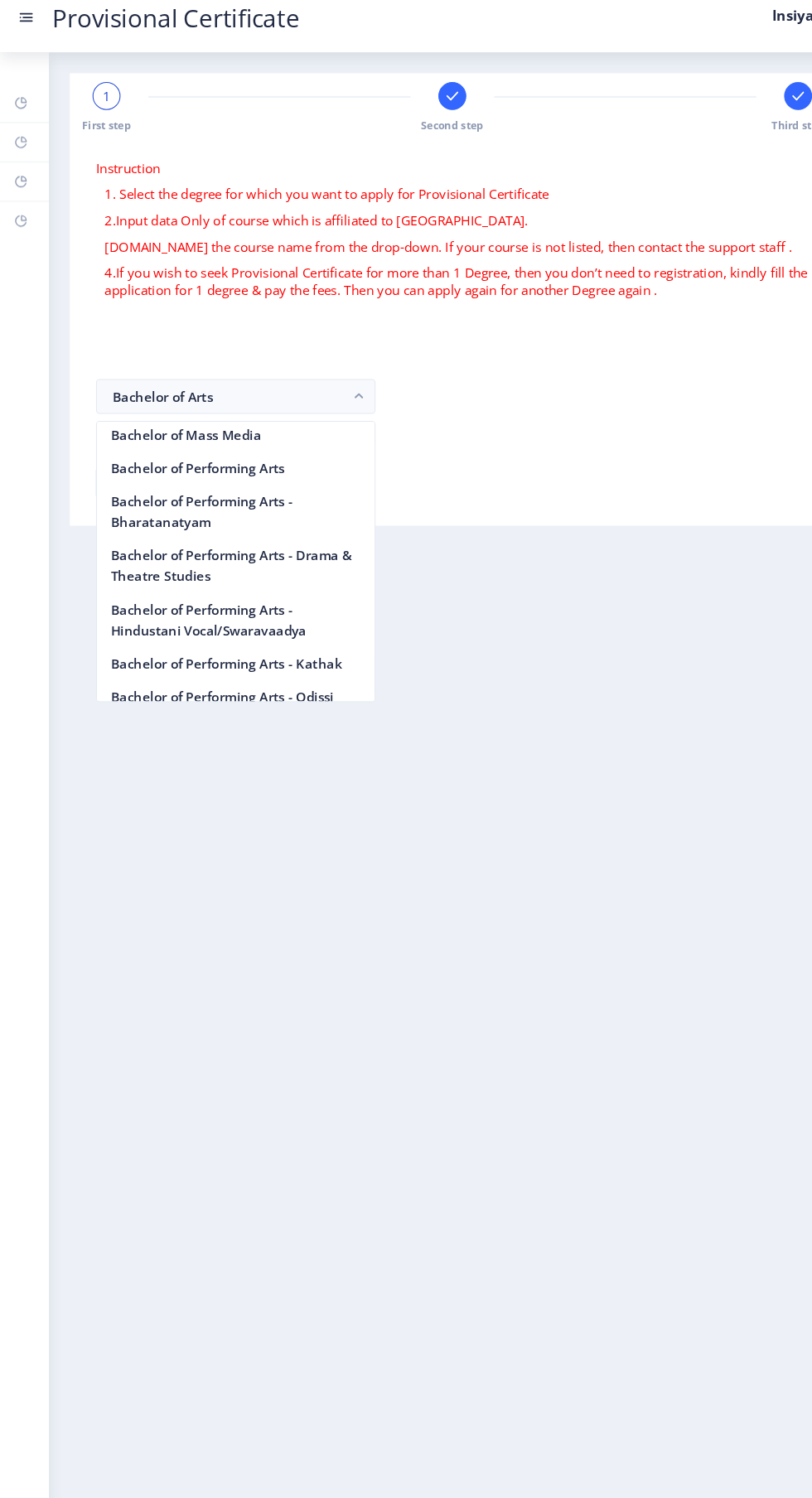
scroll to position [985, 0]
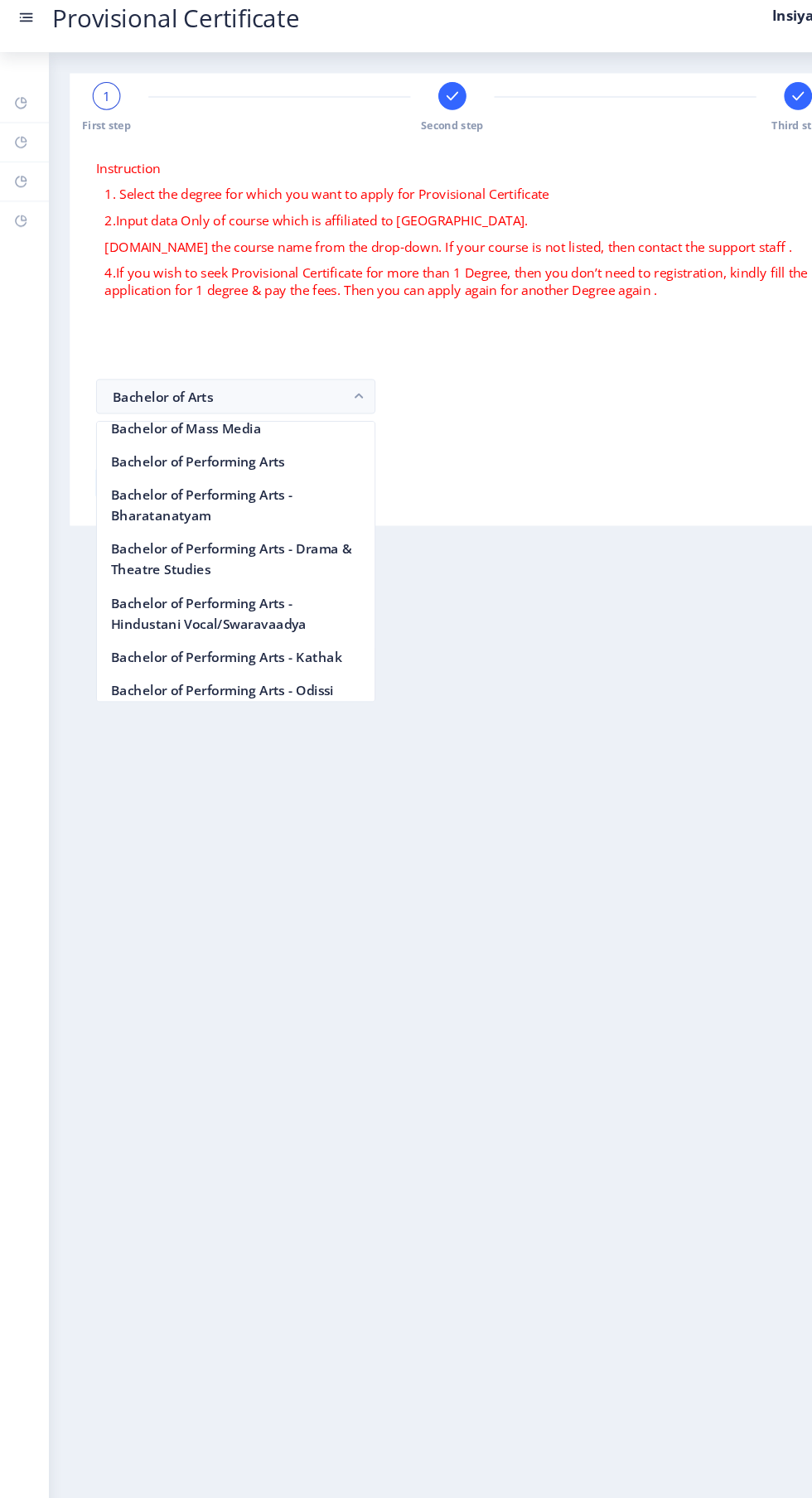
click at [556, 400] on form "Bachelor of Arts" at bounding box center [429, 389] width 676 height 33
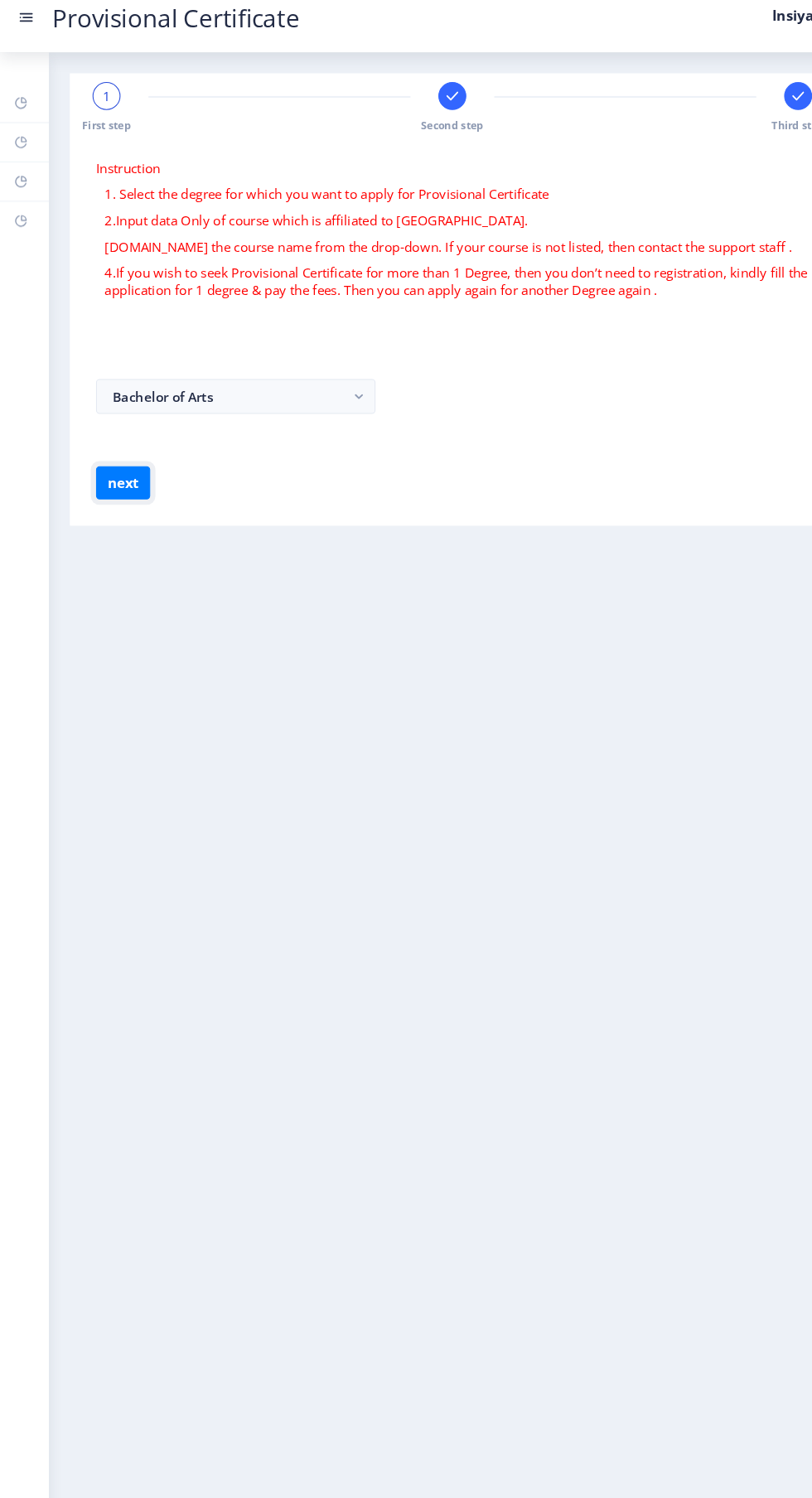
click at [118, 468] on button "next" at bounding box center [117, 471] width 51 height 32
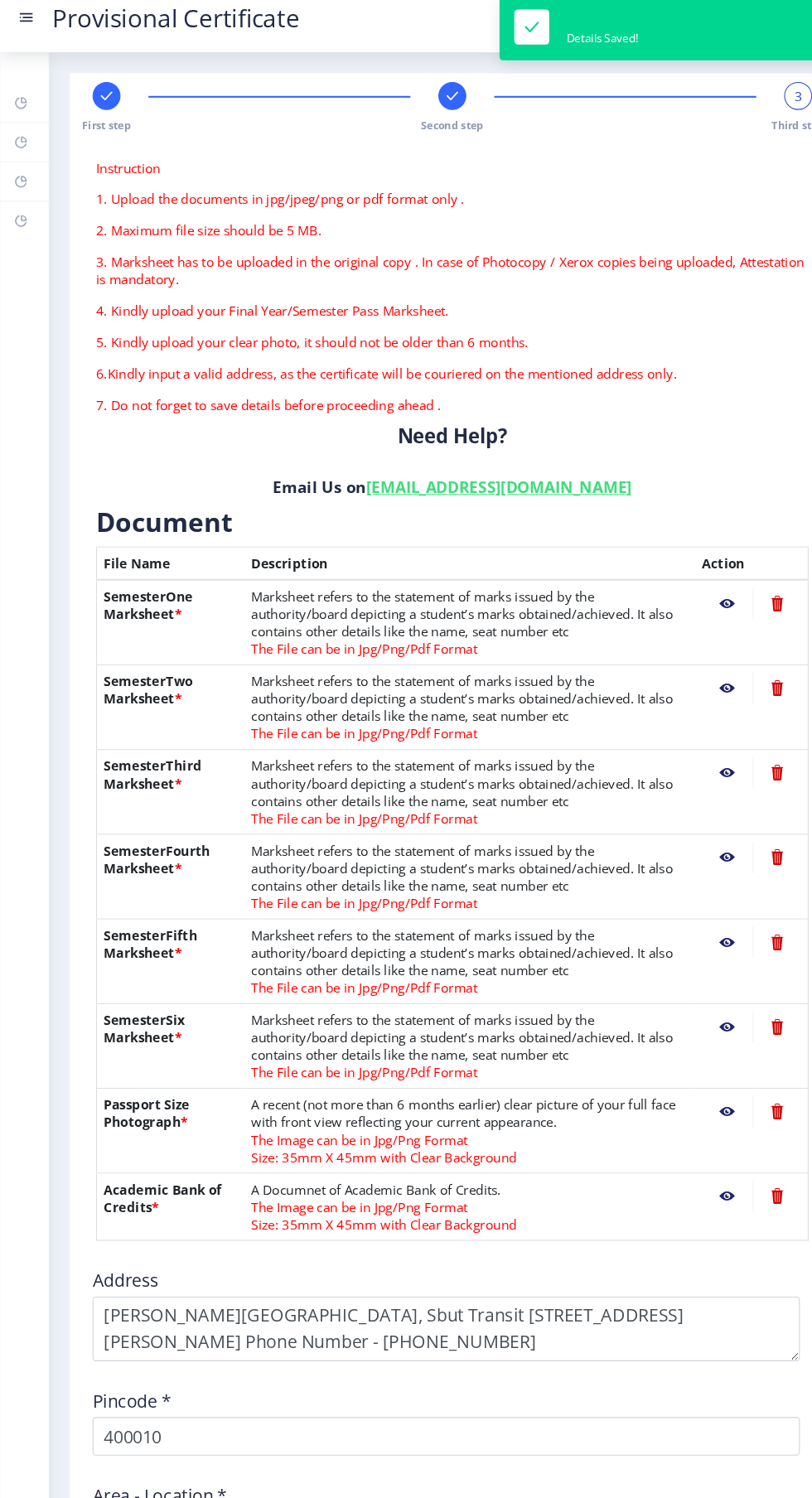
scroll to position [243, 0]
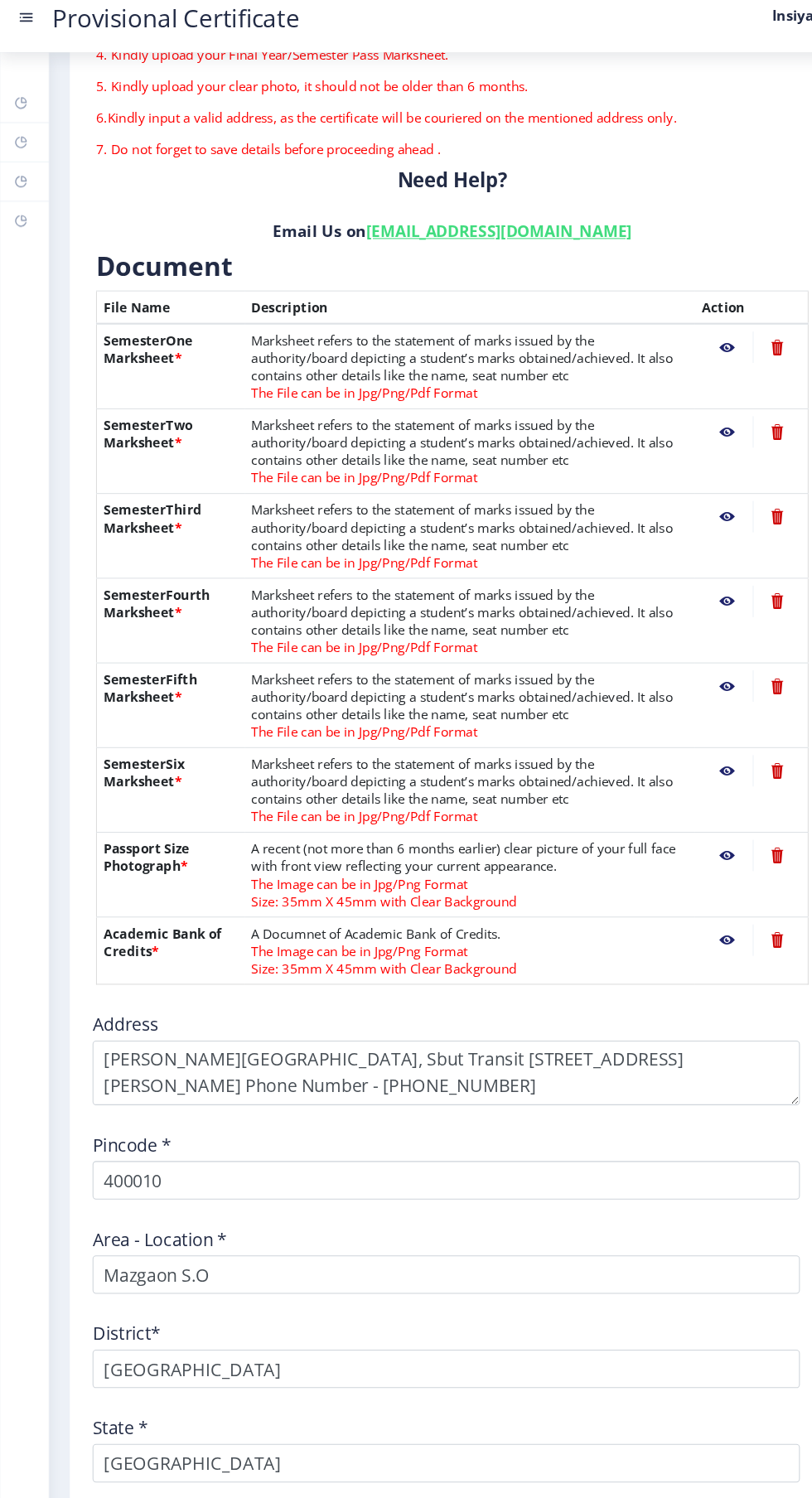
click at [268, 1478] on button "Next & Preview" at bounding box center [240, 1480] width 122 height 32
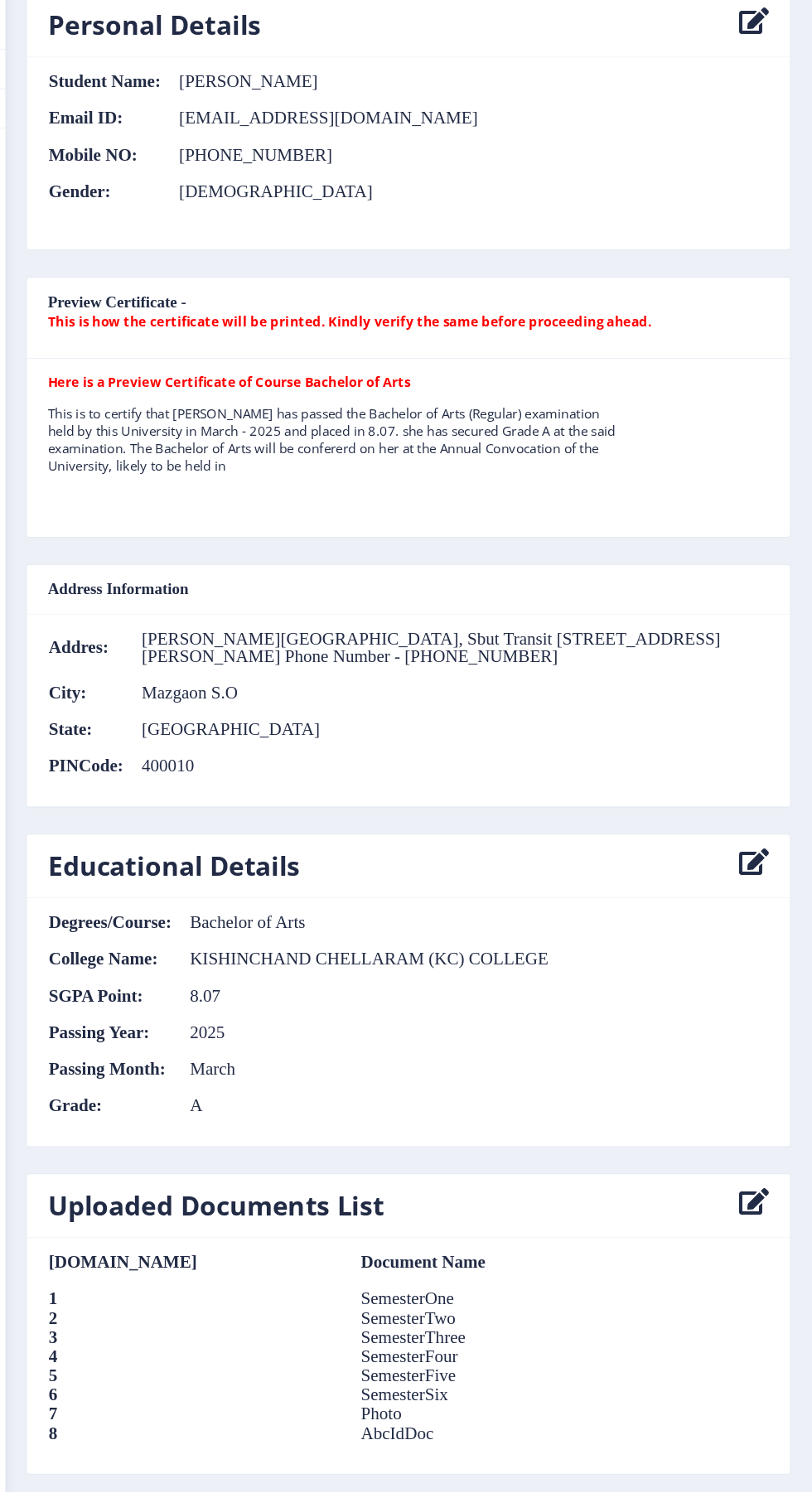
click at [436, 1497] on button "Payment" at bounding box center [429, 1523] width 166 height 32
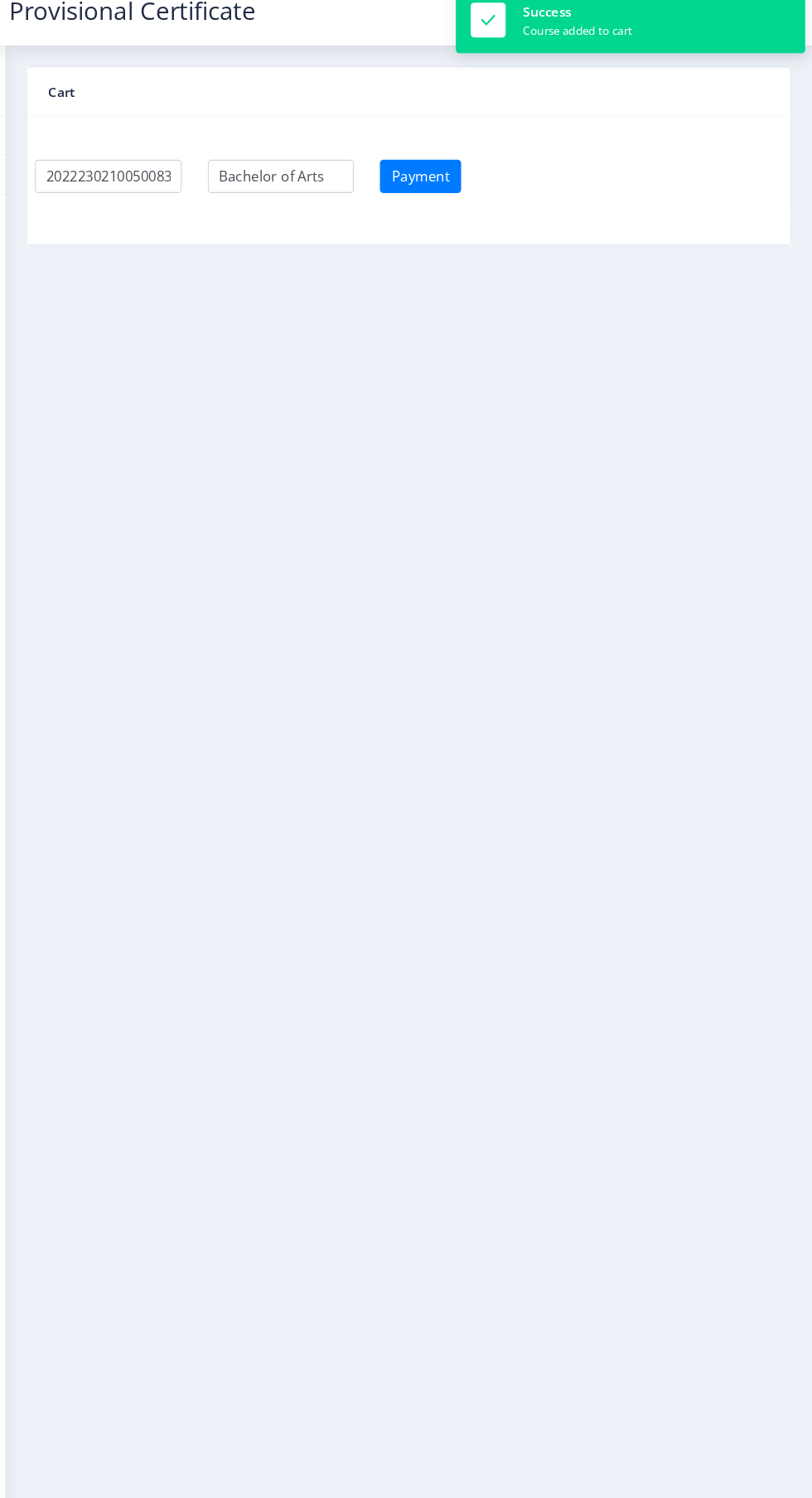
scroll to position [6, 0]
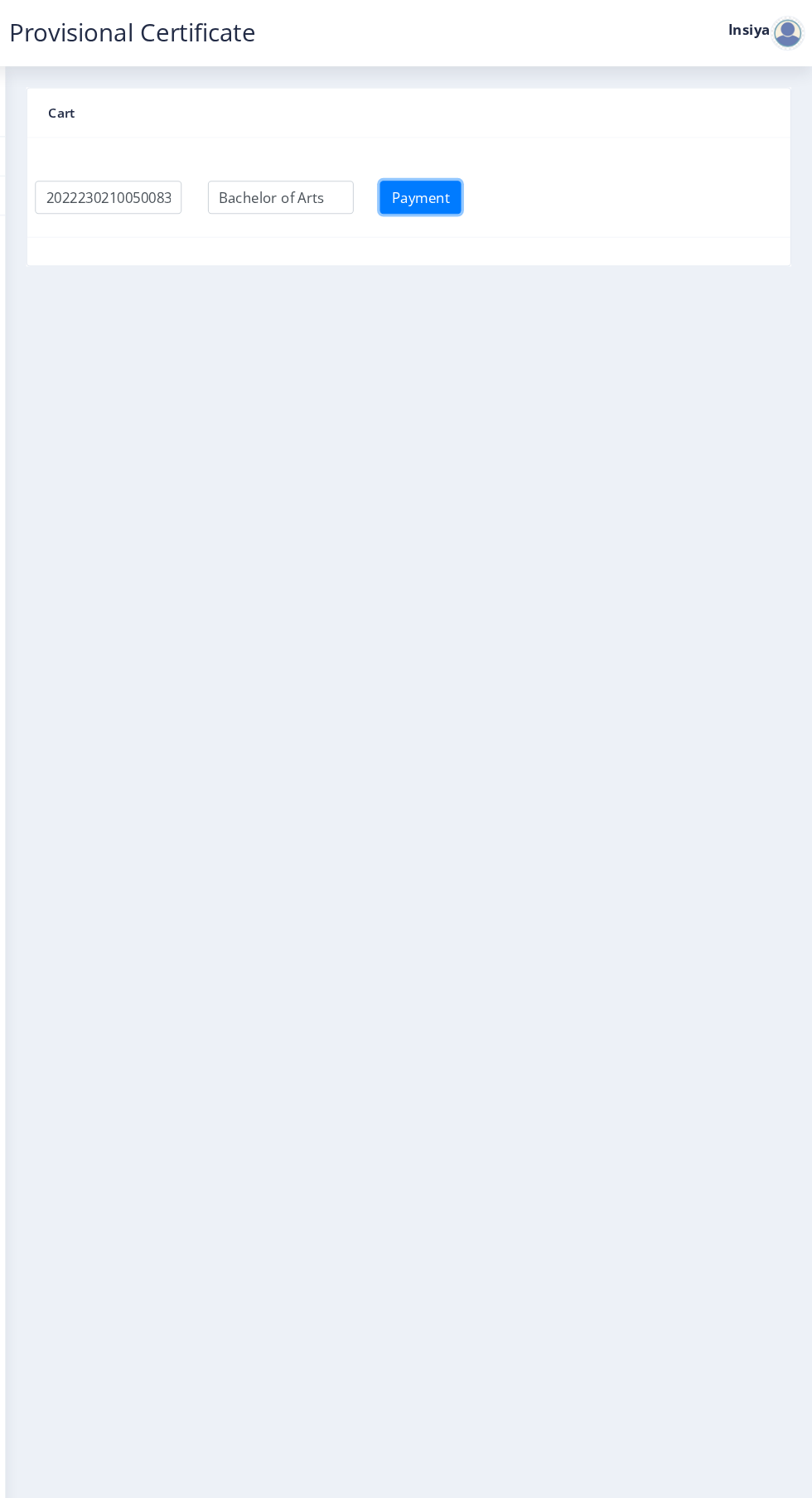
click at [468, 174] on button "Payment" at bounding box center [440, 187] width 77 height 32
select select
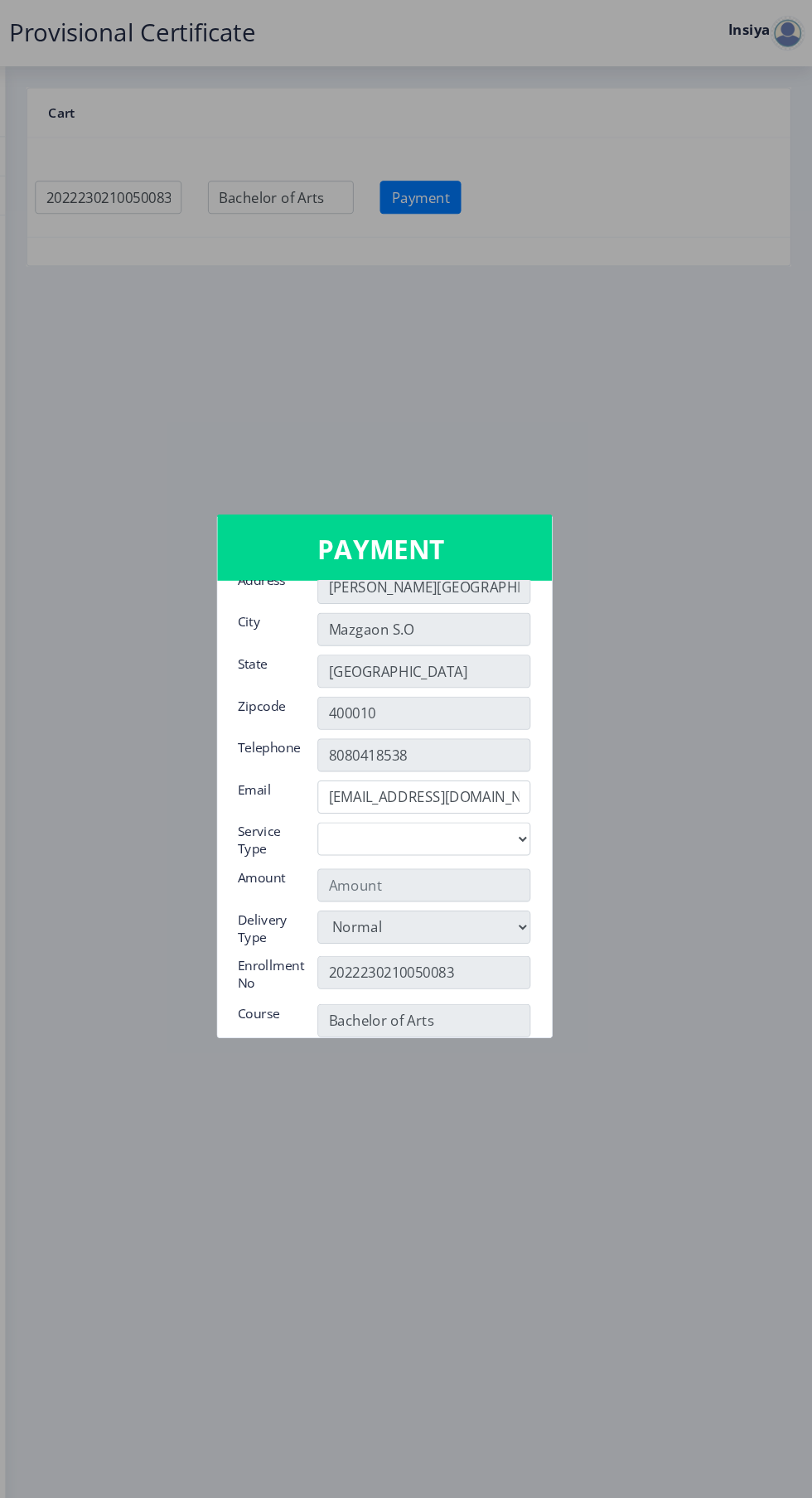
scroll to position [205, 0]
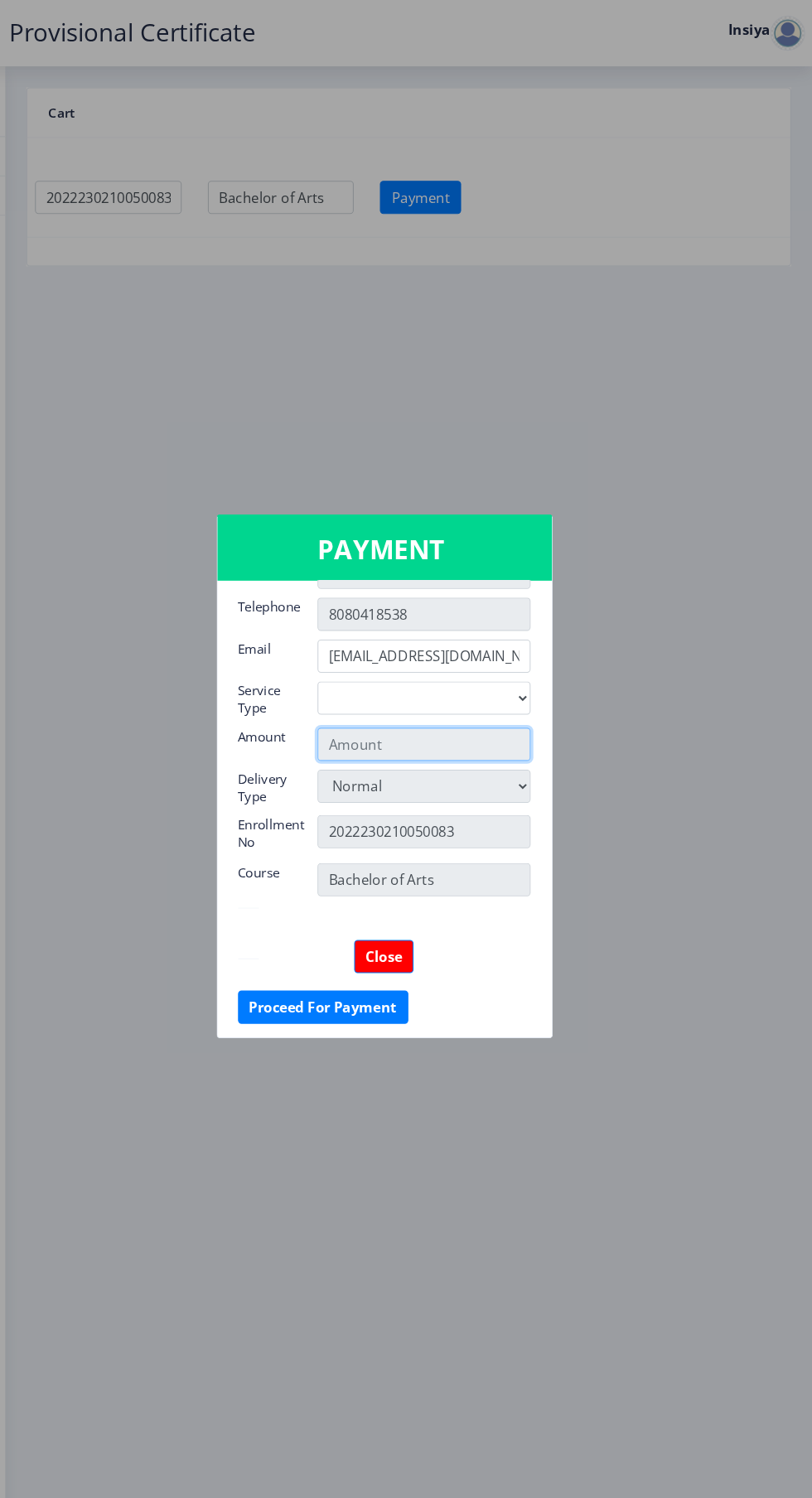
click at [531, 721] on input "text" at bounding box center [444, 706] width 202 height 32
click at [531, 722] on input "text" at bounding box center [444, 706] width 202 height 32
click at [359, 963] on button "Proceed For Payment" at bounding box center [348, 956] width 162 height 32
click at [330, 963] on button "Proceed For Payment" at bounding box center [348, 956] width 162 height 32
click at [354, 955] on button "Proceed For Payment" at bounding box center [348, 956] width 162 height 32
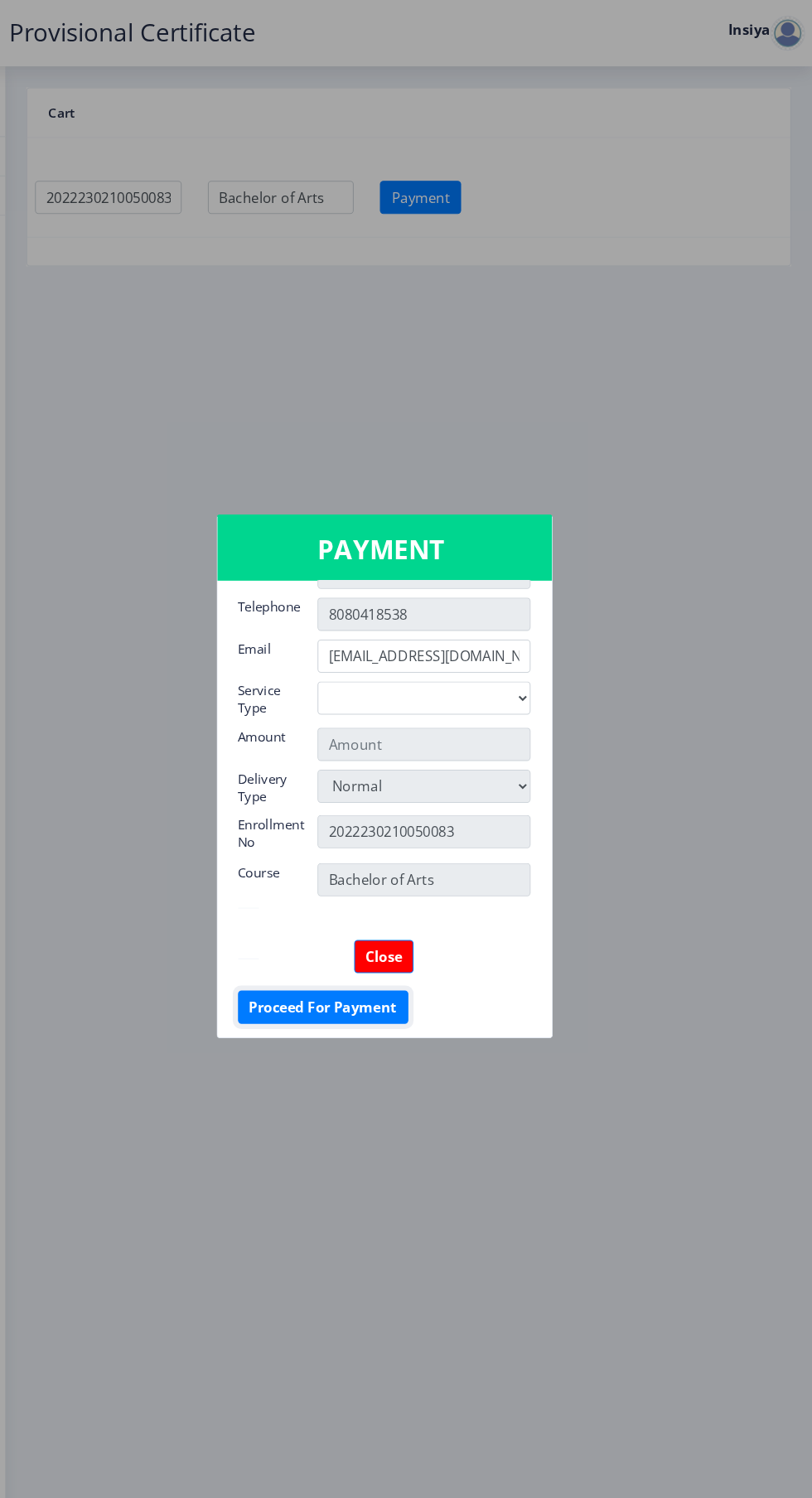
scroll to position [0, 0]
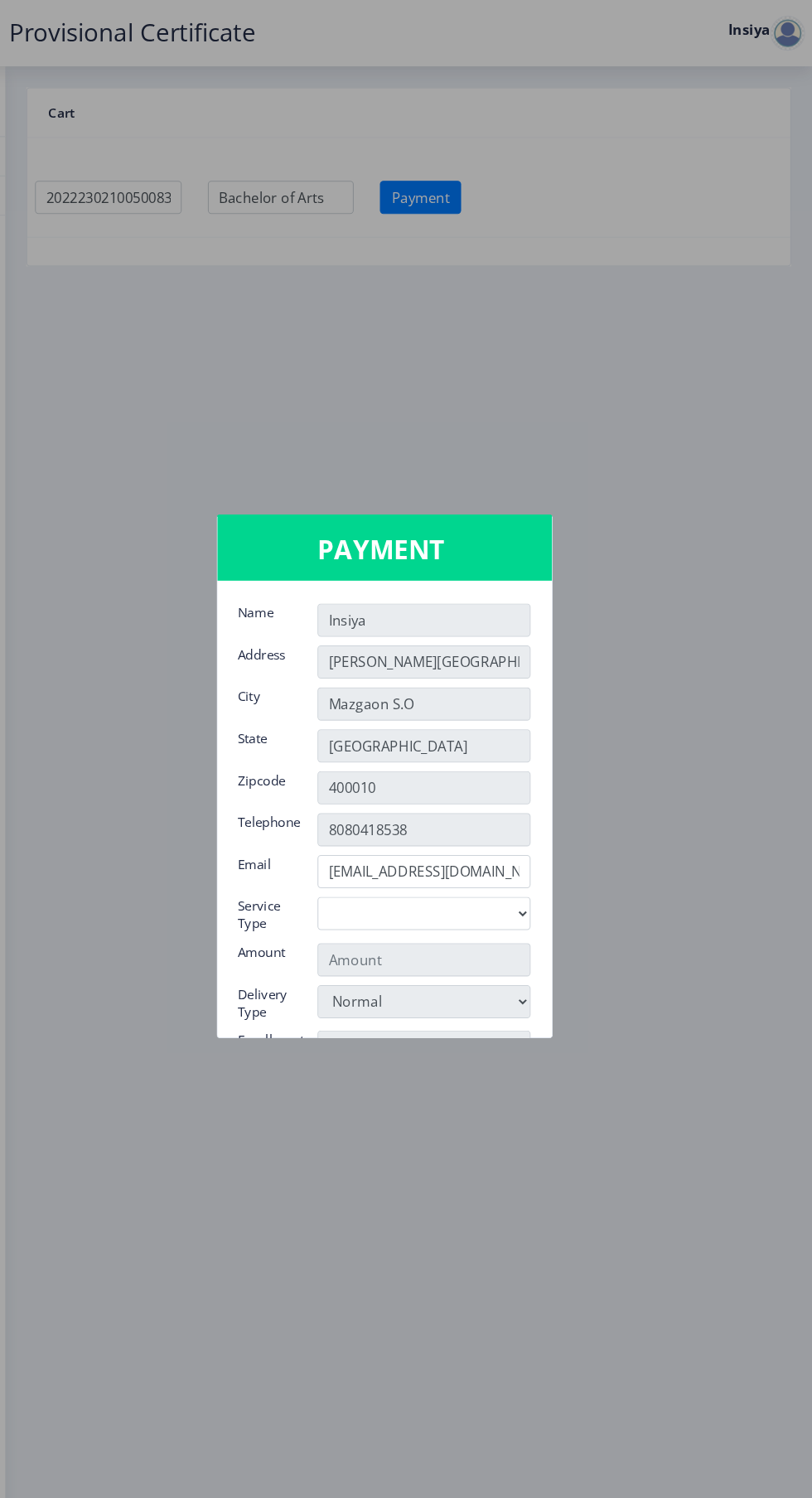
click at [683, 629] on div at bounding box center [406, 749] width 812 height 1498
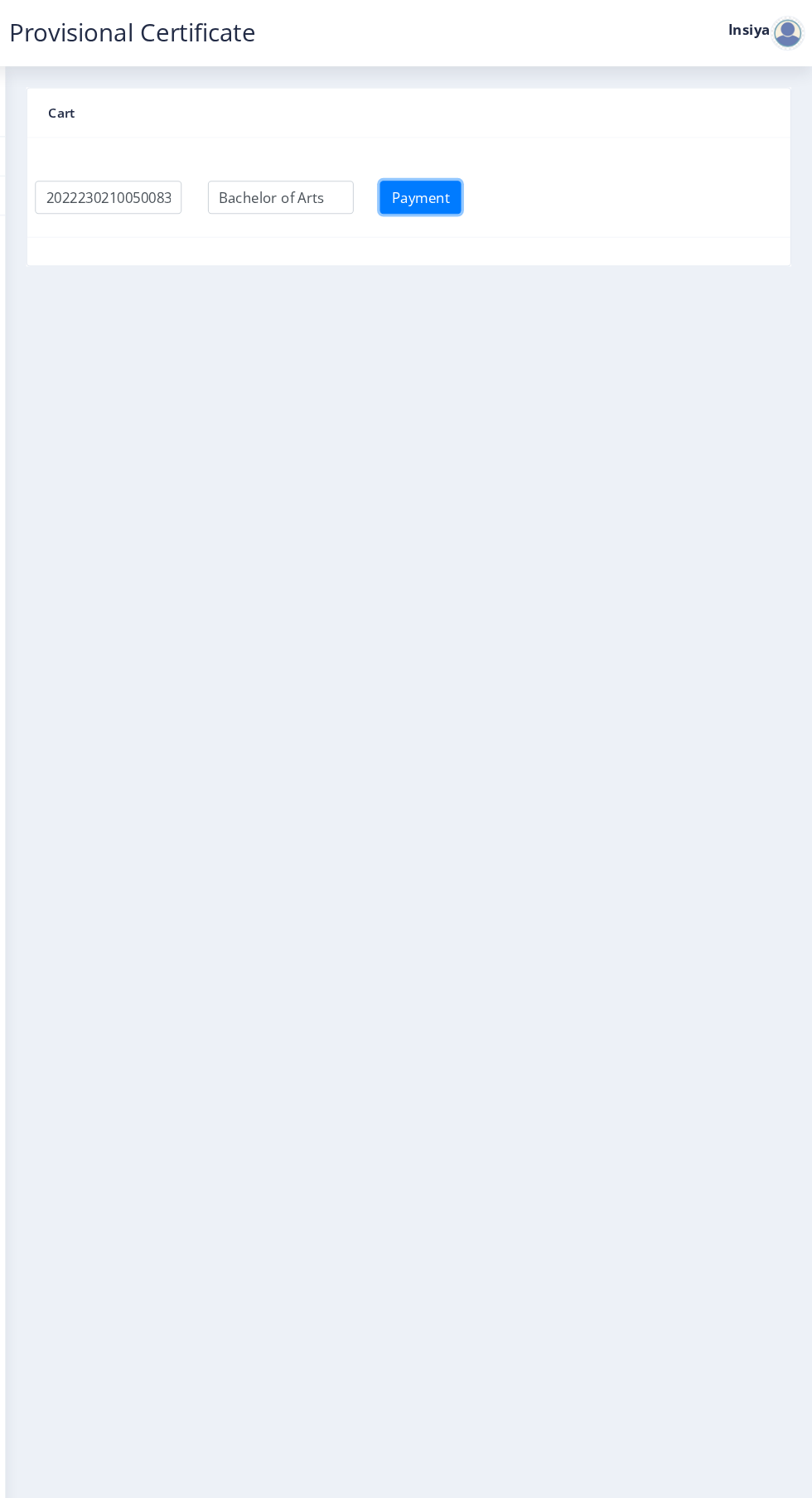
click at [469, 172] on button "Payment" at bounding box center [440, 187] width 77 height 32
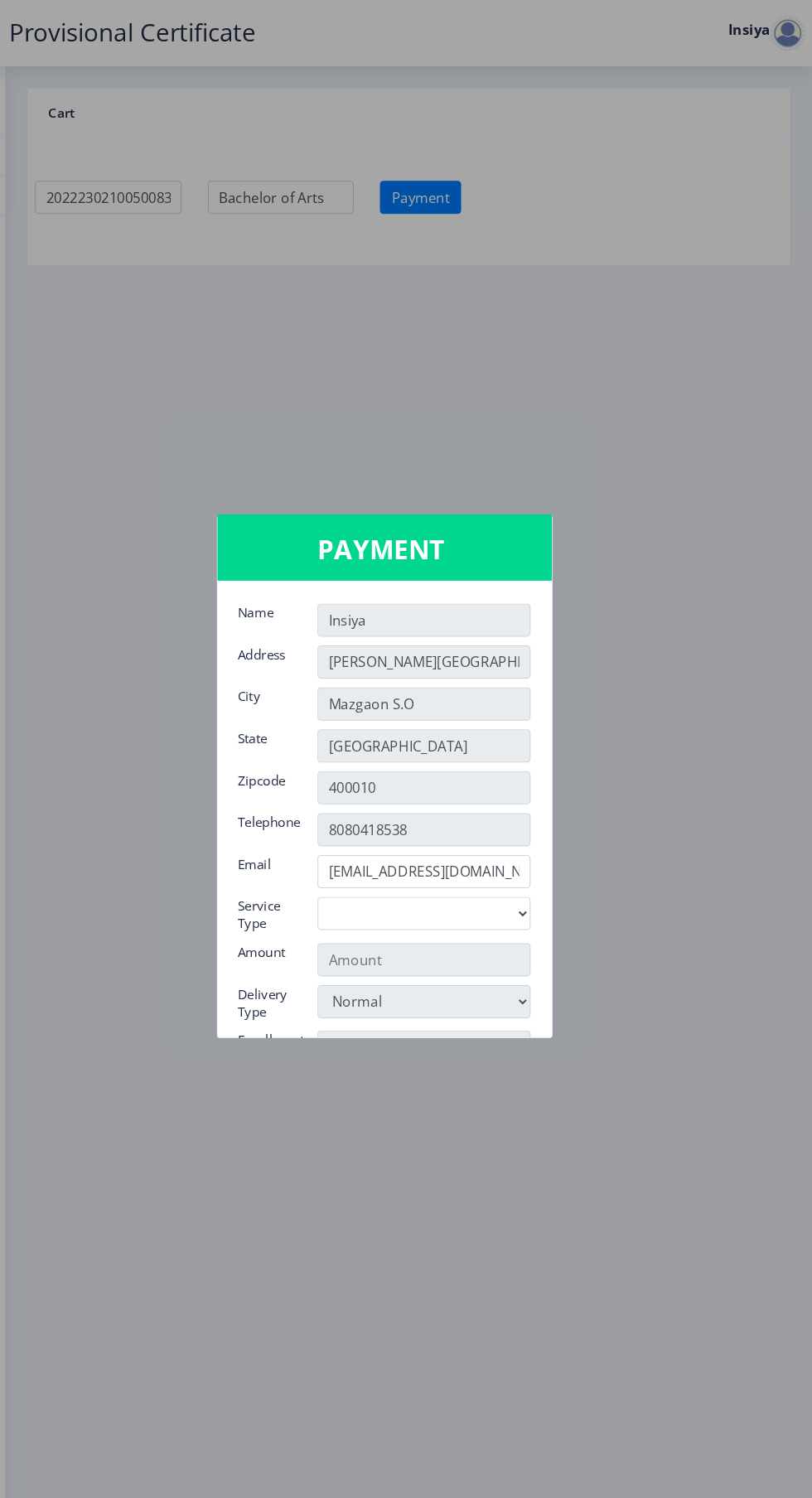
scroll to position [205, 0]
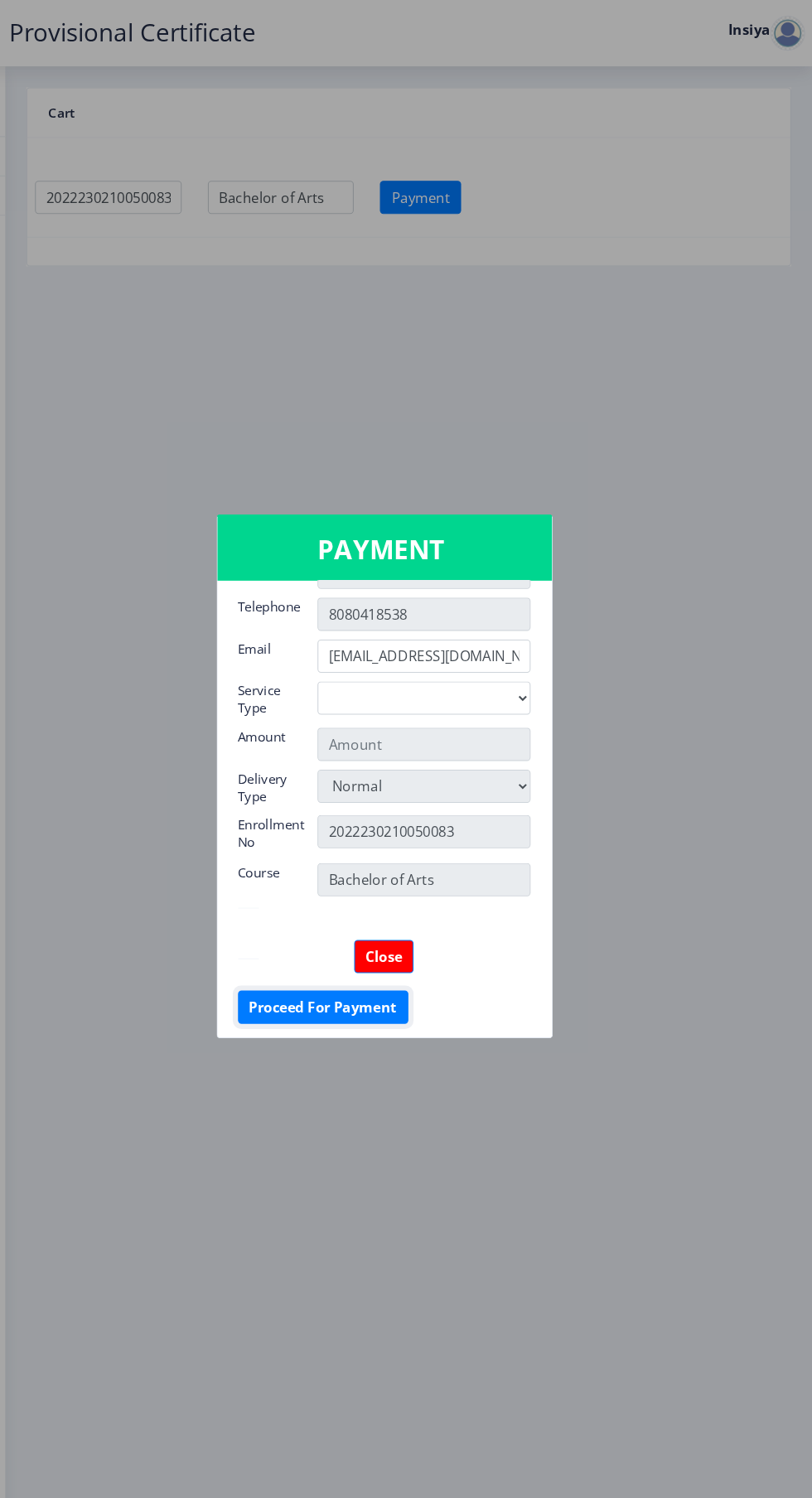
click at [347, 957] on button "Proceed For Payment" at bounding box center [348, 956] width 162 height 32
click at [348, 959] on button "Proceed For Payment" at bounding box center [348, 956] width 162 height 32
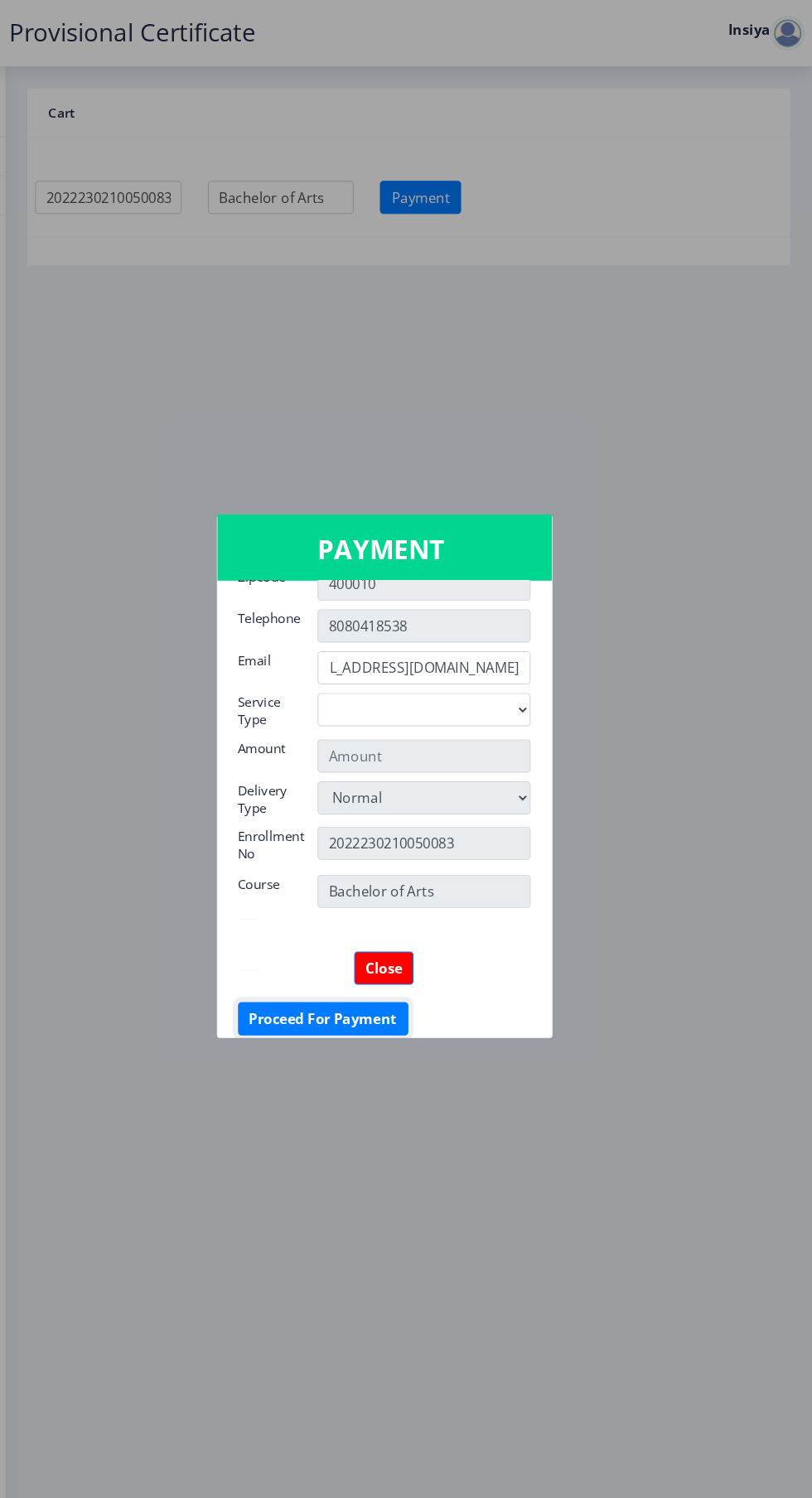
scroll to position [194, 0]
click at [542, 660] on select "Digital" at bounding box center [444, 673] width 202 height 32
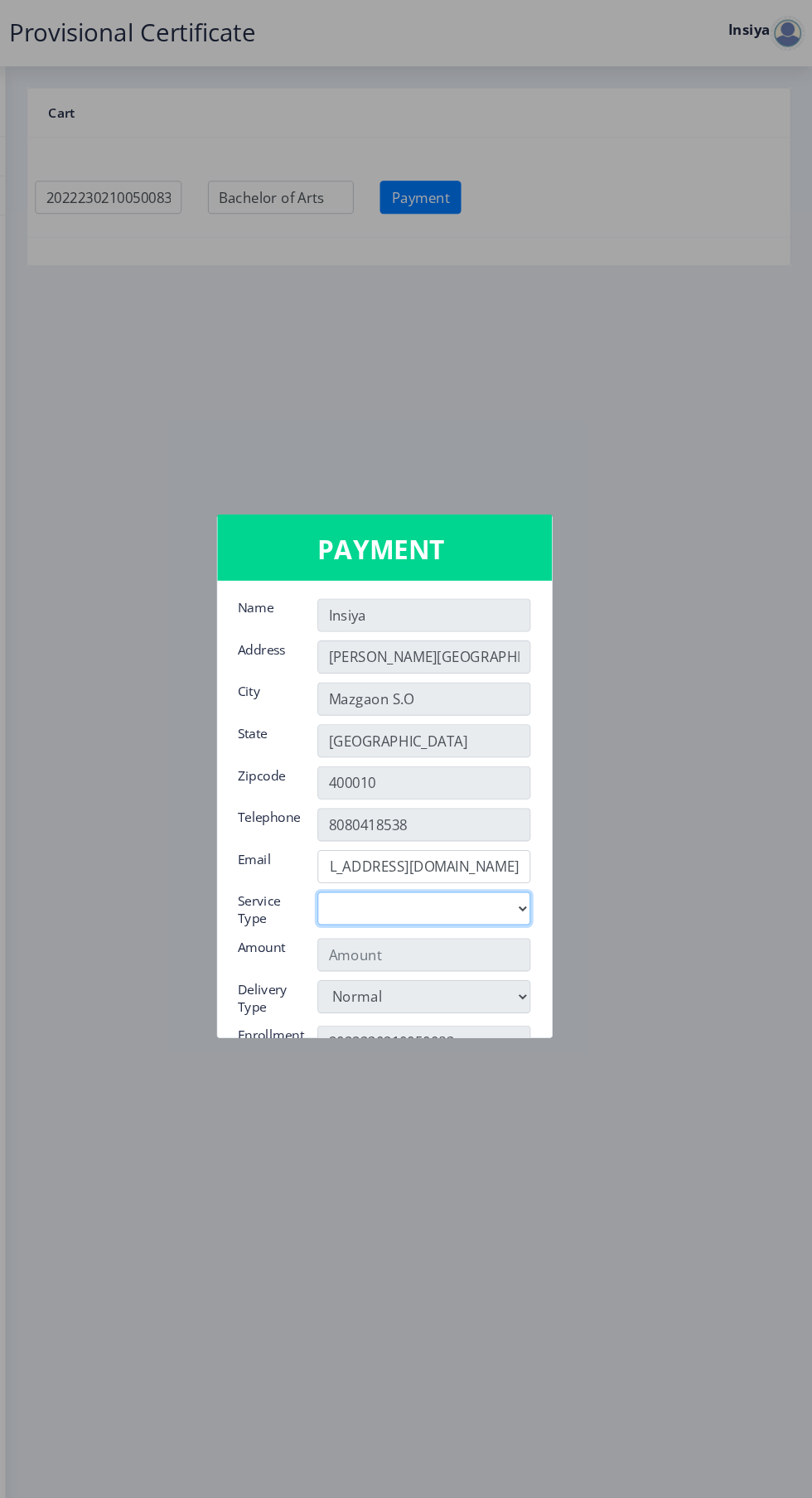
scroll to position [0, 0]
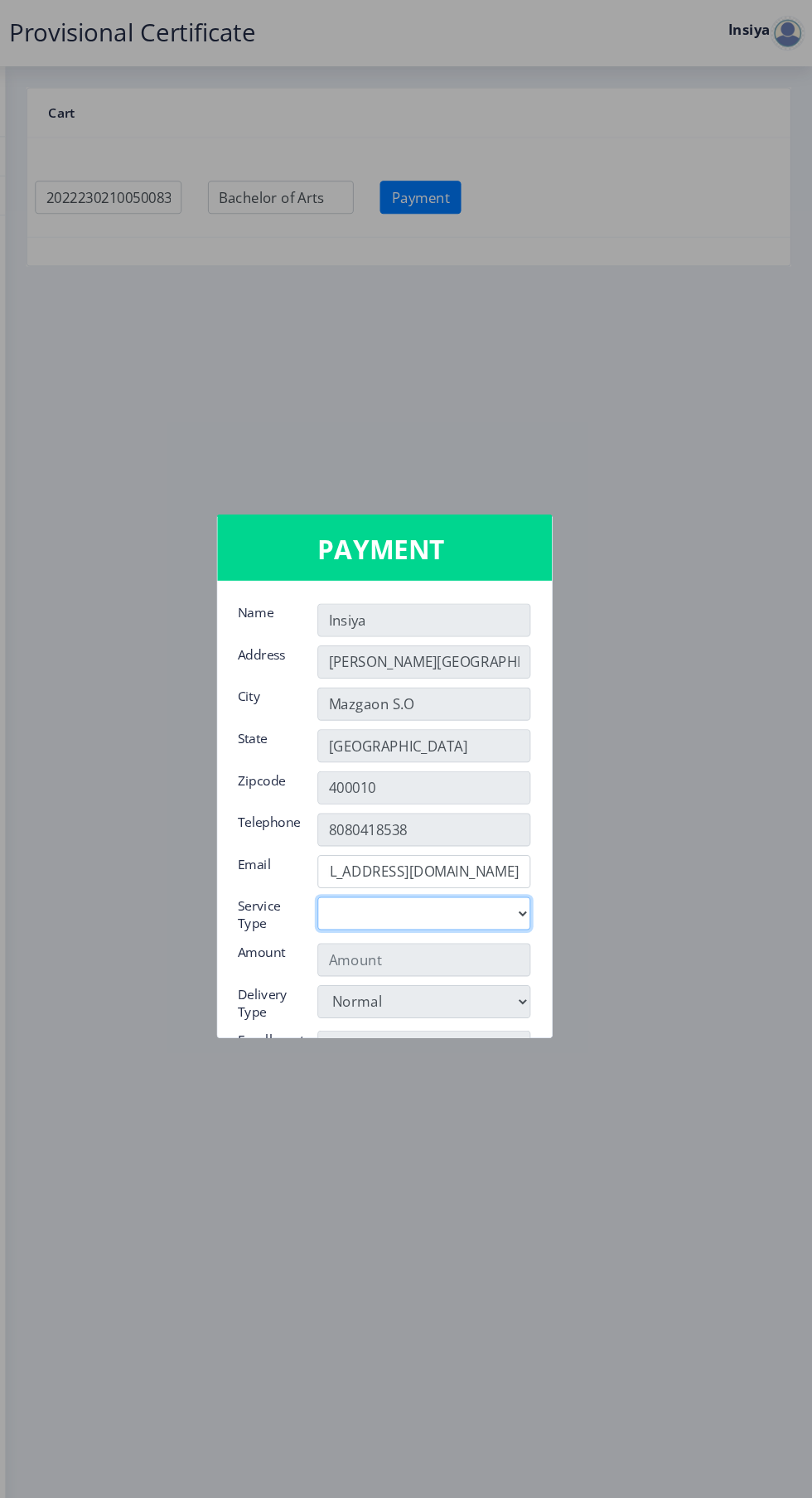
click at [525, 861] on select "Digital" at bounding box center [444, 867] width 202 height 32
select select "old"
click at [343, 851] on select "Digital" at bounding box center [444, 867] width 202 height 32
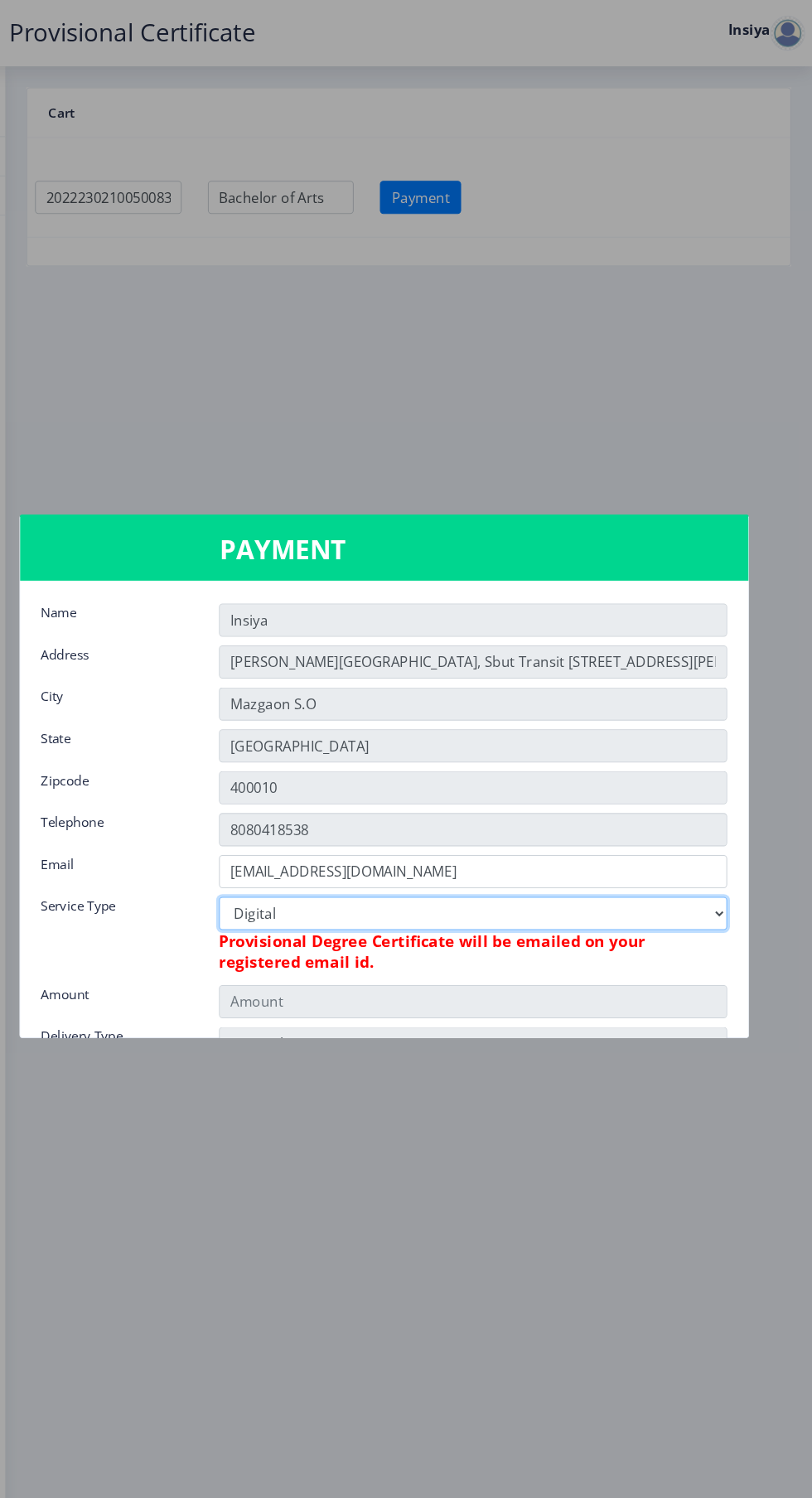
type input "795"
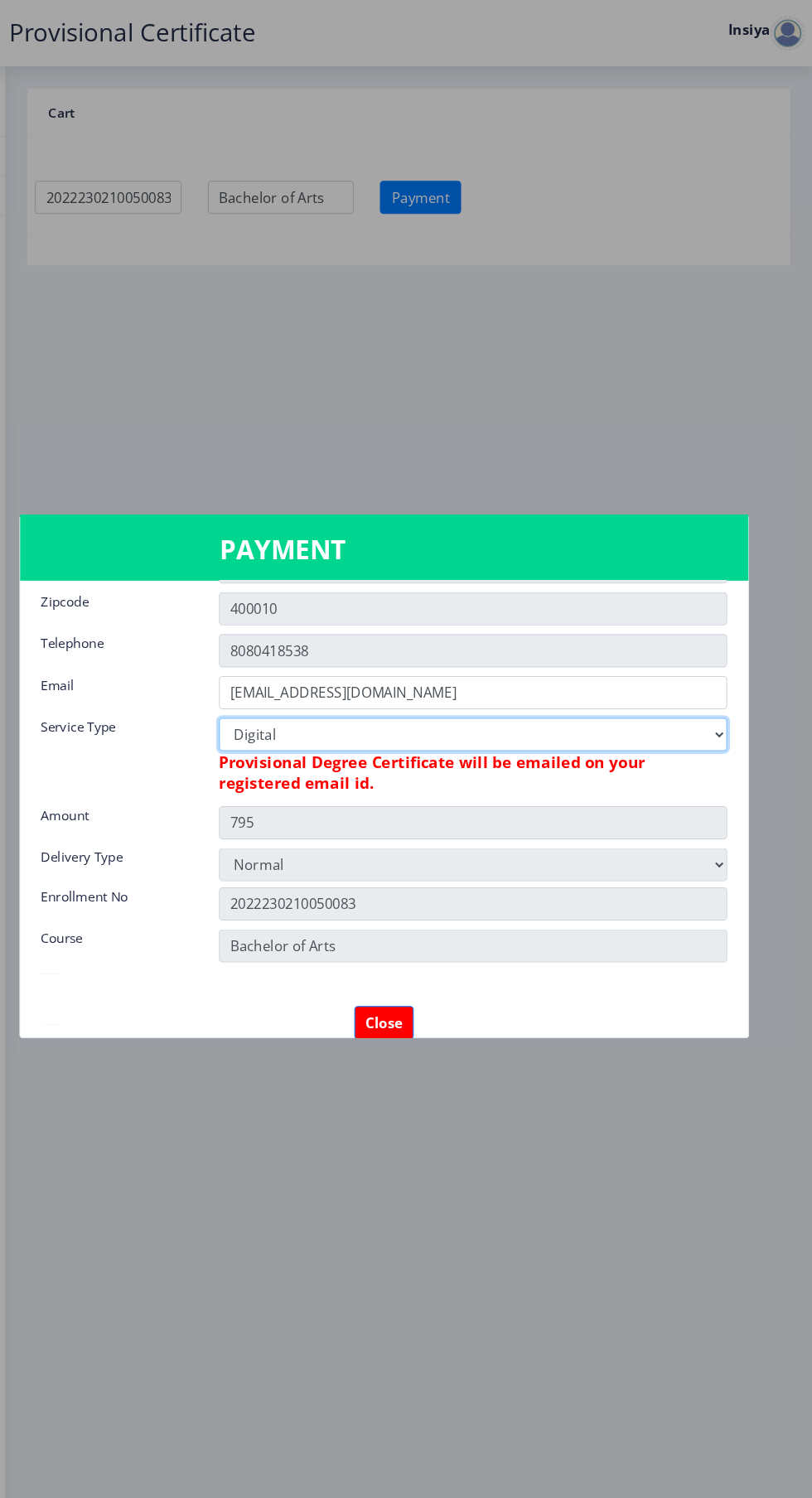
scroll to position [178, 0]
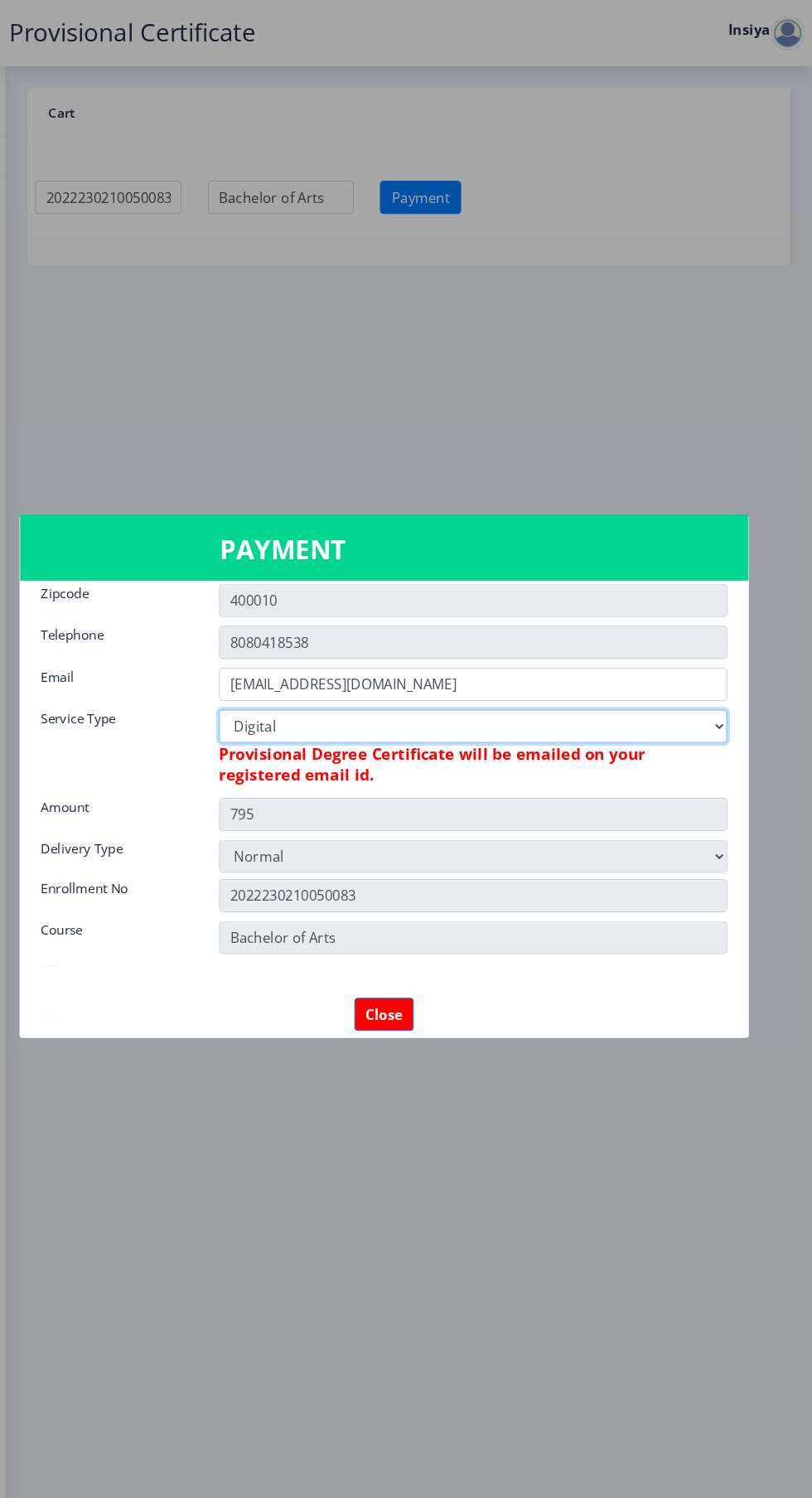
click at [712, 695] on select "Digital" at bounding box center [490, 689] width 482 height 32
click at [250, 673] on select "Digital" at bounding box center [490, 689] width 482 height 32
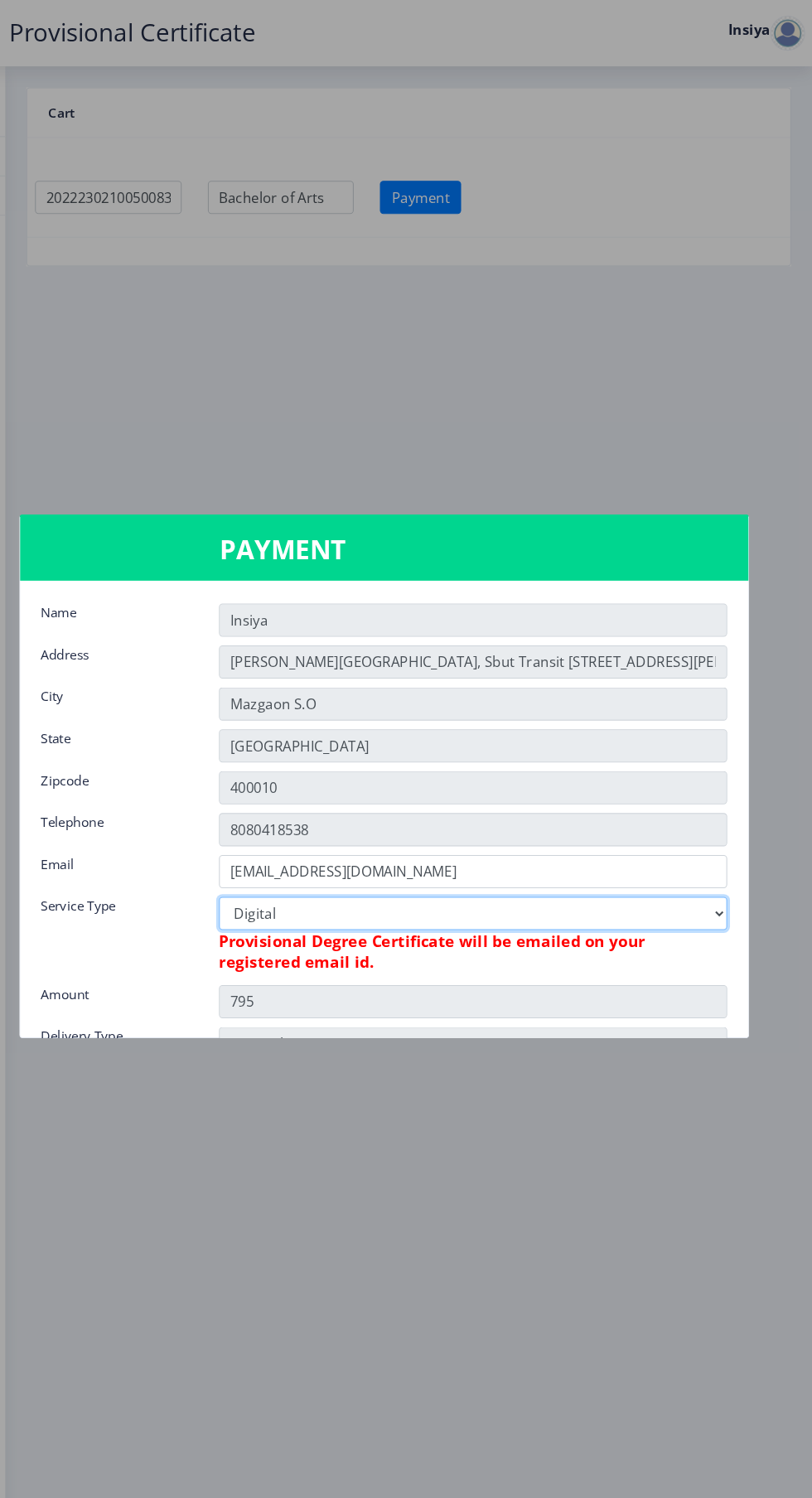
scroll to position [233, 0]
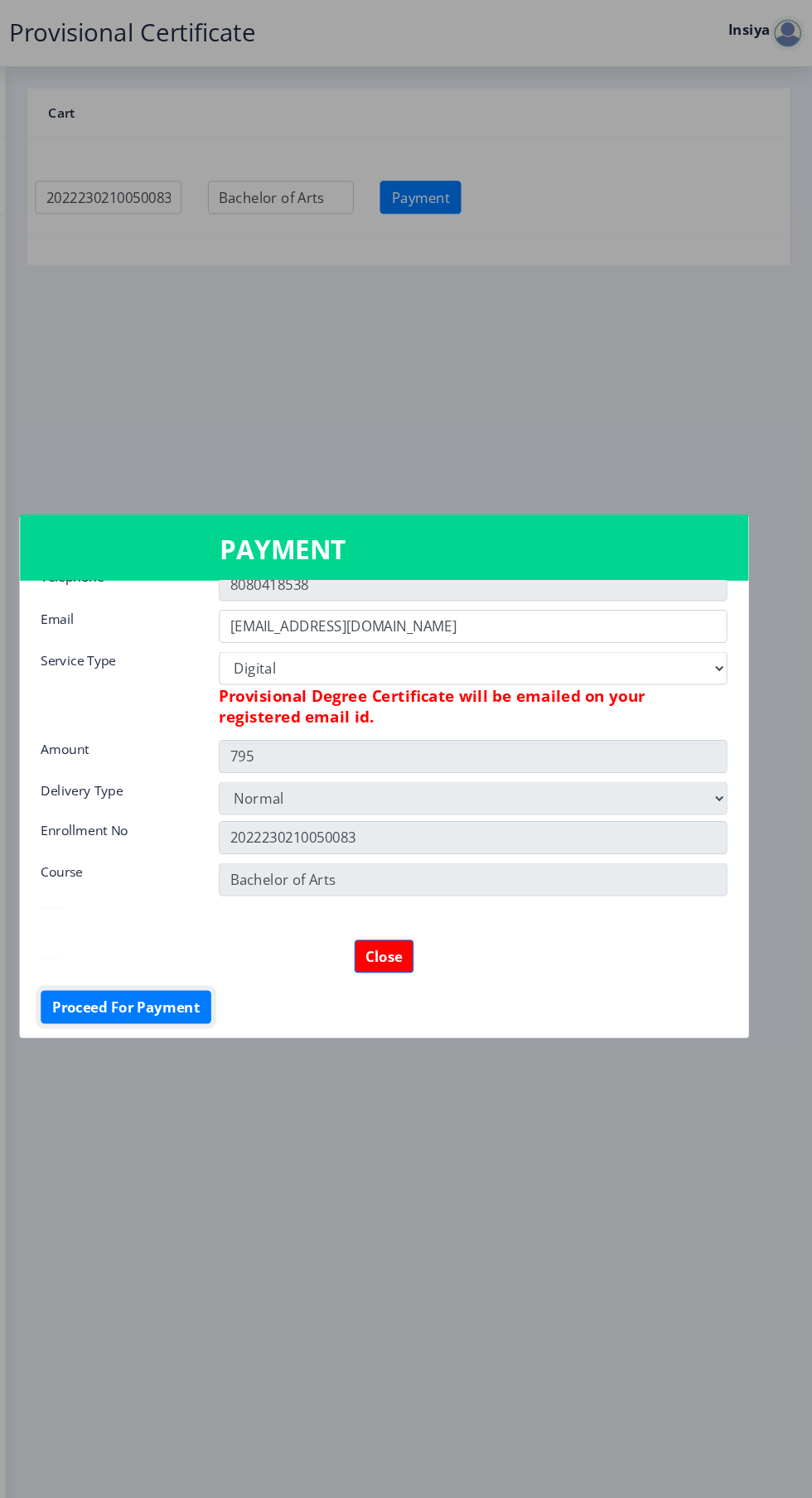
click at [155, 956] on button "Proceed For Payment" at bounding box center [161, 956] width 162 height 32
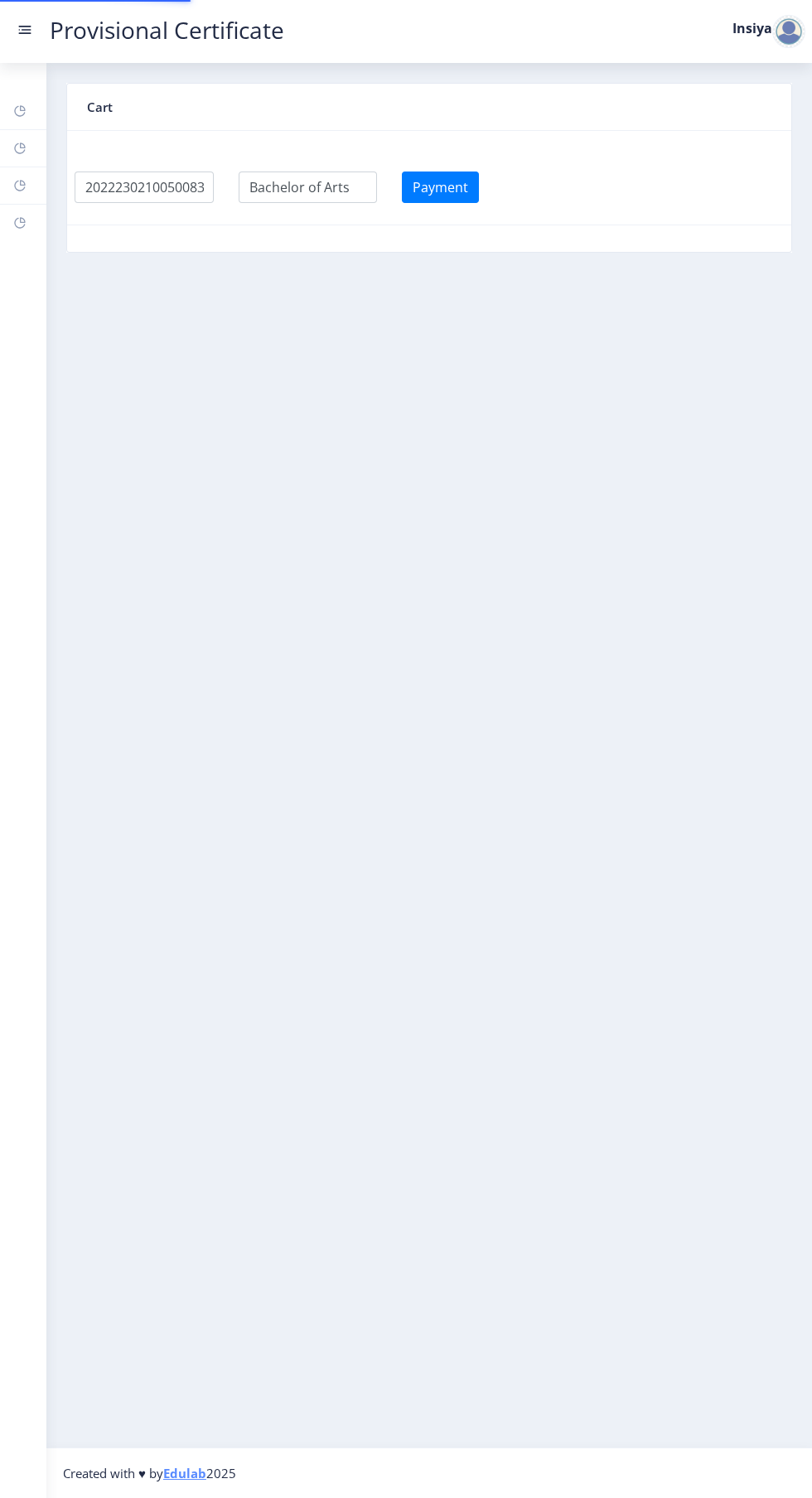
scroll to position [6, 0]
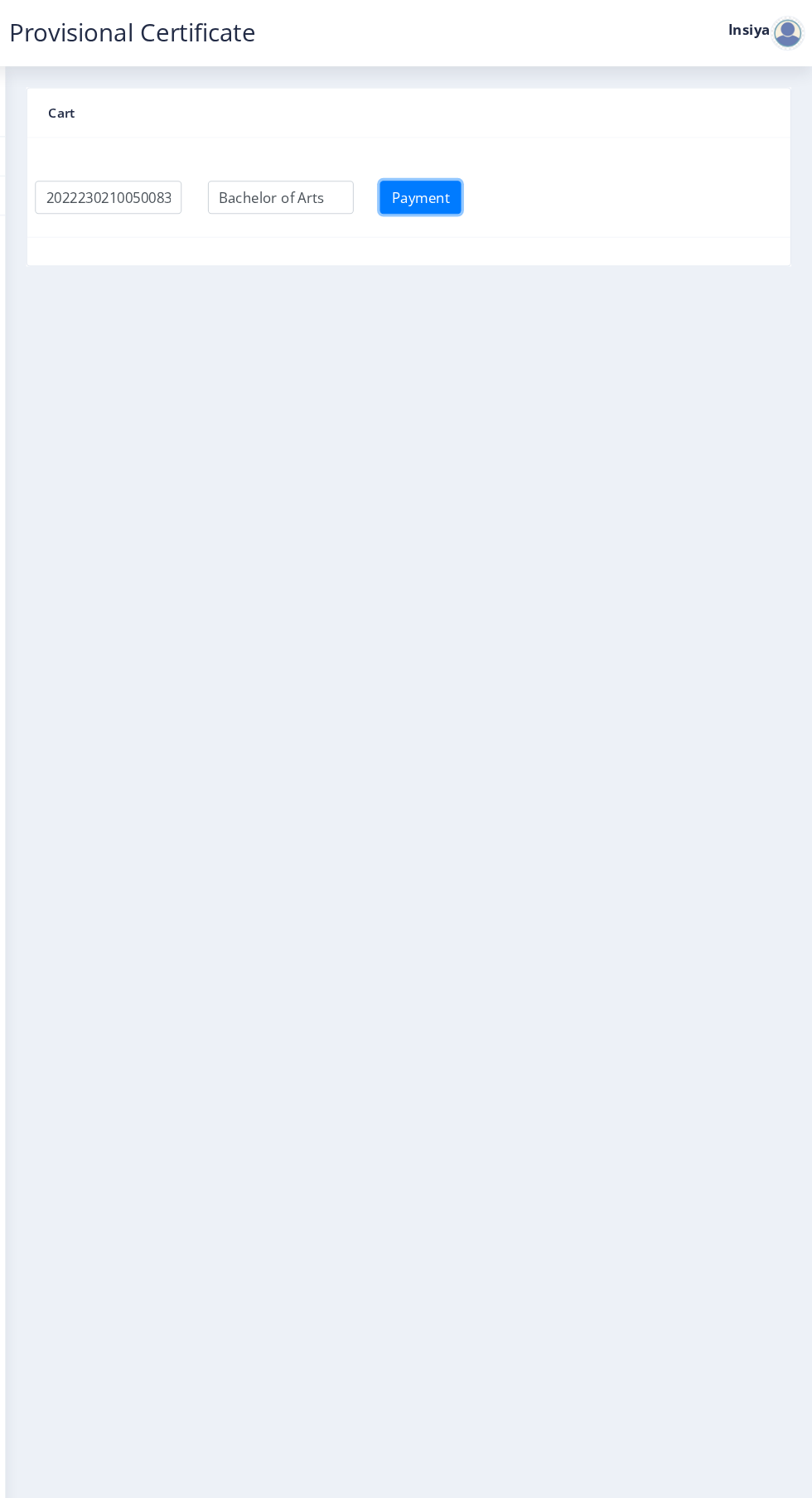
click at [446, 174] on button "Payment" at bounding box center [440, 187] width 77 height 32
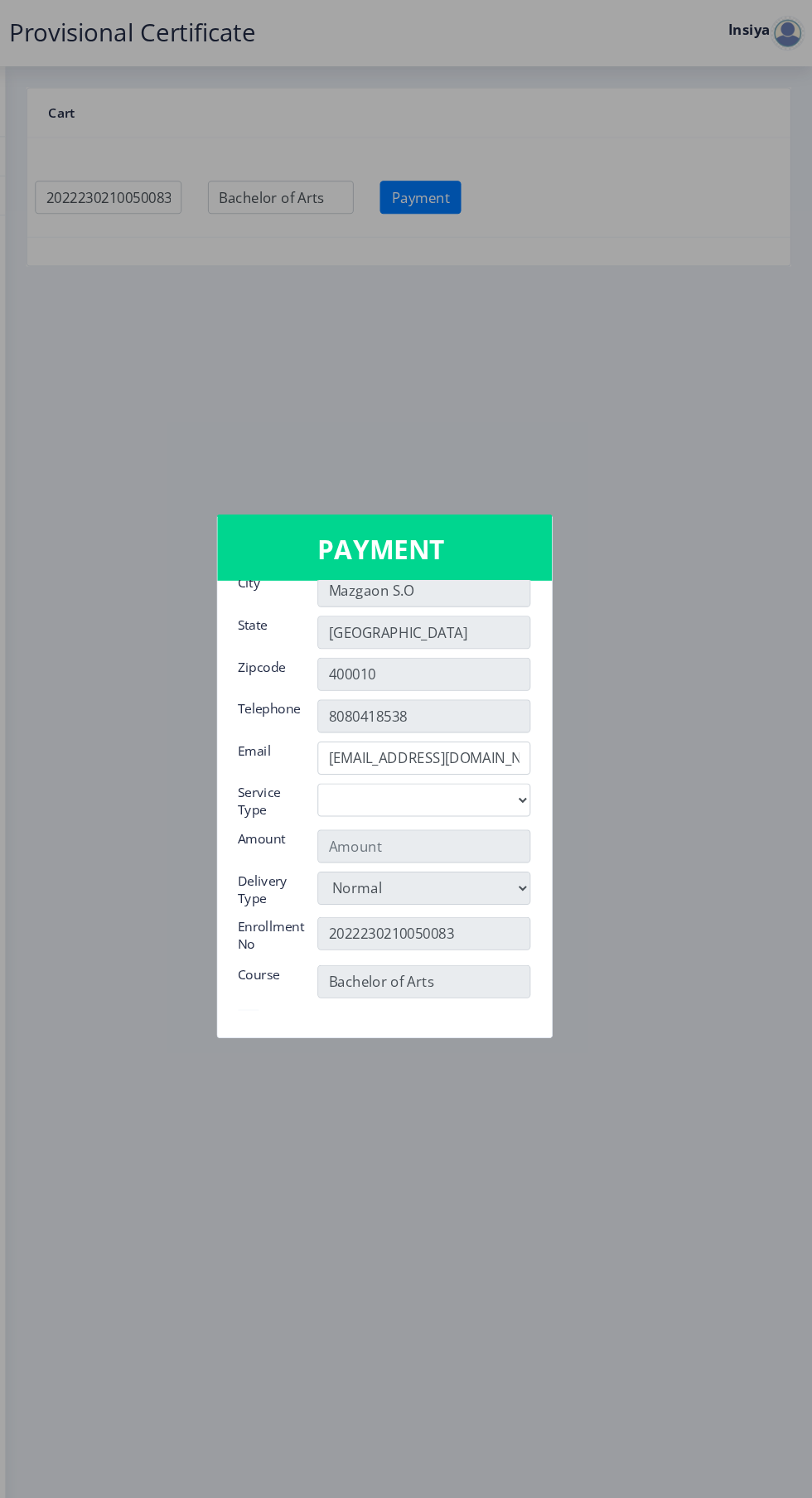
scroll to position [135, 0]
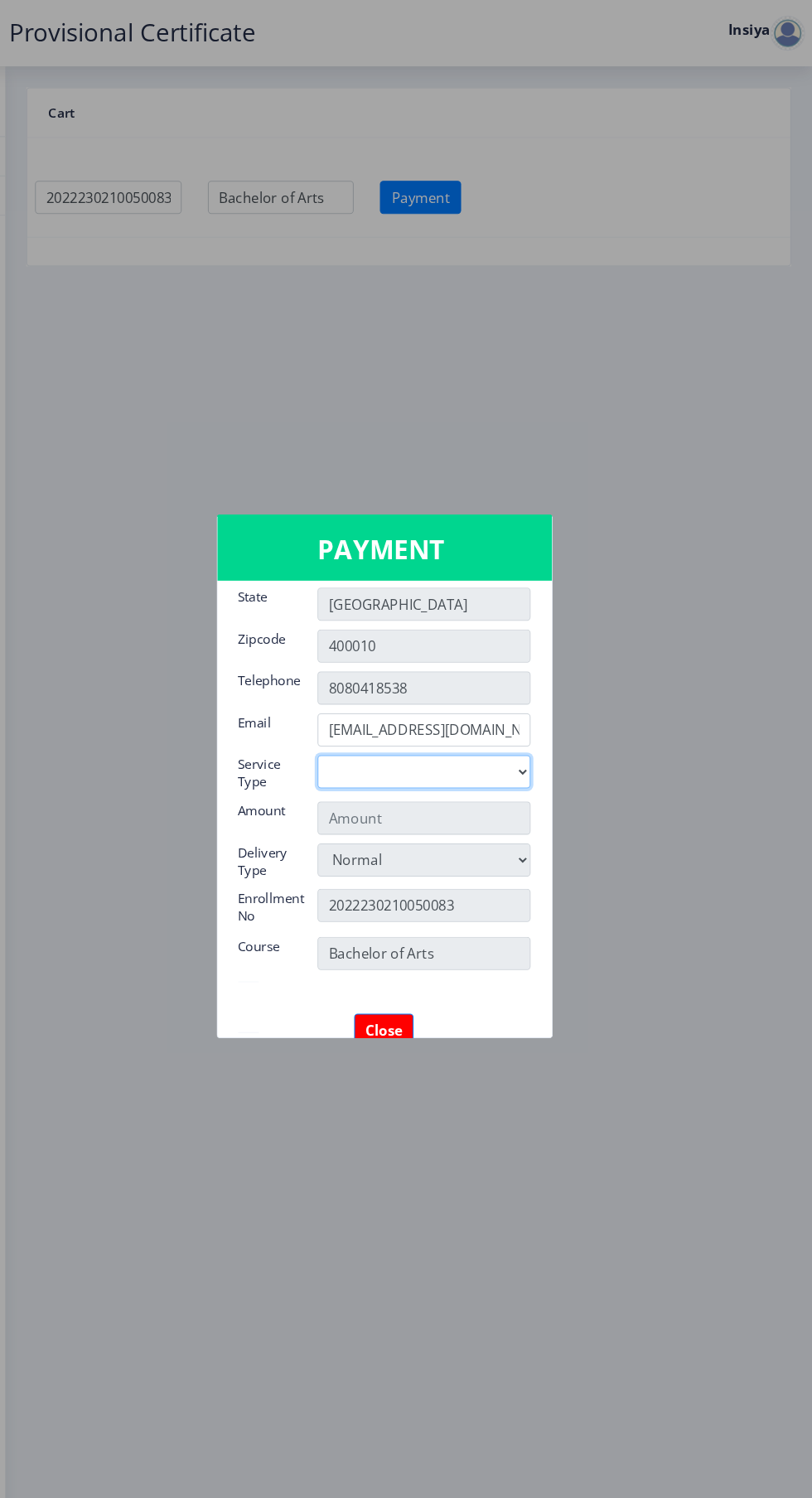
click at [531, 731] on select "Digital" at bounding box center [444, 732] width 202 height 32
select select "old"
click at [343, 716] on select "Digital" at bounding box center [444, 732] width 202 height 32
type input "795"
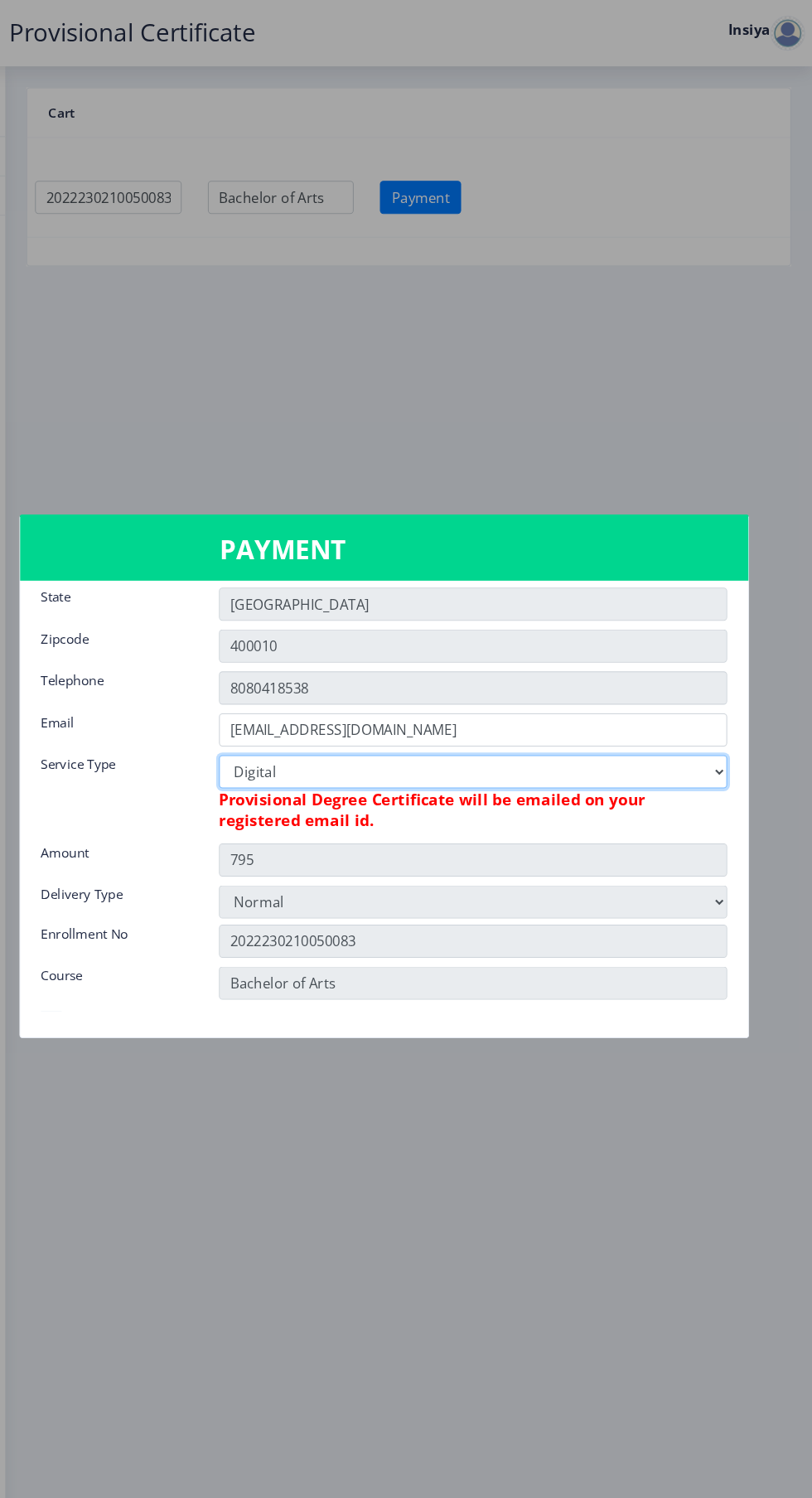
scroll to position [233, 0]
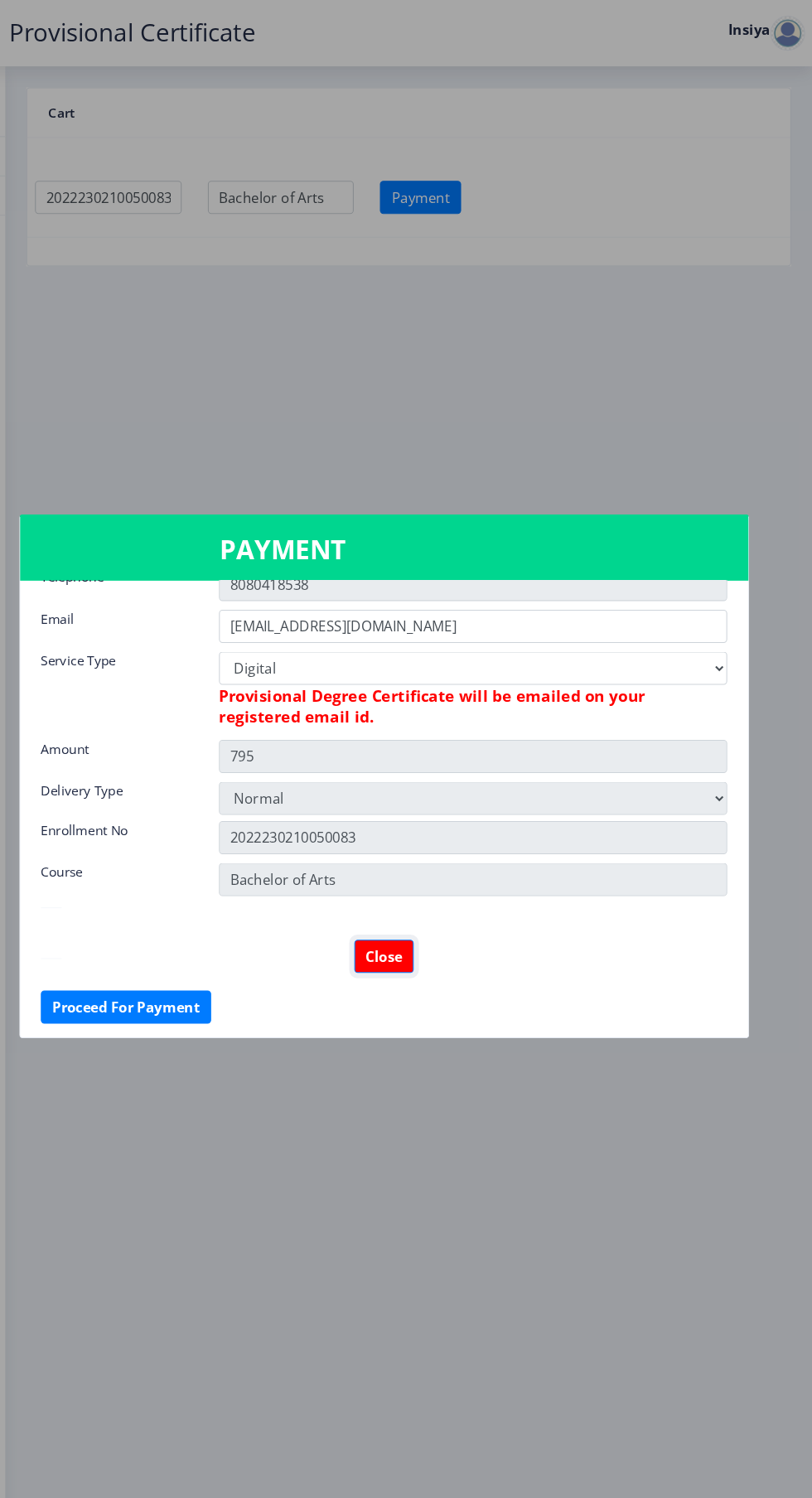
click at [395, 905] on button "Close" at bounding box center [406, 907] width 56 height 32
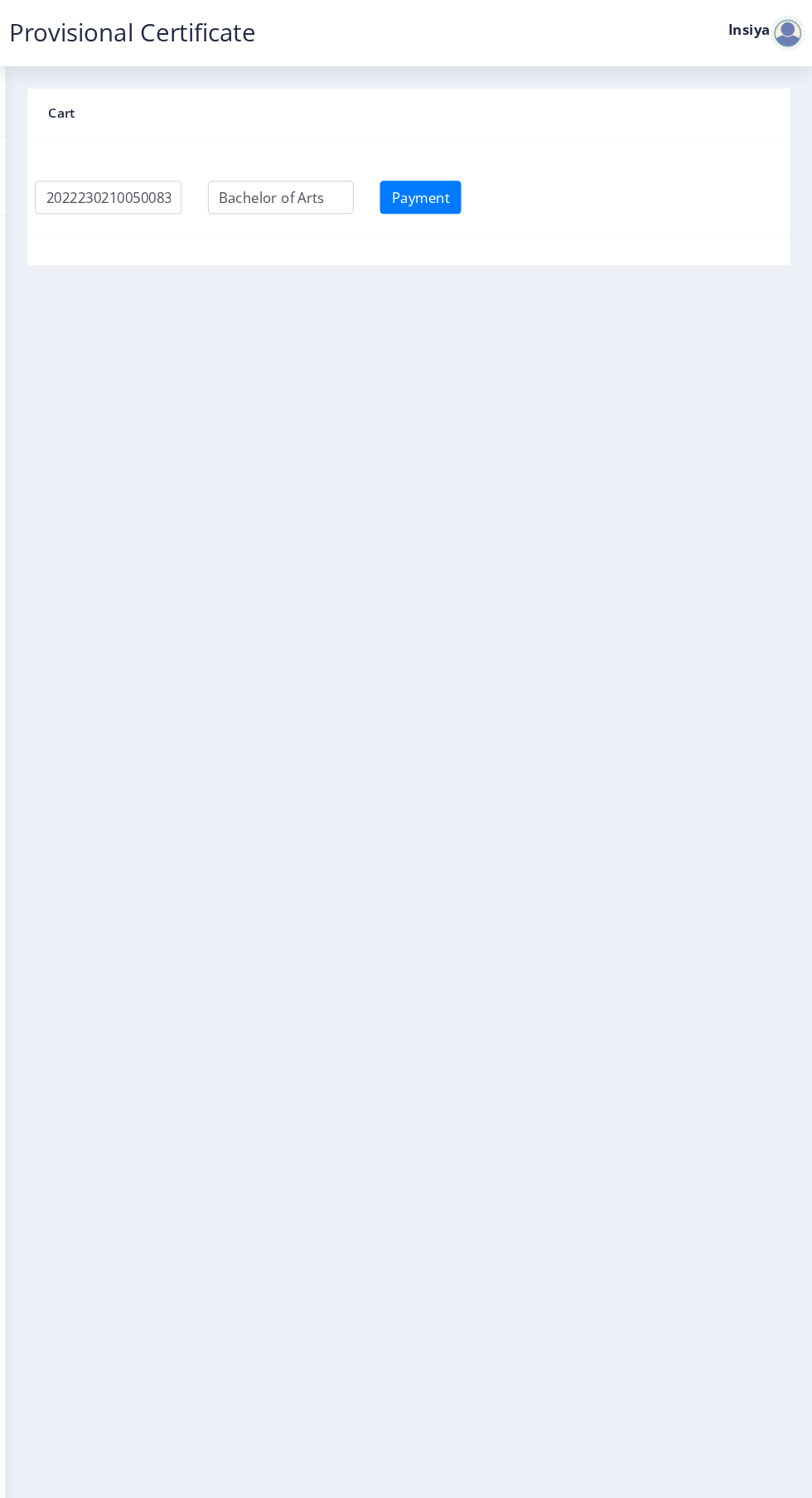
click at [774, 32] on div at bounding box center [789, 32] width 33 height 33
click at [541, 1208] on nb-layout-column "Cart Payment" at bounding box center [429, 755] width 765 height 1385
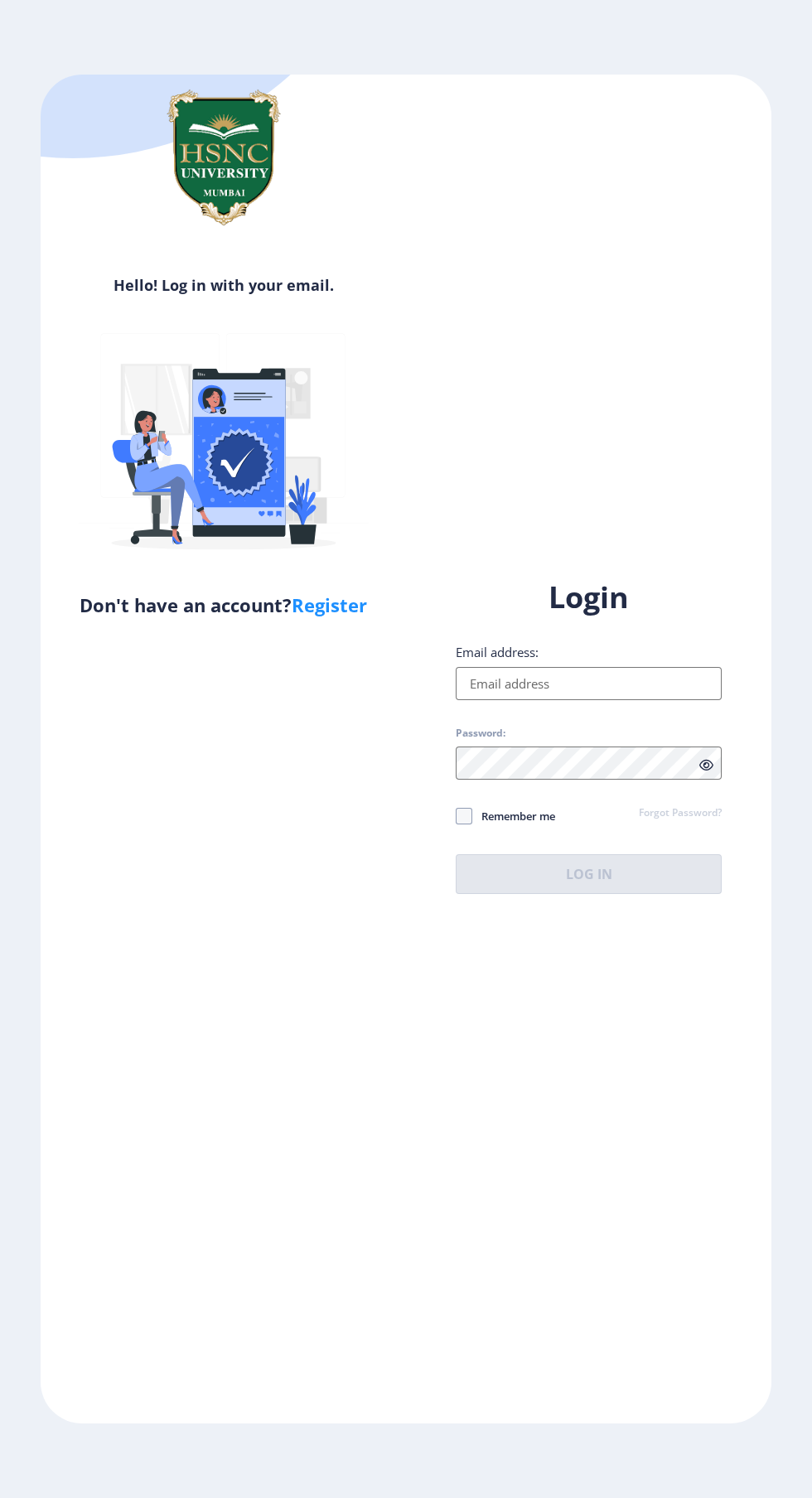
click at [469, 825] on span at bounding box center [463, 816] width 17 height 17
click at [456, 817] on input "Remember me" at bounding box center [455, 817] width 1 height 1
checkbox input "true"
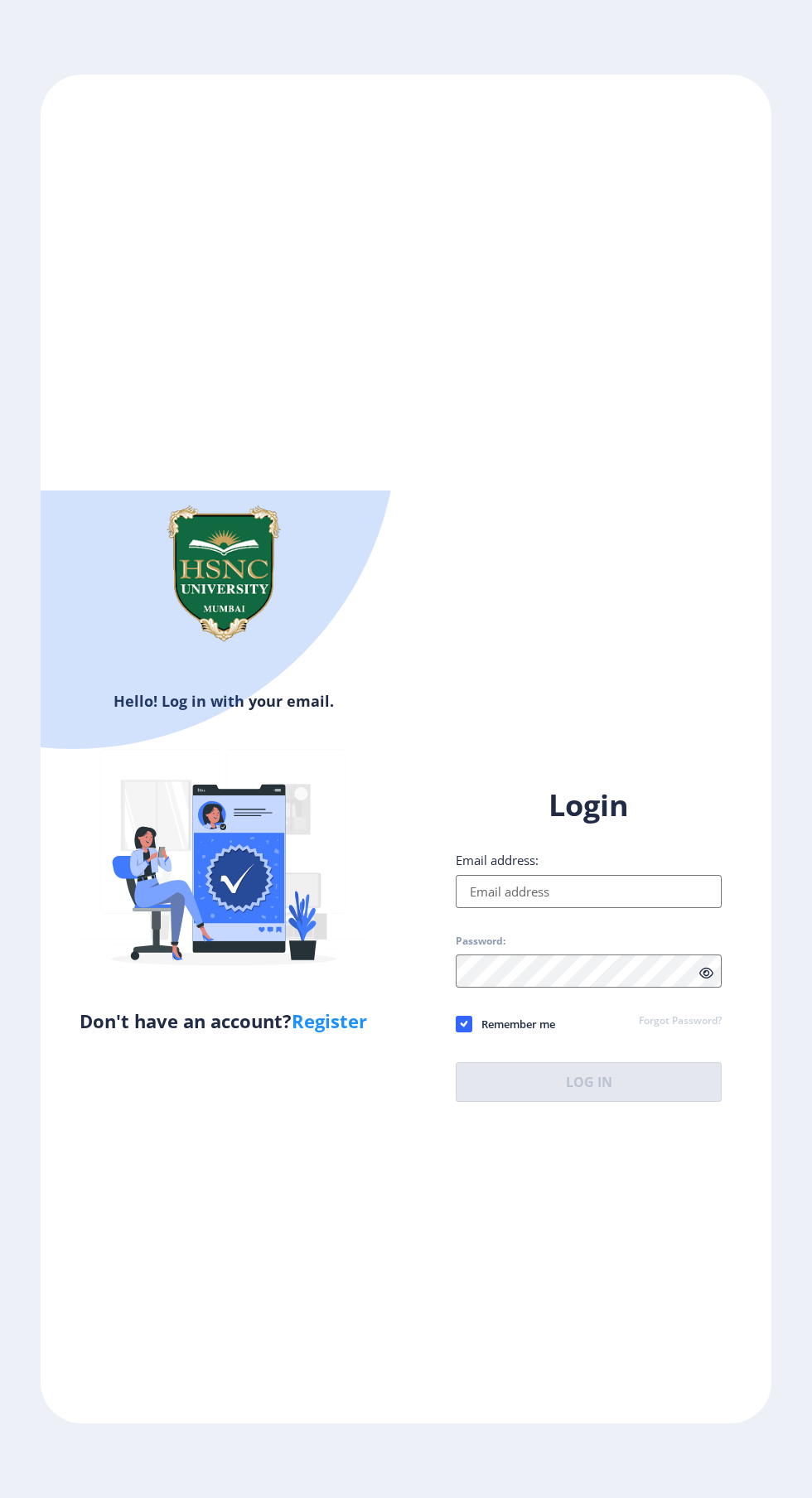
click at [555, 908] on input "Email address:" at bounding box center [588, 891] width 266 height 33
type input "[EMAIL_ADDRESS][DOMAIN_NAME]"
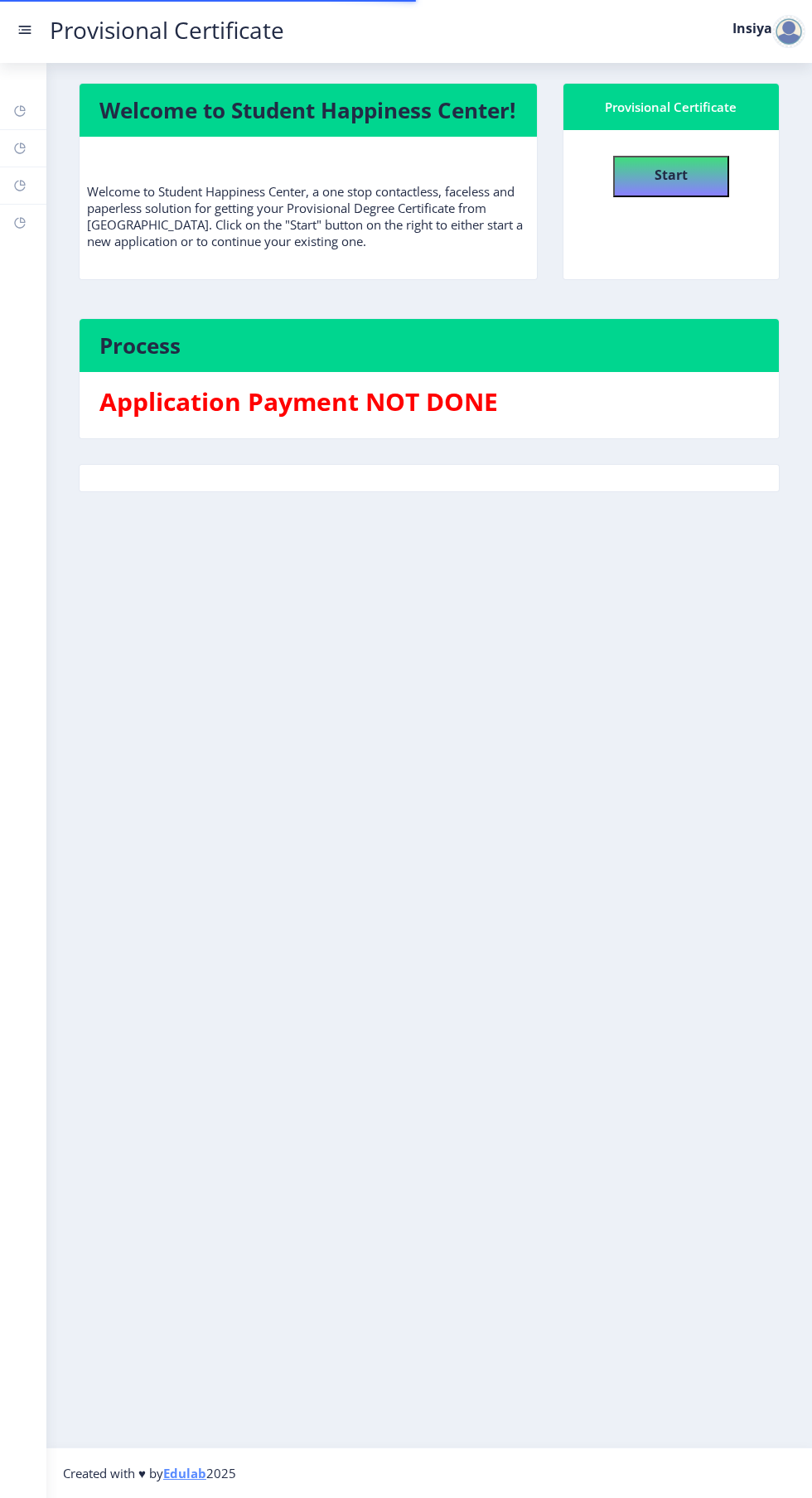
click at [584, 1216] on nb-layout-column "Welcome to Student Happiness Center! Welcome to Student Happiness Center, a one…" at bounding box center [429, 755] width 765 height 1385
click at [696, 159] on button "Start" at bounding box center [671, 176] width 116 height 41
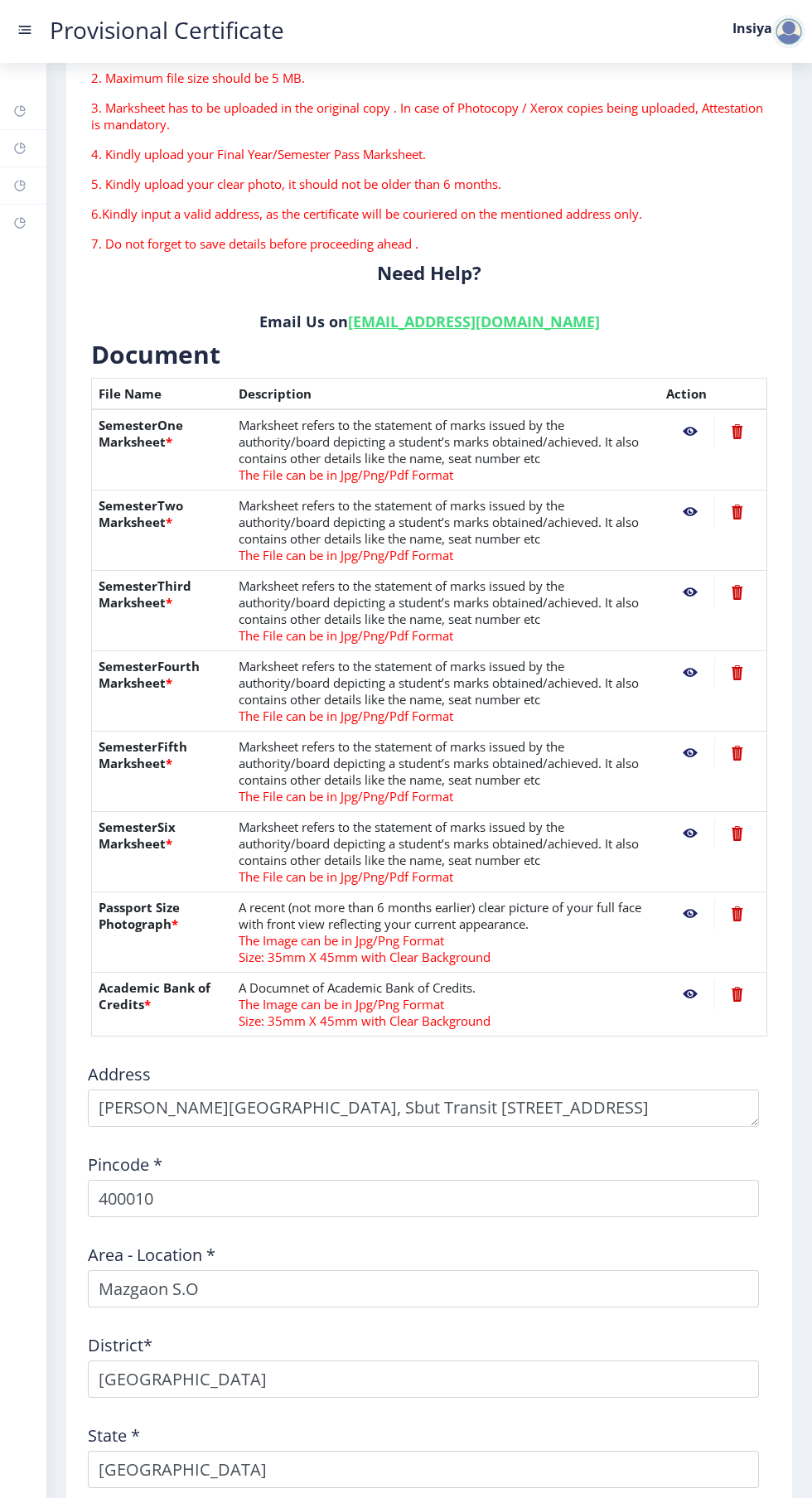
scroll to position [222, 0]
